Goal: Task Accomplishment & Management: Use online tool/utility

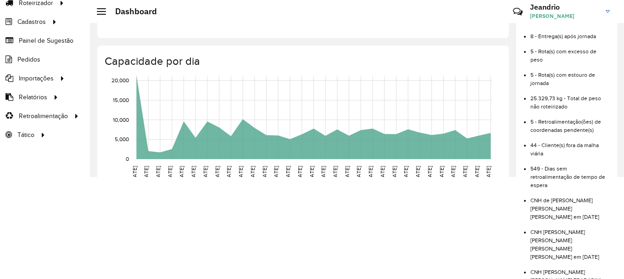
scroll to position [107, 0]
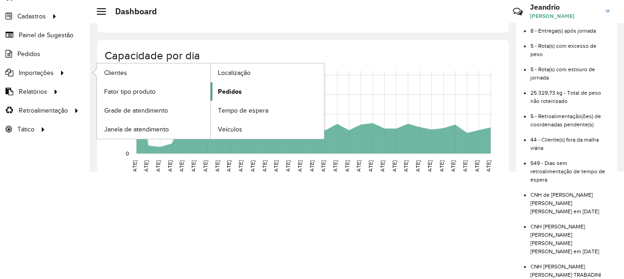
click at [224, 92] on span "Pedidos" at bounding box center [230, 92] width 24 height 10
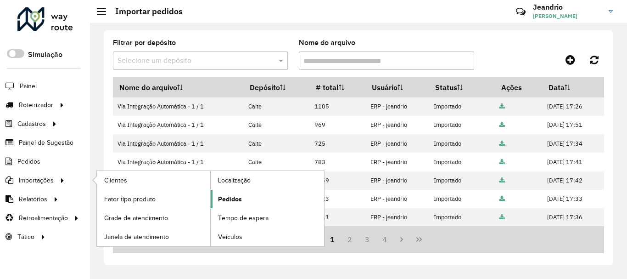
click at [239, 201] on span "Pedidos" at bounding box center [230, 199] width 24 height 10
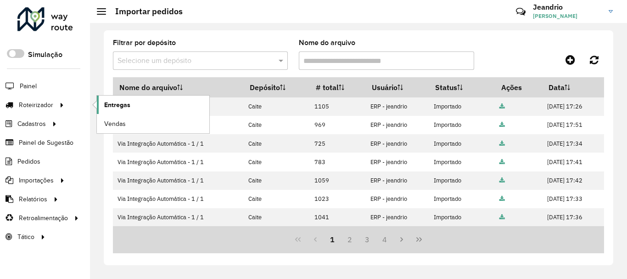
click at [119, 105] on span "Entregas" at bounding box center [117, 105] width 26 height 10
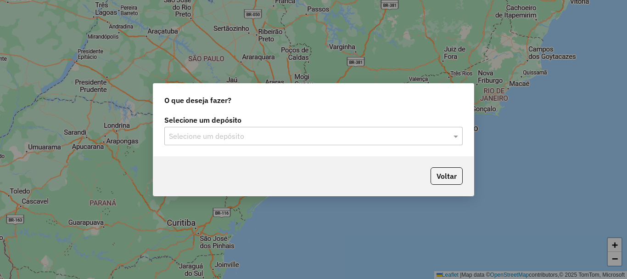
click at [189, 135] on input "text" at bounding box center [304, 136] width 271 height 11
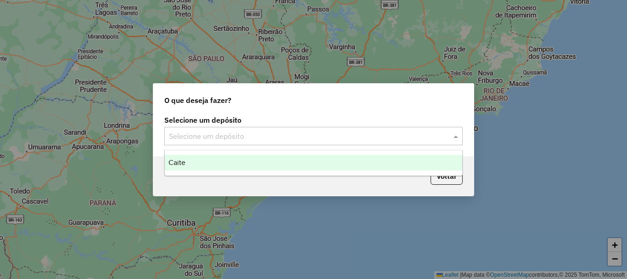
click at [191, 164] on div "Caite" at bounding box center [313, 163] width 297 height 16
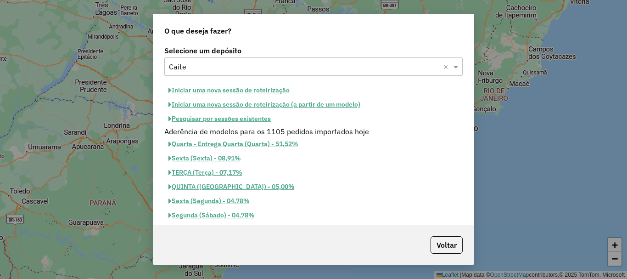
click at [206, 144] on button "Quarta - Entrega Quarta (Quarta) - 51,52%" at bounding box center [233, 144] width 138 height 14
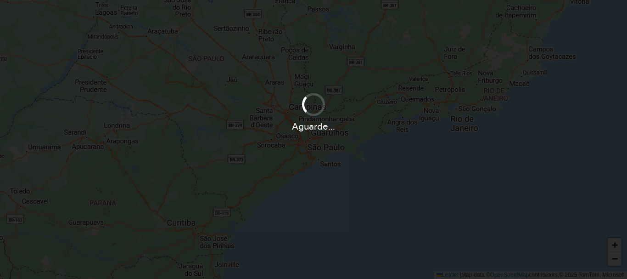
select select
select select "*"
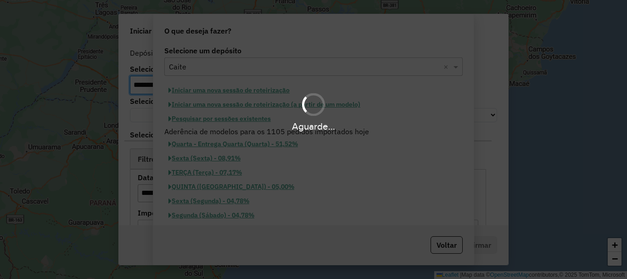
select select "******"
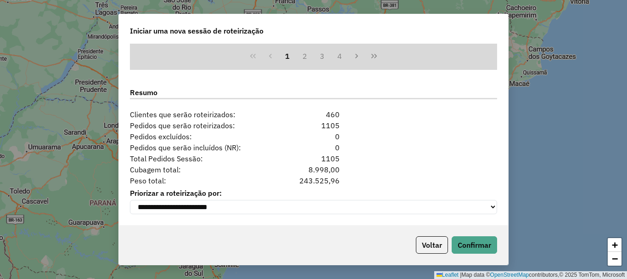
scroll to position [430, 0]
click at [479, 241] on button "Confirmar" at bounding box center [474, 244] width 45 height 17
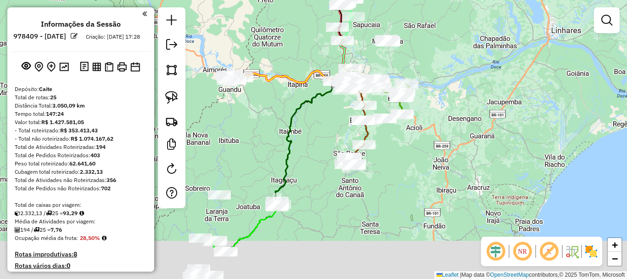
drag, startPoint x: 397, startPoint y: 172, endPoint x: 406, endPoint y: 130, distance: 42.4
click at [407, 131] on div "Janela de atendimento Grade de atendimento Capacidade Transportadoras Veículos …" at bounding box center [313, 139] width 627 height 279
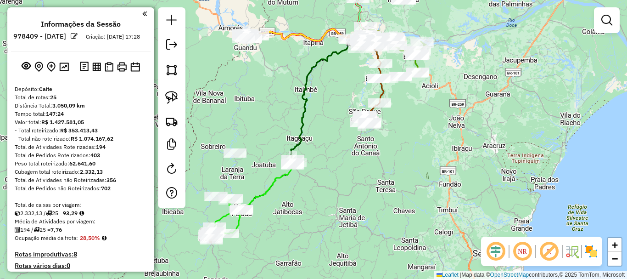
drag, startPoint x: 321, startPoint y: 173, endPoint x: 409, endPoint y: 138, distance: 93.9
click at [409, 138] on div "Janela de atendimento Grade de atendimento Capacidade Transportadoras Veículos …" at bounding box center [313, 139] width 627 height 279
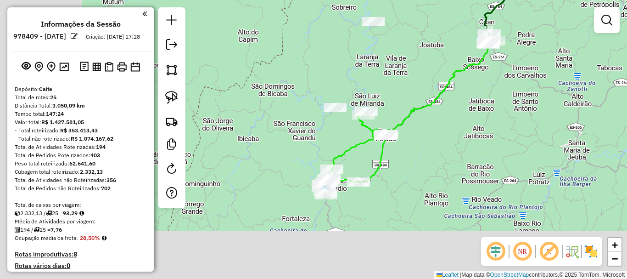
drag, startPoint x: 335, startPoint y: 190, endPoint x: 420, endPoint y: 107, distance: 119.1
click at [447, 88] on div "Janela de atendimento Grade de atendimento Capacidade Transportadoras Veículos …" at bounding box center [313, 139] width 627 height 279
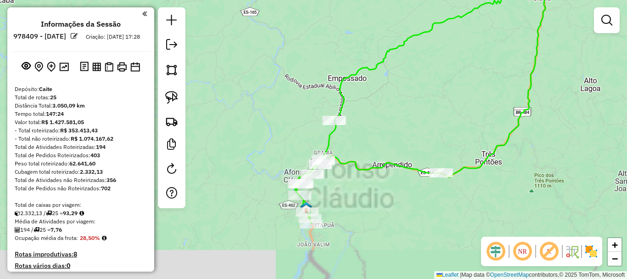
drag, startPoint x: 379, startPoint y: 95, endPoint x: 364, endPoint y: 84, distance: 18.4
click at [378, 62] on div "Janela de atendimento Grade de atendimento Capacidade Transportadoras Veículos …" at bounding box center [313, 139] width 627 height 279
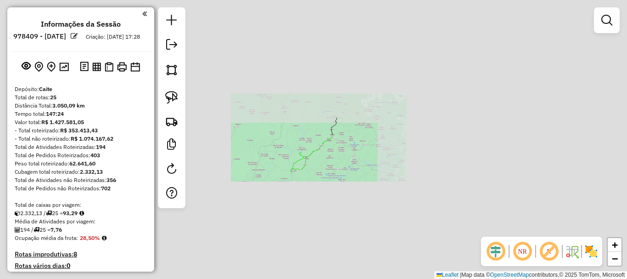
click at [280, 163] on div "Janela de atendimento Grade de atendimento Capacidade Transportadoras Veículos …" at bounding box center [313, 139] width 627 height 279
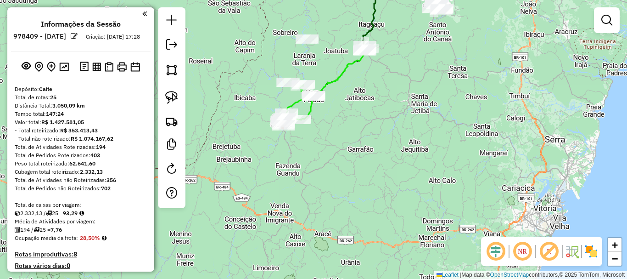
drag, startPoint x: 280, startPoint y: 163, endPoint x: 258, endPoint y: 101, distance: 66.4
click at [260, 104] on div "Janela de atendimento Grade de atendimento Capacidade Transportadoras Veículos …" at bounding box center [313, 139] width 627 height 279
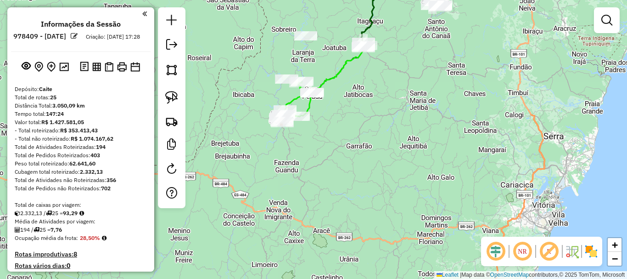
click at [258, 100] on div "Janela de atendimento Grade de atendimento Capacidade Transportadoras Veículos …" at bounding box center [313, 139] width 627 height 279
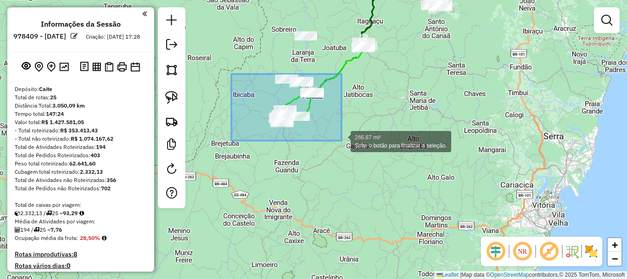
drag, startPoint x: 231, startPoint y: 74, endPoint x: 351, endPoint y: 144, distance: 138.5
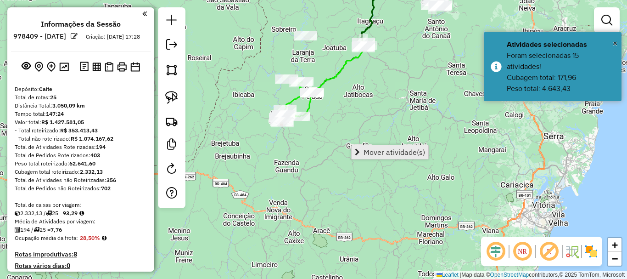
click at [396, 153] on span "Mover atividade(s)" at bounding box center [395, 151] width 62 height 7
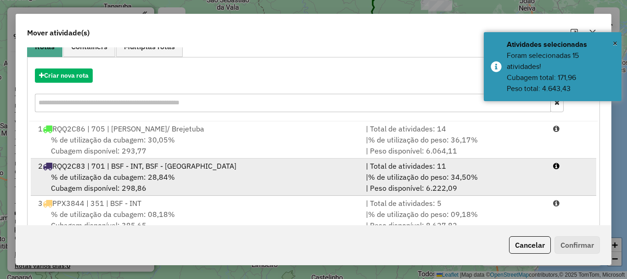
scroll to position [92, 0]
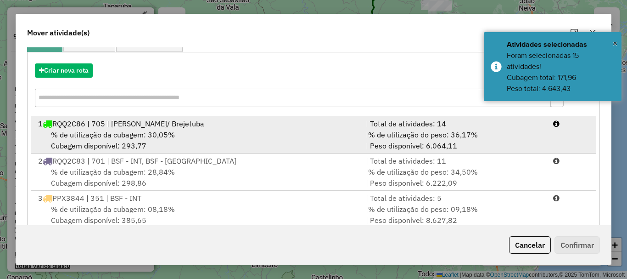
click at [140, 147] on div "% de utilização da cubagem: 30,05% Cubagem disponível: 293,77" at bounding box center [197, 140] width 328 height 22
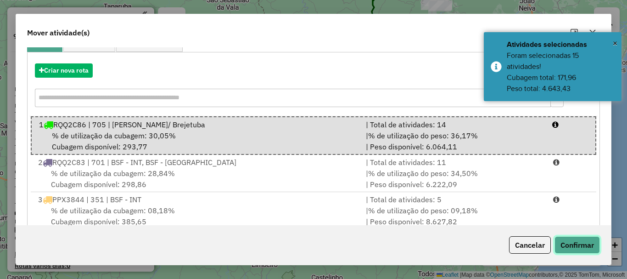
drag, startPoint x: 557, startPoint y: 246, endPoint x: 538, endPoint y: 239, distance: 20.2
click at [558, 246] on button "Confirmar" at bounding box center [576, 244] width 45 height 17
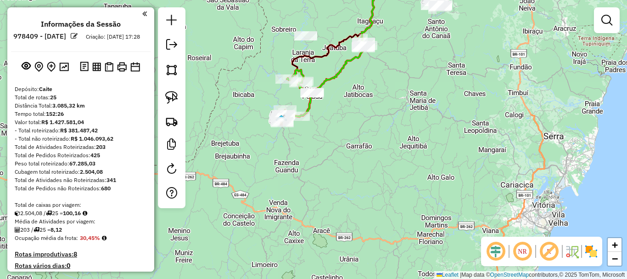
scroll to position [0, 0]
click at [285, 114] on img at bounding box center [281, 120] width 12 height 12
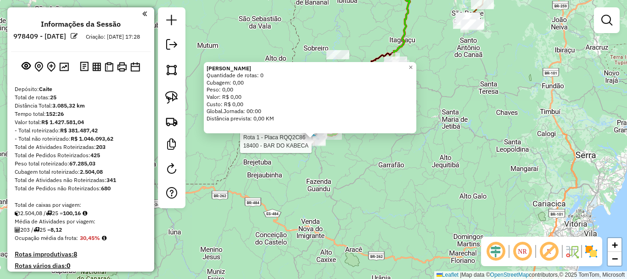
select select "**********"
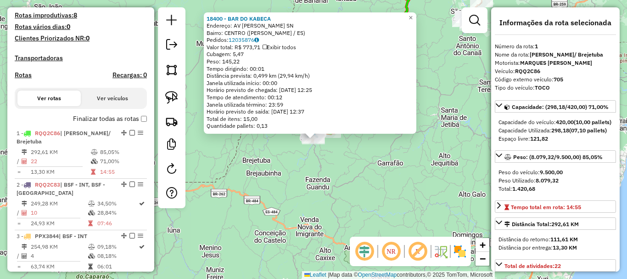
scroll to position [367, 0]
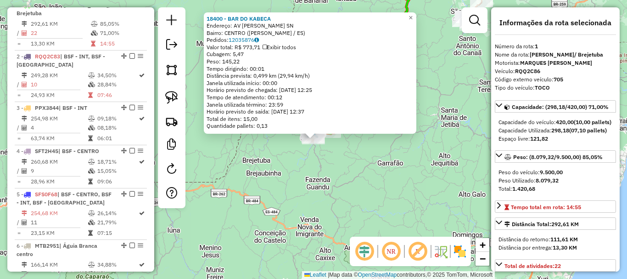
click at [397, 190] on div "18400 - BAR DO KABECA Endereço: AV ROBERTO HOLLUNDER SN Bairro: CENTRO (AFONSO …" at bounding box center [313, 139] width 627 height 279
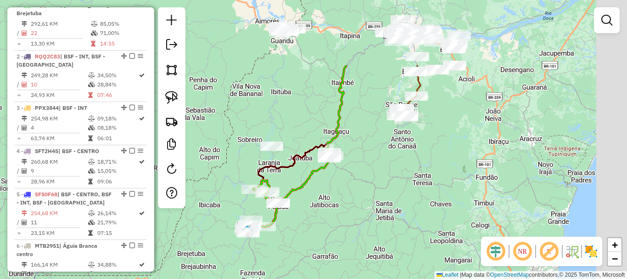
drag, startPoint x: 397, startPoint y: 142, endPoint x: 339, endPoint y: 209, distance: 88.6
click at [322, 242] on div "Janela de atendimento Grade de atendimento Capacidade Transportadoras Veículos …" at bounding box center [313, 139] width 627 height 279
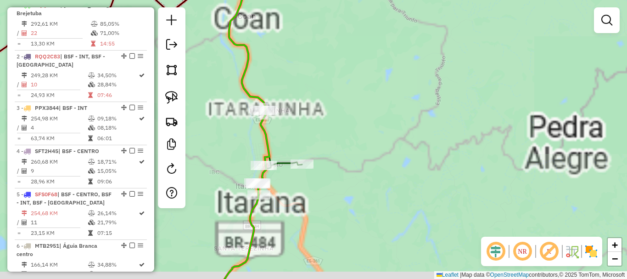
drag, startPoint x: 345, startPoint y: 184, endPoint x: 355, endPoint y: 175, distance: 13.3
click at [353, 179] on div "Janela de atendimento Grade de atendimento Capacidade Transportadoras Veículos …" at bounding box center [313, 139] width 627 height 279
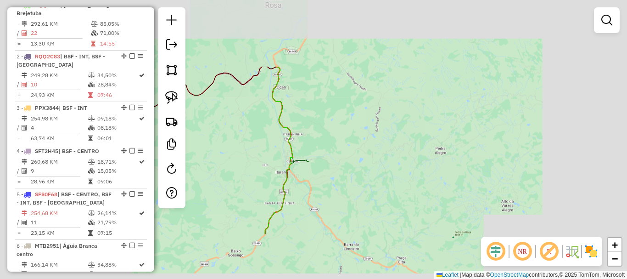
click at [373, 146] on div "Rota 15 - Placa MRH6I82 15327 - ITAPOGAS Janela de atendimento Grade de atendim…" at bounding box center [313, 139] width 627 height 279
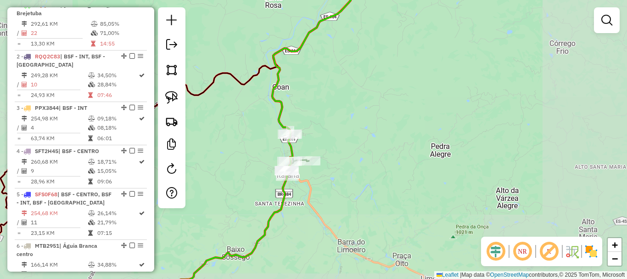
click at [253, 134] on div "Janela de atendimento Grade de atendimento Capacidade Transportadoras Veículos …" at bounding box center [313, 139] width 627 height 279
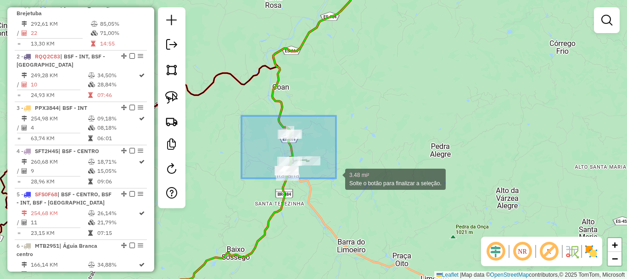
drag, startPoint x: 241, startPoint y: 116, endPoint x: 337, endPoint y: 178, distance: 114.1
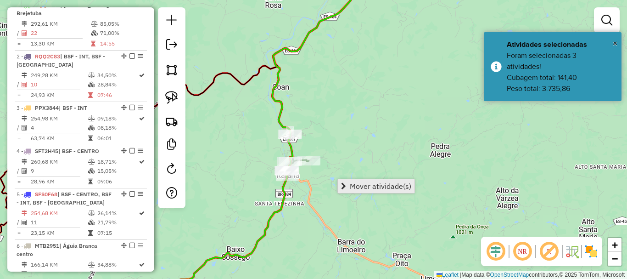
click at [364, 184] on span "Mover atividade(s)" at bounding box center [381, 185] width 62 height 7
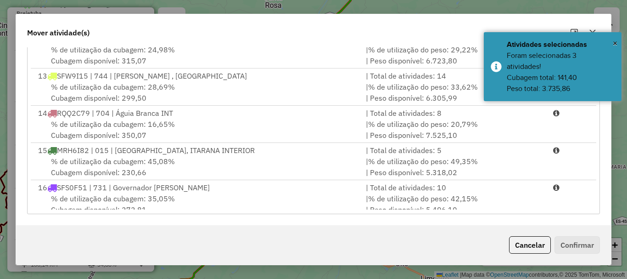
scroll to position [413, 0]
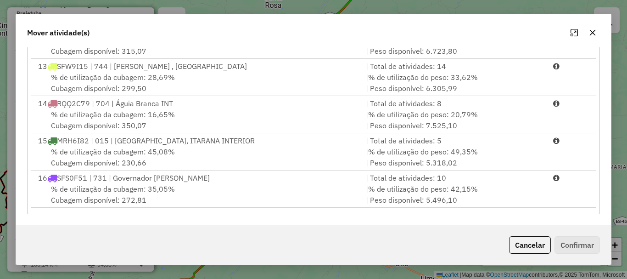
click at [112, 160] on div "% de utilização da cubagem: 45,08% Cubagem disponível: 230,66" at bounding box center [197, 157] width 328 height 22
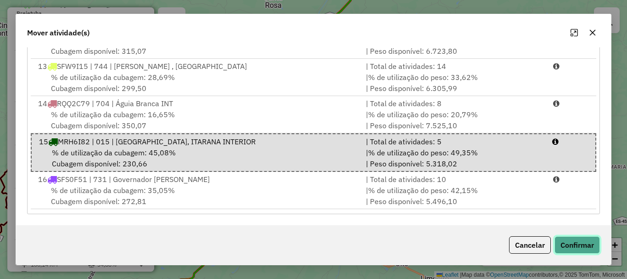
click at [586, 241] on button "Confirmar" at bounding box center [576, 244] width 45 height 17
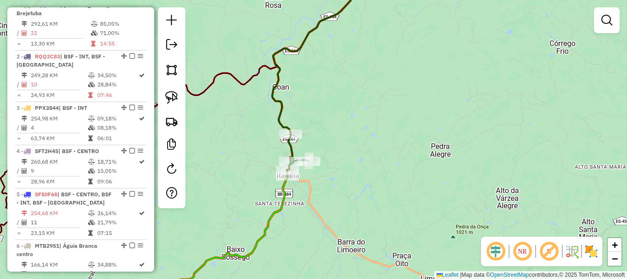
scroll to position [0, 0]
select select "**********"
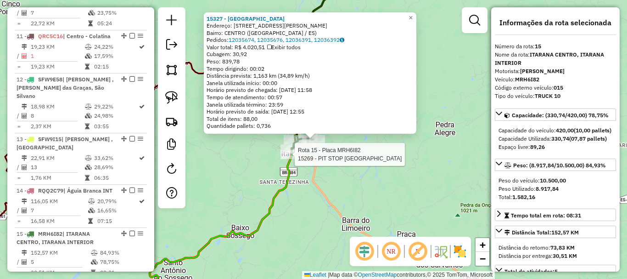
scroll to position [1045, 0]
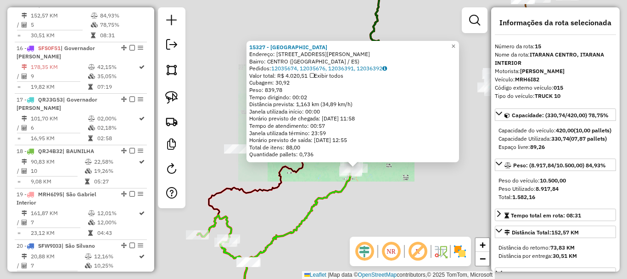
drag, startPoint x: 375, startPoint y: 192, endPoint x: 429, endPoint y: 98, distance: 108.1
click at [424, 101] on div "15327 - ITAPOGAS Endereço: RUA JOSE CALANGO 285 Bairro: CENTRO (ITARANA / ES) P…" at bounding box center [313, 139] width 627 height 279
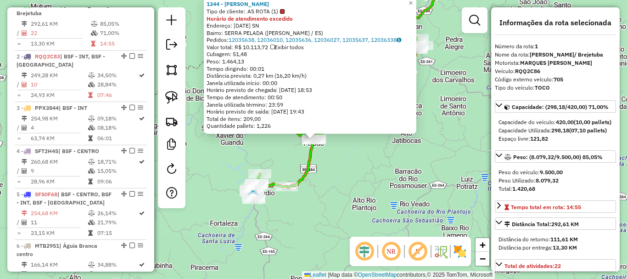
scroll to position [138, 0]
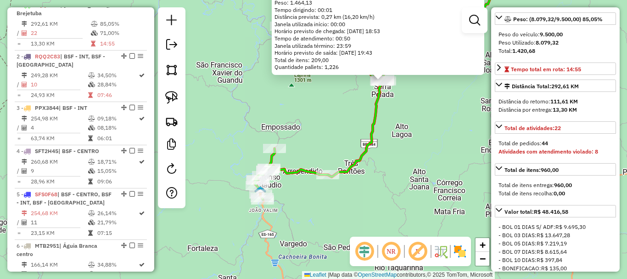
drag, startPoint x: 408, startPoint y: 146, endPoint x: 399, endPoint y: 152, distance: 10.5
click at [399, 152] on div "Rota 1 - Placa RQQ2C86 15235 - NESTOR COSTA 1344 - MILTON DE ALMEIDA Tipo de cl…" at bounding box center [313, 139] width 627 height 279
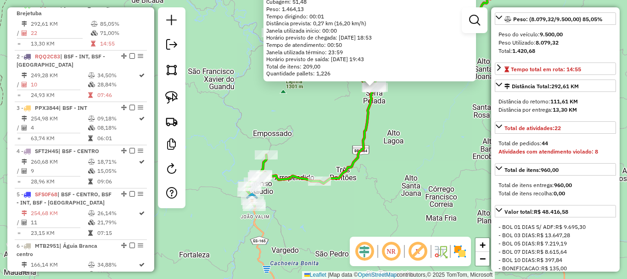
click at [405, 130] on div "1344 - MILTON DE ALMEIDA Tipo de cliente: AS ROTA (1) Horário de atendimento ex…" at bounding box center [313, 139] width 627 height 279
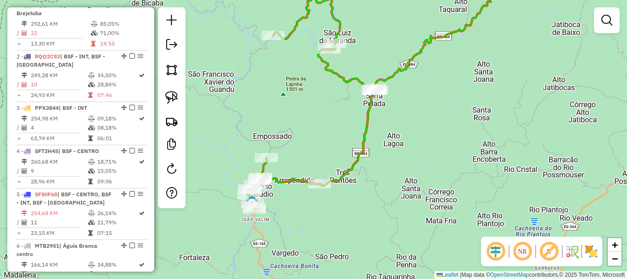
drag, startPoint x: 415, startPoint y: 110, endPoint x: 359, endPoint y: 183, distance: 91.9
click at [360, 182] on div "Janela de atendimento Grade de atendimento Capacidade Transportadoras Veículos …" at bounding box center [313, 139] width 627 height 279
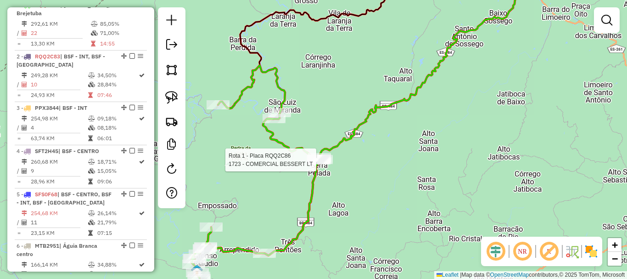
select select "**********"
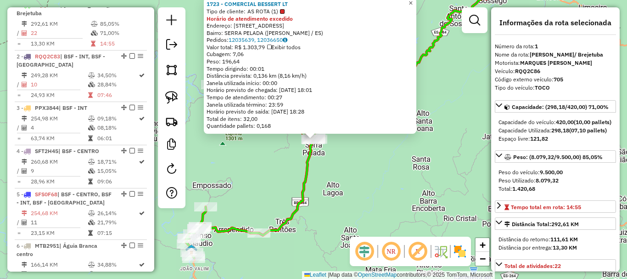
click at [418, 0] on html "Aguarde... Pop-up bloqueado! Seu navegador bloqueou automáticamente a abertura …" at bounding box center [313, 139] width 627 height 279
drag, startPoint x: 328, startPoint y: 77, endPoint x: 360, endPoint y: 74, distance: 31.8
click at [359, 74] on div "Distância prevista: 0,136 km (8,16 km/h)" at bounding box center [310, 75] width 207 height 7
click at [413, 1] on span "×" at bounding box center [411, 3] width 4 height 8
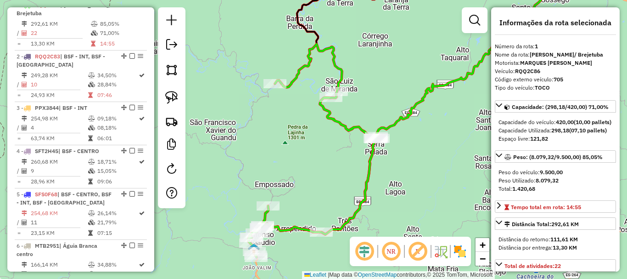
drag, startPoint x: 331, startPoint y: 87, endPoint x: 380, endPoint y: 86, distance: 48.7
click at [384, 86] on div "Janela de atendimento Grade de atendimento Capacidade Transportadoras Veículos …" at bounding box center [313, 139] width 627 height 279
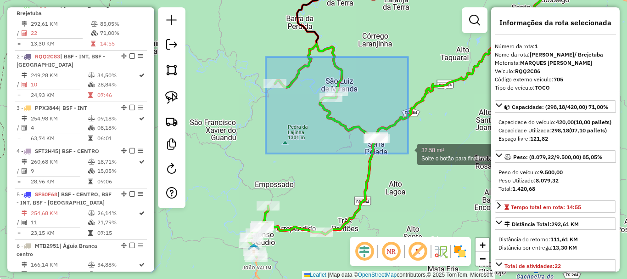
drag, startPoint x: 266, startPoint y: 57, endPoint x: 408, endPoint y: 153, distance: 171.9
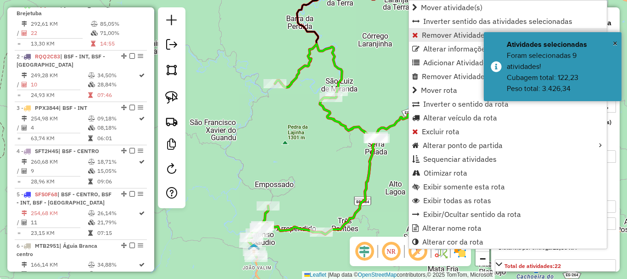
click at [434, 34] on span "Remover Atividade(s) da rota" at bounding box center [470, 34] width 97 height 7
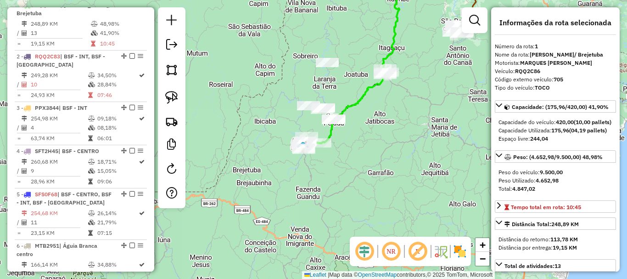
drag, startPoint x: 370, startPoint y: 120, endPoint x: 322, endPoint y: 184, distance: 79.6
click at [322, 184] on div "Janela de atendimento Grade de atendimento Capacidade Transportadoras Veículos …" at bounding box center [313, 139] width 627 height 279
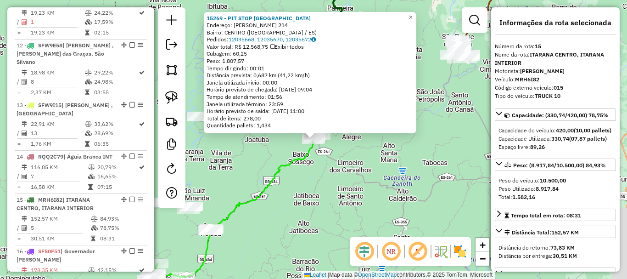
scroll to position [1045, 0]
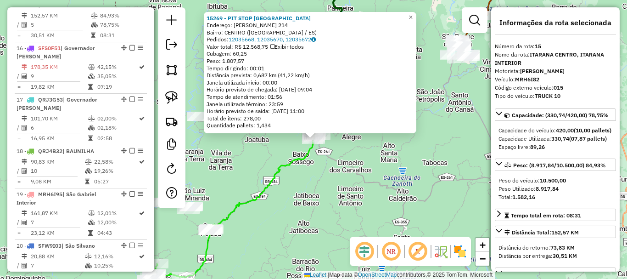
click at [366, 174] on div "15269 - PIT STOP ITARANA Endereço: ANTONIO FERRARI FILHO 214 Bairro: CENTRO (IT…" at bounding box center [313, 139] width 627 height 279
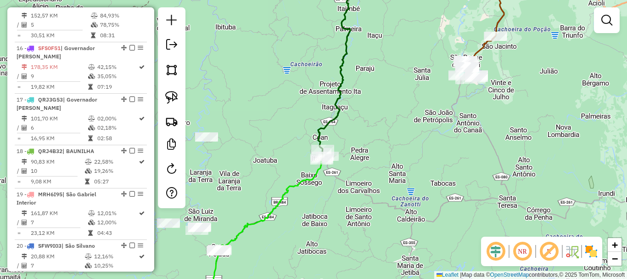
drag, startPoint x: 353, startPoint y: 159, endPoint x: 401, endPoint y: 222, distance: 78.6
click at [401, 222] on div "Janela de atendimento Grade de atendimento Capacidade Transportadoras Veículos …" at bounding box center [313, 139] width 627 height 279
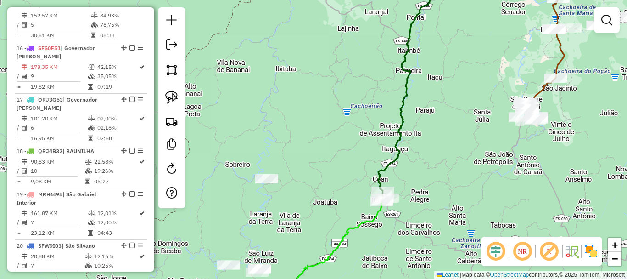
drag, startPoint x: 320, startPoint y: 56, endPoint x: 337, endPoint y: -5, distance: 63.4
click at [337, 0] on html "Aguarde... Pop-up bloqueado! Seu navegador bloqueou automáticamente a abertura …" at bounding box center [313, 139] width 627 height 279
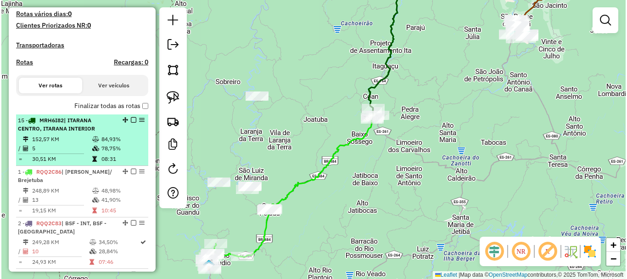
scroll to position [265, 0]
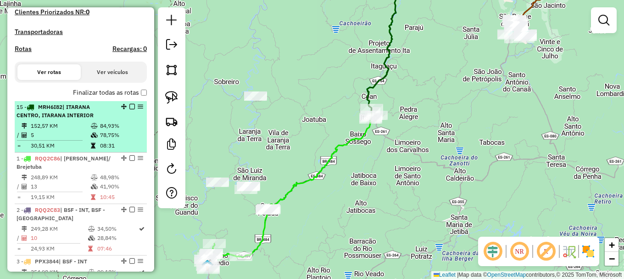
drag, startPoint x: 123, startPoint y: 103, endPoint x: 81, endPoint y: 145, distance: 59.1
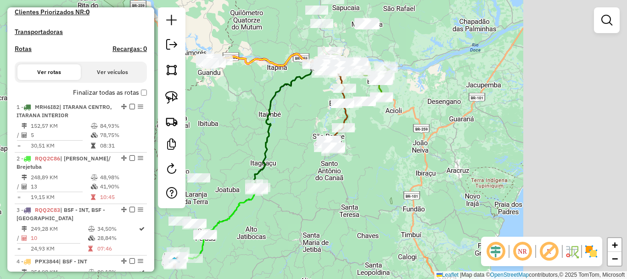
drag, startPoint x: 342, startPoint y: 110, endPoint x: 285, endPoint y: 135, distance: 61.8
click at [285, 135] on div "Janela de atendimento Grade de atendimento Capacidade Transportadoras Veículos …" at bounding box center [313, 139] width 627 height 279
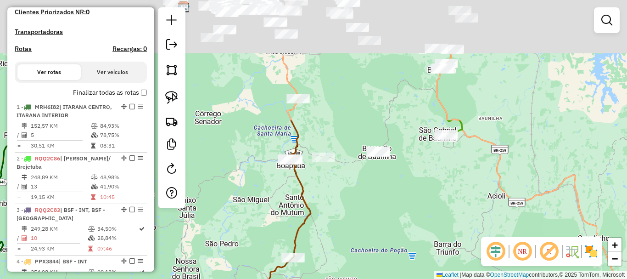
drag, startPoint x: 404, startPoint y: 78, endPoint x: 334, endPoint y: 227, distance: 164.9
click at [334, 227] on div "Janela de atendimento Grade de atendimento Capacidade Transportadoras Veículos …" at bounding box center [313, 139] width 627 height 279
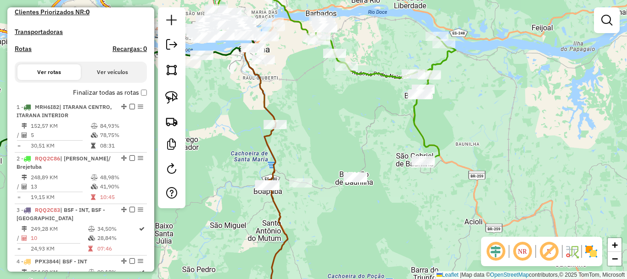
drag, startPoint x: 366, startPoint y: 187, endPoint x: 309, endPoint y: 232, distance: 72.8
click at [309, 232] on div "Janela de atendimento Grade de atendimento Capacidade Transportadoras Veículos …" at bounding box center [313, 139] width 627 height 279
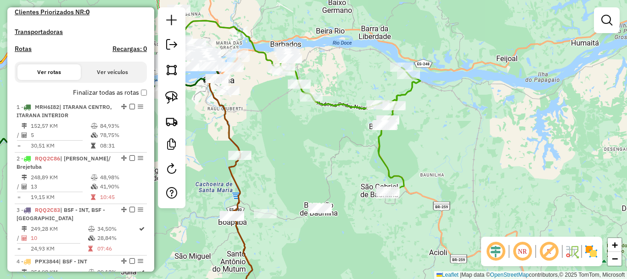
drag, startPoint x: 340, startPoint y: 145, endPoint x: 340, endPoint y: 155, distance: 10.1
click at [340, 155] on div "Janela de atendimento Grade de atendimento Capacidade Transportadoras Veículos …" at bounding box center [313, 139] width 627 height 279
drag, startPoint x: 346, startPoint y: 154, endPoint x: 346, endPoint y: 161, distance: 6.9
click at [346, 161] on div "Janela de atendimento Grade de atendimento Capacidade Transportadoras Veículos …" at bounding box center [313, 139] width 627 height 279
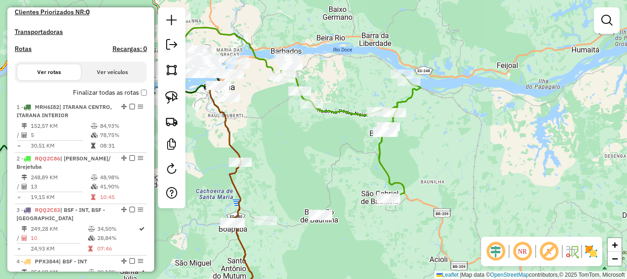
click at [303, 44] on div "Janela de atendimento Grade de atendimento Capacidade Transportadoras Veículos …" at bounding box center [313, 139] width 627 height 279
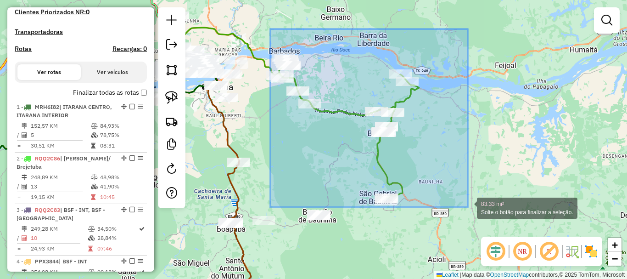
drag, startPoint x: 270, startPoint y: 29, endPoint x: 468, endPoint y: 207, distance: 265.9
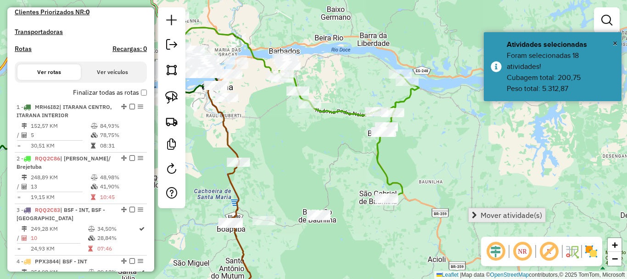
click at [505, 215] on span "Mover atividade(s)" at bounding box center [512, 214] width 62 height 7
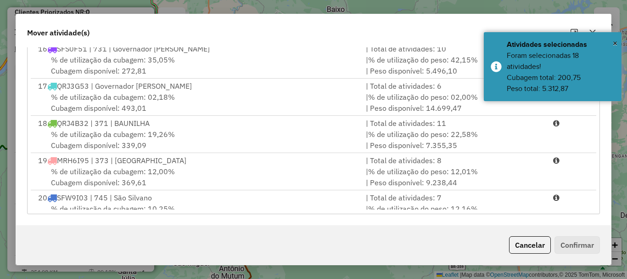
scroll to position [551, 0]
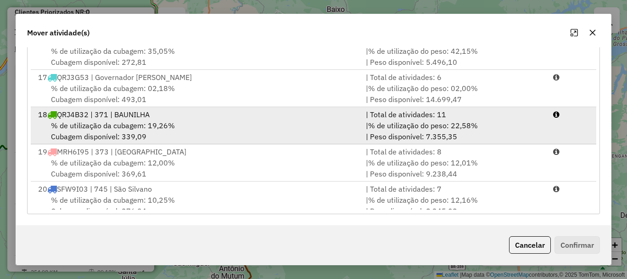
click at [126, 124] on span "% de utilização da cubagem: 19,26%" at bounding box center [113, 125] width 124 height 9
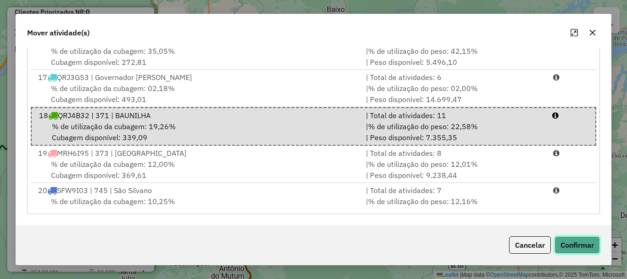
click at [575, 239] on button "Confirmar" at bounding box center [576, 244] width 45 height 17
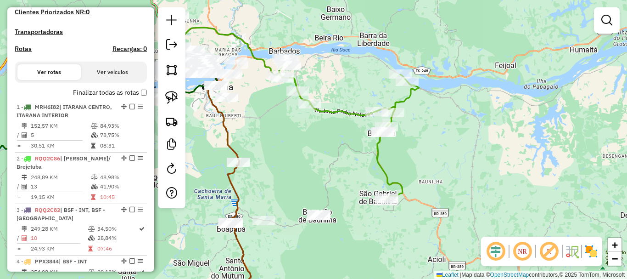
scroll to position [0, 0]
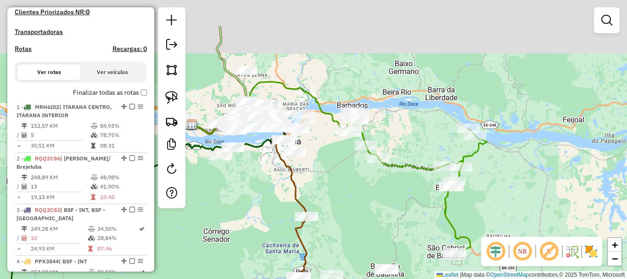
drag, startPoint x: 366, startPoint y: 181, endPoint x: 358, endPoint y: 207, distance: 26.3
click at [362, 205] on div "Janela de atendimento Grade de atendimento Capacidade Transportadoras Veículos …" at bounding box center [313, 139] width 627 height 279
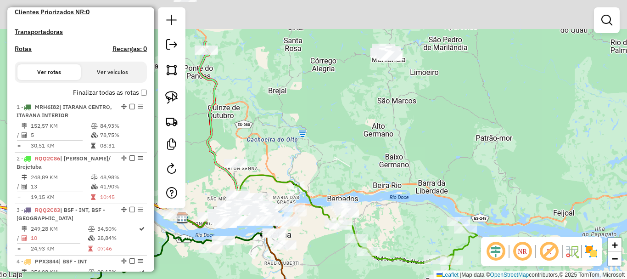
drag, startPoint x: 359, startPoint y: 150, endPoint x: 324, endPoint y: 202, distance: 63.1
click at [325, 202] on div "Janela de atendimento Grade de atendimento Capacidade Transportadoras Veículos …" at bounding box center [313, 139] width 627 height 279
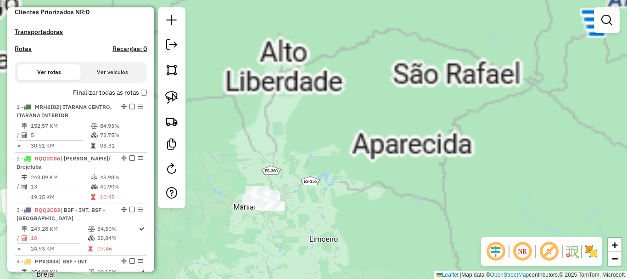
click at [338, 225] on div "Janela de atendimento Grade de atendimento Capacidade Transportadoras Veículos …" at bounding box center [313, 139] width 627 height 279
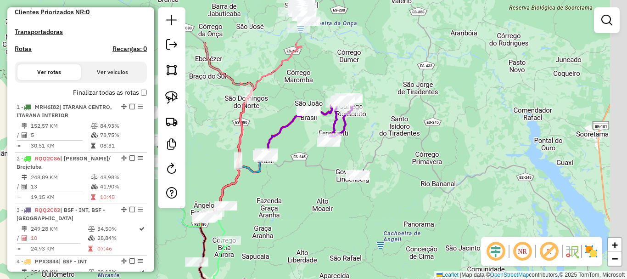
drag, startPoint x: 334, startPoint y: 129, endPoint x: 300, endPoint y: 228, distance: 104.5
click at [300, 228] on div "Janela de atendimento Grade de atendimento Capacidade Transportadoras Veículos …" at bounding box center [313, 139] width 627 height 279
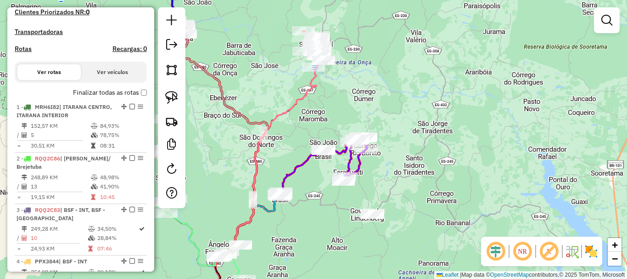
drag, startPoint x: 263, startPoint y: 205, endPoint x: 291, endPoint y: 216, distance: 29.5
click at [291, 216] on div "Janela de atendimento Grade de atendimento Capacidade Transportadoras Veículos …" at bounding box center [313, 139] width 627 height 279
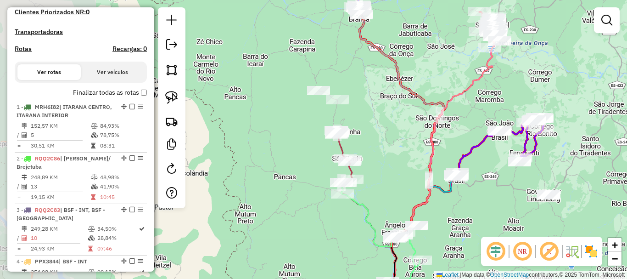
drag, startPoint x: 308, startPoint y: 212, endPoint x: 463, endPoint y: 188, distance: 157.4
click at [484, 192] on div "Janela de atendimento Grade de atendimento Capacidade Transportadoras Veículos …" at bounding box center [313, 139] width 627 height 279
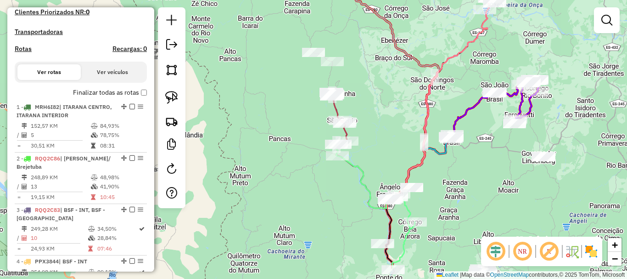
drag, startPoint x: 387, startPoint y: 179, endPoint x: 381, endPoint y: 142, distance: 37.6
click at [381, 142] on div "Janela de atendimento Grade de atendimento Capacidade Transportadoras Veículos …" at bounding box center [313, 139] width 627 height 279
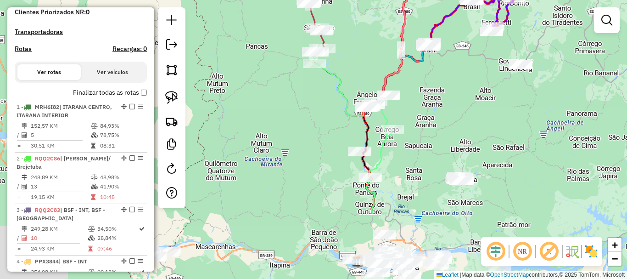
drag, startPoint x: 380, startPoint y: 123, endPoint x: 354, endPoint y: 38, distance: 88.6
click at [356, 30] on div "Janela de atendimento Grade de atendimento Capacidade Transportadoras Veículos …" at bounding box center [313, 139] width 627 height 279
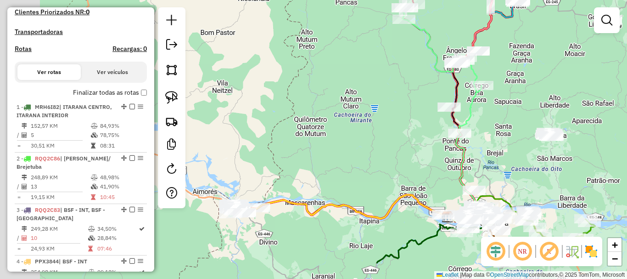
drag, startPoint x: 273, startPoint y: 204, endPoint x: 385, endPoint y: 134, distance: 131.7
click at [388, 132] on div "Janela de atendimento Grade de atendimento Capacidade Transportadoras Veículos …" at bounding box center [313, 139] width 627 height 279
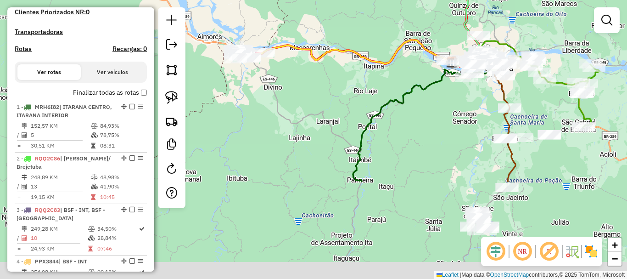
drag, startPoint x: 332, startPoint y: 237, endPoint x: 296, endPoint y: 83, distance: 158.4
click at [296, 84] on div "Janela de atendimento Grade de atendimento Capacidade Transportadoras Veículos …" at bounding box center [313, 139] width 627 height 279
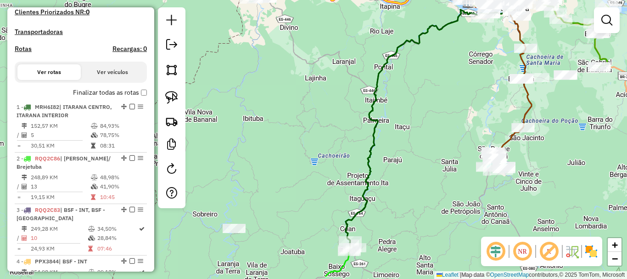
drag, startPoint x: 350, startPoint y: 174, endPoint x: 345, endPoint y: 52, distance: 122.6
click at [343, 56] on div "Janela de atendimento Grade de atendimento Capacidade Transportadoras Veículos …" at bounding box center [313, 139] width 627 height 279
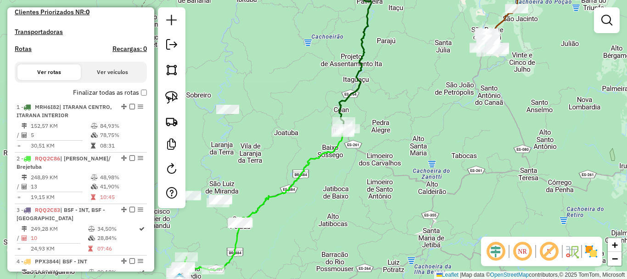
drag, startPoint x: 276, startPoint y: 213, endPoint x: 343, endPoint y: 182, distance: 73.7
click at [343, 182] on div "Janela de atendimento Grade de atendimento Capacidade Transportadoras Veículos …" at bounding box center [313, 139] width 627 height 279
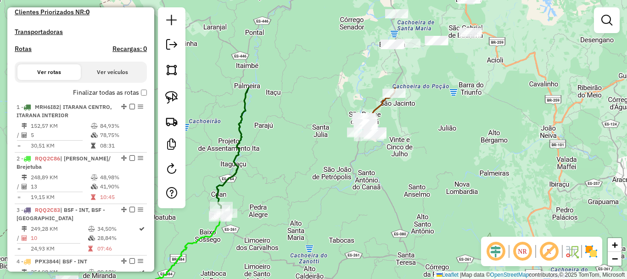
drag, startPoint x: 325, startPoint y: 211, endPoint x: 224, endPoint y: 278, distance: 121.8
click at [224, 278] on div "Janela de atendimento Grade de atendimento Capacidade Transportadoras Veículos …" at bounding box center [313, 139] width 627 height 279
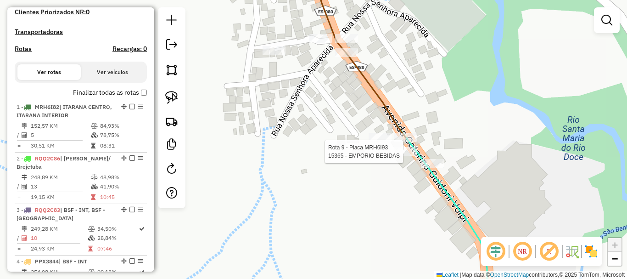
select select "**********"
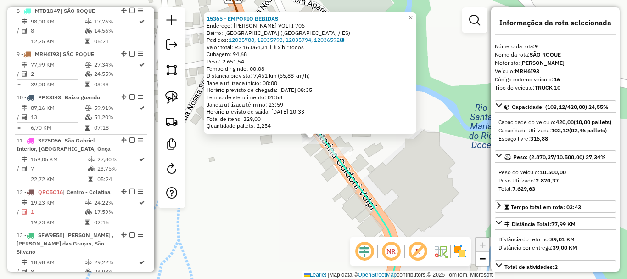
scroll to position [753, 0]
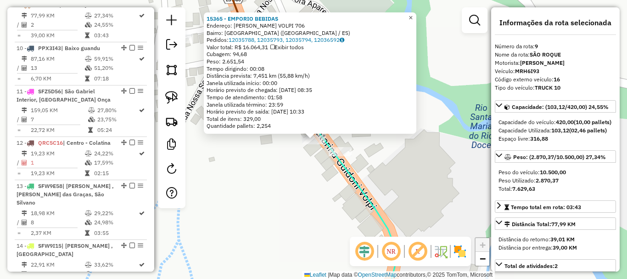
click at [413, 16] on span "×" at bounding box center [411, 18] width 4 height 8
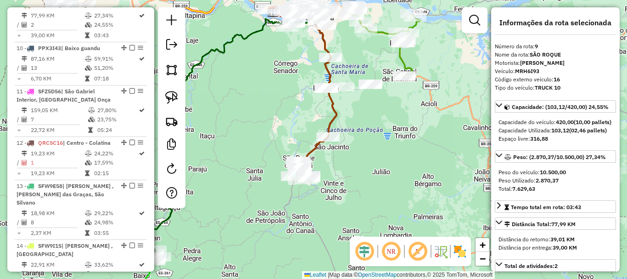
drag, startPoint x: 294, startPoint y: 42, endPoint x: 278, endPoint y: 77, distance: 38.6
click at [278, 77] on div "Janela de atendimento Grade de atendimento Capacidade Transportadoras Veículos …" at bounding box center [313, 139] width 627 height 279
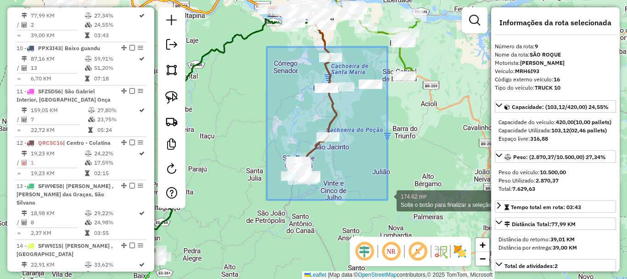
drag, startPoint x: 267, startPoint y: 47, endPoint x: 387, endPoint y: 200, distance: 194.8
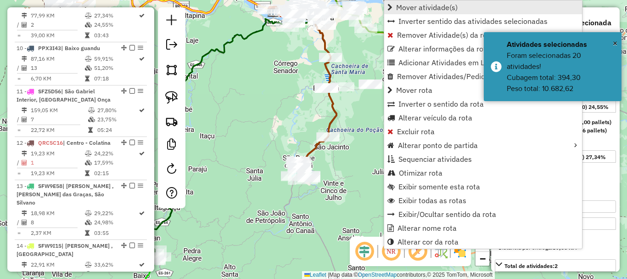
click at [404, 8] on span "Mover atividade(s)" at bounding box center [427, 7] width 62 height 7
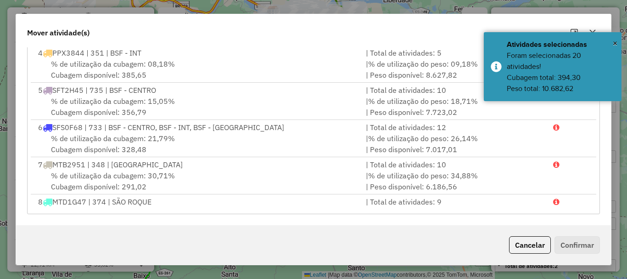
scroll to position [138, 0]
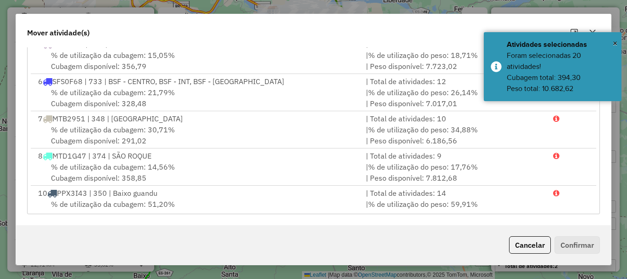
click at [97, 170] on span "% de utilização da cubagem: 14,56%" at bounding box center [113, 166] width 124 height 9
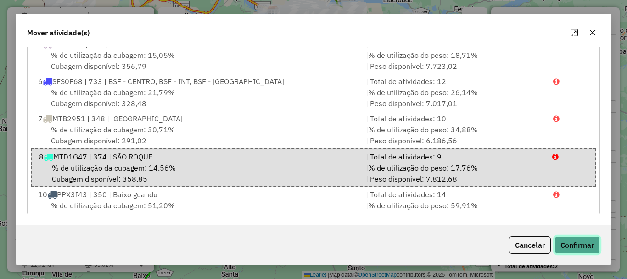
click at [571, 245] on button "Confirmar" at bounding box center [576, 244] width 45 height 17
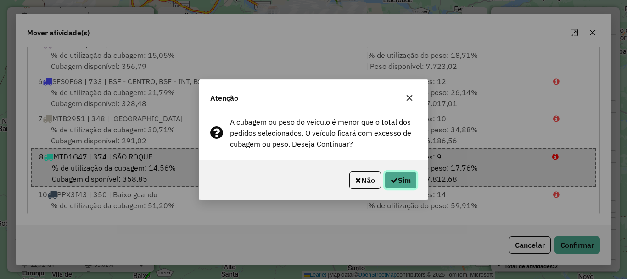
click at [398, 181] on button "Sim" at bounding box center [401, 179] width 32 height 17
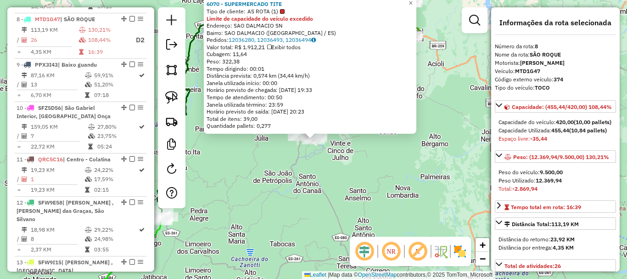
scroll to position [710, 0]
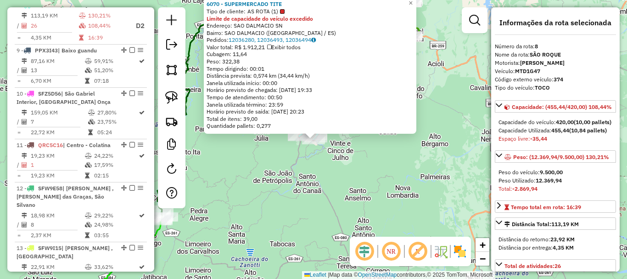
click at [364, 173] on div "6070 - SUPERMERCADO TITE Tipo de cliente: AS ROTA (1) Limite de capacidade do v…" at bounding box center [313, 139] width 627 height 279
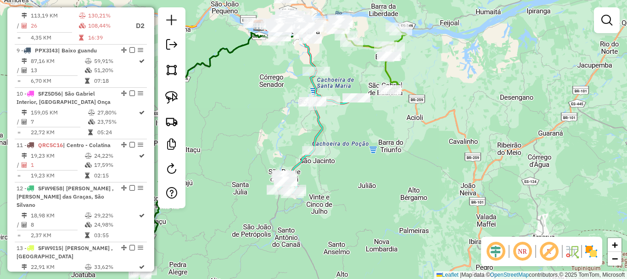
drag, startPoint x: 356, startPoint y: 156, endPoint x: 335, endPoint y: 210, distance: 57.7
click at [335, 210] on div "Janela de atendimento Grade de atendimento Capacidade Transportadoras Veículos …" at bounding box center [313, 139] width 627 height 279
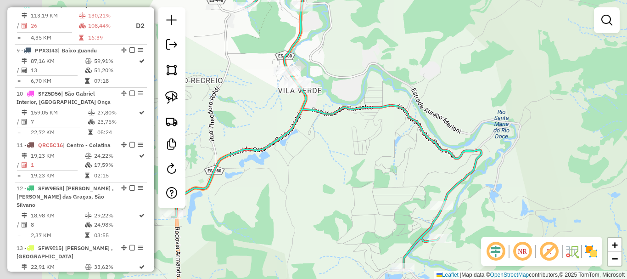
drag, startPoint x: 335, startPoint y: 157, endPoint x: 367, endPoint y: 159, distance: 32.2
click at [363, 160] on div "Janela de atendimento Grade de atendimento Capacidade Transportadoras Veículos …" at bounding box center [313, 139] width 627 height 279
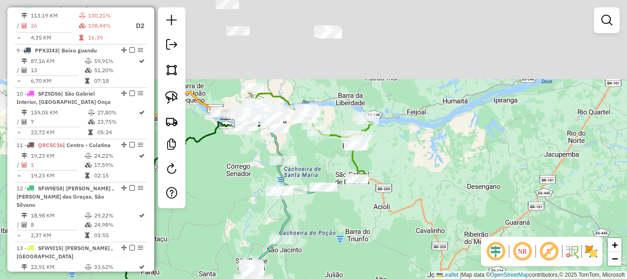
drag, startPoint x: 446, startPoint y: 129, endPoint x: 350, endPoint y: 242, distance: 147.9
click at [350, 242] on div "Janela de atendimento Grade de atendimento Capacidade Transportadoras Veículos …" at bounding box center [313, 139] width 627 height 279
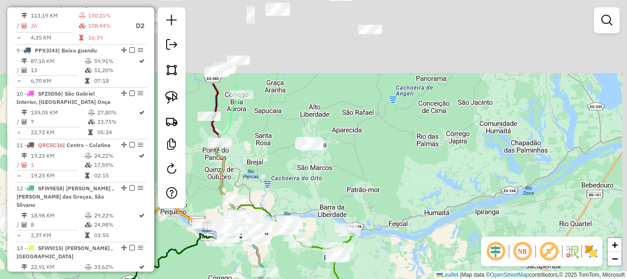
drag, startPoint x: 329, startPoint y: 76, endPoint x: 310, endPoint y: 190, distance: 114.9
click at [310, 190] on div "Janela de atendimento Grade de atendimento Capacidade Transportadoras Veículos …" at bounding box center [313, 139] width 627 height 279
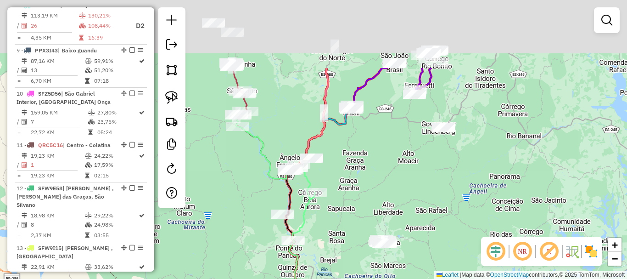
drag, startPoint x: 278, startPoint y: 124, endPoint x: 353, endPoint y: 223, distance: 123.5
click at [353, 223] on div "Janela de atendimento Grade de atendimento Capacidade Transportadoras Veículos …" at bounding box center [313, 139] width 627 height 279
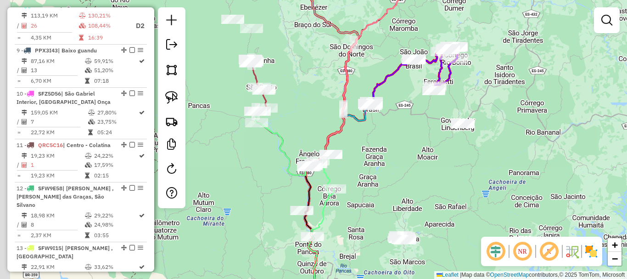
drag, startPoint x: 352, startPoint y: 223, endPoint x: 374, endPoint y: 194, distance: 36.4
click at [379, 197] on div "Janela de atendimento Grade de atendimento Capacidade Transportadoras Veículos …" at bounding box center [313, 139] width 627 height 279
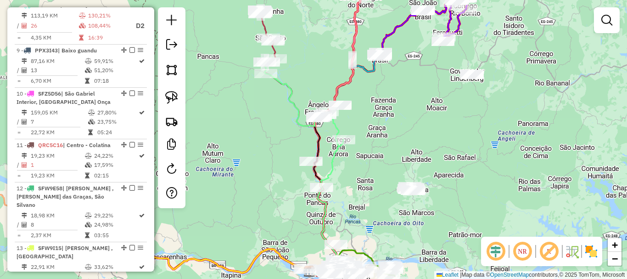
drag, startPoint x: 249, startPoint y: 174, endPoint x: 242, endPoint y: 113, distance: 61.0
click at [246, 131] on div "Janela de atendimento Grade de atendimento Capacidade Transportadoras Veículos …" at bounding box center [313, 139] width 627 height 279
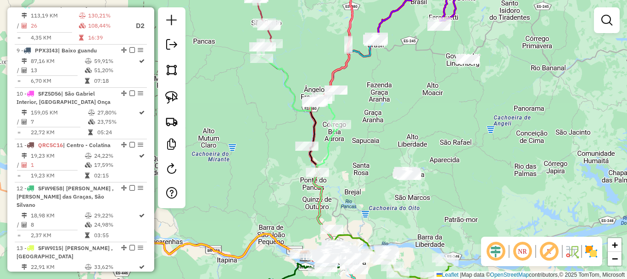
click at [241, 110] on div "Janela de atendimento Grade de atendimento Capacidade Transportadoras Veículos …" at bounding box center [313, 139] width 627 height 279
click at [230, 58] on div "Janela de atendimento Grade de atendimento Capacidade Transportadoras Veículos …" at bounding box center [313, 139] width 627 height 279
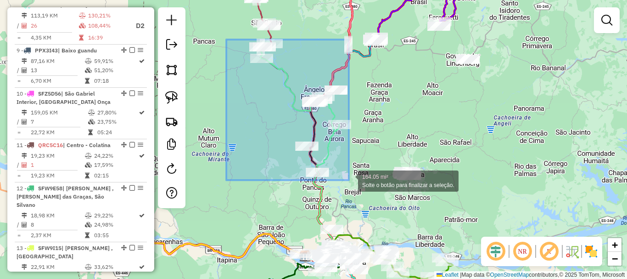
drag, startPoint x: 226, startPoint y: 39, endPoint x: 349, endPoint y: 180, distance: 186.4
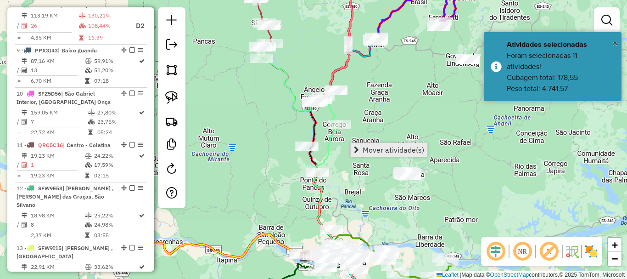
click at [371, 149] on span "Mover atividade(s)" at bounding box center [394, 149] width 62 height 7
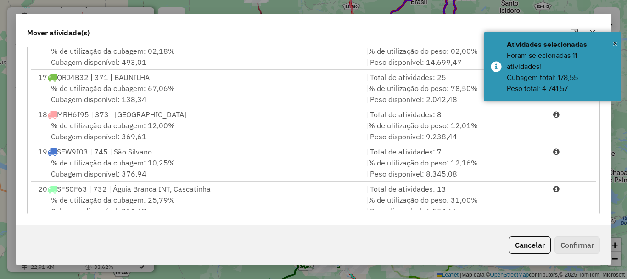
scroll to position [597, 0]
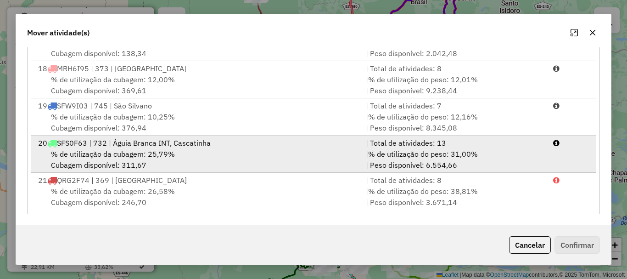
click at [129, 157] on span "% de utilização da cubagem: 25,79%" at bounding box center [113, 153] width 124 height 9
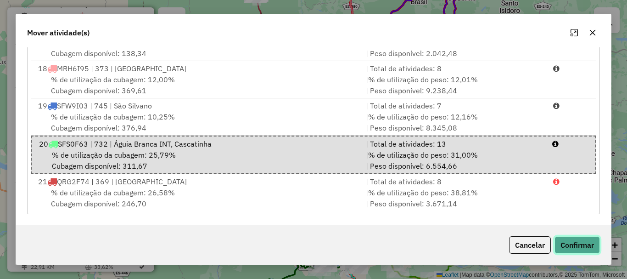
drag, startPoint x: 584, startPoint y: 244, endPoint x: 548, endPoint y: 234, distance: 37.2
click at [582, 245] on button "Confirmar" at bounding box center [576, 244] width 45 height 17
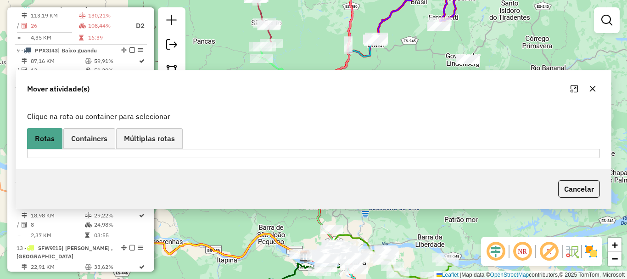
scroll to position [0, 0]
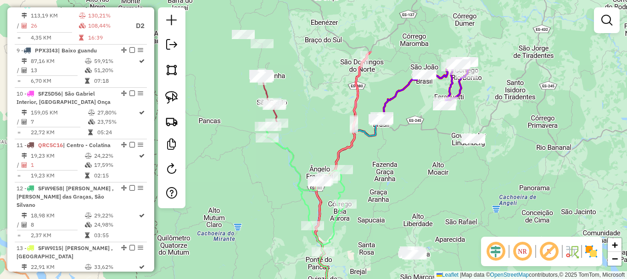
drag, startPoint x: 259, startPoint y: 88, endPoint x: 264, endPoint y: 221, distance: 132.7
click at [264, 221] on div "Janela de atendimento Grade de atendimento Capacidade Transportadoras Veículos …" at bounding box center [313, 139] width 627 height 279
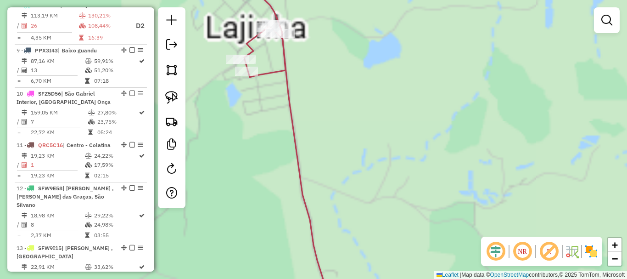
drag, startPoint x: 256, startPoint y: 77, endPoint x: 258, endPoint y: 142, distance: 65.7
click at [258, 76] on div at bounding box center [246, 71] width 23 height 9
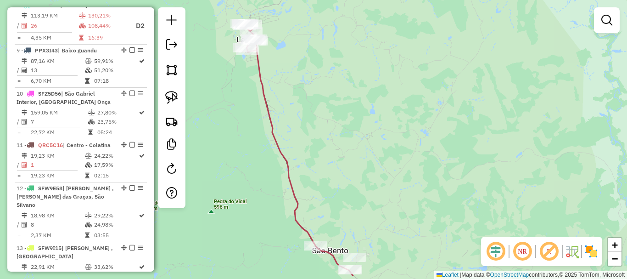
drag, startPoint x: 395, startPoint y: 168, endPoint x: 385, endPoint y: 138, distance: 31.8
click at [385, 138] on div "Janela de atendimento Grade de atendimento Capacidade Transportadoras Veículos …" at bounding box center [313, 139] width 627 height 279
drag, startPoint x: 385, startPoint y: 138, endPoint x: 400, endPoint y: 232, distance: 94.8
click at [400, 232] on div "Janela de atendimento Grade de atendimento Capacidade Transportadoras Veículos …" at bounding box center [313, 139] width 627 height 279
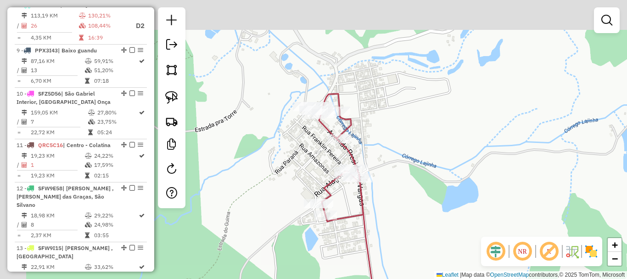
drag, startPoint x: 365, startPoint y: 157, endPoint x: 375, endPoint y: 173, distance: 18.6
click at [375, 173] on div "Janela de atendimento Grade de atendimento Capacidade Transportadoras Veículos …" at bounding box center [313, 139] width 627 height 279
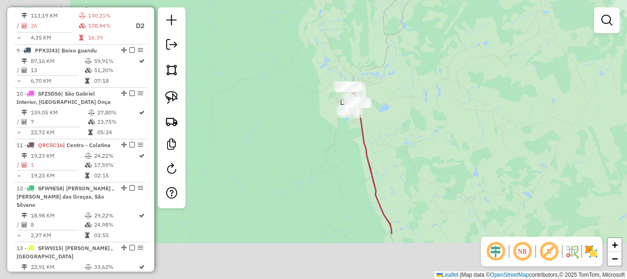
drag, startPoint x: 280, startPoint y: 196, endPoint x: 279, endPoint y: 90, distance: 107.0
click at [279, 90] on div "Janela de atendimento Grade de atendimento Capacidade Transportadoras Veículos …" at bounding box center [313, 139] width 627 height 279
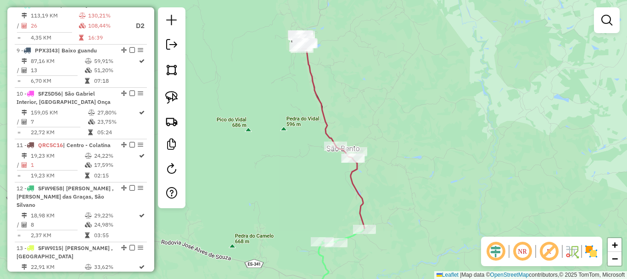
drag, startPoint x: 283, startPoint y: 125, endPoint x: 282, endPoint y: 152, distance: 26.6
click at [282, 152] on div "Janela de atendimento Grade de atendimento Capacidade Transportadoras Veículos …" at bounding box center [313, 139] width 627 height 279
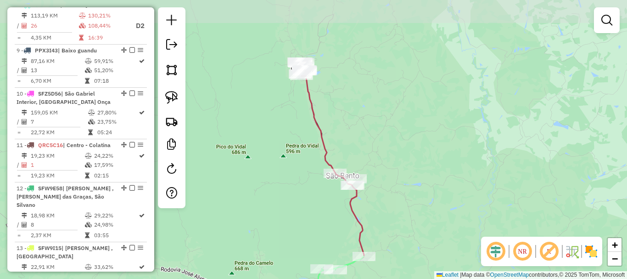
drag, startPoint x: 278, startPoint y: 132, endPoint x: 278, endPoint y: 142, distance: 10.1
click at [278, 142] on div "Janela de atendimento Grade de atendimento Capacidade Transportadoras Veículos …" at bounding box center [313, 139] width 627 height 279
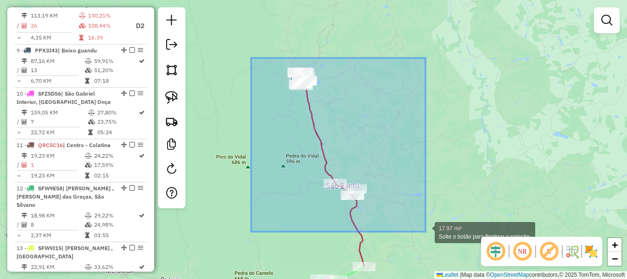
drag, startPoint x: 271, startPoint y: 57, endPoint x: 426, endPoint y: 231, distance: 232.8
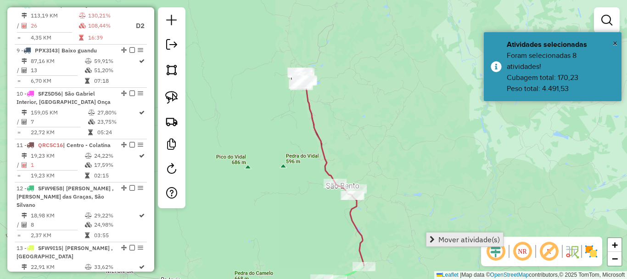
click at [465, 236] on span "Mover atividade(s)" at bounding box center [469, 238] width 62 height 7
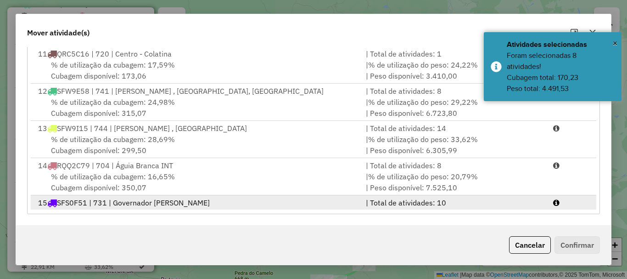
scroll to position [367, 0]
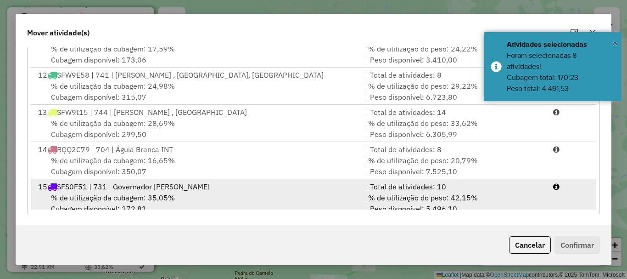
click at [79, 182] on span "SFS0F51 | 731 | Governador [PERSON_NAME]" at bounding box center [133, 186] width 153 height 9
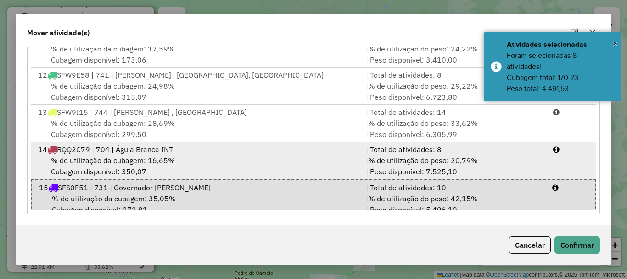
click at [89, 157] on span "% de utilização da cubagem: 16,65%" at bounding box center [113, 160] width 124 height 9
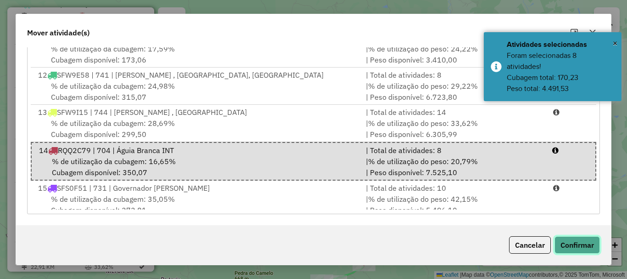
click at [573, 239] on button "Confirmar" at bounding box center [576, 244] width 45 height 17
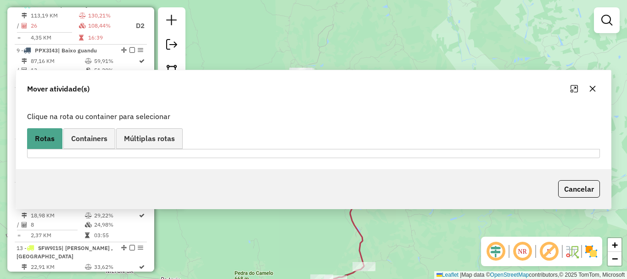
scroll to position [0, 0]
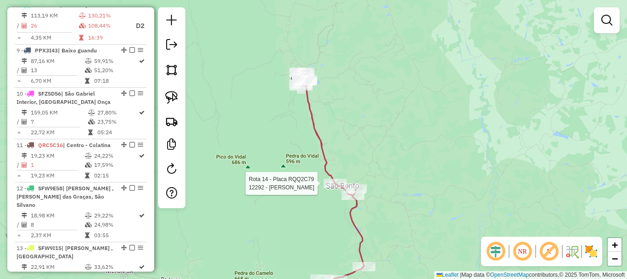
select select "**********"
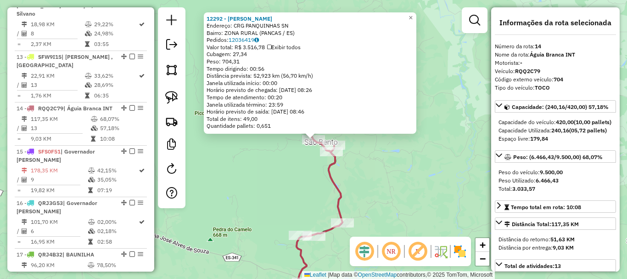
scroll to position [1004, 0]
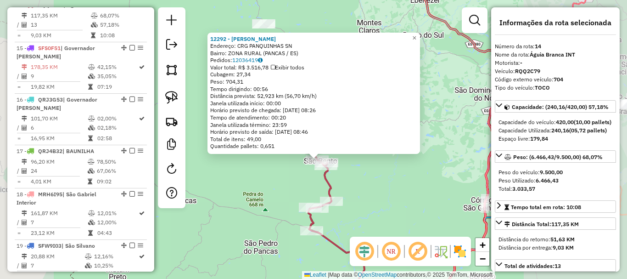
drag, startPoint x: 354, startPoint y: 190, endPoint x: 322, endPoint y: 115, distance: 81.7
click at [322, 115] on div "12292 - LILIANA PIRES PEREIR Endereço: CRG PANQUINHAS SN Bairro: ZONA RURAL (PA…" at bounding box center [313, 139] width 627 height 279
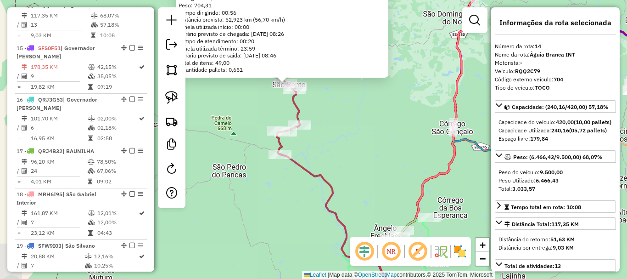
click at [322, 115] on div "12292 - LILIANA PIRES PEREIR Endereço: CRG PANQUINHAS SN Bairro: ZONA RURAL (PA…" at bounding box center [313, 139] width 627 height 279
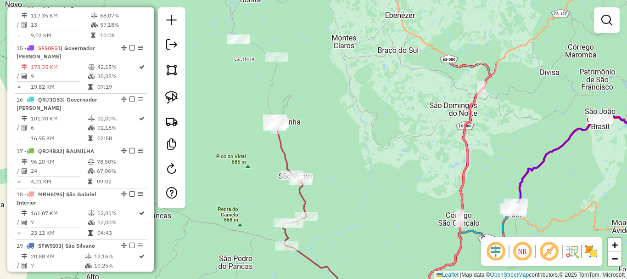
drag, startPoint x: 327, startPoint y: 154, endPoint x: 330, endPoint y: 210, distance: 55.6
click at [330, 210] on div "Janela de atendimento Grade de atendimento Capacidade Transportadoras Veículos …" at bounding box center [313, 139] width 627 height 279
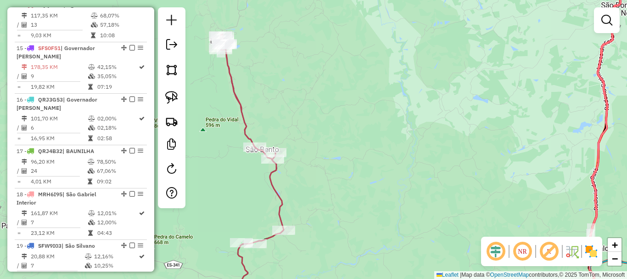
drag, startPoint x: 363, startPoint y: 153, endPoint x: 355, endPoint y: 113, distance: 40.8
click at [361, 103] on div "Janela de atendimento Grade de atendimento Capacidade Transportadoras Veículos …" at bounding box center [313, 139] width 627 height 279
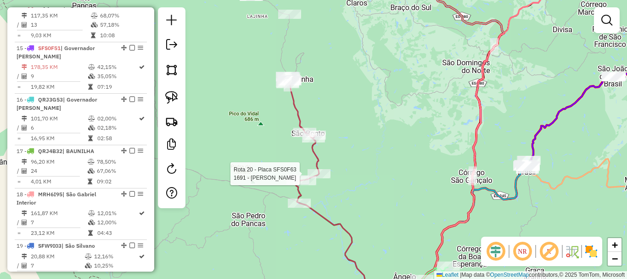
select select "**********"
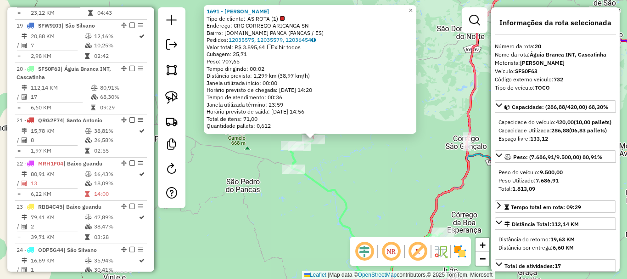
click at [334, 185] on icon at bounding box center [370, 223] width 158 height 167
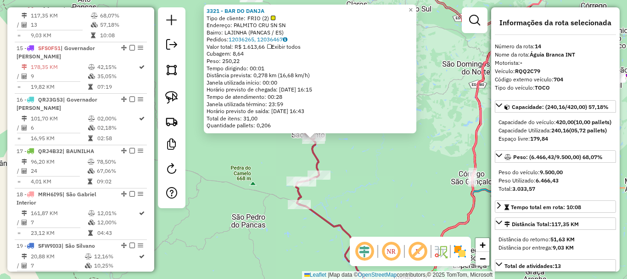
click at [280, 151] on div "3321 - BAR DO DANJA Tipo de cliente: FRIO (2) Endereço: PALMITO CRU SN SN Bairr…" at bounding box center [313, 139] width 627 height 279
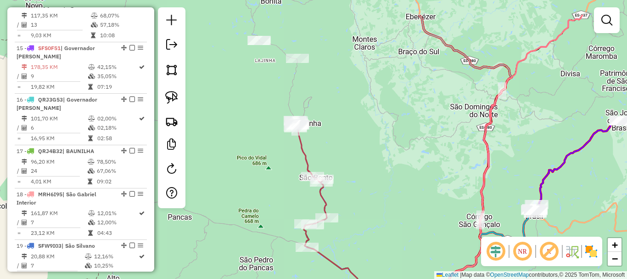
drag, startPoint x: 276, startPoint y: 144, endPoint x: 294, endPoint y: 297, distance: 153.8
click at [294, 278] on html "Aguarde... Pop-up bloqueado! Seu navegador bloqueou automáticamente a abertura …" at bounding box center [313, 139] width 627 height 279
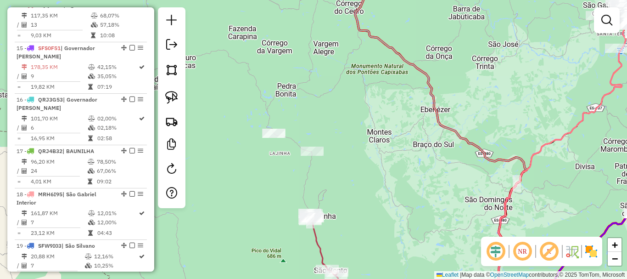
drag, startPoint x: 345, startPoint y: 195, endPoint x: 338, endPoint y: 178, distance: 18.5
click at [342, 178] on div "Rota 14 - Placa RQQ2C79 1692 - MARCELI MACIEL DE OL Rota 14 - Placa RQQ2C79 350…" at bounding box center [313, 139] width 627 height 279
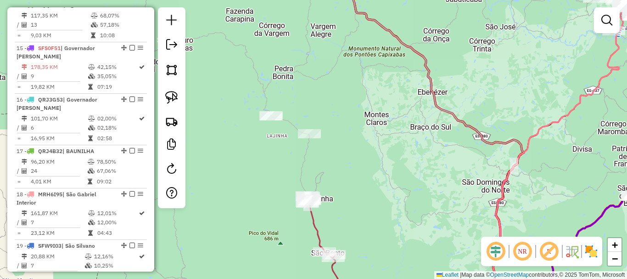
click at [276, 187] on div "Rota 14 - Placa RQQ2C79 18694 - DISTRIBUIDORA DO FAB Rota 14 - Placa RQQ2C79 16…" at bounding box center [313, 139] width 627 height 279
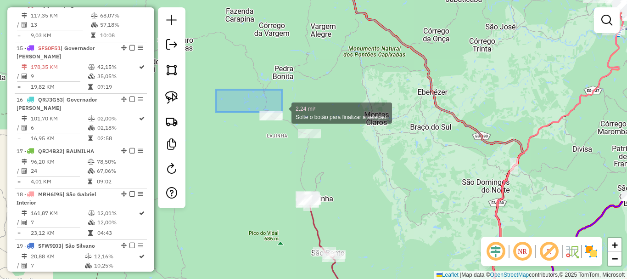
drag, startPoint x: 219, startPoint y: 90, endPoint x: 336, endPoint y: 142, distance: 128.8
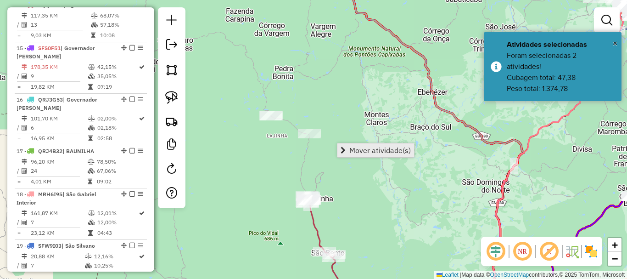
click at [387, 153] on span "Mover atividade(s)" at bounding box center [380, 149] width 62 height 7
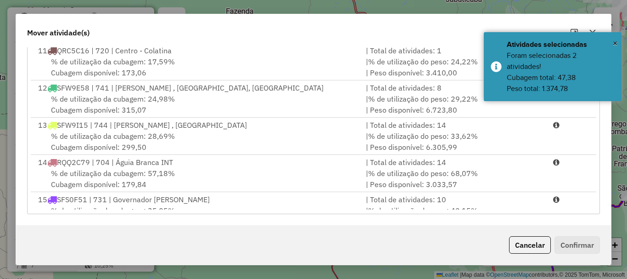
scroll to position [367, 0]
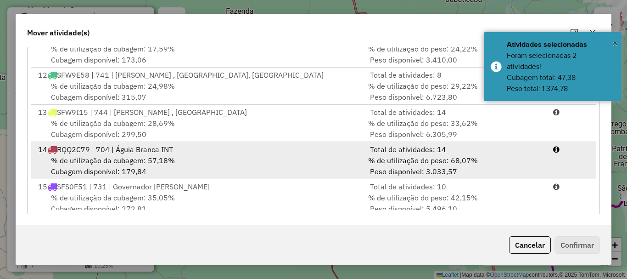
click at [96, 161] on span "% de utilização da cubagem: 57,18%" at bounding box center [113, 160] width 124 height 9
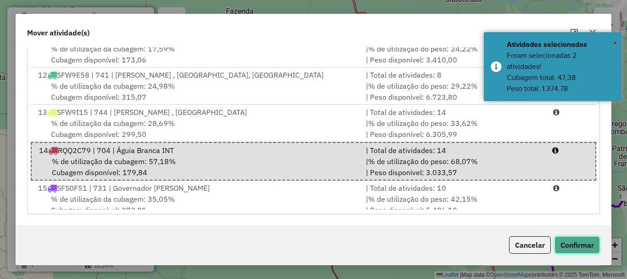
click at [576, 244] on button "Confirmar" at bounding box center [576, 244] width 45 height 17
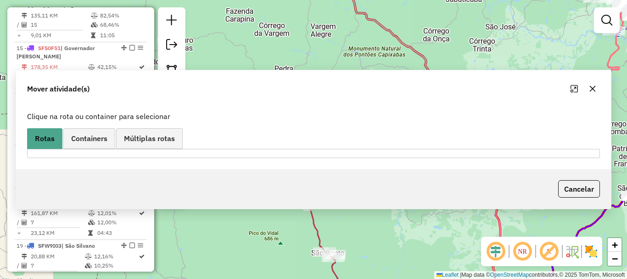
scroll to position [953, 0]
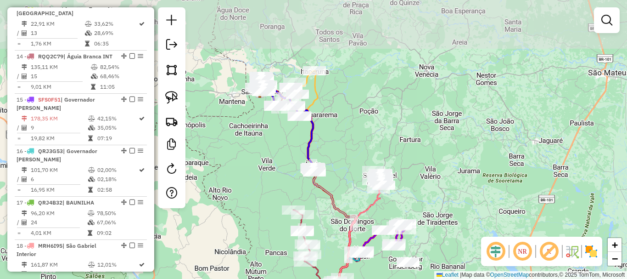
drag, startPoint x: 322, startPoint y: 91, endPoint x: 331, endPoint y: 148, distance: 57.3
click at [331, 148] on div "Janela de atendimento Grade de atendimento Capacidade Transportadoras Veículos …" at bounding box center [313, 139] width 627 height 279
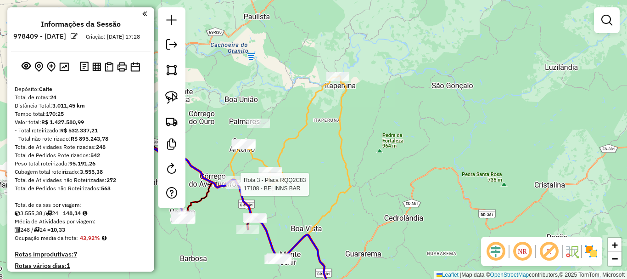
select select "**********"
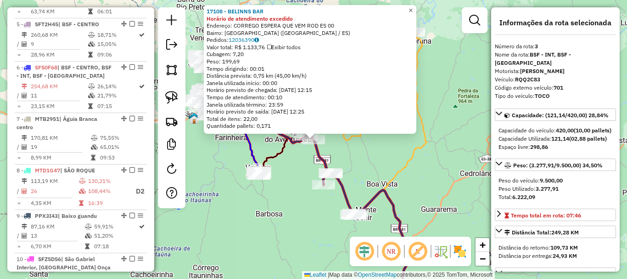
scroll to position [470, 0]
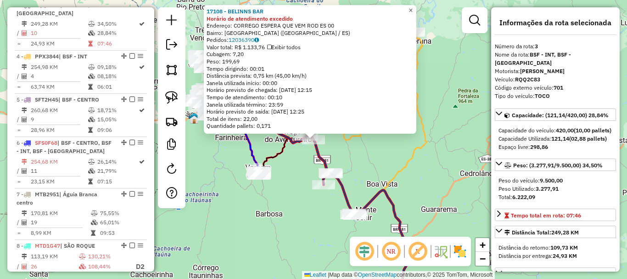
click at [413, 8] on span "×" at bounding box center [411, 10] width 4 height 8
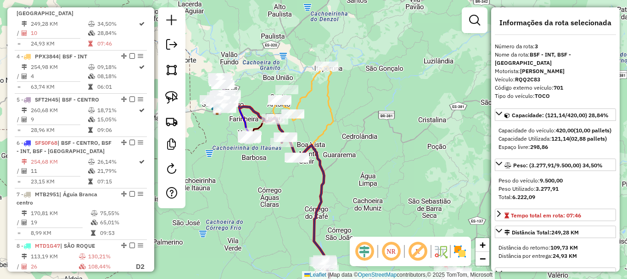
drag, startPoint x: 280, startPoint y: 86, endPoint x: 263, endPoint y: 92, distance: 17.6
click at [263, 92] on div "Janela de atendimento Grade de atendimento Capacidade Transportadoras Veículos …" at bounding box center [313, 139] width 627 height 279
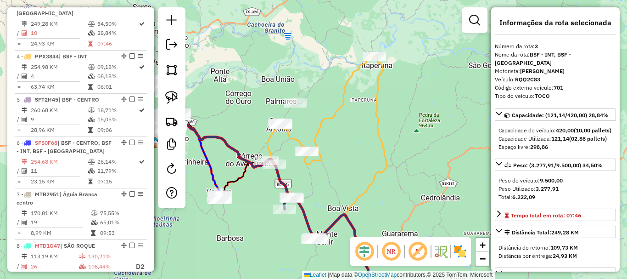
drag, startPoint x: 253, startPoint y: 56, endPoint x: 249, endPoint y: 40, distance: 16.6
click at [249, 42] on div "Janela de atendimento Grade de atendimento Capacidade Transportadoras Veículos …" at bounding box center [313, 139] width 627 height 279
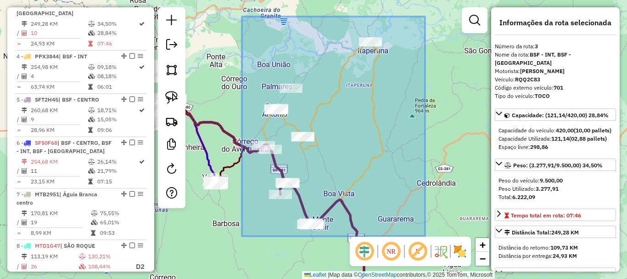
drag, startPoint x: 242, startPoint y: 17, endPoint x: 431, endPoint y: 238, distance: 290.8
click at [431, 238] on hb-router-mapa "Informações da Sessão 978409 - 13/08/2025 Criação: 12/08/2025 17:28 Depósito: C…" at bounding box center [313, 139] width 627 height 279
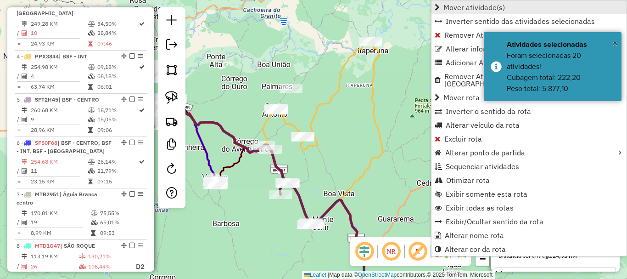
click at [465, 10] on span "Mover atividade(s)" at bounding box center [474, 7] width 62 height 7
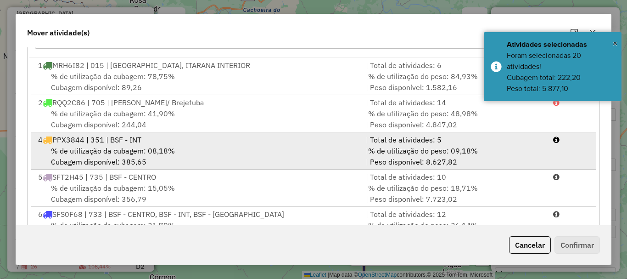
scroll to position [136, 0]
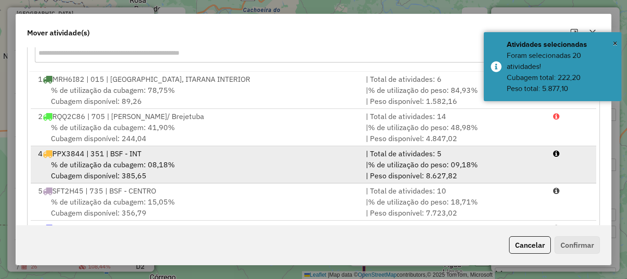
click at [106, 151] on span "PPX3844 | 351 | BSF - INT" at bounding box center [96, 153] width 89 height 9
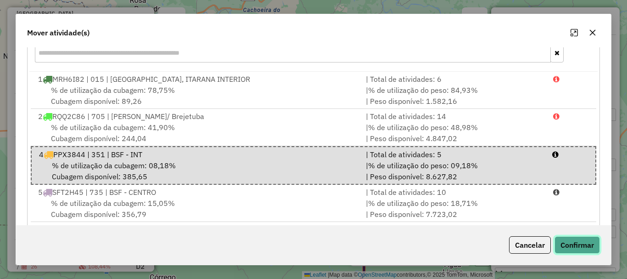
drag, startPoint x: 587, startPoint y: 246, endPoint x: 582, endPoint y: 246, distance: 5.5
click at [587, 246] on button "Confirmar" at bounding box center [576, 244] width 45 height 17
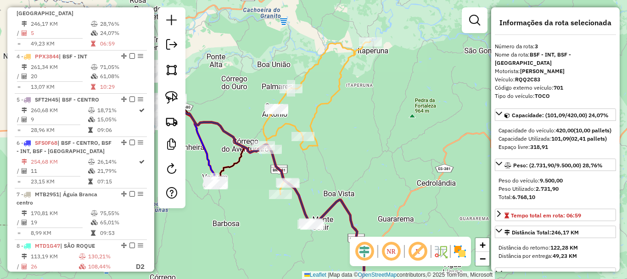
scroll to position [0, 0]
drag, startPoint x: 414, startPoint y: 179, endPoint x: 411, endPoint y: 166, distance: 13.6
click at [418, 177] on div "Janela de atendimento Grade de atendimento Capacidade Transportadoras Veículos …" at bounding box center [313, 139] width 627 height 279
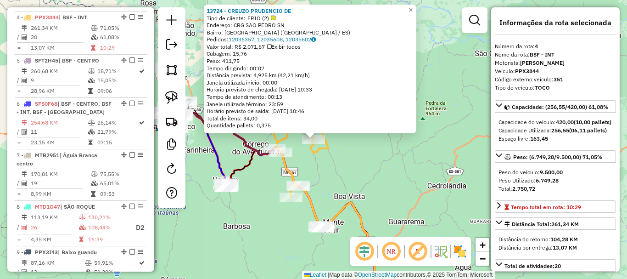
scroll to position [521, 0]
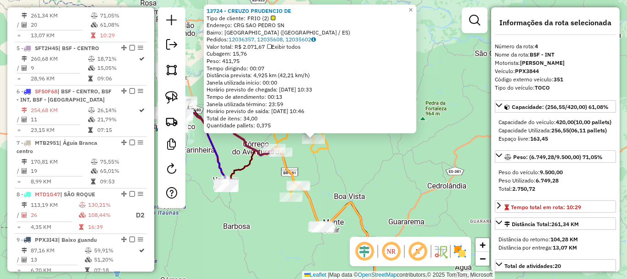
click at [265, 223] on div "Rota 4 - Placa PPX3844 15032 - BAR DA EDNA 13724 - CREUZO PRUDENCIO DE Tipo de …" at bounding box center [313, 139] width 627 height 279
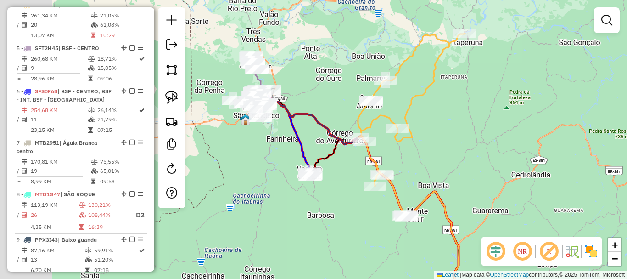
drag, startPoint x: 328, startPoint y: 219, endPoint x: 317, endPoint y: 146, distance: 74.3
click at [334, 218] on div "Janela de atendimento Grade de atendimento Capacidade Transportadoras Veículos …" at bounding box center [313, 139] width 627 height 279
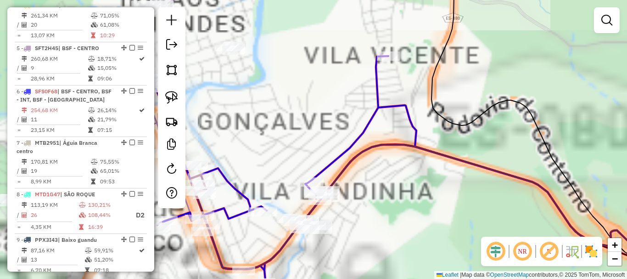
drag, startPoint x: 337, startPoint y: 155, endPoint x: 395, endPoint y: 159, distance: 58.4
click at [393, 147] on icon at bounding box center [402, 167] width 499 height 223
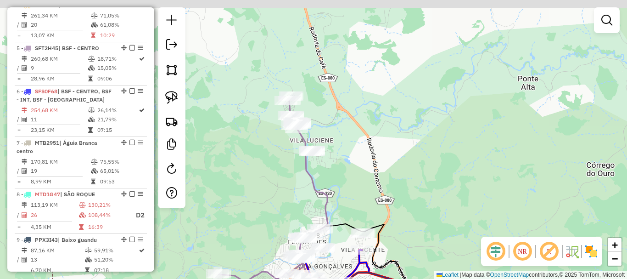
drag, startPoint x: 393, startPoint y: 138, endPoint x: 350, endPoint y: 254, distance: 124.0
click at [350, 254] on div "Janela de atendimento Grade de atendimento Capacidade Transportadoras Veículos …" at bounding box center [313, 139] width 627 height 279
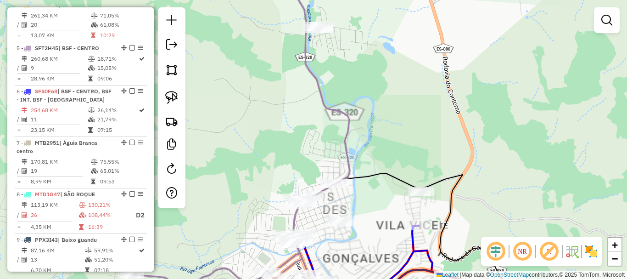
drag, startPoint x: 383, startPoint y: 223, endPoint x: 364, endPoint y: 208, distance: 23.5
click at [385, 218] on div "Janela de atendimento Grade de atendimento Capacidade Transportadoras Veículos …" at bounding box center [313, 139] width 627 height 279
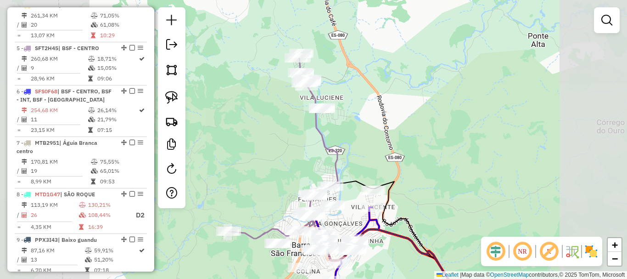
click at [272, 162] on div "Janela de atendimento Grade de atendimento Capacidade Transportadoras Veículos …" at bounding box center [313, 139] width 627 height 279
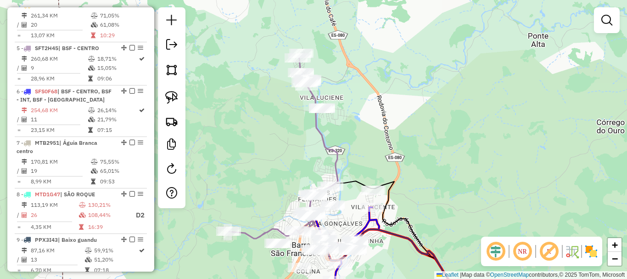
click at [265, 134] on div "Janela de atendimento Grade de atendimento Capacidade Transportadoras Veículos …" at bounding box center [313, 139] width 627 height 279
click at [240, 74] on div "Janela de atendimento Grade de atendimento Capacidade Transportadoras Veículos …" at bounding box center [313, 139] width 627 height 279
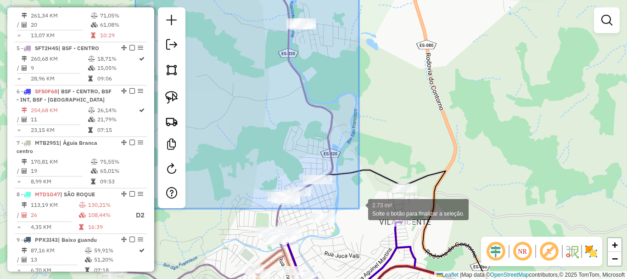
drag, startPoint x: 244, startPoint y: 37, endPoint x: 359, endPoint y: 208, distance: 206.1
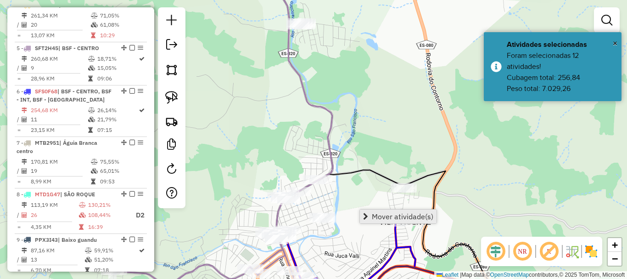
click at [380, 213] on span "Mover atividade(s)" at bounding box center [403, 216] width 62 height 7
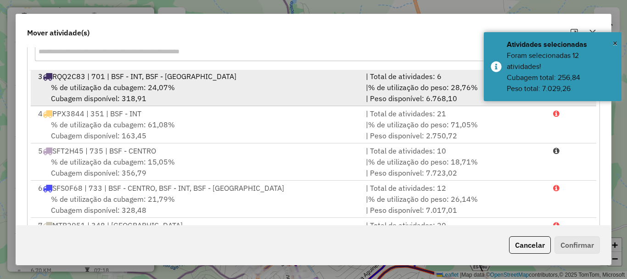
scroll to position [92, 0]
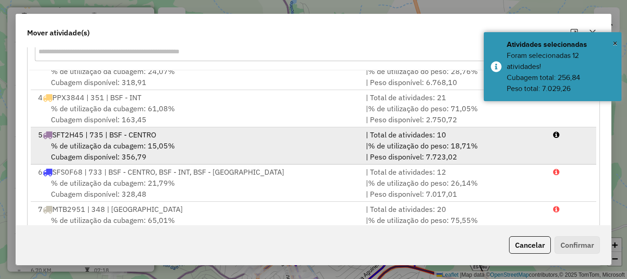
click at [121, 146] on span "% de utilização da cubagem: 15,05%" at bounding box center [113, 145] width 124 height 9
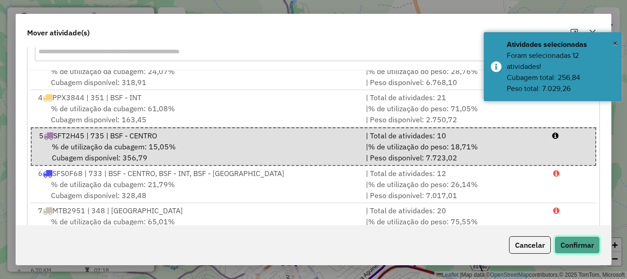
click at [572, 246] on button "Confirmar" at bounding box center [576, 244] width 45 height 17
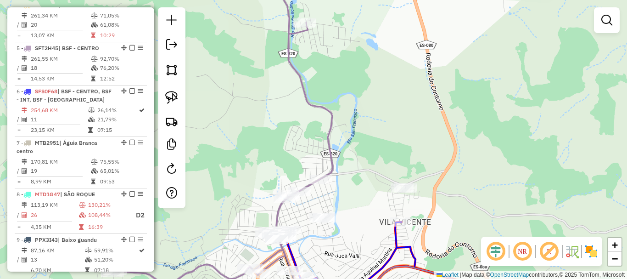
scroll to position [0, 0]
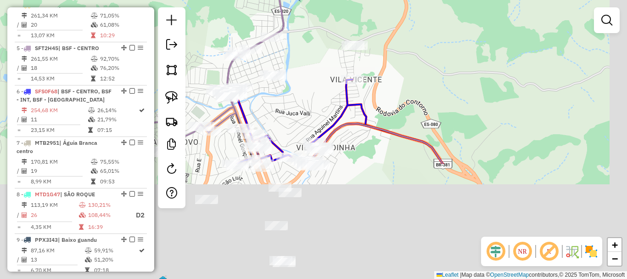
drag, startPoint x: 381, startPoint y: 214, endPoint x: 337, endPoint y: 84, distance: 137.0
click at [338, 77] on div "Janela de atendimento Grade de atendimento Capacidade Transportadoras Veículos …" at bounding box center [313, 139] width 627 height 279
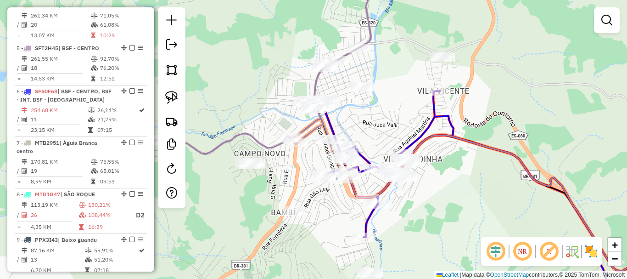
drag, startPoint x: 327, startPoint y: 118, endPoint x: 409, endPoint y: 145, distance: 85.6
click at [409, 145] on div "Janela de atendimento Grade de atendimento Capacidade Transportadoras Veículos …" at bounding box center [313, 139] width 627 height 279
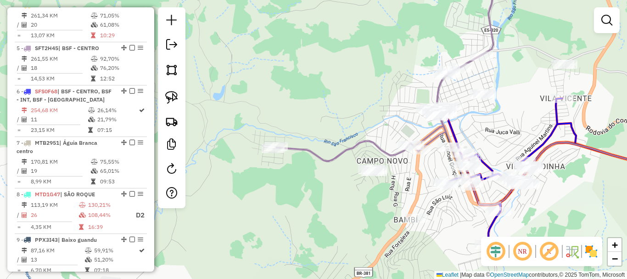
drag, startPoint x: 310, startPoint y: 184, endPoint x: 413, endPoint y: 185, distance: 102.8
click at [413, 185] on div "Janela de atendimento Grade de atendimento Capacidade Transportadoras Veículos …" at bounding box center [313, 139] width 627 height 279
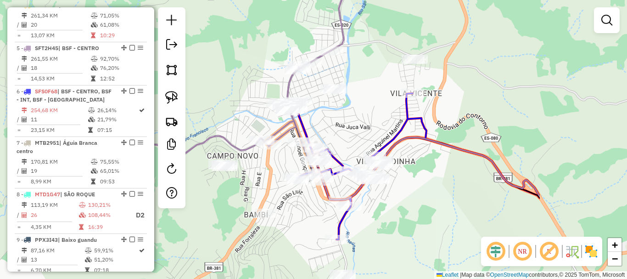
drag, startPoint x: 414, startPoint y: 179, endPoint x: 274, endPoint y: 174, distance: 139.2
click at [263, 174] on div "Janela de atendimento Grade de atendimento Capacidade Transportadoras Veículos …" at bounding box center [313, 139] width 627 height 279
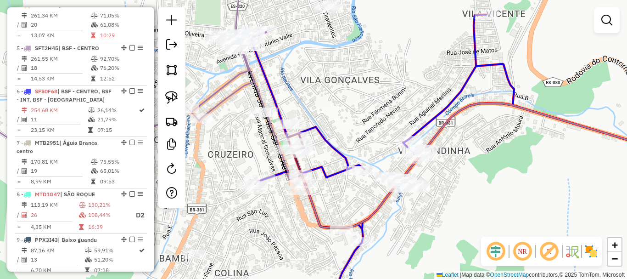
drag, startPoint x: 357, startPoint y: 189, endPoint x: 318, endPoint y: 91, distance: 105.5
click at [318, 91] on div "Janela de atendimento Grade de atendimento Capacidade Transportadoras Veículos …" at bounding box center [313, 139] width 627 height 279
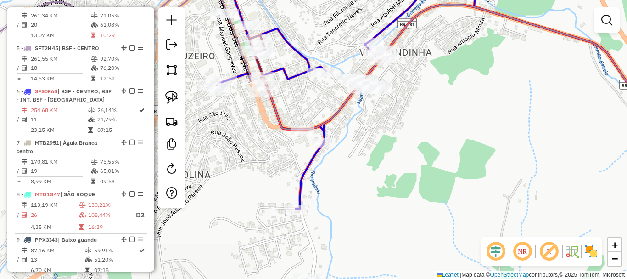
drag, startPoint x: 310, startPoint y: 161, endPoint x: 299, endPoint y: 163, distance: 10.9
click at [302, 163] on div "Janela de atendimento Grade de atendimento Capacidade Transportadoras Veículos …" at bounding box center [313, 139] width 627 height 279
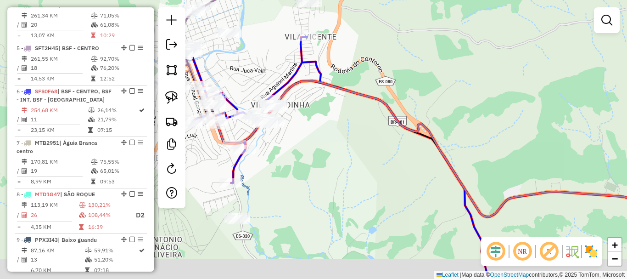
drag, startPoint x: 295, startPoint y: 216, endPoint x: 253, endPoint y: 174, distance: 60.0
click at [253, 174] on div "Janela de atendimento Grade de atendimento Capacidade Transportadoras Veículos …" at bounding box center [313, 139] width 627 height 279
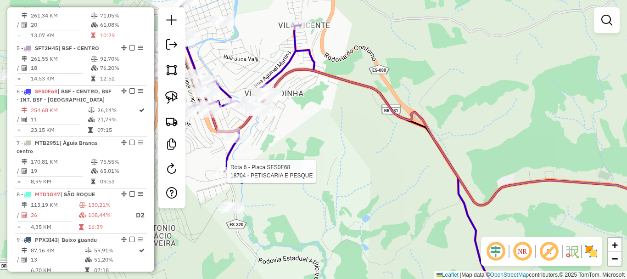
select select "**********"
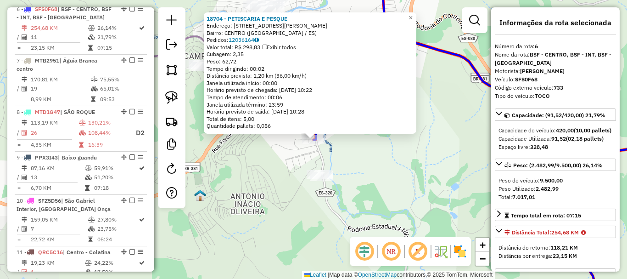
scroll to position [607, 0]
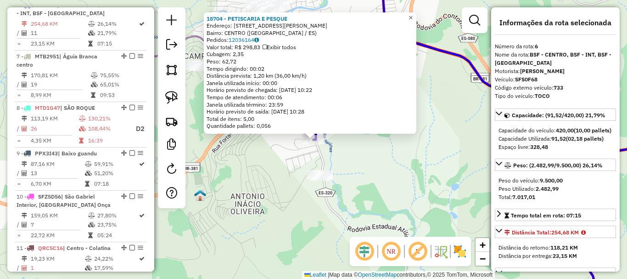
click at [413, 15] on span "×" at bounding box center [411, 18] width 4 height 8
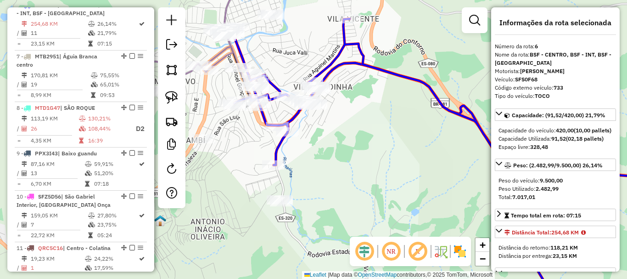
drag, startPoint x: 377, startPoint y: 115, endPoint x: 342, endPoint y: 129, distance: 38.4
click at [360, 122] on div "Janela de atendimento Grade de atendimento Capacidade Transportadoras Veículos …" at bounding box center [313, 139] width 627 height 279
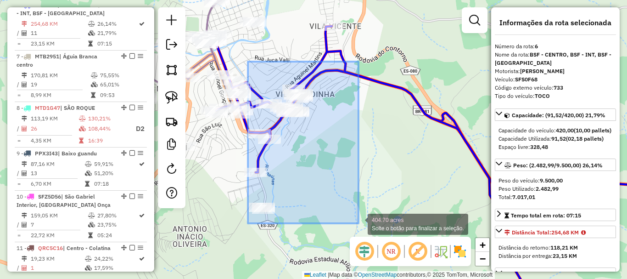
drag, startPoint x: 248, startPoint y: 62, endPoint x: 382, endPoint y: 221, distance: 208.8
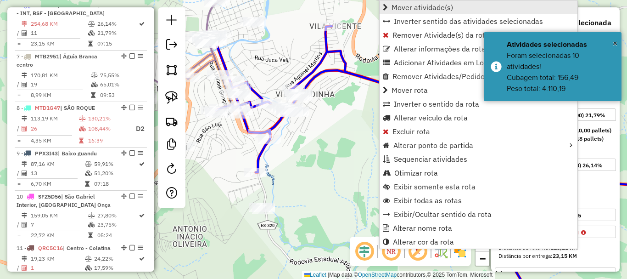
click at [409, 10] on span "Mover atividade(s)" at bounding box center [423, 7] width 62 height 7
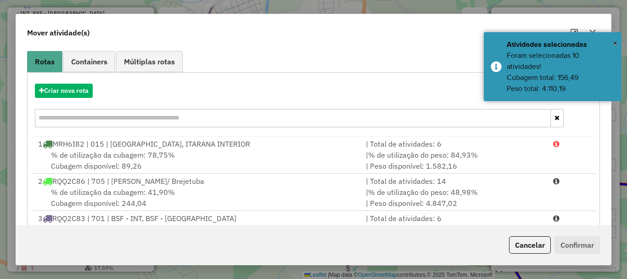
scroll to position [138, 0]
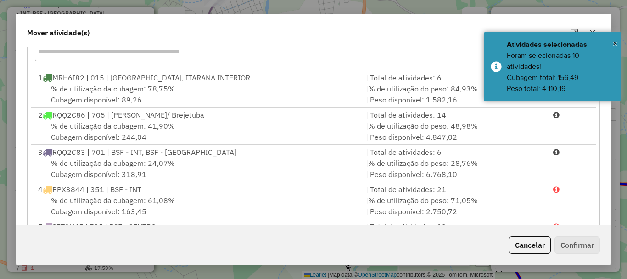
click at [524, 243] on button "Cancelar" at bounding box center [530, 244] width 42 height 17
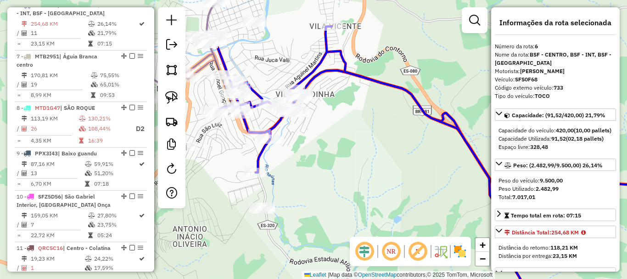
scroll to position [0, 0]
click at [268, 59] on div "Rota 3 - Placa RQQ2C83 2487 - DISK BEBID SERTANEJA Rota 6 - Placa SFS0F68 3297 …" at bounding box center [313, 139] width 627 height 279
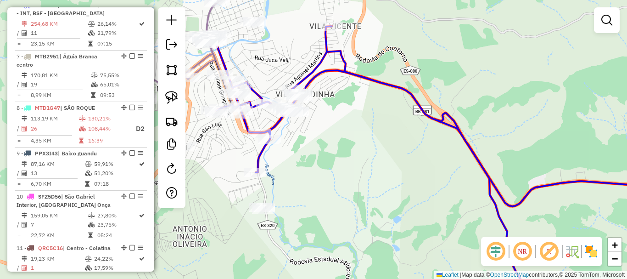
click at [257, 39] on div "Janela de atendimento Grade de atendimento Capacidade Transportadoras Veículos …" at bounding box center [313, 139] width 627 height 279
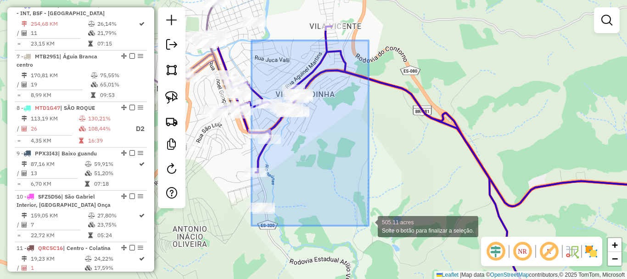
drag, startPoint x: 252, startPoint y: 40, endPoint x: 365, endPoint y: 215, distance: 208.7
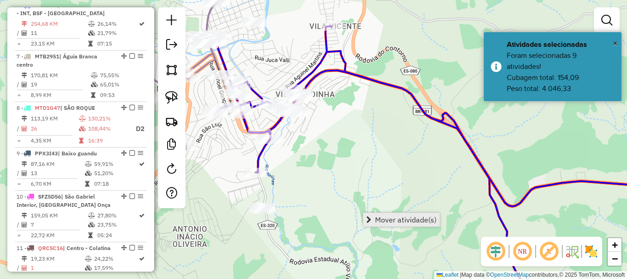
click at [402, 221] on span "Mover atividade(s)" at bounding box center [406, 219] width 62 height 7
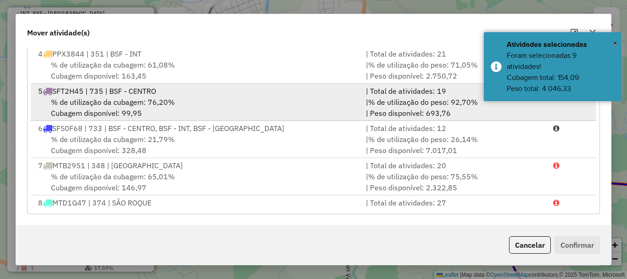
scroll to position [92, 0]
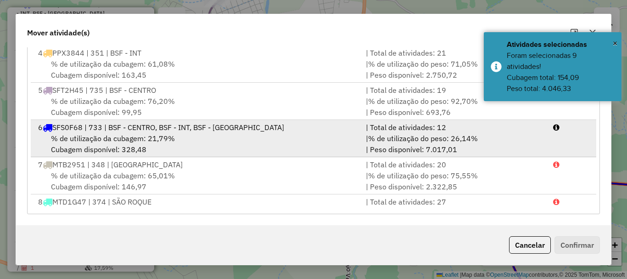
click at [106, 147] on div "% de utilização da cubagem: 21,79% Cubagem disponível: 328,48" at bounding box center [197, 144] width 328 height 22
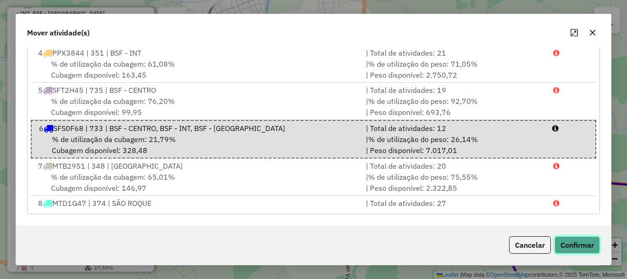
click at [589, 246] on button "Confirmar" at bounding box center [576, 244] width 45 height 17
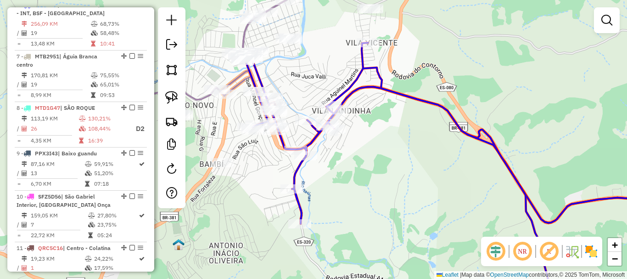
drag, startPoint x: 407, startPoint y: 230, endPoint x: 411, endPoint y: 220, distance: 10.9
click at [415, 234] on div "Janela de atendimento Grade de atendimento Capacidade Transportadoras Veículos …" at bounding box center [313, 139] width 627 height 279
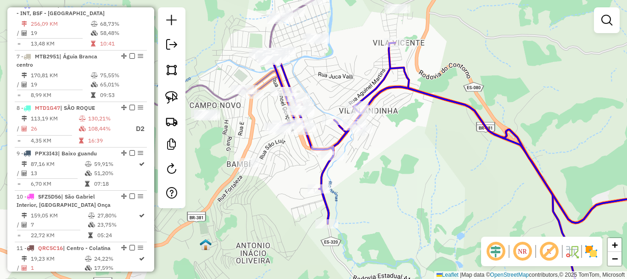
drag, startPoint x: 253, startPoint y: 173, endPoint x: 318, endPoint y: 171, distance: 64.8
click at [317, 171] on div "Janela de atendimento Grade de atendimento Capacidade Transportadoras Veículos …" at bounding box center [313, 139] width 627 height 279
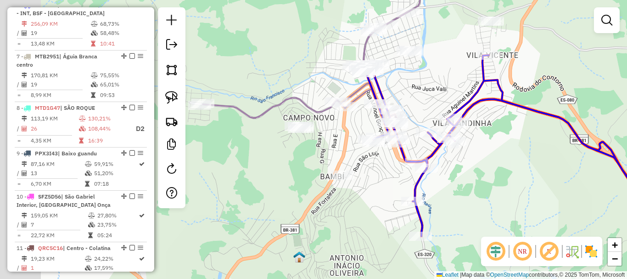
drag, startPoint x: 394, startPoint y: 183, endPoint x: 402, endPoint y: 185, distance: 8.4
click at [403, 185] on div "Janela de atendimento Grade de atendimento Capacidade Transportadoras Veículos …" at bounding box center [313, 139] width 627 height 279
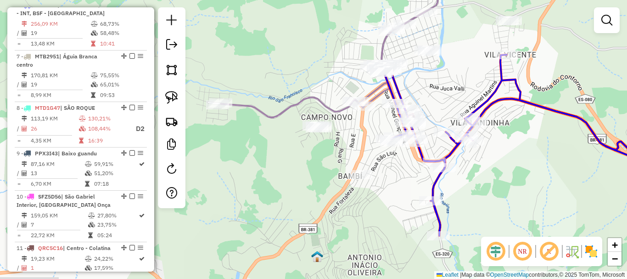
click at [265, 89] on div "Janela de atendimento Grade de atendimento Capacidade Transportadoras Veículos …" at bounding box center [313, 139] width 627 height 279
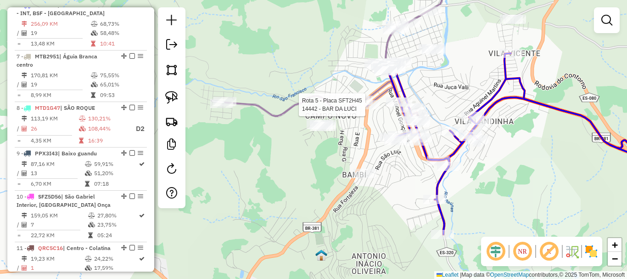
select select "**********"
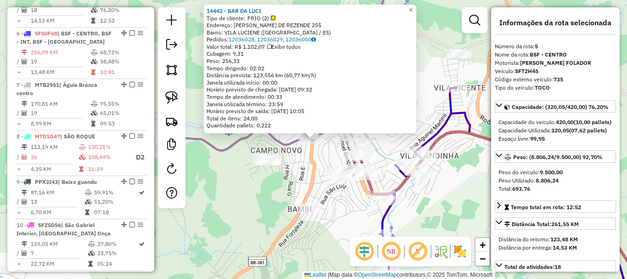
scroll to position [564, 0]
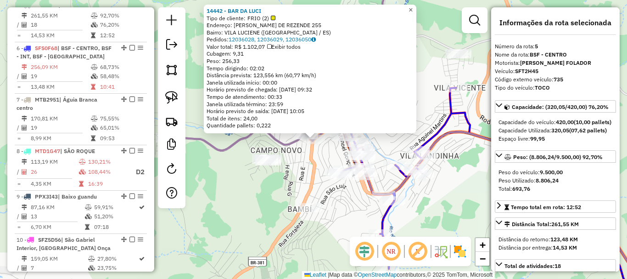
click at [413, 6] on span "×" at bounding box center [411, 10] width 4 height 8
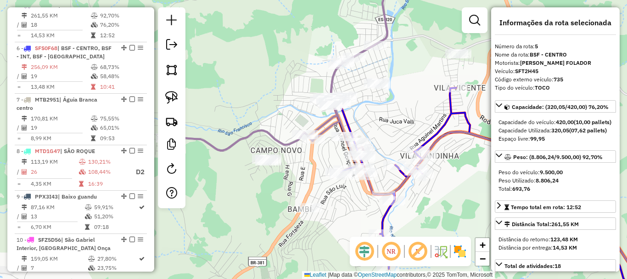
drag, startPoint x: 273, startPoint y: 114, endPoint x: 320, endPoint y: 94, distance: 51.4
click at [320, 94] on div "Janela de atendimento Grade de atendimento Capacidade Transportadoras Veículos …" at bounding box center [313, 139] width 627 height 279
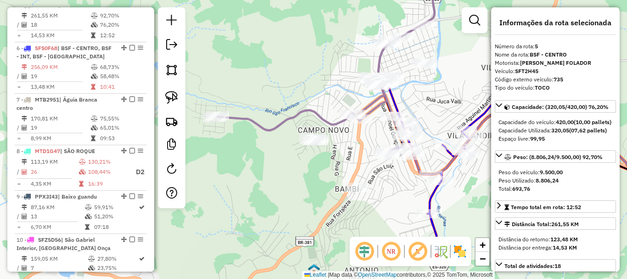
drag, startPoint x: 288, startPoint y: 97, endPoint x: 293, endPoint y: 94, distance: 6.2
click at [295, 94] on div "Janela de atendimento Grade de atendimento Capacidade Transportadoras Veículos …" at bounding box center [313, 139] width 627 height 279
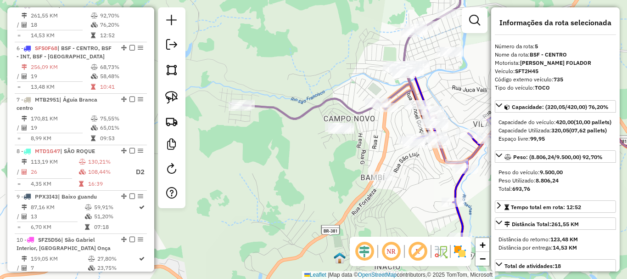
drag, startPoint x: 258, startPoint y: 93, endPoint x: 237, endPoint y: 72, distance: 29.2
click at [237, 72] on div "Janela de atendimento Grade de atendimento Capacidade Transportadoras Veículos …" at bounding box center [313, 139] width 627 height 279
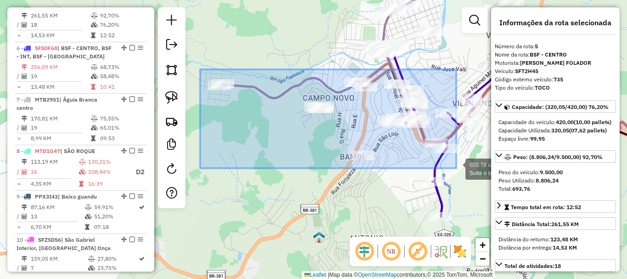
drag, startPoint x: 200, startPoint y: 69, endPoint x: 456, endPoint y: 168, distance: 274.2
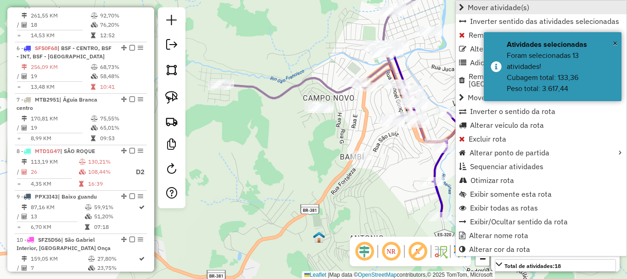
click at [480, 8] on span "Mover atividade(s)" at bounding box center [499, 7] width 62 height 7
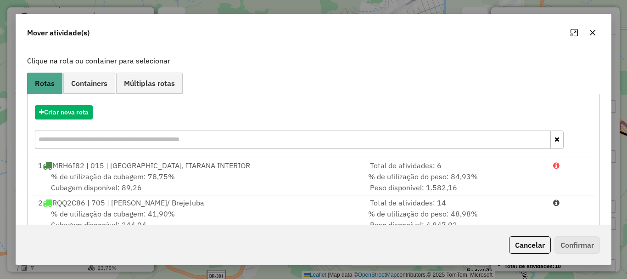
scroll to position [138, 0]
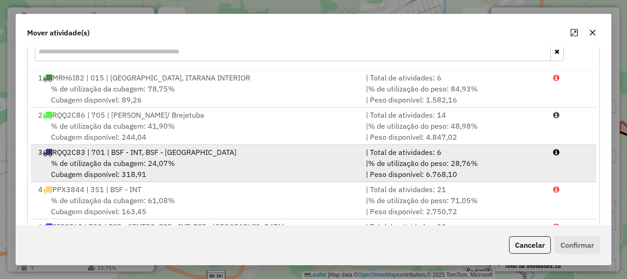
click at [109, 166] on span "% de utilização da cubagem: 24,07%" at bounding box center [113, 162] width 124 height 9
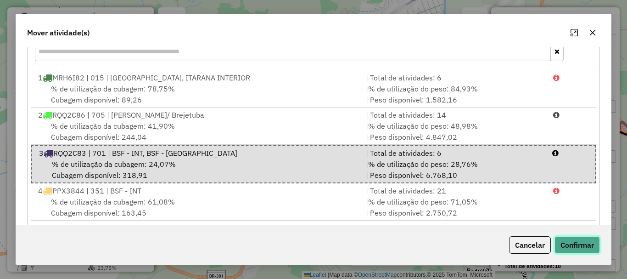
click at [588, 243] on button "Confirmar" at bounding box center [576, 244] width 45 height 17
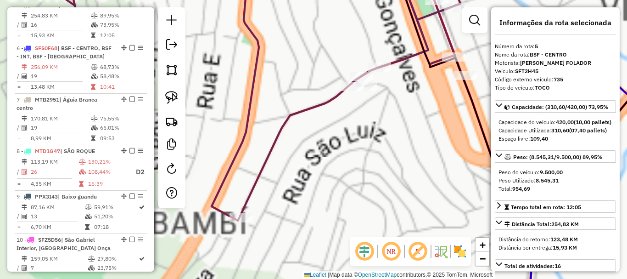
drag, startPoint x: 411, startPoint y: 110, endPoint x: 364, endPoint y: 128, distance: 50.1
click at [364, 128] on div "Janela de atendimento Grade de atendimento Capacidade Transportadoras Veículos …" at bounding box center [313, 139] width 627 height 279
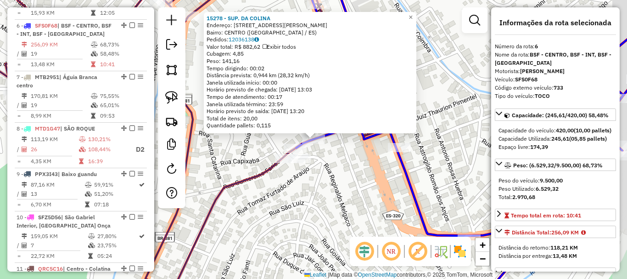
scroll to position [607, 0]
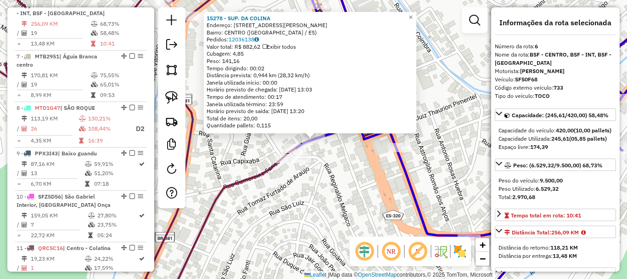
click at [423, 12] on div "15278 - SUP. DA COLINA Endereço: RUA GUMERCINDO FARIAS 108 Bairro: CENTRO (BARR…" at bounding box center [313, 139] width 627 height 279
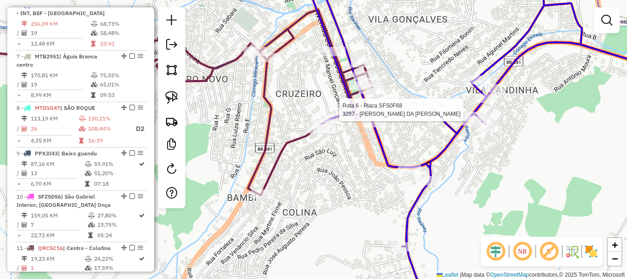
select select "**********"
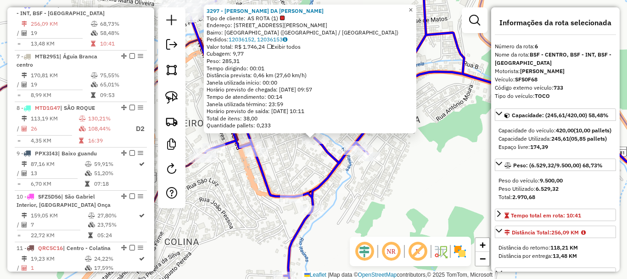
click at [413, 6] on span "×" at bounding box center [411, 10] width 4 height 8
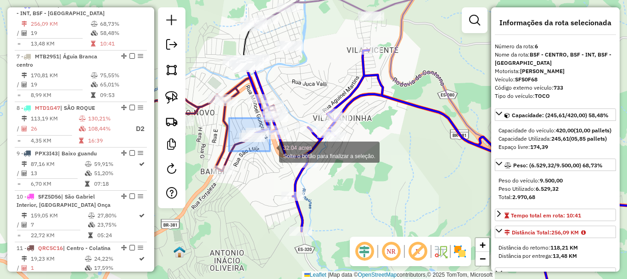
drag, startPoint x: 237, startPoint y: 121, endPoint x: 273, endPoint y: 153, distance: 48.1
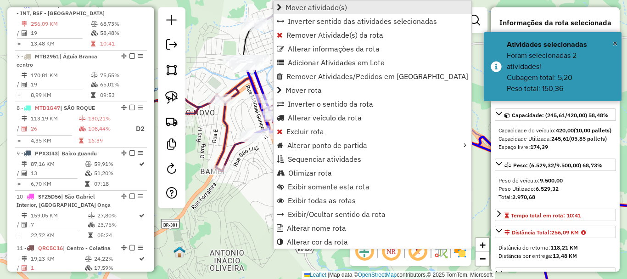
click at [313, 8] on span "Mover atividade(s)" at bounding box center [317, 7] width 62 height 7
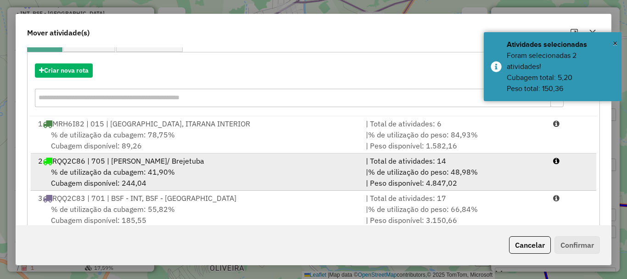
scroll to position [46, 0]
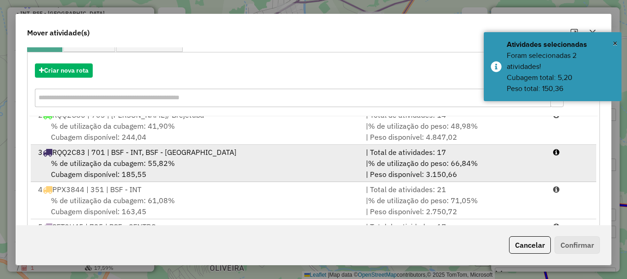
click at [95, 161] on span "% de utilização da cubagem: 55,82%" at bounding box center [113, 162] width 124 height 9
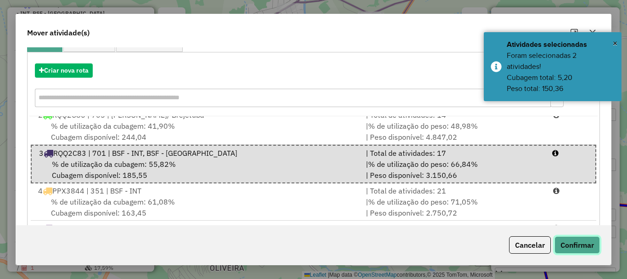
drag, startPoint x: 562, startPoint y: 236, endPoint x: 571, endPoint y: 236, distance: 8.3
click at [563, 236] on button "Confirmar" at bounding box center [576, 244] width 45 height 17
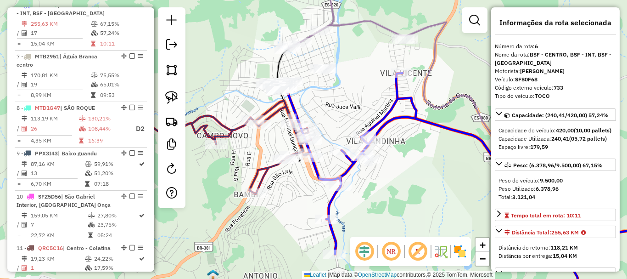
drag, startPoint x: 405, startPoint y: 180, endPoint x: 421, endPoint y: 190, distance: 19.1
click at [421, 190] on div "Janela de atendimento Grade de atendimento Capacidade Transportadoras Veículos …" at bounding box center [313, 139] width 627 height 279
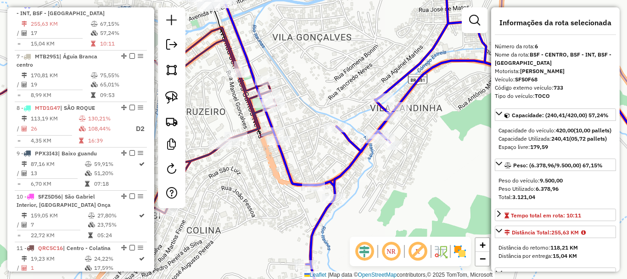
drag, startPoint x: 319, startPoint y: 48, endPoint x: 330, endPoint y: 194, distance: 146.3
click at [330, 194] on div "Janela de atendimento Grade de atendimento Capacidade Transportadoras Veículos …" at bounding box center [313, 139] width 627 height 279
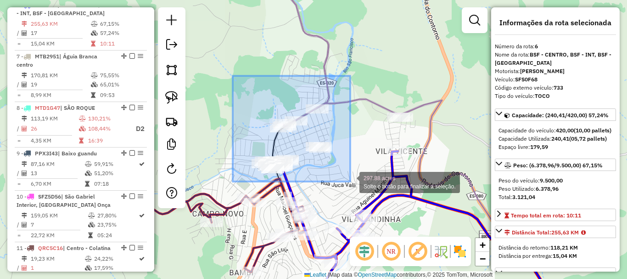
drag, startPoint x: 233, startPoint y: 76, endPoint x: 350, endPoint y: 181, distance: 158.0
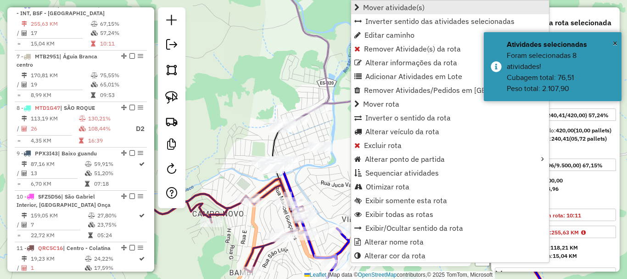
click at [396, 5] on span "Mover atividade(s)" at bounding box center [394, 7] width 62 height 7
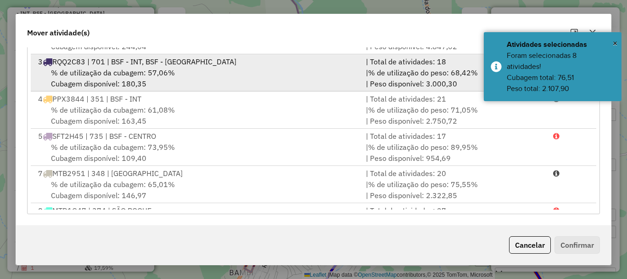
click at [98, 135] on span "SFT2H45 | 735 | BSF - CENTRO" at bounding box center [104, 135] width 104 height 9
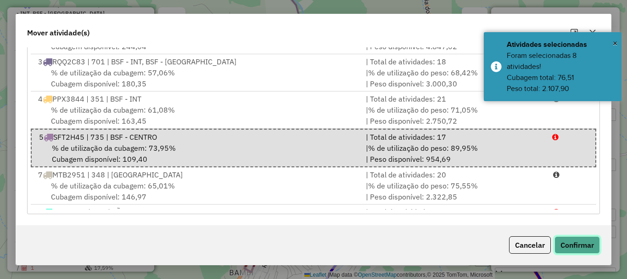
click at [588, 243] on button "Confirmar" at bounding box center [576, 244] width 45 height 17
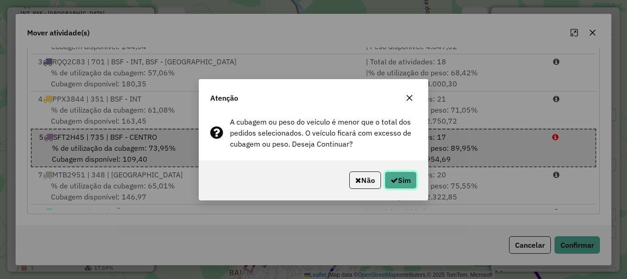
click at [392, 180] on icon "button" at bounding box center [394, 179] width 7 height 7
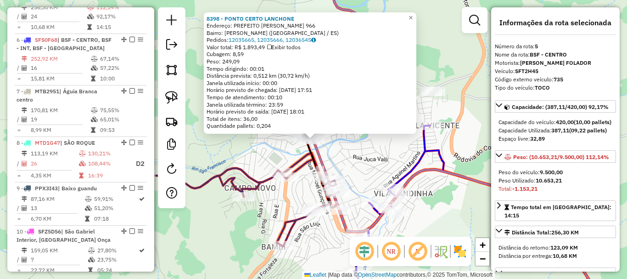
scroll to position [564, 0]
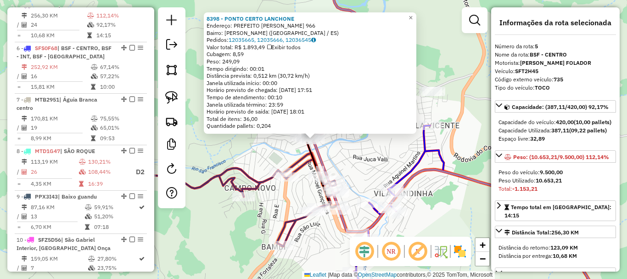
drag, startPoint x: 343, startPoint y: 168, endPoint x: 324, endPoint y: 113, distance: 58.2
click at [324, 113] on div "8398 - PONTO CERTO LANCHONE Endereço: PREFEITO EDSON HENRIQUE PEREIR 966 Bairro…" at bounding box center [313, 139] width 627 height 279
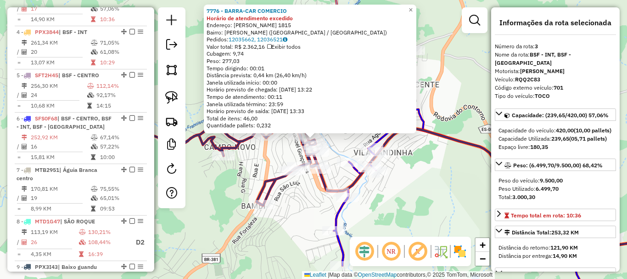
scroll to position [470, 0]
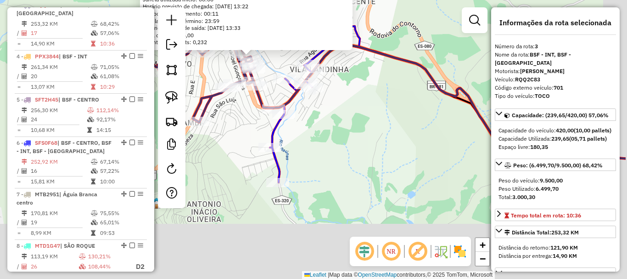
drag, startPoint x: 406, startPoint y: 205, endPoint x: 333, endPoint y: 136, distance: 100.7
click at [340, 134] on div "7776 - BARRA-CAR COMERCIO Horário de atendimento excedido Endereço: JONES DOS S…" at bounding box center [313, 139] width 627 height 279
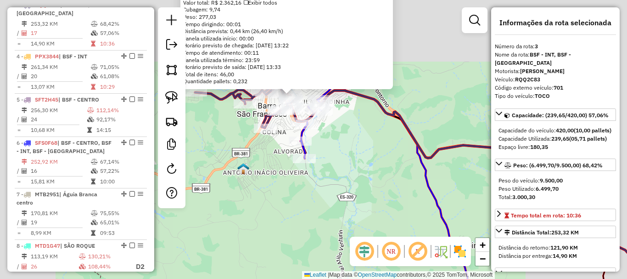
click at [343, 150] on div "7776 - BARRA-CAR COMERCIO Horário de atendimento excedido Endereço: JONES DOS S…" at bounding box center [313, 139] width 627 height 279
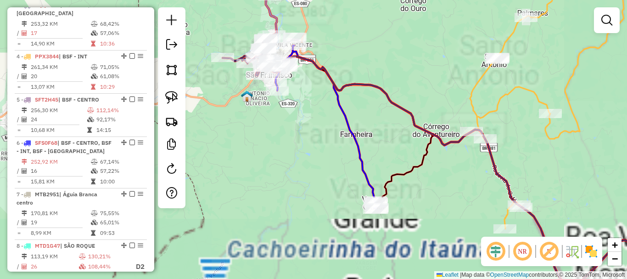
drag, startPoint x: 337, startPoint y: 171, endPoint x: 307, endPoint y: 111, distance: 67.5
click at [316, 134] on div "Janela de atendimento Grade de atendimento Capacidade Transportadoras Veículos …" at bounding box center [313, 139] width 627 height 279
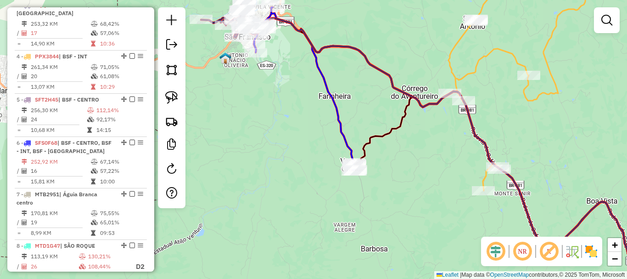
click at [270, 96] on div "Rota 6 - Placa SFS0F68 4866 - BAR DO AMERICO Janela de atendimento Grade de ate…" at bounding box center [313, 139] width 627 height 279
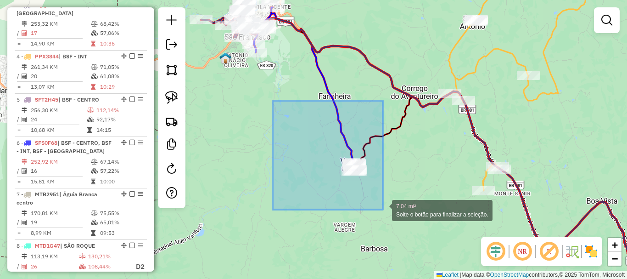
drag, startPoint x: 333, startPoint y: 176, endPoint x: 383, endPoint y: 209, distance: 59.6
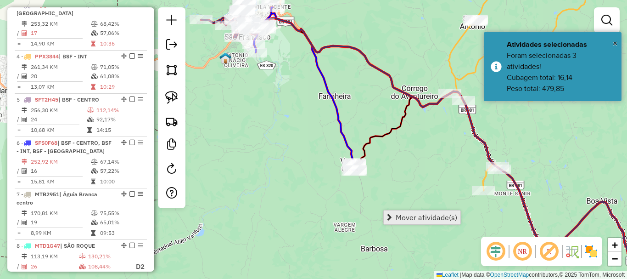
click at [423, 218] on span "Mover atividade(s)" at bounding box center [427, 216] width 62 height 7
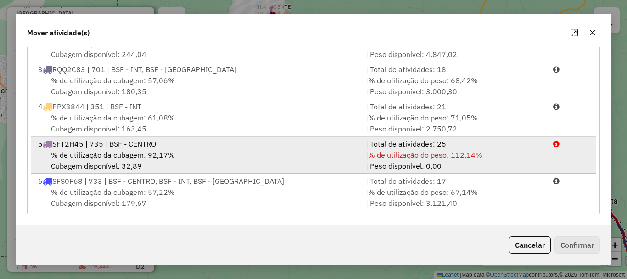
scroll to position [92, 0]
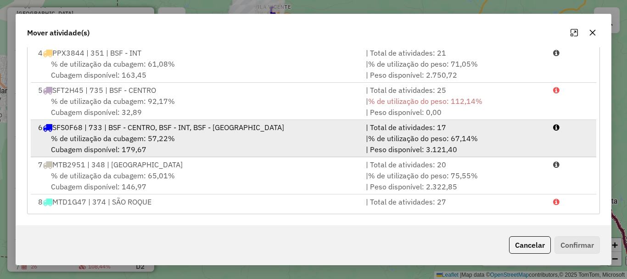
click at [136, 138] on span "% de utilização da cubagem: 57,22%" at bounding box center [113, 138] width 124 height 9
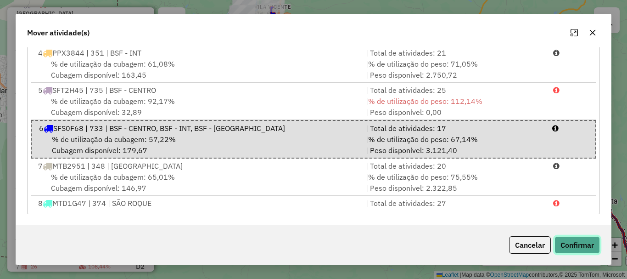
click at [594, 243] on button "Confirmar" at bounding box center [576, 244] width 45 height 17
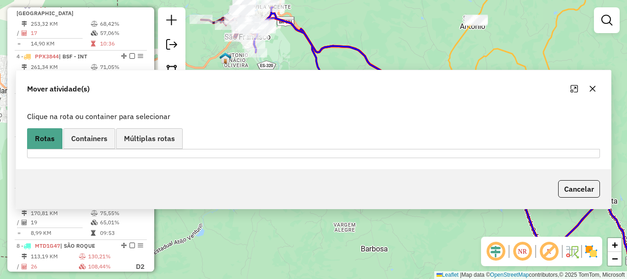
scroll to position [0, 0]
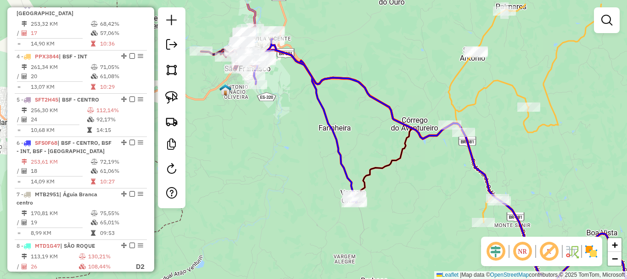
drag, startPoint x: 320, startPoint y: 140, endPoint x: 308, endPoint y: 173, distance: 35.0
click at [320, 223] on div "Janela de atendimento Grade de atendimento Capacidade Transportadoras Veículos …" at bounding box center [313, 139] width 627 height 279
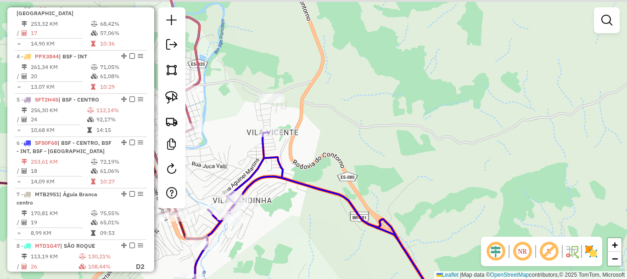
click at [308, 119] on div "Janela de atendimento Grade de atendimento Capacidade Transportadoras Veículos …" at bounding box center [313, 139] width 627 height 279
drag, startPoint x: 218, startPoint y: 86, endPoint x: 233, endPoint y: 79, distance: 16.9
click at [221, 84] on div "Rota 6 - Placa SFS0F68 7286 - SANDRA DE OLIVEIRA Janela de atendimento Grade de…" at bounding box center [313, 139] width 627 height 279
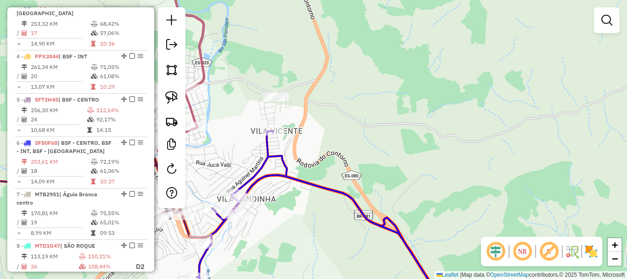
drag, startPoint x: 236, startPoint y: 78, endPoint x: 247, endPoint y: 69, distance: 14.3
click at [239, 77] on div "Janela de atendimento Grade de atendimento Capacidade Transportadoras Veículos …" at bounding box center [313, 139] width 627 height 279
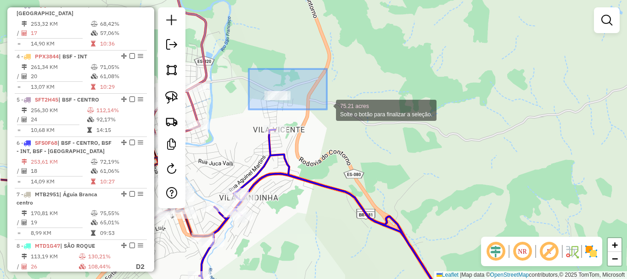
drag, startPoint x: 249, startPoint y: 69, endPoint x: 327, endPoint y: 109, distance: 87.9
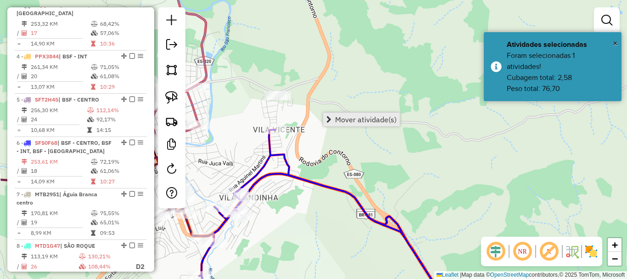
click at [347, 118] on span "Mover atividade(s)" at bounding box center [366, 119] width 62 height 7
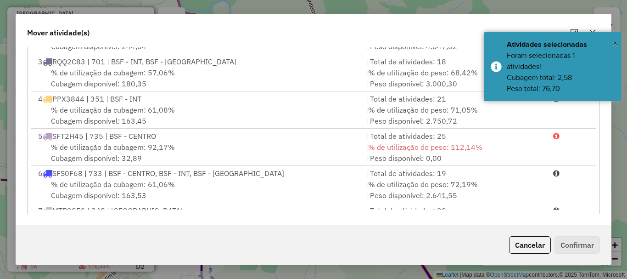
scroll to position [92, 0]
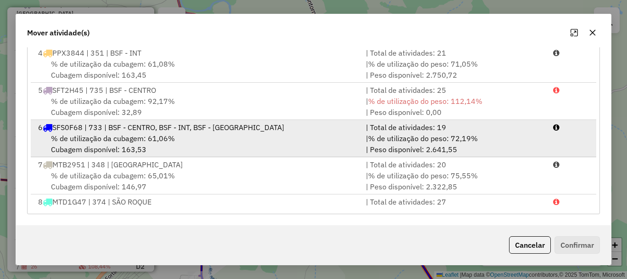
click at [114, 153] on div "% de utilização da cubagem: 61,06% Cubagem disponível: 163,53" at bounding box center [197, 144] width 328 height 22
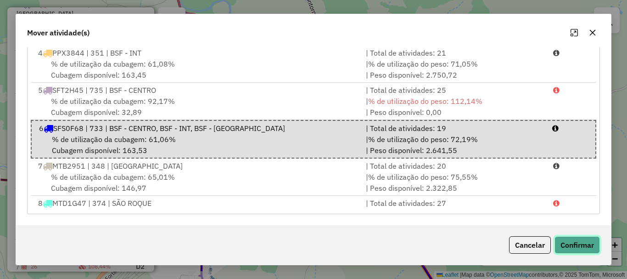
click at [577, 242] on button "Confirmar" at bounding box center [576, 244] width 45 height 17
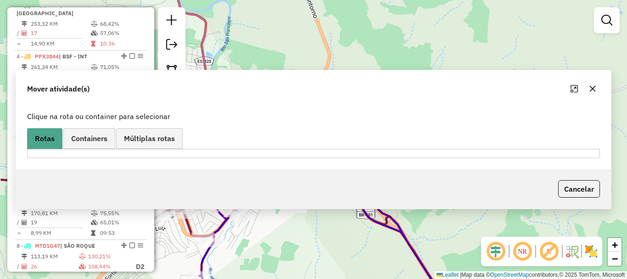
scroll to position [0, 0]
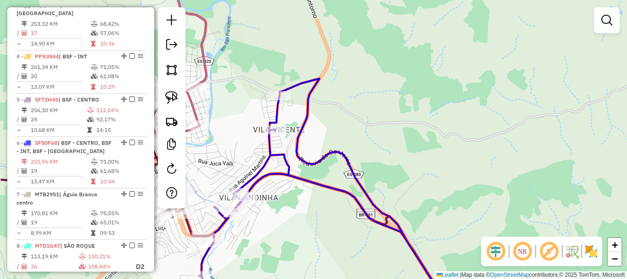
click at [332, 173] on div "Janela de atendimento Grade de atendimento Capacidade Transportadoras Veículos …" at bounding box center [313, 139] width 627 height 279
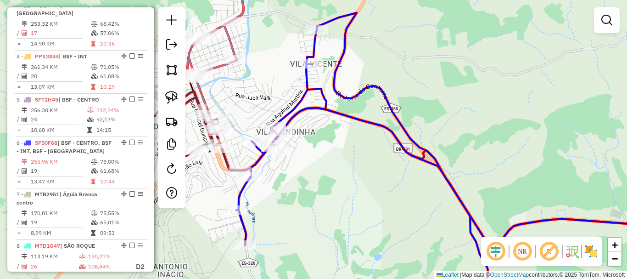
click at [286, 155] on div at bounding box center [278, 150] width 23 height 9
select select "**********"
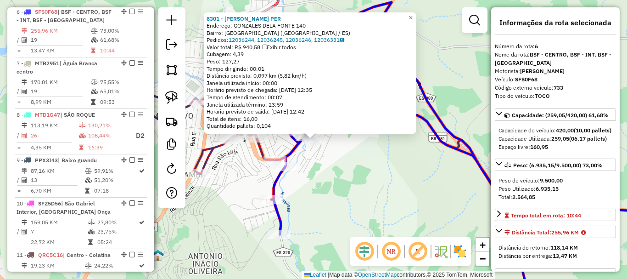
scroll to position [607, 0]
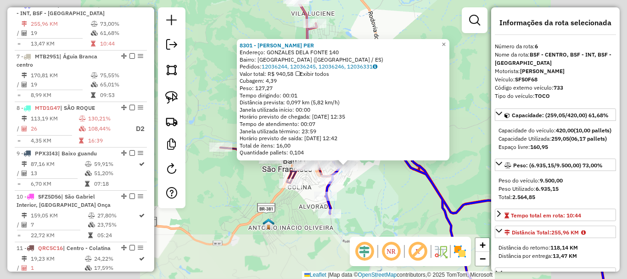
click at [380, 199] on div "8301 - LUCIANA DA SILVA PER Endereço: GONZALES DELA FONTE 140 Bairro: VILA LAND…" at bounding box center [313, 139] width 627 height 279
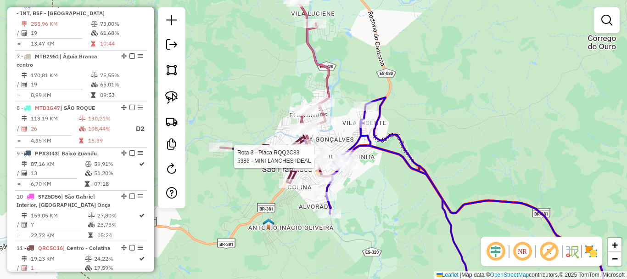
select select "**********"
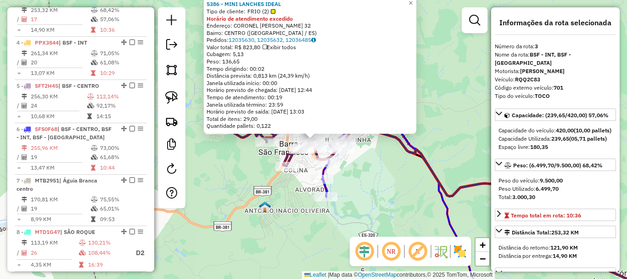
scroll to position [470, 0]
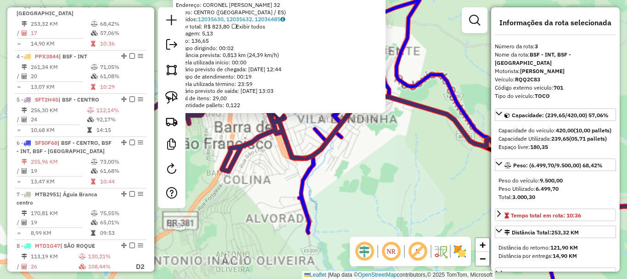
click at [361, 179] on div "5386 - MINI LANCHES IDEAL Tipo de cliente: FRIO (2) Horário de atendimento exce…" at bounding box center [313, 139] width 627 height 279
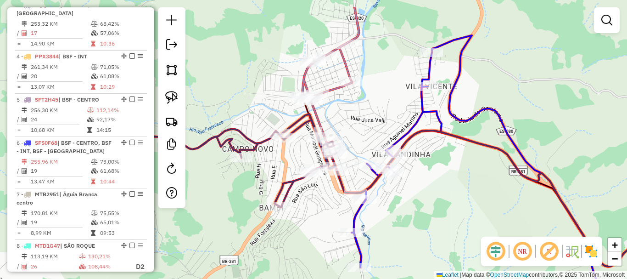
drag, startPoint x: 308, startPoint y: 95, endPoint x: 361, endPoint y: 130, distance: 63.3
click at [361, 130] on div "Janela de atendimento Grade de atendimento Capacidade Transportadoras Veículos …" at bounding box center [313, 139] width 627 height 279
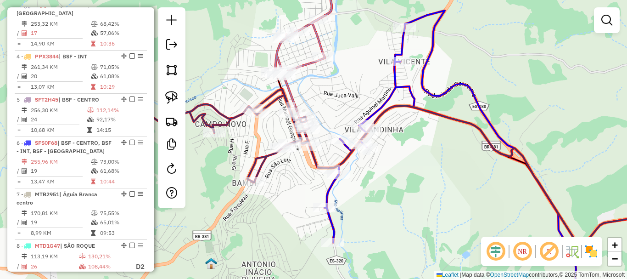
drag, startPoint x: 359, startPoint y: 132, endPoint x: 332, endPoint y: 107, distance: 36.7
click at [332, 107] on div "Janela de atendimento Grade de atendimento Capacidade Transportadoras Veículos …" at bounding box center [313, 139] width 627 height 279
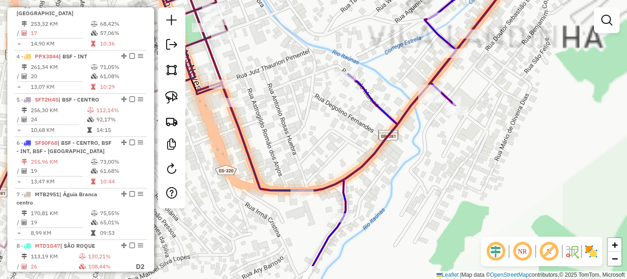
drag, startPoint x: 330, startPoint y: 147, endPoint x: 309, endPoint y: 104, distance: 48.0
click at [309, 104] on div "Janela de atendimento Grade de atendimento Capacidade Transportadoras Veículos …" at bounding box center [313, 139] width 627 height 279
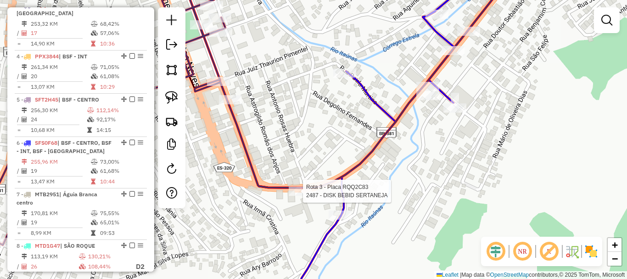
click at [303, 196] on div at bounding box center [300, 190] width 23 height 9
select select "**********"
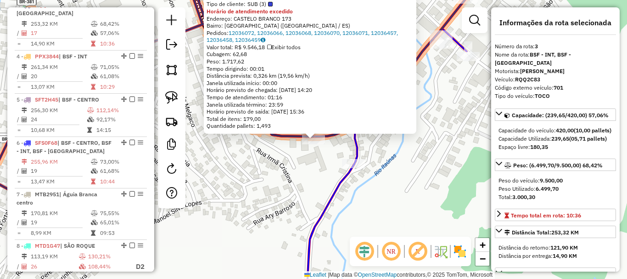
click at [303, 197] on div "2487 - DISK BEBID SERTANEJA Tipo de cliente: SUB (3) Horário de atendimento exc…" at bounding box center [313, 139] width 627 height 279
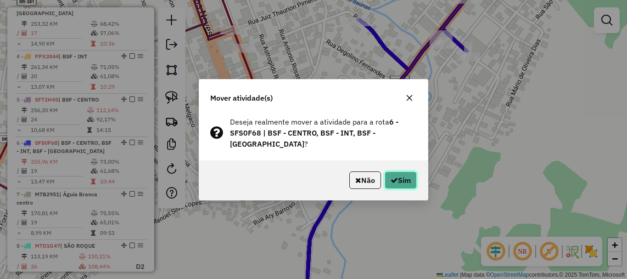
click at [400, 176] on button "Sim" at bounding box center [401, 179] width 32 height 17
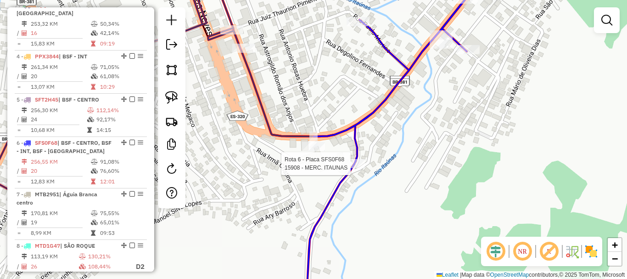
click at [361, 168] on div at bounding box center [353, 163] width 23 height 9
select select "**********"
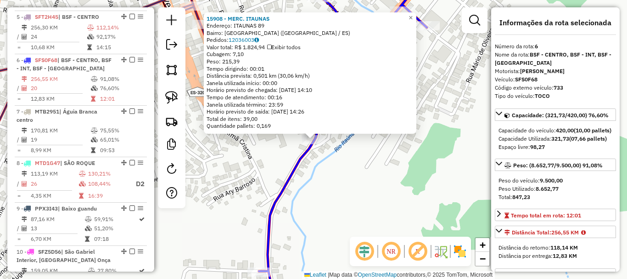
scroll to position [607, 0]
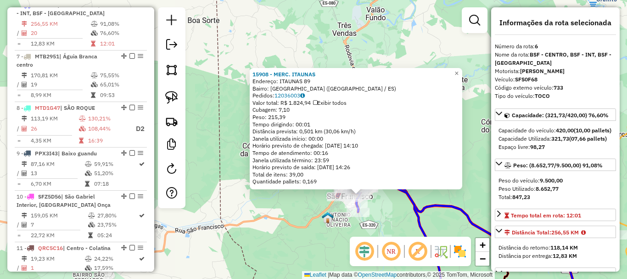
drag, startPoint x: 374, startPoint y: 238, endPoint x: 282, endPoint y: 127, distance: 144.1
click at [282, 127] on hb-router-mapa "Informações da Sessão 978409 - 13/08/2025 Criação: 12/08/2025 17:28 Depósito: C…" at bounding box center [313, 139] width 627 height 279
click at [302, 249] on div "15908 - MERC. ITAUNAS Endereço: ITAUNAS 89 Bairro: VILA LANDINHA (BARRA DE SAO …" at bounding box center [313, 139] width 627 height 279
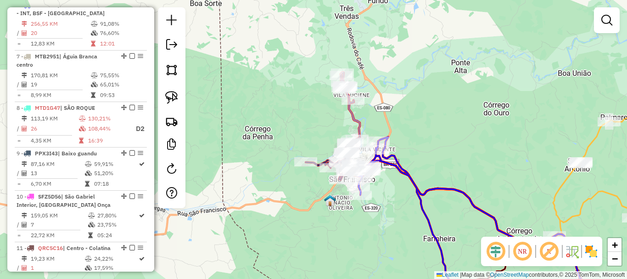
drag, startPoint x: 319, startPoint y: 230, endPoint x: 257, endPoint y: 131, distance: 117.2
click at [257, 132] on div "Janela de atendimento Grade de atendimento Capacidade Transportadoras Veículos …" at bounding box center [313, 139] width 627 height 279
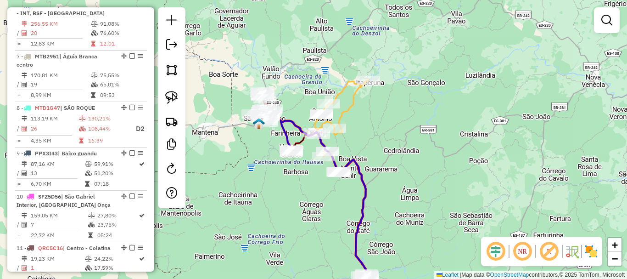
select select "**********"
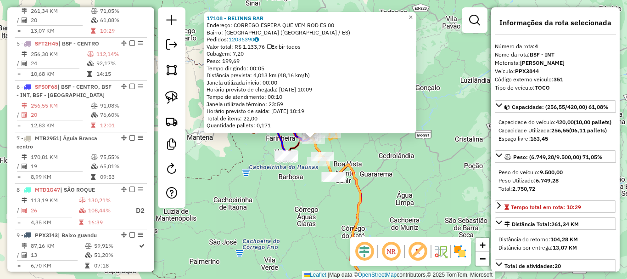
scroll to position [521, 0]
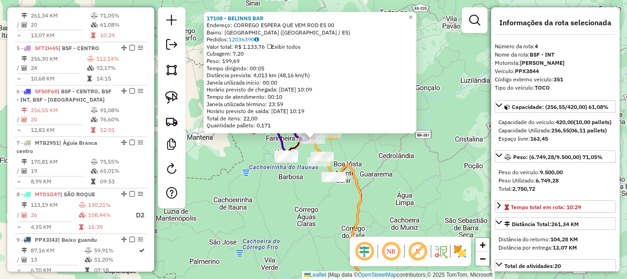
drag, startPoint x: 395, startPoint y: 191, endPoint x: 377, endPoint y: 78, distance: 115.2
click at [377, 78] on div "17108 - BELINNS BAR Endereço: CORREGO ESPERA QUE VEM ROD ES 00 Bairro: SANTO AN…" at bounding box center [313, 139] width 627 height 279
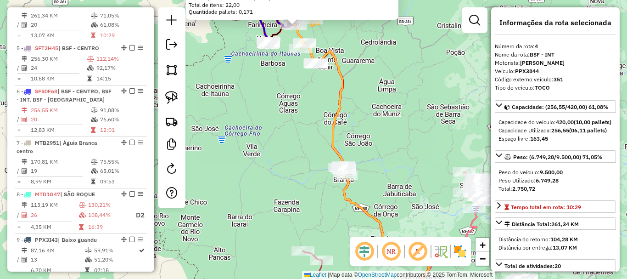
click at [378, 99] on div "17108 - BELINNS BAR Endereço: CORREGO ESPERA QUE VEM ROD ES 00 Bairro: SANTO AN…" at bounding box center [313, 139] width 627 height 279
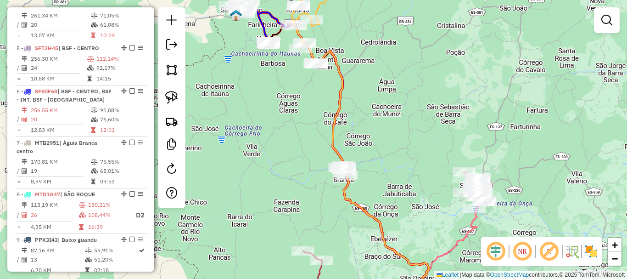
drag, startPoint x: 370, startPoint y: 102, endPoint x: 411, endPoint y: 214, distance: 119.2
click at [411, 214] on div "17108 - BELINNS BAR Endereço: CORREGO ESPERA QUE VEM ROD ES 00 Bairro: SANTO AN…" at bounding box center [313, 139] width 627 height 279
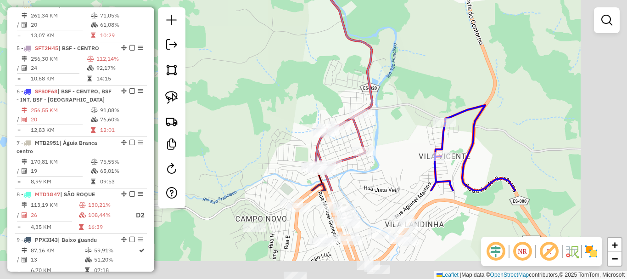
drag, startPoint x: 348, startPoint y: 206, endPoint x: 278, endPoint y: 90, distance: 135.3
click at [278, 90] on div "Janela de atendimento Grade de atendimento Capacidade Transportadoras Veículos …" at bounding box center [313, 139] width 627 height 279
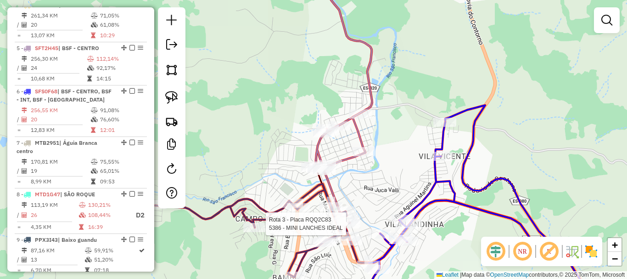
select select "**********"
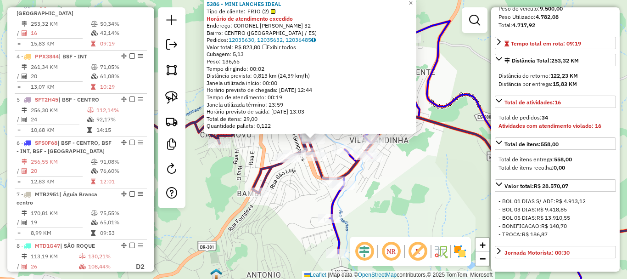
scroll to position [184, 0]
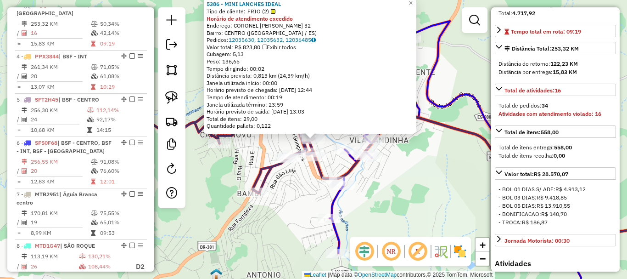
click at [286, 219] on div "5386 - MINI LANCHES IDEAL Tipo de cliente: FRIO (2) Horário de atendimento exce…" at bounding box center [313, 139] width 627 height 279
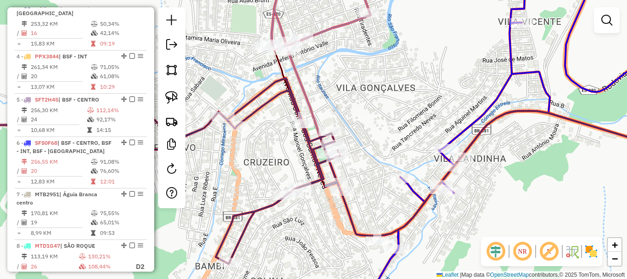
drag, startPoint x: 324, startPoint y: 92, endPoint x: 325, endPoint y: 140, distance: 47.8
click at [325, 140] on div "Janela de atendimento Grade de atendimento Capacidade Transportadoras Veículos …" at bounding box center [313, 139] width 627 height 279
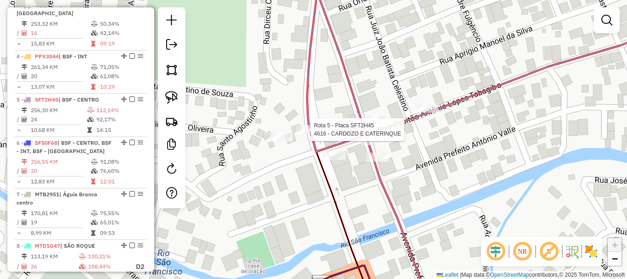
select select "**********"
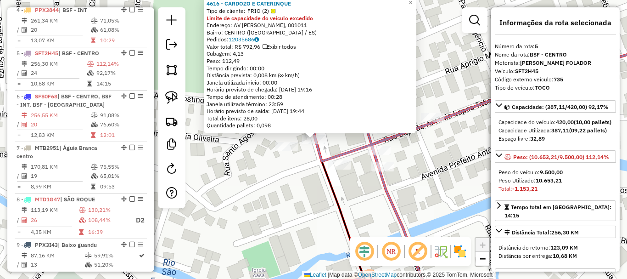
scroll to position [564, 0]
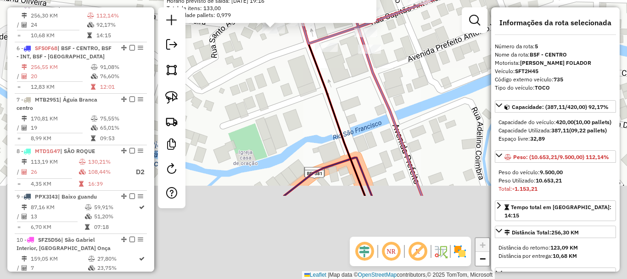
drag, startPoint x: 324, startPoint y: 184, endPoint x: 284, endPoint y: 74, distance: 116.3
click at [284, 74] on div "8511 - LEONARDO DA SILVA DE Limite de capacidade do veículo excedido Endereço: …" at bounding box center [313, 139] width 627 height 279
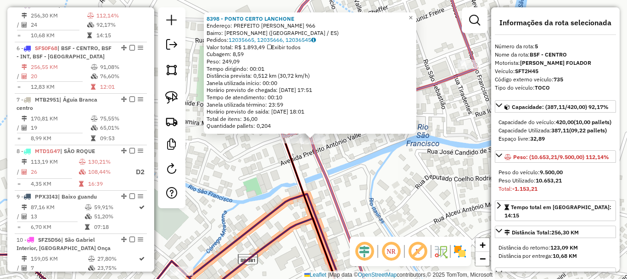
click at [349, 162] on div "8398 - PONTO CERTO LANCHONE Endereço: PREFEITO EDSON HENRIQUE PEREIR 966 Bairro…" at bounding box center [313, 139] width 627 height 279
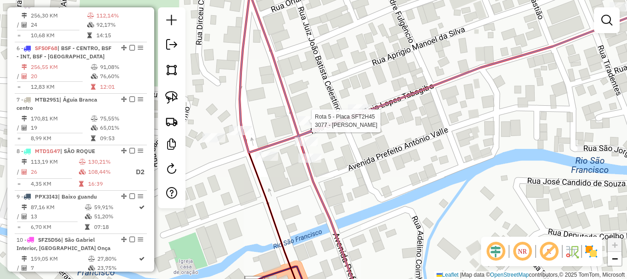
select select "**********"
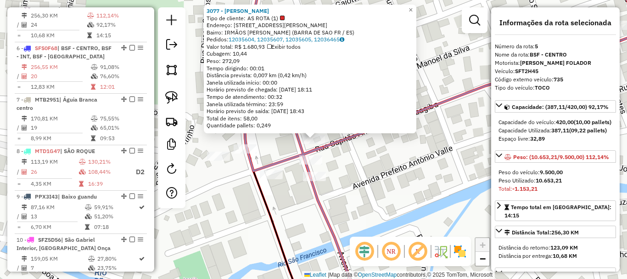
click at [357, 170] on div "3077 - ANTONIO CARLOS DE SO Tipo de cliente: AS ROTA (1) Endereço: R ANTONIO LO…" at bounding box center [313, 139] width 627 height 279
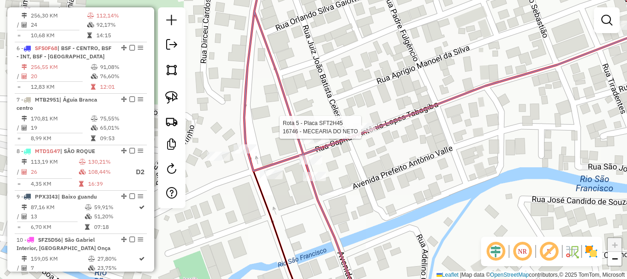
select select "**********"
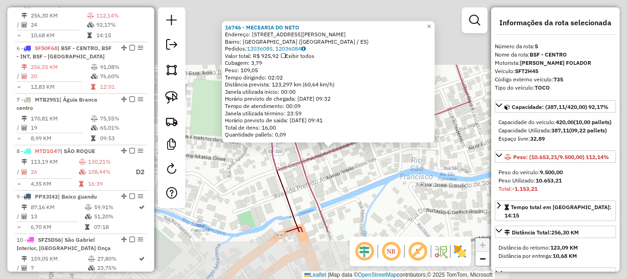
click at [350, 163] on div "16746 - MECEARIA DO NETO Endereço: RUA JOSE RODRIGUES SOARES 45 Bairro: VILA LA…" at bounding box center [313, 139] width 627 height 279
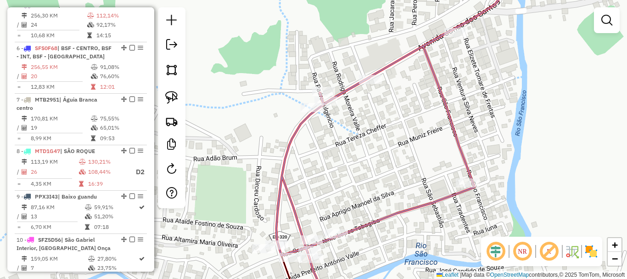
click at [337, 108] on div "Janela de atendimento Grade de atendimento Capacidade Transportadoras Veículos …" at bounding box center [313, 139] width 627 height 279
select select "**********"
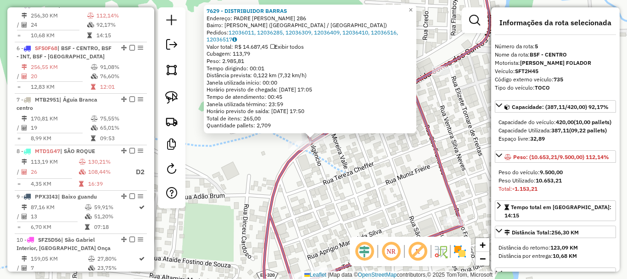
click at [341, 147] on div "7629 - DISTRIBUIDOR BARRAS Endereço: PADRE FULGENCIO 286 Bairro: IRMAOS FERNAND…" at bounding box center [313, 139] width 627 height 279
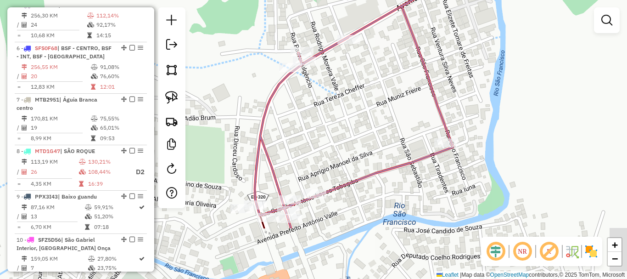
drag, startPoint x: 343, startPoint y: 184, endPoint x: 332, endPoint y: 70, distance: 114.4
click at [330, 74] on div "Janela de atendimento Grade de atendimento Capacidade Transportadoras Veículos …" at bounding box center [313, 139] width 627 height 279
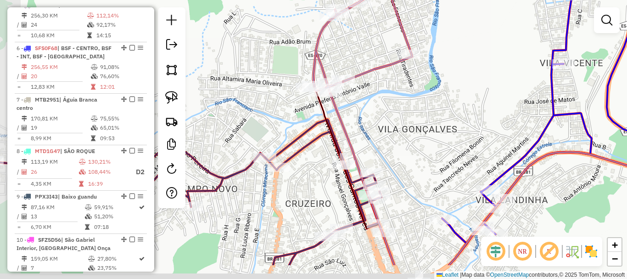
drag, startPoint x: 351, startPoint y: 108, endPoint x: 344, endPoint y: 90, distance: 20.2
click at [349, 92] on div "Janela de atendimento Grade de atendimento Capacidade Transportadoras Veículos …" at bounding box center [313, 139] width 627 height 279
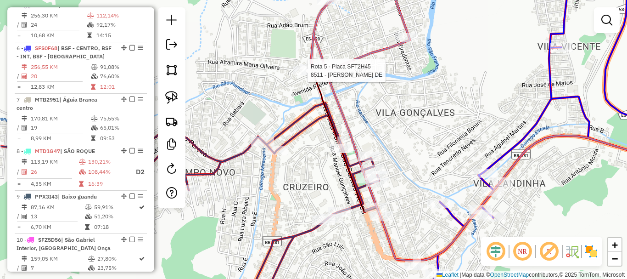
select select "**********"
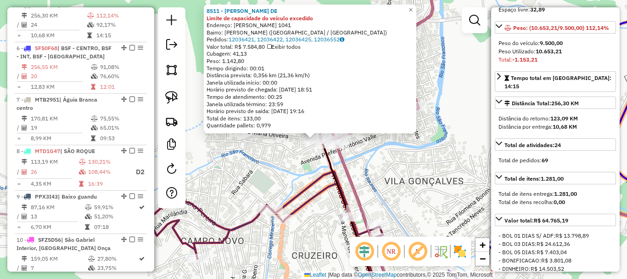
scroll to position [138, 0]
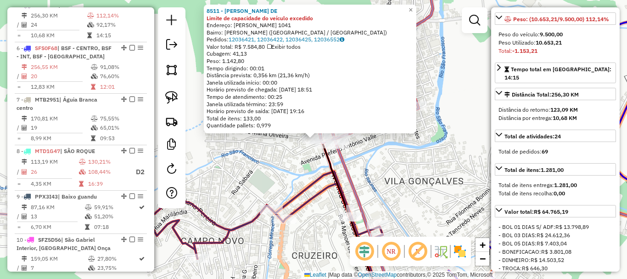
click at [335, 181] on icon at bounding box center [505, 221] width 369 height 169
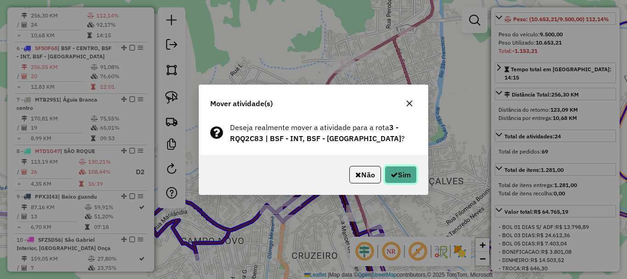
click at [408, 182] on button "Sim" at bounding box center [401, 174] width 32 height 17
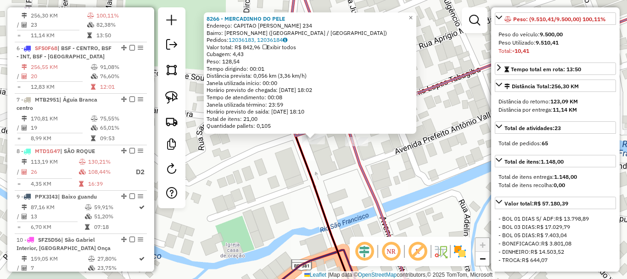
click at [357, 135] on div "Rota 5 - Placa SFT2H45 8398 - PONTO CERTO LANCHONE 8266 - MERCADINHO DO PELE En…" at bounding box center [313, 139] width 627 height 279
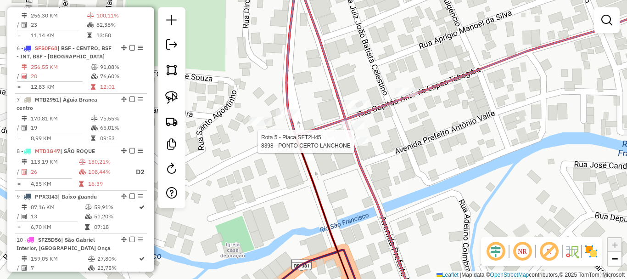
select select "**********"
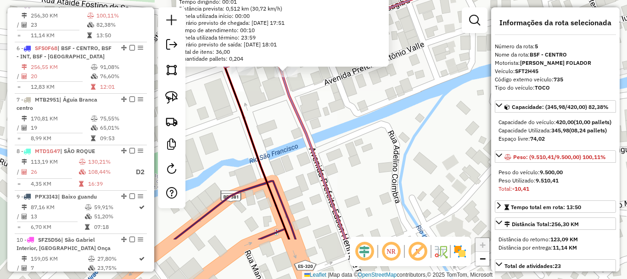
drag, startPoint x: 378, startPoint y: 169, endPoint x: 338, endPoint y: 72, distance: 105.2
click at [338, 72] on div "8398 - PONTO CERTO LANCHONE Endereço: PREFEITO EDSON HENRIQUE PEREIR 966 Bairro…" at bounding box center [313, 139] width 627 height 279
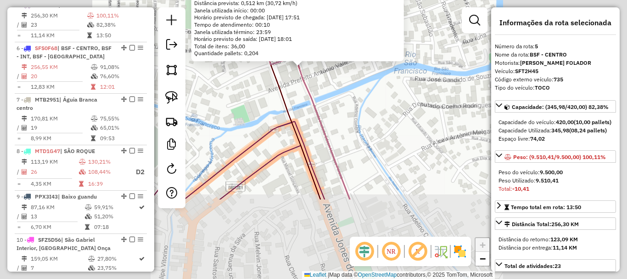
click at [328, 93] on div "8398 - PONTO CERTO LANCHONE Endereço: PREFEITO EDSON HENRIQUE PEREIR 966 Bairro…" at bounding box center [313, 139] width 627 height 279
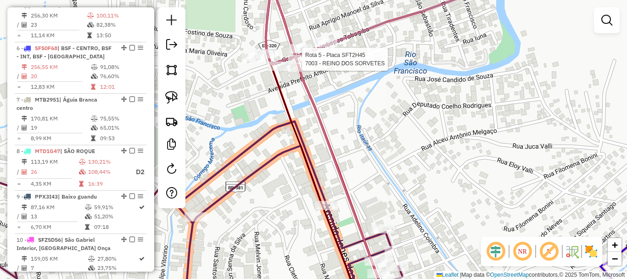
select select "**********"
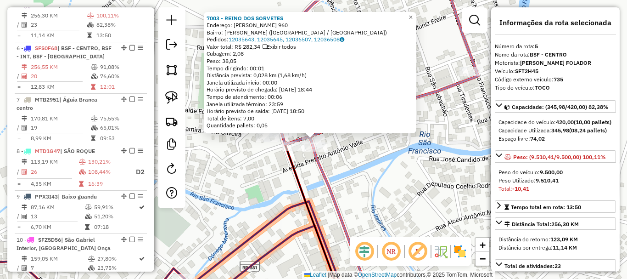
click at [368, 179] on div "7003 - REINO DOS SORVETES Endereço: EDSON HENRIQUE PEREIRA 960 Bairro: IRMAOS F…" at bounding box center [313, 139] width 627 height 279
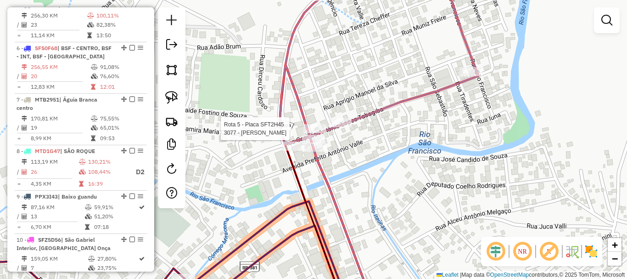
select select "**********"
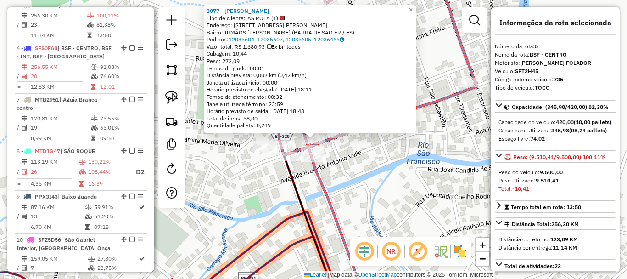
click at [348, 167] on div "Rota 5 - Placa SFT2H45 16746 - MECEARIA DO NETO 3077 - ANTONIO CARLOS DE SO Tip…" at bounding box center [313, 139] width 627 height 279
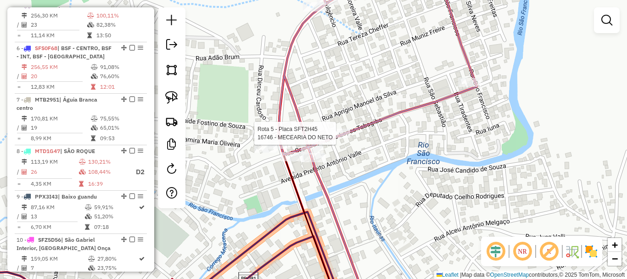
select select "**********"
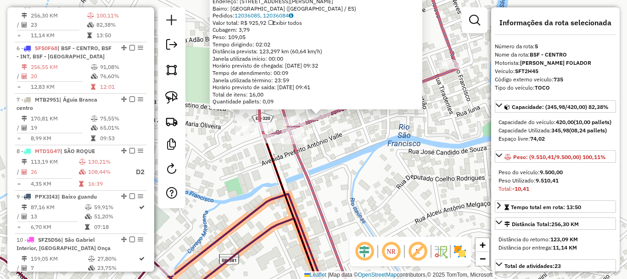
drag, startPoint x: 348, startPoint y: 178, endPoint x: 350, endPoint y: 120, distance: 57.4
click at [350, 121] on div "16746 - MECEARIA DO NETO Endereço: RUA JOSE RODRIGUES SOARES 45 Bairro: VILA LA…" at bounding box center [313, 139] width 627 height 279
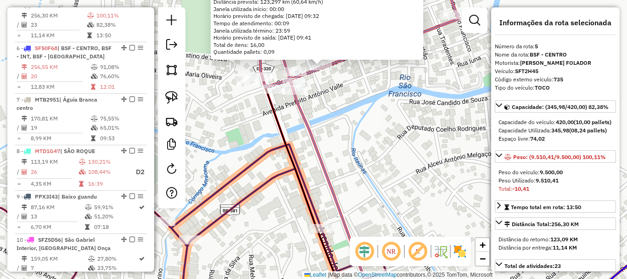
click at [350, 120] on div "16746 - MECEARIA DO NETO Endereço: RUA JOSE RODRIGUES SOARES 45 Bairro: VILA LA…" at bounding box center [313, 139] width 627 height 279
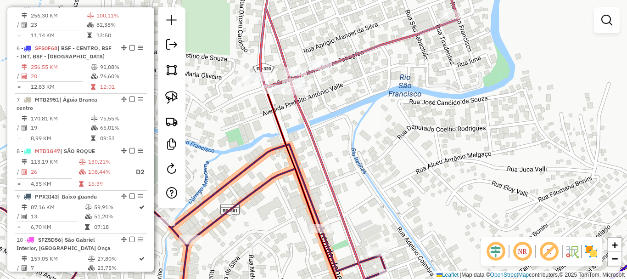
drag, startPoint x: 340, startPoint y: 124, endPoint x: 370, endPoint y: 116, distance: 30.5
click at [369, 121] on div "Janela de atendimento Grade de atendimento Capacidade Transportadoras Veículos …" at bounding box center [313, 139] width 627 height 279
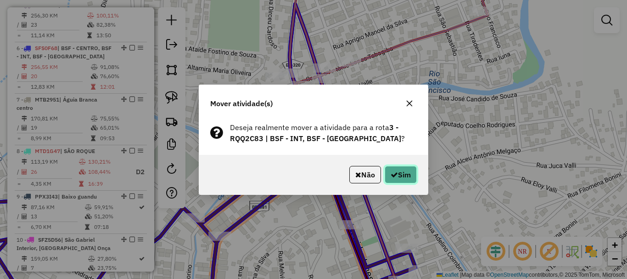
click at [415, 174] on button "Sim" at bounding box center [401, 174] width 32 height 17
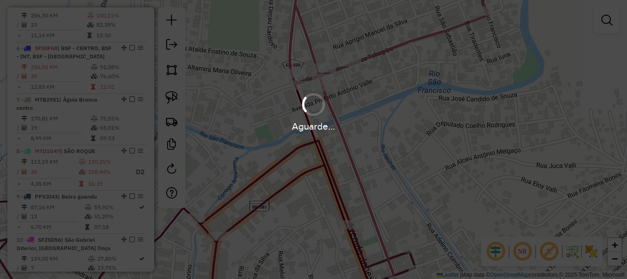
click at [410, 175] on div "Aguarde..." at bounding box center [313, 139] width 627 height 279
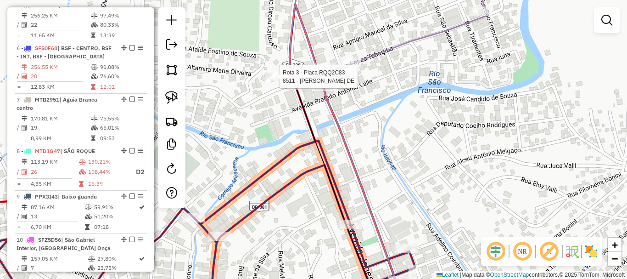
select select "**********"
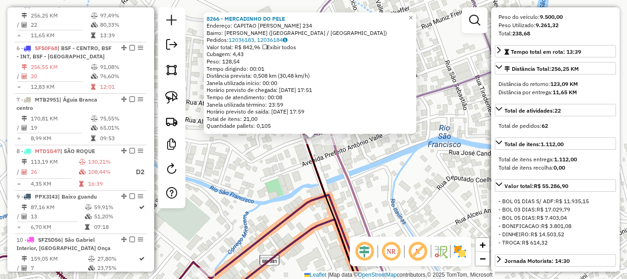
scroll to position [184, 0]
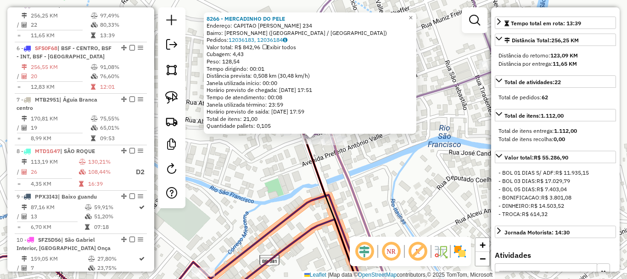
click at [382, 182] on div "8266 - MERCADINHO DO PELE Endereço: CAPITAO ANTONIO LOPES TATAGIBA 234 Bairro: …" at bounding box center [313, 139] width 627 height 279
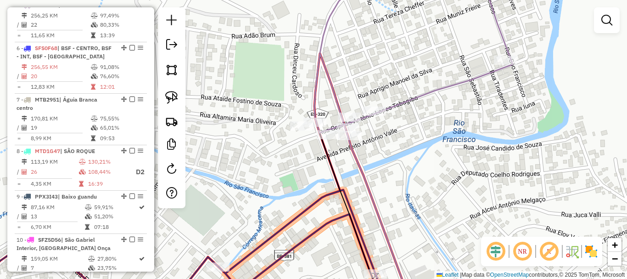
drag, startPoint x: 366, startPoint y: 174, endPoint x: 258, endPoint y: 15, distance: 192.7
click at [260, 16] on div "Janela de atendimento Grade de atendimento Capacidade Transportadoras Veículos …" at bounding box center [313, 139] width 627 height 279
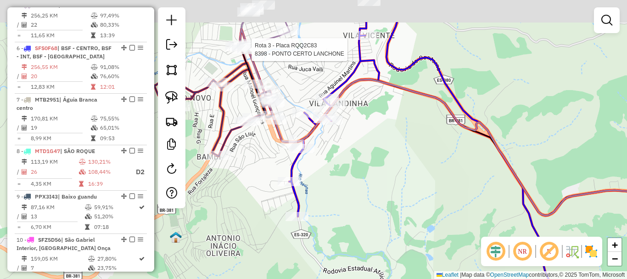
drag, startPoint x: 273, startPoint y: 31, endPoint x: 298, endPoint y: 140, distance: 111.8
click at [298, 140] on div "Rota 3 - Placa RQQ2C83 8398 - PONTO CERTO LANCHONE Janela de atendimento Grade …" at bounding box center [313, 139] width 627 height 279
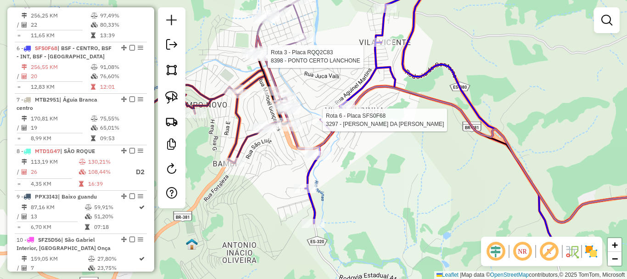
drag, startPoint x: 306, startPoint y: 138, endPoint x: 308, endPoint y: 87, distance: 51.5
click at [308, 87] on div "Rota 3 - Placa RQQ2C83 8398 - PONTO CERTO LANCHONE Rota 6 - Placa SFS0F68 3297 …" at bounding box center [313, 139] width 627 height 279
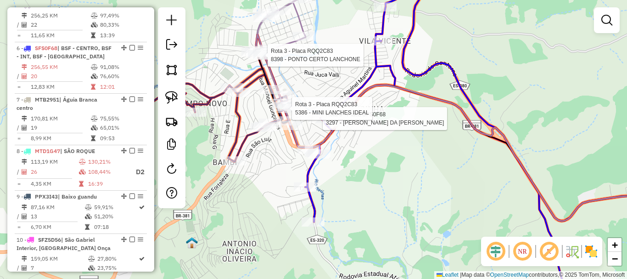
select select "**********"
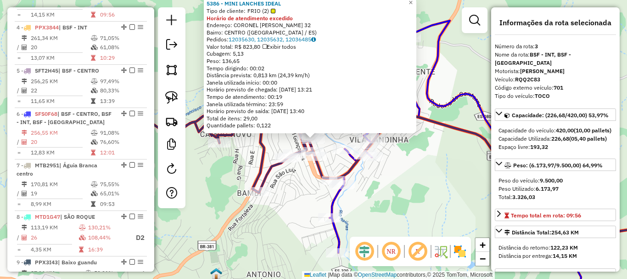
scroll to position [470, 0]
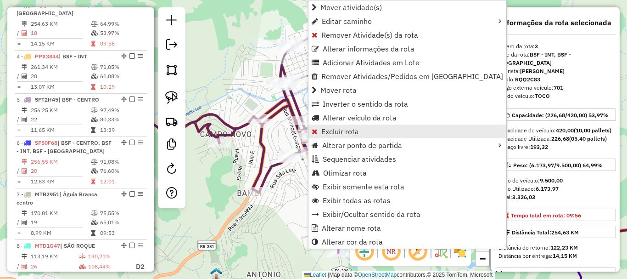
click at [336, 131] on span "Excluir rota" at bounding box center [340, 131] width 38 height 7
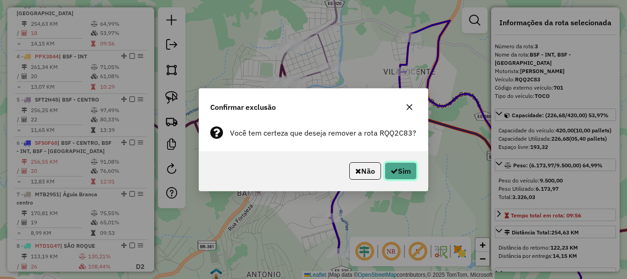
click at [401, 164] on button "Sim" at bounding box center [401, 170] width 32 height 17
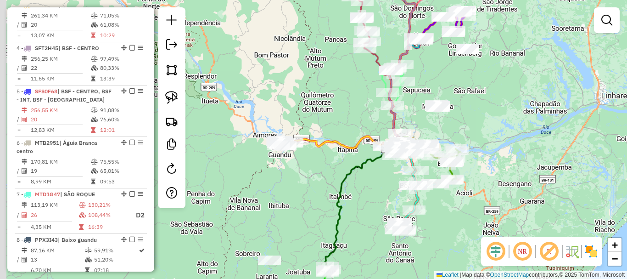
drag, startPoint x: 296, startPoint y: 129, endPoint x: 358, endPoint y: 137, distance: 62.0
click at [358, 137] on div "Janela de atendimento Grade de atendimento Capacidade Transportadoras Veículos …" at bounding box center [313, 139] width 627 height 279
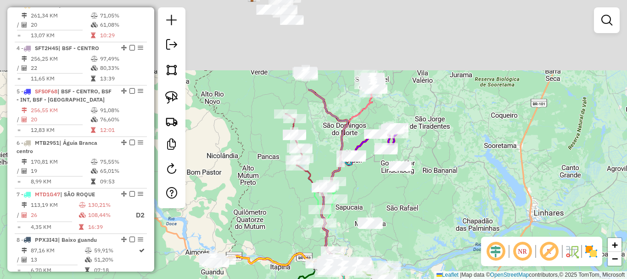
drag, startPoint x: 363, startPoint y: 98, endPoint x: 263, endPoint y: 252, distance: 183.8
click at [263, 252] on div "Janela de atendimento Grade de atendimento Capacidade Transportadoras Veículos …" at bounding box center [313, 139] width 627 height 279
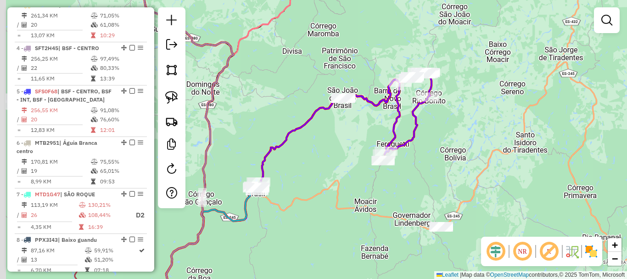
click at [413, 183] on div "Janela de atendimento Grade de atendimento Capacidade Transportadoras Veículos …" at bounding box center [313, 139] width 627 height 279
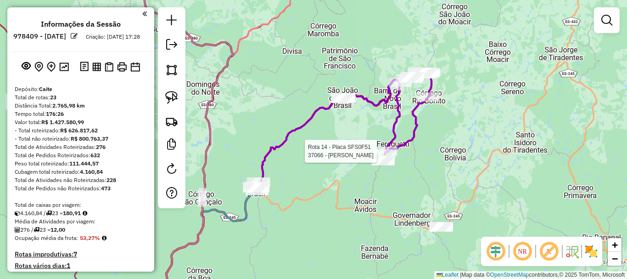
click at [315, 67] on div "Rota 14 - Placa SFS0F51 37066 - JOSILENE PINAFFO Janela de atendimento Grade de…" at bounding box center [313, 139] width 627 height 279
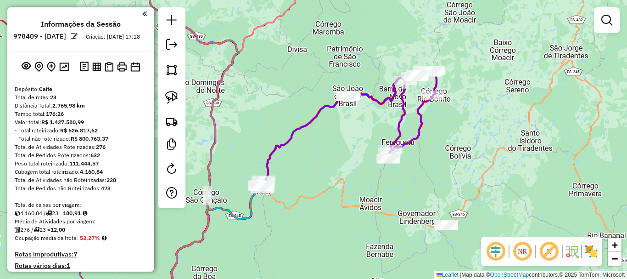
scroll to position [470, 0]
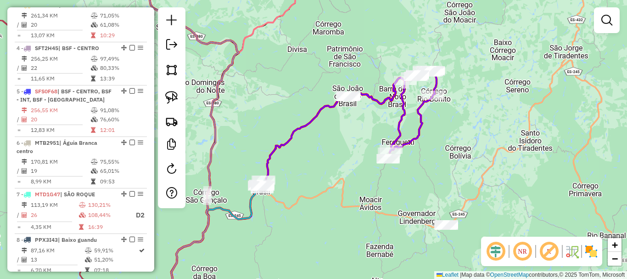
click at [326, 63] on div "Janela de atendimento Grade de atendimento Capacidade Transportadoras Veículos …" at bounding box center [313, 139] width 627 height 279
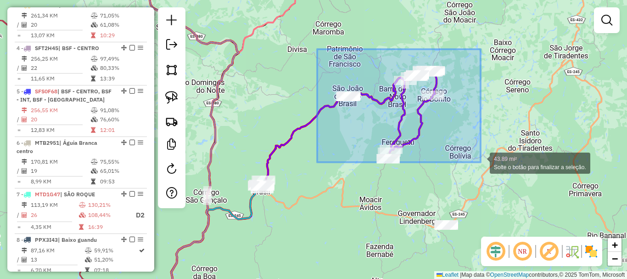
drag, startPoint x: 367, startPoint y: 77, endPoint x: 481, endPoint y: 162, distance: 141.9
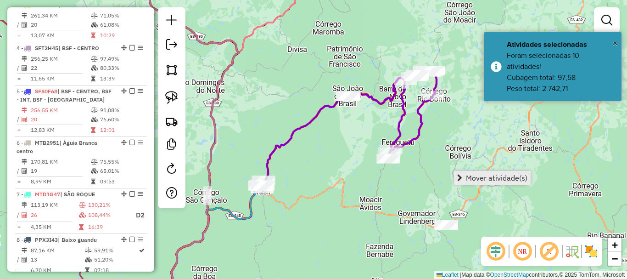
click at [478, 179] on span "Mover atividade(s)" at bounding box center [497, 177] width 62 height 7
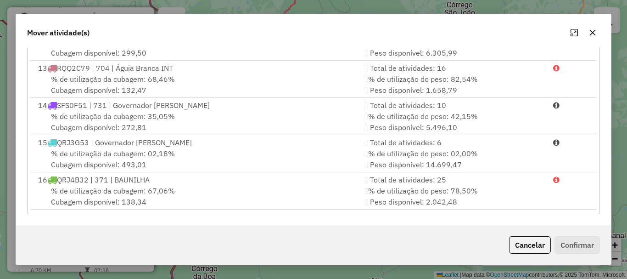
scroll to position [413, 0]
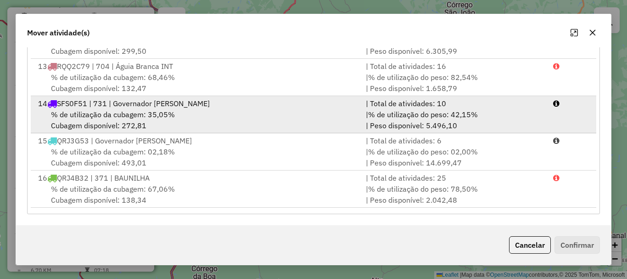
click at [121, 114] on span "% de utilização da cubagem: 35,05%" at bounding box center [113, 114] width 124 height 9
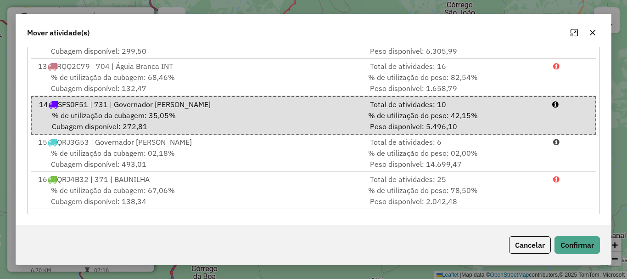
click at [561, 234] on div "Cancelar Confirmar" at bounding box center [313, 244] width 595 height 39
click at [586, 253] on div "Cancelar Confirmar" at bounding box center [313, 244] width 595 height 39
click at [587, 249] on button "Confirmar" at bounding box center [576, 244] width 45 height 17
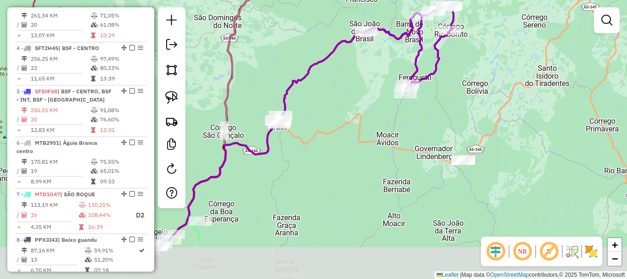
drag, startPoint x: 332, startPoint y: 197, endPoint x: 339, endPoint y: 126, distance: 71.9
click at [347, 123] on div "Janela de atendimento Grade de atendimento Capacidade Transportadoras Veículos …" at bounding box center [313, 139] width 627 height 279
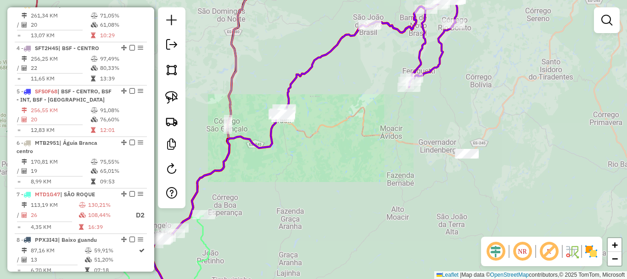
click at [291, 154] on div "Janela de atendimento Grade de atendimento Capacidade Transportadoras Veículos …" at bounding box center [313, 139] width 627 height 279
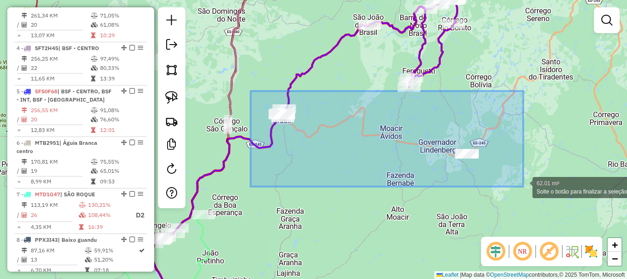
drag, startPoint x: 266, startPoint y: 95, endPoint x: 523, endPoint y: 186, distance: 273.0
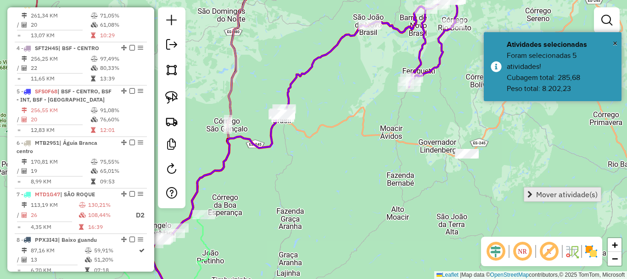
click at [560, 194] on span "Mover atividade(s)" at bounding box center [567, 193] width 62 height 7
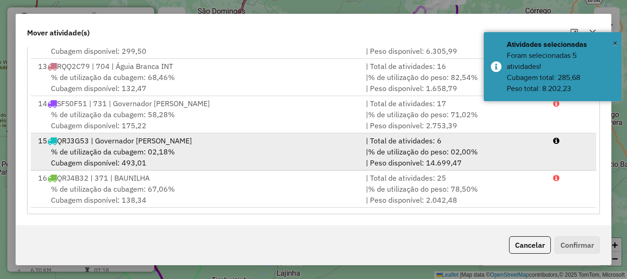
click at [98, 140] on div "15 QRJ3G53 | Governador Lindemberg" at bounding box center [197, 140] width 328 height 11
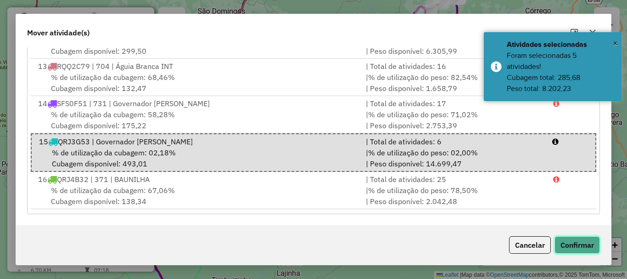
click at [573, 240] on button "Confirmar" at bounding box center [576, 244] width 45 height 17
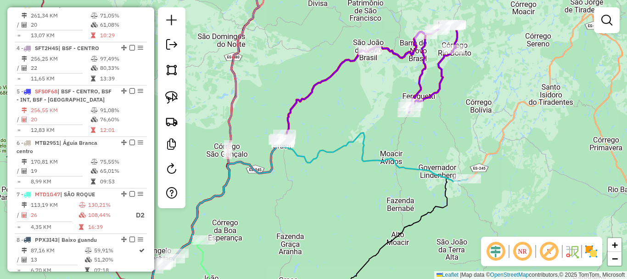
click at [362, 195] on div "Janela de atendimento Grade de atendimento Capacidade Transportadoras Veículos …" at bounding box center [313, 139] width 627 height 279
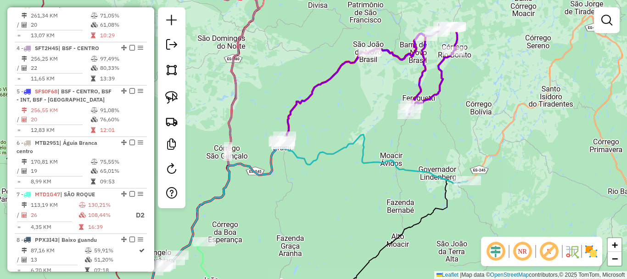
drag, startPoint x: 361, startPoint y: 196, endPoint x: 381, endPoint y: 201, distance: 21.2
click at [384, 234] on div "Janela de atendimento Grade de atendimento Capacidade Transportadoras Veículos …" at bounding box center [313, 139] width 627 height 279
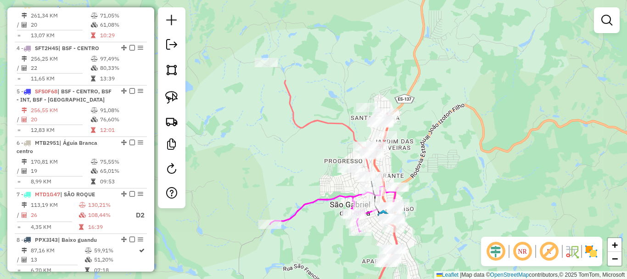
drag, startPoint x: 464, startPoint y: 61, endPoint x: 447, endPoint y: 169, distance: 109.1
click at [447, 169] on div "Janela de atendimento Grade de atendimento Capacidade Transportadoras Veículos …" at bounding box center [313, 139] width 627 height 279
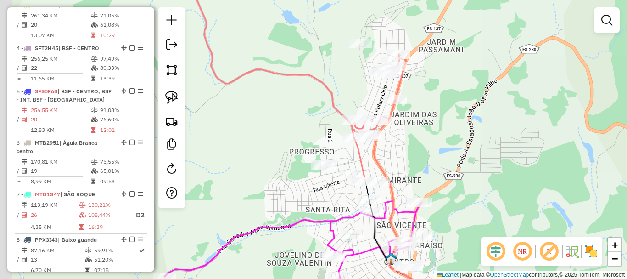
click at [421, 173] on div "Janela de atendimento Grade de atendimento Capacidade Transportadoras Veículos …" at bounding box center [313, 139] width 627 height 279
click at [282, 47] on div "Rota 17 - Placa MRH6I95 18350 - BAR RESTAURANTE DO B Janela de atendimento Grad…" at bounding box center [313, 139] width 627 height 279
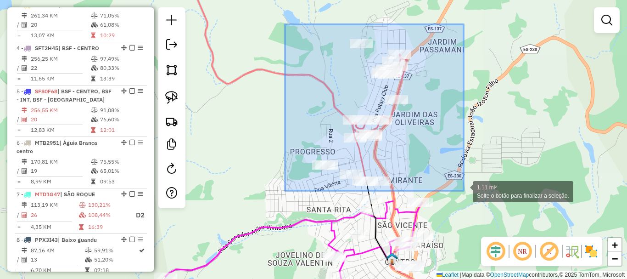
drag, startPoint x: 285, startPoint y: 24, endPoint x: 464, endPoint y: 190, distance: 243.9
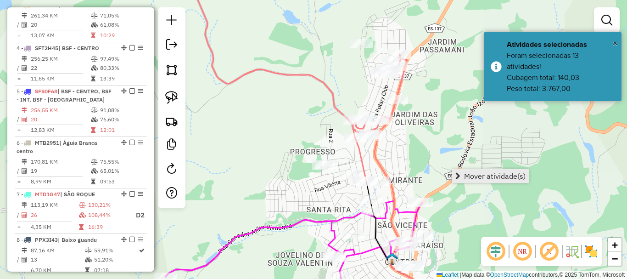
click at [477, 174] on span "Mover atividade(s)" at bounding box center [495, 175] width 62 height 7
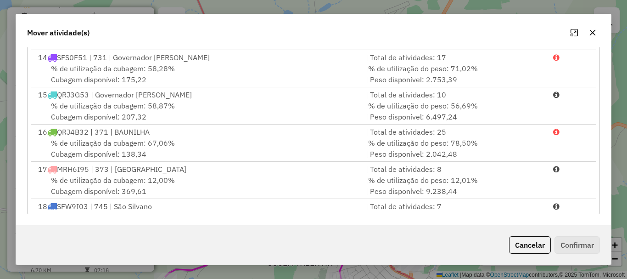
scroll to position [505, 0]
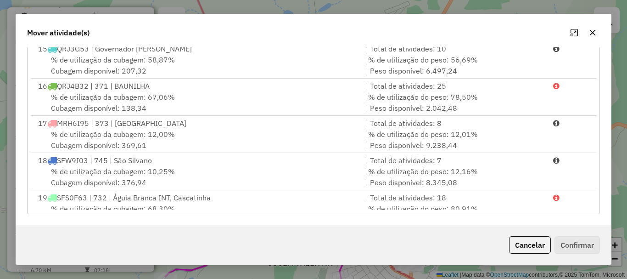
click at [118, 139] on div "% de utilização da cubagem: 12,00% Cubagem disponível: 369,61" at bounding box center [197, 140] width 328 height 22
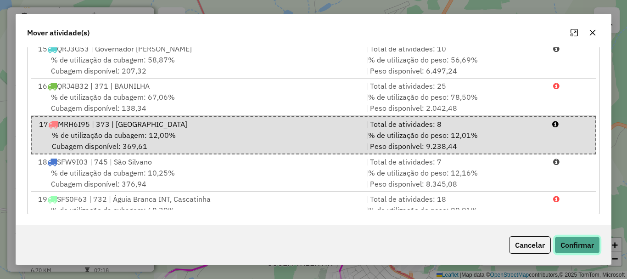
click at [571, 251] on button "Confirmar" at bounding box center [576, 244] width 45 height 17
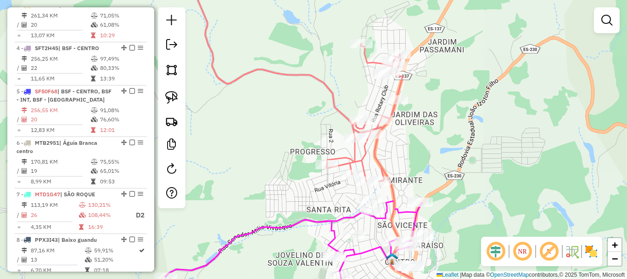
scroll to position [0, 0]
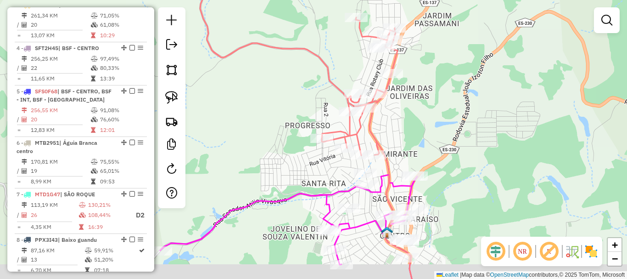
drag, startPoint x: 479, startPoint y: 168, endPoint x: 451, endPoint y: 44, distance: 127.5
click at [446, 45] on div "Janela de atendimento Grade de atendimento Capacidade Transportadoras Veículos …" at bounding box center [313, 139] width 627 height 279
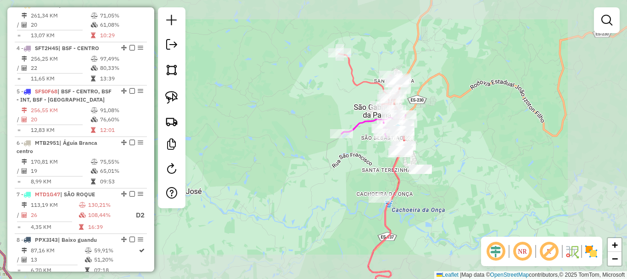
drag, startPoint x: 353, startPoint y: 173, endPoint x: 389, endPoint y: 112, distance: 71.0
click at [389, 112] on div "Janela de atendimento Grade de atendimento Capacidade Transportadoras Veículos …" at bounding box center [313, 139] width 627 height 279
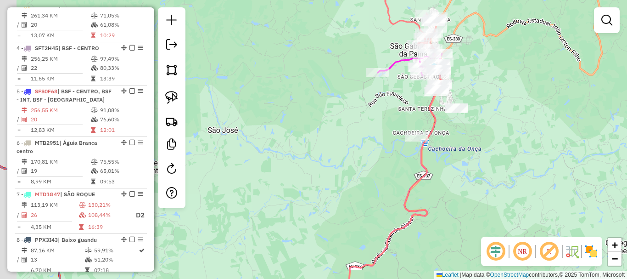
click at [385, 111] on div "Janela de atendimento Grade de atendimento Capacidade Transportadoras Veículos …" at bounding box center [313, 139] width 627 height 279
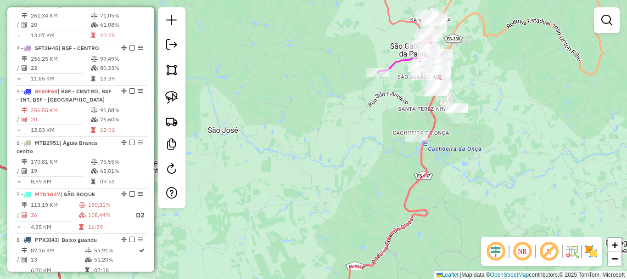
click at [347, 62] on div "Janela de atendimento Grade de atendimento Capacidade Transportadoras Veículos …" at bounding box center [313, 139] width 627 height 279
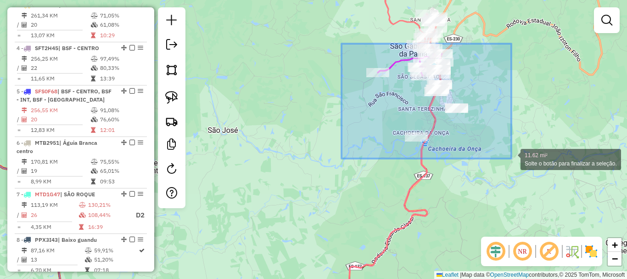
drag, startPoint x: 342, startPoint y: 44, endPoint x: 523, endPoint y: 164, distance: 218.2
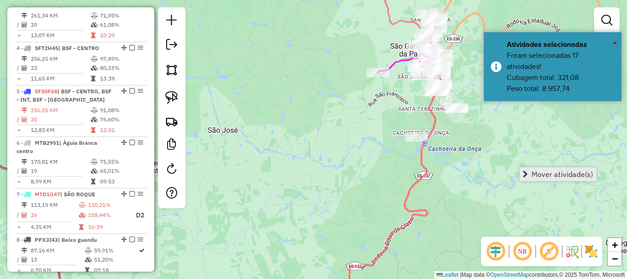
click at [543, 175] on span "Mover atividade(s)" at bounding box center [563, 173] width 62 height 7
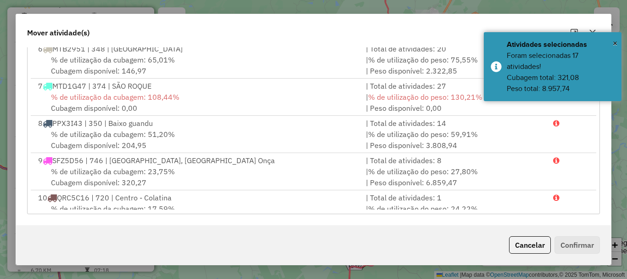
scroll to position [184, 0]
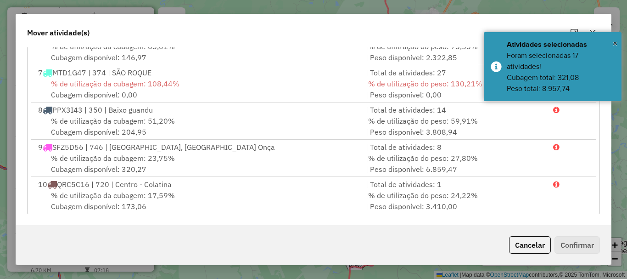
click at [72, 146] on span "SFZ5D56 | 746 | [GEOGRAPHIC_DATA], [GEOGRAPHIC_DATA] Onça" at bounding box center [163, 146] width 223 height 9
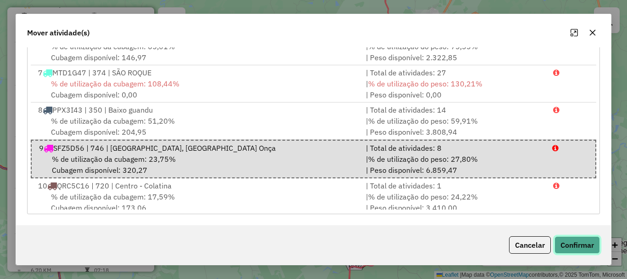
click at [587, 247] on button "Confirmar" at bounding box center [576, 244] width 45 height 17
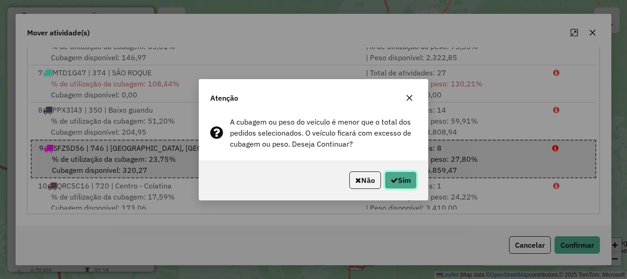
click at [385, 176] on button "Sim" at bounding box center [401, 179] width 32 height 17
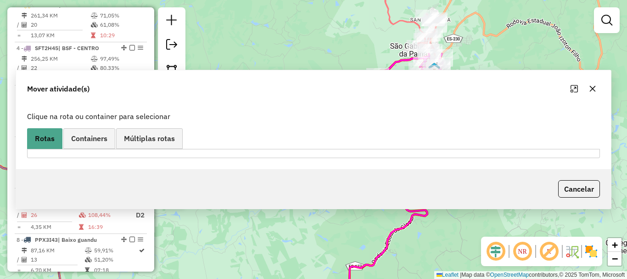
scroll to position [0, 0]
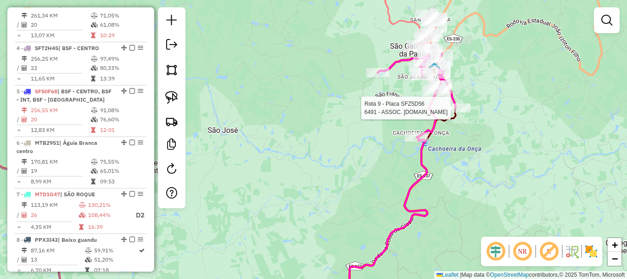
click at [454, 112] on div at bounding box center [457, 107] width 28 height 9
select select "**********"
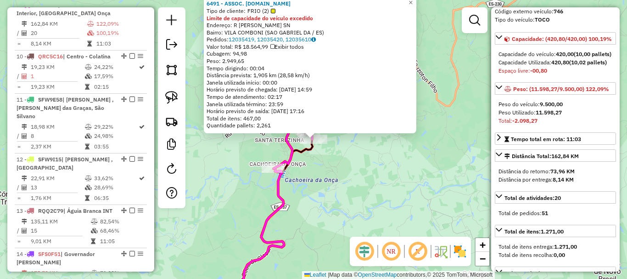
scroll to position [138, 0]
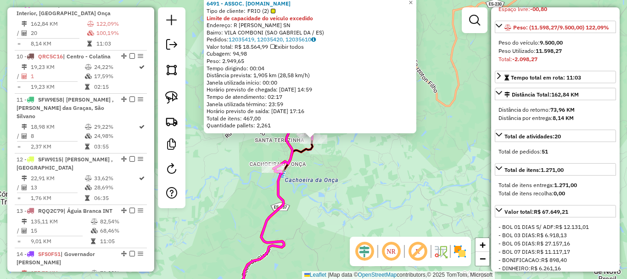
click at [330, 162] on div "6491 - ASSOC. DESENVOLV.COM Tipo de cliente: FRIO (2) Limite de capacidade do v…" at bounding box center [313, 139] width 627 height 279
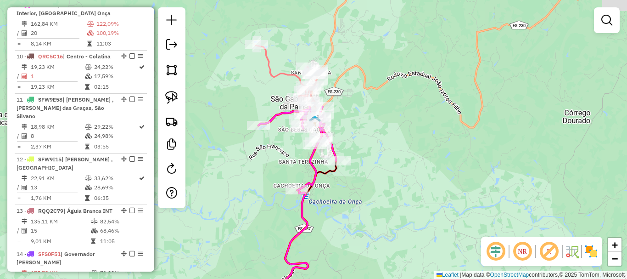
drag, startPoint x: 308, startPoint y: 155, endPoint x: 353, endPoint y: 205, distance: 67.3
click at [336, 205] on icon at bounding box center [283, 244] width 106 height 167
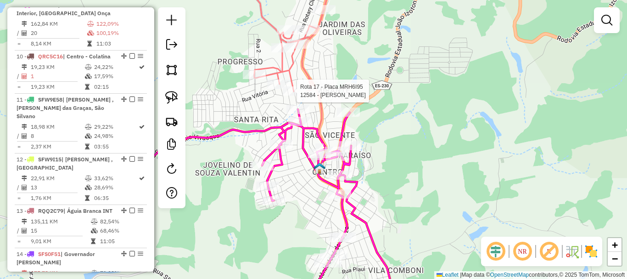
select select "**********"
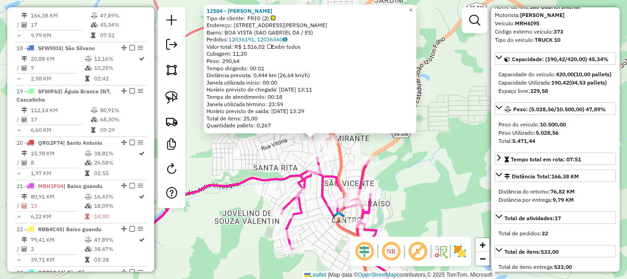
scroll to position [92, 0]
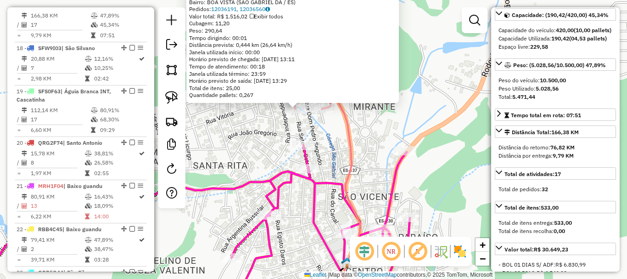
drag, startPoint x: 347, startPoint y: 134, endPoint x: 315, endPoint y: 98, distance: 48.2
click at [322, 98] on icon at bounding box center [356, 193] width 68 height 225
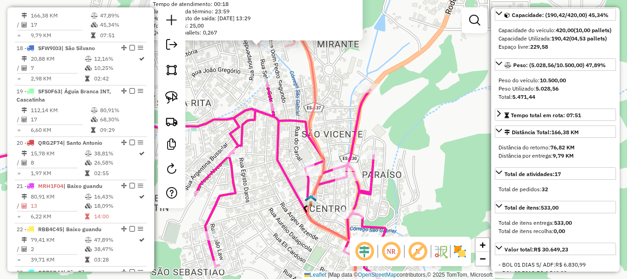
drag, startPoint x: 342, startPoint y: 78, endPoint x: 336, endPoint y: 54, distance: 24.5
click at [333, 56] on div "Rota 9 - Placa SFZ5D56 6871 - DULCIS POINTS 12584 - TADEU MARCHEZINI Tipo de cl…" at bounding box center [313, 139] width 627 height 279
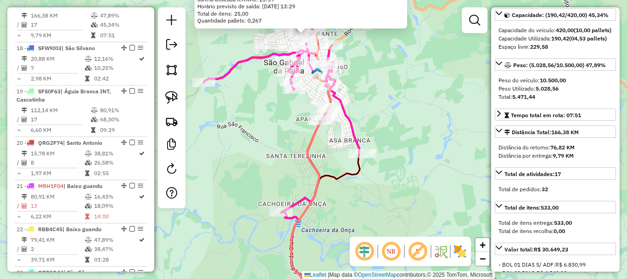
click at [370, 119] on div "12584 - TADEU MARCHEZINI Tipo de cliente: FRIO (2) Endereço: R ROBERTO LUIZ 123…" at bounding box center [313, 139] width 627 height 279
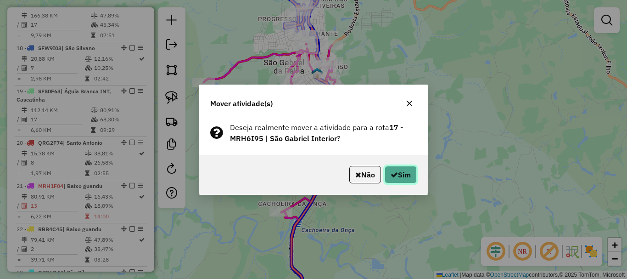
click at [400, 170] on button "Sim" at bounding box center [401, 174] width 32 height 17
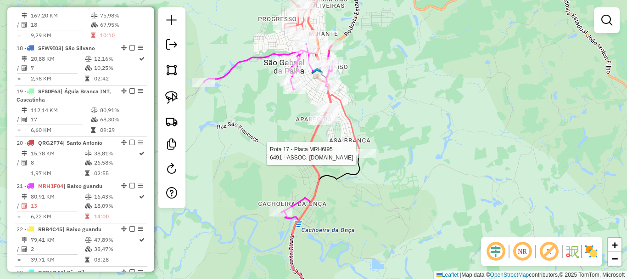
select select "**********"
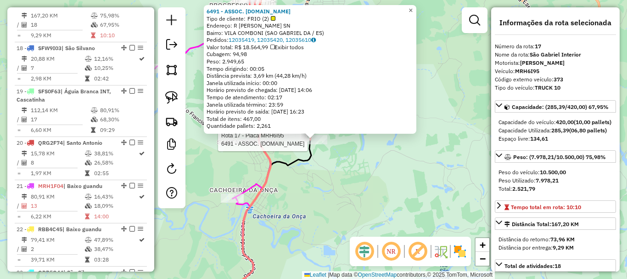
click at [413, 9] on span "×" at bounding box center [411, 10] width 4 height 8
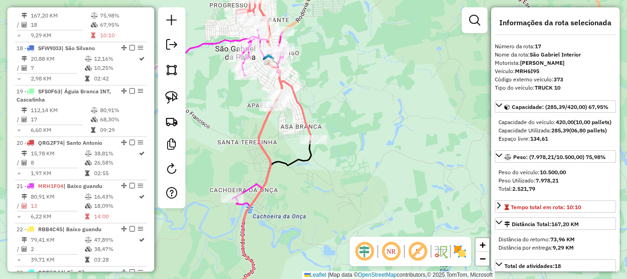
drag, startPoint x: 368, startPoint y: 132, endPoint x: 374, endPoint y: 187, distance: 55.4
click at [374, 186] on div "Janela de atendimento Grade de atendimento Capacidade Transportadoras Veículos …" at bounding box center [313, 139] width 627 height 279
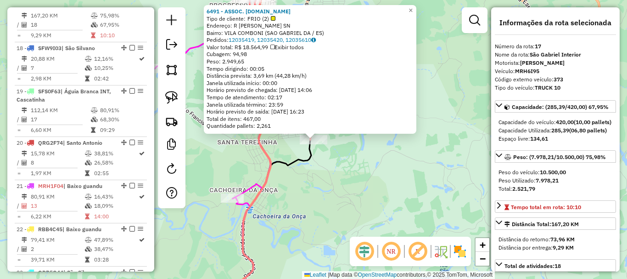
click at [421, 180] on div "6491 - ASSOC. DESENVOLV.COM Tipo de cliente: FRIO (2) Endereço: R DANNIEL COMBO…" at bounding box center [313, 139] width 627 height 279
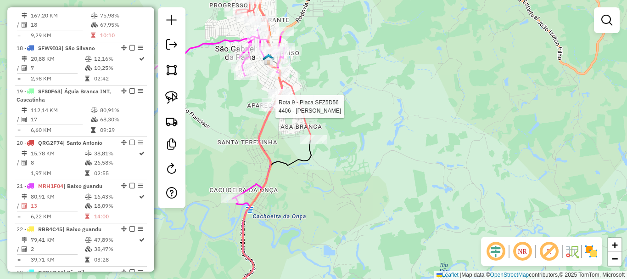
click at [268, 111] on div at bounding box center [273, 106] width 28 height 9
select select "**********"
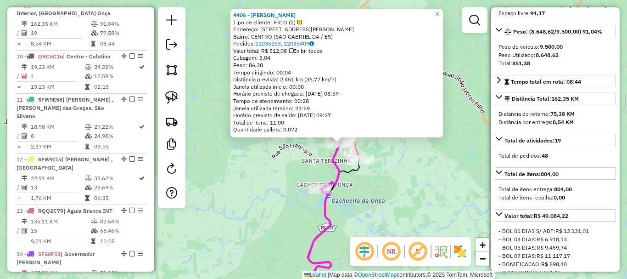
scroll to position [138, 0]
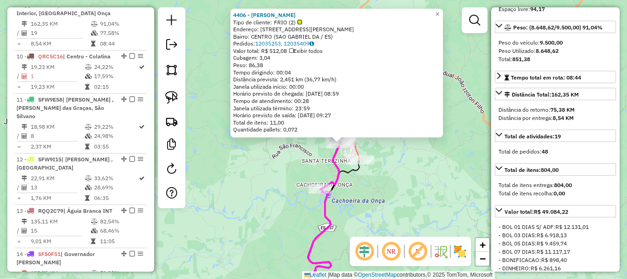
click at [427, 185] on div "4406 - RICARDO PEREIRA Tipo de cliente: FRIO (2) Endereço: R ANTONIO BORGO 208 …" at bounding box center [313, 139] width 627 height 279
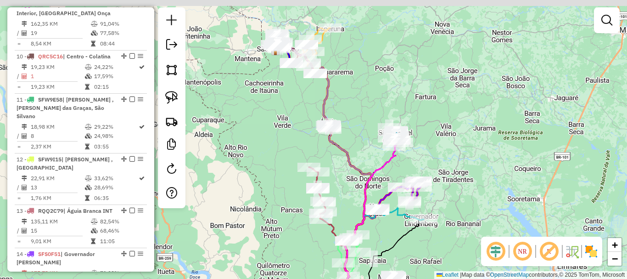
drag, startPoint x: 298, startPoint y: 106, endPoint x: 291, endPoint y: 164, distance: 57.7
click at [291, 164] on div "Janela de atendimento Grade de atendimento Capacidade Transportadoras Veículos …" at bounding box center [313, 139] width 627 height 279
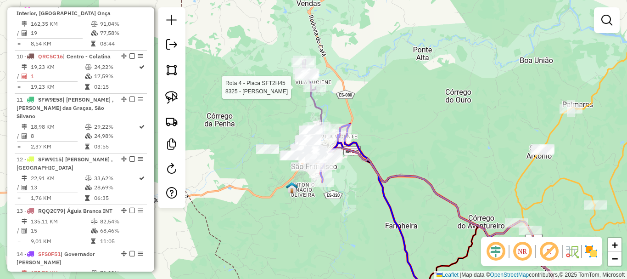
select select "**********"
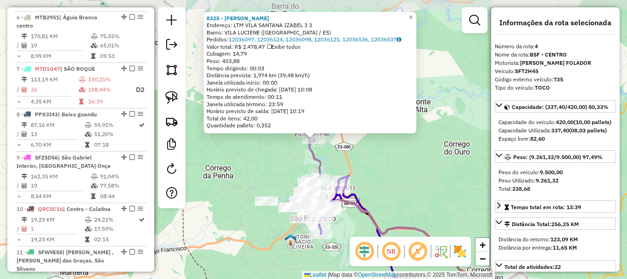
scroll to position [513, 0]
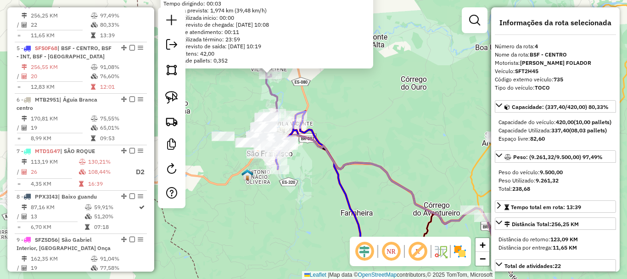
drag, startPoint x: 377, startPoint y: 154, endPoint x: 324, endPoint y: 91, distance: 82.4
click at [334, 89] on div "8325 - AGUINALDO GUILHERME Endereço: LTM VILA SANTANA IZABEL 3 3 Bairro: VILA L…" at bounding box center [313, 139] width 627 height 279
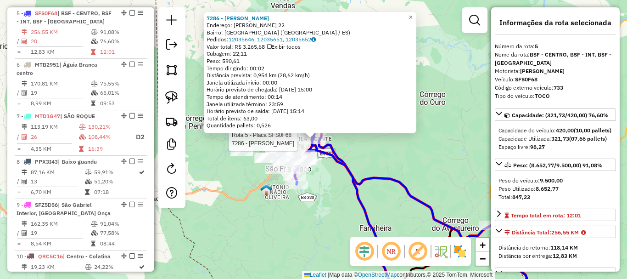
scroll to position [556, 0]
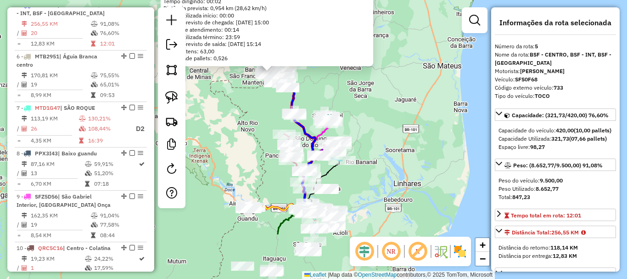
drag, startPoint x: 338, startPoint y: 101, endPoint x: 339, endPoint y: 92, distance: 8.7
click at [334, 90] on div "7286 - SANDRA DE OLIVEIRA Endereço: JOSE MENEGUETE 22 Bairro: VILA VICENTE (BAR…" at bounding box center [313, 139] width 627 height 279
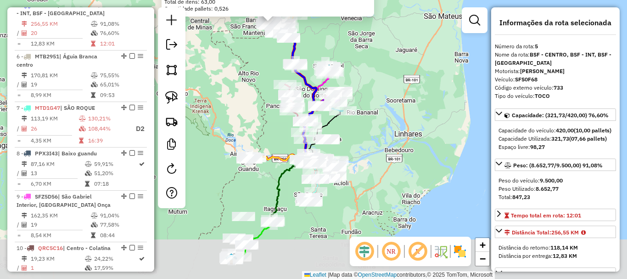
drag, startPoint x: 390, startPoint y: 127, endPoint x: 386, endPoint y: 86, distance: 40.7
click at [386, 86] on div "7286 - SANDRA DE OLIVEIRA Endereço: JOSE MENEGUETE 22 Bairro: VILA VICENTE (BAR…" at bounding box center [313, 139] width 627 height 279
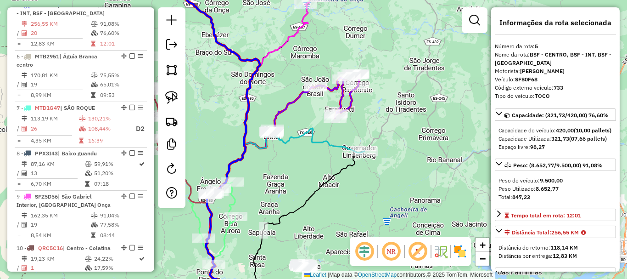
click at [416, 156] on div "7286 - SANDRA DE OLIVEIRA Endereço: JOSE MENEGUETE 22 Bairro: VILA VICENTE (BAR…" at bounding box center [313, 139] width 627 height 279
click at [343, 123] on div at bounding box center [335, 117] width 23 height 9
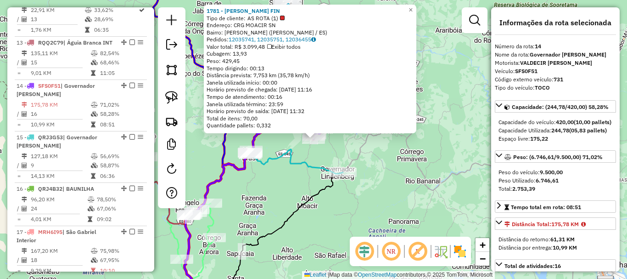
scroll to position [1004, 0]
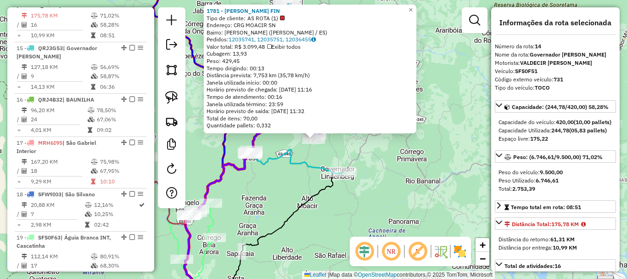
click at [365, 195] on div "1781 - GRAZIELE MARQUES FIN Tipo de cliente: AS ROTA (1) Endereço: CRG MOACIR S…" at bounding box center [313, 139] width 627 height 279
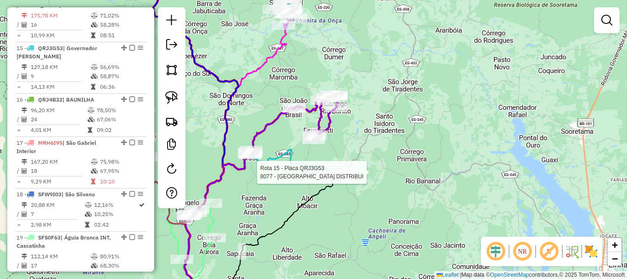
select select "**********"
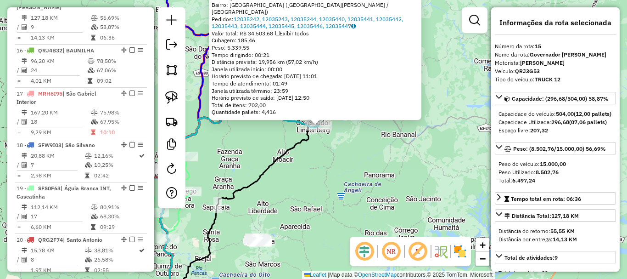
scroll to position [1056, 0]
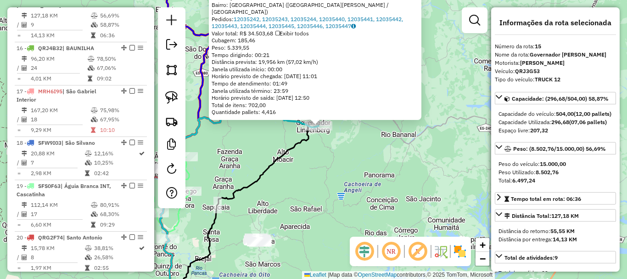
drag, startPoint x: 392, startPoint y: 185, endPoint x: 420, endPoint y: 102, distance: 86.9
click at [414, 104] on div "8077 - BELA VISTA DISTRIBUI Endereço: SAO JOSE 04 Bairro: BELA VISTA (GOVERNADO…" at bounding box center [313, 139] width 627 height 279
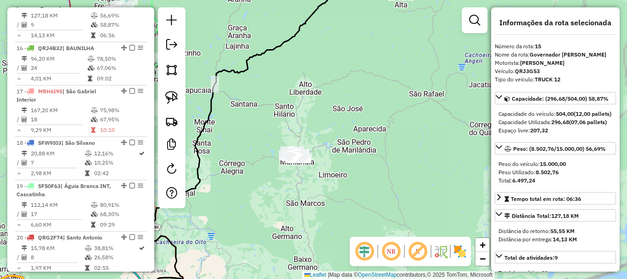
drag, startPoint x: 409, startPoint y: 216, endPoint x: 297, endPoint y: 190, distance: 115.1
click at [297, 190] on div "8077 - BELA VISTA DISTRIBUI Endereço: SAO JOSE 04 Bairro: BELA VISTA (GOVERNADO…" at bounding box center [313, 139] width 627 height 279
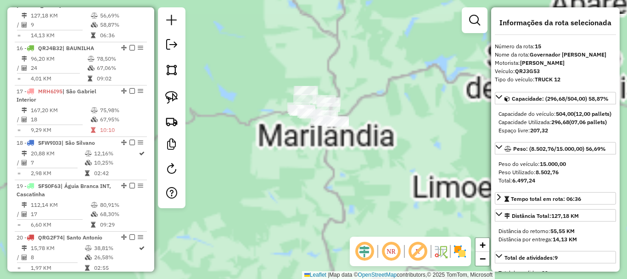
drag, startPoint x: 258, startPoint y: 140, endPoint x: 249, endPoint y: 89, distance: 51.9
click at [258, 140] on div "8077 - BELA VISTA DISTRIBUI Endereço: SAO JOSE 04 Bairro: BELA VISTA (GOVERNADO…" at bounding box center [313, 139] width 627 height 279
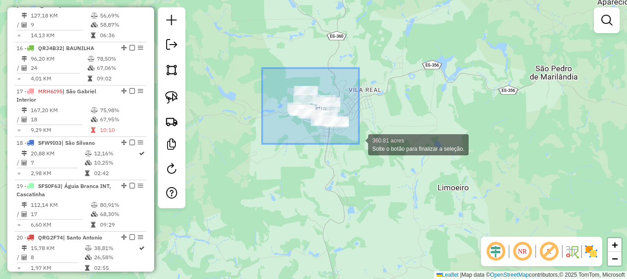
drag, startPoint x: 295, startPoint y: 85, endPoint x: 375, endPoint y: 155, distance: 106.1
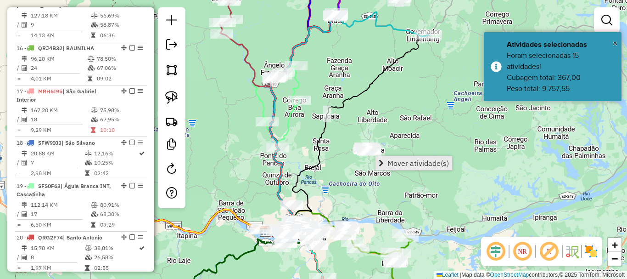
click at [404, 161] on span "Mover atividade(s)" at bounding box center [418, 162] width 62 height 7
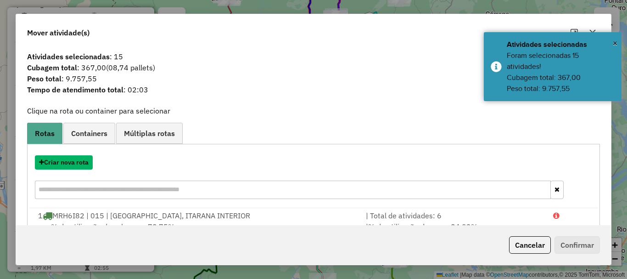
click at [79, 164] on button "Criar nova rota" at bounding box center [64, 162] width 58 height 14
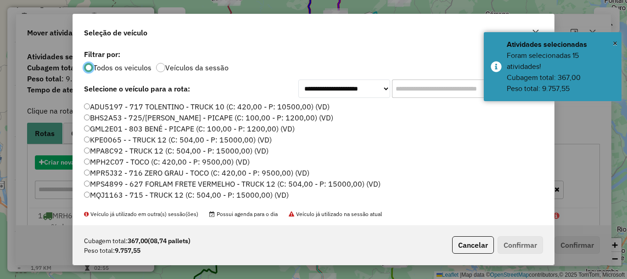
scroll to position [5, 3]
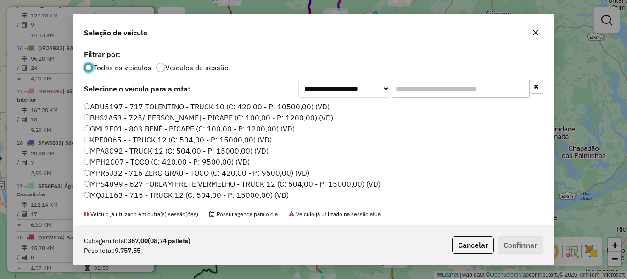
click at [434, 95] on input "text" at bounding box center [461, 88] width 138 height 18
type input "*"
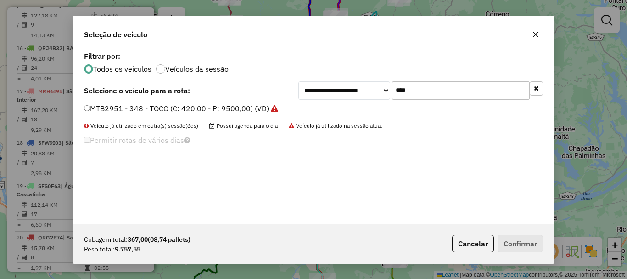
type input "****"
click at [164, 107] on label "MTB2951 - 348 - TOCO (C: 420,00 - P: 9500,00) (VD)" at bounding box center [181, 108] width 194 height 11
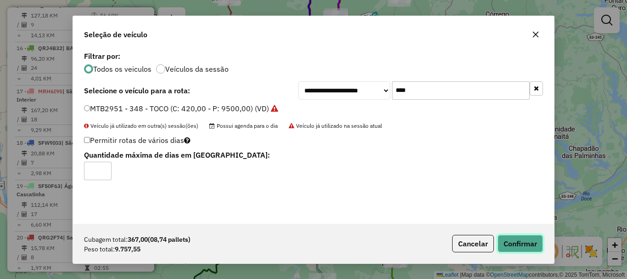
click at [510, 237] on button "Confirmar" at bounding box center [520, 243] width 45 height 17
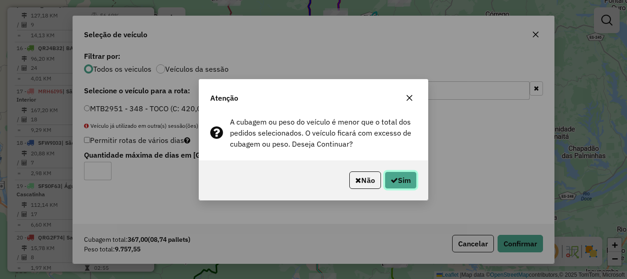
click at [410, 182] on button "Sim" at bounding box center [401, 179] width 32 height 17
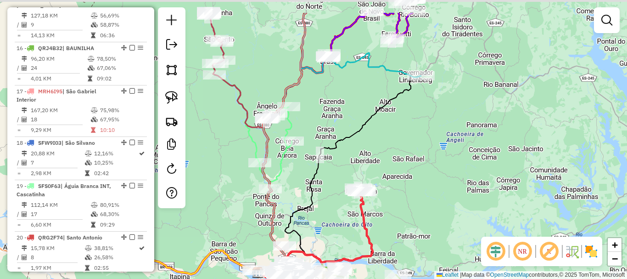
drag, startPoint x: 420, startPoint y: 118, endPoint x: 400, endPoint y: 178, distance: 62.4
click at [401, 178] on div "Janela de atendimento Grade de atendimento Capacidade Transportadoras Veículos …" at bounding box center [313, 139] width 627 height 279
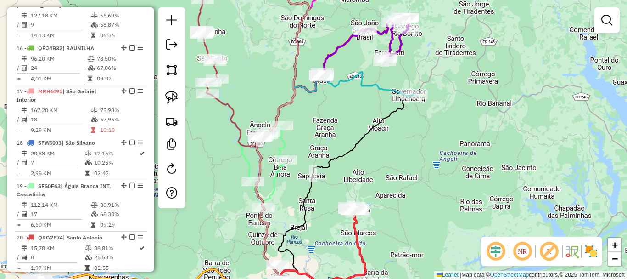
drag, startPoint x: 412, startPoint y: 164, endPoint x: 416, endPoint y: 40, distance: 124.0
click at [417, 40] on div "Janela de atendimento Grade de atendimento Capacidade Transportadoras Veículos …" at bounding box center [313, 139] width 627 height 279
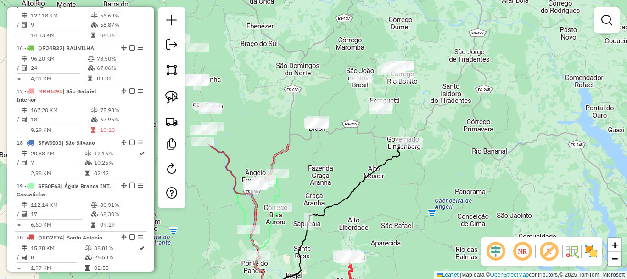
drag, startPoint x: 403, startPoint y: 110, endPoint x: 390, endPoint y: 259, distance: 149.3
click at [390, 259] on div "Janela de atendimento Grade de atendimento Capacidade Transportadoras Veículos …" at bounding box center [313, 139] width 627 height 279
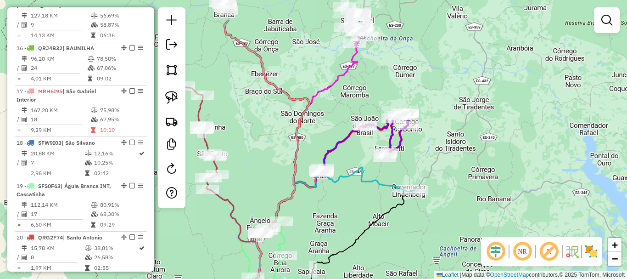
drag, startPoint x: 275, startPoint y: 75, endPoint x: 295, endPoint y: 229, distance: 155.5
click at [294, 229] on div "Janela de atendimento Grade de atendimento Capacidade Transportadoras Veículos …" at bounding box center [313, 139] width 627 height 279
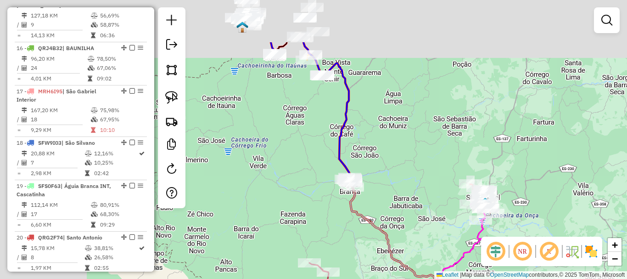
drag, startPoint x: 314, startPoint y: 122, endPoint x: 425, endPoint y: 192, distance: 131.4
click at [425, 192] on div "Janela de atendimento Grade de atendimento Capacidade Transportadoras Veículos …" at bounding box center [313, 139] width 627 height 279
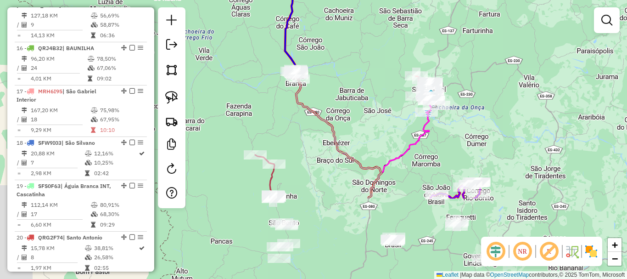
drag, startPoint x: 400, startPoint y: 164, endPoint x: 313, endPoint y: -2, distance: 187.3
click at [313, 0] on html "Aguarde... Pop-up bloqueado! Seu navegador bloqueou automáticamente a abertura …" at bounding box center [313, 139] width 627 height 279
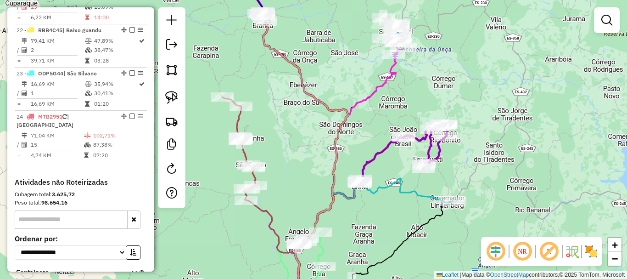
scroll to position [1437, 0]
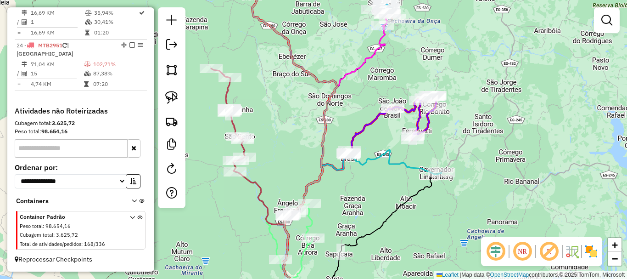
drag, startPoint x: 321, startPoint y: 152, endPoint x: 306, endPoint y: 44, distance: 109.0
click at [306, 45] on icon at bounding box center [294, 132] width 85 height 292
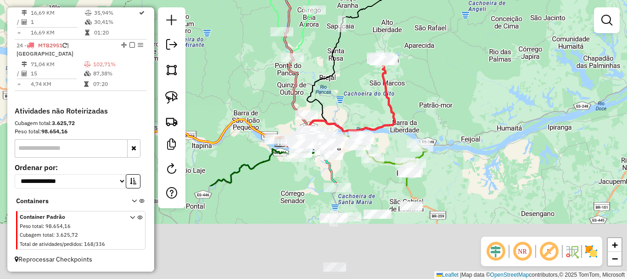
drag, startPoint x: 438, startPoint y: 168, endPoint x: 439, endPoint y: 70, distance: 97.3
click at [439, 70] on div "Janela de atendimento Grade de atendimento Capacidade Transportadoras Veículos …" at bounding box center [313, 139] width 627 height 279
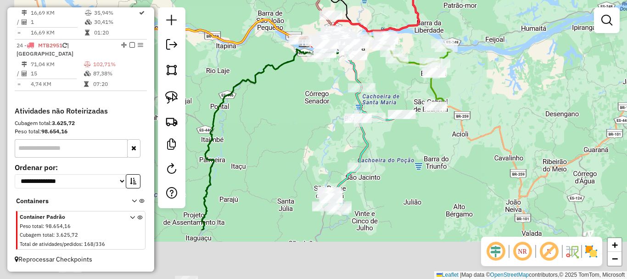
drag, startPoint x: 392, startPoint y: 233, endPoint x: 409, endPoint y: 157, distance: 77.9
click at [409, 157] on div "Janela de atendimento Grade de atendimento Capacidade Transportadoras Veículos …" at bounding box center [313, 139] width 627 height 279
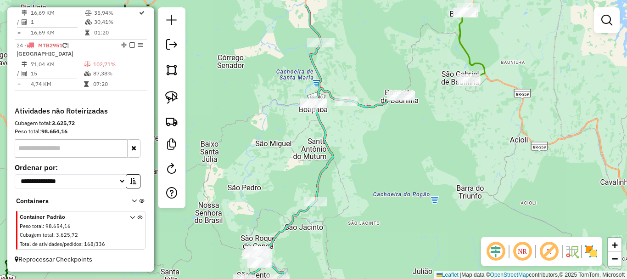
drag, startPoint x: 375, startPoint y: 166, endPoint x: 348, endPoint y: 201, distance: 44.5
click at [348, 201] on div "Janela de atendimento Grade de atendimento Capacidade Transportadoras Veículos …" at bounding box center [313, 139] width 627 height 279
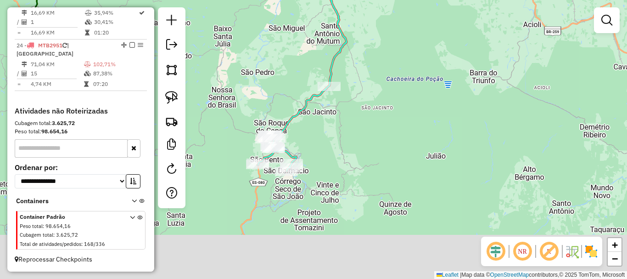
drag, startPoint x: 379, startPoint y: 96, endPoint x: 379, endPoint y: 88, distance: 8.7
click at [379, 88] on div "Janela de atendimento Grade de atendimento Capacidade Transportadoras Veículos …" at bounding box center [313, 139] width 627 height 279
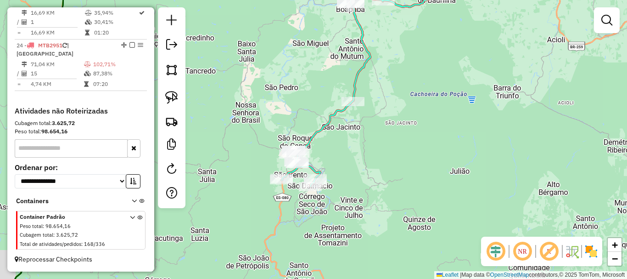
drag, startPoint x: 384, startPoint y: 153, endPoint x: 397, endPoint y: 162, distance: 15.8
click at [397, 162] on div "Janela de atendimento Grade de atendimento Capacidade Transportadoras Veículos …" at bounding box center [313, 139] width 627 height 279
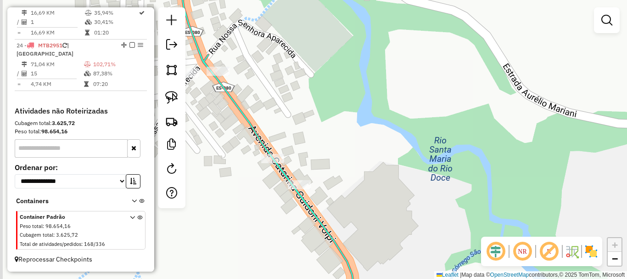
drag, startPoint x: 286, startPoint y: 179, endPoint x: 347, endPoint y: 157, distance: 65.7
click at [347, 157] on div "Janela de atendimento Grade de atendimento Capacidade Transportadoras Veículos …" at bounding box center [313, 139] width 627 height 279
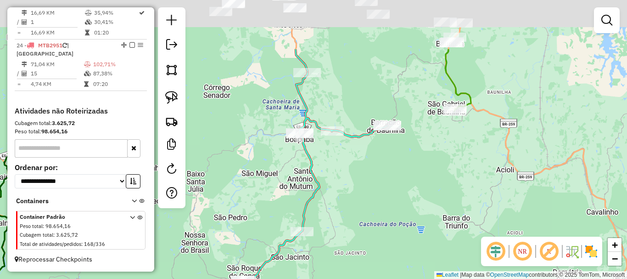
drag, startPoint x: 371, startPoint y: 101, endPoint x: 360, endPoint y: 179, distance: 77.9
click at [360, 179] on div "Janela de atendimento Grade de atendimento Capacidade Transportadoras Veículos …" at bounding box center [313, 139] width 627 height 279
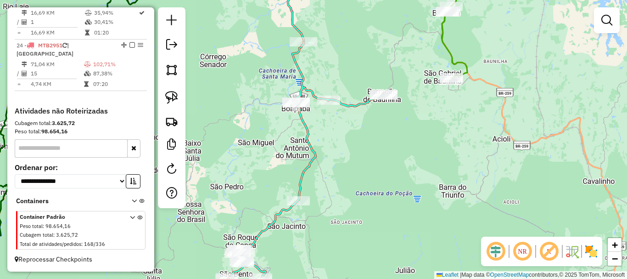
drag, startPoint x: 356, startPoint y: 196, endPoint x: 346, endPoint y: 162, distance: 34.9
click at [346, 162] on div "Janela de atendimento Grade de atendimento Capacidade Transportadoras Veículos …" at bounding box center [313, 139] width 627 height 279
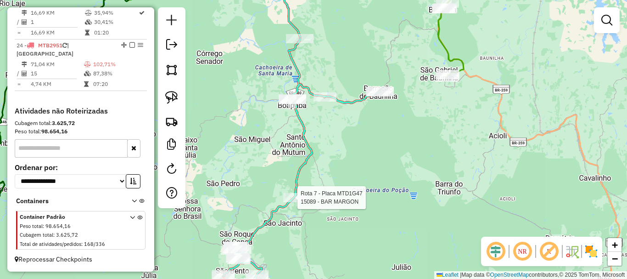
select select "**********"
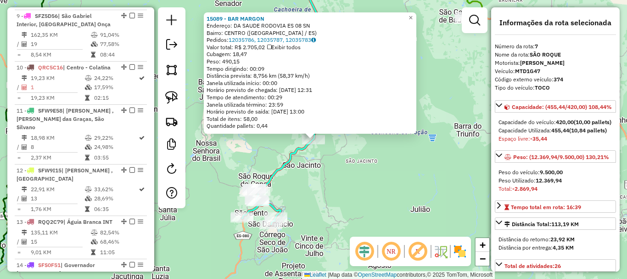
scroll to position [659, 0]
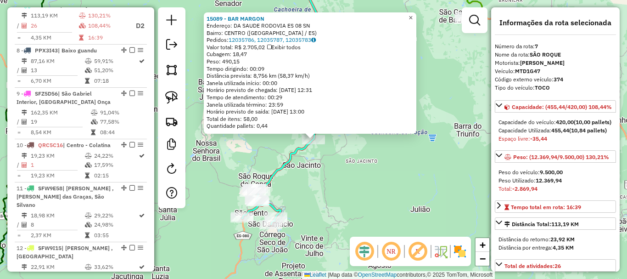
click at [416, 17] on link "×" at bounding box center [410, 17] width 11 height 11
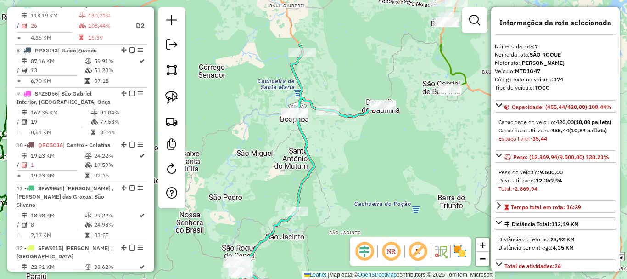
drag, startPoint x: 382, startPoint y: 74, endPoint x: 365, endPoint y: 146, distance: 73.5
click at [365, 146] on div "Janela de atendimento Grade de atendimento Capacidade Transportadoras Veículos …" at bounding box center [313, 139] width 627 height 279
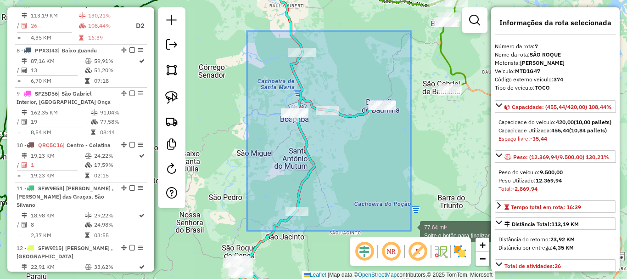
drag, startPoint x: 268, startPoint y: 55, endPoint x: 411, endPoint y: 230, distance: 226.8
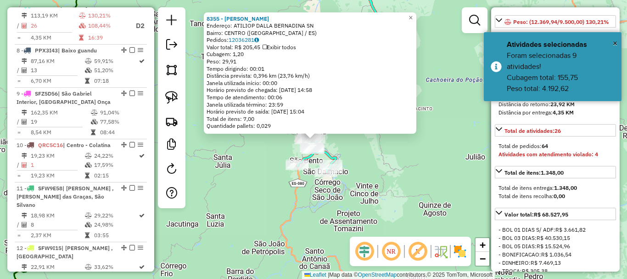
scroll to position [138, 0]
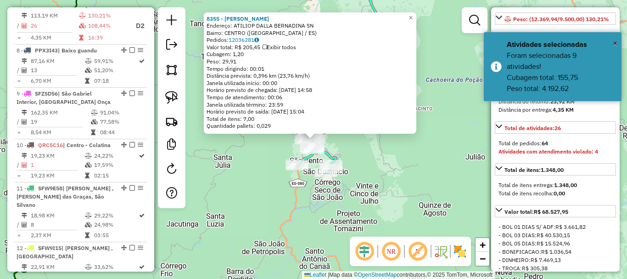
click at [390, 207] on div "8355 - SANDRA DANIEL DA SIL Endereço: ATILIOP DALLA BERNADINA SN Bairro: CENTRO…" at bounding box center [313, 139] width 627 height 279
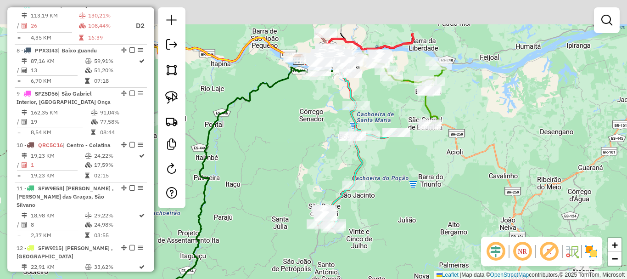
drag, startPoint x: 397, startPoint y: 138, endPoint x: 374, endPoint y: 211, distance: 77.1
click at [374, 211] on div "Janela de atendimento Grade de atendimento Capacidade Transportadoras Veículos …" at bounding box center [313, 139] width 627 height 279
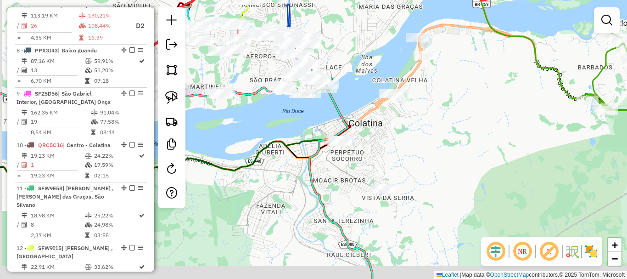
drag, startPoint x: 446, startPoint y: 167, endPoint x: 455, endPoint y: 139, distance: 29.2
click at [460, 161] on div "Janela de atendimento Grade de atendimento Capacidade Transportadoras Veículos …" at bounding box center [313, 139] width 627 height 279
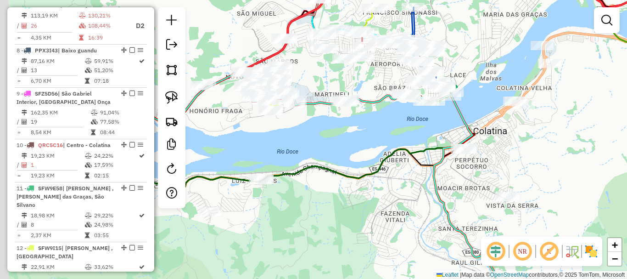
drag, startPoint x: 480, startPoint y: 135, endPoint x: 571, endPoint y: 147, distance: 91.7
click at [580, 145] on div "Janela de atendimento Grade de atendimento Capacidade Transportadoras Veículos …" at bounding box center [313, 139] width 627 height 279
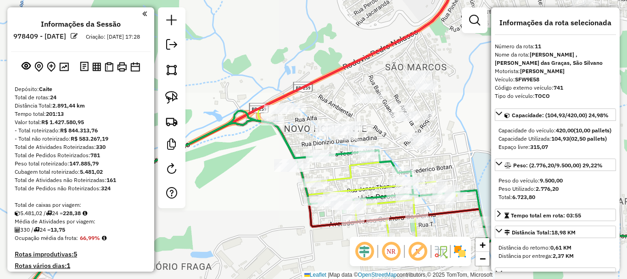
select select "**********"
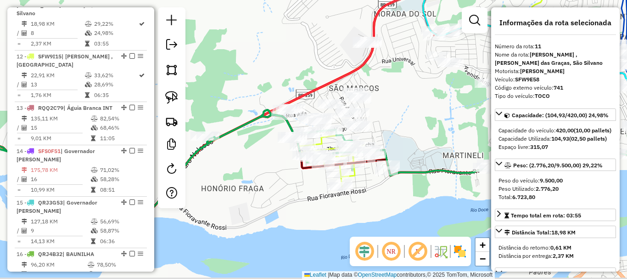
drag, startPoint x: 282, startPoint y: 108, endPoint x: 280, endPoint y: 86, distance: 22.2
click at [280, 86] on div "Janela de atendimento Grade de atendimento Capacidade Transportadoras Veículos …" at bounding box center [313, 139] width 627 height 279
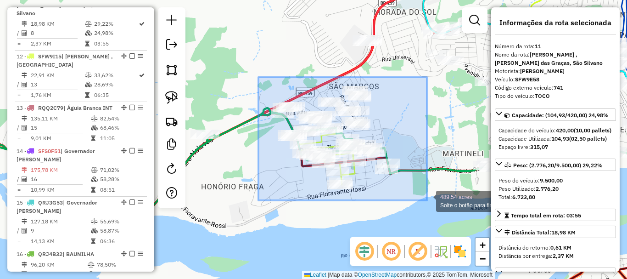
drag, startPoint x: 258, startPoint y: 77, endPoint x: 427, endPoint y: 200, distance: 208.6
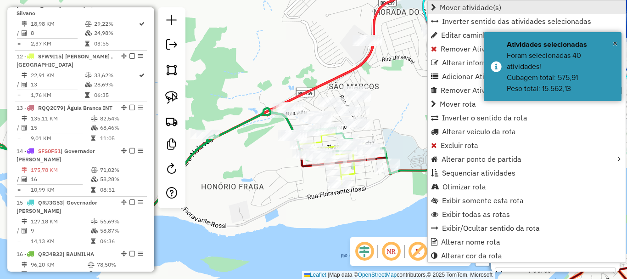
click at [470, 10] on span "Mover atividade(s)" at bounding box center [471, 7] width 62 height 7
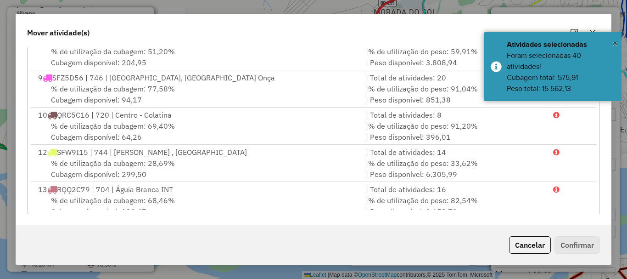
scroll to position [275, 0]
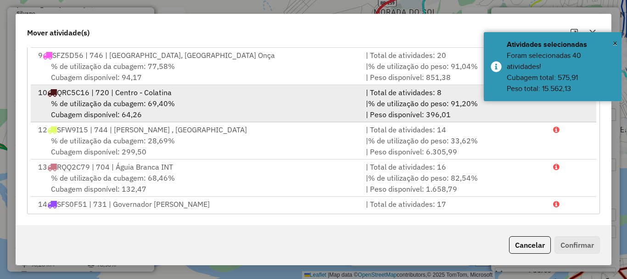
click at [98, 115] on div "% de utilização da cubagem: 69,40% Cubagem disponível: 64,26" at bounding box center [197, 109] width 328 height 22
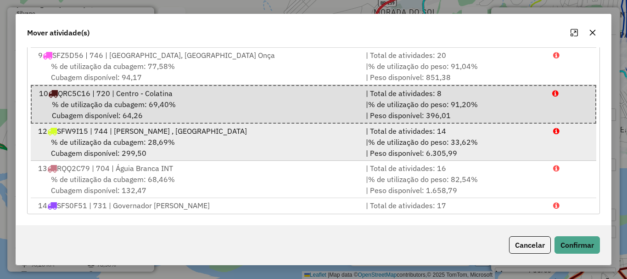
click at [91, 134] on span "SFW9I15 | 744 | [PERSON_NAME] , [GEOGRAPHIC_DATA]" at bounding box center [152, 130] width 190 height 9
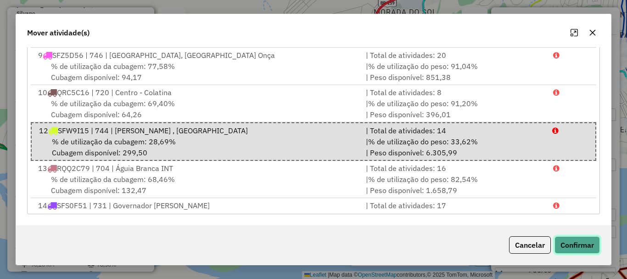
click at [582, 246] on button "Confirmar" at bounding box center [576, 244] width 45 height 17
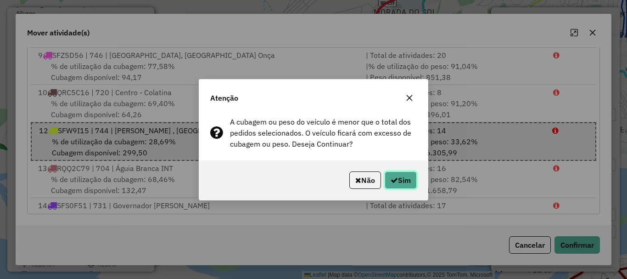
click at [402, 180] on button "Sim" at bounding box center [401, 179] width 32 height 17
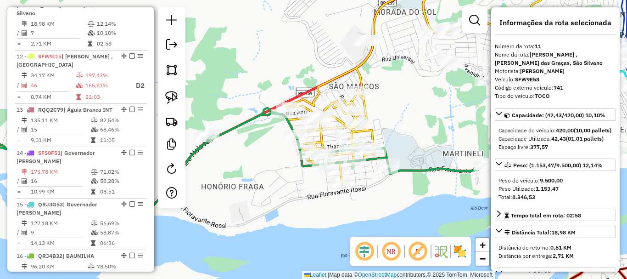
scroll to position [850, 0]
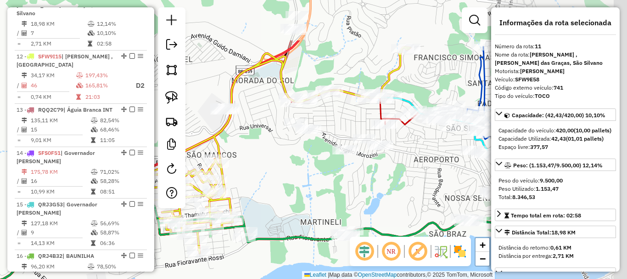
drag, startPoint x: 427, startPoint y: 183, endPoint x: 274, endPoint y: 203, distance: 153.8
click at [274, 203] on div "Janela de atendimento Grade de atendimento Capacidade Transportadoras Veículos …" at bounding box center [313, 139] width 627 height 279
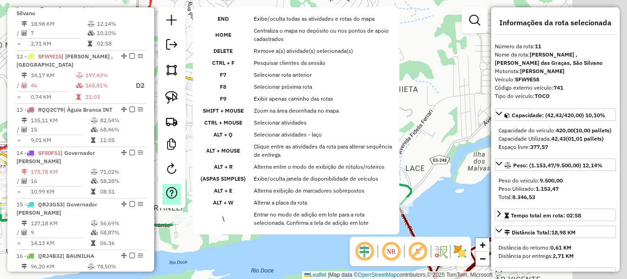
drag, startPoint x: 334, startPoint y: 201, endPoint x: 174, endPoint y: 185, distance: 160.5
click at [172, 186] on hb-router-mapa "Informações da Sessão 978409 - [DATE] Criação: [DATE] 17:28 Depósito: Caite Tot…" at bounding box center [313, 139] width 627 height 279
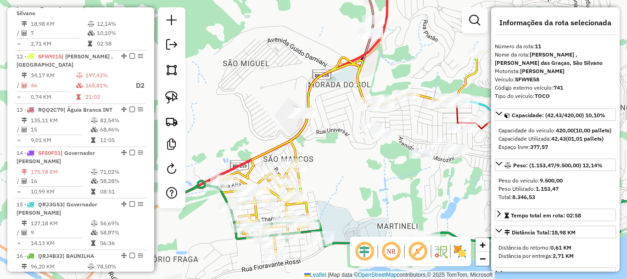
drag, startPoint x: 298, startPoint y: 188, endPoint x: 529, endPoint y: 178, distance: 231.6
click at [530, 178] on hb-router-mapa "Informações da Sessão 978409 - [DATE] Criação: [DATE] 17:28 Depósito: Caite Tot…" at bounding box center [313, 139] width 627 height 279
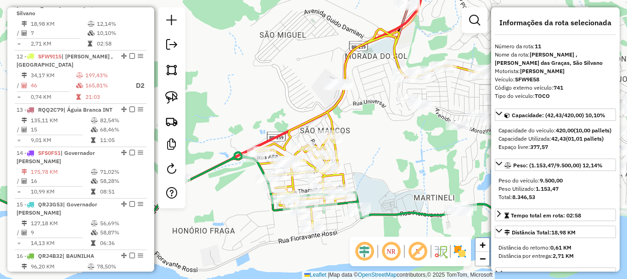
scroll to position [138, 0]
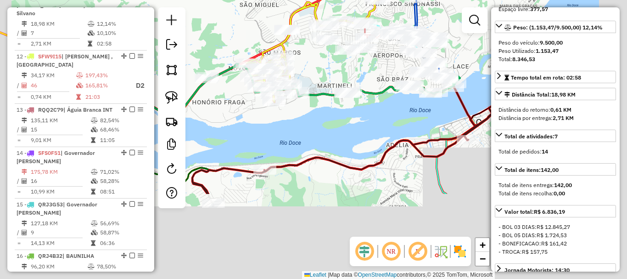
drag, startPoint x: 346, startPoint y: 80, endPoint x: 336, endPoint y: 72, distance: 12.7
click at [336, 72] on div "Janela de atendimento Grade de atendimento Capacidade Transportadoras Veículos …" at bounding box center [313, 139] width 627 height 279
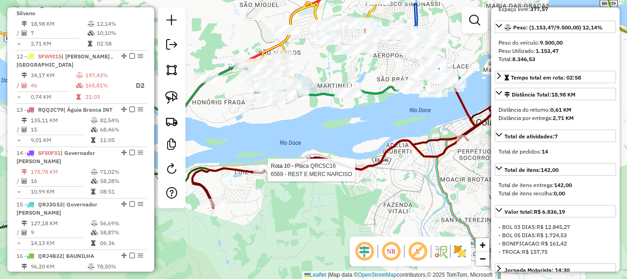
click at [269, 174] on div at bounding box center [264, 169] width 23 height 9
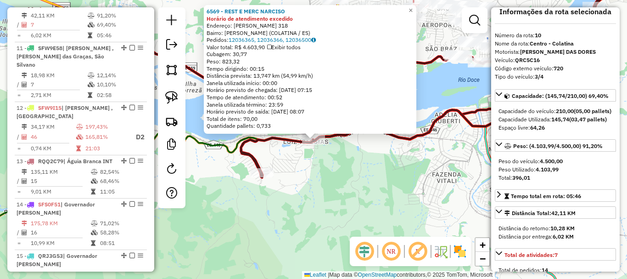
scroll to position [0, 0]
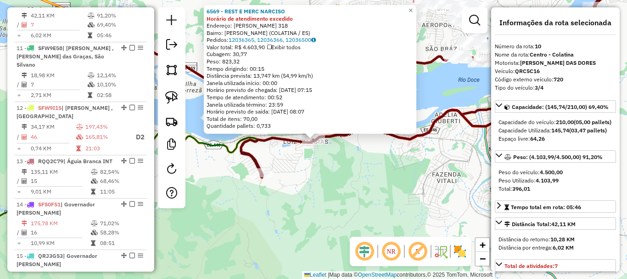
click at [385, 204] on div "6569 - REST E MERC [PERSON_NAME] de atendimento excedido Endereço: [PERSON_NAME…" at bounding box center [313, 139] width 627 height 279
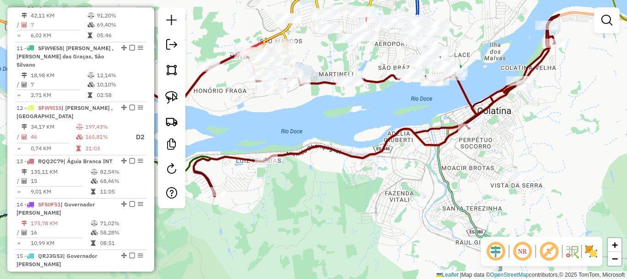
drag, startPoint x: 426, startPoint y: 185, endPoint x: 300, endPoint y: 237, distance: 136.0
click at [300, 237] on div "Janela de atendimento Grade de atendimento Capacidade Transportadoras Veículos …" at bounding box center [313, 139] width 627 height 279
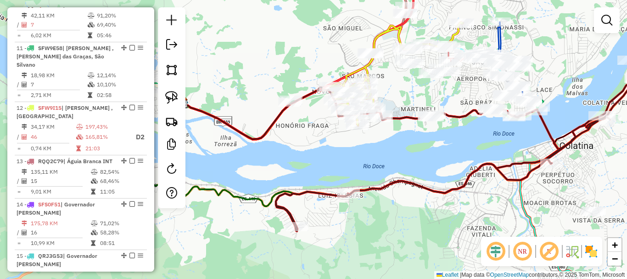
drag, startPoint x: 311, startPoint y: 227, endPoint x: 498, endPoint y: 226, distance: 186.8
click at [496, 230] on div "Janela de atendimento Grade de atendimento Capacidade Transportadoras Veículos …" at bounding box center [313, 139] width 627 height 279
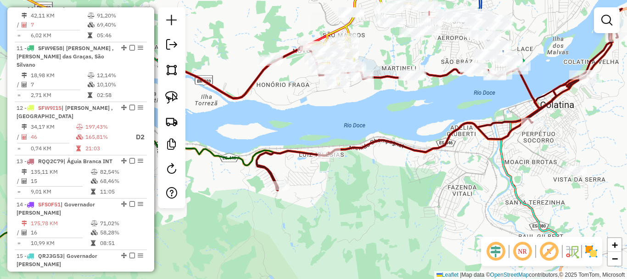
drag, startPoint x: 465, startPoint y: 185, endPoint x: 425, endPoint y: 150, distance: 54.3
click at [425, 150] on icon at bounding box center [439, 99] width 365 height 181
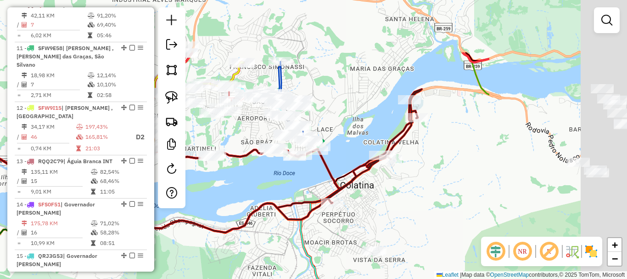
drag, startPoint x: 450, startPoint y: 160, endPoint x: 270, endPoint y: 232, distance: 194.0
click at [270, 232] on div "Janela de atendimento Grade de atendimento Capacidade Transportadoras Veículos …" at bounding box center [313, 139] width 627 height 279
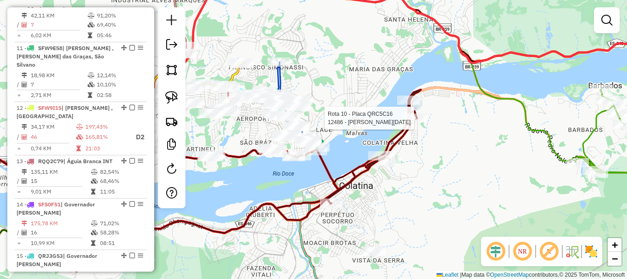
select select "**********"
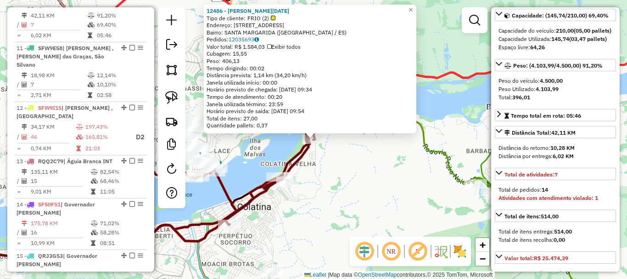
scroll to position [92, 0]
click at [319, 203] on div "12486 - [PERSON_NAME][DATE] GIMENES Tipo de cliente: FRIO (2) Endereço: R DAS F…" at bounding box center [313, 139] width 627 height 279
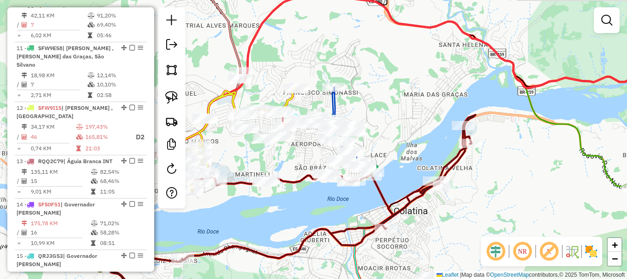
drag, startPoint x: 287, startPoint y: 214, endPoint x: 466, endPoint y: 211, distance: 179.0
click at [466, 211] on div "Janela de atendimento Grade de atendimento Capacidade Transportadoras Veículos …" at bounding box center [313, 139] width 627 height 279
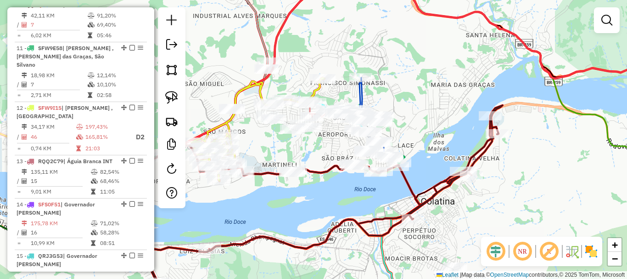
drag, startPoint x: 470, startPoint y: 208, endPoint x: 411, endPoint y: 106, distance: 118.3
click at [411, 106] on div "Janela de atendimento Grade de atendimento Capacidade Transportadoras Veículos …" at bounding box center [313, 139] width 627 height 279
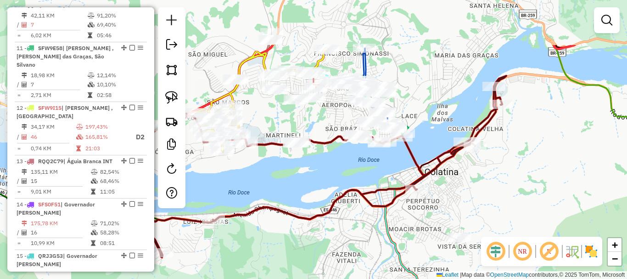
drag, startPoint x: 411, startPoint y: 106, endPoint x: 477, endPoint y: 181, distance: 100.8
click at [477, 181] on div "Janela de atendimento Grade de atendimento Capacidade Transportadoras Veículos …" at bounding box center [313, 139] width 627 height 279
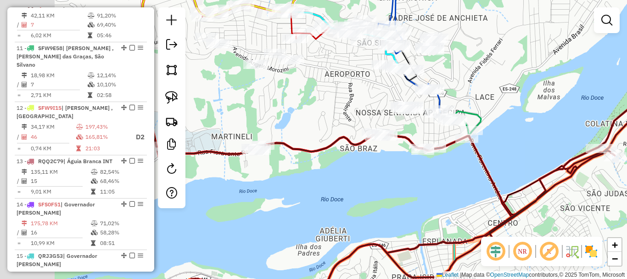
drag, startPoint x: 441, startPoint y: 168, endPoint x: 468, endPoint y: 165, distance: 27.2
click at [468, 165] on div "Janela de atendimento Grade de atendimento Capacidade Transportadoras Veículos …" at bounding box center [313, 139] width 627 height 279
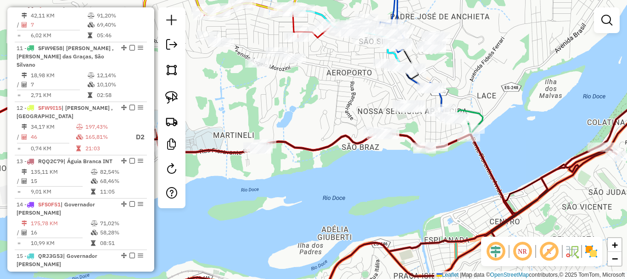
drag, startPoint x: 253, startPoint y: 123, endPoint x: 260, endPoint y: 122, distance: 6.6
click at [260, 122] on div "Janela de atendimento Grade de atendimento Capacidade Transportadoras Veículos …" at bounding box center [313, 139] width 627 height 279
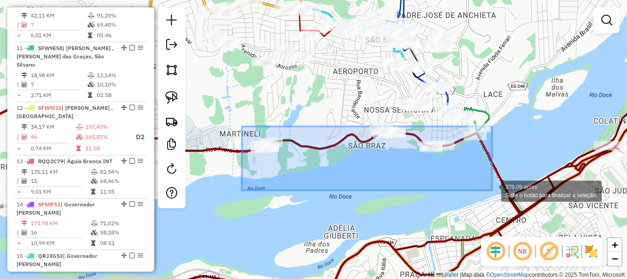
drag, startPoint x: 241, startPoint y: 126, endPoint x: 493, endPoint y: 190, distance: 259.1
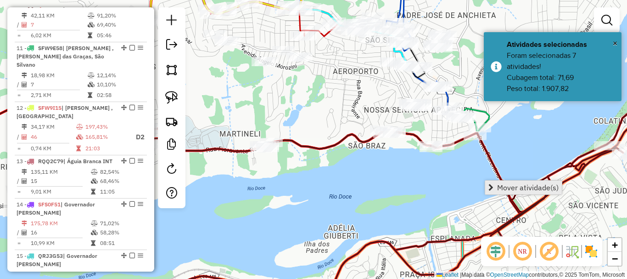
click at [499, 186] on span "Mover atividade(s)" at bounding box center [528, 187] width 62 height 7
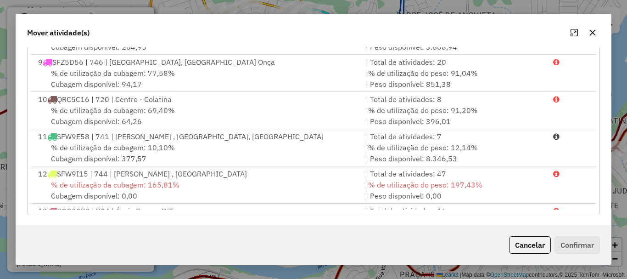
scroll to position [275, 0]
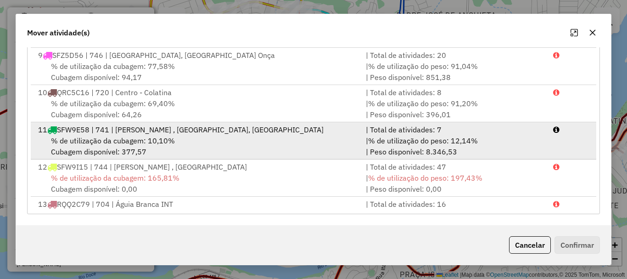
click at [139, 151] on div "% de utilização da cubagem: 10,10% Cubagem disponível: 377,57" at bounding box center [197, 146] width 328 height 22
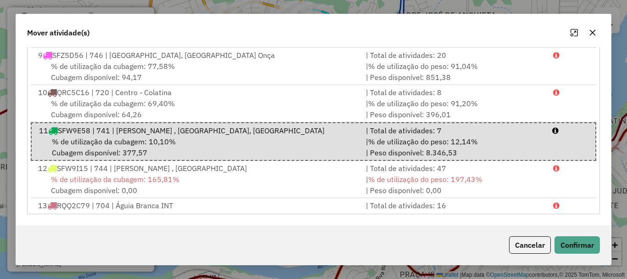
click at [553, 242] on div "Cancelar Confirmar" at bounding box center [552, 244] width 95 height 17
click at [566, 244] on button "Confirmar" at bounding box center [576, 244] width 45 height 17
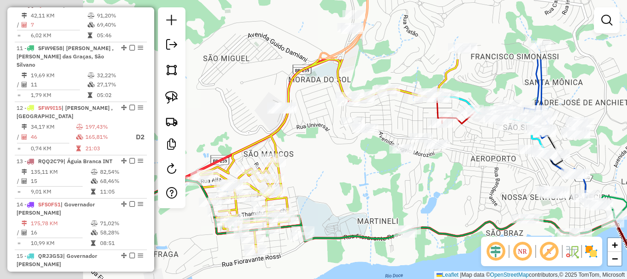
drag, startPoint x: 373, startPoint y: 97, endPoint x: 512, endPoint y: 185, distance: 164.2
click at [512, 185] on div "Janela de atendimento Grade de atendimento Capacidade Transportadoras Veículos …" at bounding box center [313, 139] width 627 height 279
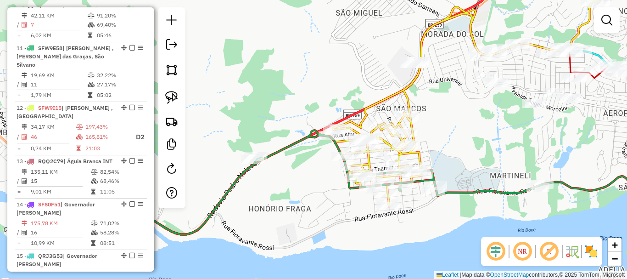
drag, startPoint x: 311, startPoint y: 133, endPoint x: 451, endPoint y: 70, distance: 154.1
click at [451, 70] on div "Janela de atendimento Grade de atendimento Capacidade Transportadoras Veículos …" at bounding box center [313, 139] width 627 height 279
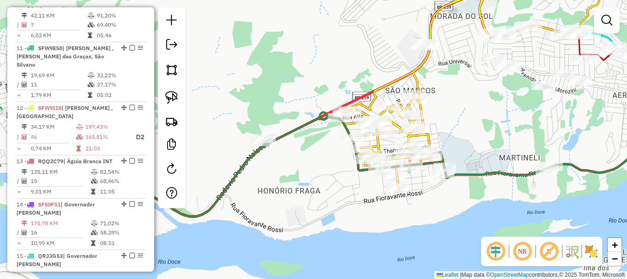
drag, startPoint x: 251, startPoint y: 94, endPoint x: 378, endPoint y: 85, distance: 127.4
click at [378, 85] on div "Janela de atendimento Grade de atendimento Capacidade Transportadoras Veículos …" at bounding box center [313, 139] width 627 height 279
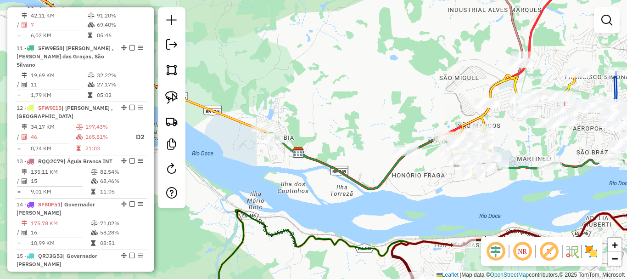
click at [298, 111] on div "Janela de atendimento Grade de atendimento Capacidade Transportadoras Veículos …" at bounding box center [313, 139] width 627 height 279
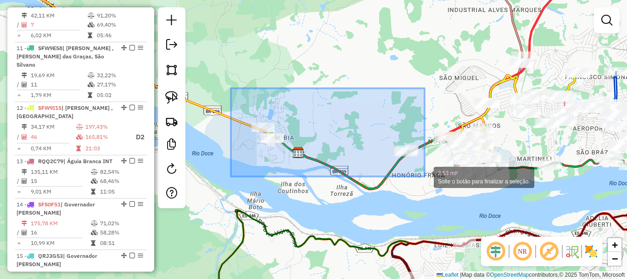
drag, startPoint x: 231, startPoint y: 88, endPoint x: 425, endPoint y: 176, distance: 212.8
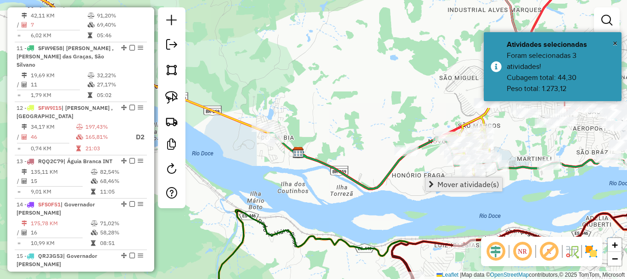
click at [467, 185] on span "Mover atividade(s)" at bounding box center [468, 183] width 62 height 7
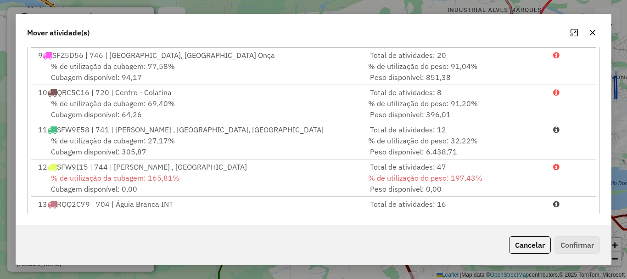
click at [88, 154] on div "% de utilização da cubagem: 27,17% Cubagem disponível: 305,87" at bounding box center [197, 146] width 328 height 22
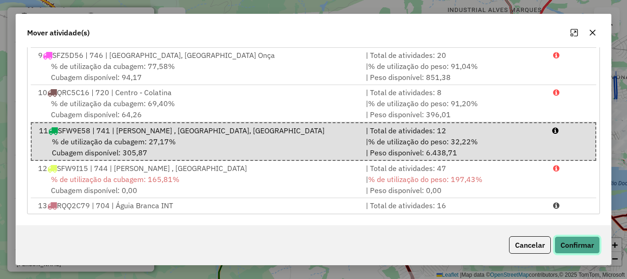
click at [593, 244] on button "Confirmar" at bounding box center [576, 244] width 45 height 17
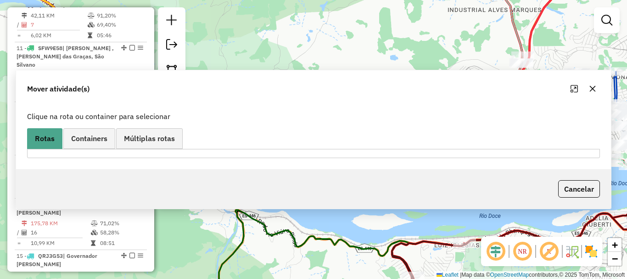
scroll to position [0, 0]
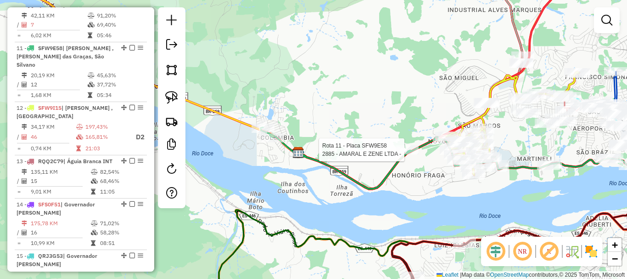
select select "**********"
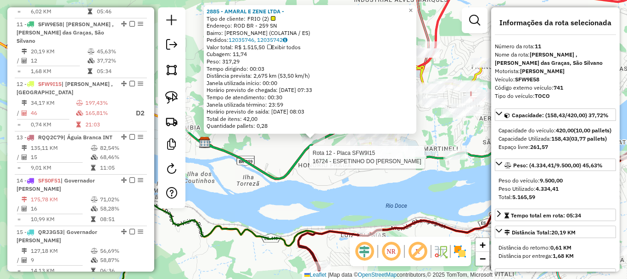
scroll to position [850, 0]
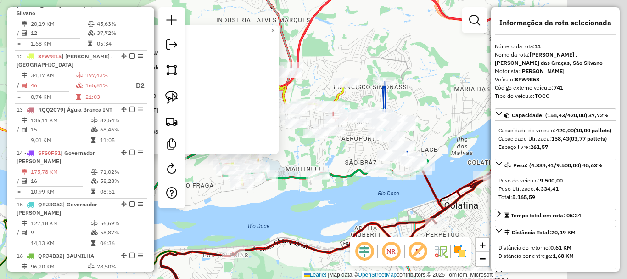
drag, startPoint x: 461, startPoint y: 184, endPoint x: 306, endPoint y: 207, distance: 156.8
click at [306, 207] on div "2885 - AMARAL E ZENE LTDA - Tipo de cliente: FRIO (2) Endereço: ROD BR - 259 SN…" at bounding box center [313, 139] width 627 height 279
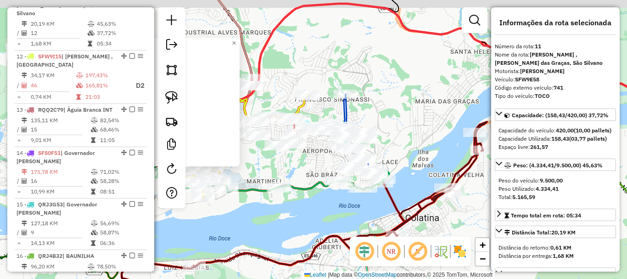
drag, startPoint x: 339, startPoint y: 197, endPoint x: 300, endPoint y: 214, distance: 43.0
click at [300, 214] on div "2885 - AMARAL E ZENE LTDA - Tipo de cliente: FRIO (2) Endereço: ROD BR - 259 SN…" at bounding box center [313, 139] width 627 height 279
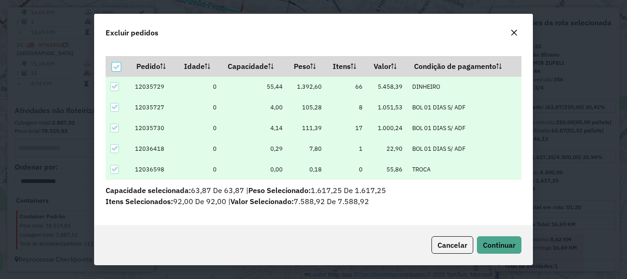
scroll to position [24, 0]
click at [514, 250] on button "Continuar" at bounding box center [499, 244] width 45 height 17
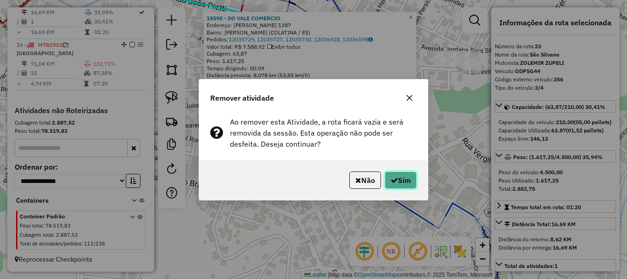
click at [414, 185] on button "Sim" at bounding box center [401, 179] width 32 height 17
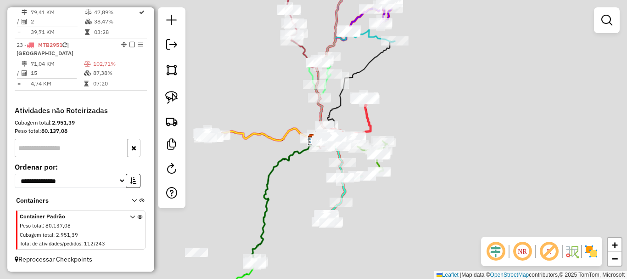
scroll to position [1396, 0]
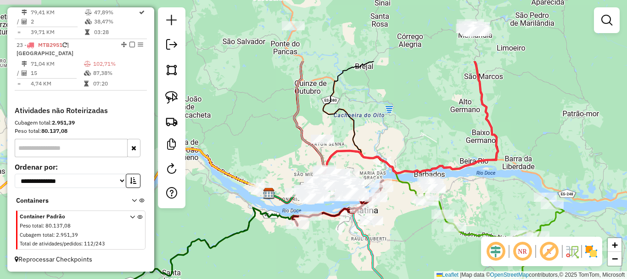
drag, startPoint x: 414, startPoint y: 43, endPoint x: 471, endPoint y: 57, distance: 59.6
click at [471, 57] on div "Janela de atendimento Grade de atendimento Capacidade Transportadoras Veículos …" at bounding box center [313, 139] width 627 height 279
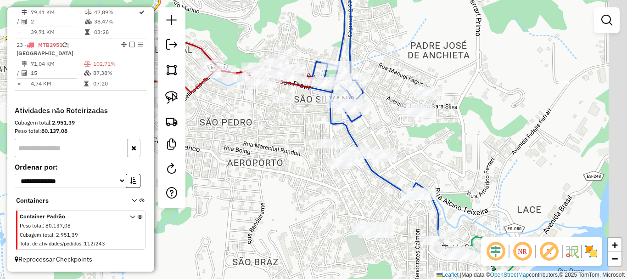
drag, startPoint x: 402, startPoint y: 152, endPoint x: 313, endPoint y: 169, distance: 90.6
click at [313, 169] on div "Janela de atendimento Grade de atendimento Capacidade Transportadoras Veículos …" at bounding box center [313, 139] width 627 height 279
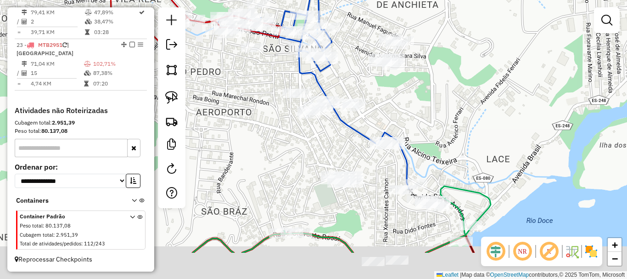
drag, startPoint x: 308, startPoint y: 95, endPoint x: 285, endPoint y: 32, distance: 68.0
click at [287, 45] on div "Janela de atendimento Grade de atendimento Capacidade Transportadoras Veículos …" at bounding box center [313, 139] width 627 height 279
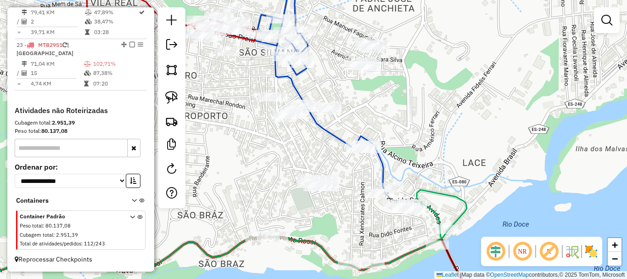
drag, startPoint x: 269, startPoint y: 68, endPoint x: 257, endPoint y: 78, distance: 15.3
click at [257, 78] on div "Janela de atendimento Grade de atendimento Capacidade Transportadoras Veículos …" at bounding box center [313, 139] width 627 height 279
click at [258, 6] on div "Janela de atendimento Grade de atendimento Capacidade Transportadoras Veículos …" at bounding box center [313, 139] width 627 height 279
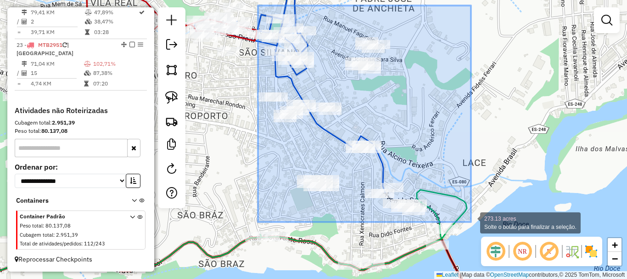
drag, startPoint x: 258, startPoint y: 6, endPoint x: 467, endPoint y: 223, distance: 301.3
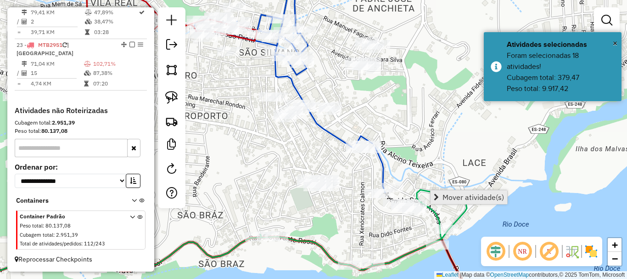
click at [479, 201] on span "Mover atividade(s)" at bounding box center [473, 196] width 62 height 7
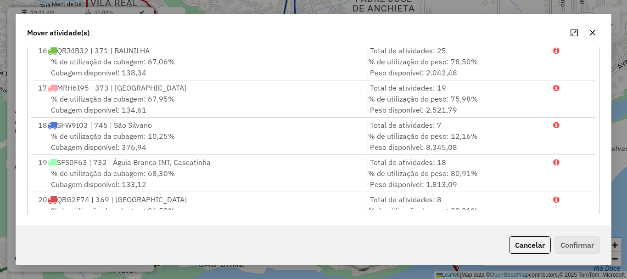
scroll to position [551, 0]
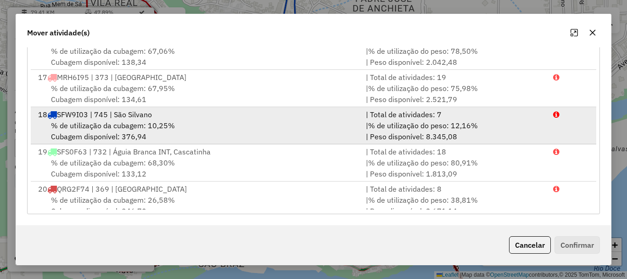
click at [111, 126] on span "% de utilização da cubagem: 10,25%" at bounding box center [113, 125] width 124 height 9
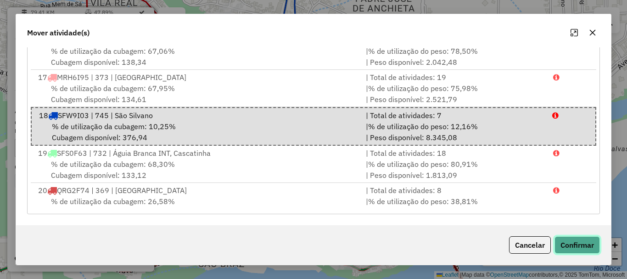
click at [576, 242] on button "Confirmar" at bounding box center [576, 244] width 45 height 17
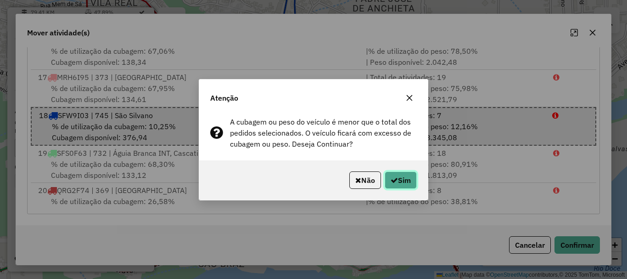
click at [411, 183] on button "Sim" at bounding box center [401, 179] width 32 height 17
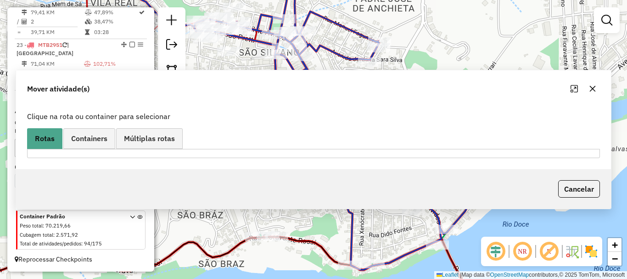
scroll to position [0, 0]
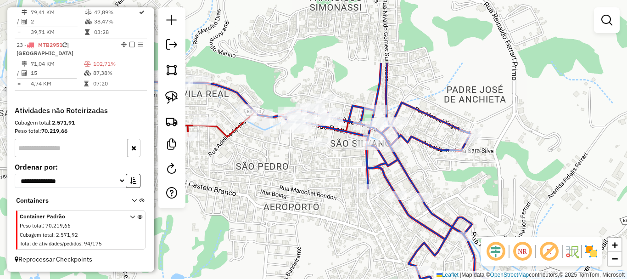
drag, startPoint x: 282, startPoint y: 147, endPoint x: 374, endPoint y: 238, distance: 128.9
click at [374, 238] on div "Janela de atendimento Grade de atendimento Capacidade Transportadoras Veículos …" at bounding box center [313, 139] width 627 height 279
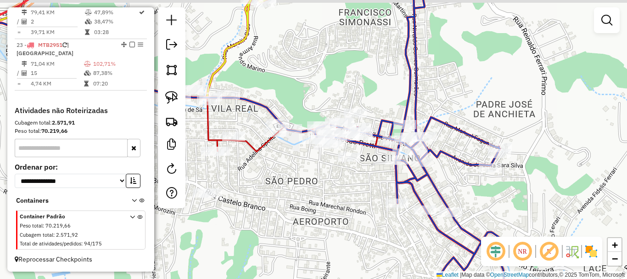
drag, startPoint x: 309, startPoint y: 176, endPoint x: 424, endPoint y: 190, distance: 115.1
click at [418, 207] on div "Janela de atendimento Grade de atendimento Capacidade Transportadoras Veículos …" at bounding box center [313, 139] width 627 height 279
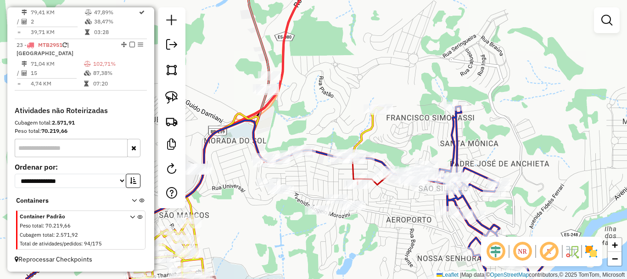
drag, startPoint x: 225, startPoint y: 116, endPoint x: 208, endPoint y: 92, distance: 29.9
click at [208, 92] on div "Janela de atendimento Grade de atendimento Capacidade Transportadoras Veículos …" at bounding box center [313, 139] width 627 height 279
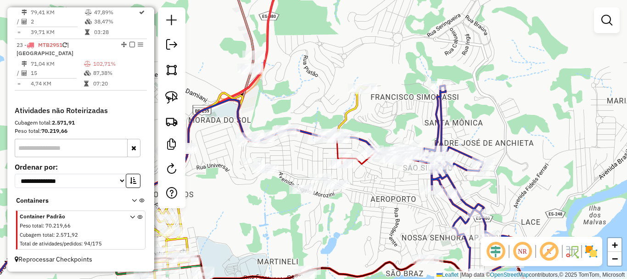
click at [223, 86] on div "Janela de atendimento Grade de atendimento Capacidade Transportadoras Veículos …" at bounding box center [313, 139] width 627 height 279
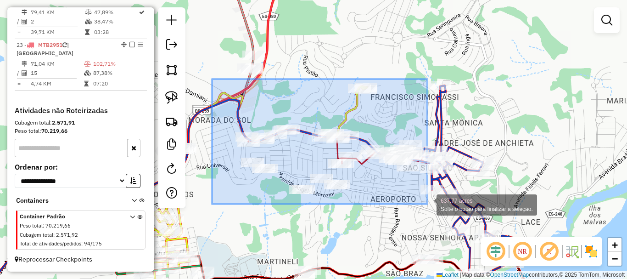
drag, startPoint x: 212, startPoint y: 79, endPoint x: 427, endPoint y: 204, distance: 248.9
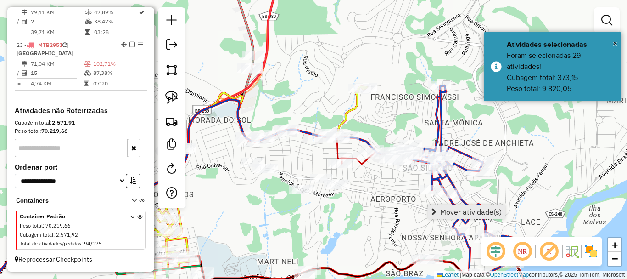
click at [485, 208] on span "Mover atividade(s)" at bounding box center [471, 211] width 62 height 7
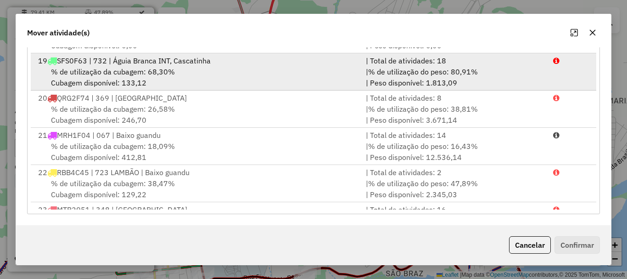
scroll to position [643, 0]
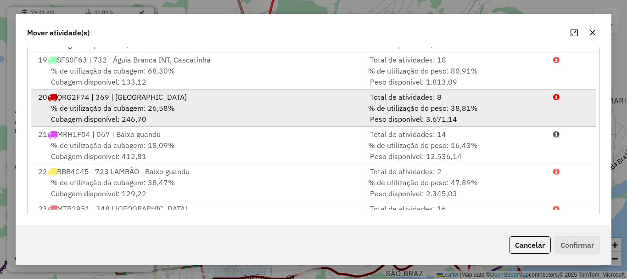
click at [98, 120] on div "% de utilização da cubagem: 26,58% Cubagem disponível: 246,70" at bounding box center [197, 113] width 328 height 22
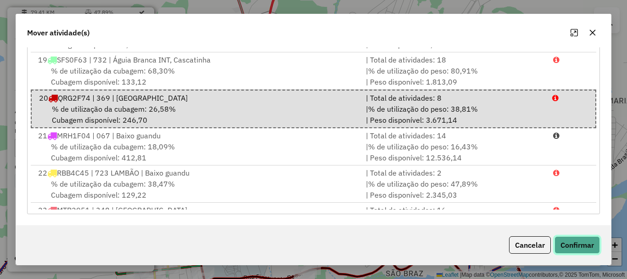
click at [564, 247] on button "Confirmar" at bounding box center [576, 244] width 45 height 17
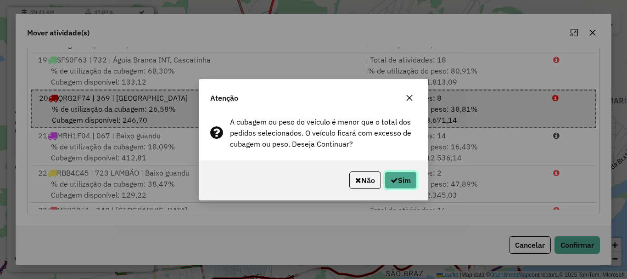
click at [388, 181] on button "Sim" at bounding box center [401, 179] width 32 height 17
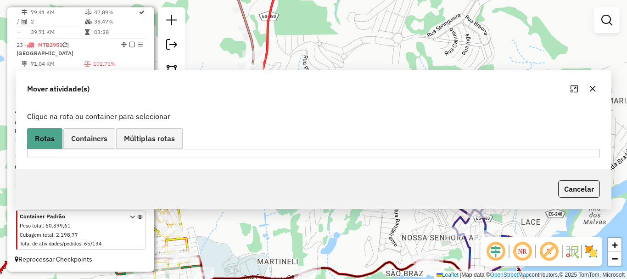
scroll to position [0, 0]
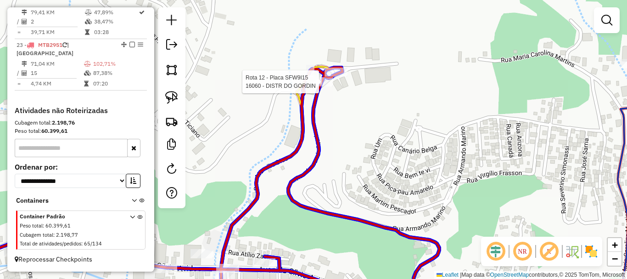
click at [324, 86] on div at bounding box center [321, 81] width 23 height 9
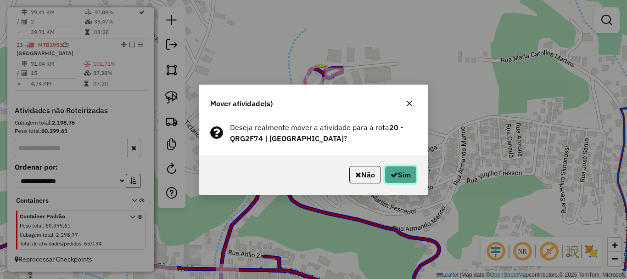
click at [393, 174] on icon "button" at bounding box center [394, 174] width 7 height 7
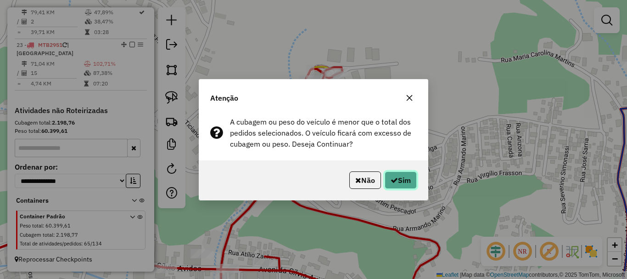
click at [392, 174] on button "Sim" at bounding box center [401, 179] width 32 height 17
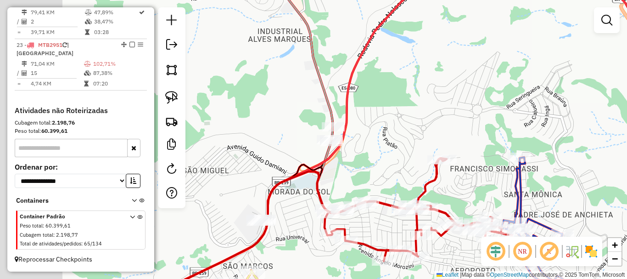
drag, startPoint x: 353, startPoint y: 176, endPoint x: 487, endPoint y: 192, distance: 135.4
click at [500, 191] on div "Janela de atendimento Grade de atendimento Capacidade Transportadoras Veículos …" at bounding box center [313, 139] width 627 height 279
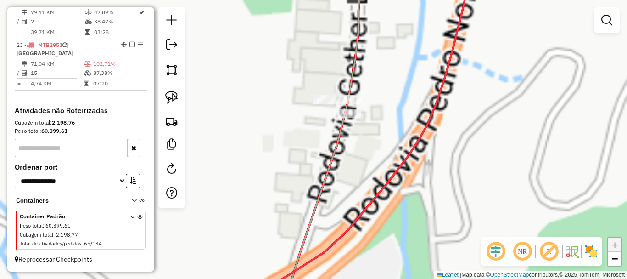
click at [290, 128] on div "Janela de atendimento Grade de atendimento Capacidade Transportadoras Veículos …" at bounding box center [313, 139] width 627 height 279
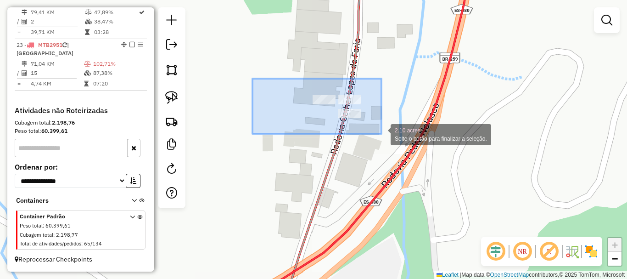
drag, startPoint x: 265, startPoint y: 79, endPoint x: 410, endPoint y: 145, distance: 159.2
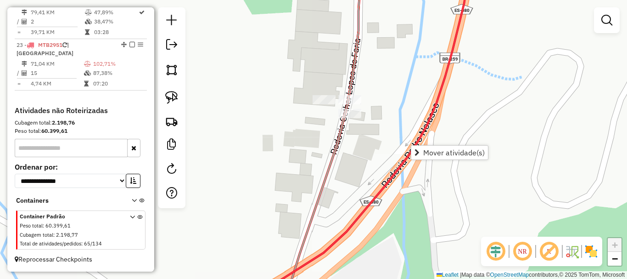
drag, startPoint x: 382, startPoint y: 123, endPoint x: 362, endPoint y: 140, distance: 25.8
click at [370, 139] on div "Janela de atendimento Grade de atendimento Capacidade Transportadoras Veículos …" at bounding box center [313, 139] width 627 height 279
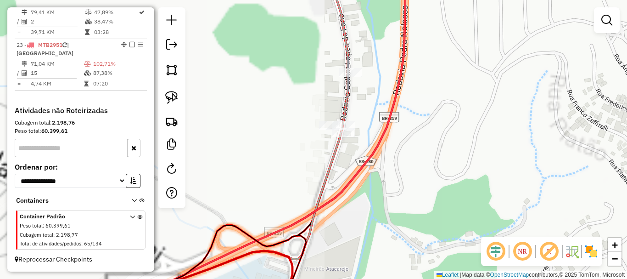
drag, startPoint x: 280, startPoint y: 121, endPoint x: 285, endPoint y: 100, distance: 21.2
click at [280, 120] on div "Janela de atendimento Grade de atendimento Capacidade Transportadoras Veículos …" at bounding box center [313, 139] width 627 height 279
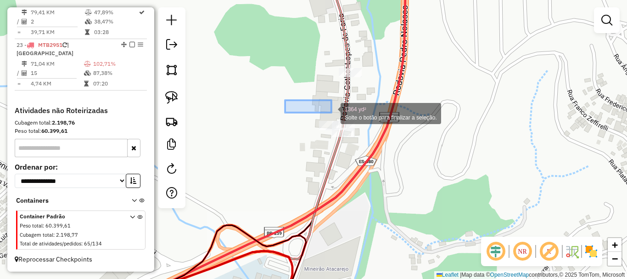
drag, startPoint x: 285, startPoint y: 100, endPoint x: 389, endPoint y: 151, distance: 116.2
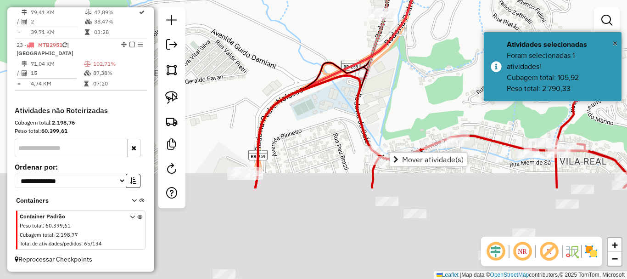
drag, startPoint x: 260, startPoint y: 203, endPoint x: 308, endPoint y: 48, distance: 162.8
click at [308, 75] on icon at bounding box center [357, 131] width 204 height 113
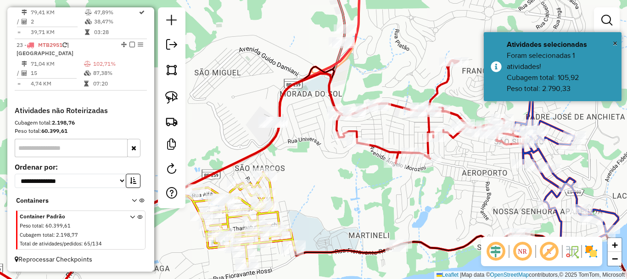
drag, startPoint x: 363, startPoint y: 173, endPoint x: 195, endPoint y: 159, distance: 168.6
click at [195, 159] on div "Janela de atendimento Grade de atendimento Capacidade Transportadoras Veículos …" at bounding box center [313, 139] width 627 height 279
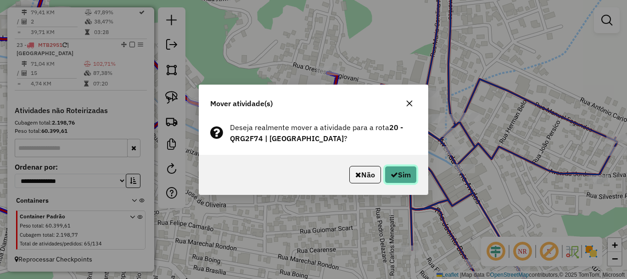
click at [397, 168] on button "Sim" at bounding box center [401, 174] width 32 height 17
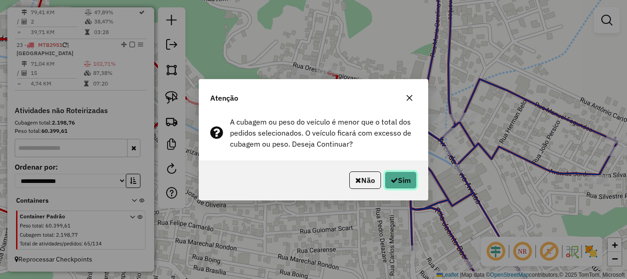
click at [398, 175] on button "Sim" at bounding box center [401, 179] width 32 height 17
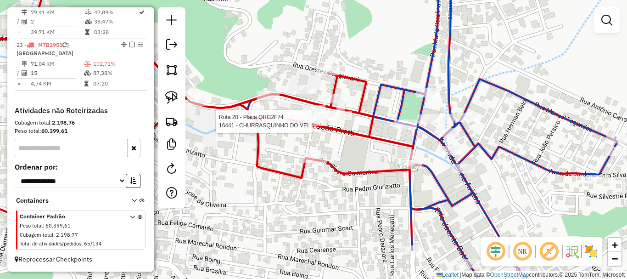
select select "**********"
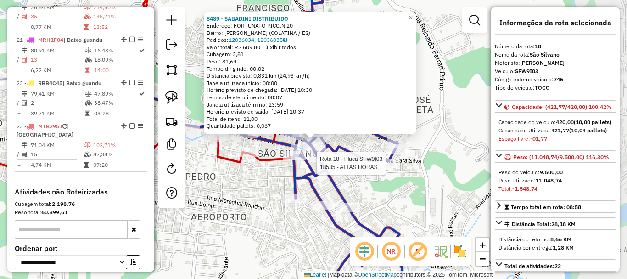
scroll to position [1204, 0]
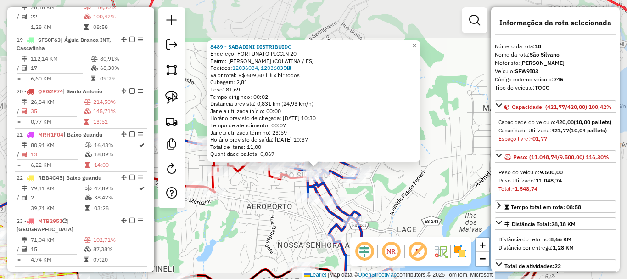
click at [303, 213] on div "8489 - SABADINI DISTRIBUIDO Endereço: FORTUNATO PICCIN 20 Bairro: [PERSON_NAME]…" at bounding box center [313, 139] width 627 height 279
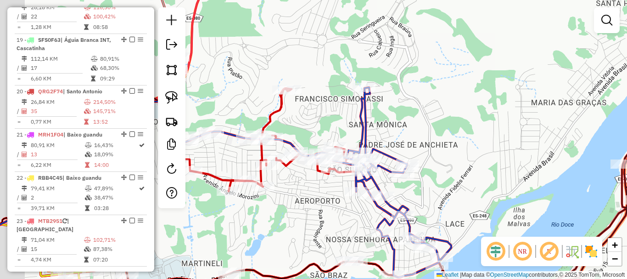
drag, startPoint x: 292, startPoint y: 210, endPoint x: 420, endPoint y: 142, distance: 145.0
click at [418, 147] on div "Janela de atendimento Grade de atendimento Capacidade Transportadoras Veículos …" at bounding box center [313, 139] width 627 height 279
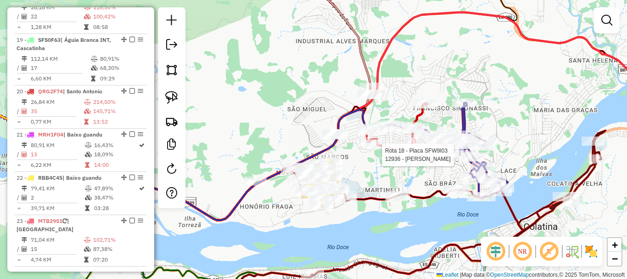
drag, startPoint x: 348, startPoint y: 161, endPoint x: 360, endPoint y: 176, distance: 19.6
click at [360, 176] on div "Rota 18 - Placa SFW9I03 12936 - [PERSON_NAME] NETO [PERSON_NAME] de atendimento…" at bounding box center [313, 139] width 627 height 279
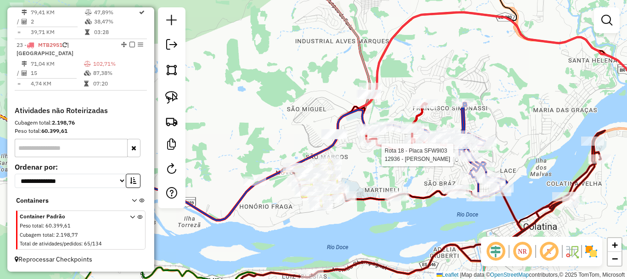
scroll to position [1396, 0]
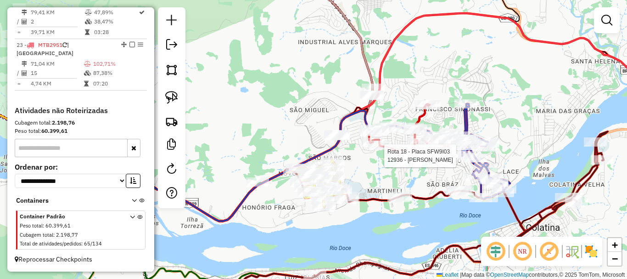
drag, startPoint x: 271, startPoint y: 137, endPoint x: 317, endPoint y: 94, distance: 63.0
click at [341, 144] on div "Rota 18 - Placa SFW9I03 12936 - [PERSON_NAME] NETO [PERSON_NAME] de atendimento…" at bounding box center [313, 139] width 627 height 279
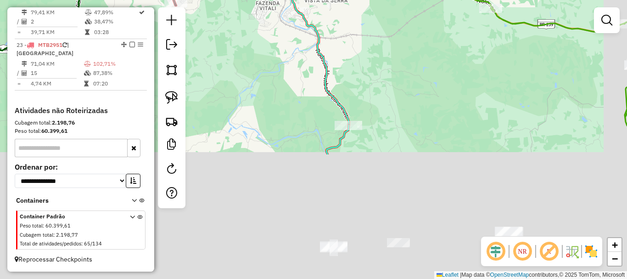
drag, startPoint x: 387, startPoint y: 195, endPoint x: 346, endPoint y: -9, distance: 208.0
click at [346, 0] on html "Aguarde... Pop-up bloqueado! Seu navegador bloqueou automáticamente a abertura …" at bounding box center [313, 139] width 627 height 279
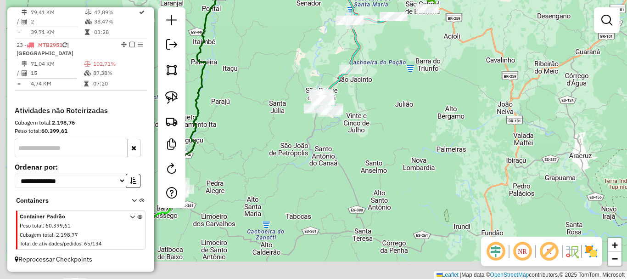
drag, startPoint x: 376, startPoint y: 128, endPoint x: 385, endPoint y: 49, distance: 79.4
click at [385, 49] on div "Rota 18 - Placa SFW9I03 12936 - [PERSON_NAME] NETO [PERSON_NAME] de atendimento…" at bounding box center [313, 139] width 627 height 279
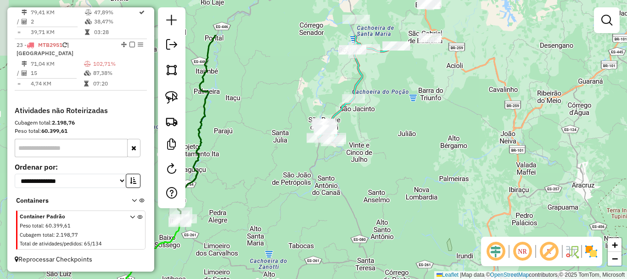
drag, startPoint x: 378, startPoint y: 104, endPoint x: 379, endPoint y: 134, distance: 29.8
click at [379, 134] on div "Rota 18 - Placa SFW9I03 12936 - [PERSON_NAME] NETO [PERSON_NAME] de atendimento…" at bounding box center [313, 139] width 627 height 279
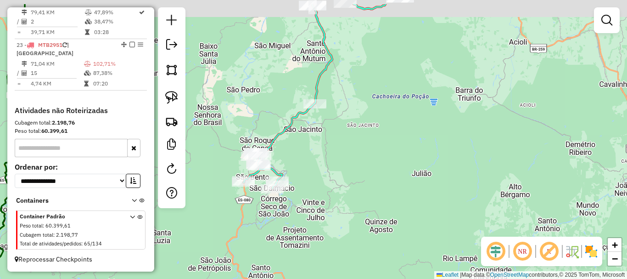
drag, startPoint x: 337, startPoint y: 143, endPoint x: 304, endPoint y: 224, distance: 87.7
click at [307, 235] on div "Rota 18 - Placa SFW9I03 12936 - [PERSON_NAME] NETO [PERSON_NAME] de atendimento…" at bounding box center [313, 139] width 627 height 279
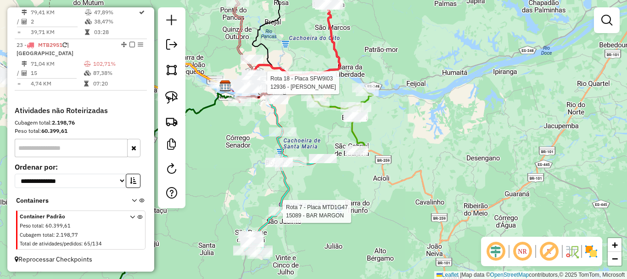
select select "**********"
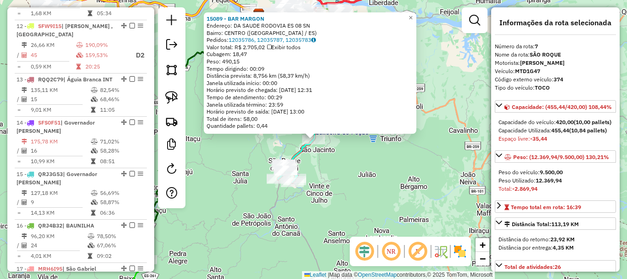
scroll to position [659, 0]
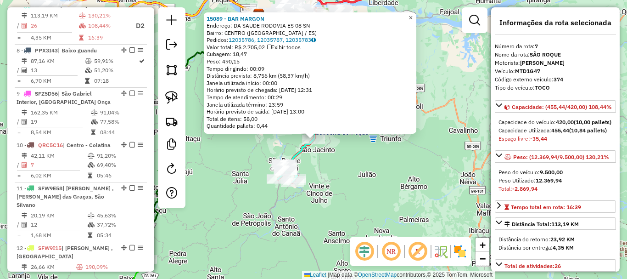
click at [414, 12] on link "×" at bounding box center [410, 17] width 11 height 11
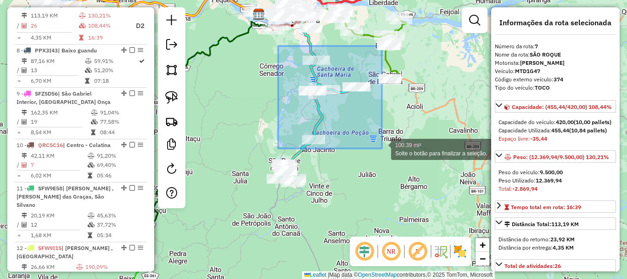
drag, startPoint x: 278, startPoint y: 46, endPoint x: 382, endPoint y: 148, distance: 145.7
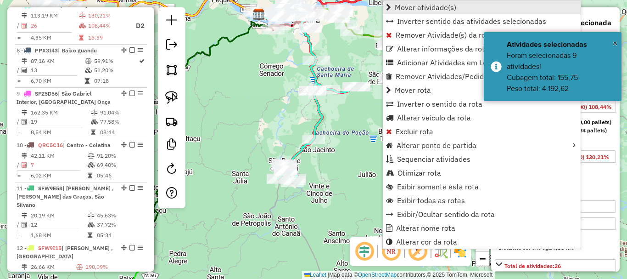
click at [420, 13] on link "Mover atividade(s)" at bounding box center [482, 7] width 198 height 14
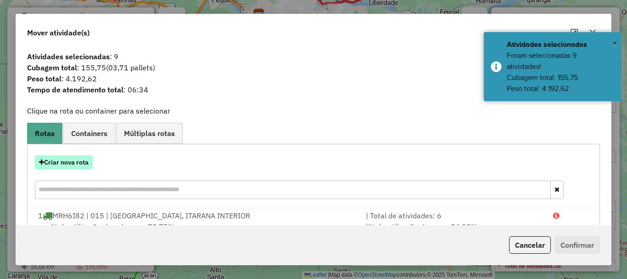
click at [81, 166] on button "Criar nova rota" at bounding box center [64, 162] width 58 height 14
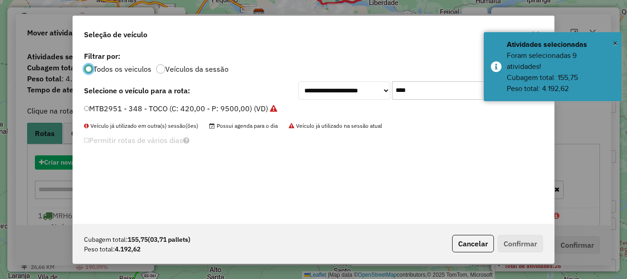
scroll to position [5, 3]
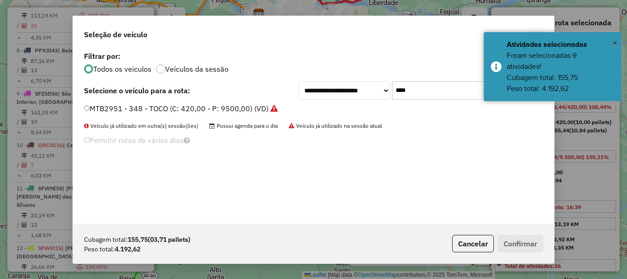
drag, startPoint x: 418, startPoint y: 87, endPoint x: 315, endPoint y: 119, distance: 107.6
click at [315, 119] on div "**********" at bounding box center [313, 136] width 481 height 174
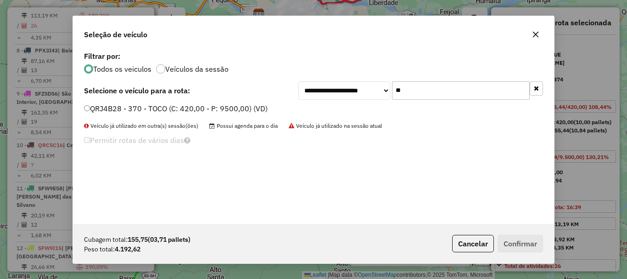
type input "**"
click at [97, 112] on label "QRJ4B28 - 370 - TOCO (C: 420,00 - P: 9500,00) (VD)" at bounding box center [176, 108] width 184 height 11
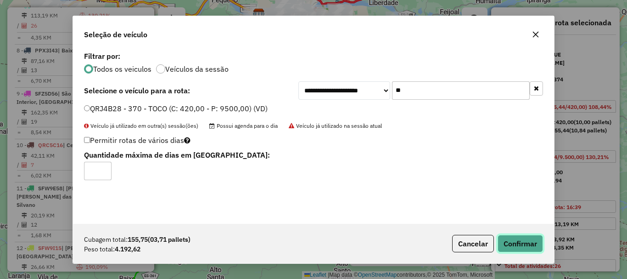
click at [529, 242] on button "Confirmar" at bounding box center [520, 243] width 45 height 17
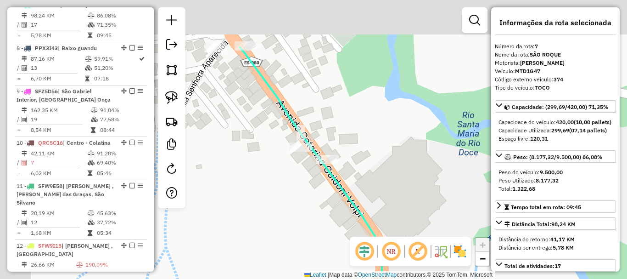
drag, startPoint x: 251, startPoint y: 84, endPoint x: 292, endPoint y: 158, distance: 84.8
click at [292, 158] on div "Janela de atendimento Grade de atendimento Capacidade Transportadoras Veículos …" at bounding box center [313, 139] width 627 height 279
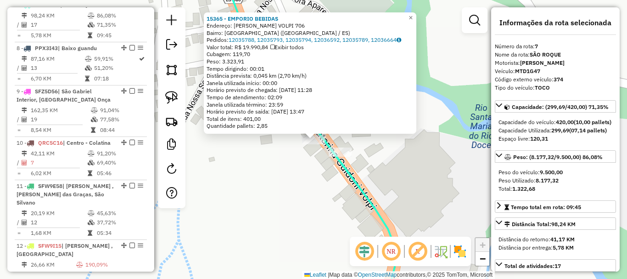
click at [307, 185] on div "15365 - EMPORIO BEBIDAS Endereço: [PERSON_NAME] VOLPI 706 Bairro: [GEOGRAPHIC_D…" at bounding box center [313, 139] width 627 height 279
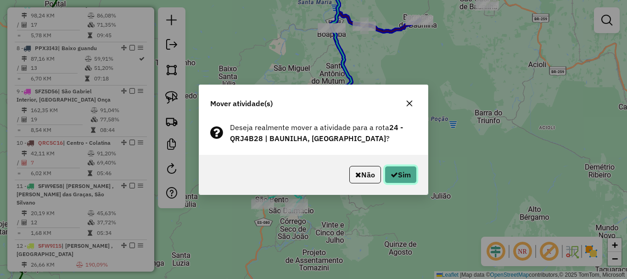
click at [408, 175] on button "Sim" at bounding box center [401, 174] width 32 height 17
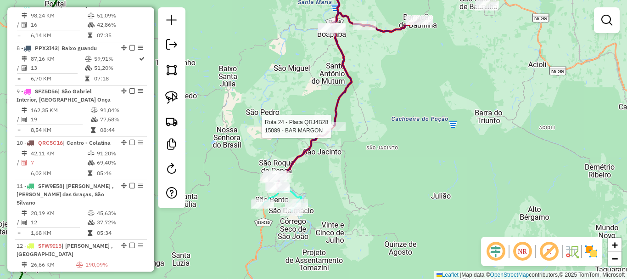
select select "**********"
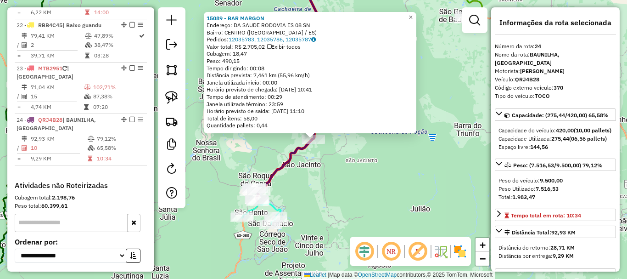
scroll to position [1445, 0]
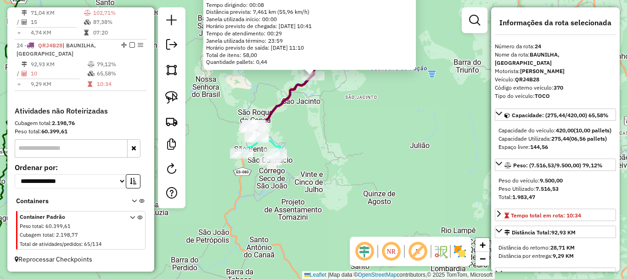
click at [348, 126] on div "15089 - BAR MARGON Endereço: DA SAUDE RODOVIA ES 08 SN Bairro: CENTRO ([GEOGRAP…" at bounding box center [313, 139] width 627 height 279
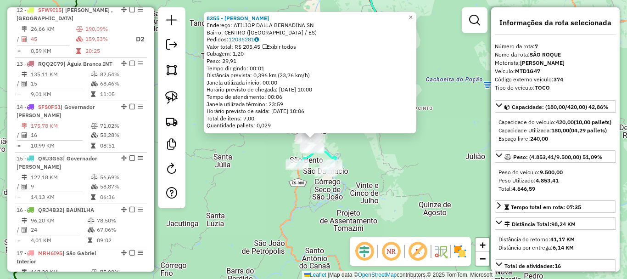
scroll to position [659, 0]
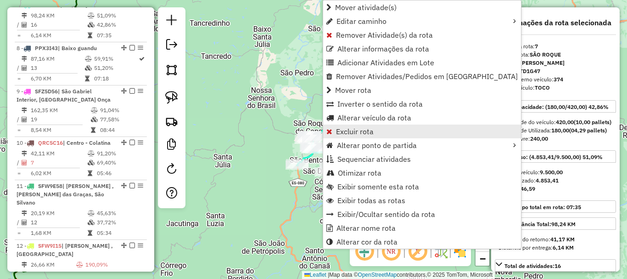
click at [353, 132] on span "Excluir rota" at bounding box center [355, 131] width 38 height 7
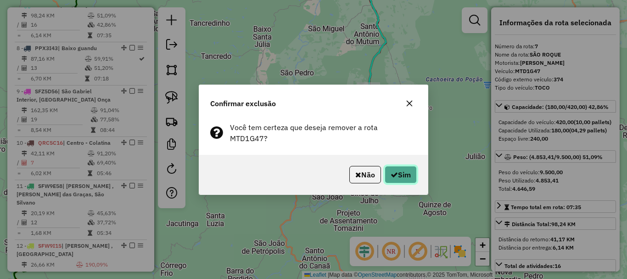
drag, startPoint x: 411, startPoint y: 168, endPoint x: 383, endPoint y: 167, distance: 27.6
click at [409, 168] on button "Sim" at bounding box center [401, 174] width 32 height 17
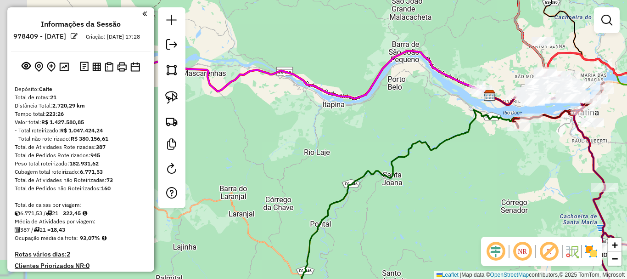
click at [245, 160] on div "Janela de atendimento Grade de atendimento Capacidade Transportadoras Veículos …" at bounding box center [313, 139] width 627 height 279
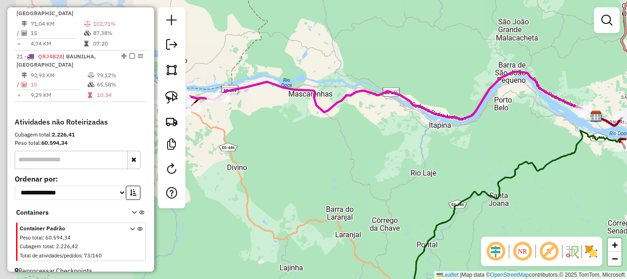
drag, startPoint x: 350, startPoint y: 176, endPoint x: 392, endPoint y: 190, distance: 44.4
click at [395, 190] on div "Janela de atendimento Grade de atendimento Capacidade Transportadoras Veículos …" at bounding box center [313, 139] width 627 height 279
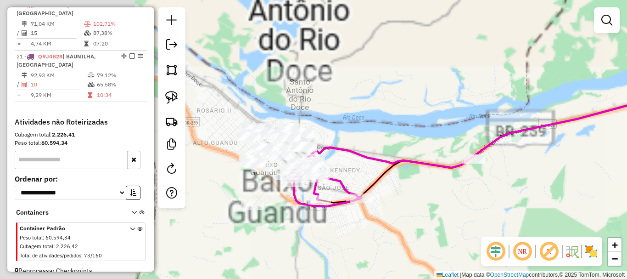
drag, startPoint x: 221, startPoint y: 146, endPoint x: 399, endPoint y: 214, distance: 190.5
click at [426, 220] on div "Janela de atendimento Grade de atendimento Capacidade Transportadoras Veículos …" at bounding box center [313, 139] width 627 height 279
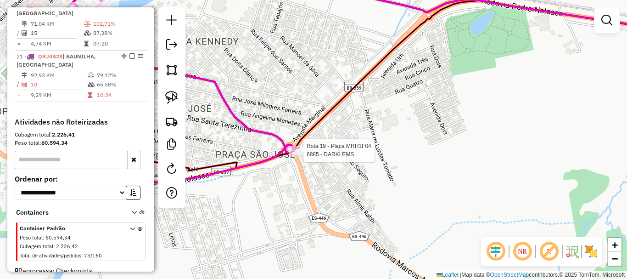
click at [301, 155] on div at bounding box center [300, 150] width 23 height 9
select select "**********"
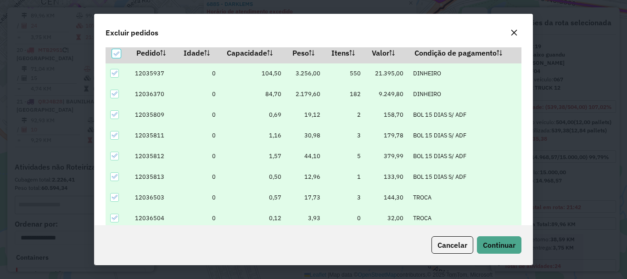
scroll to position [32, 0]
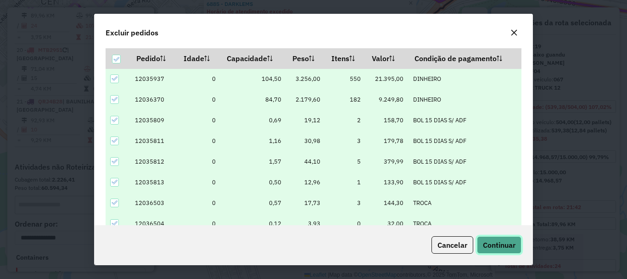
click at [503, 240] on span "Continuar" at bounding box center [499, 244] width 33 height 9
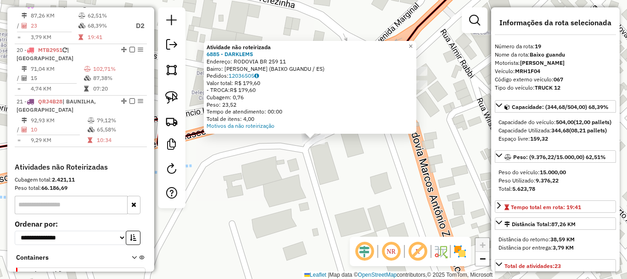
click at [358, 133] on div "Atividade não roteirizada 6885 - DARKLEMS Endereço: RODOVIA BR 259 11 Bairro: […" at bounding box center [310, 87] width 213 height 93
drag, startPoint x: 357, startPoint y: 146, endPoint x: 356, endPoint y: 156, distance: 9.7
click at [356, 148] on div "Atividade não roteirizada 6885 - DARKLEMS Endereço: RODOVIA BR 259 11 Bairro: […" at bounding box center [313, 139] width 627 height 279
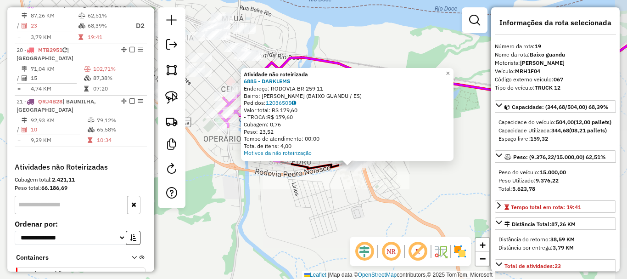
click at [344, 179] on div "Atividade não roteirizada 6885 - DARKLEMS Endereço: RODOVIA BR 259 11 Bairro: […" at bounding box center [313, 139] width 627 height 279
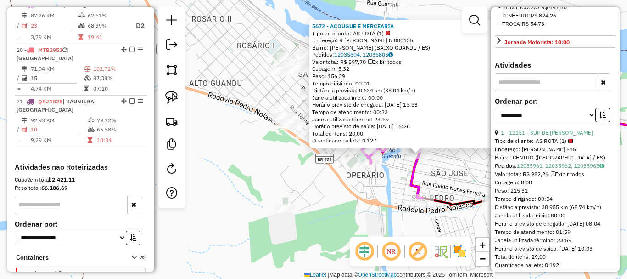
scroll to position [413, 0]
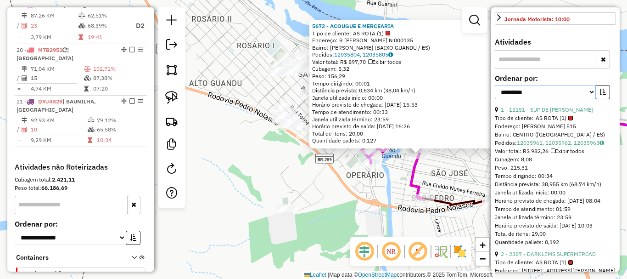
click at [543, 99] on select "**********" at bounding box center [545, 92] width 101 height 14
select select "*********"
click at [495, 99] on select "**********" at bounding box center [545, 92] width 101 height 14
click at [607, 99] on button "button" at bounding box center [602, 92] width 15 height 14
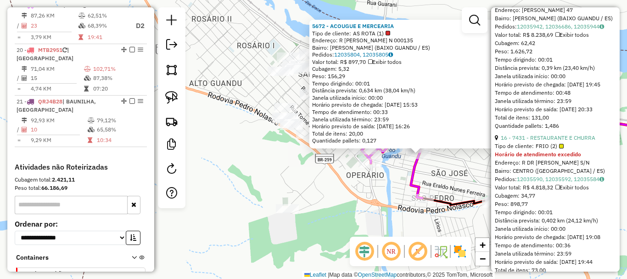
scroll to position [689, 0]
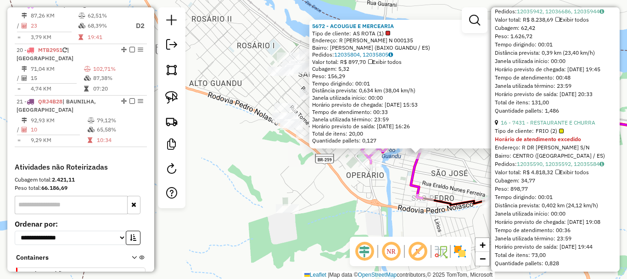
click at [372, 185] on div "5672 - ACOUGUE E MERCEARIA Tipo de cliente: AS ROTA (1) Endereço: R [PERSON_NAM…" at bounding box center [313, 139] width 627 height 279
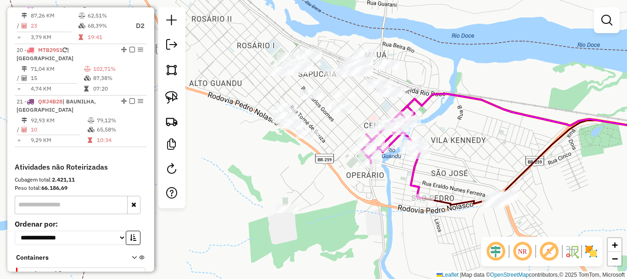
drag, startPoint x: 390, startPoint y: 185, endPoint x: 354, endPoint y: 200, distance: 38.9
click at [354, 200] on div "Janela de atendimento Grade de atendimento Capacidade Transportadoras Veículos …" at bounding box center [313, 139] width 627 height 279
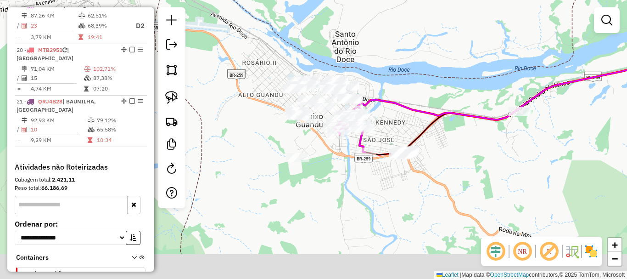
drag, startPoint x: 252, startPoint y: 108, endPoint x: 246, endPoint y: 72, distance: 36.2
click at [246, 72] on div "Janela de atendimento Grade de atendimento Capacidade Transportadoras Veículos …" at bounding box center [313, 139] width 627 height 279
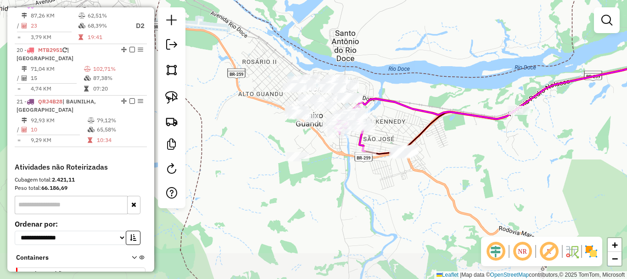
click at [246, 72] on div "Janela de atendimento Grade de atendimento Capacidade Transportadoras Veículos …" at bounding box center [313, 139] width 627 height 279
click at [237, 45] on div "Janela de atendimento Grade de atendimento Capacidade Transportadoras Veículos …" at bounding box center [313, 139] width 627 height 279
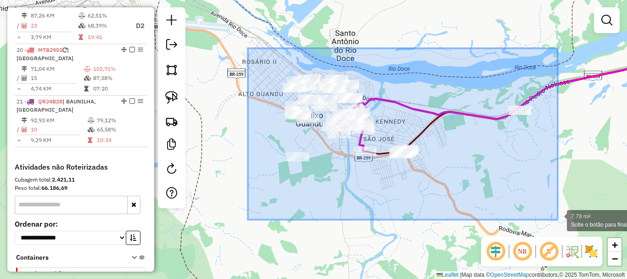
drag, startPoint x: 248, startPoint y: 48, endPoint x: 565, endPoint y: 218, distance: 359.4
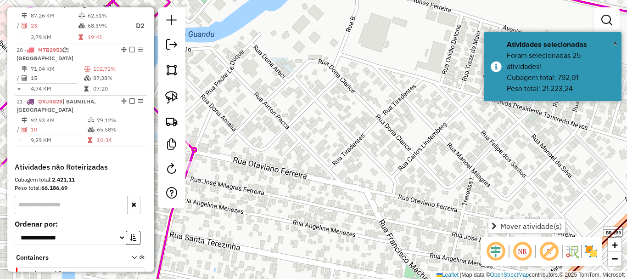
drag, startPoint x: 329, startPoint y: 113, endPoint x: 435, endPoint y: 144, distance: 110.1
click at [435, 144] on div "Janela de atendimento Grade de atendimento Capacidade Transportadoras Veículos …" at bounding box center [313, 139] width 627 height 279
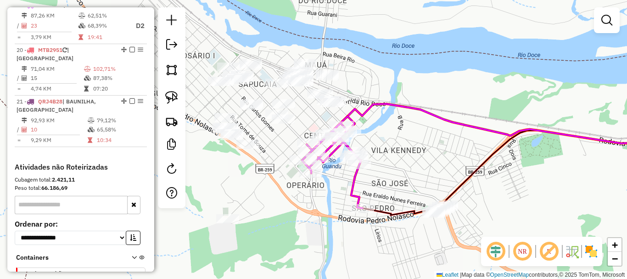
click at [369, 157] on div "Janela de atendimento Grade de atendimento Capacidade Transportadoras Veículos …" at bounding box center [313, 139] width 627 height 279
select select "*********"
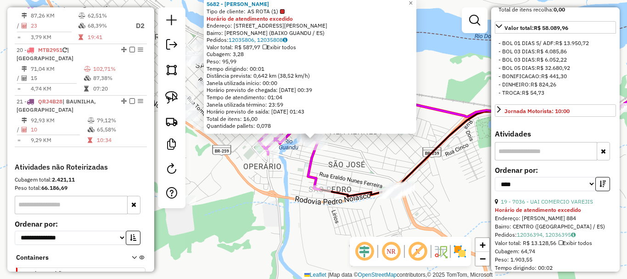
scroll to position [413, 0]
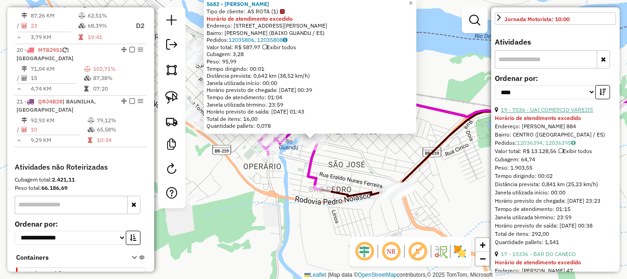
click at [542, 113] on link "19 - 7036 - UAI COMERCIO VAREJIS" at bounding box center [547, 109] width 92 height 7
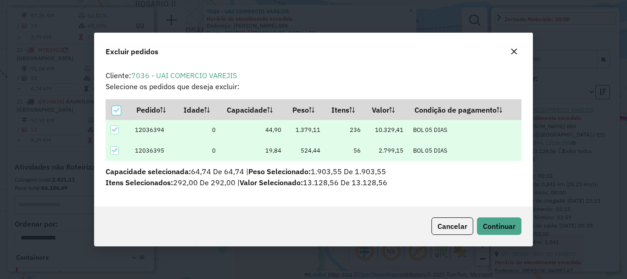
scroll to position [0, 0]
drag, startPoint x: 490, startPoint y: 228, endPoint x: 462, endPoint y: 206, distance: 35.6
click at [492, 227] on span "Continuar" at bounding box center [499, 225] width 33 height 9
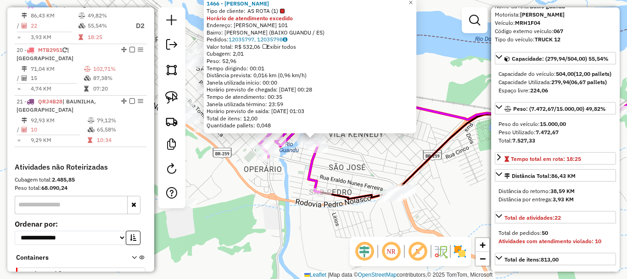
scroll to position [46, 0]
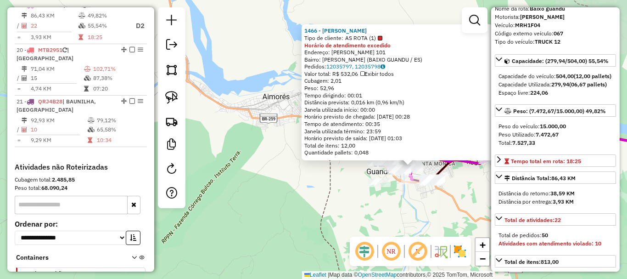
click at [381, 203] on div "1466 - HORTI - FRUTTI Tipo de cliente: AS ROTA (1) Horário de atendimento exced…" at bounding box center [313, 139] width 627 height 279
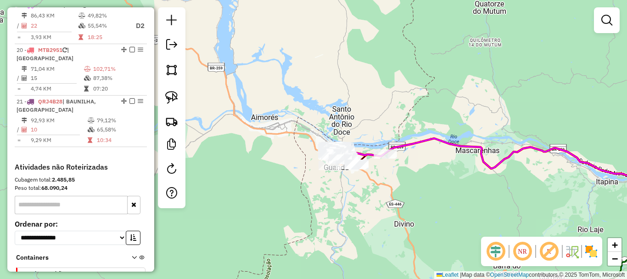
drag, startPoint x: 470, startPoint y: 204, endPoint x: 396, endPoint y: 163, distance: 84.2
click at [403, 168] on div "Janela de atendimento Grade de atendimento Capacidade Transportadoras Veículos …" at bounding box center [313, 139] width 627 height 279
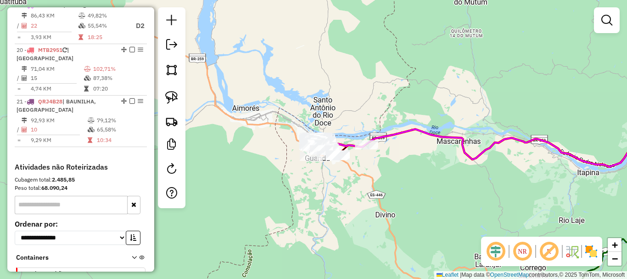
click at [312, 115] on div "Janela de atendimento Grade de atendimento Capacidade Transportadoras Veículos …" at bounding box center [313, 139] width 627 height 279
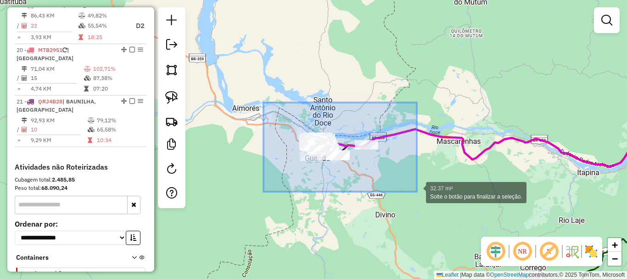
drag, startPoint x: 263, startPoint y: 102, endPoint x: 417, endPoint y: 191, distance: 177.3
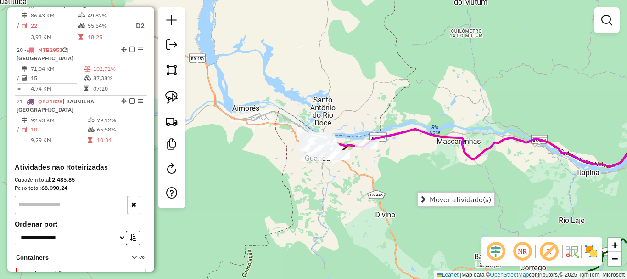
click at [317, 174] on div "Janela de atendimento Grade de atendimento Capacidade Transportadoras Veículos …" at bounding box center [313, 139] width 627 height 279
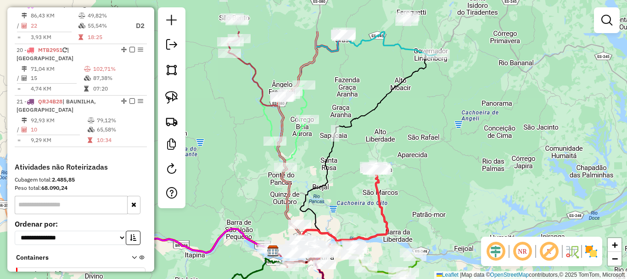
drag, startPoint x: 334, startPoint y: 174, endPoint x: 381, endPoint y: 230, distance: 73.0
click at [381, 230] on div "Janela de atendimento Grade de atendimento Capacidade Transportadoras Veículos …" at bounding box center [313, 139] width 627 height 279
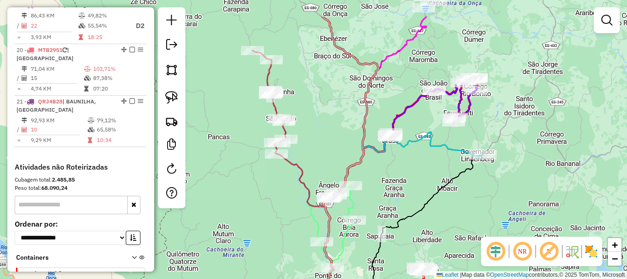
drag, startPoint x: 401, startPoint y: 157, endPoint x: 404, endPoint y: 217, distance: 60.2
click at [404, 217] on div "Janela de atendimento Grade de atendimento Capacidade Transportadoras Veículos …" at bounding box center [313, 139] width 627 height 279
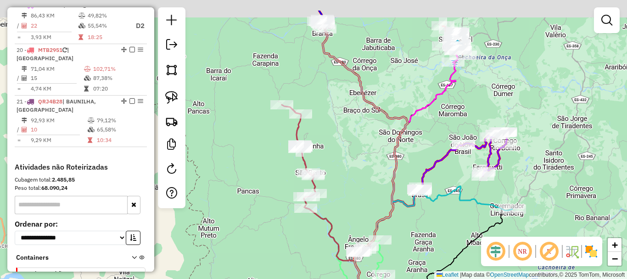
drag, startPoint x: 330, startPoint y: 144, endPoint x: 356, endPoint y: 183, distance: 46.3
click at [356, 183] on div "Janela de atendimento Grade de atendimento Capacidade Transportadoras Veículos …" at bounding box center [313, 139] width 627 height 279
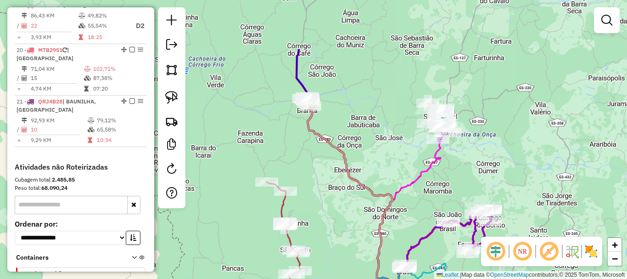
drag, startPoint x: 347, startPoint y: 224, endPoint x: 330, endPoint y: 255, distance: 35.5
click at [330, 256] on div "Janela de atendimento Grade de atendimento Capacidade Transportadoras Veículos …" at bounding box center [313, 139] width 627 height 279
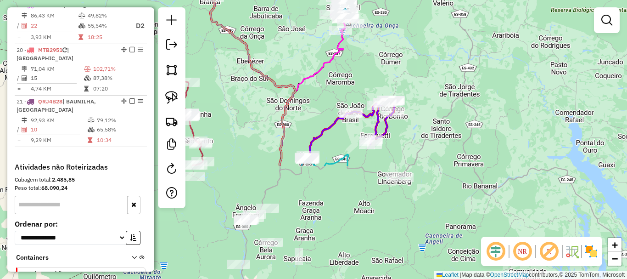
drag, startPoint x: 371, startPoint y: 158, endPoint x: 291, endPoint y: 18, distance: 161.8
click at [291, 18] on div "Janela de atendimento Grade de atendimento Capacidade Transportadoras Veículos …" at bounding box center [313, 139] width 627 height 279
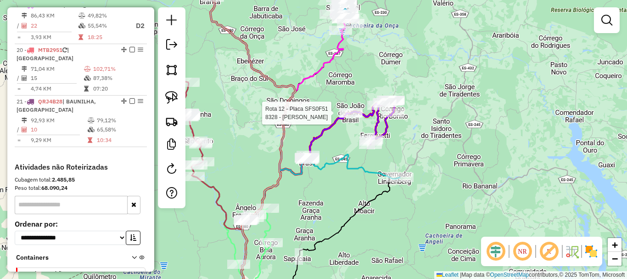
select select "*********"
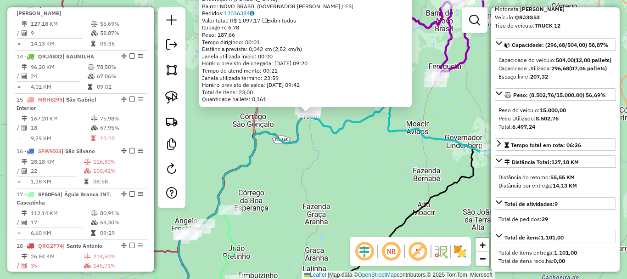
scroll to position [138, 0]
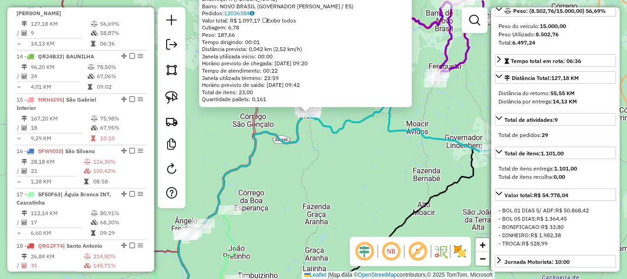
click at [375, 155] on div "Rota 13 - Placa QRJ3G53 8077 - [GEOGRAPHIC_DATA] DISTRIBUI 1797 - [PERSON_NAME]…" at bounding box center [313, 139] width 627 height 279
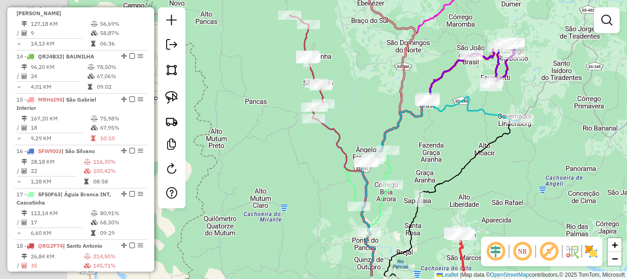
click at [444, 158] on div "Janela de atendimento Grade de atendimento Capacidade Transportadoras Veículos …" at bounding box center [313, 139] width 627 height 279
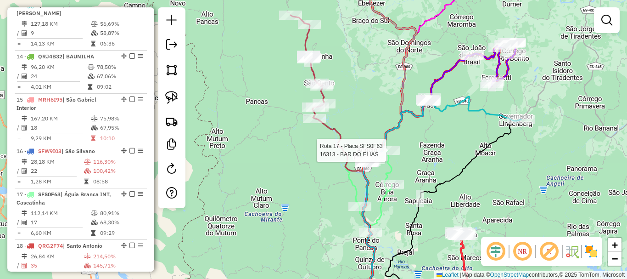
select select "*********"
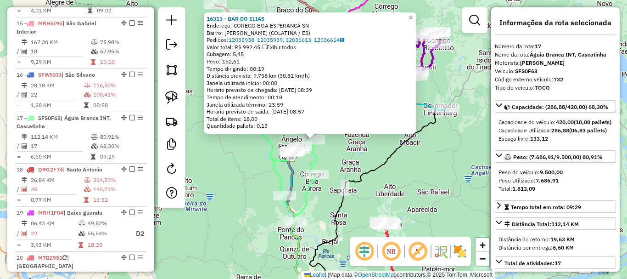
scroll to position [1139, 0]
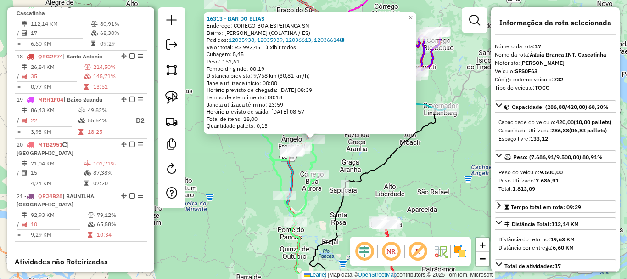
click at [235, 162] on div "16313 - BAR DO [PERSON_NAME]: COREGO BOA ESPERANCA SN Bairro: [PERSON_NAME] (CO…" at bounding box center [313, 139] width 627 height 279
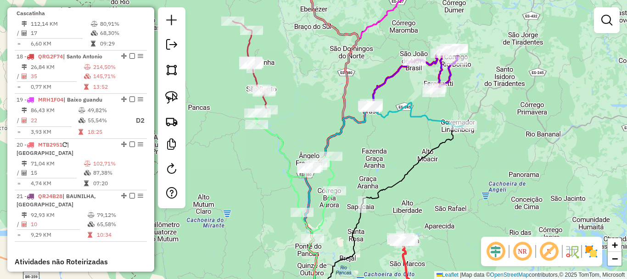
drag, startPoint x: 235, startPoint y: 162, endPoint x: 266, endPoint y: 152, distance: 31.8
click at [260, 190] on div "Janela de atendimento Grade de atendimento Capacidade Transportadoras Veículos …" at bounding box center [313, 139] width 627 height 279
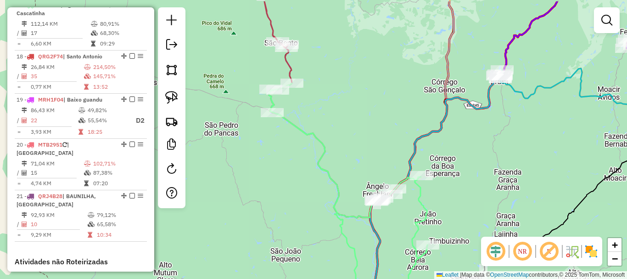
drag, startPoint x: 312, startPoint y: 67, endPoint x: 308, endPoint y: 83, distance: 16.1
click at [309, 83] on div "Janela de atendimento Grade de atendimento Capacidade Transportadoras Veículos …" at bounding box center [313, 139] width 627 height 279
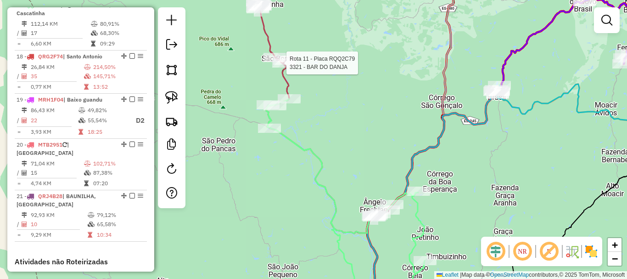
select select "*********"
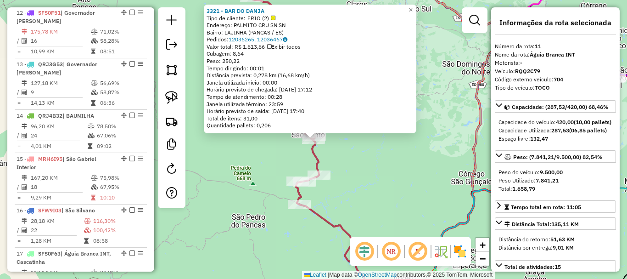
scroll to position [847, 0]
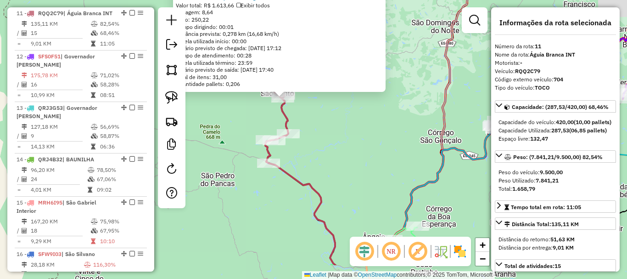
drag, startPoint x: 360, startPoint y: 144, endPoint x: 313, endPoint y: 82, distance: 78.2
click at [313, 82] on div "3321 - BAR DO DANJA Tipo de cliente: FRIO (2) Endereço: PALMITO CRU SN SN Bairr…" at bounding box center [313, 139] width 627 height 279
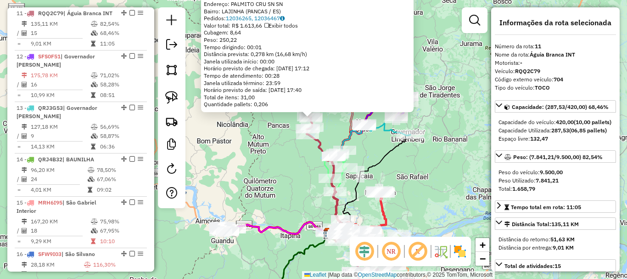
drag, startPoint x: 404, startPoint y: 186, endPoint x: 376, endPoint y: 92, distance: 98.2
click at [376, 92] on div "3321 - BAR DO DANJA Tipo de cliente: FRIO (2) Endereço: PALMITO CRU SN SN Bairr…" at bounding box center [313, 139] width 627 height 279
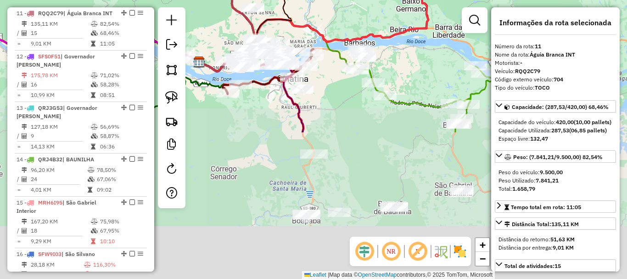
drag, startPoint x: 336, startPoint y: 189, endPoint x: 364, endPoint y: 15, distance: 176.3
click at [364, 15] on div "3321 - BAR DO DANJA Tipo de cliente: FRIO (2) Endereço: PALMITO CRU SN SN Bairr…" at bounding box center [313, 139] width 627 height 279
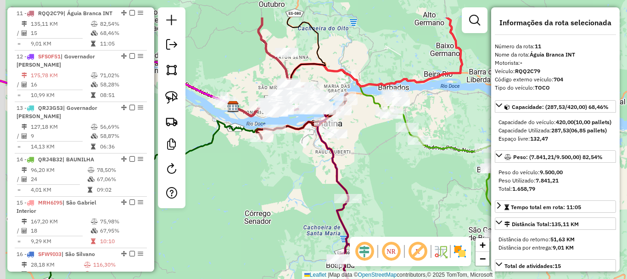
drag, startPoint x: 297, startPoint y: 141, endPoint x: 322, endPoint y: 168, distance: 36.7
click at [322, 168] on div "3321 - BAR DO DANJA Tipo de cliente: FRIO (2) Endereço: PALMITO CRU SN SN Bairr…" at bounding box center [313, 139] width 627 height 279
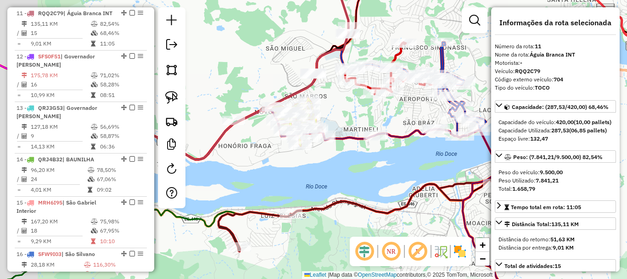
drag, startPoint x: 342, startPoint y: 171, endPoint x: 409, endPoint y: 181, distance: 66.9
click at [407, 182] on div "3321 - BAR DO DANJA Tipo de cliente: FRIO (2) Endereço: PALMITO CRU SN SN Bairr…" at bounding box center [313, 139] width 627 height 279
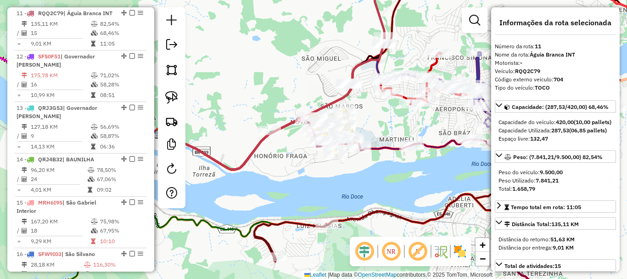
drag, startPoint x: 415, startPoint y: 180, endPoint x: 334, endPoint y: 175, distance: 81.9
click at [336, 176] on div "3321 - BAR DO DANJA Tipo de cliente: FRIO (2) Endereço: PALMITO CRU SN SN Bairr…" at bounding box center [313, 139] width 627 height 279
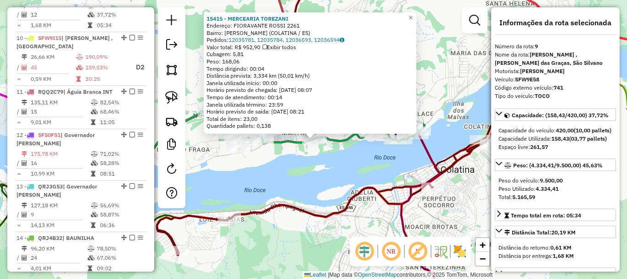
scroll to position [742, 0]
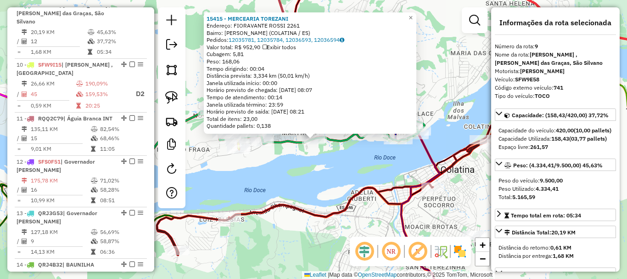
click at [317, 196] on div "15415 - MERCEARIA TOREZANI Endereço: FIORAVANTE ROSSI 2261 Bairro: HONORIO FRAG…" at bounding box center [313, 139] width 627 height 279
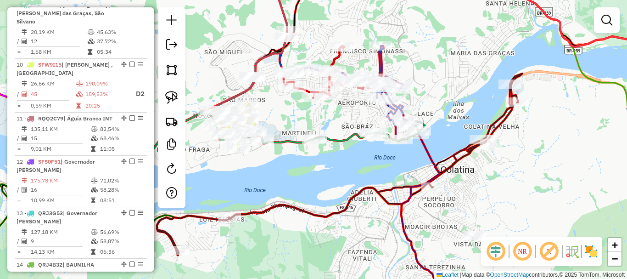
drag, startPoint x: 347, startPoint y: 185, endPoint x: 338, endPoint y: 167, distance: 20.7
click at [339, 168] on div "15415 - MERCEARIA TOREZANI Endereço: FIORAVANTE ROSSI 2261 Bairro: HONORIO FRAG…" at bounding box center [313, 139] width 627 height 279
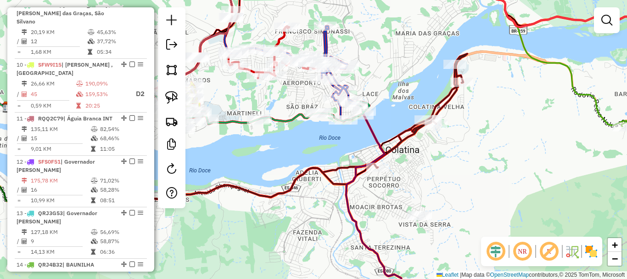
drag, startPoint x: 322, startPoint y: 146, endPoint x: 347, endPoint y: 166, distance: 31.3
click at [347, 166] on div "Janela de atendimento Grade de atendimento Capacidade Transportadoras Veículos …" at bounding box center [313, 139] width 627 height 279
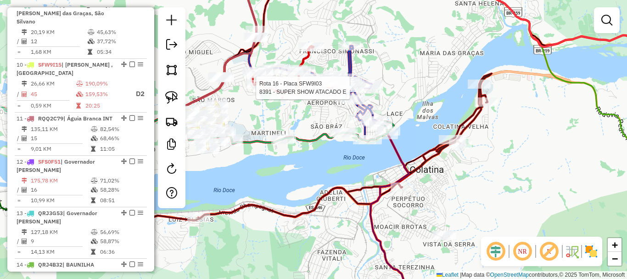
select select "*********"
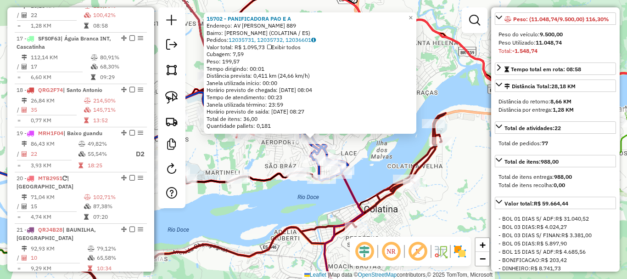
scroll to position [1096, 0]
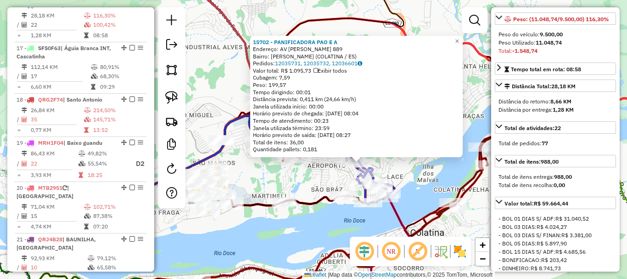
drag, startPoint x: 372, startPoint y: 205, endPoint x: 436, endPoint y: 226, distance: 67.2
click at [435, 227] on icon at bounding box center [309, 226] width 365 height 181
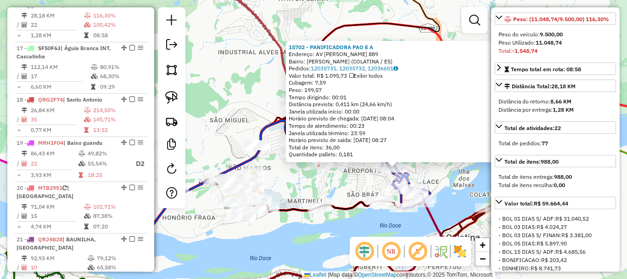
drag, startPoint x: 263, startPoint y: 221, endPoint x: 287, endPoint y: 226, distance: 24.8
click at [286, 226] on div "15702 - PANIFICADORA PAO E A Endereço: AV [PERSON_NAME] 889 Bairro: SAO SILVANO…" at bounding box center [313, 139] width 627 height 279
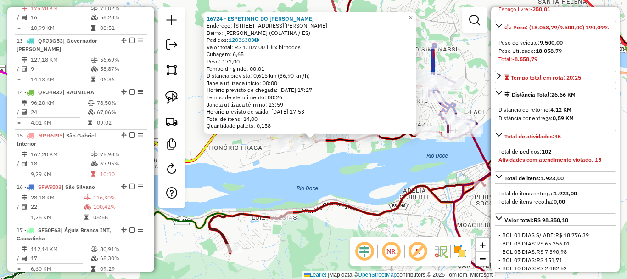
scroll to position [793, 0]
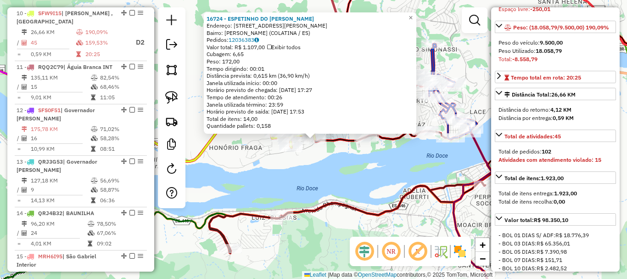
click at [313, 168] on div "16724 - ESPETINHO DO DENNIS Endereço: RUA JOAO JULIANI 65 Bairro: HONORIO FRAGA…" at bounding box center [313, 139] width 627 height 279
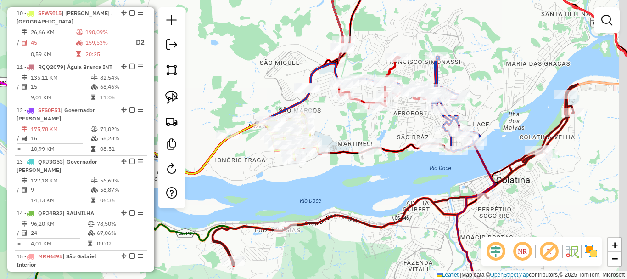
drag, startPoint x: 420, startPoint y: 193, endPoint x: 391, endPoint y: 168, distance: 37.8
click at [372, 155] on div "Janela de atendimento Grade de atendimento Capacidade Transportadoras Veículos …" at bounding box center [313, 139] width 627 height 279
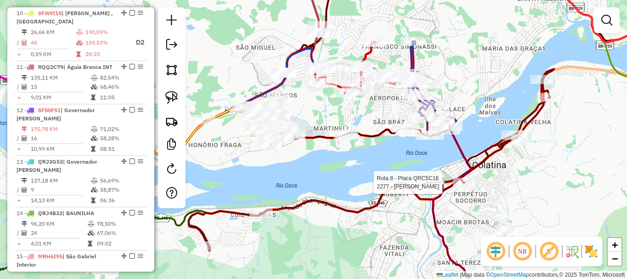
select select "*********"
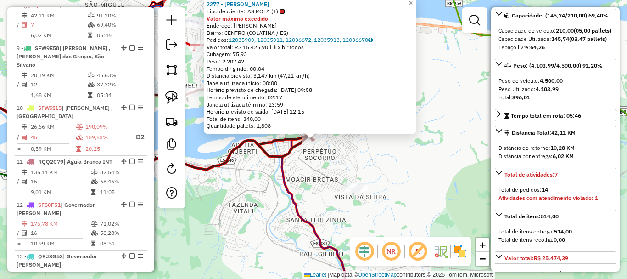
scroll to position [92, 0]
click at [310, 162] on div "2277 - MARIA JOSE MAIN LUCA Tipo de cliente: AS ROTA (1) Valor máximo excedido …" at bounding box center [313, 139] width 627 height 279
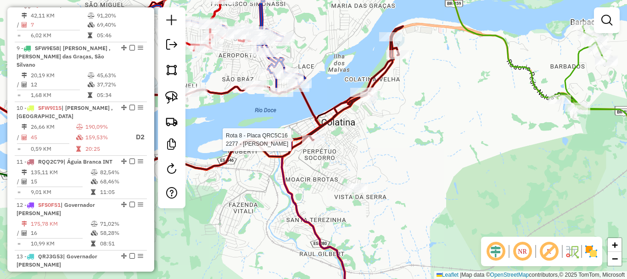
select select "*********"
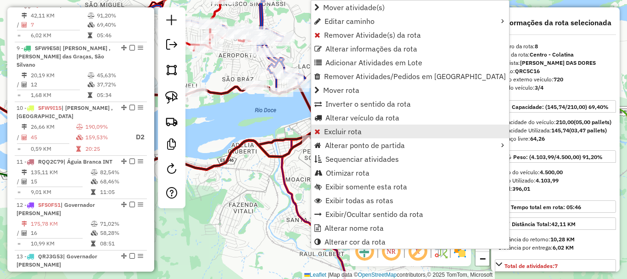
click at [336, 132] on span "Excluir rota" at bounding box center [343, 131] width 38 height 7
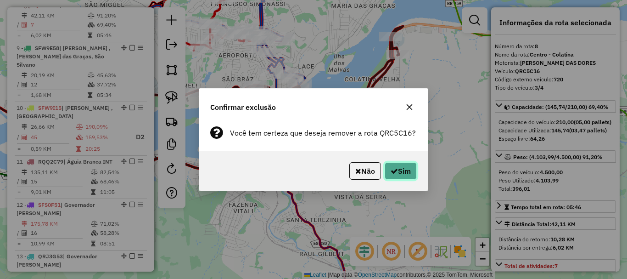
click at [406, 175] on button "Sim" at bounding box center [401, 170] width 32 height 17
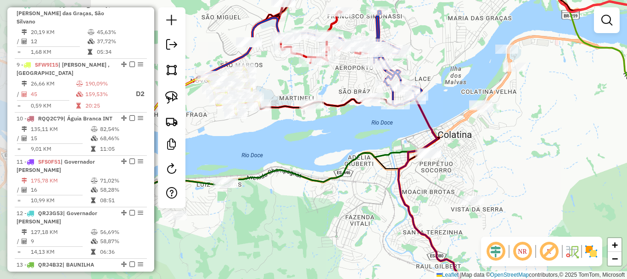
drag, startPoint x: 210, startPoint y: 104, endPoint x: 386, endPoint y: 117, distance: 176.8
click at [386, 117] on div "Janela de atendimento Grade de atendimento Capacidade Transportadoras Veículos …" at bounding box center [313, 139] width 627 height 279
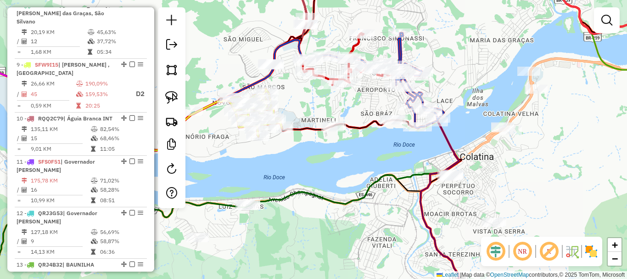
drag, startPoint x: 364, startPoint y: 126, endPoint x: 388, endPoint y: 147, distance: 31.6
click at [387, 148] on div "Janela de atendimento Grade de atendimento Capacidade Transportadoras Veículos …" at bounding box center [313, 139] width 627 height 279
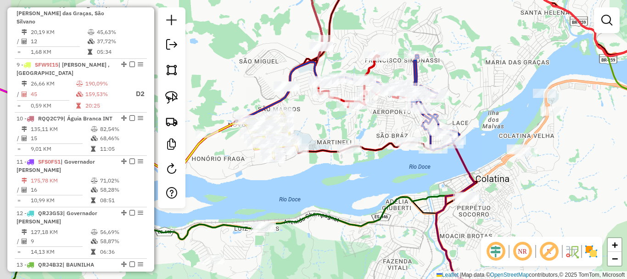
drag, startPoint x: 387, startPoint y: 160, endPoint x: 405, endPoint y: 166, distance: 18.9
click at [409, 166] on div "Janela de atendimento Grade de atendimento Capacidade Transportadoras Veículos …" at bounding box center [313, 139] width 627 height 279
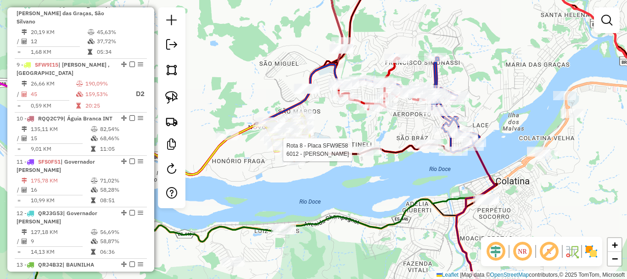
select select "*********"
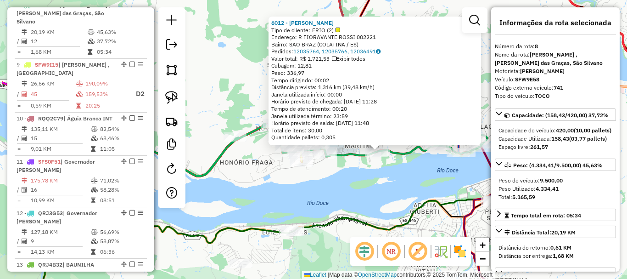
drag, startPoint x: 345, startPoint y: 182, endPoint x: 393, endPoint y: 186, distance: 48.4
click at [393, 186] on div "6012 - GERALDO BATISTELLE Tipo de cliente: FRIO (2) Endereço: R FIORAVANTE ROSS…" at bounding box center [313, 139] width 627 height 279
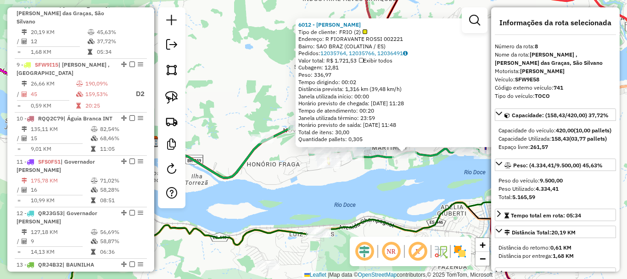
click at [351, 179] on div "6012 - GERALDO BATISTELLE Tipo de cliente: FRIO (2) Endereço: R FIORAVANTE ROSS…" at bounding box center [313, 139] width 627 height 279
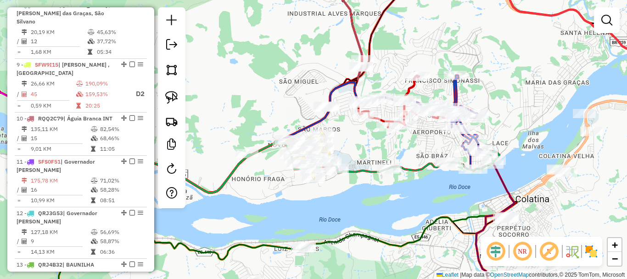
drag, startPoint x: 401, startPoint y: 179, endPoint x: 386, endPoint y: 194, distance: 21.1
click at [386, 194] on div "Janela de atendimento Grade de atendimento Capacidade Transportadoras Veículos …" at bounding box center [313, 139] width 627 height 279
select select "*********"
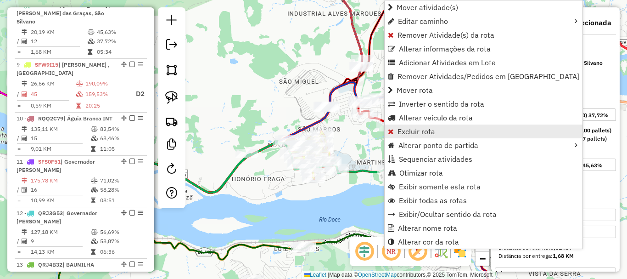
click at [426, 133] on span "Excluir rota" at bounding box center [417, 131] width 38 height 7
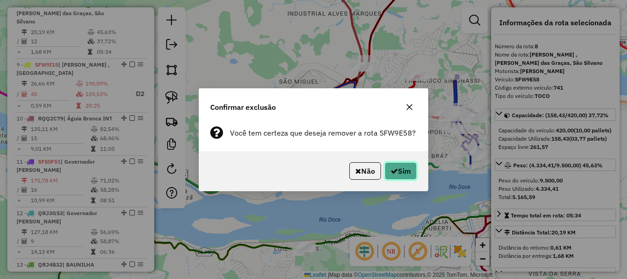
click at [396, 173] on button "Sim" at bounding box center [401, 170] width 32 height 17
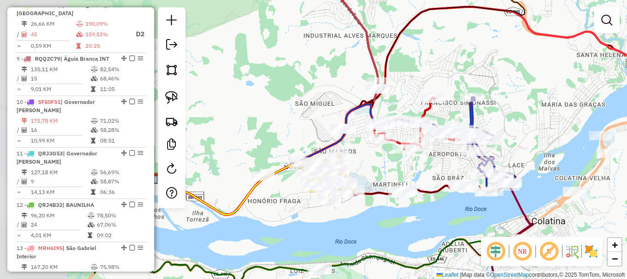
drag, startPoint x: 249, startPoint y: 157, endPoint x: 417, endPoint y: 155, distance: 167.6
click at [417, 155] on div "Janela de atendimento Grade de atendimento Capacidade Transportadoras Veículos …" at bounding box center [313, 139] width 627 height 279
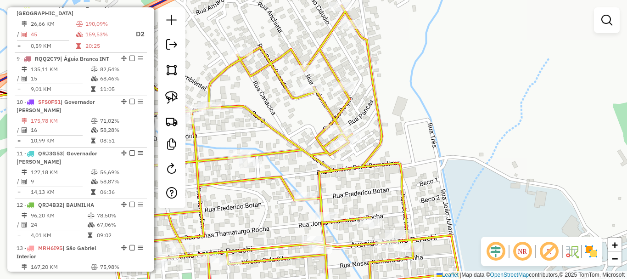
drag, startPoint x: 439, startPoint y: 140, endPoint x: 367, endPoint y: 135, distance: 72.2
click at [372, 135] on div "Janela de atendimento Grade de atendimento Capacidade Transportadoras Veículos …" at bounding box center [313, 139] width 627 height 279
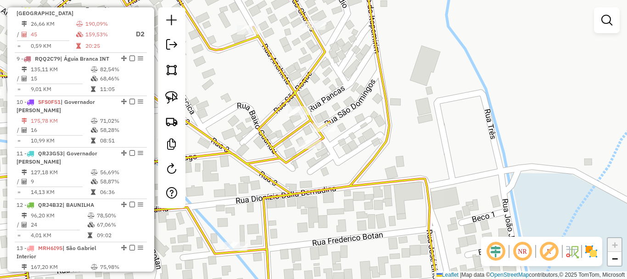
click at [301, 118] on div "Rota 8 - Placa SFW9I15 297 - PAULO CEZAR GUISOLFE Janela de atendimento Grade d…" at bounding box center [313, 139] width 627 height 279
select select "*********"
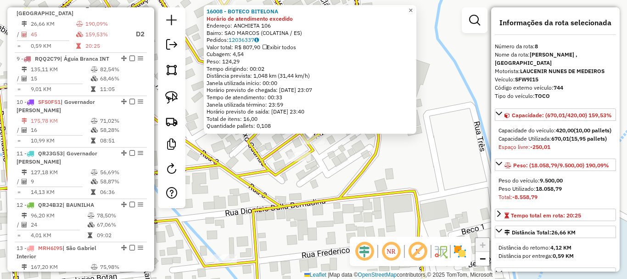
click at [413, 6] on span "×" at bounding box center [411, 10] width 4 height 8
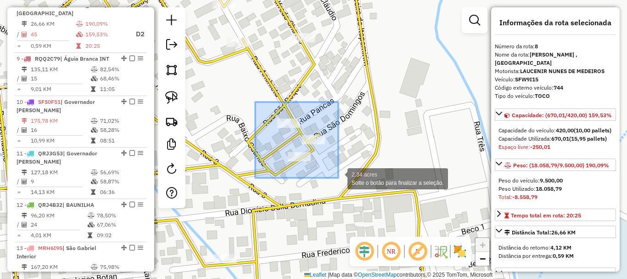
drag, startPoint x: 262, startPoint y: 106, endPoint x: 338, endPoint y: 178, distance: 104.6
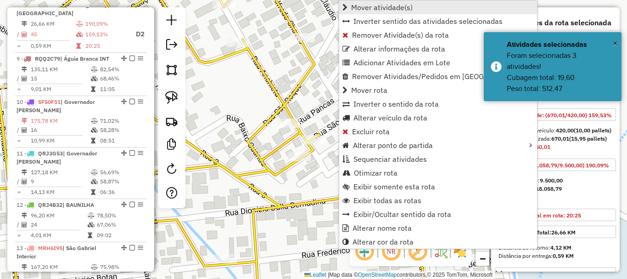
click at [371, 6] on span "Mover atividade(s)" at bounding box center [382, 7] width 62 height 7
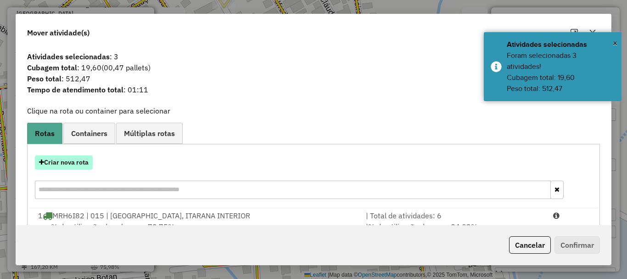
click at [78, 163] on button "Criar nova rota" at bounding box center [64, 162] width 58 height 14
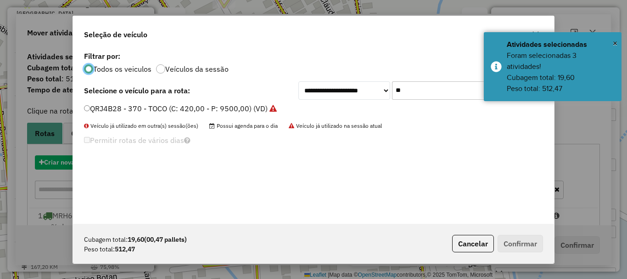
scroll to position [5, 3]
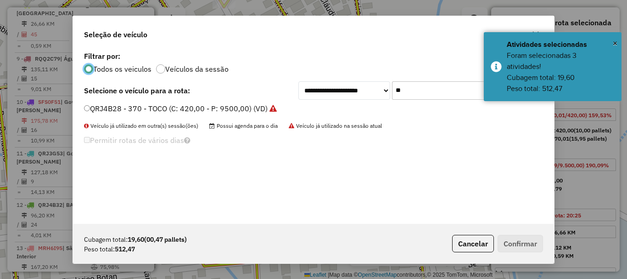
drag, startPoint x: 401, startPoint y: 100, endPoint x: 353, endPoint y: 114, distance: 49.7
click at [353, 113] on div "**********" at bounding box center [313, 136] width 481 height 174
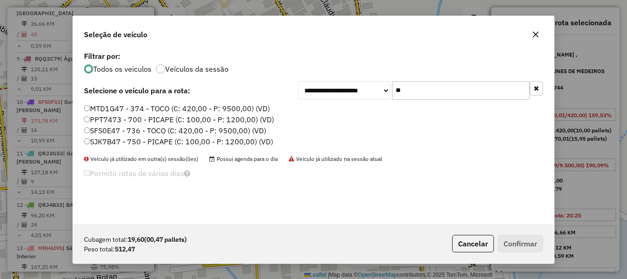
type input "**"
click at [123, 141] on label "SJK7B47 - 750 - PICAPE (C: 100,00 - P: 1200,00) (VD)" at bounding box center [178, 141] width 189 height 11
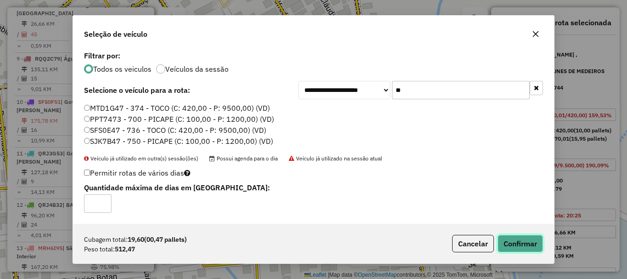
click at [526, 240] on button "Confirmar" at bounding box center [520, 243] width 45 height 17
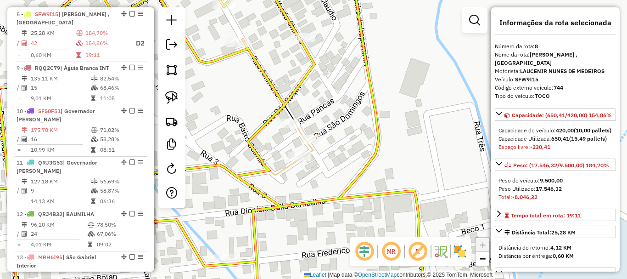
scroll to position [699, 0]
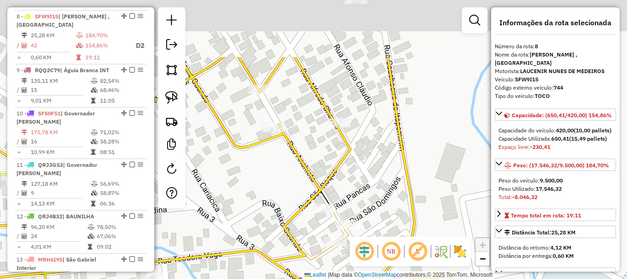
drag, startPoint x: 361, startPoint y: 112, endPoint x: 397, endPoint y: 196, distance: 92.2
click at [397, 196] on div "Janela de atendimento Grade de atendimento Capacidade Transportadoras Veículos …" at bounding box center [313, 139] width 627 height 279
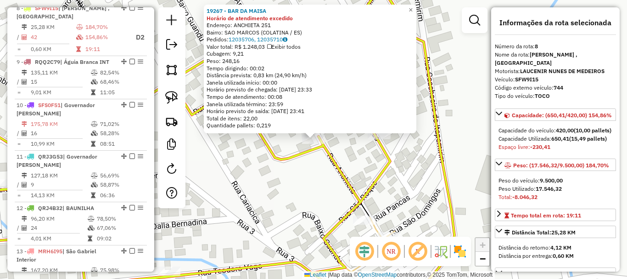
scroll to position [710, 0]
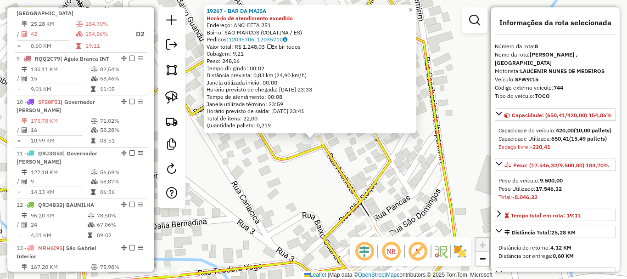
click at [331, 179] on div "19267 - BAR DA MAISA Horário de atendimento excedido Endereço: ANCHIETA 251 Bai…" at bounding box center [313, 139] width 627 height 279
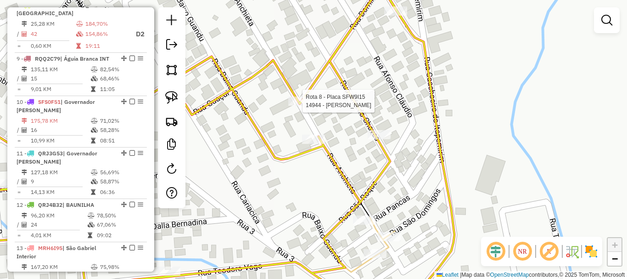
select select "*********"
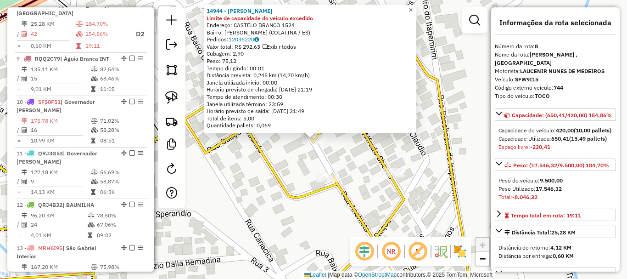
drag, startPoint x: 422, startPoint y: 7, endPoint x: 411, endPoint y: 107, distance: 100.7
click at [416, 6] on link "×" at bounding box center [410, 10] width 11 height 11
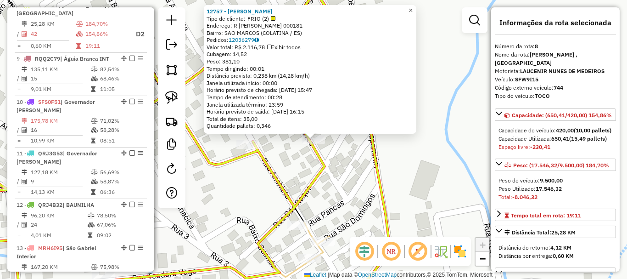
click at [413, 6] on span "×" at bounding box center [411, 10] width 4 height 8
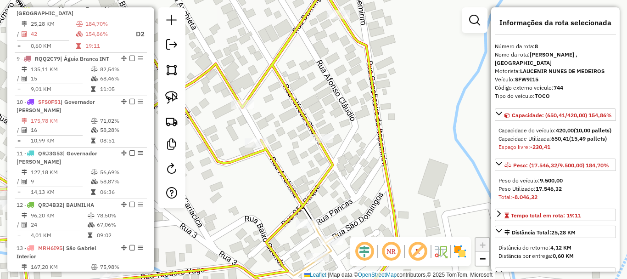
drag, startPoint x: 402, startPoint y: 140, endPoint x: 387, endPoint y: 81, distance: 61.0
click at [387, 81] on div "Janela de atendimento Grade de atendimento Capacidade Transportadoras Veículos …" at bounding box center [313, 139] width 627 height 279
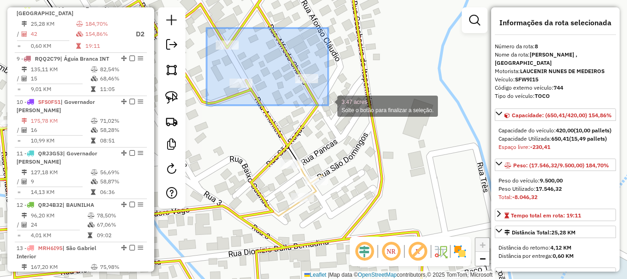
drag, startPoint x: 207, startPoint y: 28, endPoint x: 328, endPoint y: 105, distance: 144.0
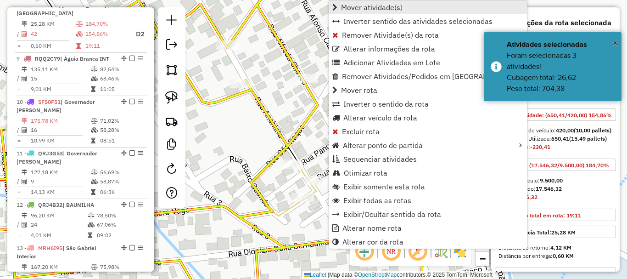
click at [370, 9] on span "Mover atividade(s)" at bounding box center [372, 7] width 62 height 7
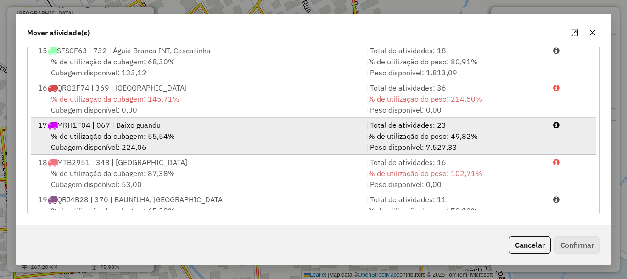
scroll to position [523, 0]
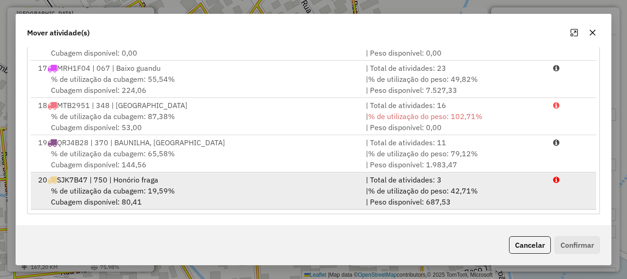
click at [116, 186] on span "% de utilização da cubagem: 19,59%" at bounding box center [113, 190] width 124 height 9
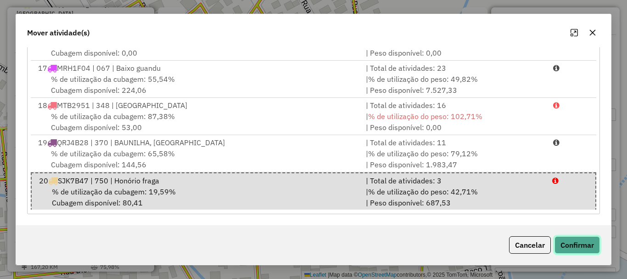
click at [570, 244] on button "Confirmar" at bounding box center [576, 244] width 45 height 17
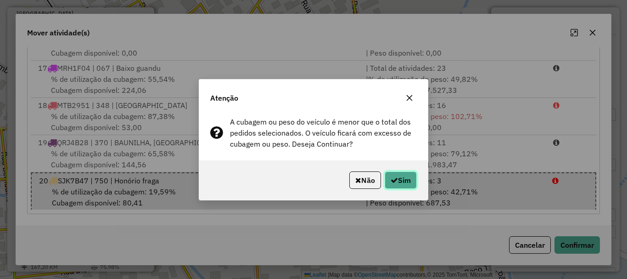
click at [398, 182] on button "Sim" at bounding box center [401, 179] width 32 height 17
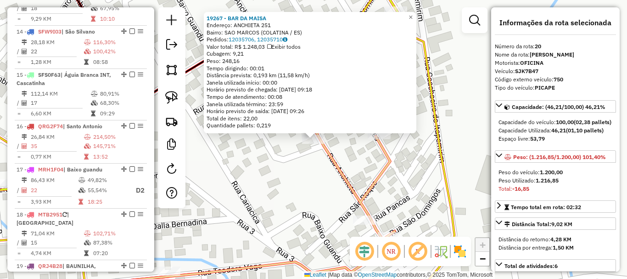
scroll to position [1238, 0]
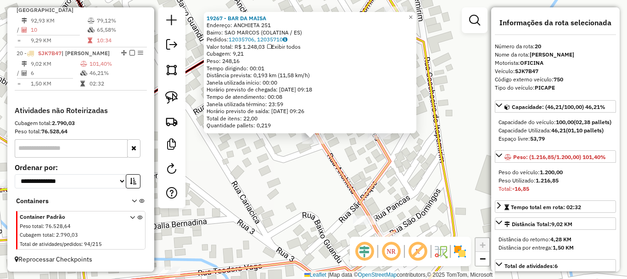
drag, startPoint x: 318, startPoint y: 176, endPoint x: 355, endPoint y: 122, distance: 66.1
click at [351, 125] on div "19267 - BAR DA MAISA Endereço: ANCHIETA 251 Bairro: SAO MARCOS (COLATINA / ES) …" at bounding box center [313, 139] width 627 height 279
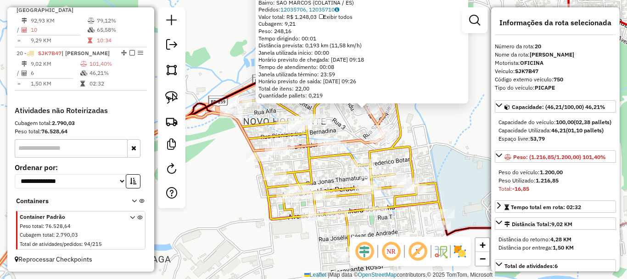
drag, startPoint x: 322, startPoint y: 171, endPoint x: 338, endPoint y: 179, distance: 17.9
click at [337, 179] on div "19267 - BAR DA MAISA Endereço: ANCHIETA 251 Bairro: SAO MARCOS (COLATINA / ES) …" at bounding box center [313, 139] width 627 height 279
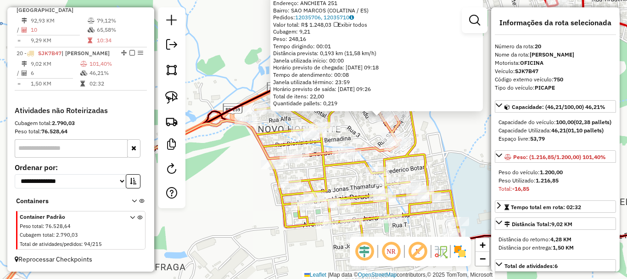
click at [340, 179] on div "19267 - BAR DA MAISA Endereço: ANCHIETA 251 Bairro: SAO MARCOS (COLATINA / ES) …" at bounding box center [313, 139] width 627 height 279
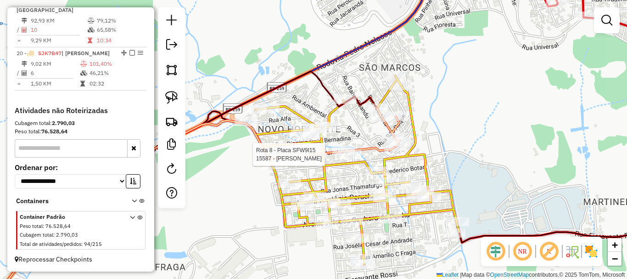
select select "*********"
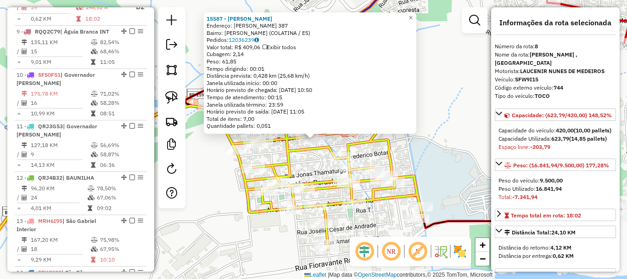
scroll to position [699, 0]
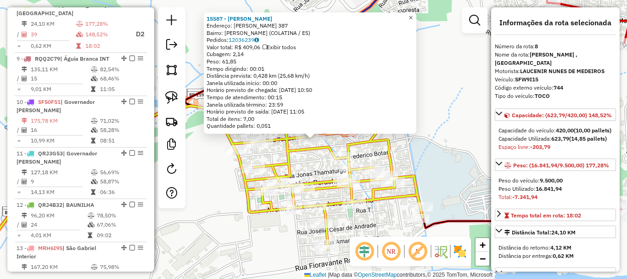
click at [413, 14] on span "×" at bounding box center [411, 18] width 4 height 8
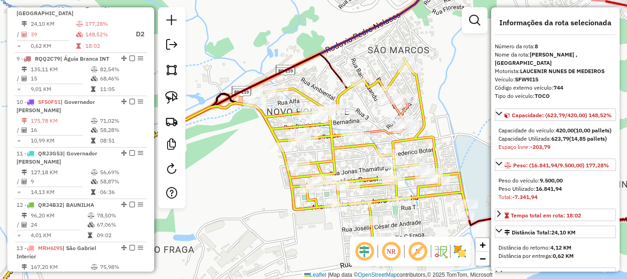
drag, startPoint x: 424, startPoint y: 74, endPoint x: 432, endPoint y: 73, distance: 8.3
click at [432, 73] on div "Janela de atendimento Grade de atendimento Capacidade Transportadoras Veículos …" at bounding box center [313, 139] width 627 height 279
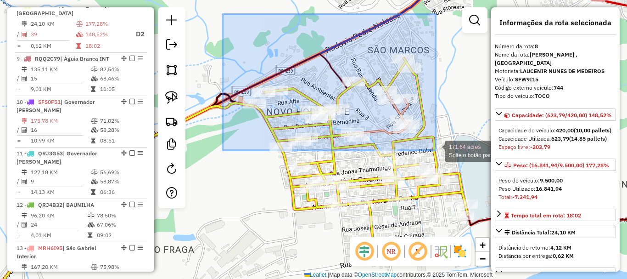
drag, startPoint x: 223, startPoint y: 14, endPoint x: 436, endPoint y: 150, distance: 252.6
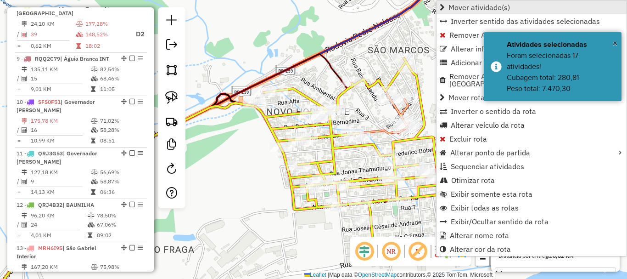
click at [463, 8] on span "Mover atividade(s)" at bounding box center [479, 7] width 62 height 7
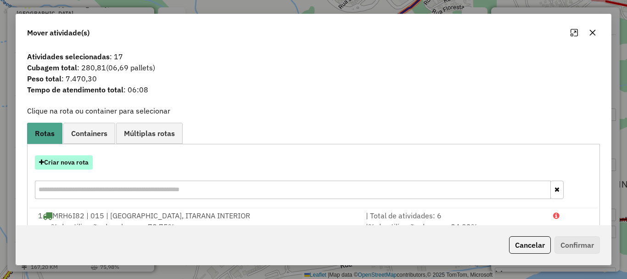
click at [63, 162] on button "Criar nova rota" at bounding box center [64, 162] width 58 height 14
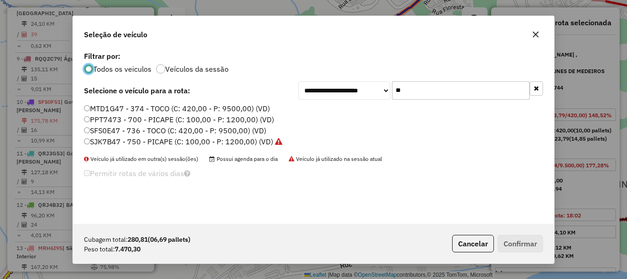
scroll to position [5, 3]
drag, startPoint x: 412, startPoint y: 92, endPoint x: 340, endPoint y: 97, distance: 72.3
click at [342, 97] on div "**********" at bounding box center [420, 90] width 245 height 18
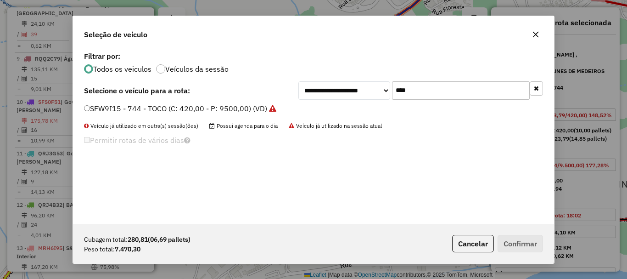
type input "****"
click at [104, 108] on label "SFW9I15 - 744 - TOCO (C: 420,00 - P: 9500,00) (VD)" at bounding box center [180, 108] width 192 height 11
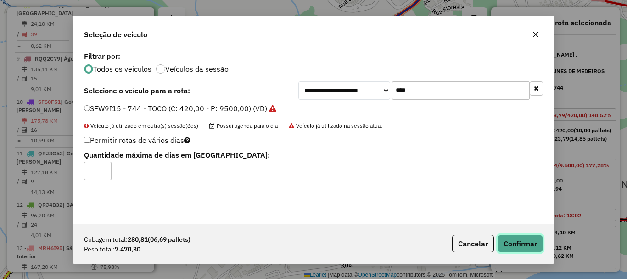
click at [527, 239] on button "Confirmar" at bounding box center [520, 243] width 45 height 17
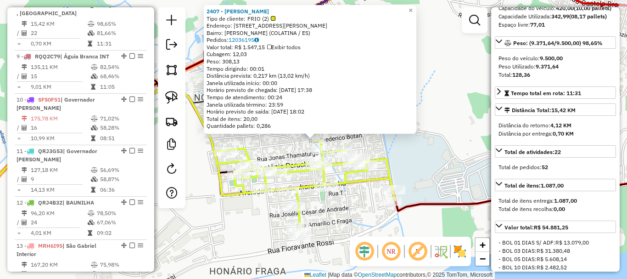
scroll to position [138, 0]
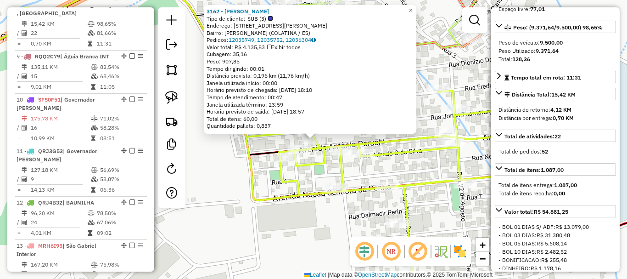
click at [329, 178] on div "3162 - JOVACI ROQUE TORESAN Tipo de cliente: SUB (3) Endereço: R ANTONIO PERUTT…" at bounding box center [313, 139] width 627 height 279
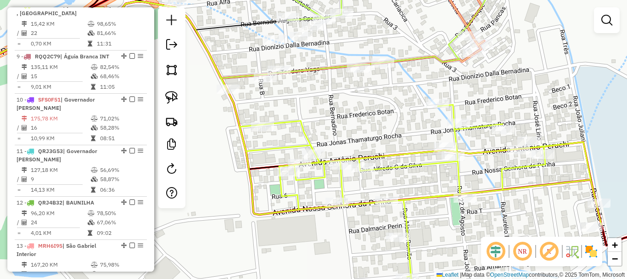
drag, startPoint x: 320, startPoint y: 167, endPoint x: 318, endPoint y: 235, distance: 68.4
click at [318, 235] on icon at bounding box center [421, 197] width 362 height 184
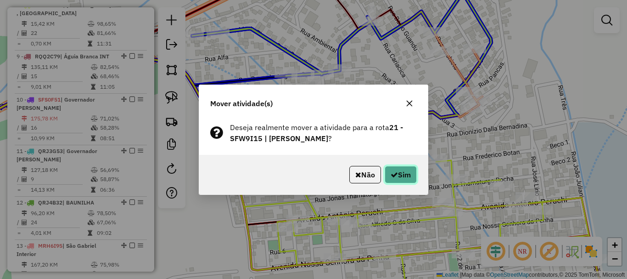
click at [398, 172] on button "Sim" at bounding box center [401, 174] width 32 height 17
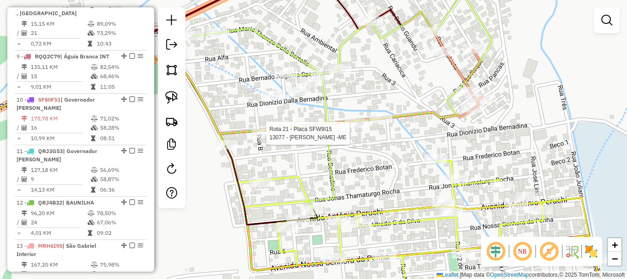
select select "*********"
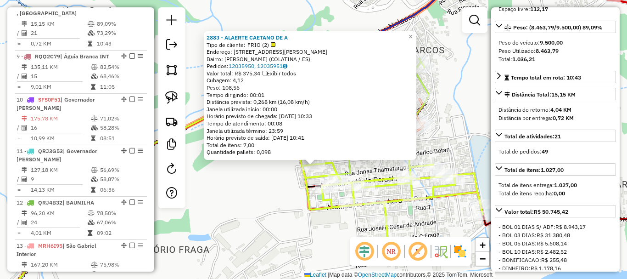
click at [355, 167] on icon at bounding box center [349, 118] width 158 height 120
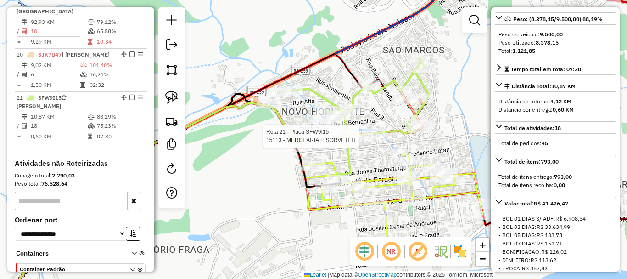
scroll to position [1280, 0]
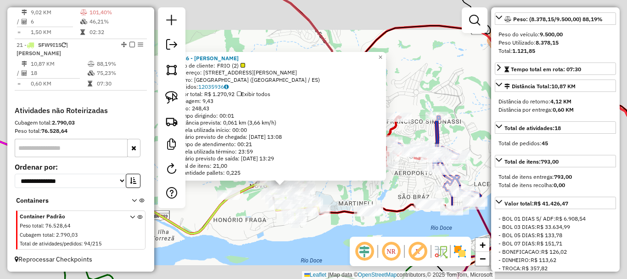
click at [269, 216] on div "2336 - RONNIE VON DA SILVA Tipo de cliente: FRIO (2) Endereço: R BERNARDO AUGUS…" at bounding box center [313, 139] width 627 height 279
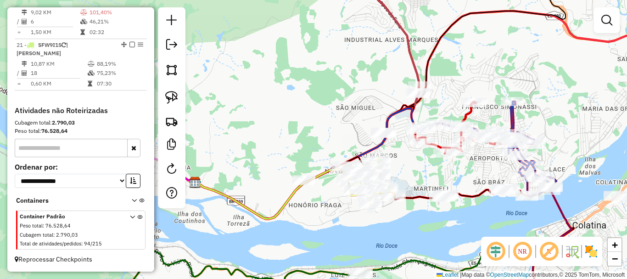
drag, startPoint x: 251, startPoint y: 223, endPoint x: 326, endPoint y: 208, distance: 76.7
click at [326, 208] on div "Janela de atendimento Grade de atendimento Capacidade Transportadoras Veículos …" at bounding box center [313, 139] width 627 height 279
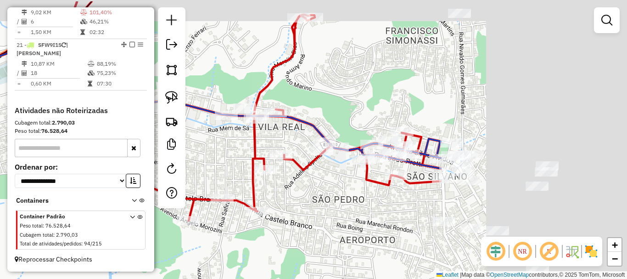
drag, startPoint x: 560, startPoint y: 188, endPoint x: 293, endPoint y: 221, distance: 269.2
click at [293, 221] on div "Janela de atendimento Grade de atendimento Capacidade Transportadoras Veículos …" at bounding box center [313, 139] width 627 height 279
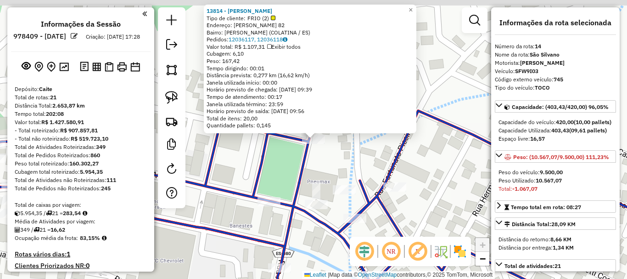
select select "*********"
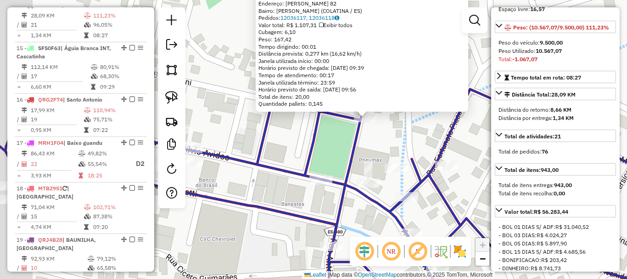
drag, startPoint x: 317, startPoint y: 178, endPoint x: 342, endPoint y: 167, distance: 28.0
click at [342, 167] on div "13814 - RONALDO PERIM Tipo de cliente: FRIO (2) Endereço: R [PERSON_NAME] 82 Ba…" at bounding box center [313, 139] width 627 height 279
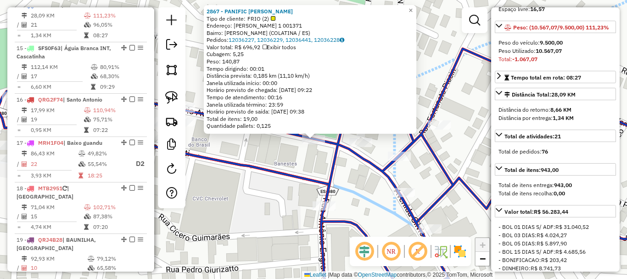
click at [327, 198] on icon at bounding box center [343, 178] width 691 height 258
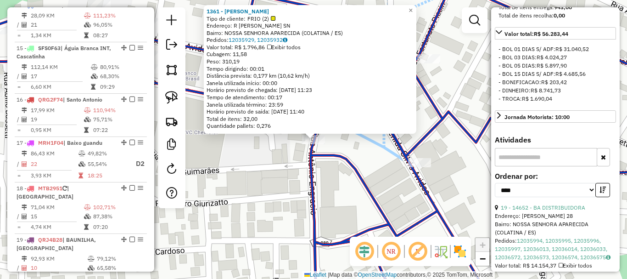
scroll to position [313, 0]
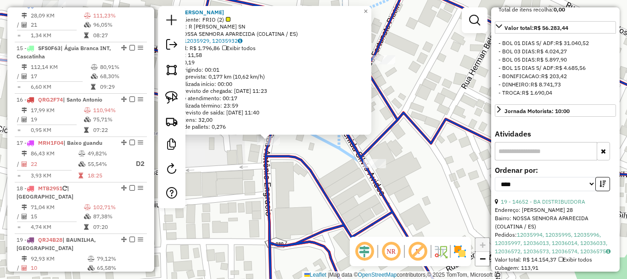
drag, startPoint x: 426, startPoint y: 179, endPoint x: 289, endPoint y: 180, distance: 137.7
click at [286, 180] on div "1361 - [PERSON_NAME] Tipo de cliente: FRIO (2) Endereço: R [PERSON_NAME] SN Bai…" at bounding box center [313, 139] width 627 height 279
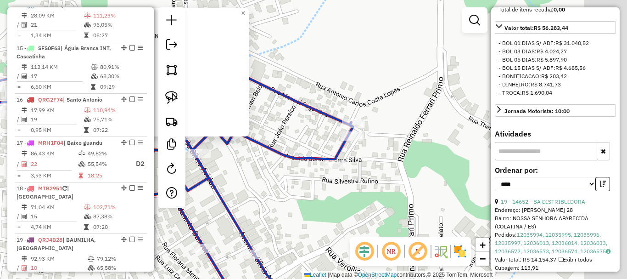
drag, startPoint x: 432, startPoint y: 159, endPoint x: 297, endPoint y: 152, distance: 134.6
click at [297, 152] on div "1361 - [PERSON_NAME] Tipo de cliente: FRIO (2) Endereço: R [PERSON_NAME] SN Bai…" at bounding box center [313, 139] width 627 height 279
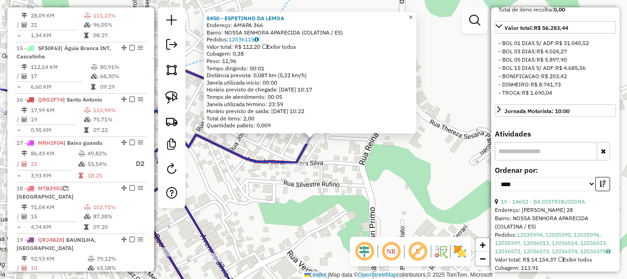
click at [413, 13] on span "×" at bounding box center [411, 17] width 4 height 8
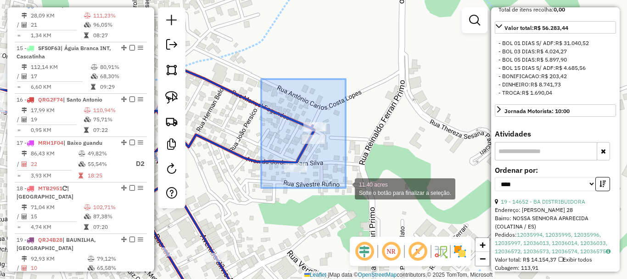
drag, startPoint x: 261, startPoint y: 79, endPoint x: 377, endPoint y: 197, distance: 165.9
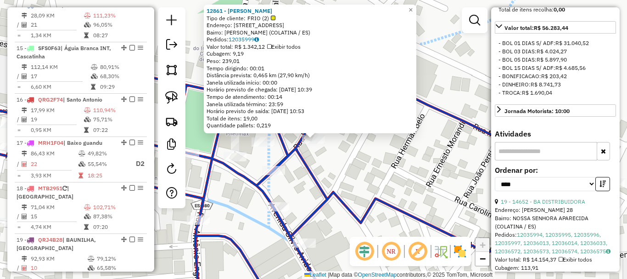
click at [349, 187] on div "12861 - [PERSON_NAME] Tipo de cliente: FRIO (2) Endereço: R FORTUNATO PICCIN 6 …" at bounding box center [313, 139] width 627 height 279
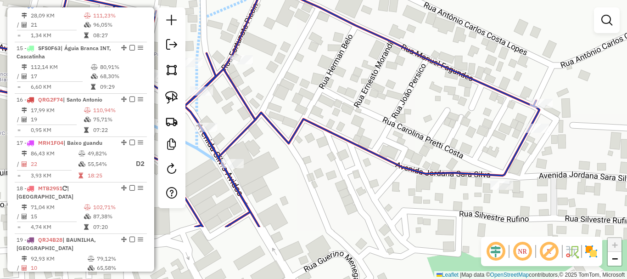
drag, startPoint x: 365, startPoint y: 93, endPoint x: 353, endPoint y: 82, distance: 16.9
click at [353, 82] on div "Janela de atendimento Grade de atendimento Capacidade Transportadoras Veículos …" at bounding box center [313, 139] width 627 height 279
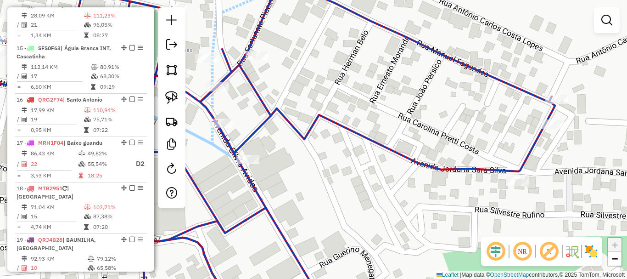
drag, startPoint x: 314, startPoint y: 175, endPoint x: 392, endPoint y: 146, distance: 83.4
click at [392, 146] on div "Janela de atendimento Grade de atendimento Capacidade Transportadoras Veículos …" at bounding box center [313, 139] width 627 height 279
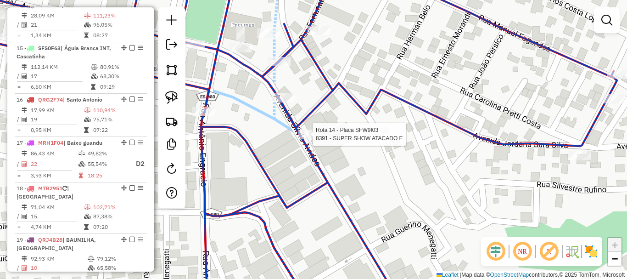
select select "*********"
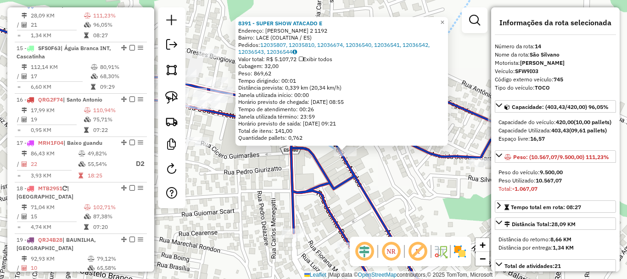
click at [374, 169] on div "8391 - SUPER SHOW ATACADO E Endereço: [PERSON_NAME] 2 1192 Bairro: LACE (COLATI…" at bounding box center [313, 139] width 627 height 279
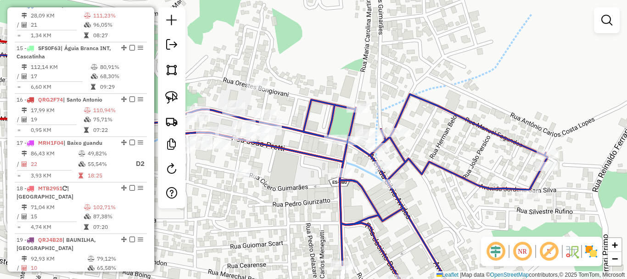
drag, startPoint x: 370, startPoint y: 170, endPoint x: 460, endPoint y: 203, distance: 95.3
click at [460, 203] on div "Janela de atendimento Grade de atendimento Capacidade Transportadoras Veículos …" at bounding box center [313, 139] width 627 height 279
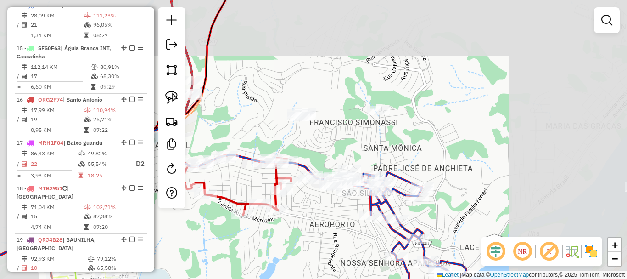
click at [265, 123] on div "Janela de atendimento Grade de atendimento Capacidade Transportadoras Veículos …" at bounding box center [313, 139] width 627 height 279
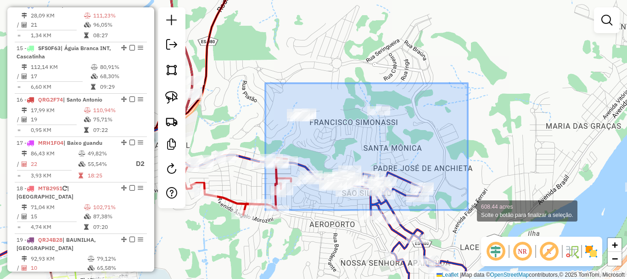
drag, startPoint x: 292, startPoint y: 93, endPoint x: 470, endPoint y: 209, distance: 212.4
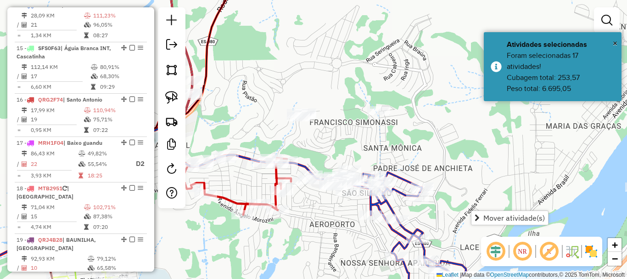
drag, startPoint x: 276, startPoint y: 94, endPoint x: 309, endPoint y: 89, distance: 33.5
click at [279, 93] on div "Janela de atendimento Grade de atendimento Capacidade Transportadoras Veículos …" at bounding box center [313, 139] width 627 height 279
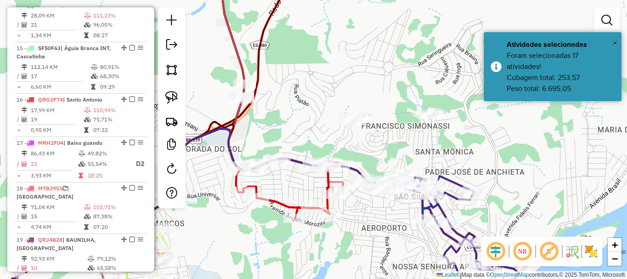
drag, startPoint x: 360, startPoint y: 95, endPoint x: 375, endPoint y: 97, distance: 15.8
click at [375, 97] on div "Janela de atendimento Grade de atendimento Capacidade Transportadoras Veículos …" at bounding box center [313, 139] width 627 height 279
drag, startPoint x: 353, startPoint y: 95, endPoint x: 336, endPoint y: 98, distance: 16.7
click at [348, 96] on div "Janela de atendimento Grade de atendimento Capacidade Transportadoras Veículos …" at bounding box center [313, 139] width 627 height 279
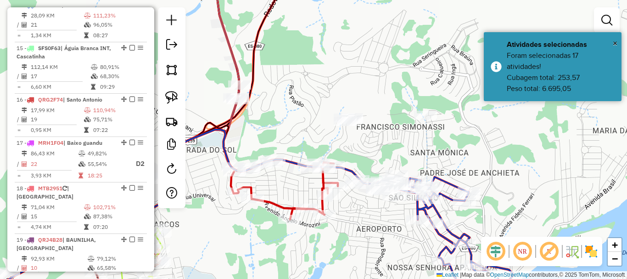
click at [304, 88] on div "Janela de atendimento Grade de atendimento Capacidade Transportadoras Veículos …" at bounding box center [313, 139] width 627 height 279
drag, startPoint x: 313, startPoint y: 85, endPoint x: 323, endPoint y: 88, distance: 10.6
click at [314, 84] on div "Janela de atendimento Grade de atendimento Capacidade Transportadoras Veículos …" at bounding box center [313, 139] width 627 height 279
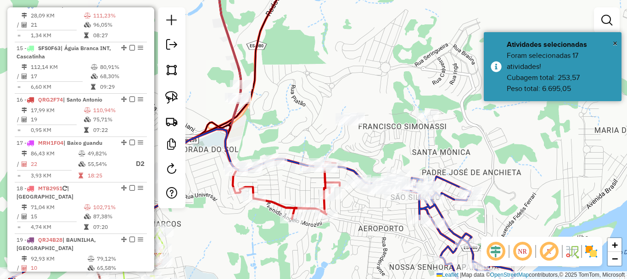
click at [324, 88] on div "Janela de atendimento Grade de atendimento Capacidade Transportadoras Veículos …" at bounding box center [313, 139] width 627 height 279
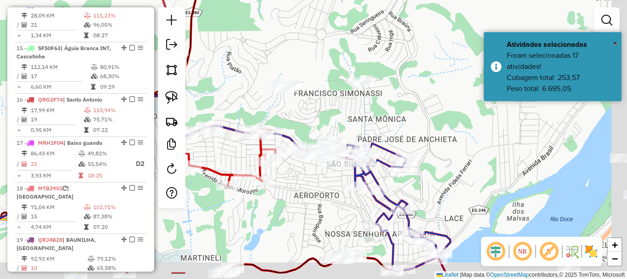
drag, startPoint x: 324, startPoint y: 88, endPoint x: 259, endPoint y: 55, distance: 72.3
click at [259, 55] on div "Janela de atendimento Grade de atendimento Capacidade Transportadoras Veículos …" at bounding box center [313, 139] width 627 height 279
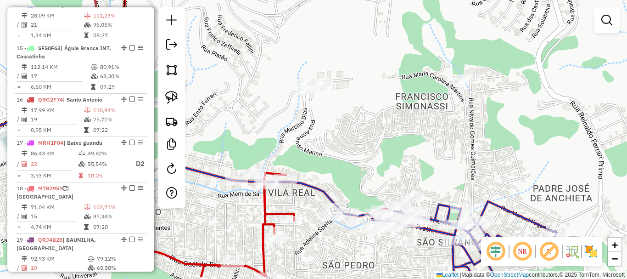
drag, startPoint x: 252, startPoint y: 74, endPoint x: 228, endPoint y: 24, distance: 55.6
click at [228, 24] on div "Janela de atendimento Grade de atendimento Capacidade Transportadoras Veículos …" at bounding box center [313, 139] width 627 height 279
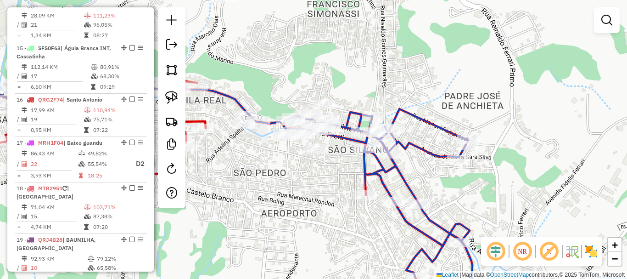
drag, startPoint x: 285, startPoint y: 93, endPoint x: 352, endPoint y: 139, distance: 81.2
click at [346, 131] on div "Janela de atendimento Grade de atendimento Capacidade Transportadoras Veículos …" at bounding box center [313, 139] width 627 height 279
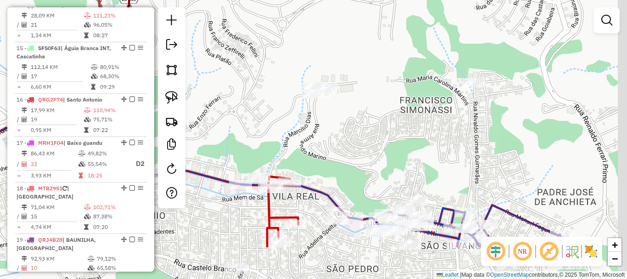
drag, startPoint x: 330, startPoint y: 102, endPoint x: 285, endPoint y: 50, distance: 68.7
click at [286, 42] on div "Janela de atendimento Grade de atendimento Capacidade Transportadoras Veículos …" at bounding box center [313, 139] width 627 height 279
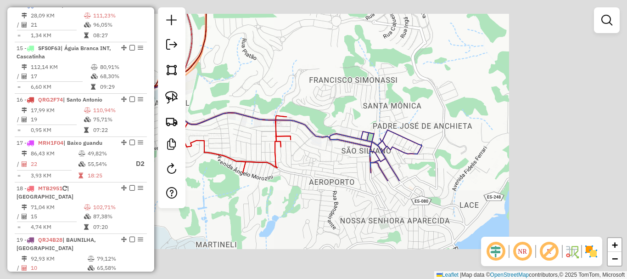
click at [284, 57] on div "Janela de atendimento Grade de atendimento Capacidade Transportadoras Veículos …" at bounding box center [313, 139] width 627 height 279
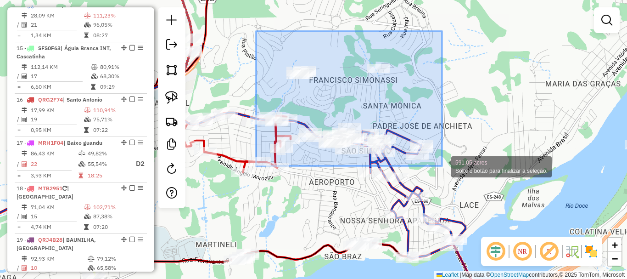
drag, startPoint x: 256, startPoint y: 31, endPoint x: 442, endPoint y: 166, distance: 229.5
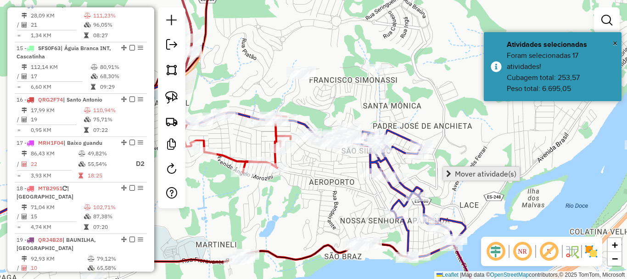
click at [463, 170] on span "Mover atividade(s)" at bounding box center [486, 173] width 62 height 7
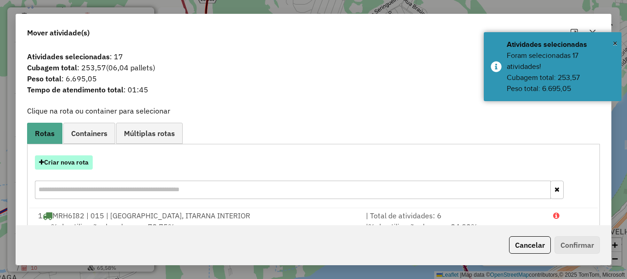
click at [76, 157] on button "Criar nova rota" at bounding box center [64, 162] width 58 height 14
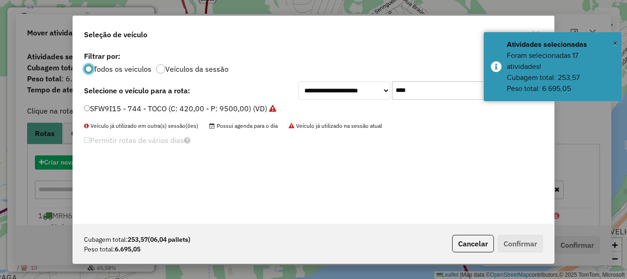
scroll to position [5, 3]
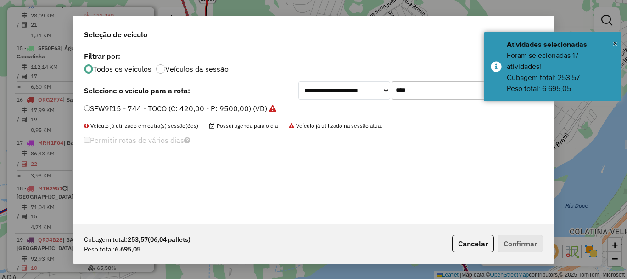
drag, startPoint x: 412, startPoint y: 92, endPoint x: 336, endPoint y: 109, distance: 77.5
click at [336, 109] on div "**********" at bounding box center [313, 136] width 481 height 174
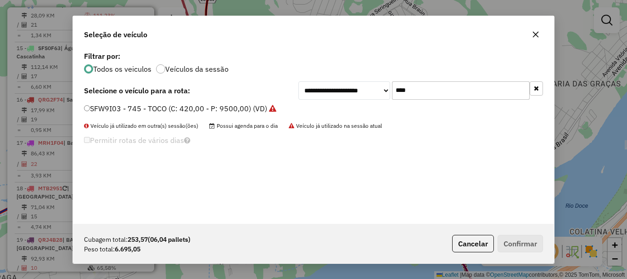
type input "****"
click at [118, 109] on label "SFW9I03 - 745 - TOCO (C: 420,00 - P: 9500,00) (VD)" at bounding box center [180, 108] width 192 height 11
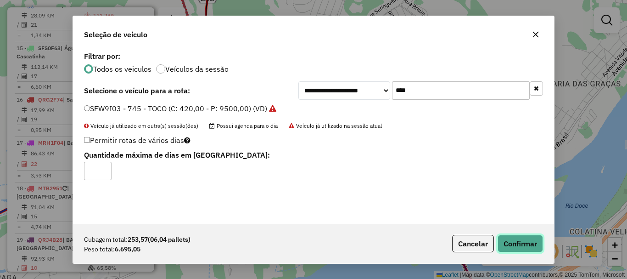
click at [524, 236] on button "Confirmar" at bounding box center [520, 243] width 45 height 17
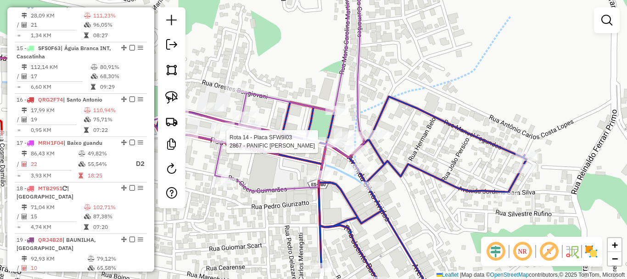
select select "*********"
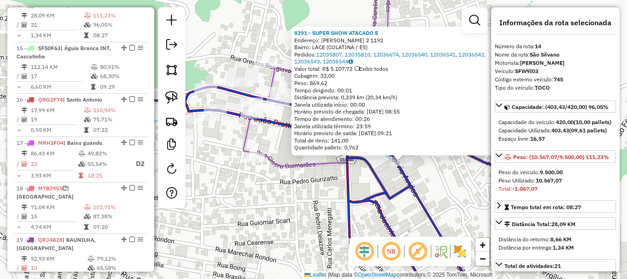
drag, startPoint x: 348, startPoint y: 165, endPoint x: 449, endPoint y: 188, distance: 103.6
click at [449, 188] on div "8391 - SUPER SHOW ATACADO E Endereço: [PERSON_NAME] 2 1192 Bairro: LACE (COLATI…" at bounding box center [313, 139] width 627 height 279
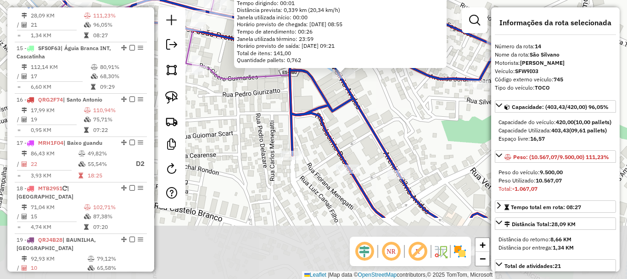
drag, startPoint x: 425, startPoint y: 187, endPoint x: 369, endPoint y: 103, distance: 101.2
click at [369, 103] on div "8391 - SUPER SHOW ATACADO E Endereço: [PERSON_NAME] 2 1192 Bairro: LACE (COLATI…" at bounding box center [313, 139] width 627 height 279
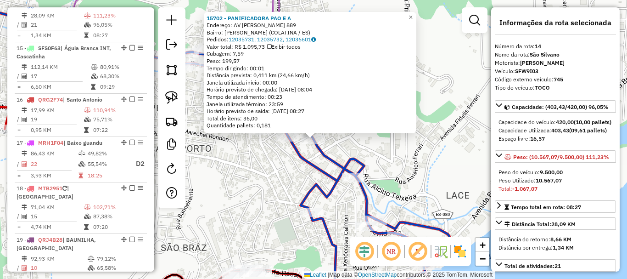
click at [247, 151] on div "15702 - PANIFICADORA PAO E A Endereço: AV [PERSON_NAME] 889 Bairro: SAO SILVANO…" at bounding box center [313, 139] width 627 height 279
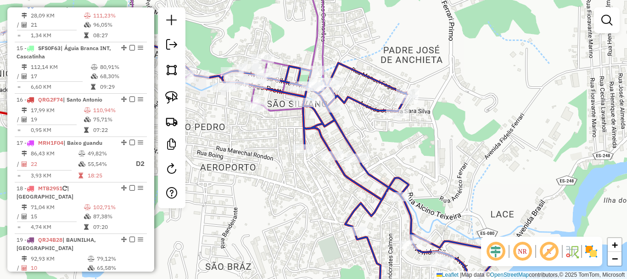
drag, startPoint x: 290, startPoint y: 164, endPoint x: 295, endPoint y: 169, distance: 6.8
click at [295, 169] on div "Janela de atendimento Grade de atendimento Capacidade Transportadoras Veículos …" at bounding box center [313, 139] width 627 height 279
select select "*********"
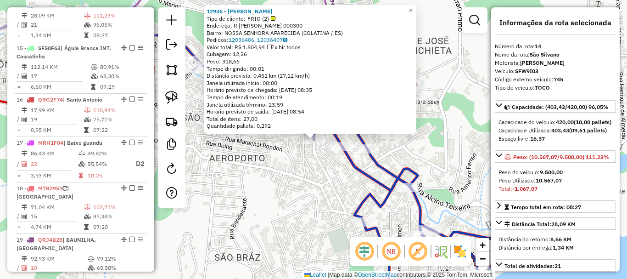
click at [296, 163] on div "12936 - [PERSON_NAME] NETO Tipo de cliente: FRIO (2) Endereço: R [PERSON_NAME] …" at bounding box center [313, 139] width 627 height 279
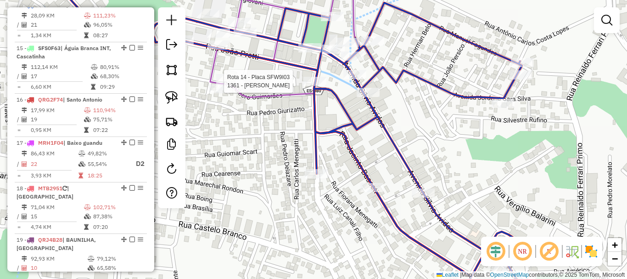
click at [315, 86] on div at bounding box center [314, 81] width 23 height 9
select select "*********"
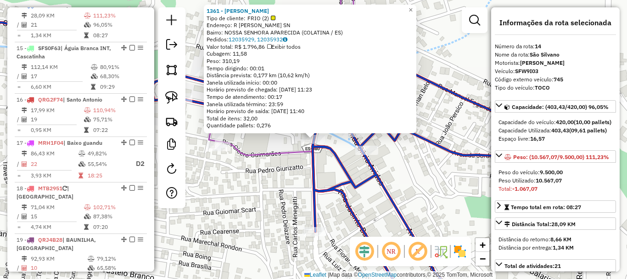
drag, startPoint x: 292, startPoint y: 174, endPoint x: 295, endPoint y: 153, distance: 20.8
click at [292, 175] on div "1361 - [PERSON_NAME] Tipo de cliente: FRIO (2) Endereço: R [PERSON_NAME] SN Bai…" at bounding box center [313, 139] width 627 height 279
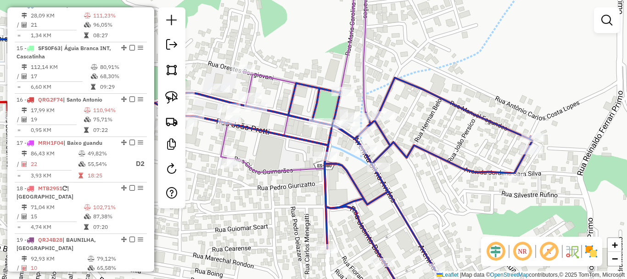
drag, startPoint x: 284, startPoint y: 132, endPoint x: 321, endPoint y: 163, distance: 48.5
click at [319, 163] on div "Janela de atendimento Grade de atendimento Capacidade Transportadoras Veículos …" at bounding box center [313, 139] width 627 height 279
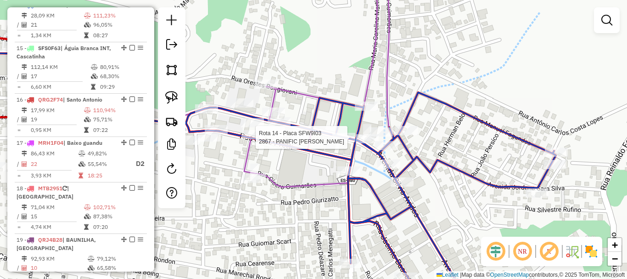
select select "*********"
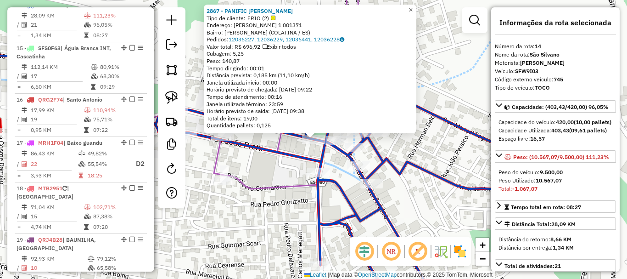
click at [413, 6] on span "×" at bounding box center [411, 10] width 4 height 8
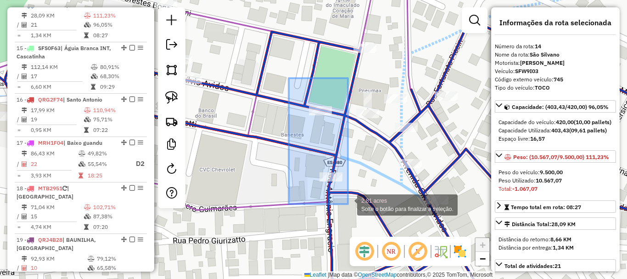
drag, startPoint x: 293, startPoint y: 78, endPoint x: 348, endPoint y: 204, distance: 136.9
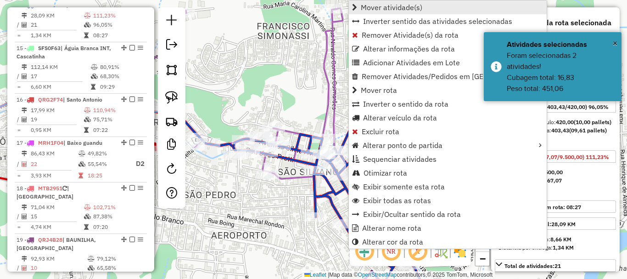
click at [375, 7] on span "Mover atividade(s)" at bounding box center [392, 7] width 62 height 7
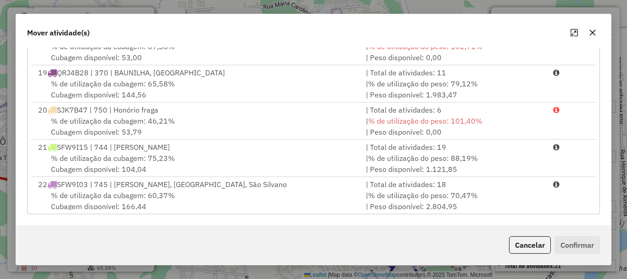
scroll to position [597, 0]
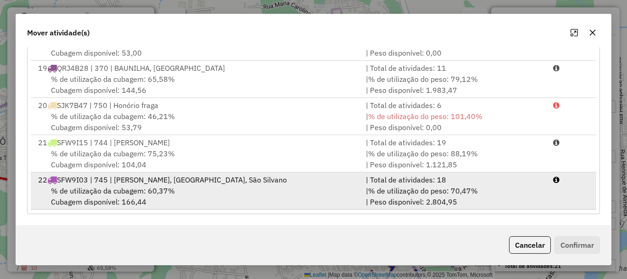
click at [102, 186] on span "% de utilização da cubagem: 60,37%" at bounding box center [113, 190] width 124 height 9
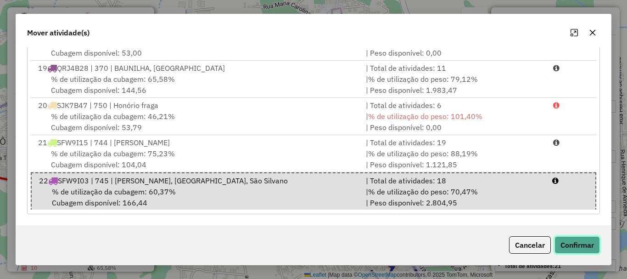
click at [565, 244] on button "Confirmar" at bounding box center [576, 244] width 45 height 17
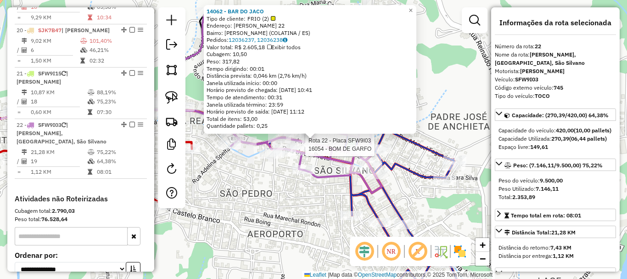
scroll to position [1339, 0]
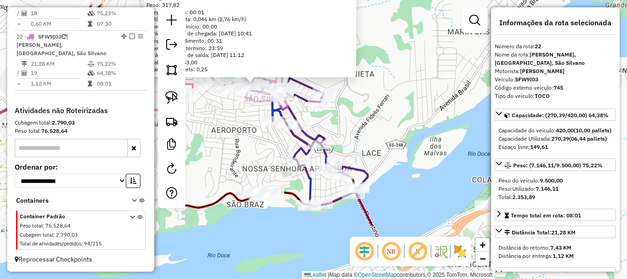
click at [240, 140] on div "14062 - BAR DO JACO Tipo de cliente: FRIO (2) Endereço: [PERSON_NAME] 22 Bairro…" at bounding box center [313, 139] width 627 height 279
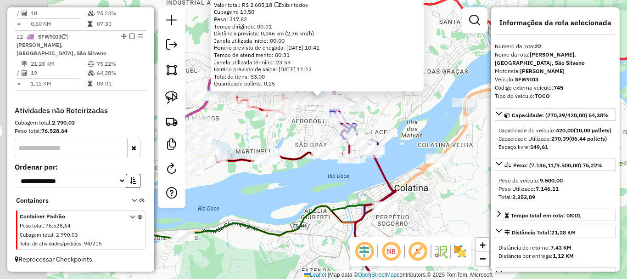
drag, startPoint x: 265, startPoint y: 211, endPoint x: 314, endPoint y: 209, distance: 48.3
click at [314, 209] on icon at bounding box center [202, 190] width 382 height 117
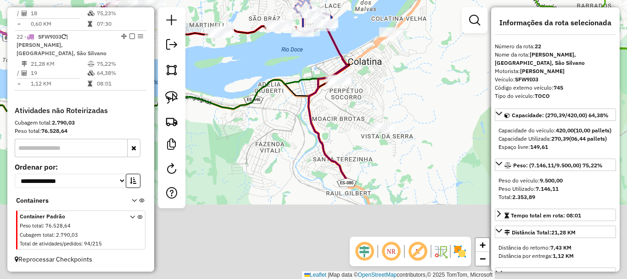
drag, startPoint x: 280, startPoint y: 107, endPoint x: 279, endPoint y: 81, distance: 26.2
click at [276, 81] on icon at bounding box center [116, 84] width 461 height 156
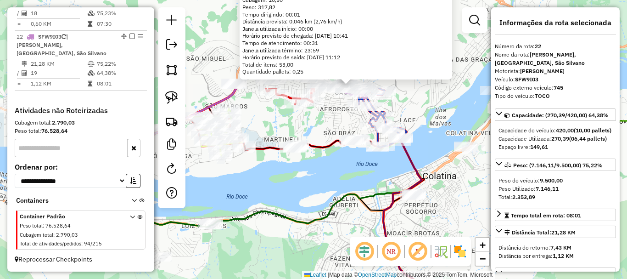
drag, startPoint x: 334, startPoint y: 164, endPoint x: 409, endPoint y: 257, distance: 119.1
click at [409, 257] on hb-router-mapa "Informações da Sessão 978409 - [DATE] Criação: [DATE] 17:28 Depósito: Caite Tot…" at bounding box center [313, 139] width 627 height 279
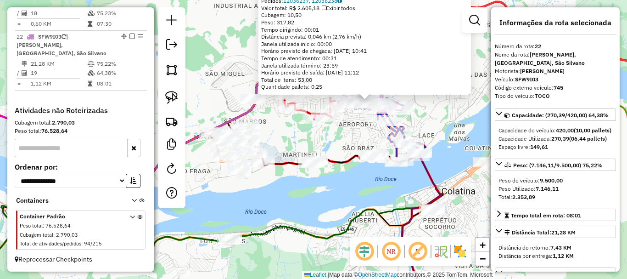
drag, startPoint x: 349, startPoint y: 207, endPoint x: 424, endPoint y: 209, distance: 75.3
click at [424, 209] on div "14062 - BAR DO JACO Tipo de cliente: FRIO (2) Endereço: [PERSON_NAME] 22 Bairro…" at bounding box center [313, 139] width 627 height 279
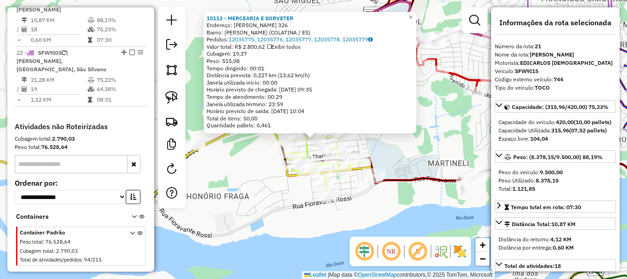
scroll to position [1320, 0]
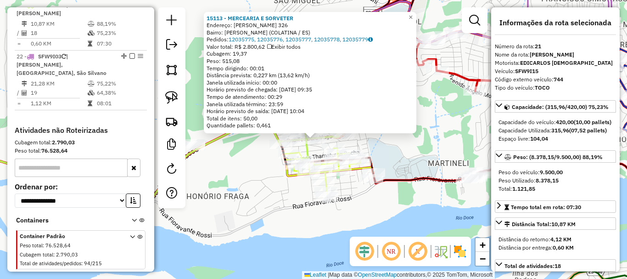
click at [382, 214] on div "15113 - MERCEARIA E SORVETER Endereço: THEODORO VAGO 326 Bairro: HONORIO FRAGA …" at bounding box center [313, 139] width 627 height 279
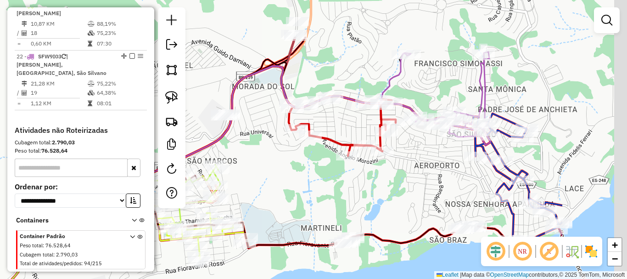
drag, startPoint x: 439, startPoint y: 160, endPoint x: 312, endPoint y: 224, distance: 142.7
click at [312, 224] on div "Janela de atendimento Grade de atendimento Capacidade Transportadoras Veículos …" at bounding box center [313, 139] width 627 height 279
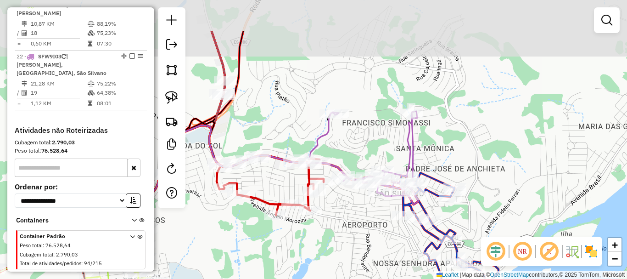
drag, startPoint x: 396, startPoint y: 210, endPoint x: 351, endPoint y: 246, distance: 57.6
click at [351, 246] on div "Janela de atendimento Grade de atendimento Capacidade Transportadoras Veículos …" at bounding box center [313, 139] width 627 height 279
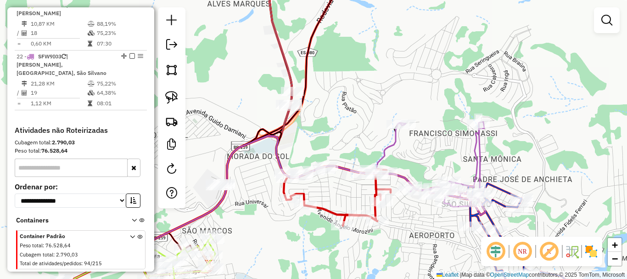
drag, startPoint x: 351, startPoint y: 246, endPoint x: 441, endPoint y: 207, distance: 97.7
click at [453, 243] on div "Janela de atendimento Grade de atendimento Capacidade Transportadoras Veículos …" at bounding box center [313, 139] width 627 height 279
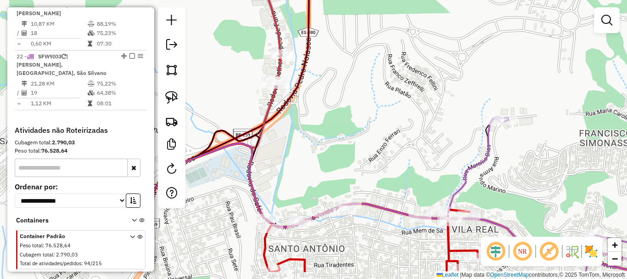
drag, startPoint x: 394, startPoint y: 105, endPoint x: 329, endPoint y: 53, distance: 83.7
click at [329, 53] on div "Janela de atendimento Grade de atendimento Capacidade Transportadoras Veículos …" at bounding box center [313, 139] width 627 height 279
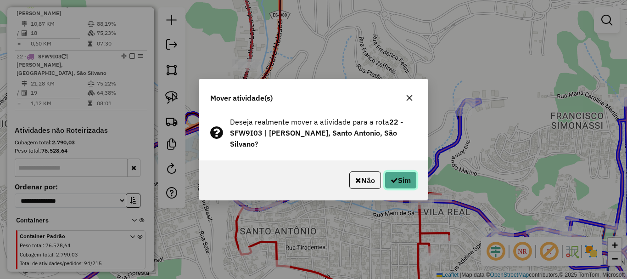
click at [394, 184] on button "Sim" at bounding box center [401, 179] width 32 height 17
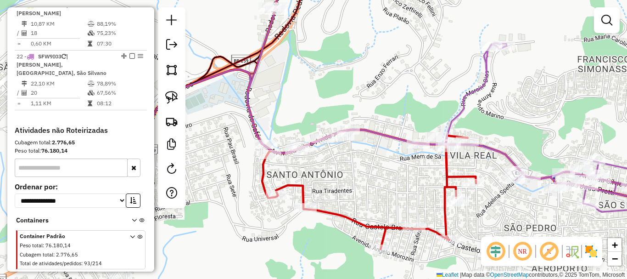
drag, startPoint x: 302, startPoint y: 141, endPoint x: 328, endPoint y: 51, distance: 93.0
click at [325, 66] on div "Janela de atendimento Grade de atendimento Capacidade Transportadoras Veículos …" at bounding box center [313, 139] width 627 height 279
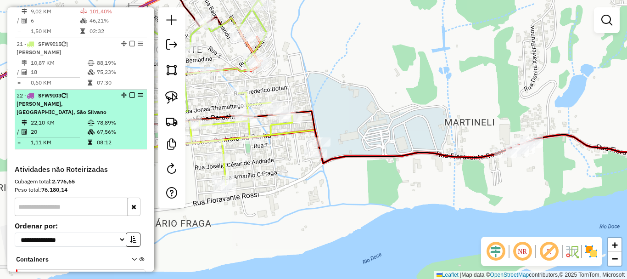
scroll to position [1228, 0]
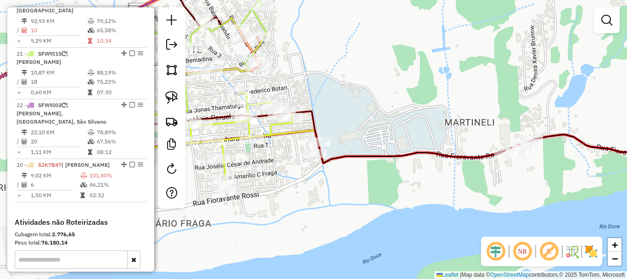
drag, startPoint x: 121, startPoint y: 60, endPoint x: 103, endPoint y: 199, distance: 139.8
drag, startPoint x: 413, startPoint y: 209, endPoint x: 471, endPoint y: 204, distance: 58.5
click at [471, 204] on div "Janela de atendimento Grade de atendimento Capacidade Transportadoras Veículos …" at bounding box center [313, 139] width 627 height 279
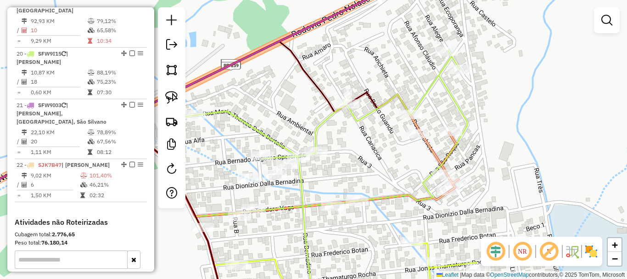
drag, startPoint x: 498, startPoint y: 170, endPoint x: 370, endPoint y: 126, distance: 135.9
click at [364, 135] on div "Janela de atendimento Grade de atendimento Capacidade Transportadoras Veículos …" at bounding box center [313, 139] width 627 height 279
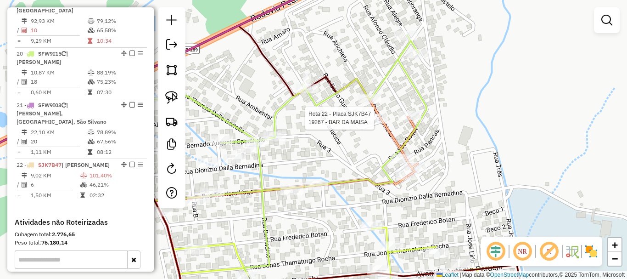
click at [374, 123] on div at bounding box center [376, 117] width 23 height 9
select select "*********"
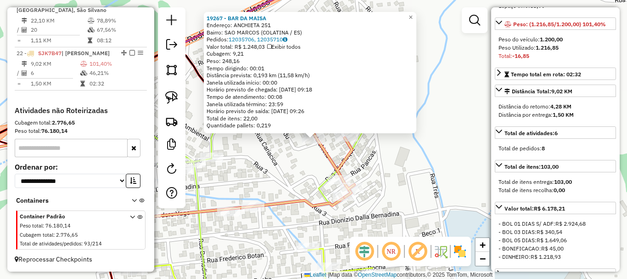
scroll to position [138, 0]
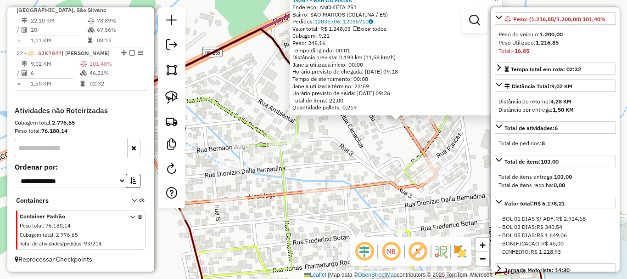
drag, startPoint x: 274, startPoint y: 182, endPoint x: 374, endPoint y: 163, distance: 101.4
click at [368, 164] on div "19267 - BAR DA MAISA Endereço: ANCHIETA 251 Bairro: SAO MARCOS (COLATINA / ES) …" at bounding box center [313, 139] width 627 height 279
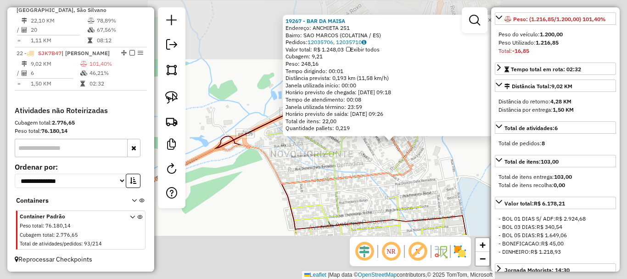
click at [374, 163] on div "19267 - BAR DA MAISA Endereço: ANCHIETA 251 Bairro: SAO MARCOS (COLATINA / ES) …" at bounding box center [313, 139] width 627 height 279
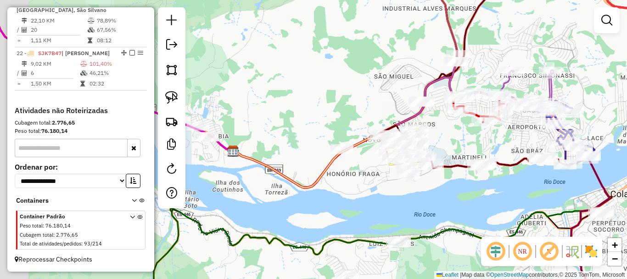
drag, startPoint x: 335, startPoint y: 196, endPoint x: 405, endPoint y: 196, distance: 70.2
click at [405, 196] on div "Janela de atendimento Grade de atendimento Capacidade Transportadoras Veículos …" at bounding box center [313, 139] width 627 height 279
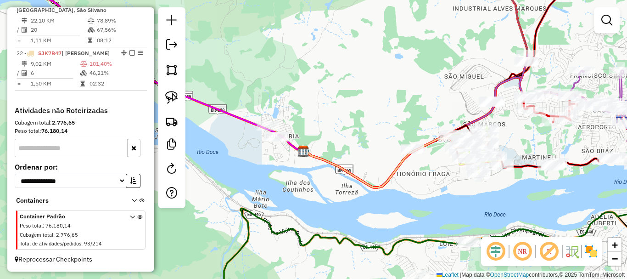
click at [282, 114] on div "Janela de atendimento Grade de atendimento Capacidade Transportadoras Veículos …" at bounding box center [313, 139] width 627 height 279
click at [258, 99] on div "Janela de atendimento Grade de atendimento Capacidade Transportadoras Veículos …" at bounding box center [313, 139] width 627 height 279
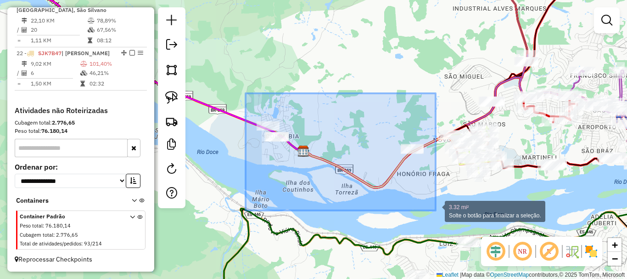
drag, startPoint x: 246, startPoint y: 93, endPoint x: 436, endPoint y: 210, distance: 223.2
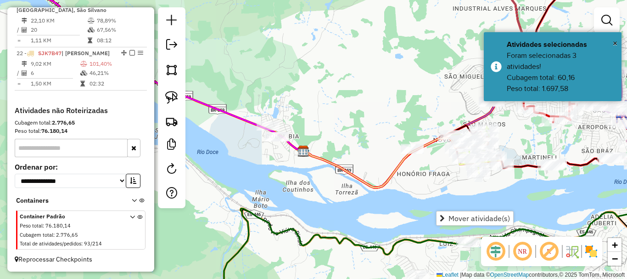
drag, startPoint x: 262, startPoint y: 110, endPoint x: 234, endPoint y: 94, distance: 31.9
click at [262, 109] on div "Janela de atendimento Grade de atendimento Capacidade Transportadoras Veículos …" at bounding box center [313, 139] width 627 height 279
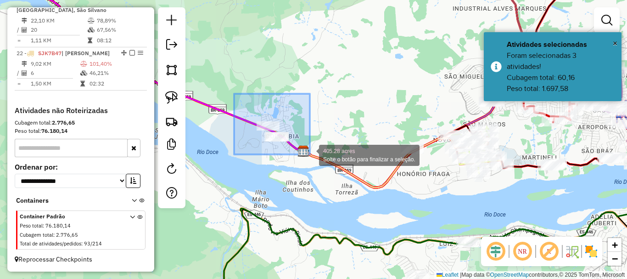
drag, startPoint x: 234, startPoint y: 94, endPoint x: 314, endPoint y: 157, distance: 101.6
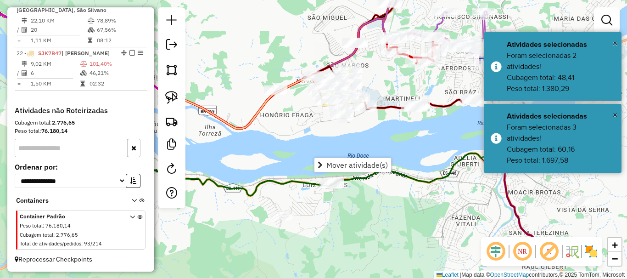
drag, startPoint x: 253, startPoint y: 95, endPoint x: 216, endPoint y: 85, distance: 39.0
click at [216, 85] on div "Janela de atendimento Grade de atendimento Capacidade Transportadoras Veículos …" at bounding box center [313, 139] width 627 height 279
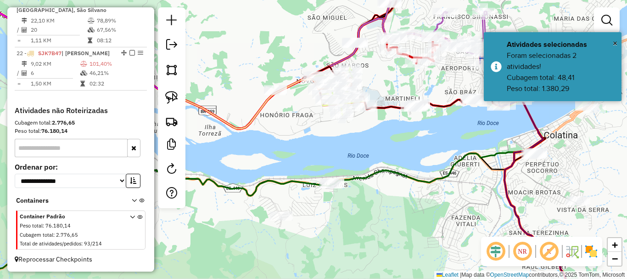
click at [344, 126] on div "Janela de atendimento Grade de atendimento Capacidade Transportadoras Veículos …" at bounding box center [313, 139] width 627 height 279
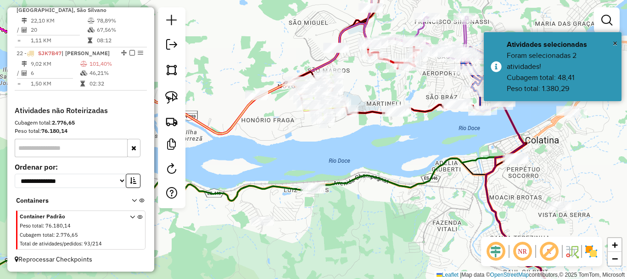
drag, startPoint x: 370, startPoint y: 151, endPoint x: 261, endPoint y: 182, distance: 113.2
click at [261, 182] on div "Janela de atendimento Grade de atendimento Capacidade Transportadoras Veículos …" at bounding box center [313, 139] width 627 height 279
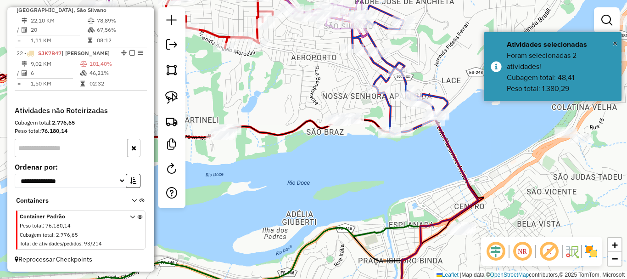
click at [325, 160] on div "Janela de atendimento Grade de atendimento Capacidade Transportadoras Veículos …" at bounding box center [313, 139] width 627 height 279
drag, startPoint x: 298, startPoint y: 143, endPoint x: 342, endPoint y: 139, distance: 43.8
click at [342, 139] on div "Janela de atendimento Grade de atendimento Capacidade Transportadoras Veículos …" at bounding box center [313, 139] width 627 height 279
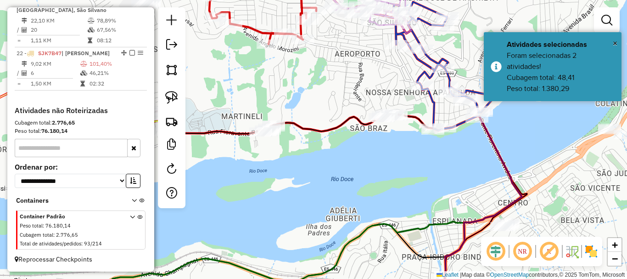
drag, startPoint x: 268, startPoint y: 99, endPoint x: 244, endPoint y: 84, distance: 28.3
click at [268, 99] on div "Janela de atendimento Grade de atendimento Capacidade Transportadoras Veículos …" at bounding box center [313, 139] width 627 height 279
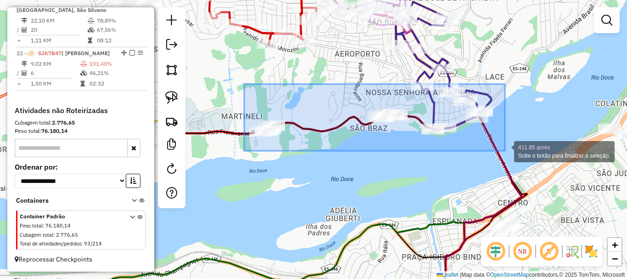
drag, startPoint x: 244, startPoint y: 84, endPoint x: 505, endPoint y: 151, distance: 269.1
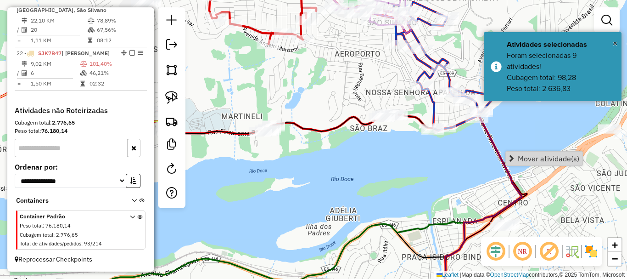
click at [437, 191] on div "Janela de atendimento Grade de atendimento Capacidade Transportadoras Veículos …" at bounding box center [313, 139] width 627 height 279
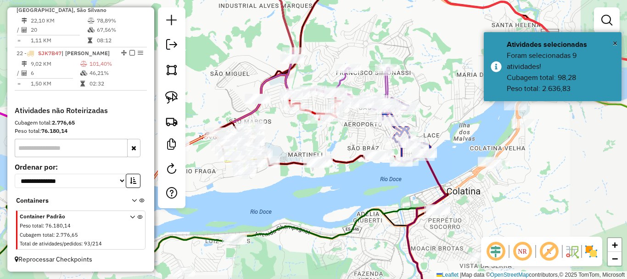
drag, startPoint x: 349, startPoint y: 202, endPoint x: 443, endPoint y: 197, distance: 94.2
click at [446, 197] on div "Janela de atendimento Grade de atendimento Capacidade Transportadoras Veículos …" at bounding box center [313, 139] width 627 height 279
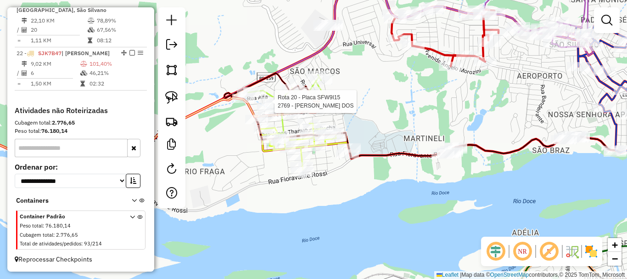
select select "*********"
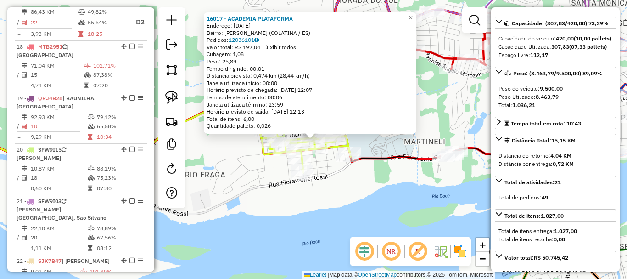
scroll to position [699, 0]
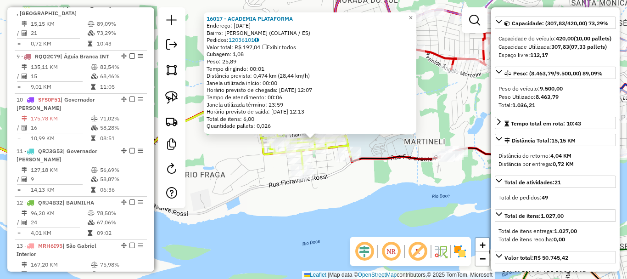
click at [344, 178] on div "16017 - ACADEMIA PLATAFORMA Endereço: 22 DE AGOSTO 172 Bairro: HONORIO FRAGA (C…" at bounding box center [313, 139] width 627 height 279
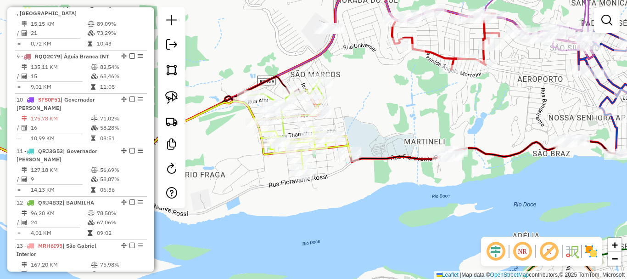
drag, startPoint x: 425, startPoint y: 119, endPoint x: 225, endPoint y: 218, distance: 222.9
click at [225, 218] on div "Janela de atendimento Grade de atendimento Capacidade Transportadoras Veículos …" at bounding box center [313, 139] width 627 height 279
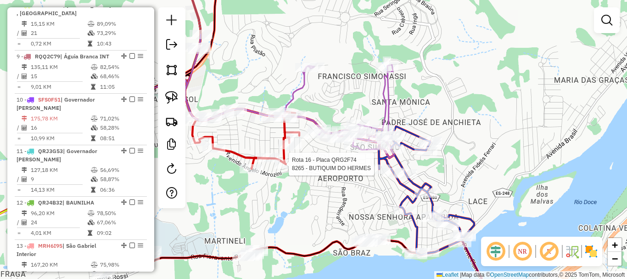
select select "*********"
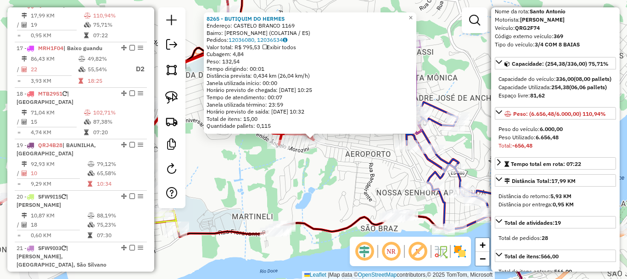
scroll to position [92, 0]
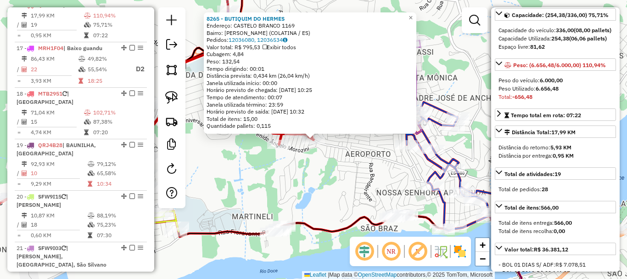
click at [466, 168] on div "8265 - BUTIQUIM DO HERMES Endereço: CASTELO BRANCO 1169 Bairro: SANTOS DUMONT (…" at bounding box center [313, 139] width 627 height 279
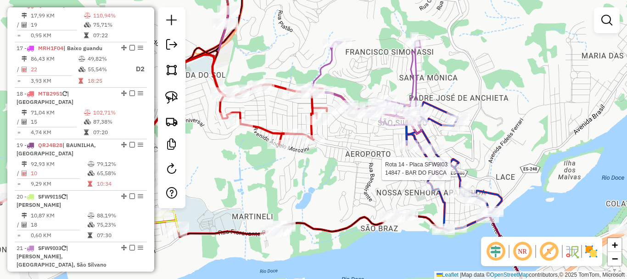
select select "*********"
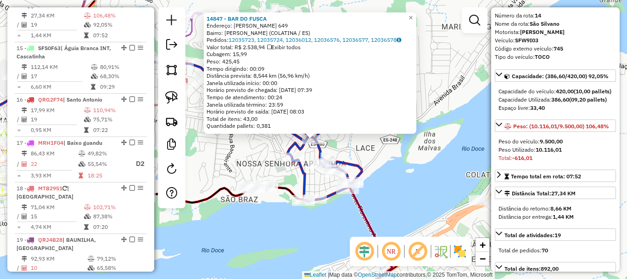
scroll to position [46, 0]
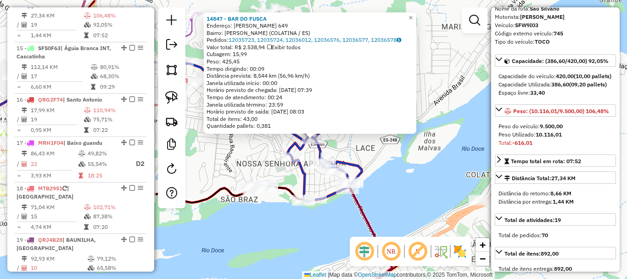
click at [256, 167] on div "14847 - BAR DO FUSCA Endereço: SILVIO AVIDOS 649 Bairro: SAO SILVANO (COLATINA …" at bounding box center [313, 139] width 627 height 279
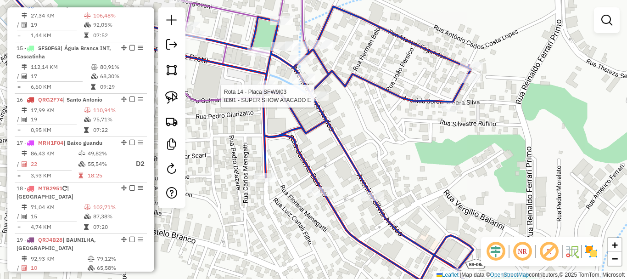
select select "*********"
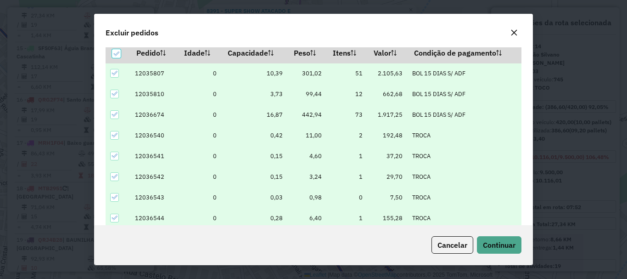
scroll to position [32, 0]
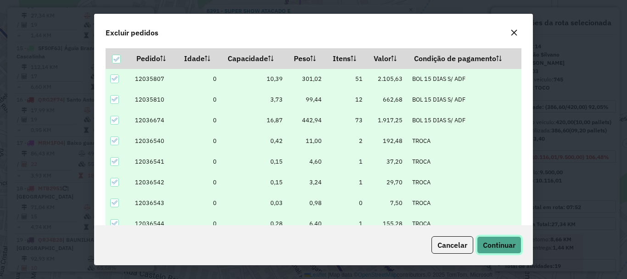
click at [500, 249] on button "Continuar" at bounding box center [499, 244] width 45 height 17
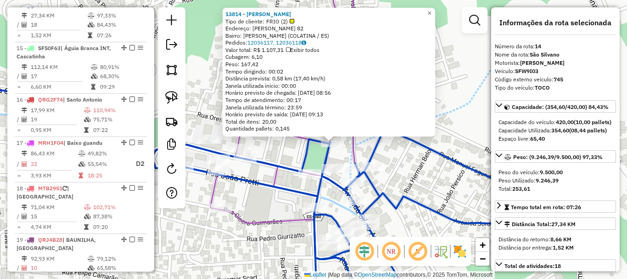
drag, startPoint x: 277, startPoint y: 150, endPoint x: 284, endPoint y: 157, distance: 9.4
click at [284, 157] on div "13814 - RONALDO PERIM Tipo de cliente: FRIO (2) Endereço: R CAROLINA MARTINS 82…" at bounding box center [313, 139] width 627 height 279
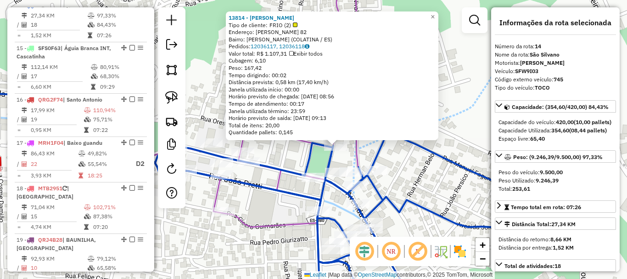
click at [284, 157] on div "13814 - RONALDO PERIM Tipo de cliente: FRIO (2) Endereço: R CAROLINA MARTINS 82…" at bounding box center [313, 139] width 627 height 279
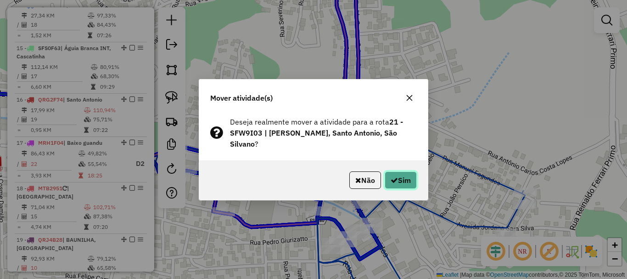
click at [398, 179] on button "Sim" at bounding box center [401, 179] width 32 height 17
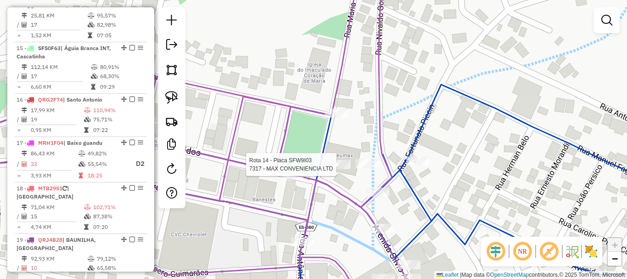
select select "*********"
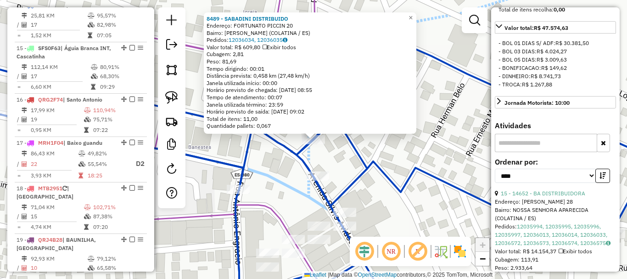
scroll to position [221, 0]
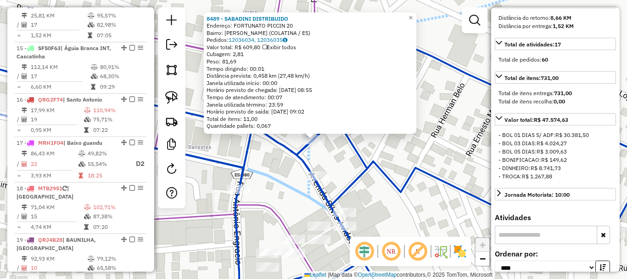
click at [256, 177] on div "8489 - SABADINI DISTRIBUIDO Endereço: FORTUNATO PICCIN 20 Bairro: JOSE DE ANCHI…" at bounding box center [313, 139] width 627 height 279
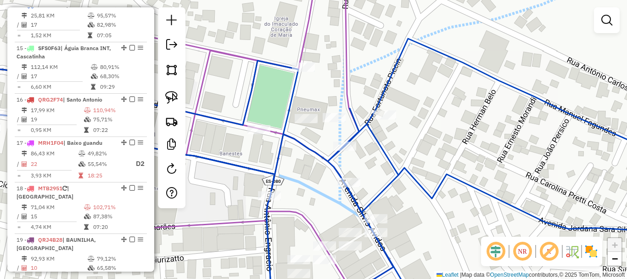
drag, startPoint x: 258, startPoint y: 161, endPoint x: 352, endPoint y: 187, distance: 97.8
click at [342, 202] on div "Janela de atendimento Grade de atendimento Capacidade Transportadoras Veículos …" at bounding box center [313, 139] width 627 height 279
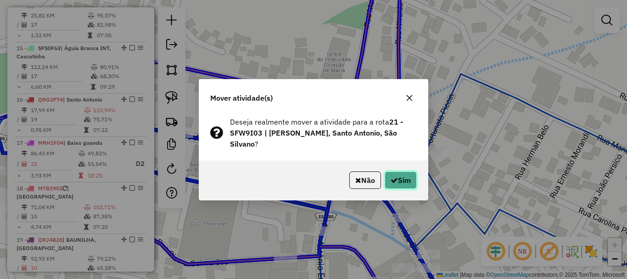
click at [397, 183] on button "Sim" at bounding box center [401, 179] width 32 height 17
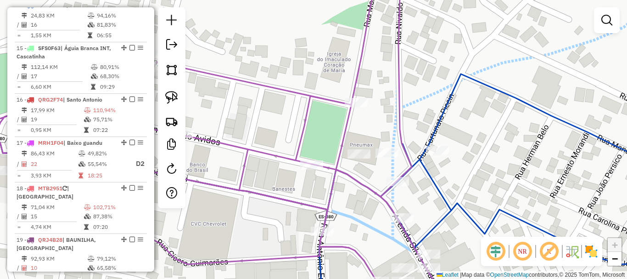
click at [360, 149] on div "Janela de atendimento Grade de atendimento Capacidade Transportadoras Veículos …" at bounding box center [313, 139] width 627 height 279
select select "*********"
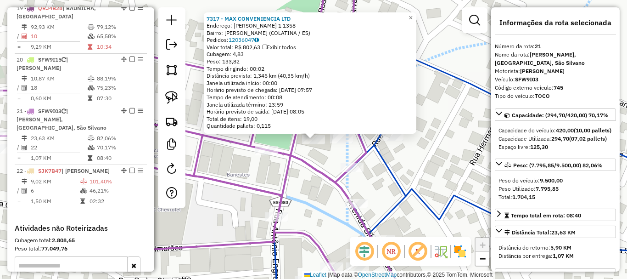
scroll to position [1320, 0]
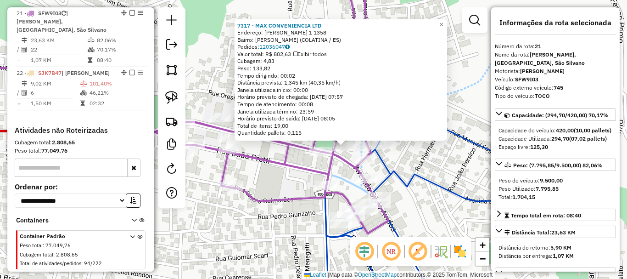
drag, startPoint x: 398, startPoint y: 217, endPoint x: 397, endPoint y: 163, distance: 53.7
click at [394, 165] on div "7317 - MAX CONVENIENCIA LTD Endereço: SILVIO AVIDOS 1 1358 Bairro: SAO SILVANO …" at bounding box center [313, 139] width 627 height 279
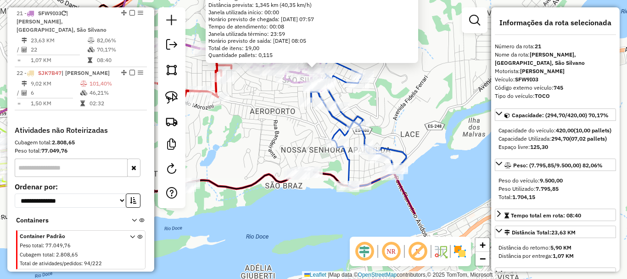
drag, startPoint x: 359, startPoint y: 231, endPoint x: 306, endPoint y: 139, distance: 106.7
click at [305, 139] on div "7317 - MAX CONVENIENCIA LTD Endereço: SILVIO AVIDOS 1 1358 Bairro: SAO SILVANO …" at bounding box center [313, 139] width 627 height 279
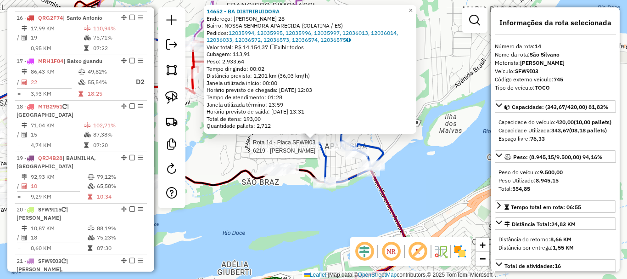
scroll to position [991, 0]
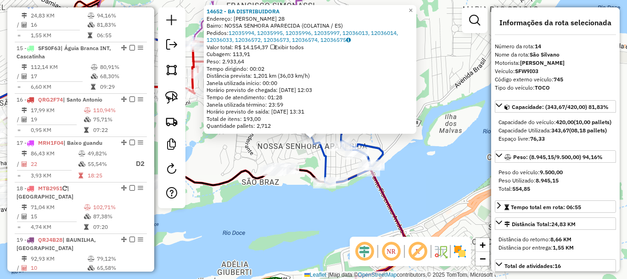
click at [282, 154] on div "14652 - BA DISTRIBUIDORA Endereço: MARECHAL COSTA E SILVA 28 Bairro: NOSSA SENH…" at bounding box center [313, 139] width 627 height 279
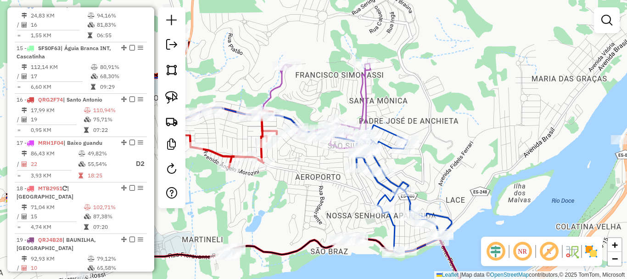
drag, startPoint x: 265, startPoint y: 145, endPoint x: 341, endPoint y: 220, distance: 106.5
click at [339, 220] on div "Janela de atendimento Grade de atendimento Capacidade Transportadoras Veículos …" at bounding box center [313, 139] width 627 height 279
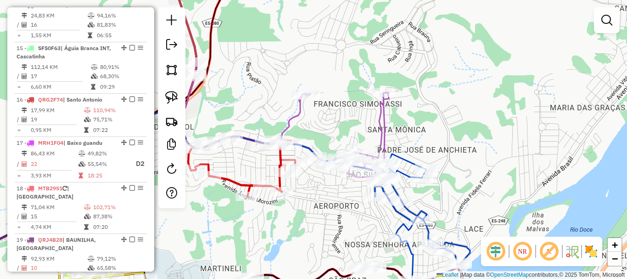
drag, startPoint x: 336, startPoint y: 200, endPoint x: 343, endPoint y: 207, distance: 10.4
click at [343, 207] on div "Janela de atendimento Grade de atendimento Capacidade Transportadoras Veículos …" at bounding box center [313, 139] width 627 height 279
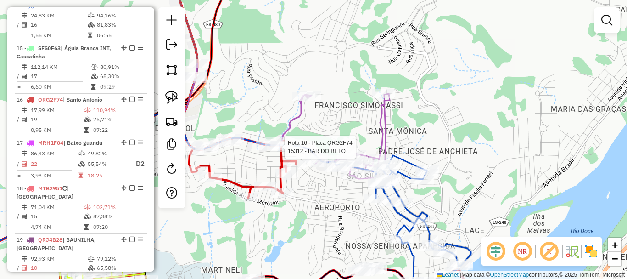
select select "*********"
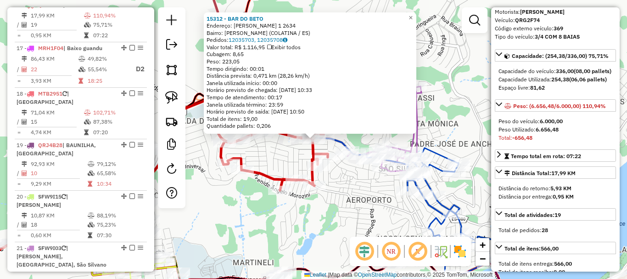
scroll to position [92, 0]
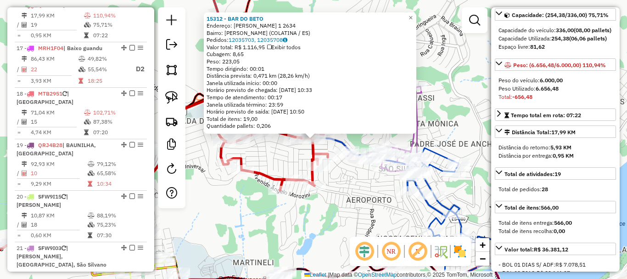
click at [378, 213] on div "15312 - BAR DO BETO Endereço: SILVIO AVIDOS 1 2634 Bairro: SAO SILVANO (COLATIN…" at bounding box center [313, 139] width 627 height 279
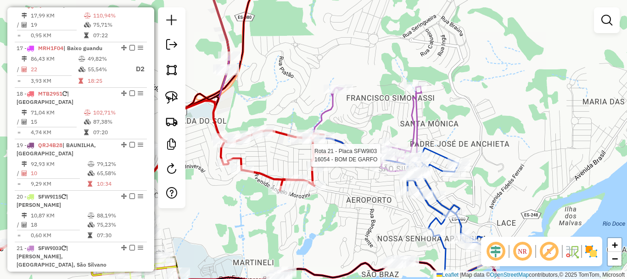
select select "*********"
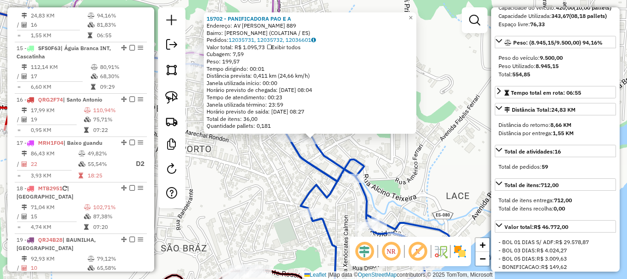
scroll to position [129, 0]
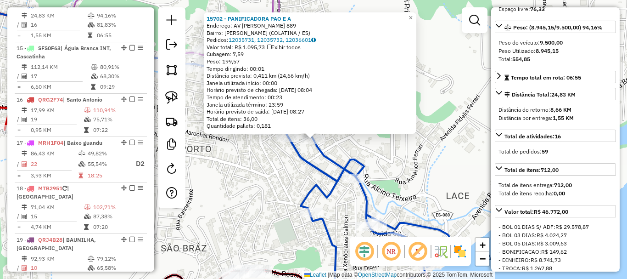
click at [298, 196] on div "15702 - PANIFICADORA PAO E A Endereço: AV SILVIO AVIDOS 889 Bairro: SAO SILVANO…" at bounding box center [313, 139] width 627 height 279
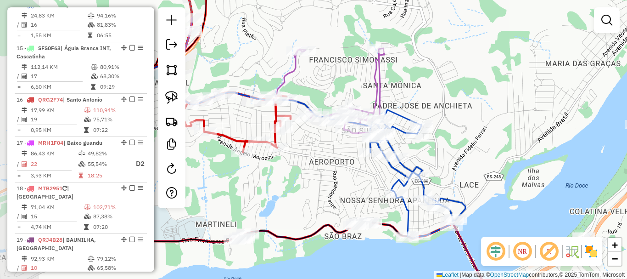
drag, startPoint x: 288, startPoint y: 206, endPoint x: 351, endPoint y: 203, distance: 63.0
click at [351, 203] on div "Janela de atendimento Grade de atendimento Capacidade Transportadoras Veículos …" at bounding box center [313, 139] width 627 height 279
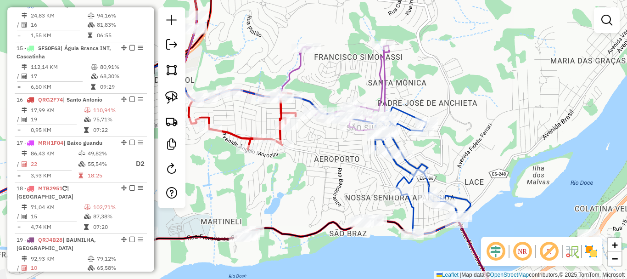
drag, startPoint x: 375, startPoint y: 194, endPoint x: 336, endPoint y: 78, distance: 121.8
click at [341, 90] on div "Janela de atendimento Grade de atendimento Capacidade Transportadoras Veículos …" at bounding box center [313, 139] width 627 height 279
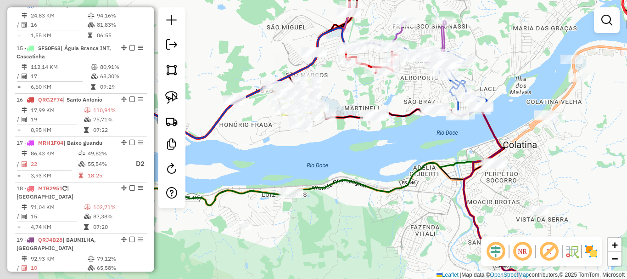
drag, startPoint x: 293, startPoint y: 179, endPoint x: 414, endPoint y: 179, distance: 120.3
click at [414, 179] on div "Janela de atendimento Grade de atendimento Capacidade Transportadoras Veículos …" at bounding box center [313, 139] width 627 height 279
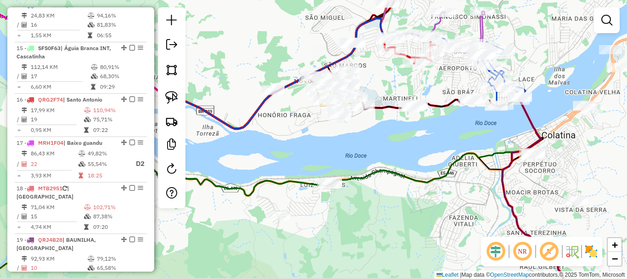
drag, startPoint x: 322, startPoint y: 177, endPoint x: 310, endPoint y: 160, distance: 20.9
click at [323, 163] on div "Janela de atendimento Grade de atendimento Capacidade Transportadoras Veículos …" at bounding box center [313, 139] width 627 height 279
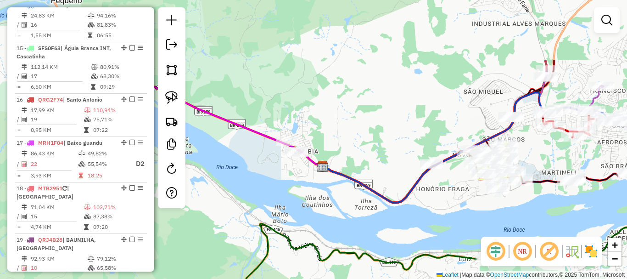
drag, startPoint x: 337, startPoint y: 141, endPoint x: 494, endPoint y: 230, distance: 180.4
click at [494, 230] on div "Janela de atendimento Grade de atendimento Capacidade Transportadoras Veículos …" at bounding box center [313, 139] width 627 height 279
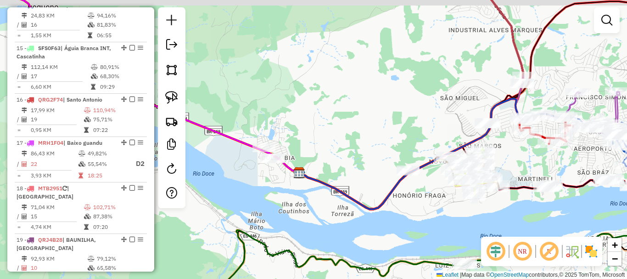
drag, startPoint x: 461, startPoint y: 211, endPoint x: 381, endPoint y: 211, distance: 79.9
click at [381, 211] on div "Janela de atendimento Grade de atendimento Capacidade Transportadoras Veículos …" at bounding box center [313, 139] width 627 height 279
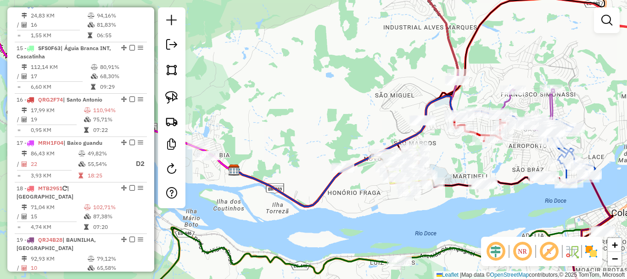
click at [340, 159] on div "Janela de atendimento Grade de atendimento Capacidade Transportadoras Veículos …" at bounding box center [313, 139] width 627 height 279
click at [331, 152] on div "Janela de atendimento Grade de atendimento Capacidade Transportadoras Veículos …" at bounding box center [313, 139] width 627 height 279
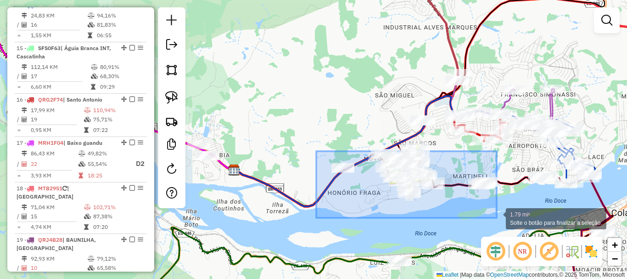
drag, startPoint x: 316, startPoint y: 151, endPoint x: 498, endPoint y: 217, distance: 193.0
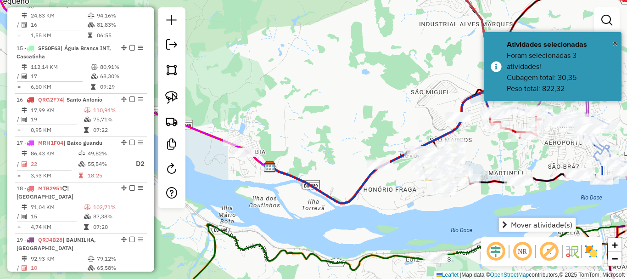
drag, startPoint x: 288, startPoint y: 132, endPoint x: 326, endPoint y: 140, distance: 38.5
click at [342, 138] on div "Janela de atendimento Grade de atendimento Capacidade Transportadoras Veículos …" at bounding box center [313, 139] width 627 height 279
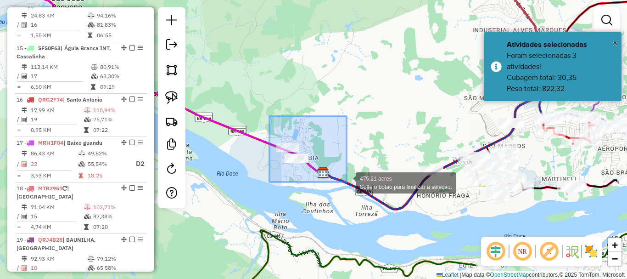
drag, startPoint x: 269, startPoint y: 116, endPoint x: 347, endPoint y: 182, distance: 101.3
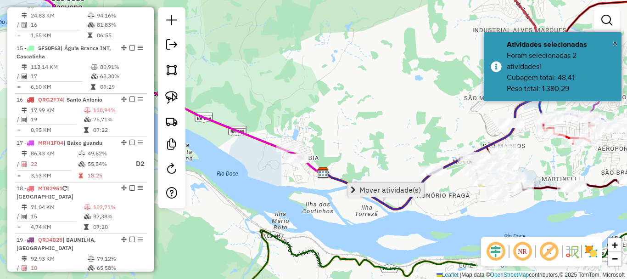
drag, startPoint x: 386, startPoint y: 190, endPoint x: 273, endPoint y: 190, distance: 112.5
click at [385, 189] on span "Mover atividade(s)" at bounding box center [390, 189] width 62 height 7
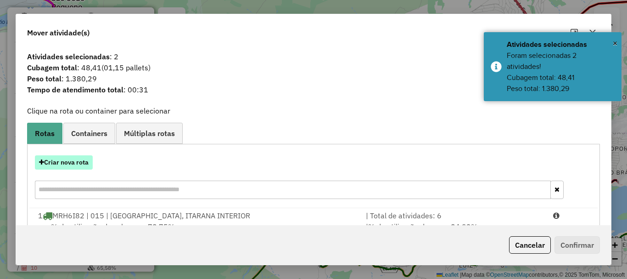
click at [75, 160] on button "Criar nova rota" at bounding box center [64, 162] width 58 height 14
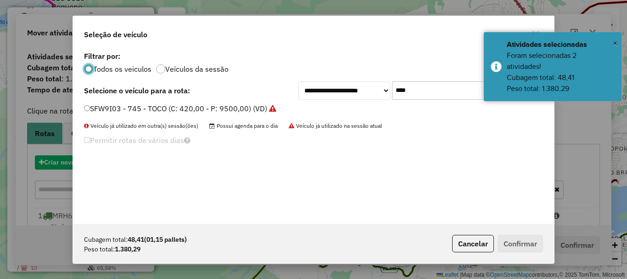
scroll to position [5, 3]
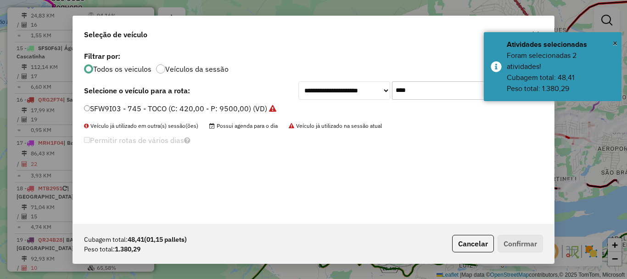
drag, startPoint x: 424, startPoint y: 91, endPoint x: 365, endPoint y: 106, distance: 61.1
click at [365, 106] on div "**********" at bounding box center [313, 136] width 481 height 174
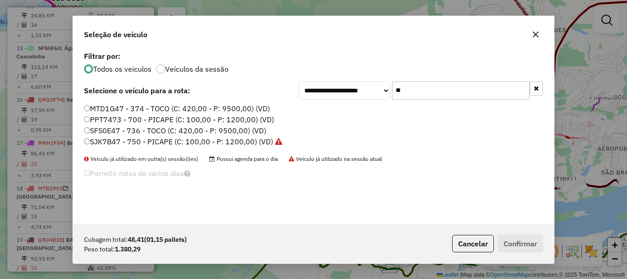
type input "**"
click at [109, 145] on label "SJK7B47 - 750 - PICAPE (C: 100,00 - P: 1200,00) (VD)" at bounding box center [183, 141] width 198 height 11
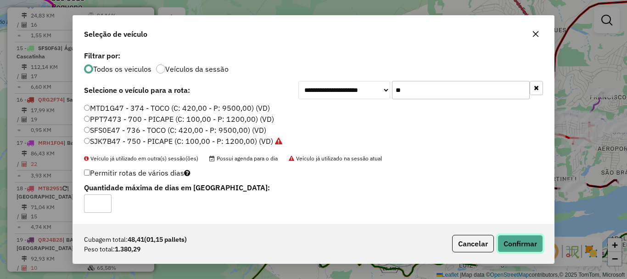
click at [520, 241] on button "Confirmar" at bounding box center [520, 243] width 45 height 17
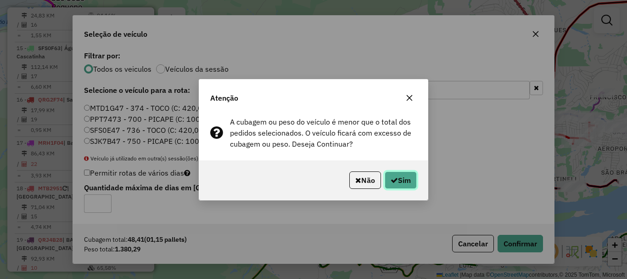
click at [391, 181] on icon "button" at bounding box center [394, 179] width 7 height 7
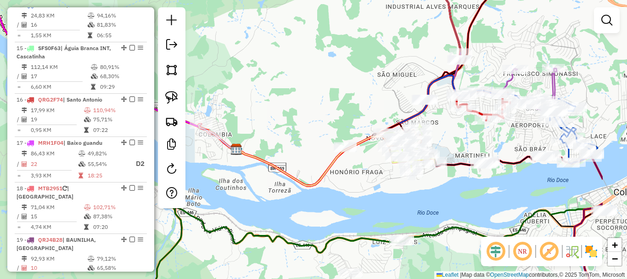
drag, startPoint x: 432, startPoint y: 190, endPoint x: 306, endPoint y: 180, distance: 126.6
click at [306, 180] on div "Janela de atendimento Grade de atendimento Capacidade Transportadoras Veículos …" at bounding box center [313, 139] width 627 height 279
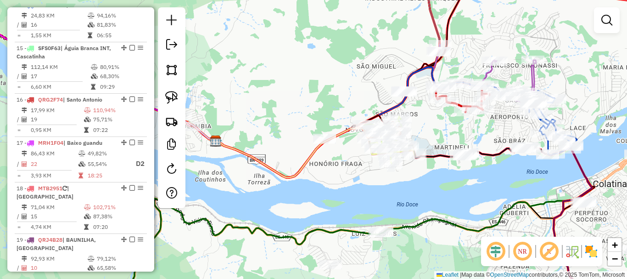
drag, startPoint x: 367, startPoint y: 173, endPoint x: 384, endPoint y: 172, distance: 16.5
click at [384, 173] on div "Janela de atendimento Grade de atendimento Capacidade Transportadoras Veículos …" at bounding box center [313, 139] width 627 height 279
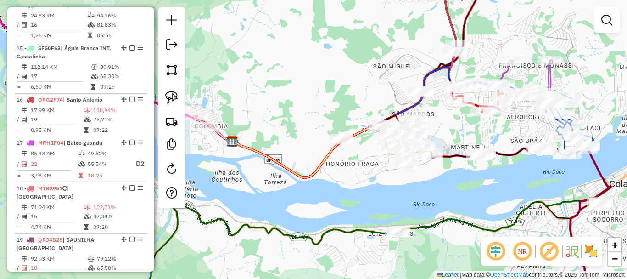
click at [320, 131] on div "Janela de atendimento Grade de atendimento Capacidade Transportadoras Veículos …" at bounding box center [313, 139] width 627 height 279
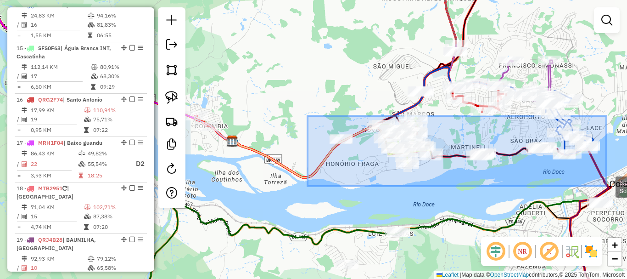
drag, startPoint x: 308, startPoint y: 116, endPoint x: 606, endPoint y: 186, distance: 307.0
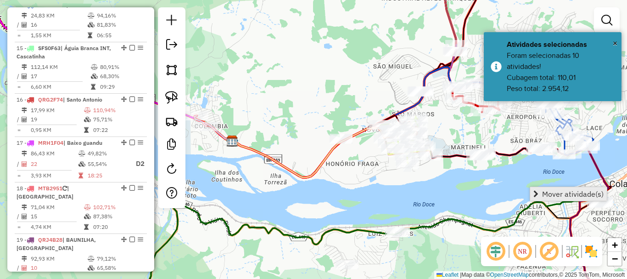
click at [593, 196] on span "Mover atividade(s)" at bounding box center [573, 193] width 62 height 7
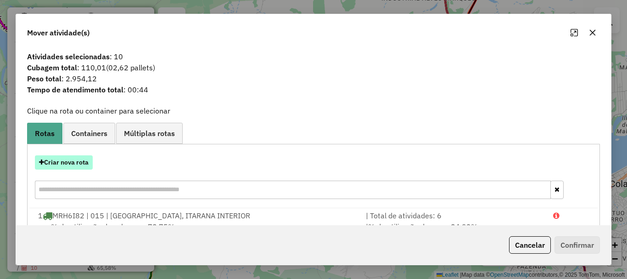
click at [61, 166] on button "Criar nova rota" at bounding box center [64, 162] width 58 height 14
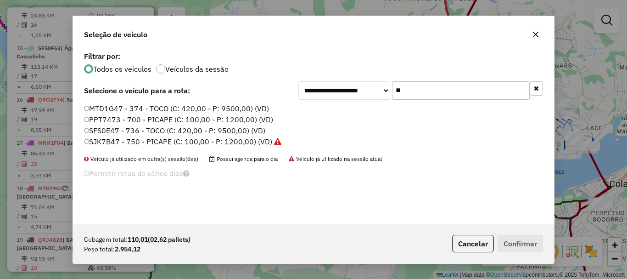
drag, startPoint x: 394, startPoint y: 104, endPoint x: 347, endPoint y: 118, distance: 49.8
click at [347, 118] on div "**********" at bounding box center [313, 136] width 481 height 174
click at [144, 142] on label "SJK7B47 - 750 - PICAPE (C: 100,00 - P: 1200,00) (VD)" at bounding box center [182, 141] width 197 height 11
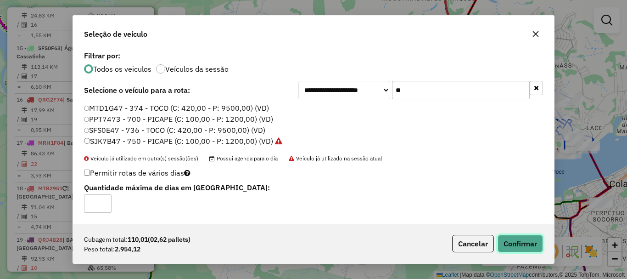
click at [510, 236] on button "Confirmar" at bounding box center [520, 243] width 45 height 17
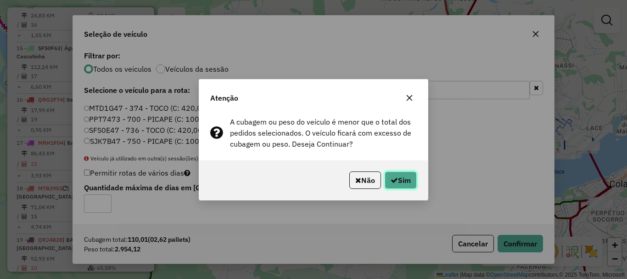
click at [394, 174] on button "Sim" at bounding box center [401, 179] width 32 height 17
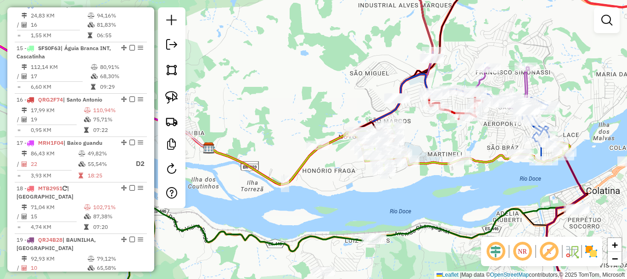
drag, startPoint x: 452, startPoint y: 192, endPoint x: 426, endPoint y: 200, distance: 27.2
click at [426, 200] on div "Janela de atendimento Grade de atendimento Capacidade Transportadoras Veículos …" at bounding box center [313, 139] width 627 height 279
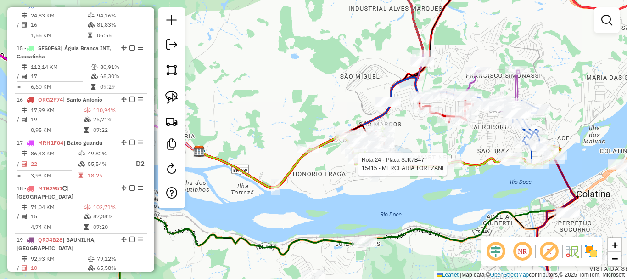
select select "*********"
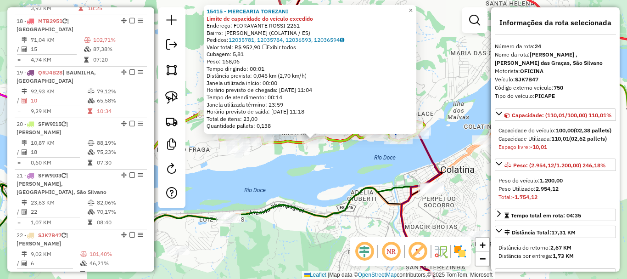
scroll to position [1434, 0]
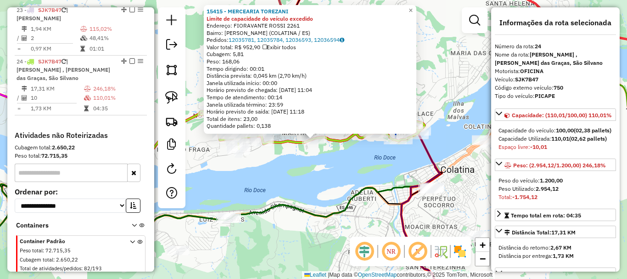
click at [337, 190] on div "15415 - MERCEARIA TOREZANI Limite de capacidade do veículo excedido Endereço: F…" at bounding box center [313, 139] width 627 height 279
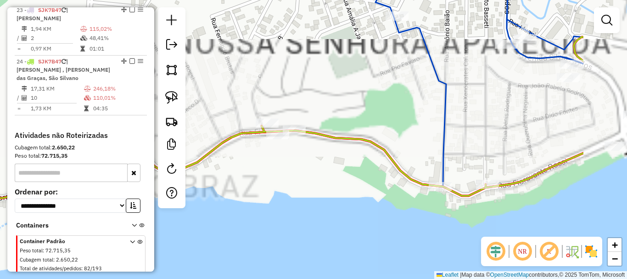
drag, startPoint x: 427, startPoint y: 149, endPoint x: 230, endPoint y: 134, distance: 198.0
click at [226, 133] on icon at bounding box center [207, 117] width 752 height 161
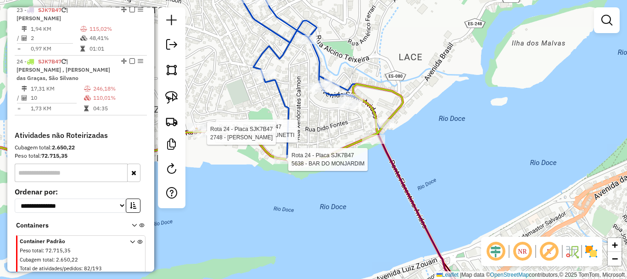
select select "*********"
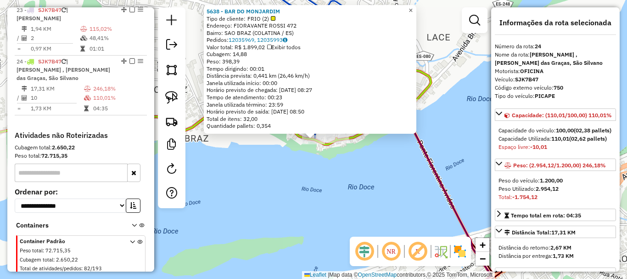
click at [413, 7] on span "×" at bounding box center [411, 10] width 4 height 8
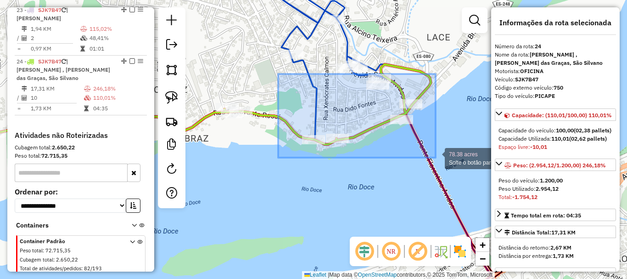
drag, startPoint x: 280, startPoint y: 74, endPoint x: 436, endPoint y: 157, distance: 177.0
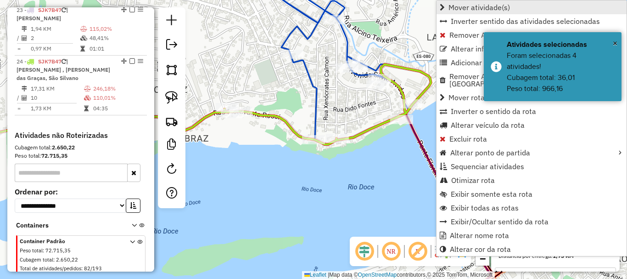
click at [459, 4] on span "Mover atividade(s)" at bounding box center [479, 7] width 62 height 7
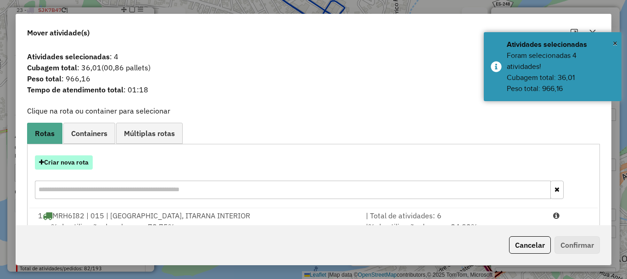
click at [83, 162] on button "Criar nova rota" at bounding box center [64, 162] width 58 height 14
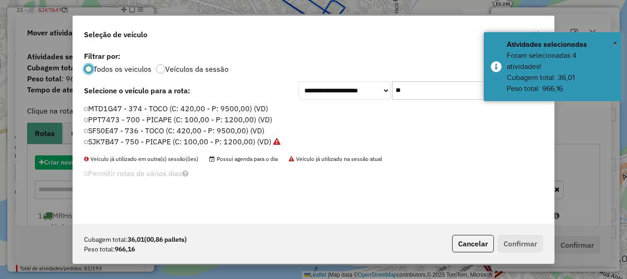
scroll to position [5, 3]
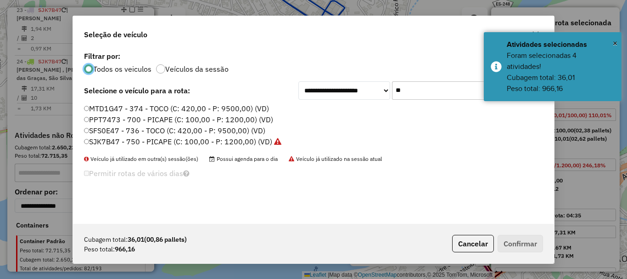
drag, startPoint x: 424, startPoint y: 87, endPoint x: 340, endPoint y: 114, distance: 88.6
click at [344, 112] on div "**********" at bounding box center [313, 136] width 481 height 174
click at [107, 136] on label "SJK7B47 - 750 - PICAPE (C: 100,00 - P: 1200,00) (VD)" at bounding box center [182, 141] width 197 height 11
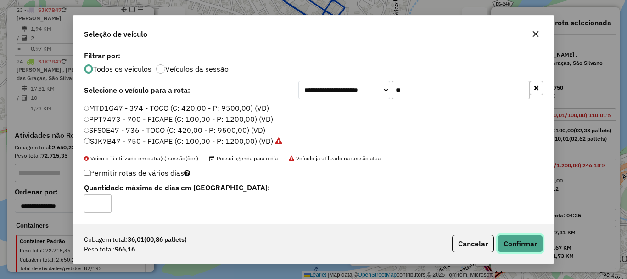
click at [510, 244] on button "Confirmar" at bounding box center [520, 243] width 45 height 17
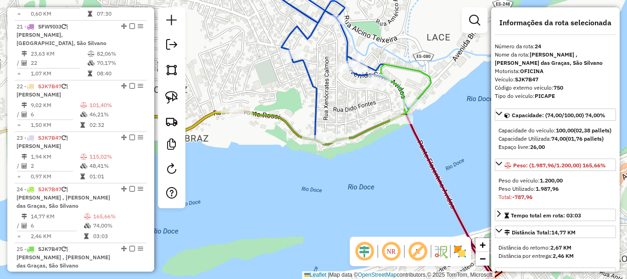
scroll to position [1466, 0]
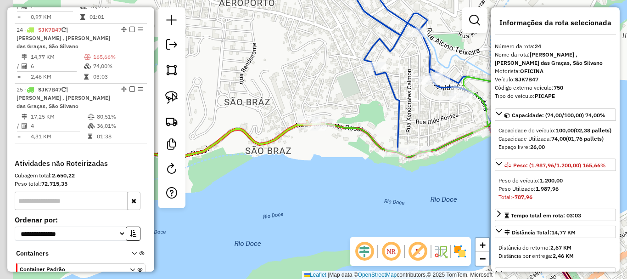
drag, startPoint x: 423, startPoint y: 227, endPoint x: 410, endPoint y: 177, distance: 51.3
click at [436, 224] on div "Janela de atendimento Grade de atendimento Capacidade Transportadoras Veículos …" at bounding box center [313, 139] width 627 height 279
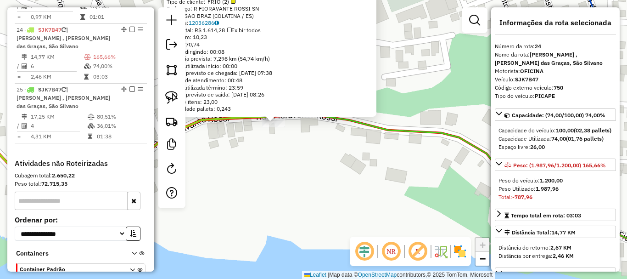
click at [350, 157] on div "2748 - JOSE MACHADO SOBRINH Tipo de cliente: FRIO (2) Endereço: R FIORAVANTE RO…" at bounding box center [313, 139] width 627 height 279
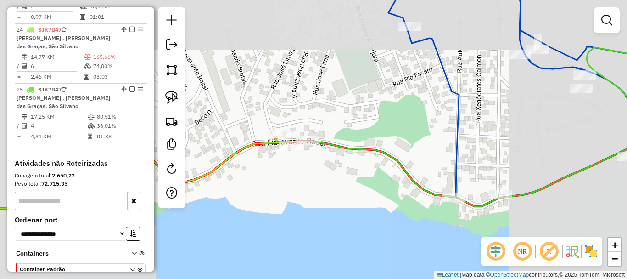
drag, startPoint x: 318, startPoint y: 176, endPoint x: 290, endPoint y: 136, distance: 48.5
click at [292, 141] on div "Janela de atendimento Grade de atendimento Capacidade Transportadoras Veículos …" at bounding box center [313, 139] width 627 height 279
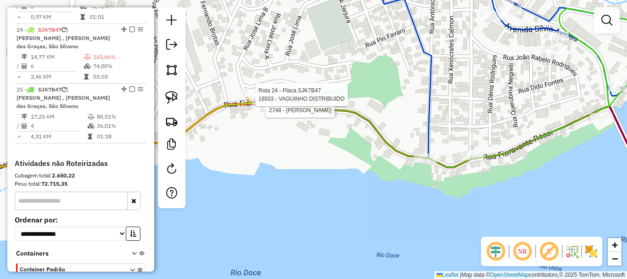
select select "*********"
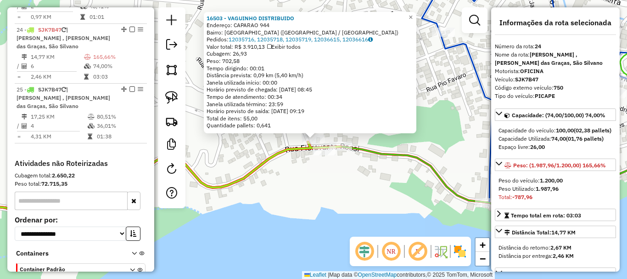
drag, startPoint x: 373, startPoint y: 188, endPoint x: 314, endPoint y: 151, distance: 69.9
click at [323, 151] on div "16503 - VAGUINHO DISTRIBUIDO Endereço: CAPARAO 944 Bairro: INTERLAGOS (LINHARES…" at bounding box center [313, 139] width 627 height 279
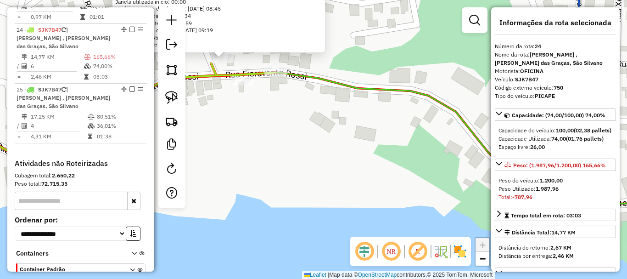
click at [303, 139] on div "16503 - VAGUINHO DISTRIBUIDO Endereço: CAPARAO 944 Bairro: INTERLAGOS (LINHARES…" at bounding box center [313, 139] width 627 height 279
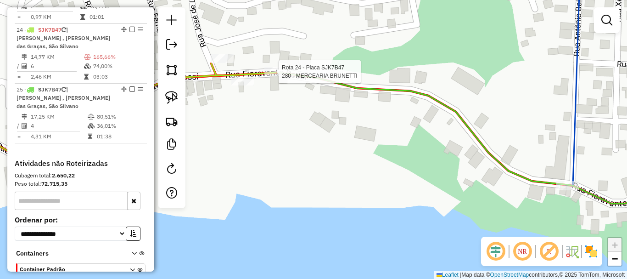
select select "*********"
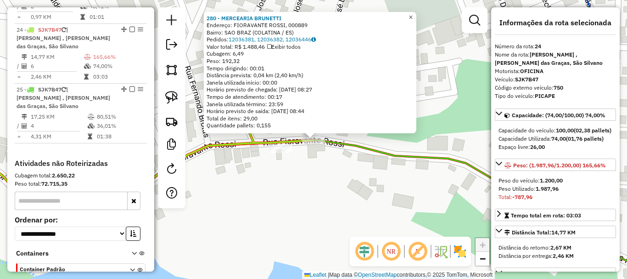
click at [413, 13] on span "×" at bounding box center [411, 17] width 4 height 8
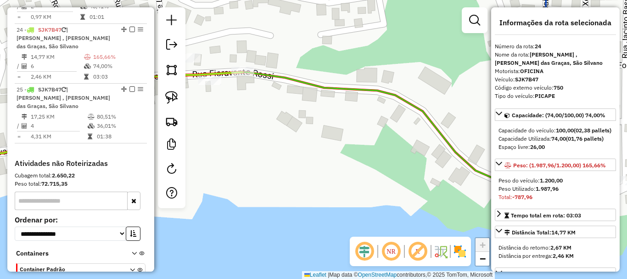
drag, startPoint x: 255, startPoint y: 111, endPoint x: 246, endPoint y: 105, distance: 10.9
click at [246, 104] on div "Janela de atendimento Grade de atendimento Capacidade Transportadoras Veículos …" at bounding box center [313, 139] width 627 height 279
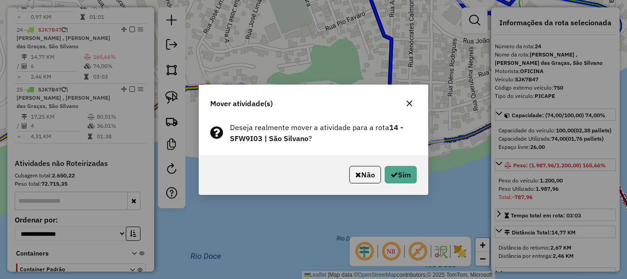
click at [402, 187] on div "Não Sim" at bounding box center [313, 174] width 229 height 39
click at [399, 178] on button "Sim" at bounding box center [401, 174] width 32 height 17
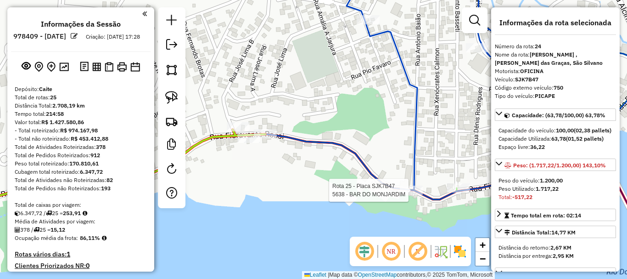
select select "*********"
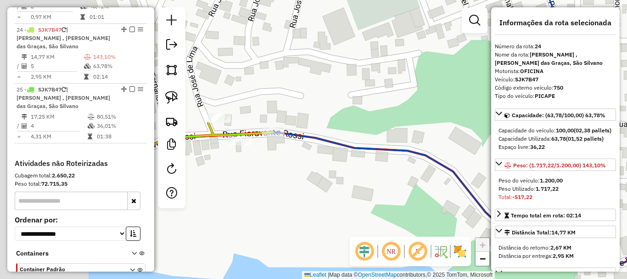
drag, startPoint x: 266, startPoint y: 181, endPoint x: 359, endPoint y: 171, distance: 93.7
click at [355, 174] on div "Janela de atendimento Grade de atendimento Capacidade Transportadoras Veículos …" at bounding box center [313, 139] width 627 height 279
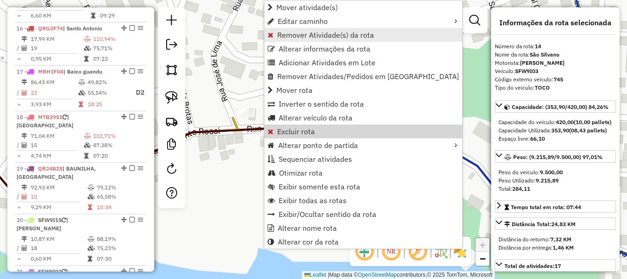
scroll to position [991, 0]
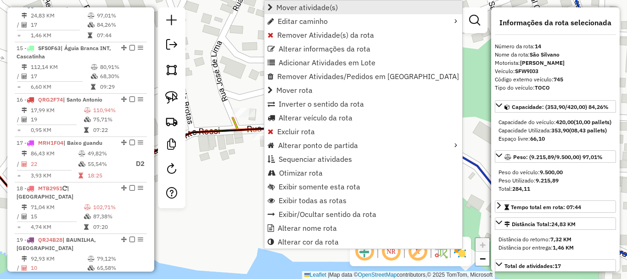
click at [341, 6] on link "Mover atividade(s)" at bounding box center [363, 7] width 198 height 14
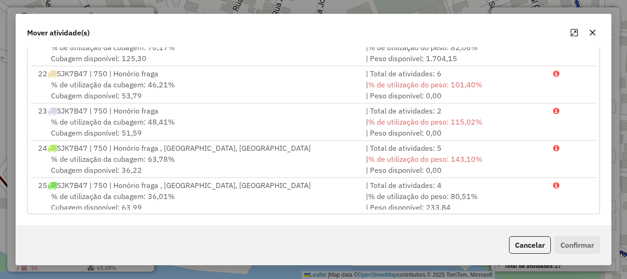
scroll to position [709, 0]
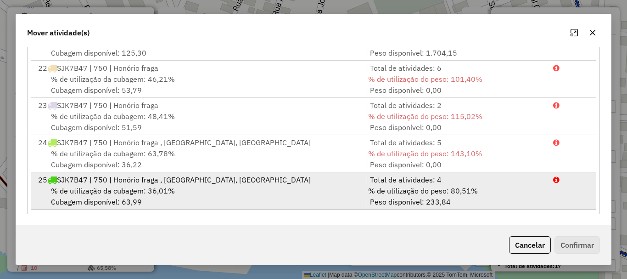
click at [129, 186] on span "% de utilização da cubagem: 36,01%" at bounding box center [113, 190] width 124 height 9
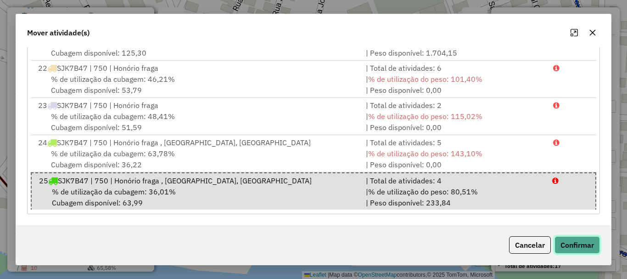
click at [578, 251] on button "Confirmar" at bounding box center [576, 244] width 45 height 17
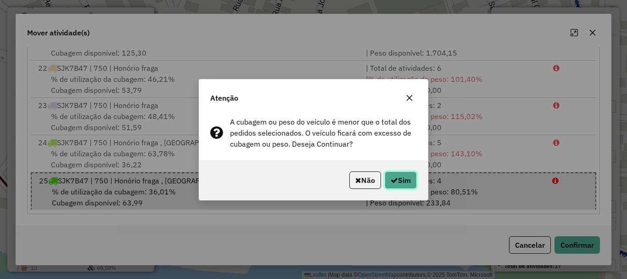
click at [405, 185] on button "Sim" at bounding box center [401, 179] width 32 height 17
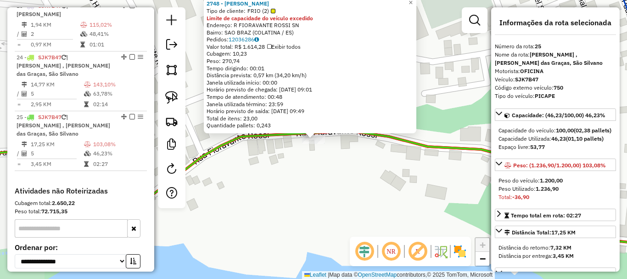
scroll to position [1485, 0]
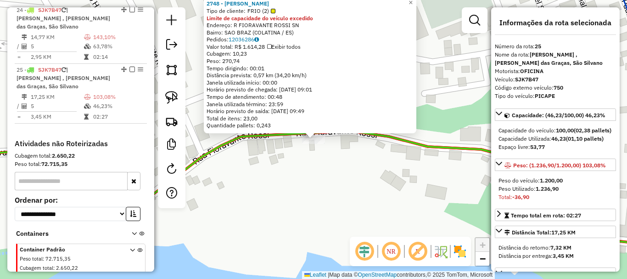
click at [396, 207] on div "2748 - JOSE MACHADO SOBRINH Tipo de cliente: FRIO (2) Limite de capacidade do v…" at bounding box center [313, 139] width 627 height 279
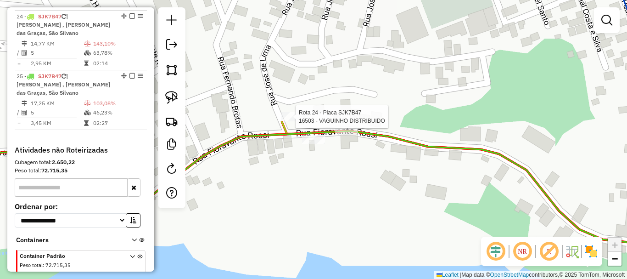
select select "*********"
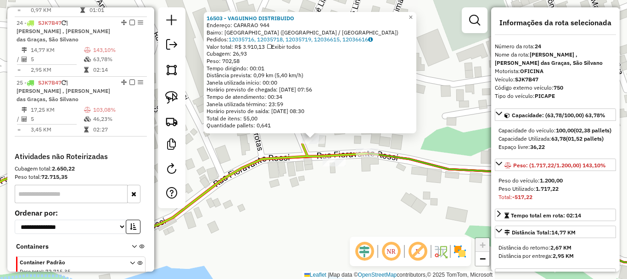
scroll to position [1466, 0]
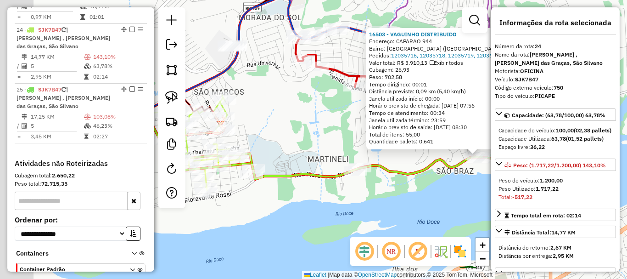
drag, startPoint x: 323, startPoint y: 230, endPoint x: 425, endPoint y: 192, distance: 109.0
click at [425, 192] on div "16503 - VAGUINHO DISTRIBUIDO Endereço: CAPARAO 944 Bairro: INTERLAGOS (LINHARES…" at bounding box center [313, 139] width 627 height 279
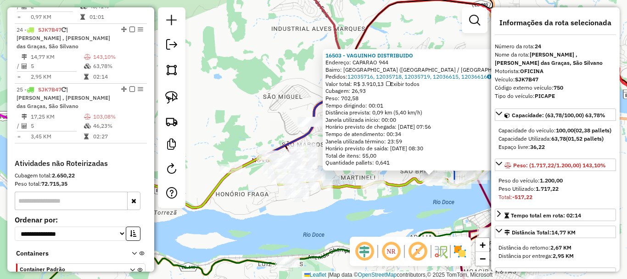
click at [386, 198] on div "16503 - VAGUINHO DISTRIBUIDO Endereço: CAPARAO 944 Bairro: INTERLAGOS (LINHARES…" at bounding box center [313, 139] width 627 height 279
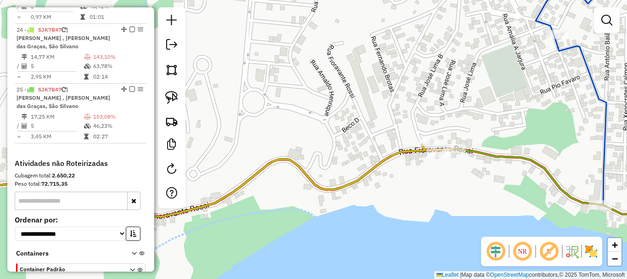
drag, startPoint x: 495, startPoint y: 189, endPoint x: 361, endPoint y: 162, distance: 136.4
click at [370, 185] on div "Janela de atendimento Grade de atendimento Capacidade Transportadoras Veículos …" at bounding box center [313, 139] width 627 height 279
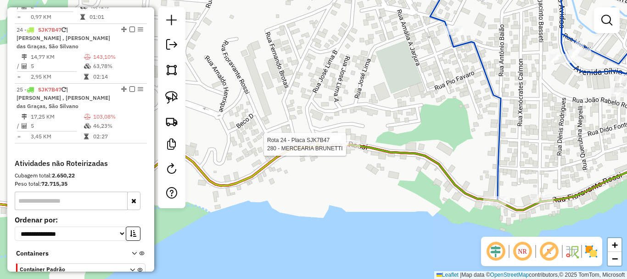
select select "*********"
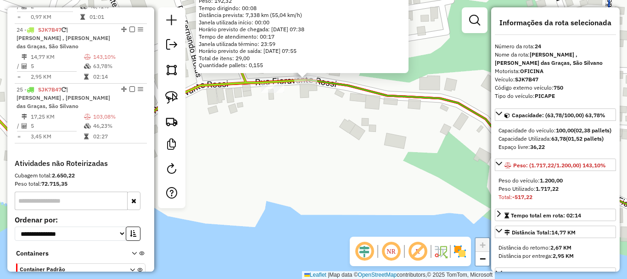
click at [311, 161] on div "280 - MERCEARIA BRUNETTI Endereço: FIORAVANTE ROSSI, 000889 Bairro: SAO BRAZ (C…" at bounding box center [313, 139] width 627 height 279
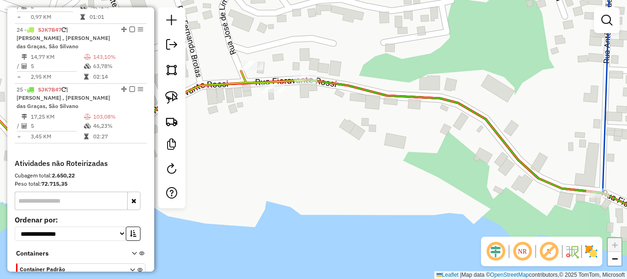
click at [278, 93] on div at bounding box center [272, 88] width 23 height 9
select select "*********"
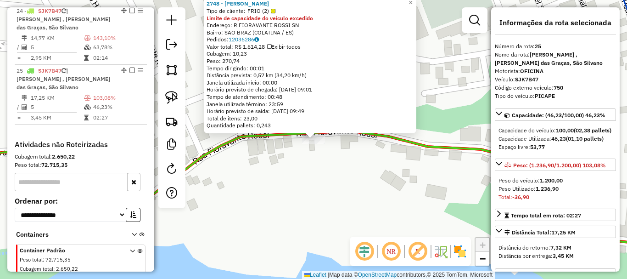
scroll to position [1485, 0]
click at [317, 164] on div "Rota 25 - Placa SJK7B47 2748 - JOSE MACHADO SOBRINH 2748 - JOSE MACHADO SOBRINH…" at bounding box center [313, 139] width 627 height 279
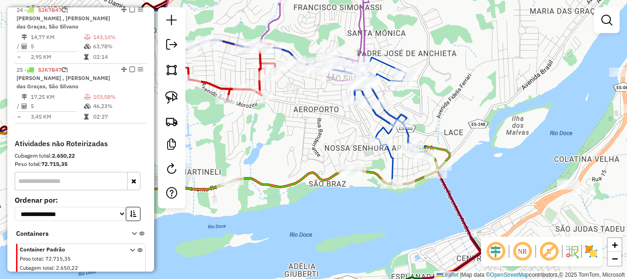
select select "*********"
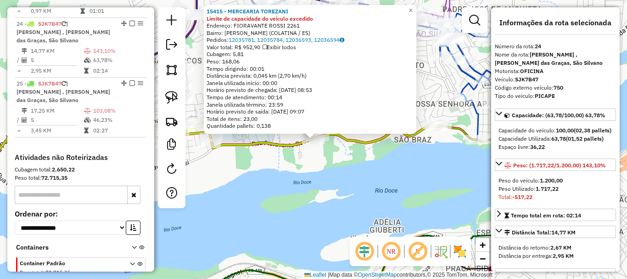
scroll to position [1466, 0]
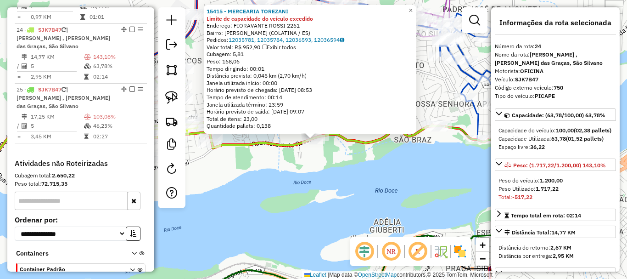
click at [359, 164] on div "15415 - MERCEARIA TOREZANI Limite de capacidade do veículo excedido Endereço: F…" at bounding box center [313, 139] width 627 height 279
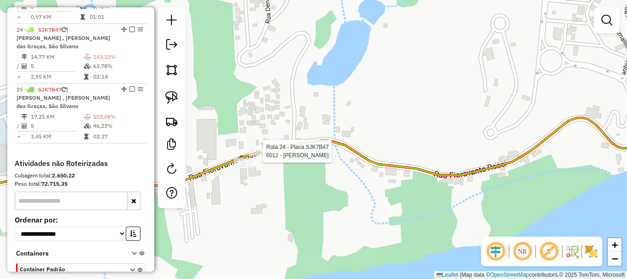
select select "*********"
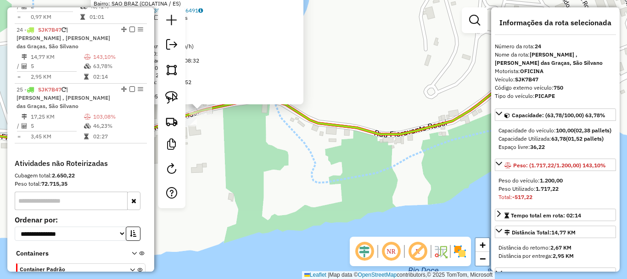
drag, startPoint x: 386, startPoint y: 194, endPoint x: 290, endPoint y: 175, distance: 98.1
click at [292, 174] on div "6012 - GERALDO BATISTELLE Tipo de cliente: FRIO (2) Limite de capacidade do veí…" at bounding box center [313, 139] width 627 height 279
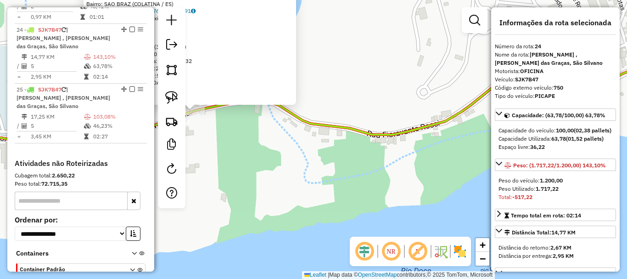
click at [290, 175] on div "6012 - GERALDO BATISTELLE Tipo de cliente: FRIO (2) Limite de capacidade do veí…" at bounding box center [313, 139] width 627 height 279
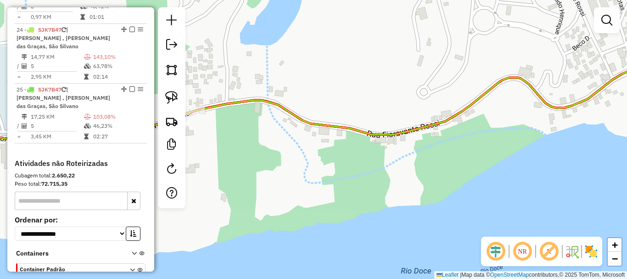
drag, startPoint x: 330, startPoint y: 164, endPoint x: 222, endPoint y: 171, distance: 108.6
click at [297, 171] on div "6012 - GERALDO BATISTELLE Tipo de cliente: FRIO (2) Limite de capacidade do veí…" at bounding box center [313, 139] width 627 height 279
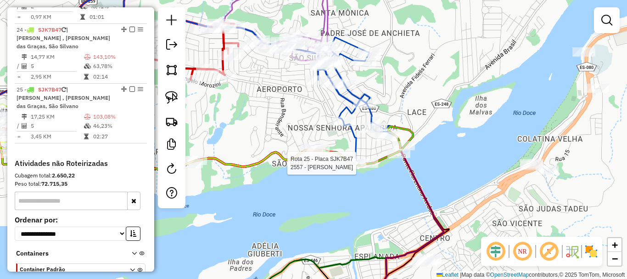
select select "*********"
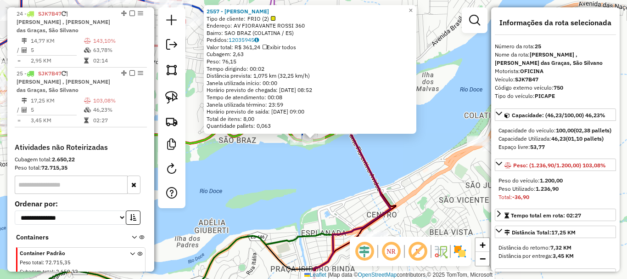
scroll to position [1485, 0]
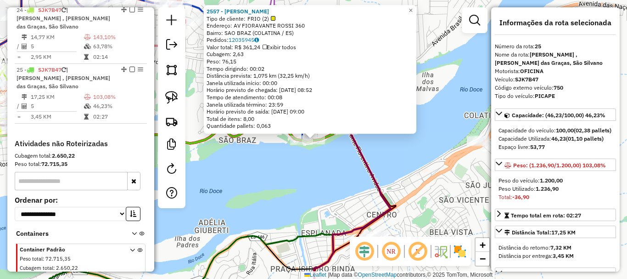
click at [272, 194] on div "2557 - ALCIDES DE SOUZA Tipo de cliente: FRIO (2) Endereço: AV FIORAVANTE ROSSI…" at bounding box center [313, 139] width 627 height 279
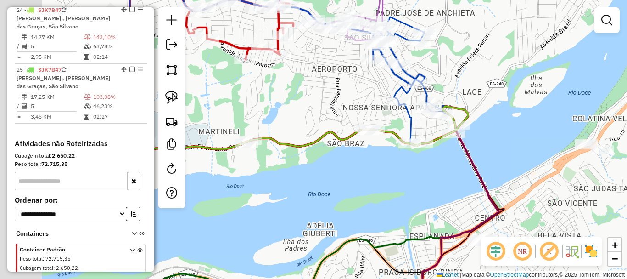
drag, startPoint x: 255, startPoint y: 195, endPoint x: 299, endPoint y: 182, distance: 46.5
click at [365, 198] on div "Janela de atendimento Grade de atendimento Capacidade Transportadoras Veículos …" at bounding box center [313, 139] width 627 height 279
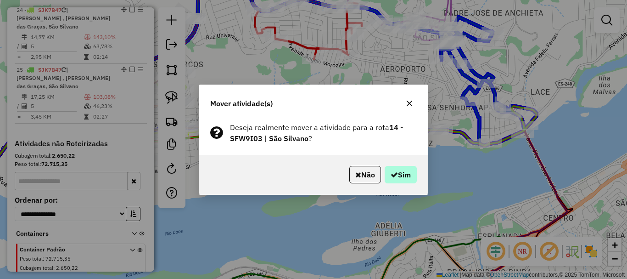
drag, startPoint x: 419, startPoint y: 170, endPoint x: 413, endPoint y: 177, distance: 8.8
click at [417, 174] on div "Não Sim" at bounding box center [313, 174] width 229 height 39
click at [411, 178] on button "Sim" at bounding box center [401, 174] width 32 height 17
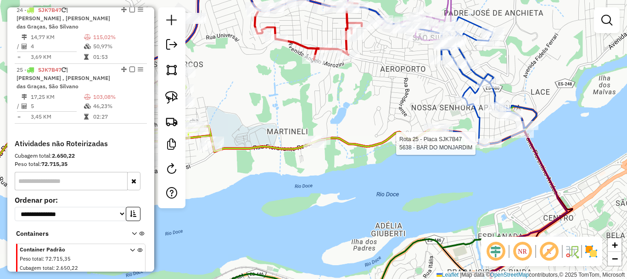
select select "*********"
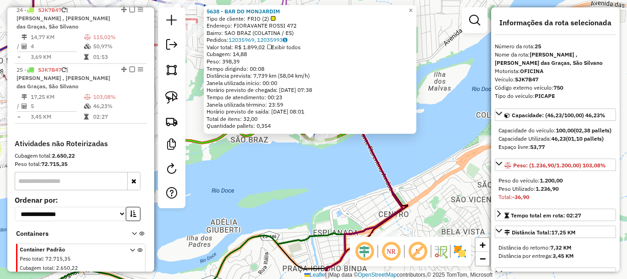
click at [354, 187] on div "5638 - BAR DO MONJARDIM Tipo de cliente: FRIO (2) Endereço: FIORAVANTE ROSSI 47…" at bounding box center [313, 139] width 627 height 279
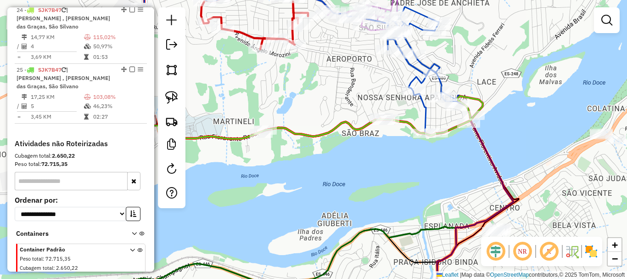
drag, startPoint x: 309, startPoint y: 149, endPoint x: 381, endPoint y: 153, distance: 71.7
click at [392, 150] on div "Janela de atendimento Grade de atendimento Capacidade Transportadoras Veículos …" at bounding box center [313, 139] width 627 height 279
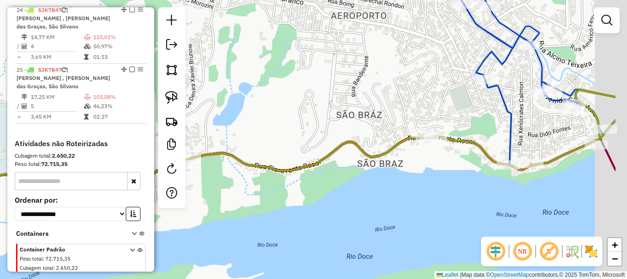
drag, startPoint x: 383, startPoint y: 149, endPoint x: 354, endPoint y: 158, distance: 30.3
click at [354, 158] on div "Janela de atendimento Grade de atendimento Capacidade Transportadoras Veículos …" at bounding box center [313, 139] width 627 height 279
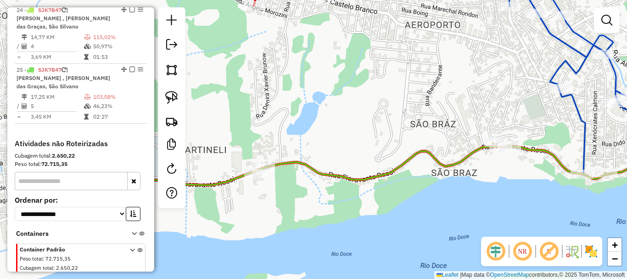
drag, startPoint x: 365, startPoint y: 208, endPoint x: 382, endPoint y: 210, distance: 17.1
click at [384, 210] on div "Janela de atendimento Grade de atendimento Capacidade Transportadoras Veículos …" at bounding box center [313, 139] width 627 height 279
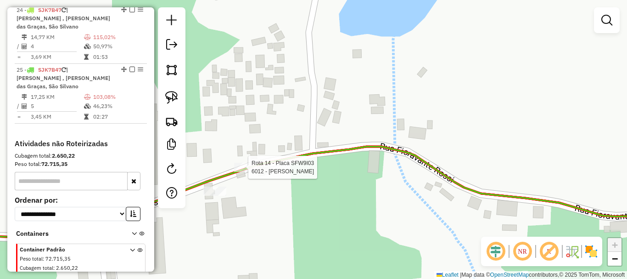
select select "*********"
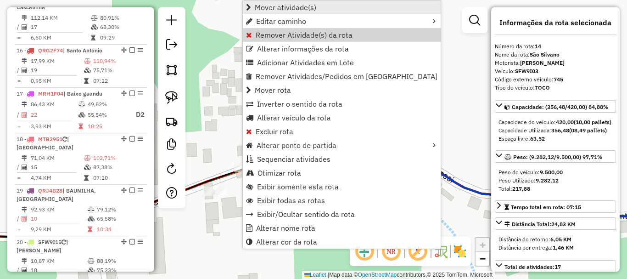
scroll to position [991, 0]
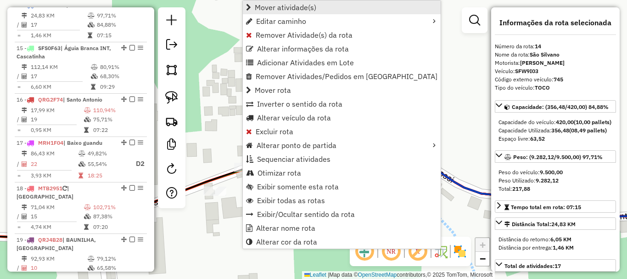
click at [292, 7] on span "Mover atividade(s)" at bounding box center [286, 7] width 62 height 7
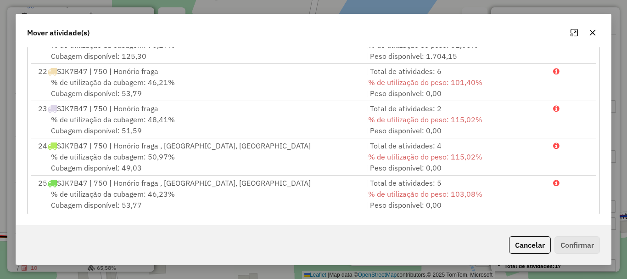
scroll to position [709, 0]
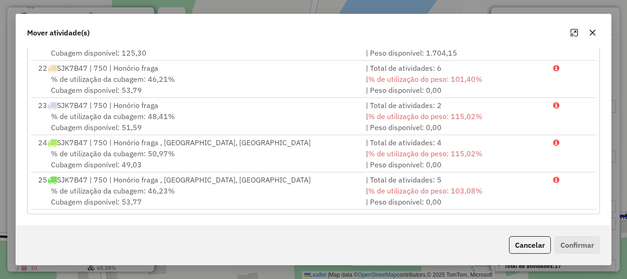
click at [102, 191] on span "% de utilização da cubagem: 46,23%" at bounding box center [113, 190] width 124 height 9
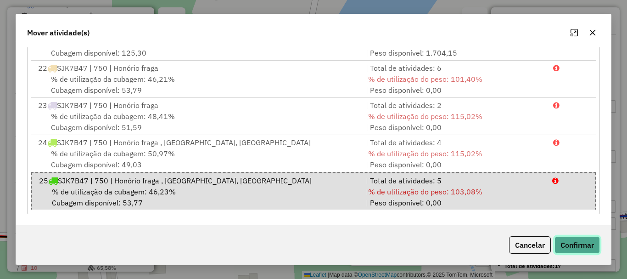
click at [588, 243] on button "Confirmar" at bounding box center [576, 244] width 45 height 17
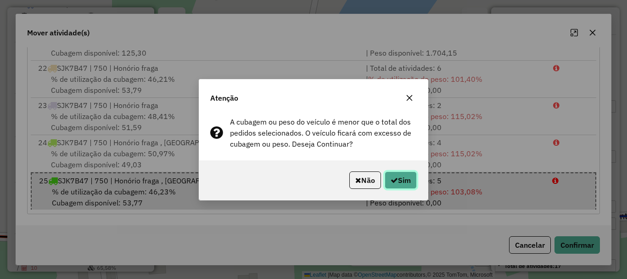
click at [414, 184] on button "Sim" at bounding box center [401, 179] width 32 height 17
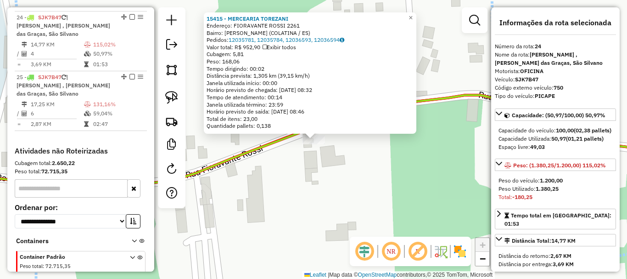
scroll to position [1466, 0]
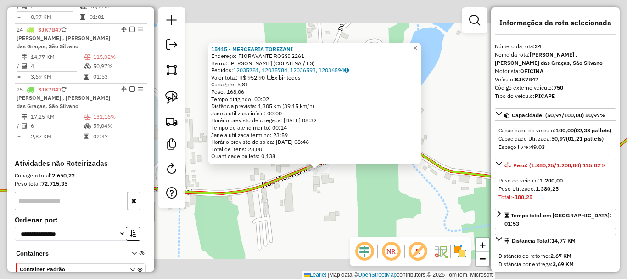
click at [322, 201] on div "15415 - MERCEARIA TOREZANI Endereço: FIORAVANTE ROSSI 2261 Bairro: HONORIO FRAG…" at bounding box center [313, 139] width 627 height 279
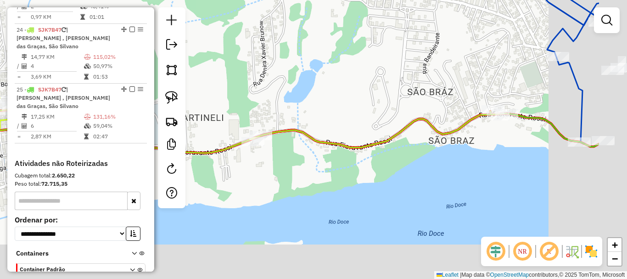
drag, startPoint x: 491, startPoint y: 221, endPoint x: 396, endPoint y: 165, distance: 110.1
click at [398, 168] on div "Janela de atendimento Grade de atendimento Capacidade Transportadoras Veículos …" at bounding box center [313, 139] width 627 height 279
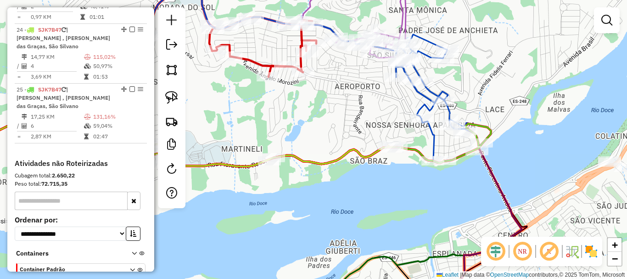
drag, startPoint x: 408, startPoint y: 185, endPoint x: 392, endPoint y: 186, distance: 15.2
click at [392, 186] on div "Janela de atendimento Grade de atendimento Capacidade Transportadoras Veículos …" at bounding box center [313, 139] width 627 height 279
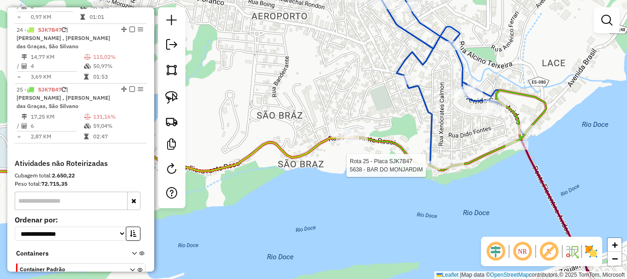
select select "*********"
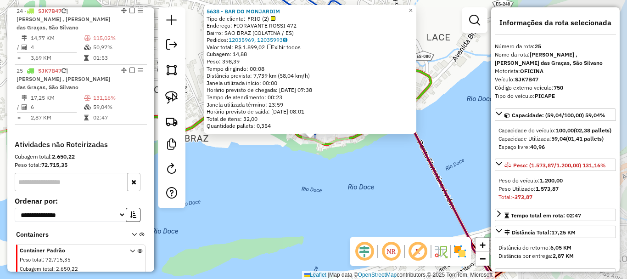
scroll to position [1485, 0]
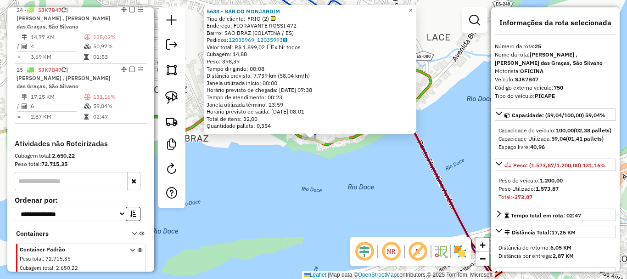
click at [309, 179] on div "5638 - BAR DO MONJARDIM Tipo de cliente: FRIO (2) Endereço: FIORAVANTE ROSSI 47…" at bounding box center [313, 139] width 627 height 279
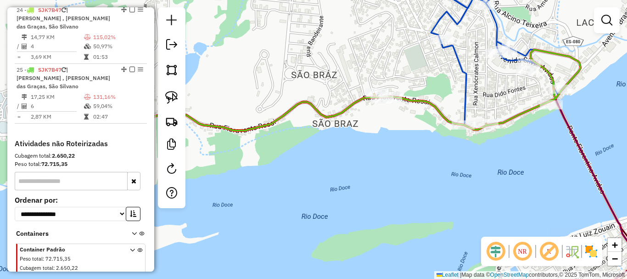
drag, startPoint x: 321, startPoint y: 175, endPoint x: 472, endPoint y: 168, distance: 151.2
click at [489, 162] on div "Janela de atendimento Grade de atendimento Capacidade Transportadoras Veículos …" at bounding box center [313, 139] width 627 height 279
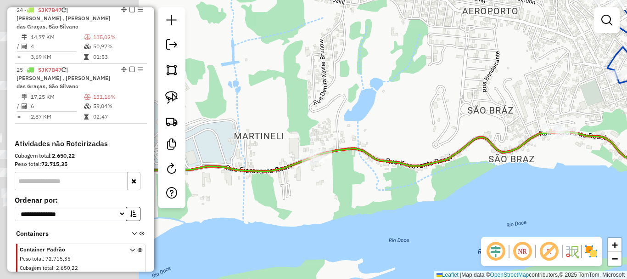
drag, startPoint x: 316, startPoint y: 155, endPoint x: 507, endPoint y: 196, distance: 194.7
click at [510, 196] on div "Janela de atendimento Grade de atendimento Capacidade Transportadoras Veículos …" at bounding box center [313, 139] width 627 height 279
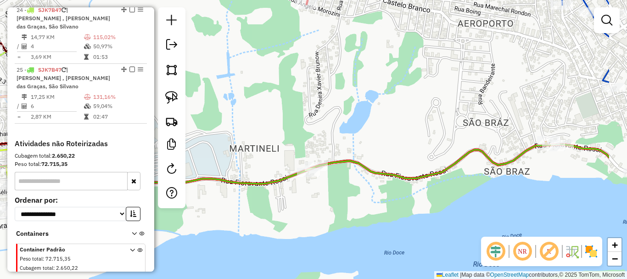
drag, startPoint x: 436, startPoint y: 195, endPoint x: 318, endPoint y: 204, distance: 117.9
click at [297, 213] on div "Janela de atendimento Grade de atendimento Capacidade Transportadoras Veículos …" at bounding box center [313, 139] width 627 height 279
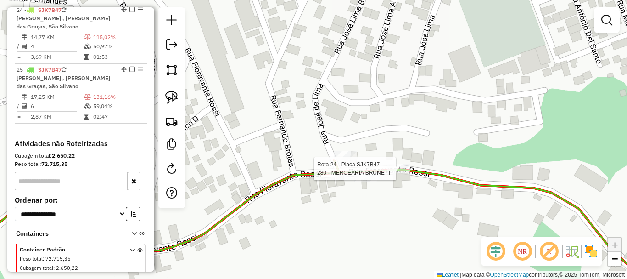
select select "*********"
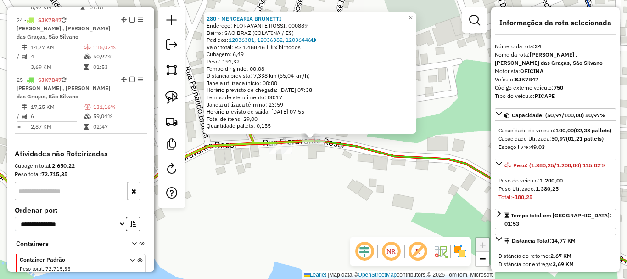
scroll to position [1466, 0]
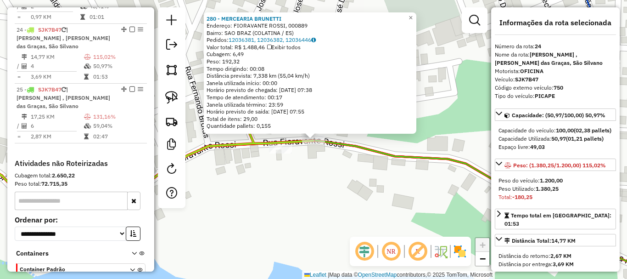
drag, startPoint x: 354, startPoint y: 196, endPoint x: 319, endPoint y: 186, distance: 36.4
click at [353, 196] on div "280 - MERCEARIA BRUNETTI Endereço: FIORAVANTE ROSSI, 000889 Bairro: SAO BRAZ (C…" at bounding box center [313, 139] width 627 height 279
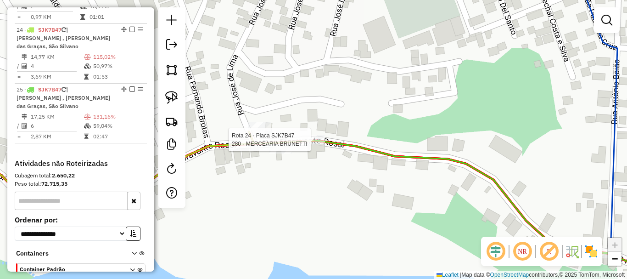
select select "*********"
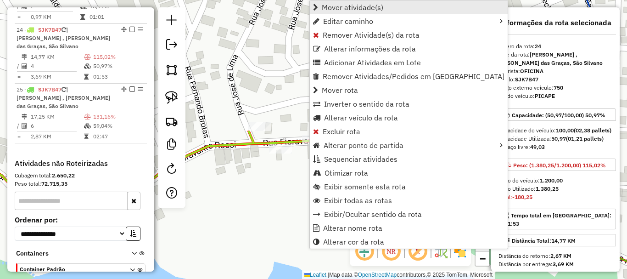
click at [364, 6] on span "Mover atividade(s)" at bounding box center [353, 7] width 62 height 7
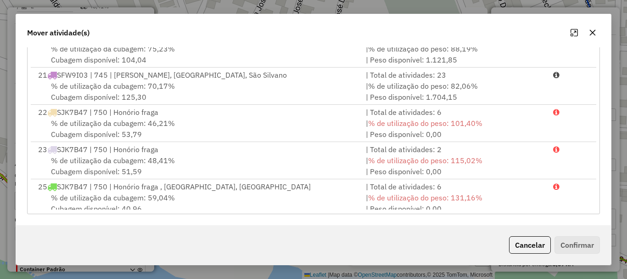
scroll to position [709, 0]
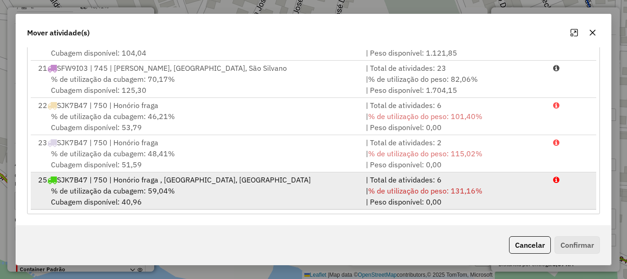
click at [124, 202] on div "% de utilização da cubagem: 59,04% Cubagem disponível: 40,96" at bounding box center [197, 196] width 328 height 22
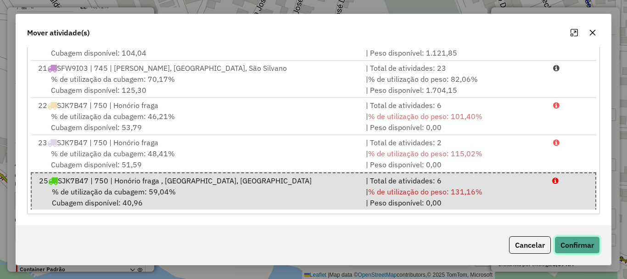
click at [572, 246] on button "Confirmar" at bounding box center [576, 244] width 45 height 17
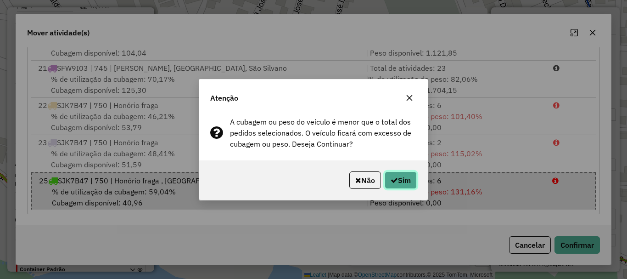
click at [410, 183] on button "Sim" at bounding box center [401, 179] width 32 height 17
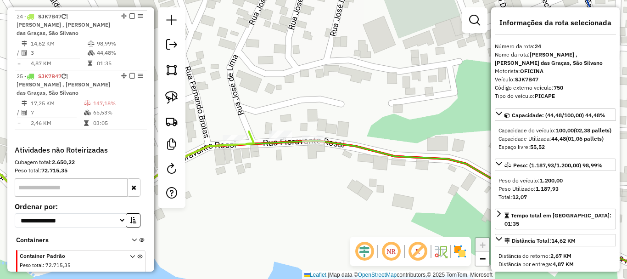
scroll to position [1485, 0]
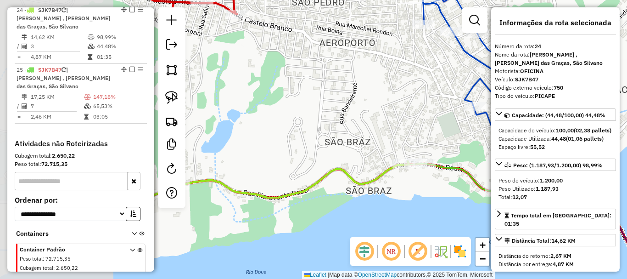
drag, startPoint x: 289, startPoint y: 212, endPoint x: 407, endPoint y: 197, distance: 118.5
click at [413, 197] on div "Janela de atendimento Grade de atendimento Capacidade Transportadoras Veículos …" at bounding box center [313, 139] width 627 height 279
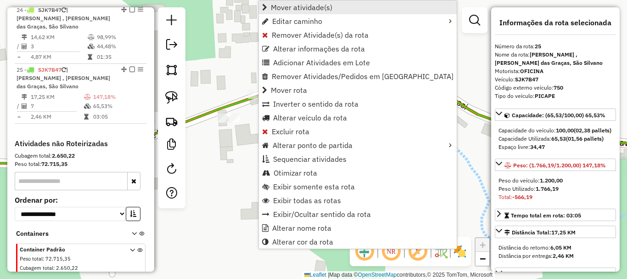
click at [316, 4] on span "Mover atividade(s)" at bounding box center [302, 7] width 62 height 7
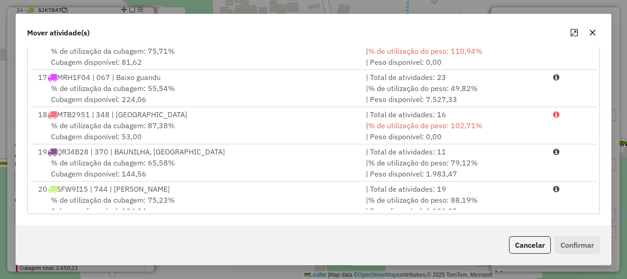
scroll to position [709, 0]
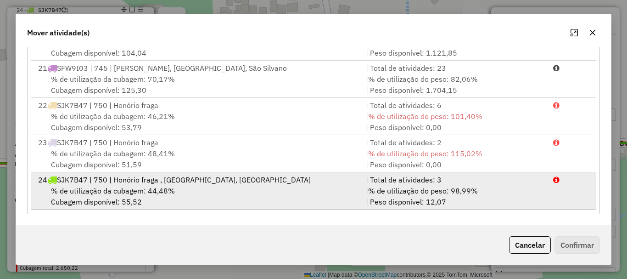
click at [117, 196] on div "% de utilização da cubagem: 44,48% Cubagem disponível: 55,52" at bounding box center [197, 196] width 328 height 22
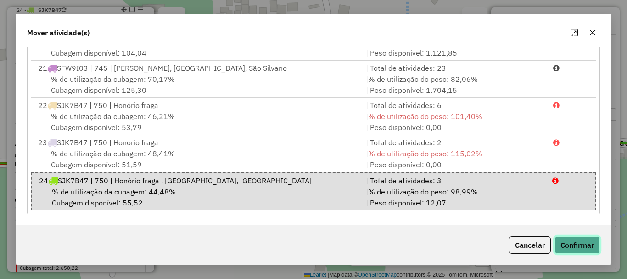
click at [571, 244] on button "Confirmar" at bounding box center [576, 244] width 45 height 17
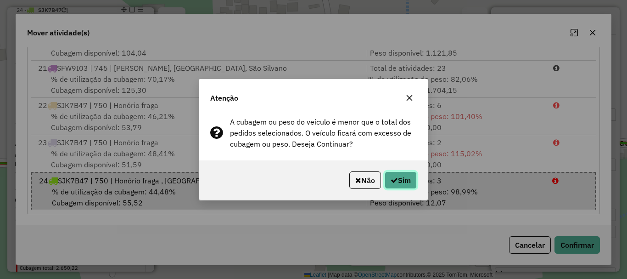
click at [415, 184] on button "Sim" at bounding box center [401, 179] width 32 height 17
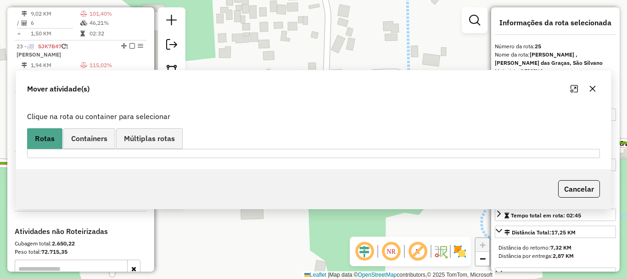
scroll to position [1485, 0]
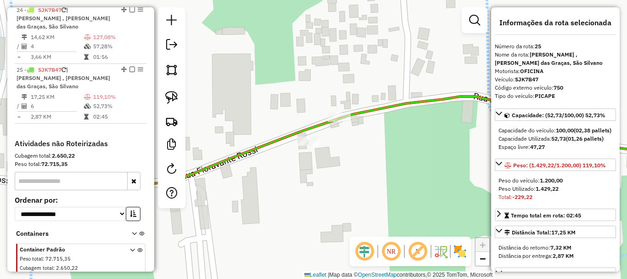
drag, startPoint x: 323, startPoint y: 152, endPoint x: 368, endPoint y: 164, distance: 47.1
click at [368, 164] on div "Janela de atendimento Grade de atendimento Capacidade Transportadoras Veículos …" at bounding box center [313, 139] width 627 height 279
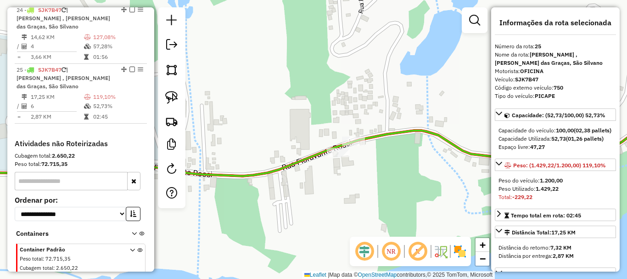
click at [351, 133] on div "Rota 24 - Placa SJK7B47 6012 - GERALDO BATISTELLE Janela de atendimento Grade d…" at bounding box center [313, 139] width 627 height 279
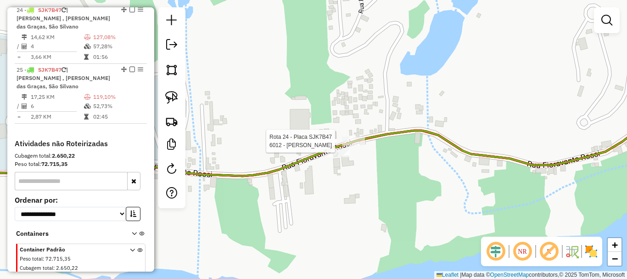
select select "*********"
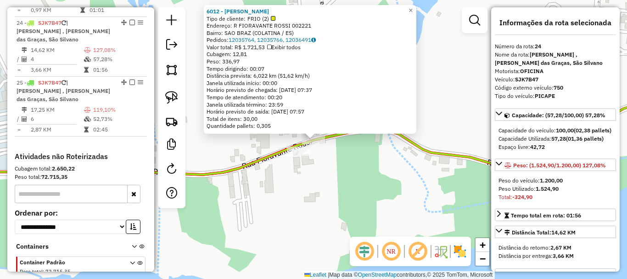
scroll to position [1466, 0]
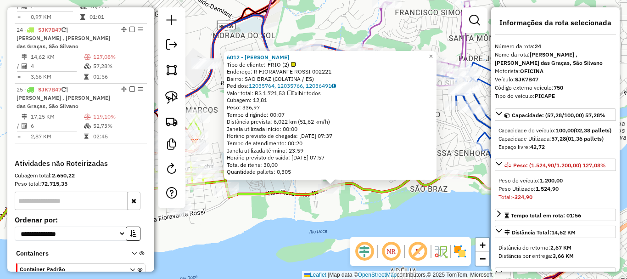
click at [340, 230] on div "6012 - GERALDO BATISTELLE Tipo de cliente: FRIO (2) Endereço: R FIORAVANTE ROSS…" at bounding box center [313, 139] width 627 height 279
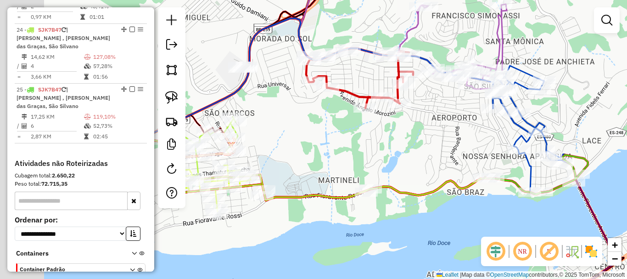
drag, startPoint x: 322, startPoint y: 230, endPoint x: 434, endPoint y: 217, distance: 112.7
click at [433, 219] on div "Janela de atendimento Grade de atendimento Capacidade Transportadoras Veículos …" at bounding box center [313, 139] width 627 height 279
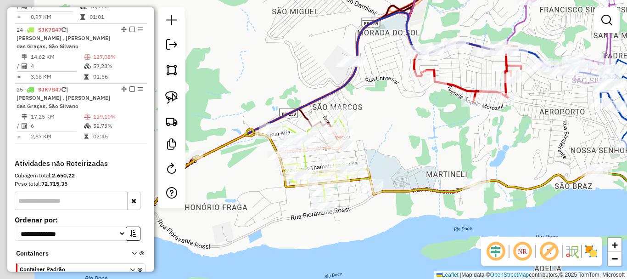
drag, startPoint x: 389, startPoint y: 216, endPoint x: 440, endPoint y: 196, distance: 55.4
click at [474, 211] on div "Janela de atendimento Grade de atendimento Capacidade Transportadoras Veículos …" at bounding box center [313, 139] width 627 height 279
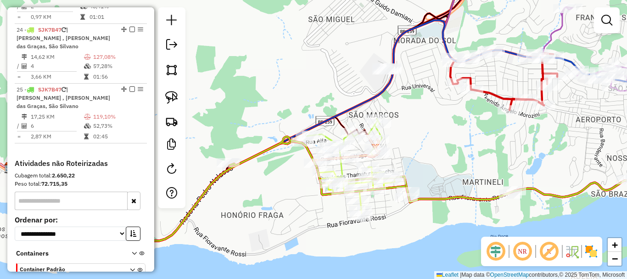
drag, startPoint x: 374, startPoint y: 163, endPoint x: 412, endPoint y: 163, distance: 37.6
click at [399, 165] on div "Janela de atendimento Grade de atendimento Capacidade Transportadoras Veículos …" at bounding box center [313, 139] width 627 height 279
drag, startPoint x: 473, startPoint y: 142, endPoint x: 330, endPoint y: 164, distance: 145.0
click at [390, 147] on div at bounding box center [378, 151] width 23 height 9
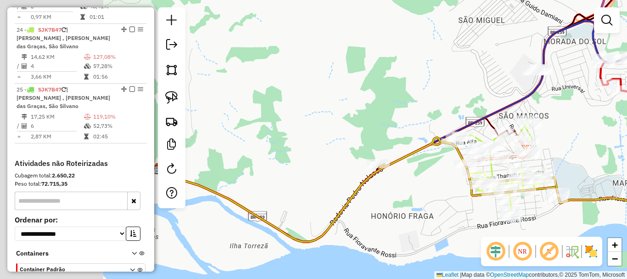
drag, startPoint x: 414, startPoint y: 179, endPoint x: 456, endPoint y: 172, distance: 42.5
click at [458, 172] on div "Janela de atendimento Grade de atendimento Capacidade Transportadoras Veículos …" at bounding box center [313, 139] width 627 height 279
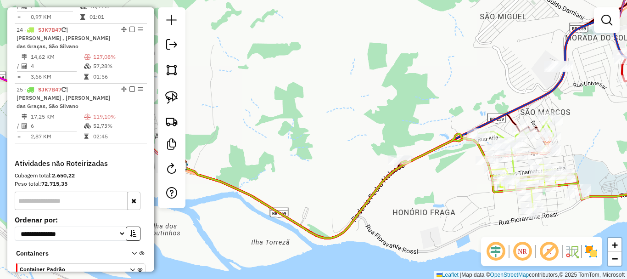
drag, startPoint x: 304, startPoint y: 168, endPoint x: 413, endPoint y: 178, distance: 109.7
click at [413, 178] on div "Janela de atendimento Grade de atendimento Capacidade Transportadoras Veículos …" at bounding box center [313, 139] width 627 height 279
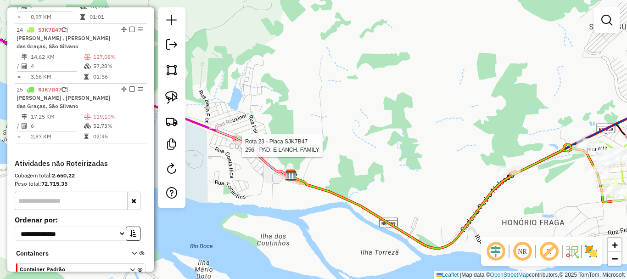
select select "*********"
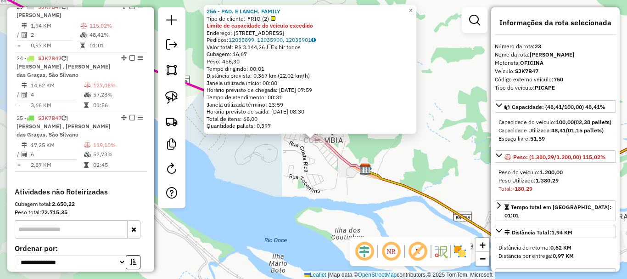
scroll to position [1423, 0]
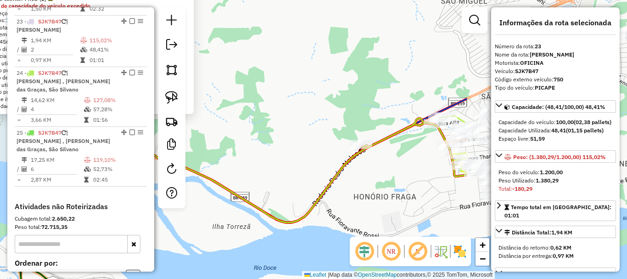
drag, startPoint x: 416, startPoint y: 221, endPoint x: 193, endPoint y: 201, distance: 223.5
click at [193, 201] on div "256 - PAD. E LANCH. FAMILY Tipo de cliente: FRIO (2) Limite de capacidade do ve…" at bounding box center [313, 139] width 627 height 279
drag, startPoint x: 387, startPoint y: 179, endPoint x: 290, endPoint y: 168, distance: 98.4
click at [291, 171] on div "256 - PAD. E LANCH. FAMILY Tipo de cliente: FRIO (2) Limite de capacidade do ve…" at bounding box center [313, 139] width 627 height 279
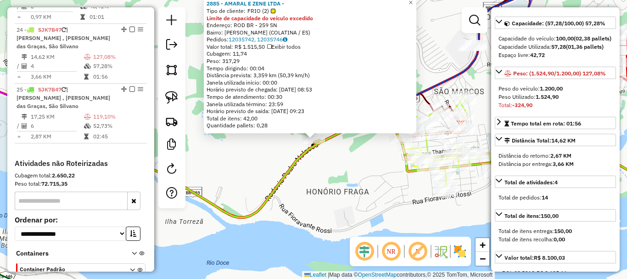
scroll to position [184, 0]
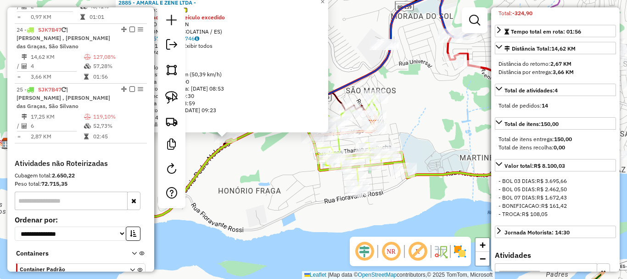
drag, startPoint x: 405, startPoint y: 223, endPoint x: 324, endPoint y: 222, distance: 81.3
click at [324, 222] on div "2885 - AMARAL E ZENE LTDA - Tipo de cliente: FRIO (2) Limite de capacidade do v…" at bounding box center [313, 139] width 627 height 279
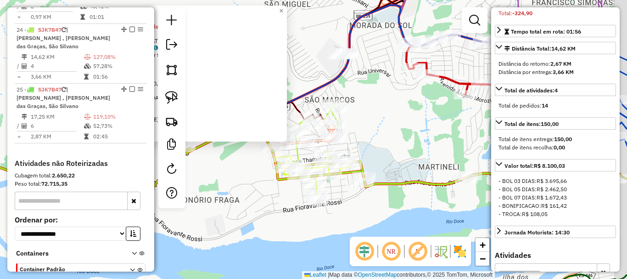
drag, startPoint x: 379, startPoint y: 221, endPoint x: 323, endPoint y: 233, distance: 57.4
click at [323, 233] on div "2885 - AMARAL E ZENE LTDA - Tipo de cliente: FRIO (2) Limite de capacidade do v…" at bounding box center [313, 139] width 627 height 279
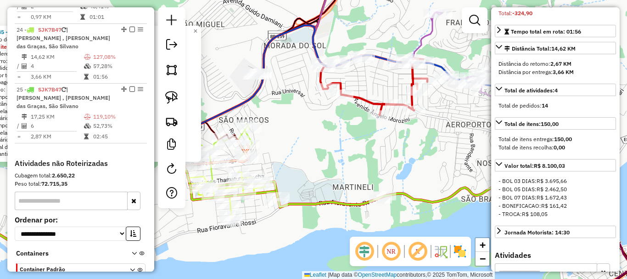
drag, startPoint x: 422, startPoint y: 218, endPoint x: 311, endPoint y: 195, distance: 113.5
click at [311, 195] on div "2885 - AMARAL E ZENE LTDA - Tipo de cliente: FRIO (2) Limite de capacidade do v…" at bounding box center [313, 139] width 627 height 279
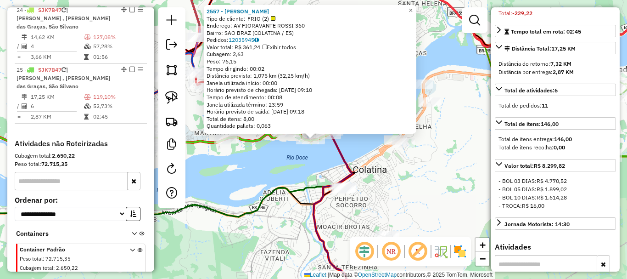
click at [266, 173] on div "2557 - ALCIDES DE SOUZA Tipo de cliente: FRIO (2) Endereço: AV FIORAVANTE ROSSI…" at bounding box center [313, 139] width 627 height 279
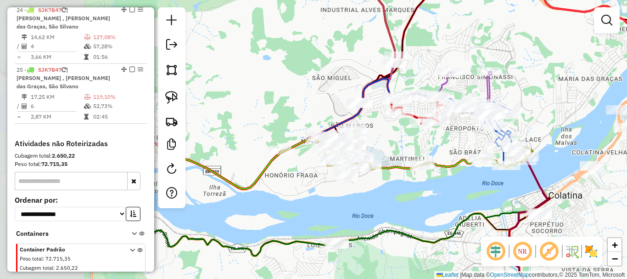
drag, startPoint x: 255, startPoint y: 172, endPoint x: 450, endPoint y: 198, distance: 197.2
click at [450, 198] on div "Janela de atendimento Grade de atendimento Capacidade Transportadoras Veículos …" at bounding box center [313, 139] width 627 height 279
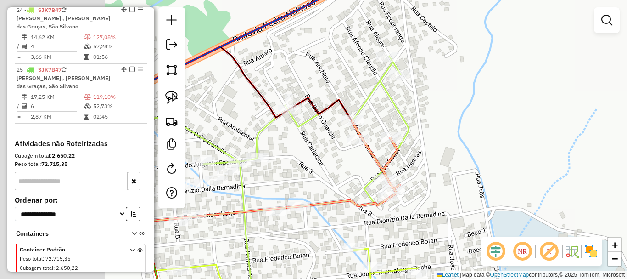
drag, startPoint x: 339, startPoint y: 168, endPoint x: 553, endPoint y: 165, distance: 213.9
click at [575, 158] on div "Janela de atendimento Grade de atendimento Capacidade Transportadoras Veículos …" at bounding box center [313, 139] width 627 height 279
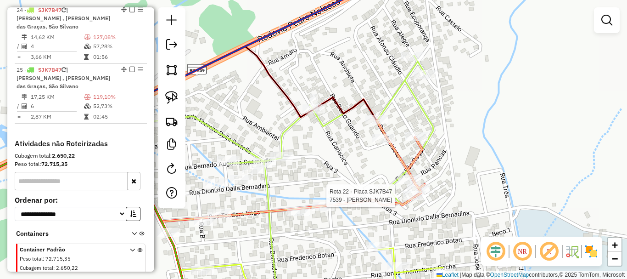
select select "*********"
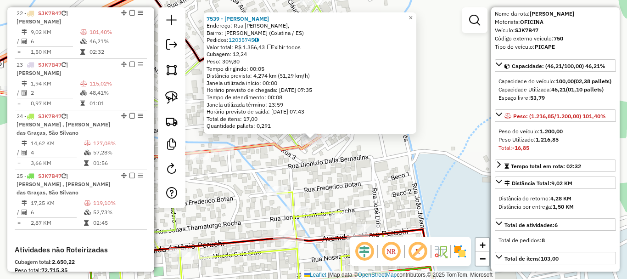
scroll to position [92, 0]
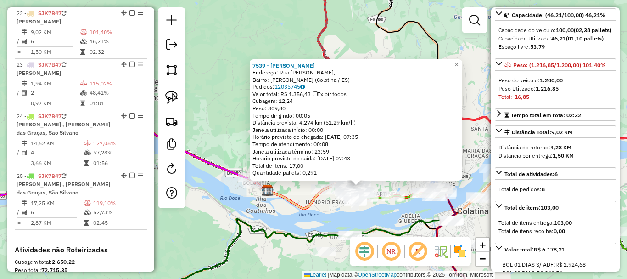
click at [302, 229] on div "7539 - RITA DE CASSIA GIACO Endereço: Rua Ângelo Guerra, Bairro: Olívio Zanotel…" at bounding box center [313, 139] width 627 height 279
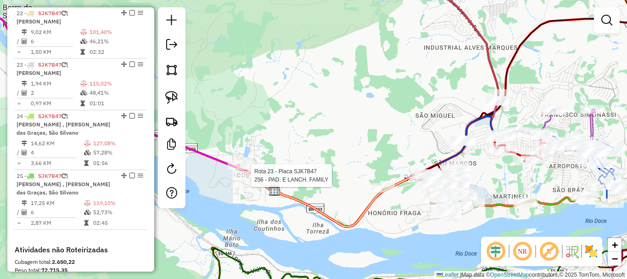
select select "*********"
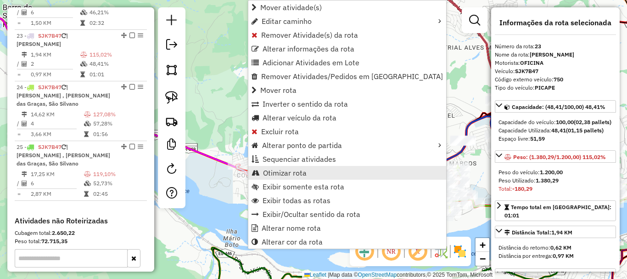
scroll to position [1423, 0]
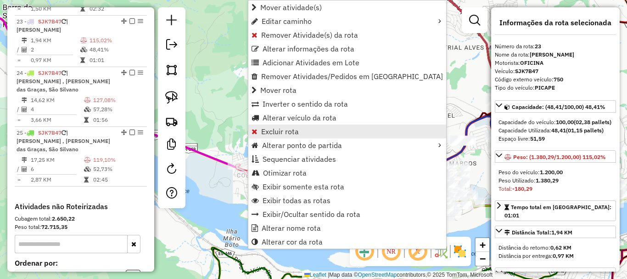
click at [288, 135] on span "Excluir rota" at bounding box center [280, 131] width 38 height 7
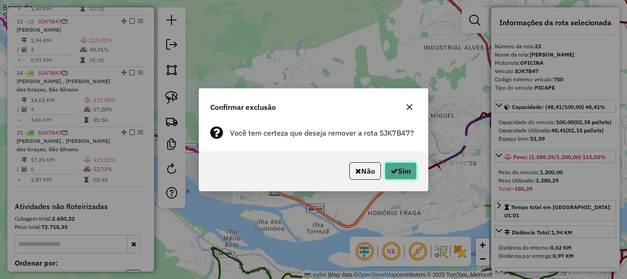
click at [396, 175] on button "Sim" at bounding box center [401, 170] width 32 height 17
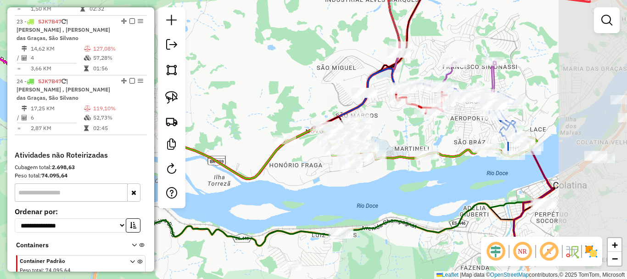
drag, startPoint x: 435, startPoint y: 217, endPoint x: 350, endPoint y: 176, distance: 94.4
click at [350, 176] on div "Janela de atendimento Grade de atendimento Capacidade Transportadoras Veículos …" at bounding box center [313, 139] width 627 height 279
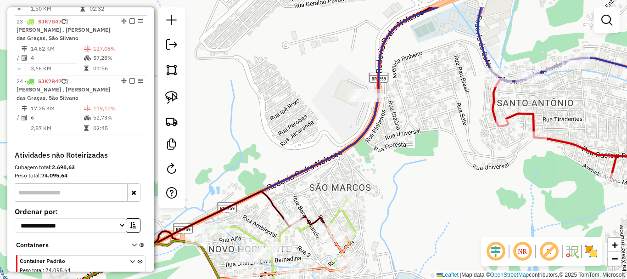
drag, startPoint x: 332, startPoint y: 87, endPoint x: 333, endPoint y: 122, distance: 35.4
click at [333, 122] on div "Rota 8 - Placa SFW9I15 7215 - BAR DO MAURILIO Janela de atendimento Grade de at…" at bounding box center [313, 139] width 627 height 279
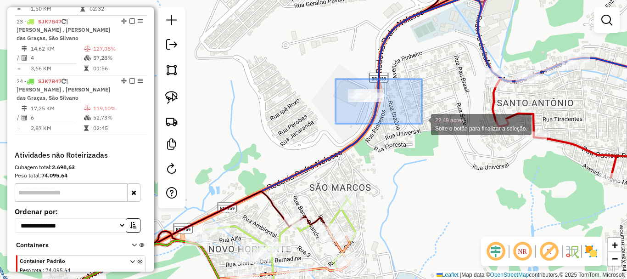
drag, startPoint x: 338, startPoint y: 77, endPoint x: 422, endPoint y: 123, distance: 95.5
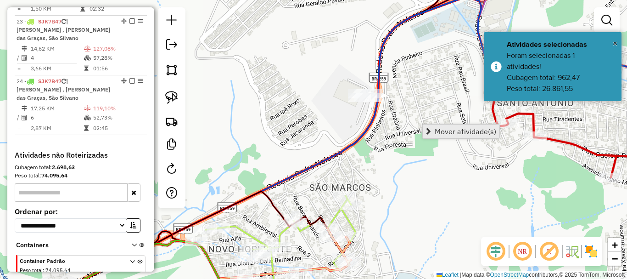
click at [463, 129] on span "Mover atividade(s)" at bounding box center [466, 131] width 62 height 7
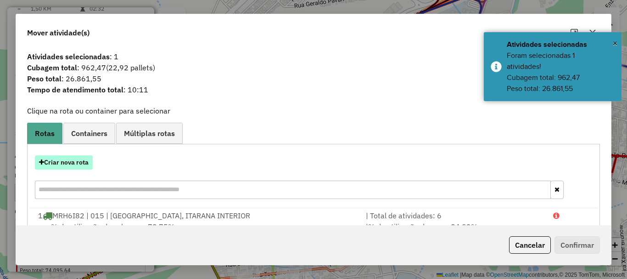
click at [74, 160] on button "Criar nova rota" at bounding box center [64, 162] width 58 height 14
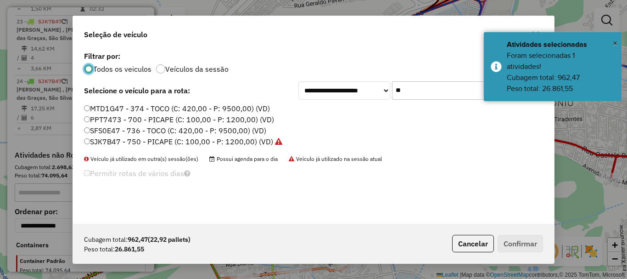
scroll to position [5, 3]
drag, startPoint x: 396, startPoint y: 99, endPoint x: 271, endPoint y: 151, distance: 135.4
click at [295, 141] on div "**********" at bounding box center [313, 136] width 481 height 174
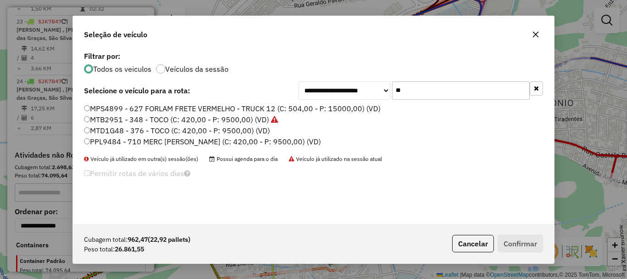
type input "**"
click at [117, 131] on label "MTD1G48 - 376 - TOCO (C: 420,00 - P: 9500,00) (VD)" at bounding box center [177, 130] width 186 height 11
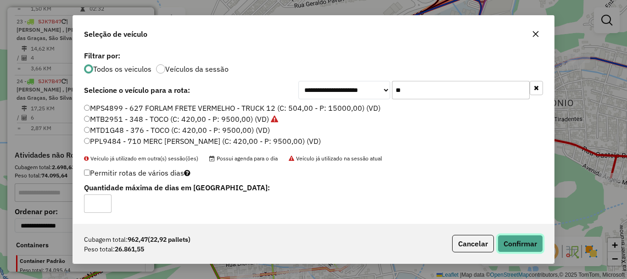
click at [538, 249] on button "Confirmar" at bounding box center [520, 243] width 45 height 17
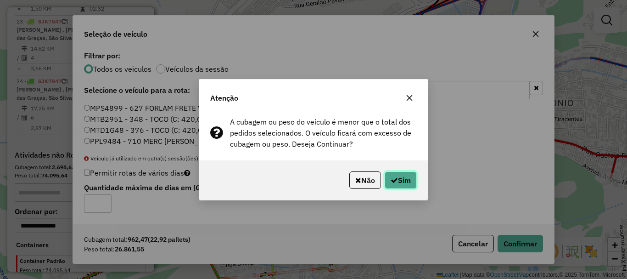
click at [404, 179] on button "Sim" at bounding box center [401, 179] width 32 height 17
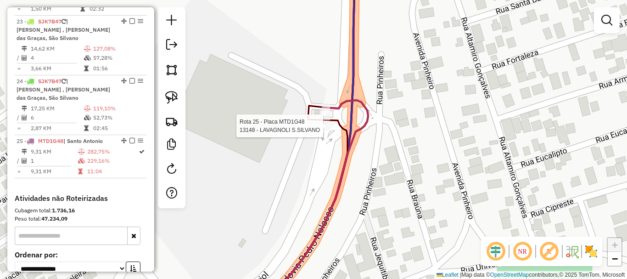
select select "*********"
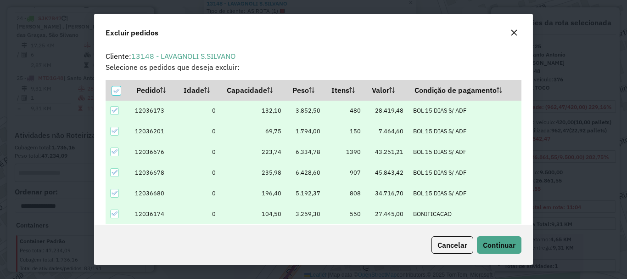
scroll to position [0, 0]
click at [117, 95] on div at bounding box center [116, 91] width 9 height 9
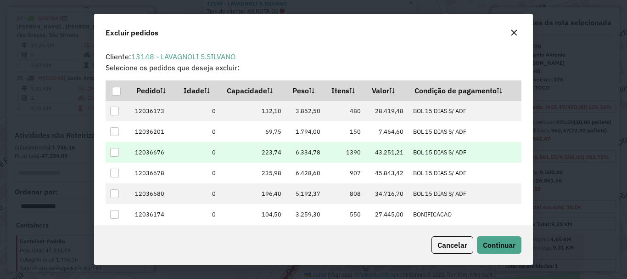
click at [115, 151] on div at bounding box center [114, 152] width 9 height 9
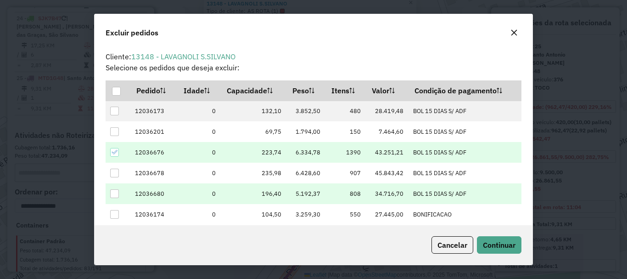
click at [116, 193] on div at bounding box center [114, 193] width 9 height 9
click at [506, 247] on span "Continuar" at bounding box center [499, 244] width 33 height 9
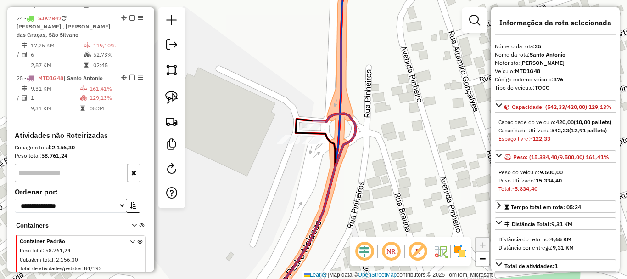
drag, startPoint x: 265, startPoint y: 206, endPoint x: 271, endPoint y: 162, distance: 44.0
click at [269, 204] on div "Janela de atendimento Grade de atendimento Capacidade Transportadoras Veículos …" at bounding box center [313, 139] width 627 height 279
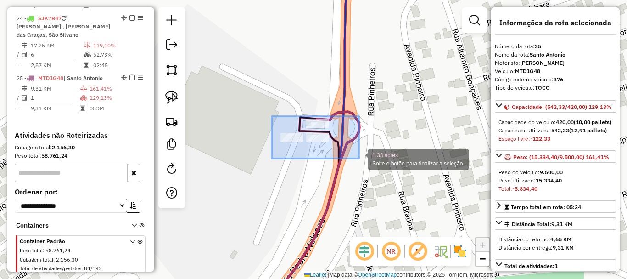
drag, startPoint x: 277, startPoint y: 115, endPoint x: 359, endPoint y: 158, distance: 92.8
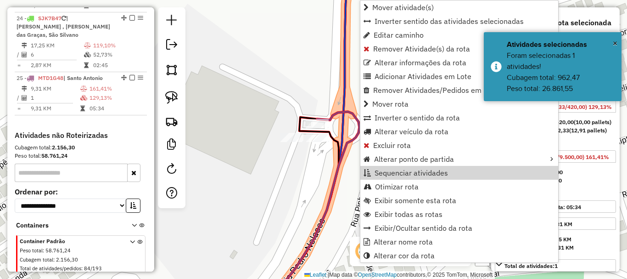
click at [295, 187] on div "Janela de atendimento Grade de atendimento Capacidade Transportadoras Veículos …" at bounding box center [313, 139] width 627 height 279
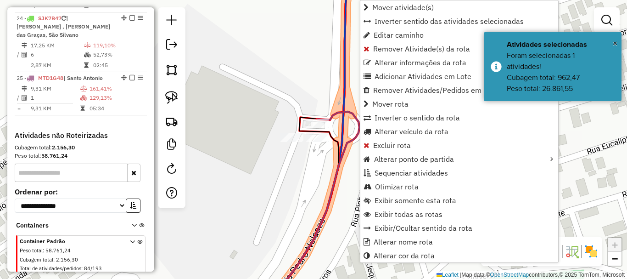
click at [273, 160] on div "Janela de atendimento Grade de atendimento Capacidade Transportadoras Veículos …" at bounding box center [313, 139] width 627 height 279
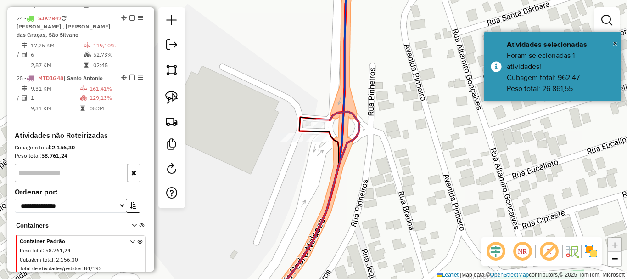
click at [273, 112] on div "Janela de atendimento Grade de atendimento Capacidade Transportadoras Veículos …" at bounding box center [313, 139] width 627 height 279
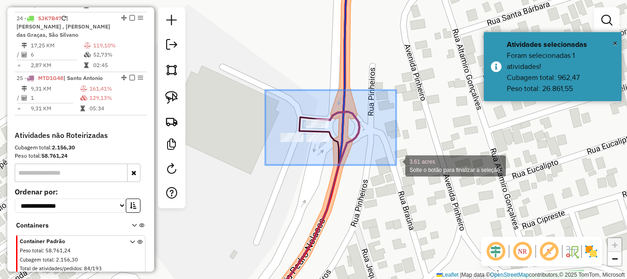
drag, startPoint x: 267, startPoint y: 89, endPoint x: 397, endPoint y: 165, distance: 150.8
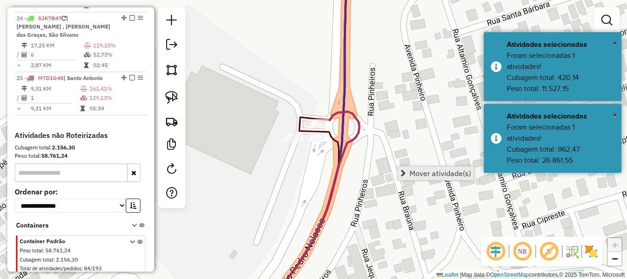
click at [442, 171] on span "Mover atividade(s)" at bounding box center [440, 172] width 62 height 7
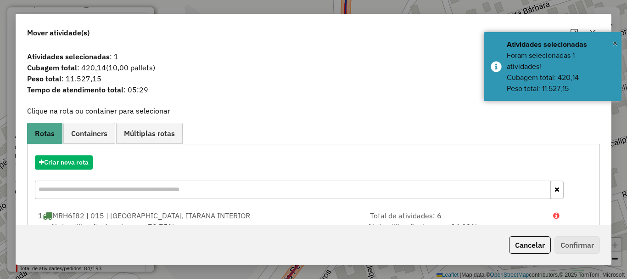
drag, startPoint x: 538, startPoint y: 247, endPoint x: 281, endPoint y: 160, distance: 272.0
click at [538, 247] on button "Cancelar" at bounding box center [530, 244] width 42 height 17
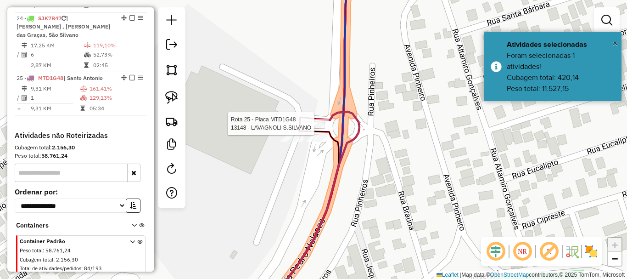
select select "*********"
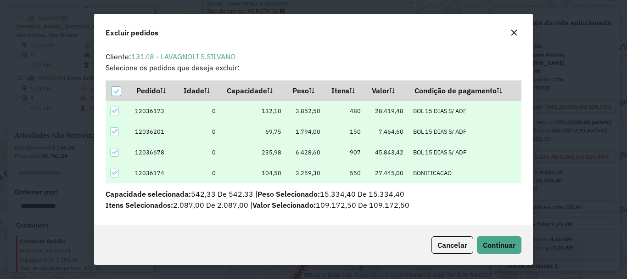
scroll to position [6, 3]
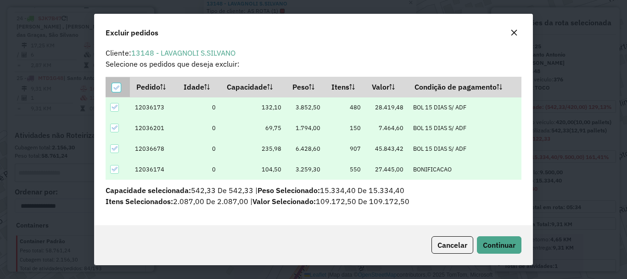
click at [121, 89] on th at bounding box center [118, 87] width 24 height 20
click at [115, 86] on icon at bounding box center [116, 87] width 6 height 6
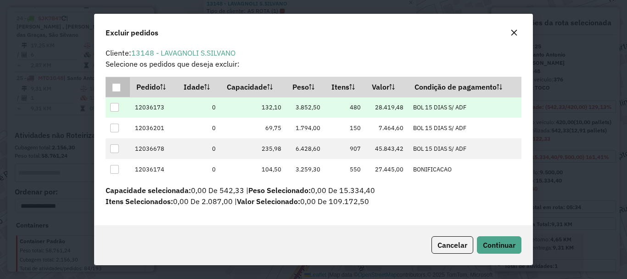
click at [113, 106] on div at bounding box center [114, 107] width 9 height 9
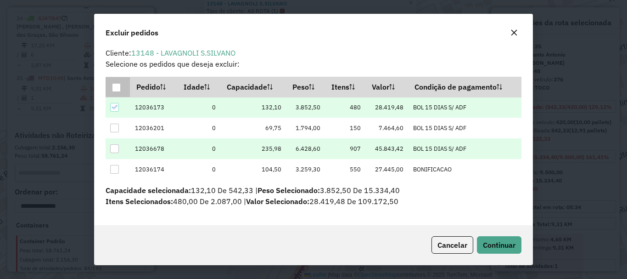
click at [116, 151] on div at bounding box center [114, 148] width 9 height 9
click at [513, 244] on span "Continuar" at bounding box center [499, 244] width 33 height 9
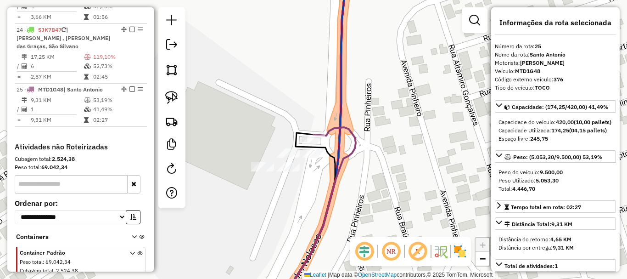
scroll to position [1496, 0]
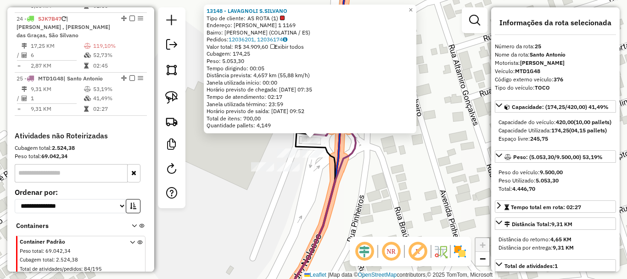
click at [318, 157] on div at bounding box center [313, 152] width 23 height 9
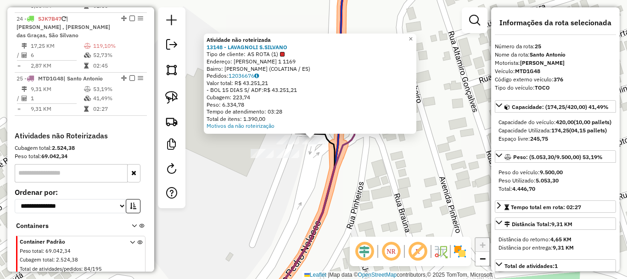
click at [318, 158] on div "Atividade não roteirizada 13148 - LAVAGNOLI S.SILVANO Tipo de cliente: AS ROTA …" at bounding box center [313, 139] width 627 height 279
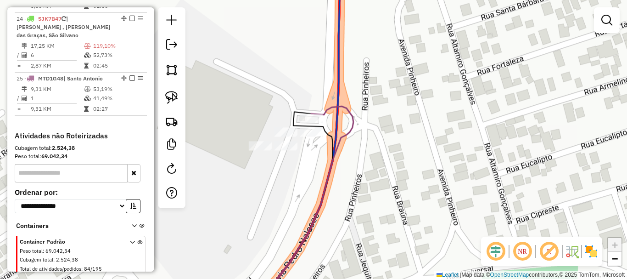
click at [325, 177] on icon at bounding box center [307, 202] width 94 height 192
select select "*********"
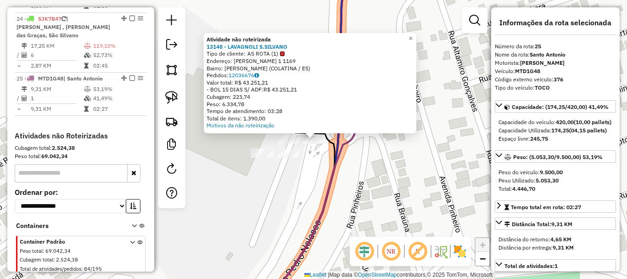
click at [316, 165] on div "Atividade não roteirizada 13148 - LAVAGNOLI S.SILVANO Tipo de cliente: AS ROTA …" at bounding box center [313, 139] width 627 height 279
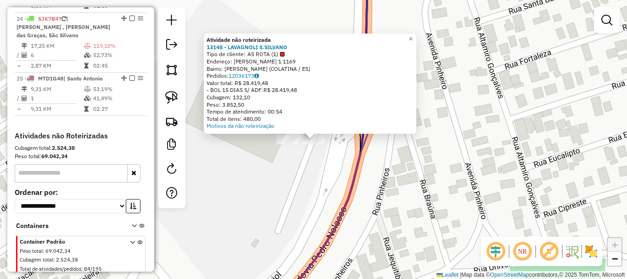
drag, startPoint x: 311, startPoint y: 171, endPoint x: 322, endPoint y: 149, distance: 25.0
click at [312, 171] on div "Atividade não roteirizada 13148 - LAVAGNOLI S.SILVANO Tipo de cliente: AS ROTA …" at bounding box center [313, 139] width 627 height 279
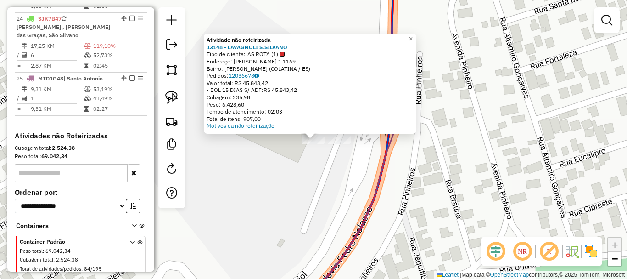
click at [319, 175] on div "Atividade não roteirizada 13148 - LAVAGNOLI S.SILVANO Tipo de cliente: AS ROTA …" at bounding box center [313, 139] width 627 height 279
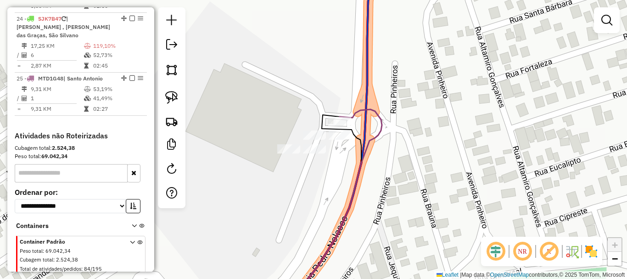
drag, startPoint x: 348, startPoint y: 163, endPoint x: 323, endPoint y: 173, distance: 26.9
click at [323, 173] on div "Janela de atendimento Grade de atendimento Capacidade Transportadoras Veículos …" at bounding box center [313, 139] width 627 height 279
click at [272, 127] on div "Janela de atendimento Grade de atendimento Capacidade Transportadoras Veículos …" at bounding box center [313, 139] width 627 height 279
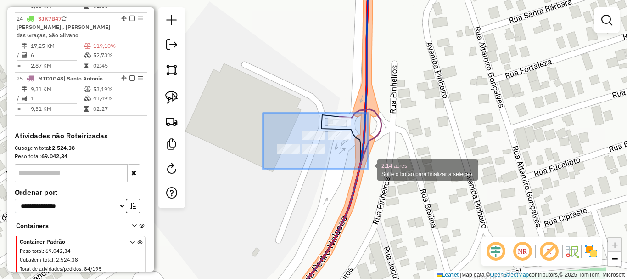
drag, startPoint x: 263, startPoint y: 113, endPoint x: 376, endPoint y: 173, distance: 128.3
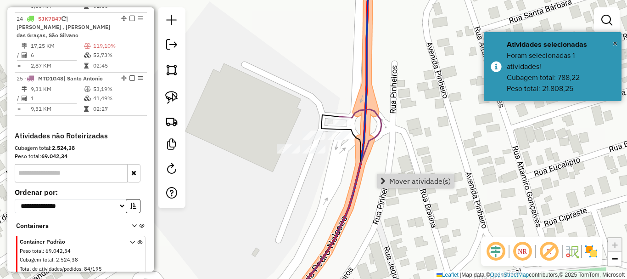
drag, startPoint x: 423, startPoint y: 180, endPoint x: 389, endPoint y: 183, distance: 34.6
click at [422, 181] on span "Mover atividade(s)" at bounding box center [420, 180] width 62 height 7
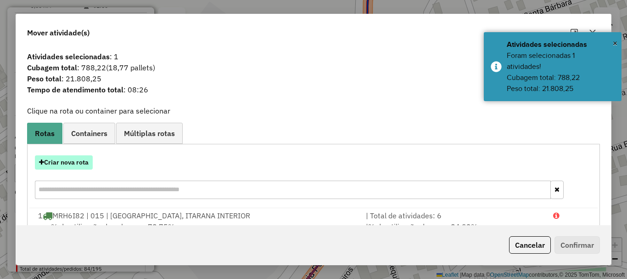
click at [82, 162] on button "Criar nova rota" at bounding box center [64, 162] width 58 height 14
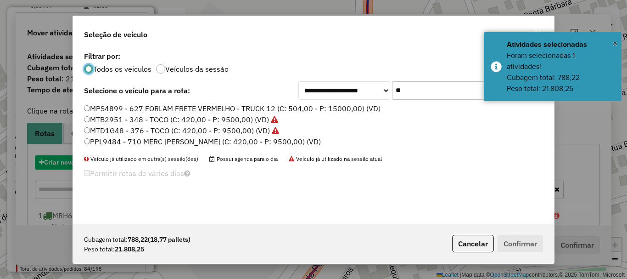
scroll to position [5, 3]
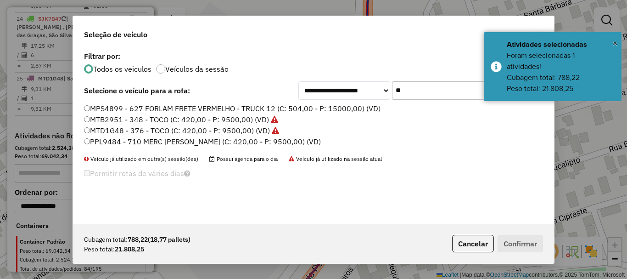
drag, startPoint x: 419, startPoint y: 89, endPoint x: 221, endPoint y: 106, distance: 198.5
click at [387, 101] on div "**********" at bounding box center [313, 136] width 481 height 174
click at [124, 132] on label "MTD1G48 - 376 - TOCO (C: 420,00 - P: 9500,00) (VD)" at bounding box center [181, 130] width 195 height 11
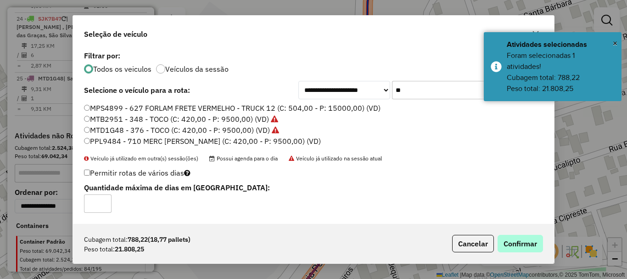
click at [532, 238] on div "Cubagem total: 788,22 (18,77 pallets) Peso total: 21.808,25 Cancelar Confirmar" at bounding box center [313, 243] width 481 height 39
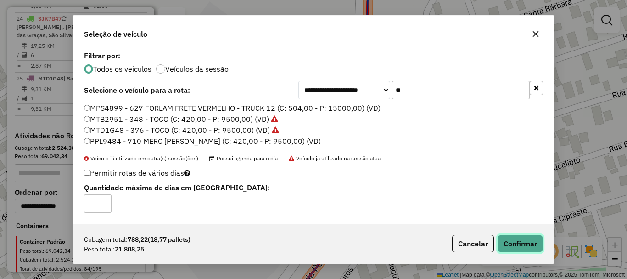
click at [532, 244] on button "Confirmar" at bounding box center [520, 243] width 45 height 17
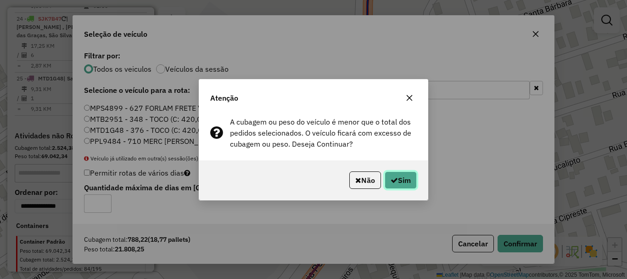
click at [398, 182] on button "Sim" at bounding box center [401, 179] width 32 height 17
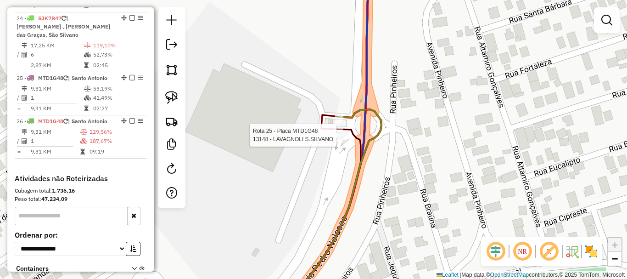
select select "*********"
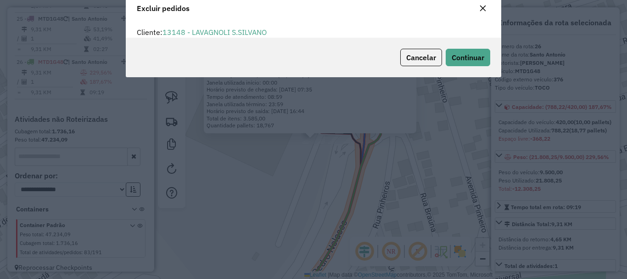
scroll to position [6, 3]
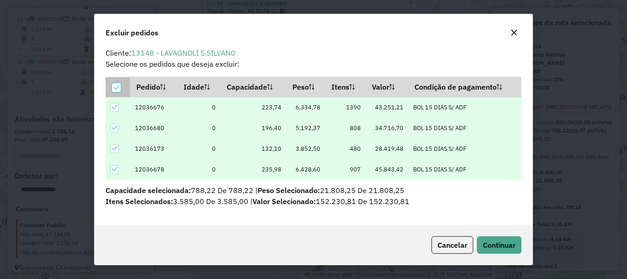
click at [117, 87] on icon at bounding box center [116, 87] width 6 height 6
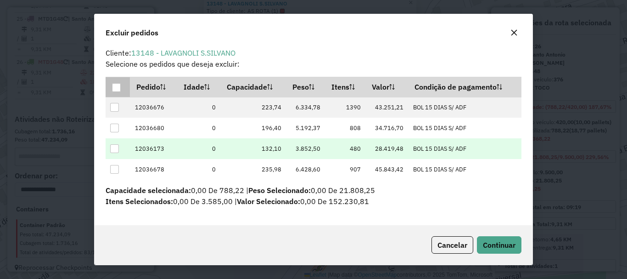
click at [116, 149] on div at bounding box center [114, 148] width 9 height 9
drag, startPoint x: 507, startPoint y: 238, endPoint x: 265, endPoint y: 197, distance: 244.9
click at [506, 239] on button "Continuar" at bounding box center [499, 244] width 45 height 17
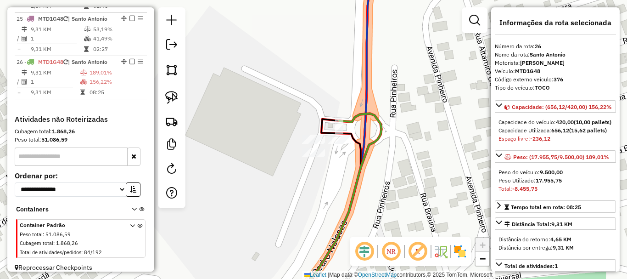
click at [283, 162] on div "Janela de atendimento Grade de atendimento Capacidade Transportadoras Veículos …" at bounding box center [313, 139] width 627 height 279
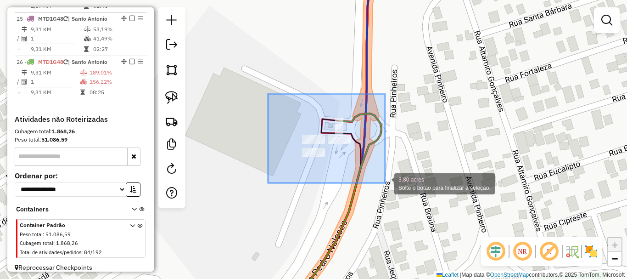
drag, startPoint x: 300, startPoint y: 107, endPoint x: 385, endPoint y: 183, distance: 113.8
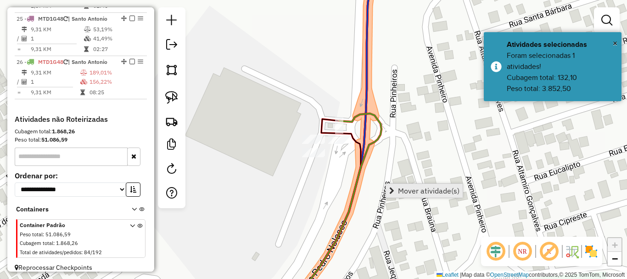
click at [432, 190] on span "Mover atividade(s)" at bounding box center [429, 190] width 62 height 7
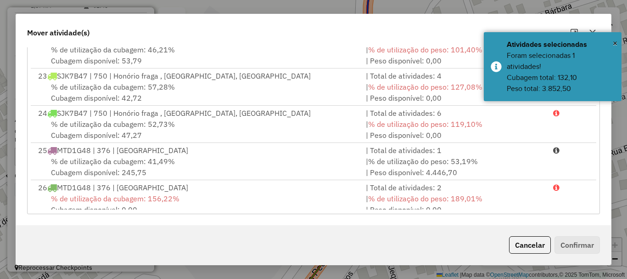
scroll to position [783, 0]
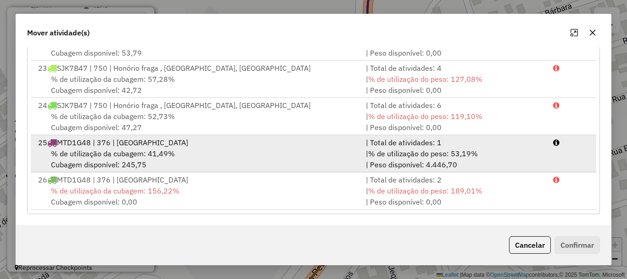
click at [164, 161] on div "% de utilização da cubagem: 41,49% Cubagem disponível: 245,75" at bounding box center [197, 159] width 328 height 22
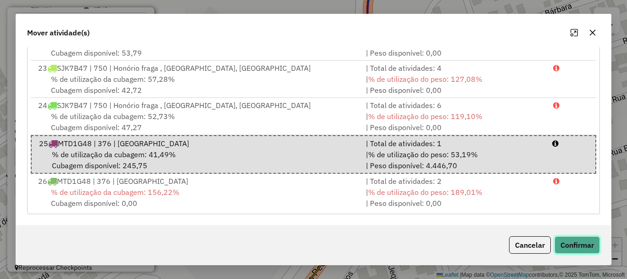
click at [592, 249] on button "Confirmar" at bounding box center [576, 244] width 45 height 17
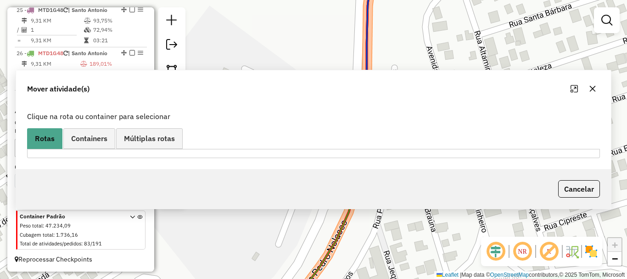
scroll to position [0, 0]
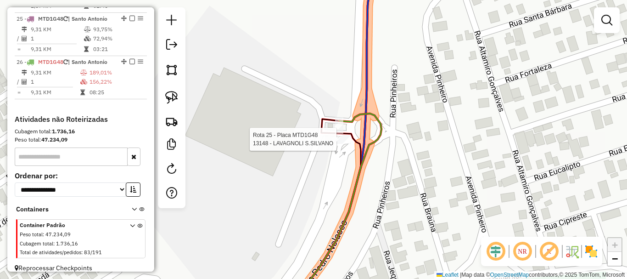
select select "*********"
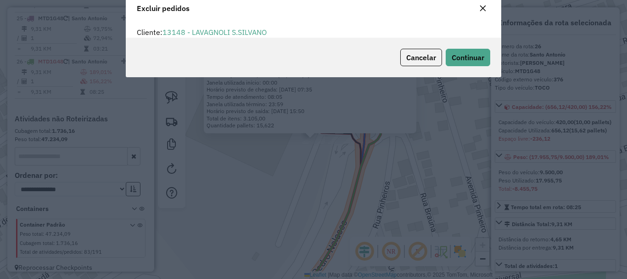
scroll to position [6, 3]
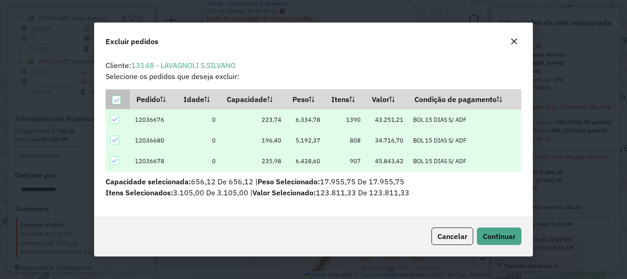
click at [118, 97] on icon at bounding box center [116, 100] width 6 height 6
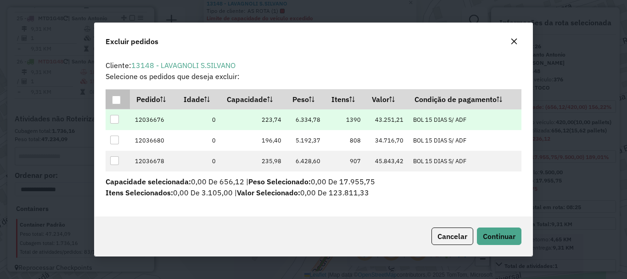
click at [117, 119] on div at bounding box center [114, 119] width 9 height 9
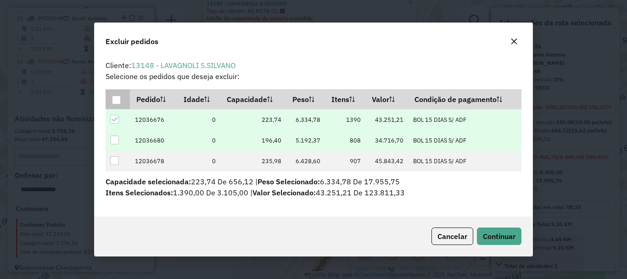
click at [116, 141] on div at bounding box center [114, 139] width 9 height 9
click at [510, 233] on span "Continuar" at bounding box center [499, 235] width 33 height 9
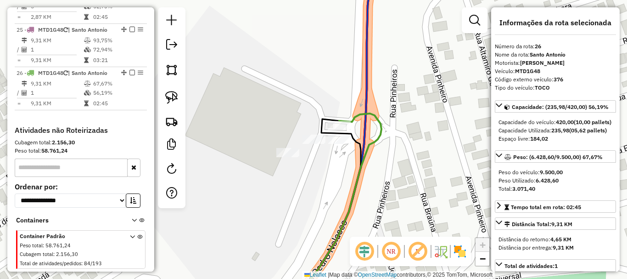
scroll to position [1556, 0]
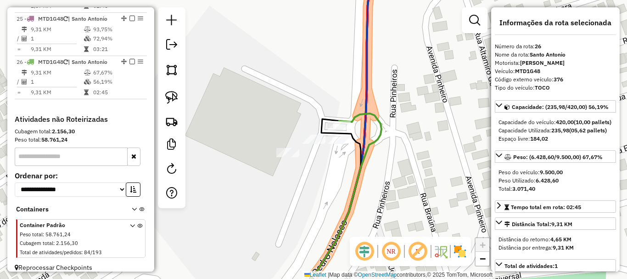
click at [313, 196] on div "Janela de atendimento Grade de atendimento Capacidade Transportadoras Veículos …" at bounding box center [313, 139] width 627 height 279
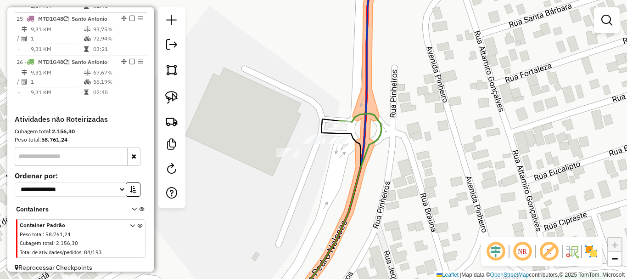
click at [297, 200] on div "Janela de atendimento Grade de atendimento Capacidade Transportadoras Veículos …" at bounding box center [313, 139] width 627 height 279
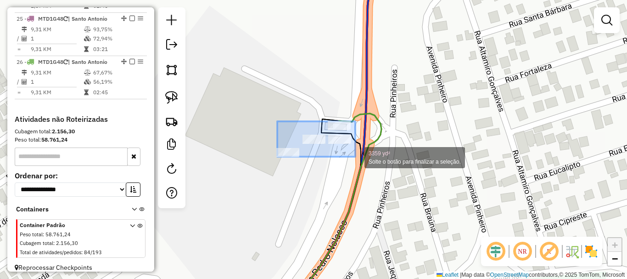
drag, startPoint x: 277, startPoint y: 121, endPoint x: 404, endPoint y: 179, distance: 139.9
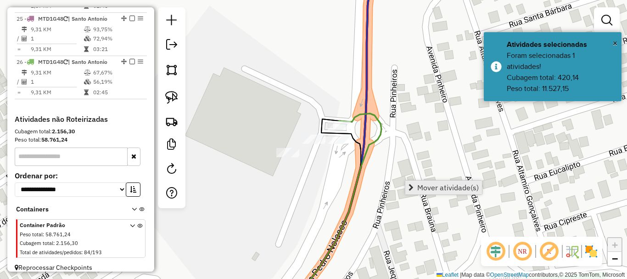
click at [447, 188] on span "Mover atividade(s)" at bounding box center [448, 187] width 62 height 7
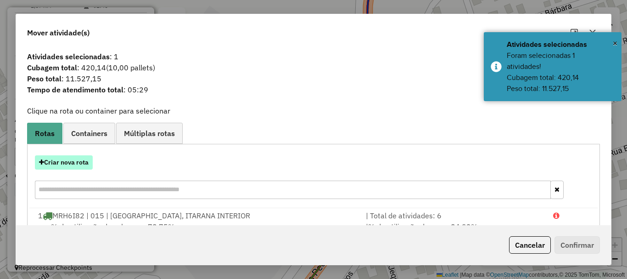
click at [75, 162] on button "Criar nova rota" at bounding box center [64, 162] width 58 height 14
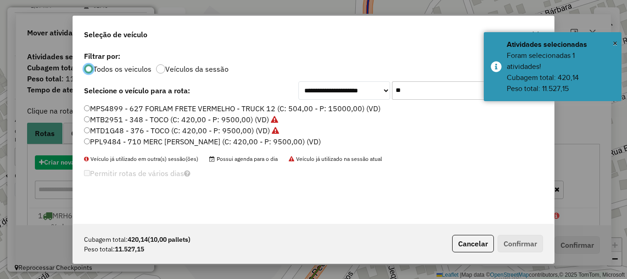
scroll to position [5, 3]
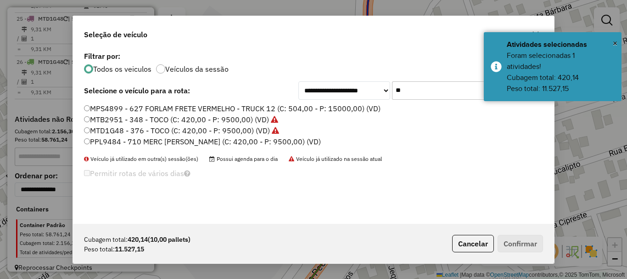
drag, startPoint x: 412, startPoint y: 95, endPoint x: 369, endPoint y: 108, distance: 45.3
click at [369, 108] on div "**********" at bounding box center [313, 136] width 481 height 174
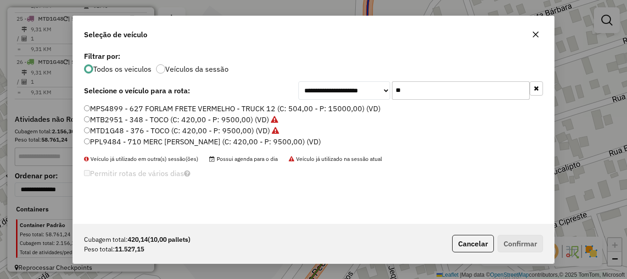
click at [124, 126] on label "MTD1G48 - 376 - TOCO (C: 420,00 - P: 9500,00) (VD)" at bounding box center [181, 130] width 195 height 11
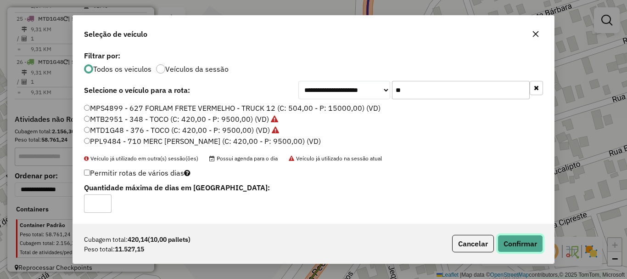
click at [520, 241] on button "Confirmar" at bounding box center [520, 243] width 45 height 17
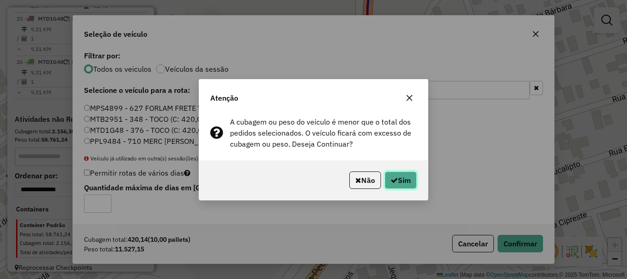
click at [410, 178] on button "Sim" at bounding box center [401, 179] width 32 height 17
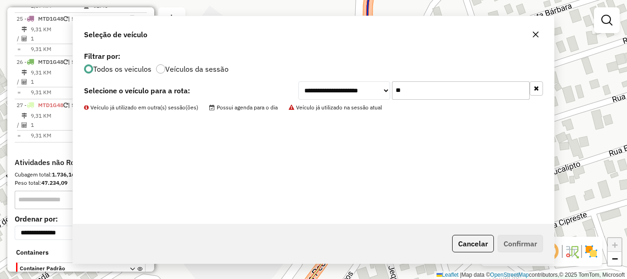
scroll to position [1557, 0]
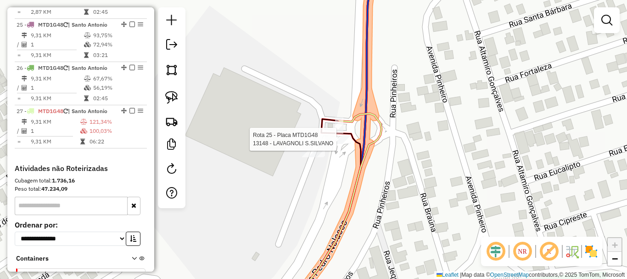
select select "*********"
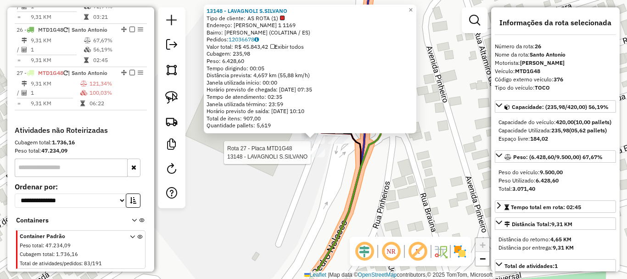
scroll to position [1607, 0]
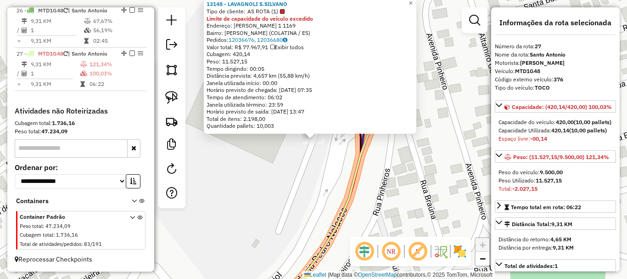
click at [345, 151] on div "13148 - LAVAGNOLI S.SILVANO Tipo de cliente: AS ROTA (1) Limite de capacidade d…" at bounding box center [313, 139] width 627 height 279
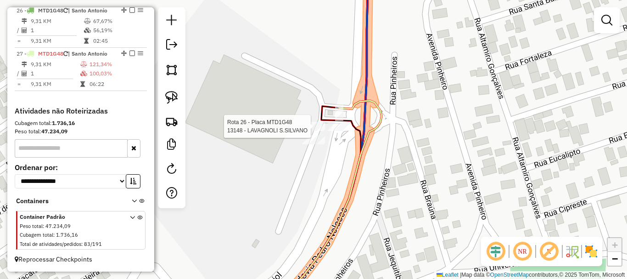
select select "*********"
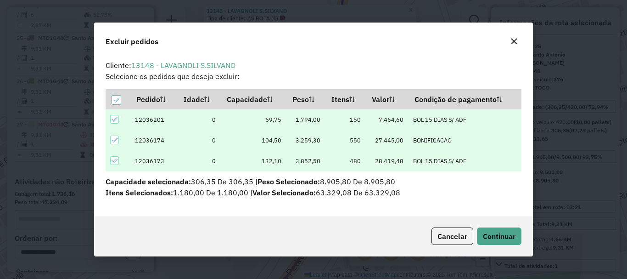
scroll to position [0, 0]
click at [517, 38] on icon "button" at bounding box center [513, 41] width 7 height 7
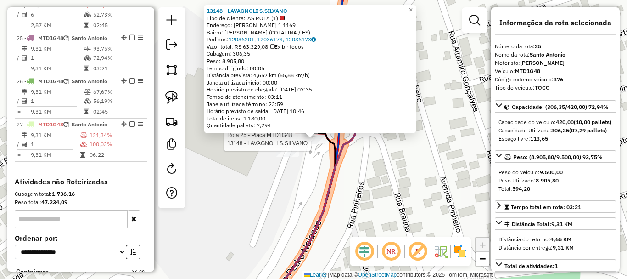
click at [320, 176] on div "Rota 25 - Placa MTD1G48 13148 - LAVAGNOLI S.SILVANO 13148 - LAVAGNOLI S.SILVANO…" at bounding box center [313, 139] width 627 height 279
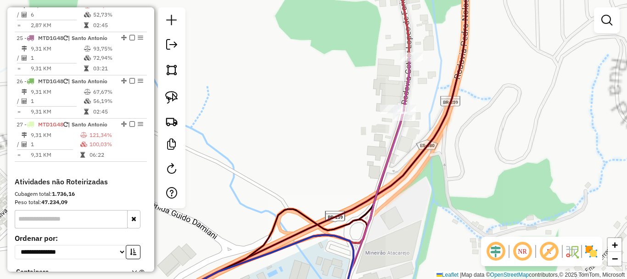
click at [340, 113] on div "Janela de atendimento Grade de atendimento Capacidade Transportadoras Veículos …" at bounding box center [313, 139] width 627 height 279
click at [363, 104] on div "Janela de atendimento Grade de atendimento Capacidade Transportadoras Veículos …" at bounding box center [313, 139] width 627 height 279
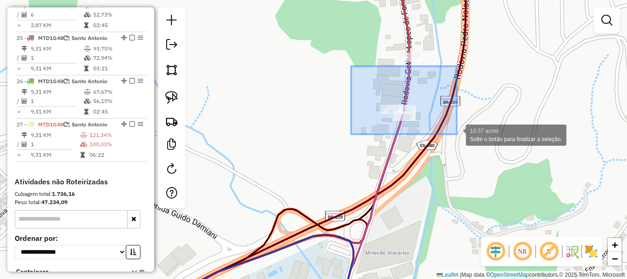
drag, startPoint x: 351, startPoint y: 66, endPoint x: 459, endPoint y: 136, distance: 128.5
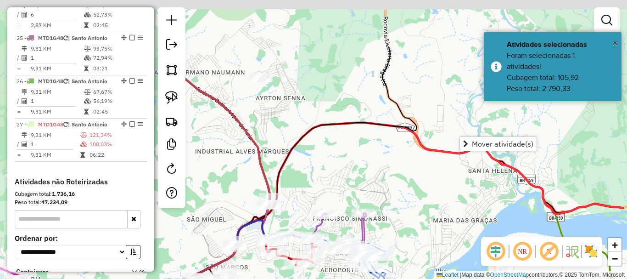
drag, startPoint x: 391, startPoint y: 98, endPoint x: 325, endPoint y: 174, distance: 99.9
click at [325, 174] on div "Janela de atendimento Grade de atendimento Capacidade Transportadoras Veículos …" at bounding box center [313, 139] width 627 height 279
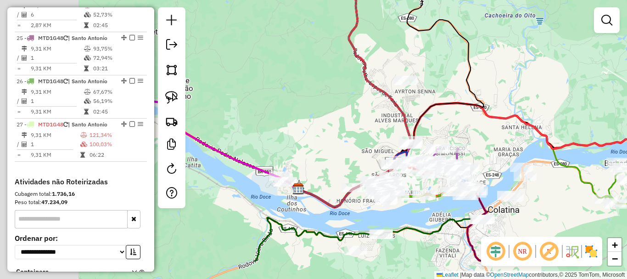
drag, startPoint x: 269, startPoint y: 174, endPoint x: 411, endPoint y: 115, distance: 154.4
click at [411, 115] on div "Janela de atendimento Grade de atendimento Capacidade Transportadoras Veículos …" at bounding box center [313, 139] width 627 height 279
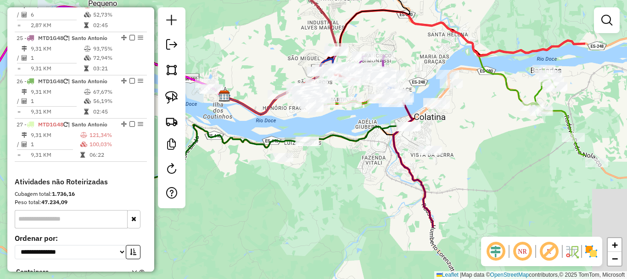
drag, startPoint x: 467, startPoint y: 237, endPoint x: 342, endPoint y: 145, distance: 156.0
click at [342, 145] on div "Janela de atendimento Grade de atendimento Capacidade Transportadoras Veículos …" at bounding box center [313, 139] width 627 height 279
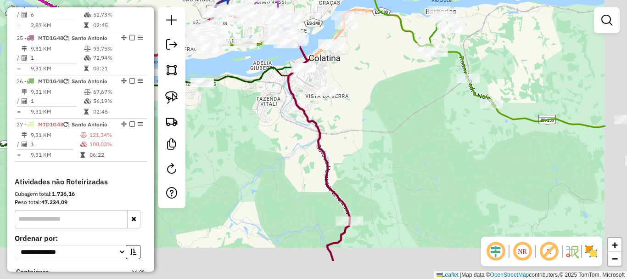
drag, startPoint x: 466, startPoint y: 175, endPoint x: 382, endPoint y: 130, distance: 95.5
click at [382, 130] on div "Janela de atendimento Grade de atendimento Capacidade Transportadoras Veículos …" at bounding box center [313, 139] width 627 height 279
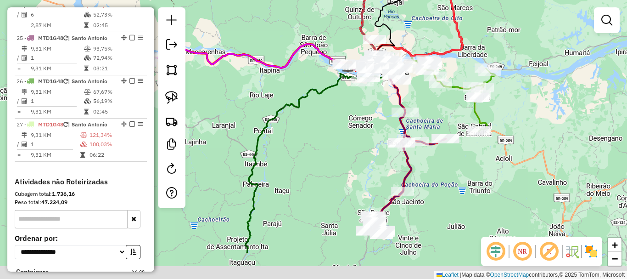
drag, startPoint x: 426, startPoint y: 204, endPoint x: 459, endPoint y: 146, distance: 66.8
click at [459, 146] on div "Rota 19 - Placa QRJ4B28 261 - ALMIR GAROZZI Janela de atendimento Grade de aten…" at bounding box center [313, 139] width 627 height 279
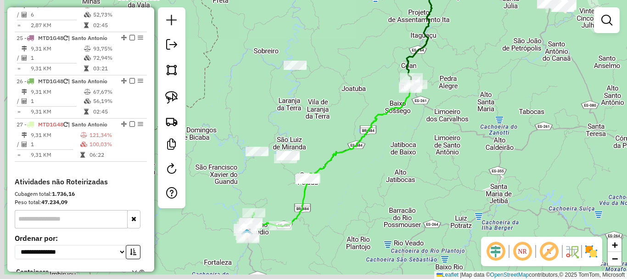
drag, startPoint x: 383, startPoint y: 158, endPoint x: 405, endPoint y: 139, distance: 29.6
click at [405, 148] on div "Rota 19 - Placa QRJ4B28 261 - ALMIR GAROZZI Rota 19 - Placa QRJ4B28 4657 - HILD…" at bounding box center [313, 139] width 627 height 279
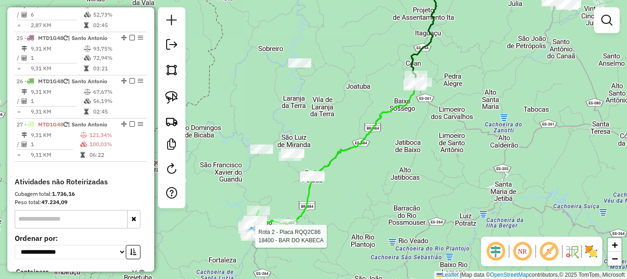
select select "*********"
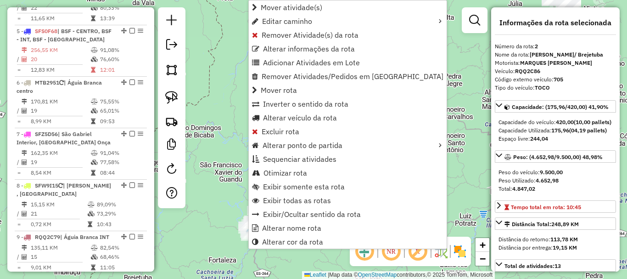
scroll to position [418, 0]
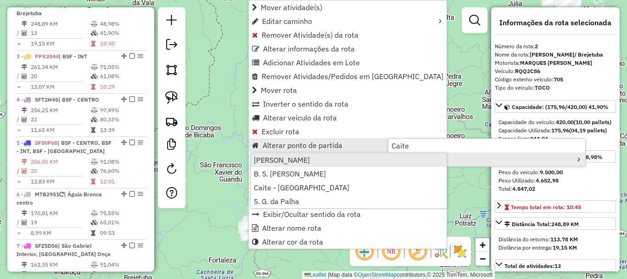
click at [290, 162] on span "Afonso Cláudio" at bounding box center [282, 159] width 56 height 7
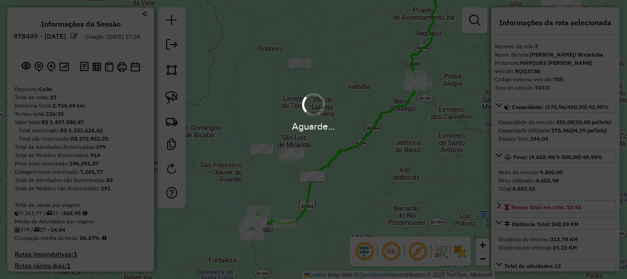
select select "*********"
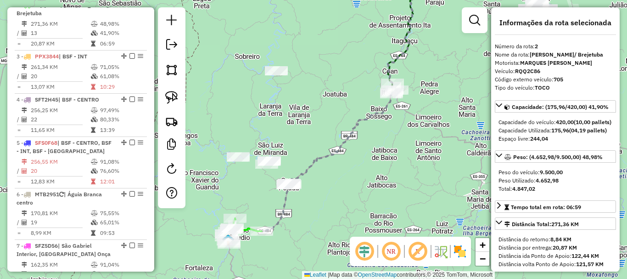
drag, startPoint x: 454, startPoint y: 96, endPoint x: 379, endPoint y: 127, distance: 81.6
click at [381, 126] on div "Rota 19 - Placa QRJ4B28 261 - ALMIR GAROZZI Rota 19 - Placa QRJ4B28 4657 - HILD…" at bounding box center [313, 139] width 627 height 279
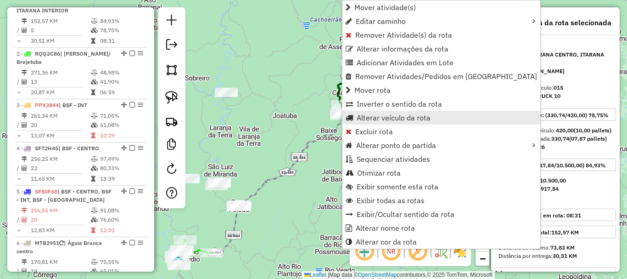
scroll to position [367, 0]
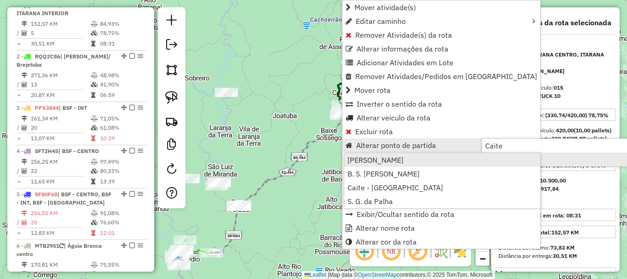
click at [363, 158] on span "[PERSON_NAME]" at bounding box center [375, 159] width 56 height 7
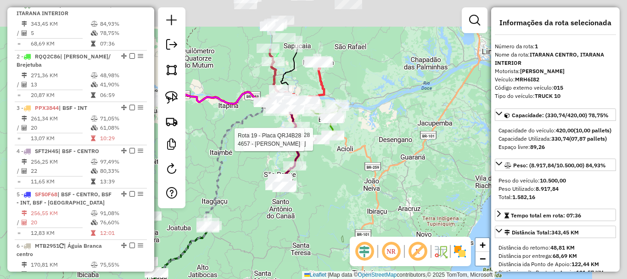
drag, startPoint x: 415, startPoint y: 177, endPoint x: 275, endPoint y: 253, distance: 159.2
click at [275, 253] on div "Rota 19 - Placa QRJ4B28 261 - ALMIR GAROZZI Rota 19 - Placa QRJ4B28 4657 - HILD…" at bounding box center [313, 139] width 627 height 279
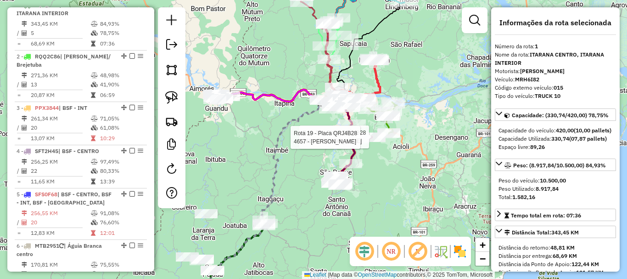
drag, startPoint x: 358, startPoint y: 191, endPoint x: 414, endPoint y: 189, distance: 56.0
click at [414, 189] on div "Rota 19 - Placa QRJ4B28 261 - ALMIR GAROZZI Rota 19 - Placa QRJ4B28 4657 - HILD…" at bounding box center [313, 139] width 627 height 279
drag, startPoint x: 358, startPoint y: 222, endPoint x: 329, endPoint y: 258, distance: 46.7
click at [329, 258] on div "Rota 19 - Placa QRJ4B28 261 - ALMIR GAROZZI Rota 19 - Placa QRJ4B28 4657 - HILD…" at bounding box center [313, 139] width 627 height 279
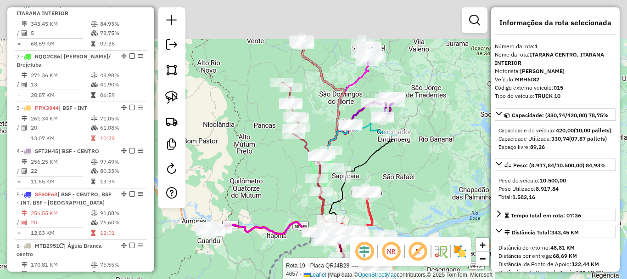
drag, startPoint x: 467, startPoint y: 196, endPoint x: 482, endPoint y: 219, distance: 27.2
click at [483, 219] on div "Rota 19 - Placa QRJ4B28 261 - ALMIR GAROZZI Rota 19 - Placa QRJ4B28 4657 - HILD…" at bounding box center [313, 139] width 627 height 279
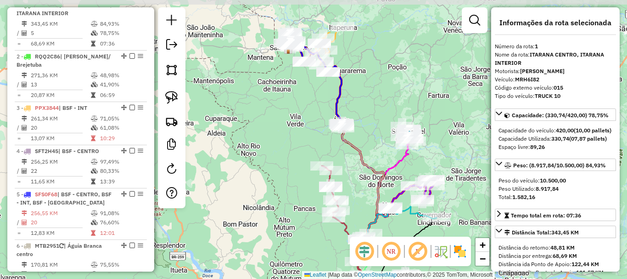
drag, startPoint x: 323, startPoint y: 56, endPoint x: 337, endPoint y: 143, distance: 88.4
click at [347, 116] on div "Rota 19 - Placa QRJ4B28 261 - ALMIR GAROZZI Rota 19 - Placa QRJ4B28 4657 - HILD…" at bounding box center [313, 139] width 627 height 279
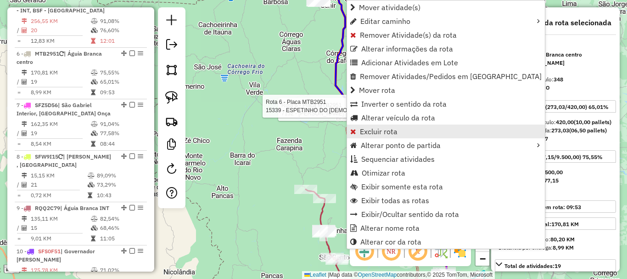
scroll to position [607, 0]
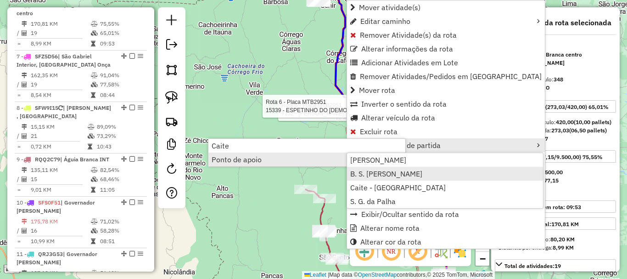
click at [385, 174] on span "B. S. [PERSON_NAME]" at bounding box center [386, 173] width 72 height 7
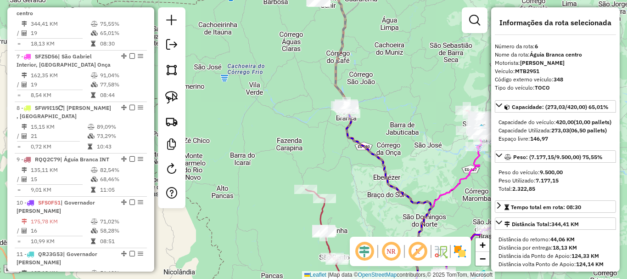
scroll to position [138, 0]
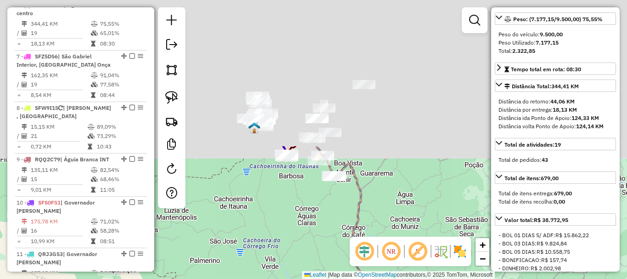
drag, startPoint x: 305, startPoint y: 70, endPoint x: 334, endPoint y: 255, distance: 187.7
click at [323, 259] on div "Rota 19 - Placa QRJ4B28 261 - ALMIR GAROZZI Rota 19 - Placa QRJ4B28 4657 - HILD…" at bounding box center [313, 139] width 627 height 279
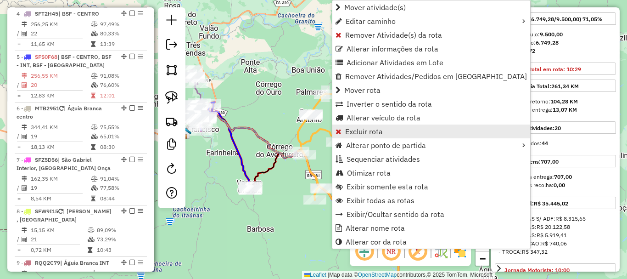
scroll to position [470, 0]
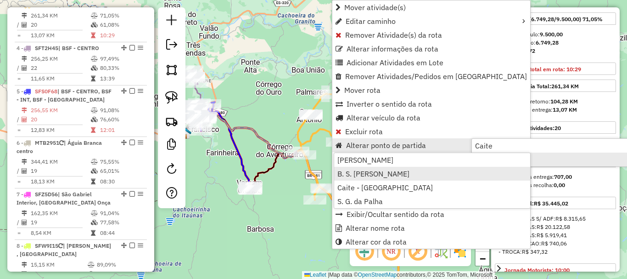
click at [364, 175] on span "B. S. [PERSON_NAME]" at bounding box center [373, 173] width 72 height 7
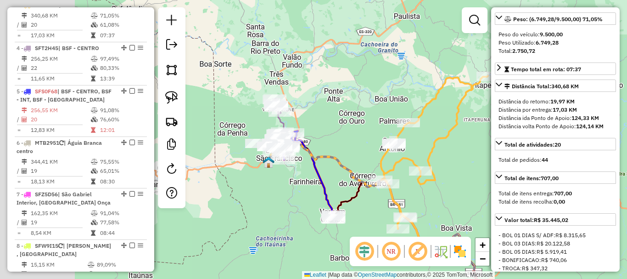
drag, startPoint x: 269, startPoint y: 80, endPoint x: 390, endPoint y: 110, distance: 125.2
click at [390, 110] on div "Rota 19 - Placa QRJ4B28 261 - ALMIR GAROZZI Rota 19 - Placa QRJ4B28 4657 - HILD…" at bounding box center [313, 139] width 627 height 279
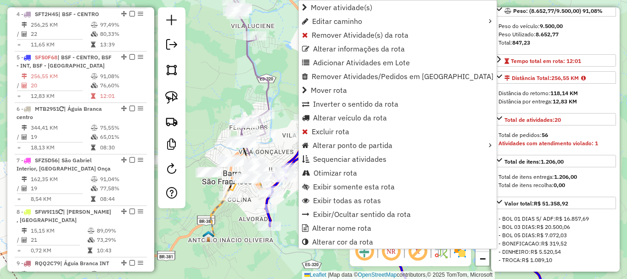
scroll to position [556, 0]
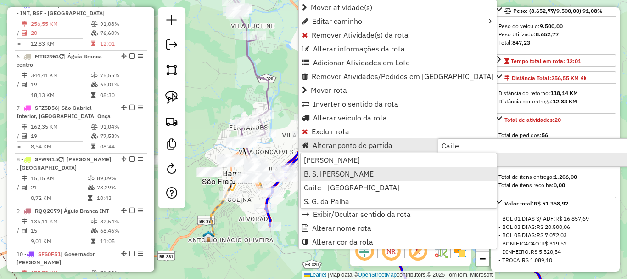
click at [326, 172] on span "B. S. [PERSON_NAME]" at bounding box center [340, 173] width 72 height 7
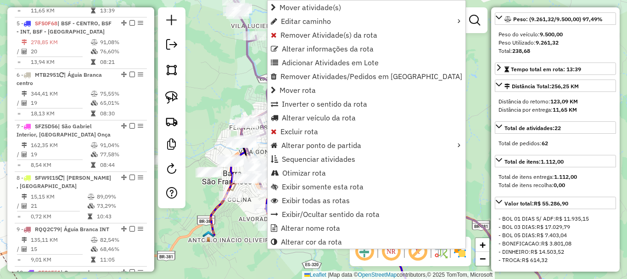
scroll to position [513, 0]
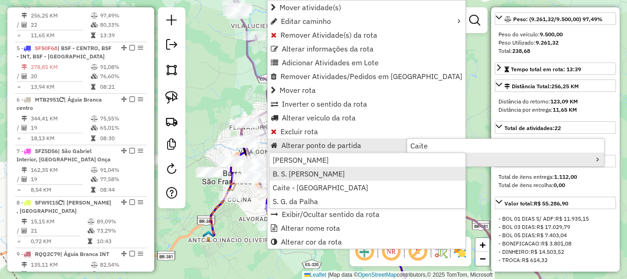
click at [284, 174] on span "B. S. [PERSON_NAME]" at bounding box center [309, 173] width 72 height 7
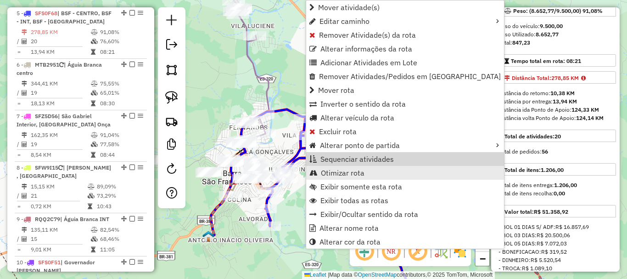
scroll to position [556, 0]
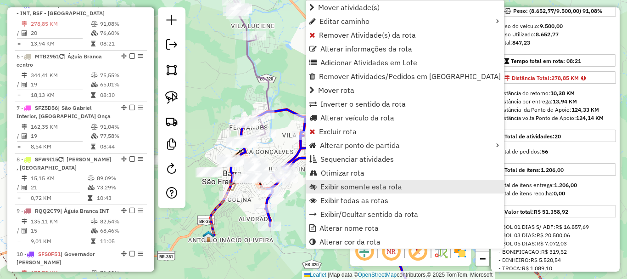
click at [390, 186] on span "Exibir somente esta rota" at bounding box center [361, 186] width 82 height 7
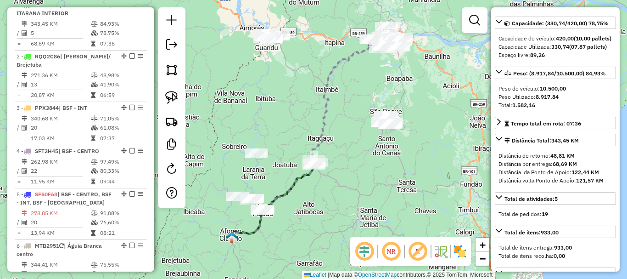
scroll to position [46, 0]
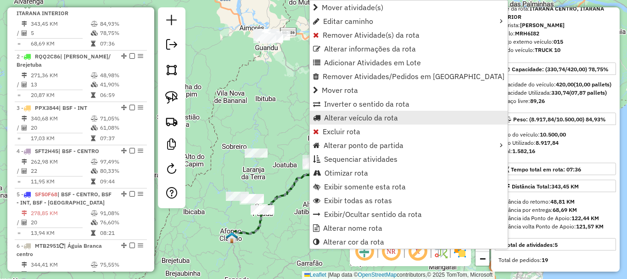
click at [380, 120] on span "Alterar veículo da rota" at bounding box center [361, 117] width 74 height 7
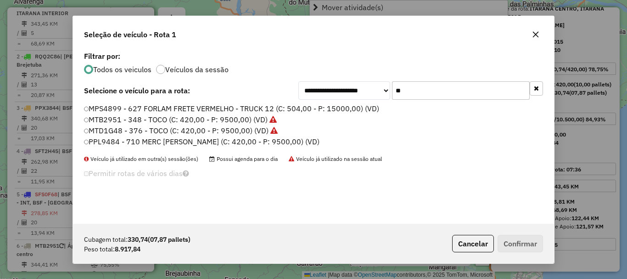
scroll to position [5, 3]
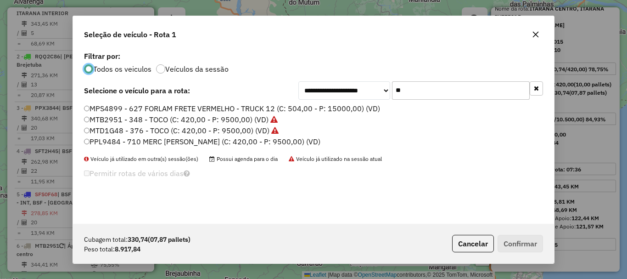
drag, startPoint x: 425, startPoint y: 98, endPoint x: 352, endPoint y: 113, distance: 74.5
click at [352, 113] on div "**********" at bounding box center [313, 136] width 481 height 174
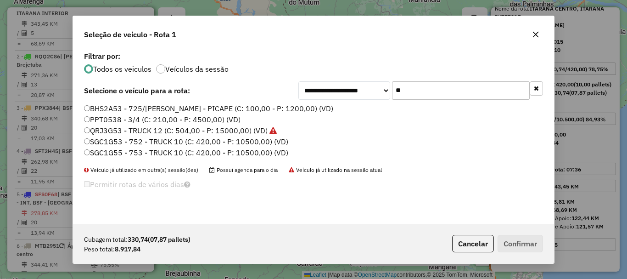
type input "**"
click at [133, 132] on label "QRJ3G53 - TRUCK 12 (C: 504,00 - P: 15000,00) (VD)" at bounding box center [180, 130] width 193 height 11
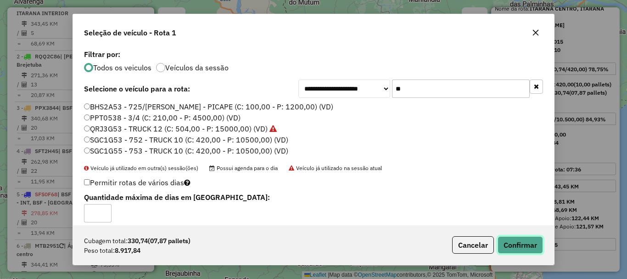
click at [518, 247] on button "Confirmar" at bounding box center [520, 244] width 45 height 17
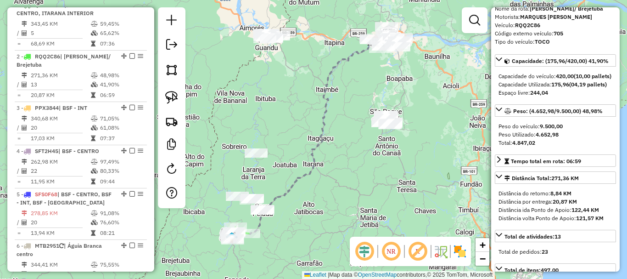
scroll to position [418, 0]
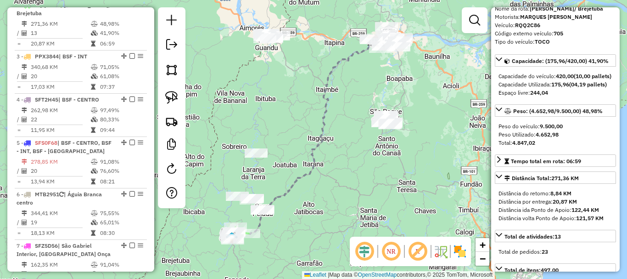
drag, startPoint x: 375, startPoint y: 187, endPoint x: 428, endPoint y: 154, distance: 63.1
click at [424, 155] on div "Janela de atendimento Grade de atendimento Capacidade Transportadoras Veículos …" at bounding box center [313, 139] width 627 height 279
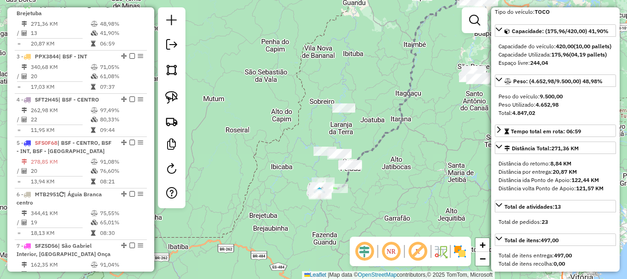
scroll to position [92, 0]
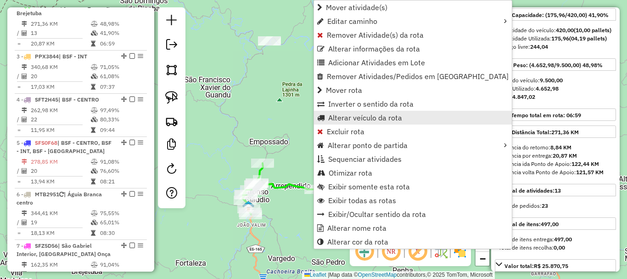
click at [381, 117] on span "Alterar veículo da rota" at bounding box center [365, 117] width 74 height 7
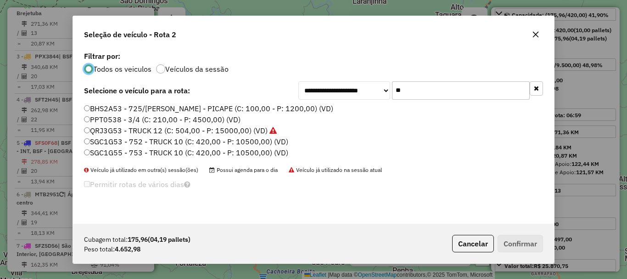
scroll to position [5, 3]
drag, startPoint x: 428, startPoint y: 96, endPoint x: 385, endPoint y: 104, distance: 44.2
click at [385, 103] on div "**********" at bounding box center [313, 136] width 481 height 174
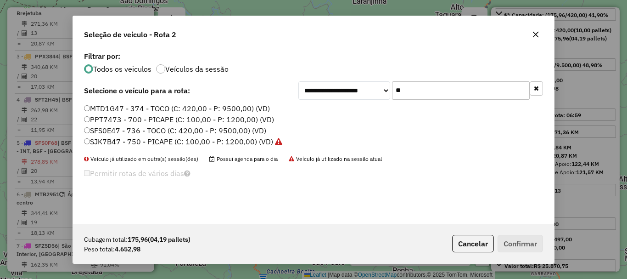
type input "**"
click at [117, 130] on label "SFS0E47 - 736 - TOCO (C: 420,00 - P: 9500,00) (VD)" at bounding box center [175, 130] width 182 height 11
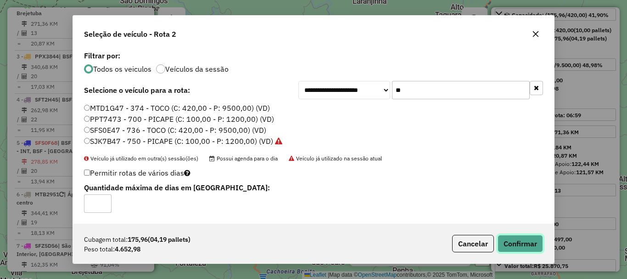
click at [530, 242] on button "Confirmar" at bounding box center [520, 243] width 45 height 17
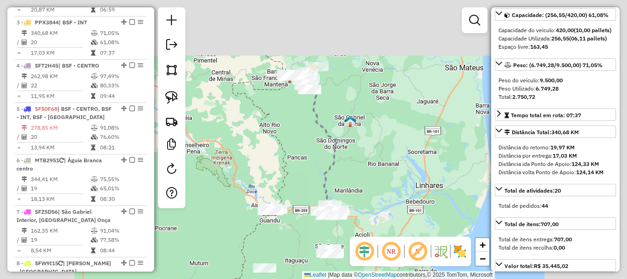
scroll to position [470, 0]
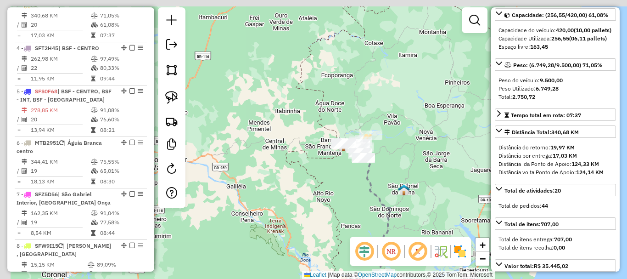
click at [417, 155] on div "Janela de atendimento Grade de atendimento Capacidade Transportadoras Veículos …" at bounding box center [313, 139] width 627 height 279
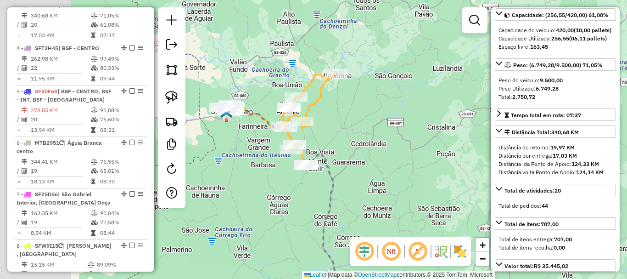
drag, startPoint x: 332, startPoint y: 161, endPoint x: 436, endPoint y: 174, distance: 104.5
click at [436, 174] on div "Janela de atendimento Grade de atendimento Capacidade Transportadoras Veículos …" at bounding box center [313, 139] width 627 height 279
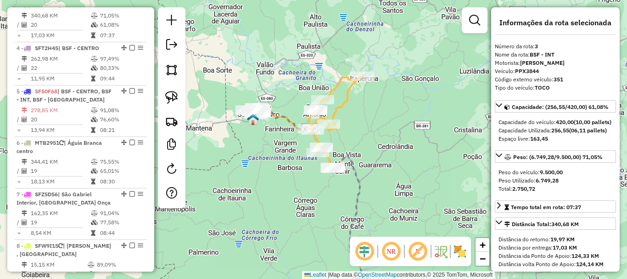
scroll to position [92, 0]
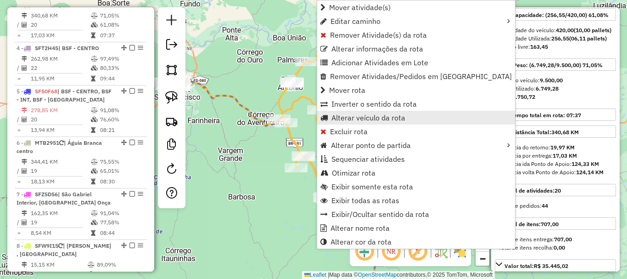
click at [388, 120] on span "Alterar veículo da rota" at bounding box center [368, 117] width 74 height 7
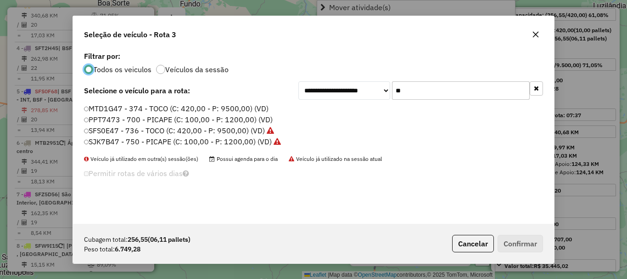
scroll to position [5, 3]
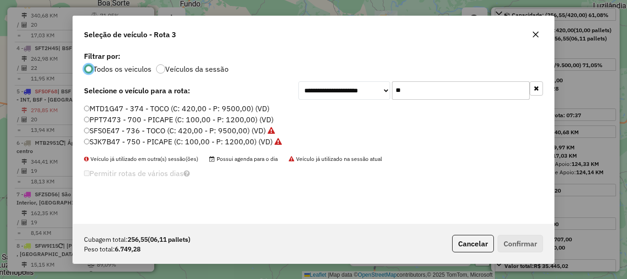
drag, startPoint x: 361, startPoint y: 114, endPoint x: 351, endPoint y: 118, distance: 10.3
click at [351, 118] on div "**********" at bounding box center [313, 136] width 481 height 174
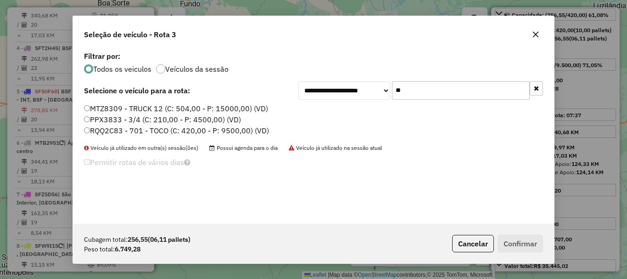
type input "**"
click at [155, 132] on label "RQQ2C83 - 701 - TOCO (C: 420,00 - P: 9500,00) (VD)" at bounding box center [176, 130] width 185 height 11
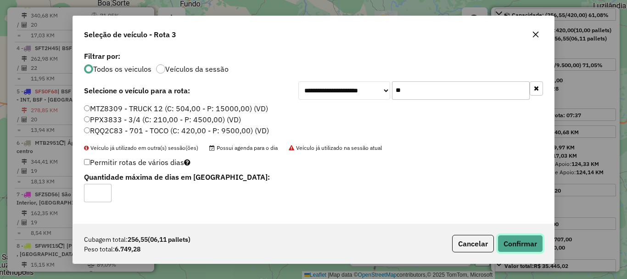
click at [529, 244] on button "Confirmar" at bounding box center [520, 243] width 45 height 17
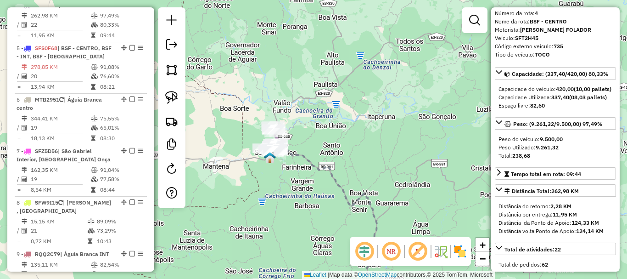
scroll to position [0, 0]
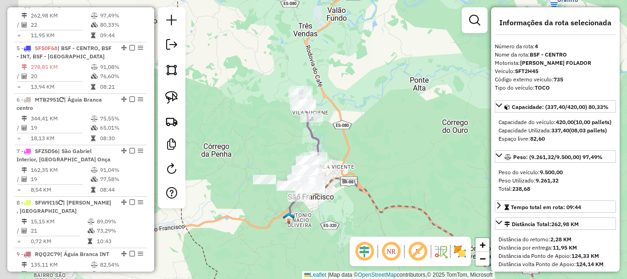
drag, startPoint x: 314, startPoint y: 140, endPoint x: 360, endPoint y: 133, distance: 47.3
click at [360, 133] on div "Janela de atendimento Grade de atendimento Capacidade Transportadoras Veículos …" at bounding box center [313, 139] width 627 height 279
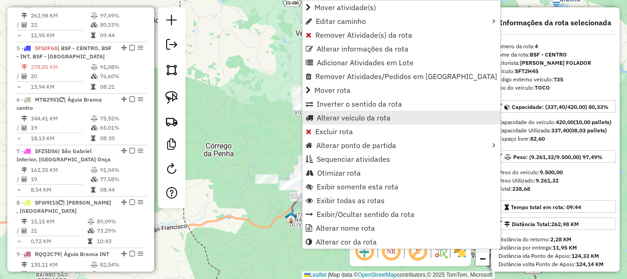
click at [381, 118] on span "Alterar veículo da rota" at bounding box center [354, 117] width 74 height 7
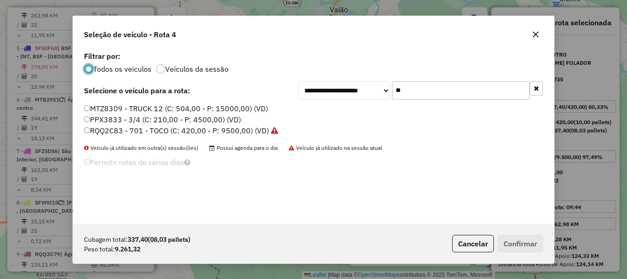
scroll to position [5, 3]
drag, startPoint x: 433, startPoint y: 97, endPoint x: 374, endPoint y: 111, distance: 60.9
click at [374, 111] on div "**********" at bounding box center [313, 136] width 481 height 174
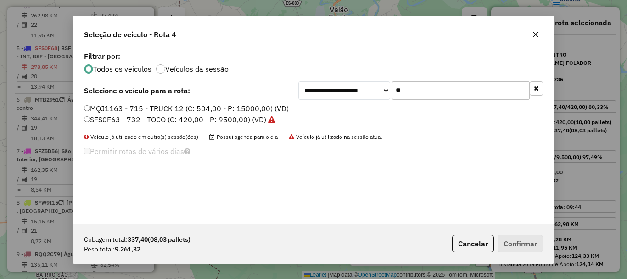
type input "**"
click at [125, 119] on label "SFS0F63 - 732 - TOCO (C: 420,00 - P: 9500,00) (VD)" at bounding box center [179, 119] width 191 height 11
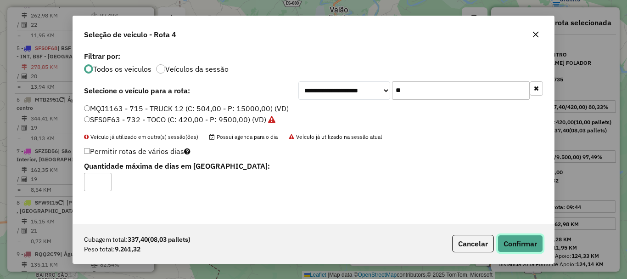
click at [543, 244] on button "Confirmar" at bounding box center [520, 243] width 45 height 17
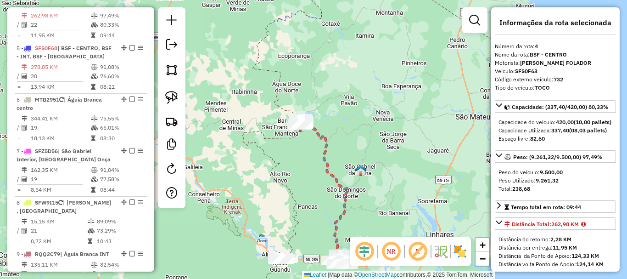
drag, startPoint x: 396, startPoint y: 146, endPoint x: 393, endPoint y: 176, distance: 30.0
click at [393, 176] on div "Janela de atendimento Grade de atendimento Capacidade Transportadoras Veículos …" at bounding box center [313, 139] width 627 height 279
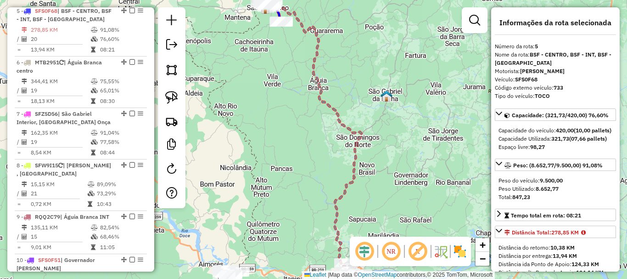
scroll to position [556, 0]
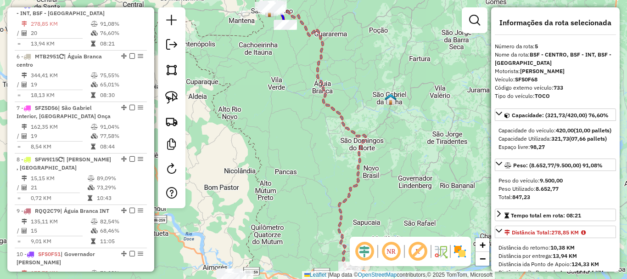
drag, startPoint x: 370, startPoint y: 72, endPoint x: 438, endPoint y: 185, distance: 131.8
click at [443, 191] on div "Janela de atendimento Grade de atendimento Capacidade Transportadoras Veículos …" at bounding box center [313, 139] width 627 height 279
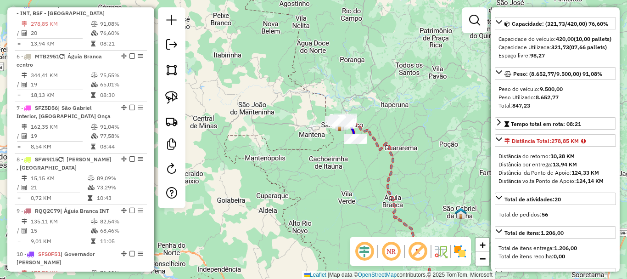
scroll to position [92, 0]
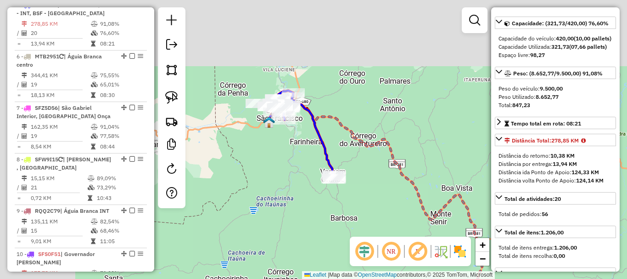
drag, startPoint x: 351, startPoint y: 194, endPoint x: 407, endPoint y: 224, distance: 63.7
click at [407, 224] on div "Janela de atendimento Grade de atendimento Capacidade Transportadoras Veículos …" at bounding box center [313, 139] width 627 height 279
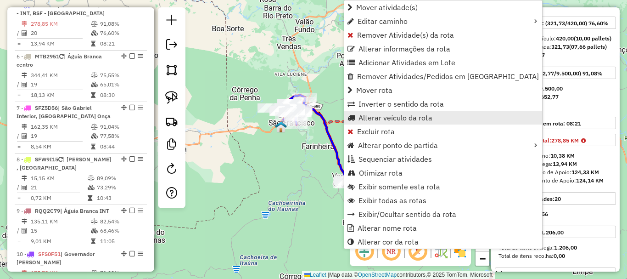
click at [410, 118] on span "Alterar veículo da rota" at bounding box center [395, 117] width 74 height 7
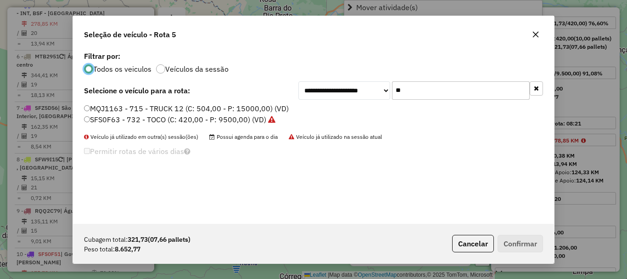
scroll to position [5, 3]
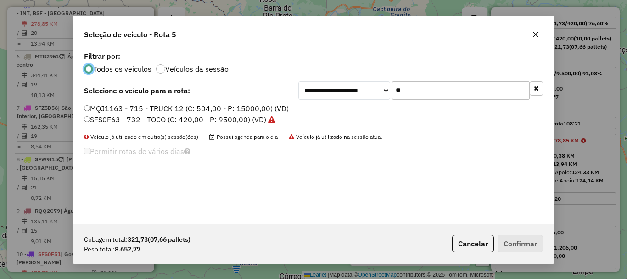
drag, startPoint x: 455, startPoint y: 93, endPoint x: 360, endPoint y: 106, distance: 96.5
click at [360, 106] on div "**********" at bounding box center [313, 136] width 481 height 174
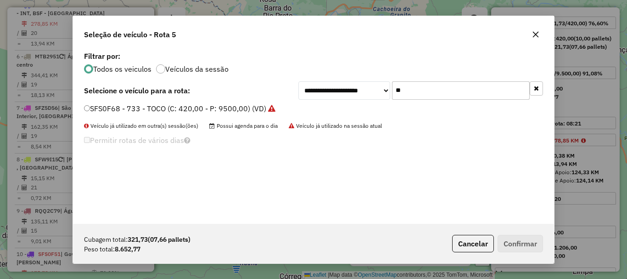
type input "**"
click at [200, 114] on div "SFS0F68 - 733 - TOCO (C: 420,00 - P: 9500,00) (VD)" at bounding box center [313, 112] width 470 height 18
click at [197, 108] on label "SFS0F68 - 733 - TOCO (C: 420,00 - P: 9500,00) (VD)" at bounding box center [179, 108] width 191 height 11
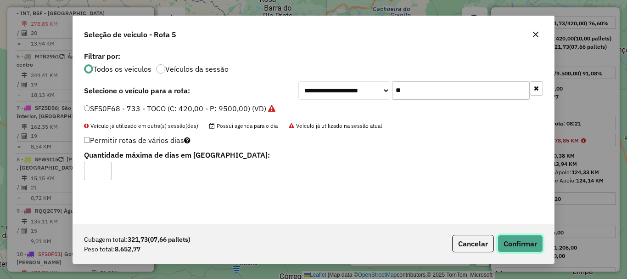
click at [531, 237] on button "Confirmar" at bounding box center [520, 243] width 45 height 17
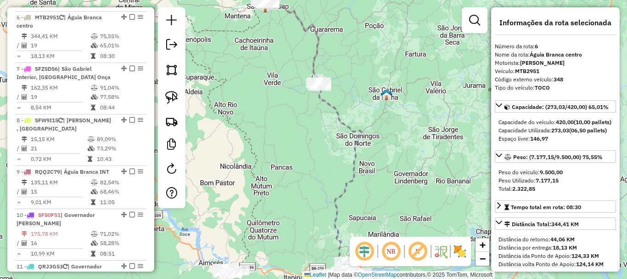
scroll to position [607, 0]
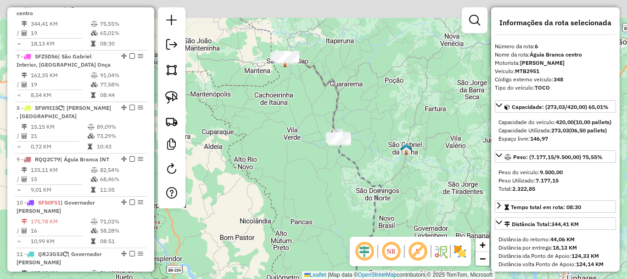
drag, startPoint x: 391, startPoint y: 174, endPoint x: 391, endPoint y: 182, distance: 8.3
click at [391, 182] on div "Janela de atendimento Grade de atendimento Capacidade Transportadoras Veículos …" at bounding box center [313, 139] width 627 height 279
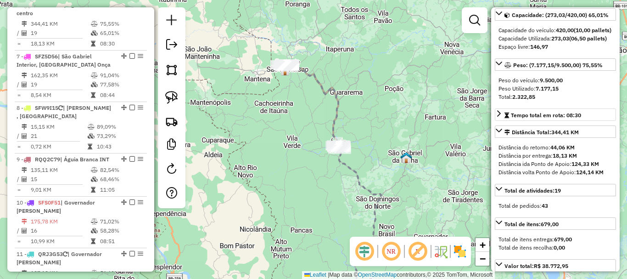
scroll to position [0, 0]
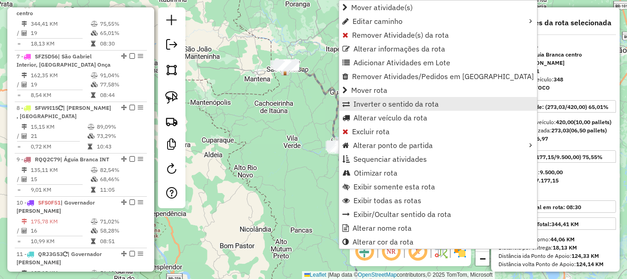
click at [405, 109] on link "Inverter o sentido da rota" at bounding box center [438, 104] width 198 height 14
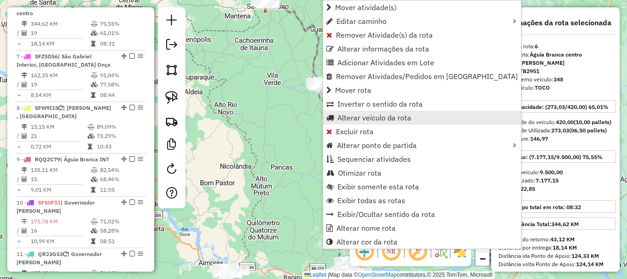
click at [397, 117] on span "Alterar veículo da rota" at bounding box center [374, 117] width 74 height 7
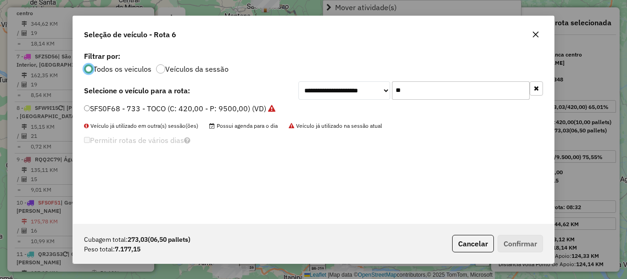
scroll to position [5, 3]
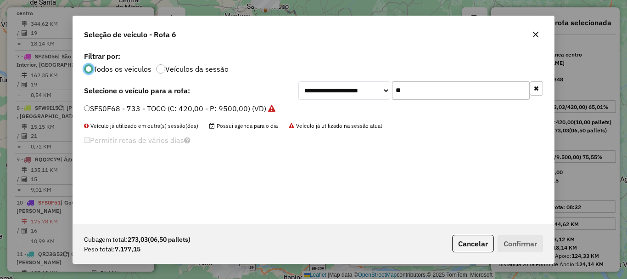
click at [360, 101] on div "**********" at bounding box center [313, 136] width 481 height 174
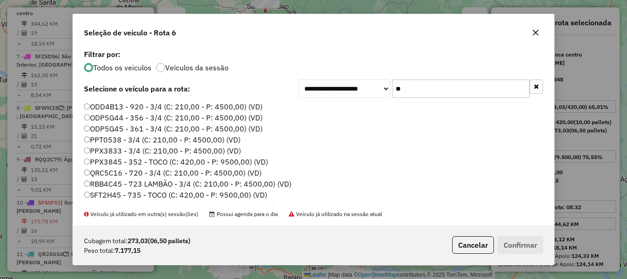
type input "**"
click at [118, 197] on label "SFT2H45 - 735 - TOCO (C: 420,00 - P: 9500,00) (VD)" at bounding box center [175, 194] width 183 height 11
click at [516, 243] on button "Confirmar" at bounding box center [520, 244] width 45 height 17
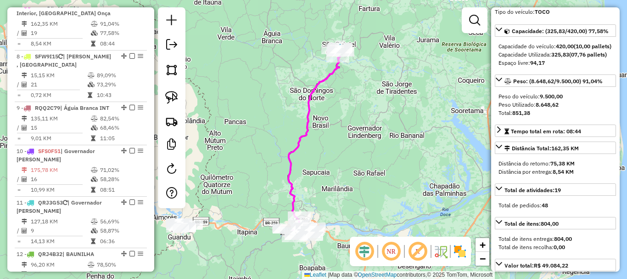
scroll to position [92, 0]
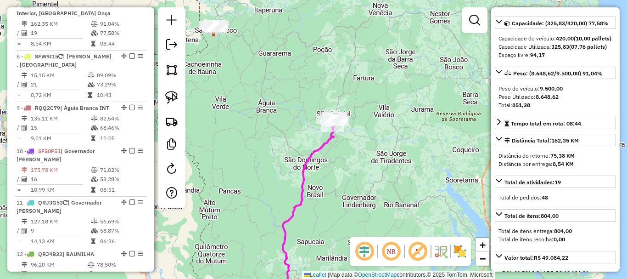
drag, startPoint x: 373, startPoint y: 108, endPoint x: 366, endPoint y: 189, distance: 81.0
click at [366, 189] on div "Janela de atendimento Grade de atendimento Capacidade Transportadoras Veículos …" at bounding box center [313, 139] width 627 height 279
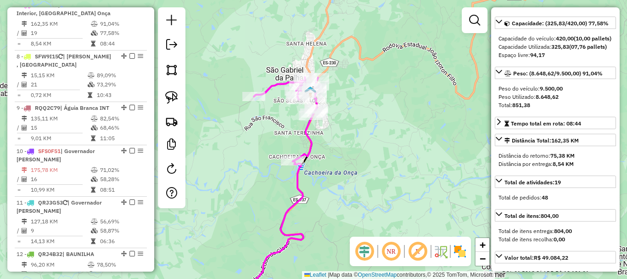
drag, startPoint x: 335, startPoint y: 106, endPoint x: 338, endPoint y: 145, distance: 38.7
click at [338, 145] on div "Janela de atendimento Grade de atendimento Capacidade Transportadoras Veículos …" at bounding box center [313, 139] width 627 height 279
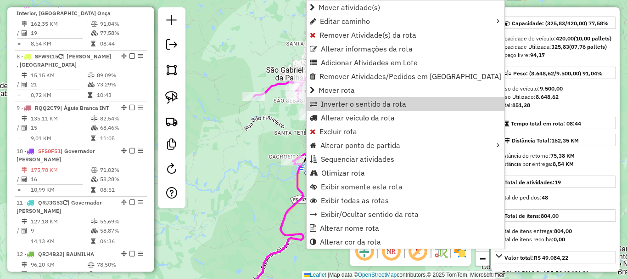
click at [252, 116] on div "Rota 7 - Placa SFZ5D56 7570 - [PERSON_NAME] DA Rota 7 - Placa SFZ5D56 15137 - M…" at bounding box center [313, 139] width 627 height 279
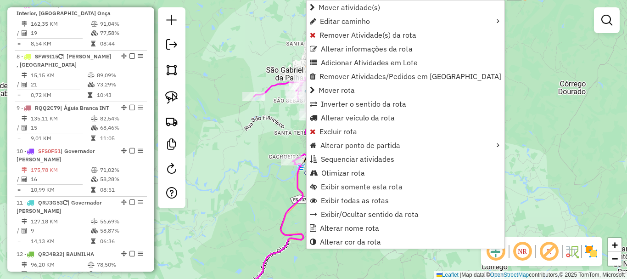
select select "*********"
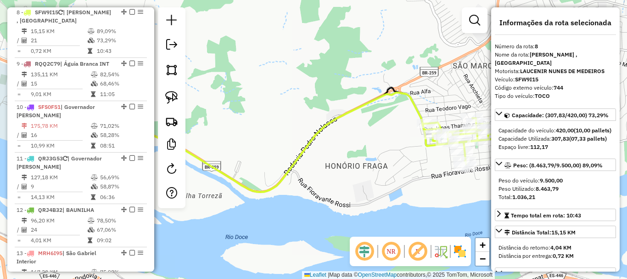
scroll to position [710, 0]
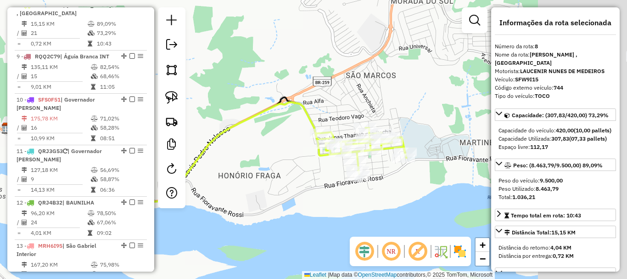
drag, startPoint x: 416, startPoint y: 147, endPoint x: 304, endPoint y: 155, distance: 112.3
click at [315, 155] on icon at bounding box center [360, 151] width 91 height 46
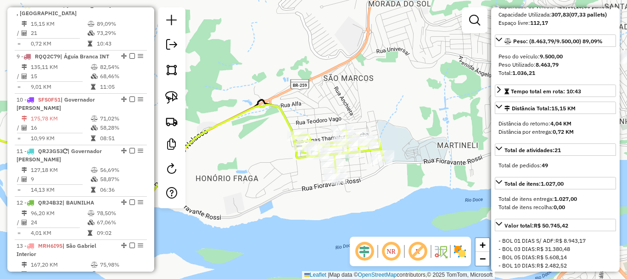
scroll to position [138, 0]
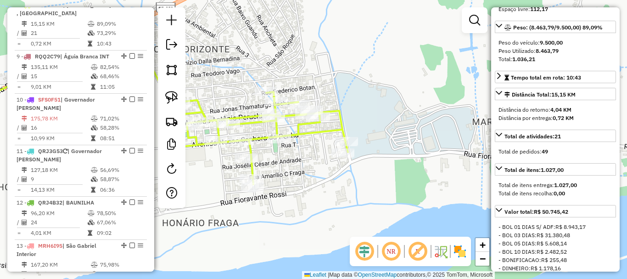
drag, startPoint x: 314, startPoint y: 167, endPoint x: 413, endPoint y: 191, distance: 102.1
click at [412, 192] on div "Janela de atendimento Grade de atendimento Capacidade Transportadoras Veículos …" at bounding box center [313, 139] width 627 height 279
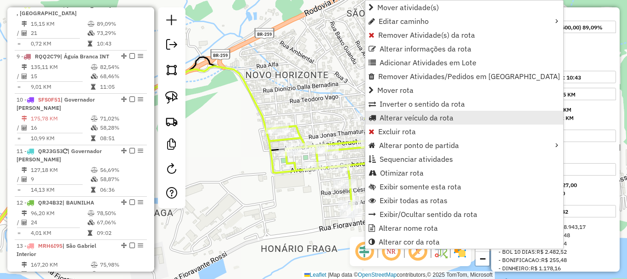
click at [409, 118] on span "Alterar veículo da rota" at bounding box center [417, 117] width 74 height 7
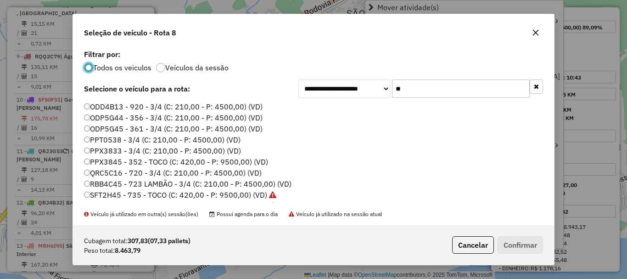
scroll to position [5, 3]
drag, startPoint x: 427, startPoint y: 94, endPoint x: 373, endPoint y: 108, distance: 56.0
click at [373, 108] on div "**********" at bounding box center [313, 135] width 481 height 177
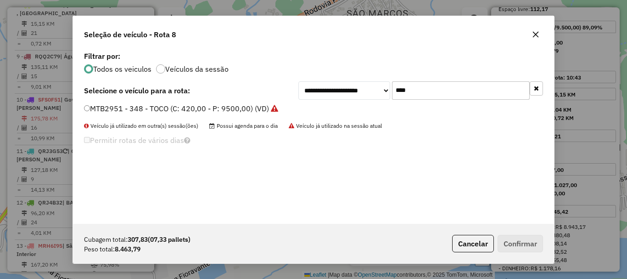
type input "****"
click at [105, 110] on label "MTB2951 - 348 - TOCO (C: 420,00 - P: 9500,00) (VD)" at bounding box center [181, 108] width 194 height 11
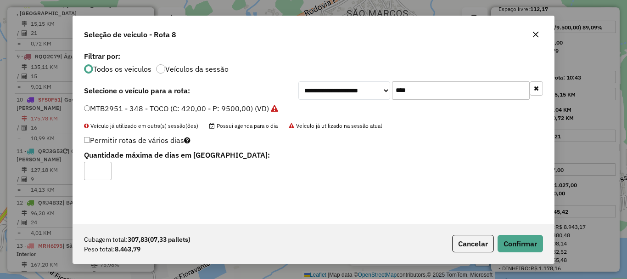
drag, startPoint x: 373, startPoint y: 95, endPoint x: 358, endPoint y: 96, distance: 15.3
click at [359, 96] on div "**********" at bounding box center [420, 90] width 245 height 18
click at [543, 35] on div "Seleção de veículo - Rota 8" at bounding box center [313, 32] width 481 height 33
click at [540, 32] on button "button" at bounding box center [535, 34] width 15 height 15
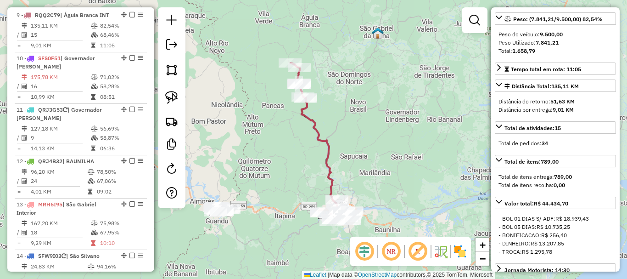
scroll to position [762, 0]
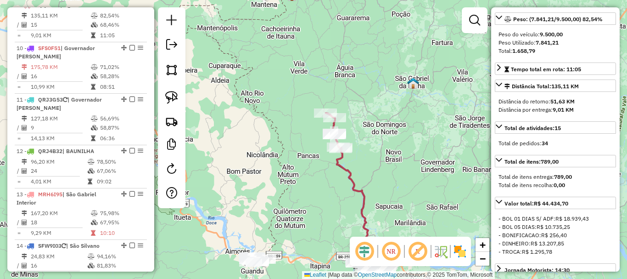
drag, startPoint x: 404, startPoint y: 151, endPoint x: 415, endPoint y: 163, distance: 16.9
click at [414, 163] on div "Janela de atendimento Grade de atendimento Capacidade Transportadoras Veículos …" at bounding box center [313, 139] width 627 height 279
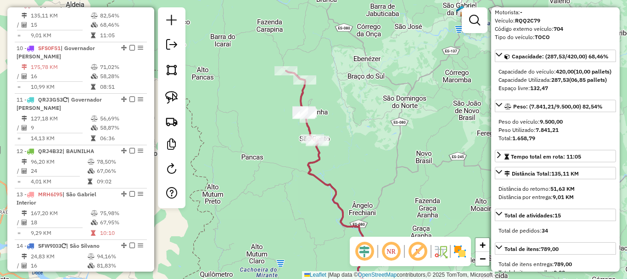
scroll to position [138, 0]
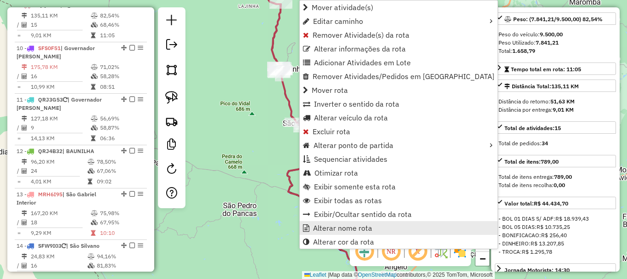
click at [364, 228] on span "Alterar nome rota" at bounding box center [342, 227] width 59 height 7
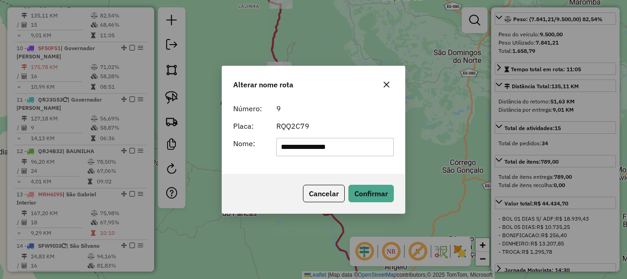
drag, startPoint x: 356, startPoint y: 152, endPoint x: 242, endPoint y: 172, distance: 115.6
click at [242, 172] on div "**********" at bounding box center [313, 136] width 183 height 74
type input "*******"
click at [382, 196] on button "Confirmar" at bounding box center [370, 193] width 45 height 17
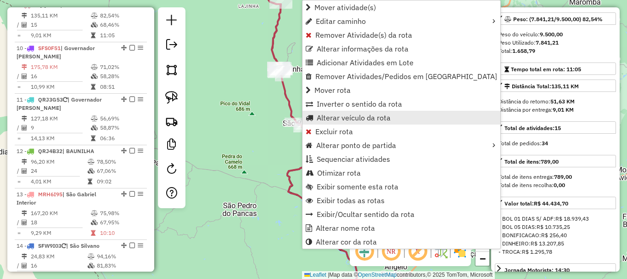
click at [371, 119] on span "Alterar veículo da rota" at bounding box center [354, 117] width 74 height 7
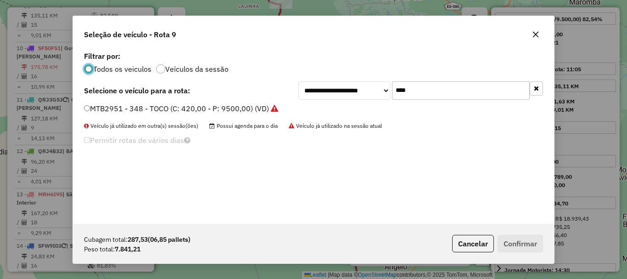
scroll to position [5, 3]
drag, startPoint x: 422, startPoint y: 90, endPoint x: 364, endPoint y: 105, distance: 60.7
click at [364, 105] on div "**********" at bounding box center [313, 136] width 481 height 174
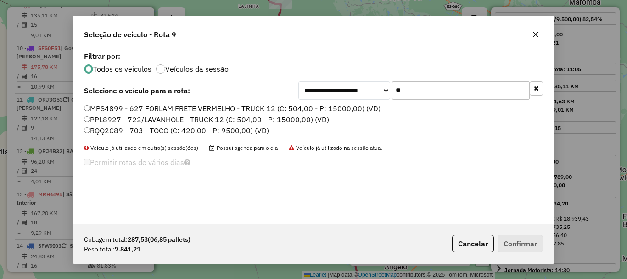
type input "**"
click at [135, 132] on label "RQQ2C89 - 703 - TOCO (C: 420,00 - P: 9500,00) (VD)" at bounding box center [176, 130] width 185 height 11
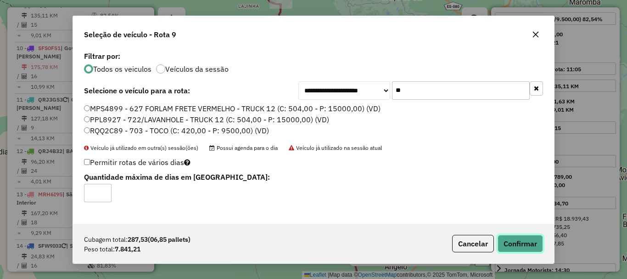
click at [532, 246] on button "Confirmar" at bounding box center [520, 243] width 45 height 17
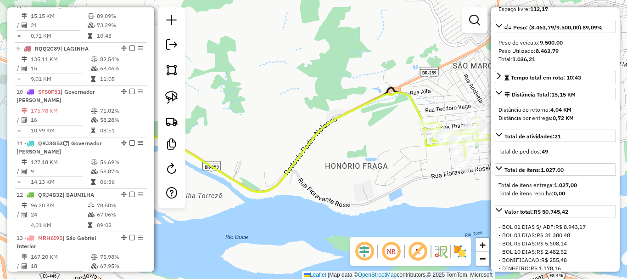
scroll to position [710, 0]
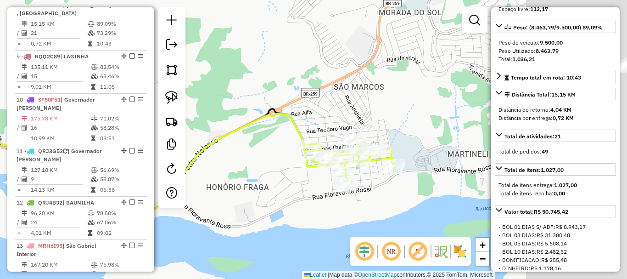
drag, startPoint x: 279, startPoint y: 175, endPoint x: 284, endPoint y: 171, distance: 6.6
click at [255, 181] on div "Janela de atendimento Grade de atendimento Capacidade Transportadoras Veículos …" at bounding box center [313, 139] width 627 height 279
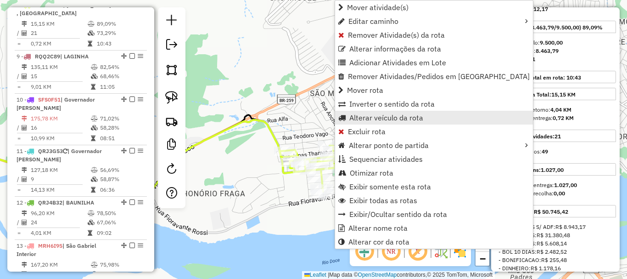
click at [390, 115] on span "Alterar veículo da rota" at bounding box center [386, 117] width 74 height 7
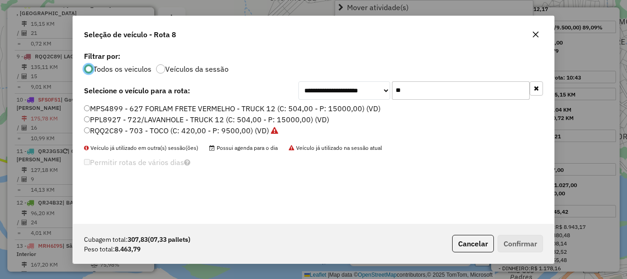
scroll to position [5, 3]
drag, startPoint x: 444, startPoint y: 96, endPoint x: 380, endPoint y: 115, distance: 66.8
click at [380, 115] on div "**********" at bounding box center [313, 136] width 481 height 174
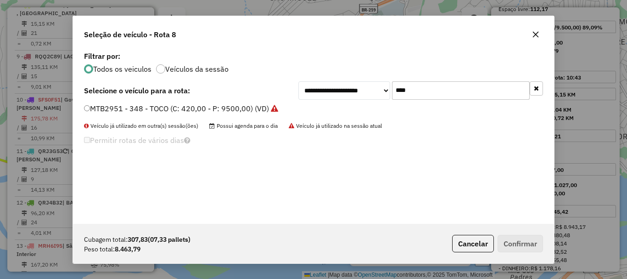
type input "****"
click at [140, 111] on label "MTB2951 - 348 - TOCO (C: 420,00 - P: 9500,00) (VD)" at bounding box center [181, 108] width 194 height 11
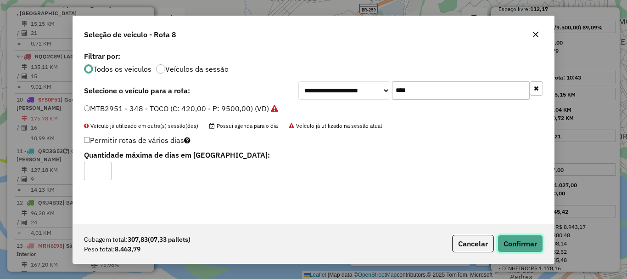
drag, startPoint x: 538, startPoint y: 244, endPoint x: 459, endPoint y: 221, distance: 81.9
click at [535, 244] on button "Confirmar" at bounding box center [520, 243] width 45 height 17
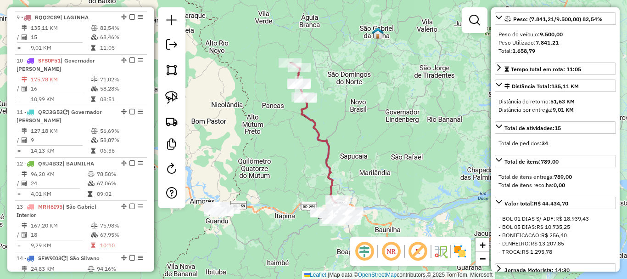
scroll to position [762, 0]
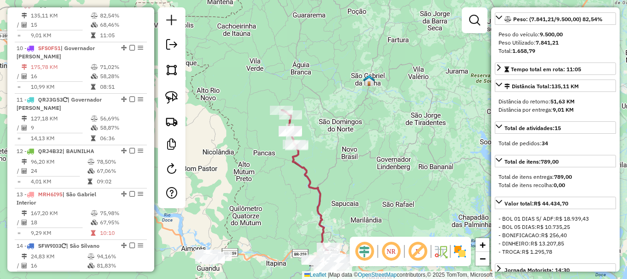
drag, startPoint x: 374, startPoint y: 156, endPoint x: 361, endPoint y: 191, distance: 37.6
click at [361, 191] on div "Janela de atendimento Grade de atendimento Capacidade Transportadoras Veículos …" at bounding box center [313, 139] width 627 height 279
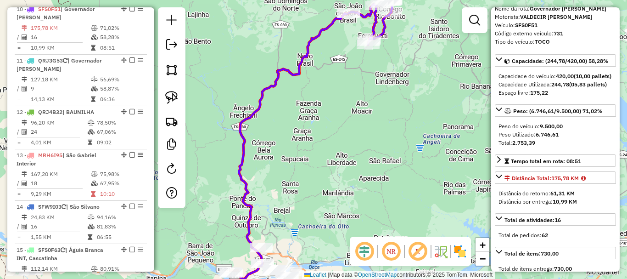
scroll to position [805, 0]
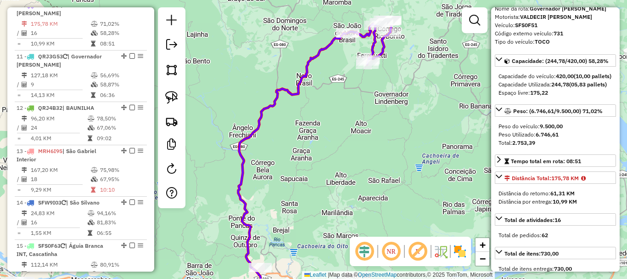
drag, startPoint x: 387, startPoint y: 94, endPoint x: 367, endPoint y: 212, distance: 119.2
click at [367, 211] on div "Janela de atendimento Grade de atendimento Capacidade Transportadoras Veículos …" at bounding box center [313, 139] width 627 height 279
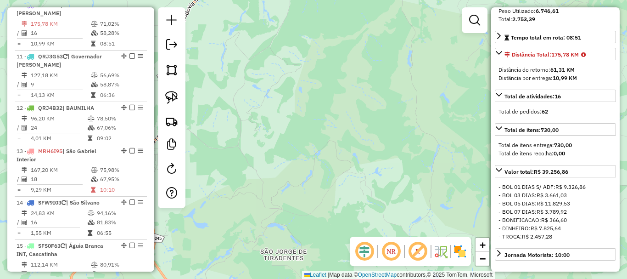
scroll to position [184, 0]
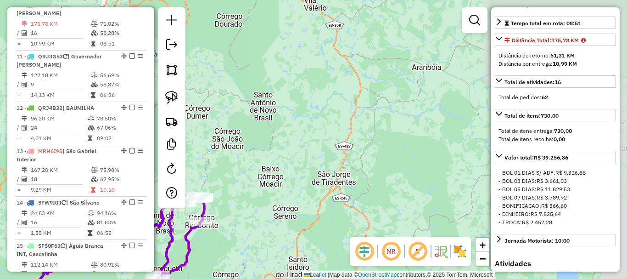
drag, startPoint x: 288, startPoint y: 218, endPoint x: 409, endPoint y: 158, distance: 134.3
click at [409, 158] on div "Janela de atendimento Grade de atendimento Capacidade Transportadoras Veículos …" at bounding box center [313, 139] width 627 height 279
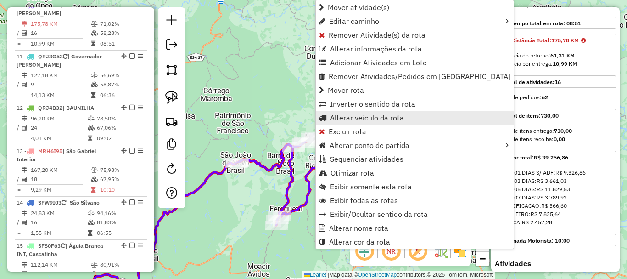
click at [381, 121] on span "Alterar veículo da rota" at bounding box center [367, 117] width 74 height 7
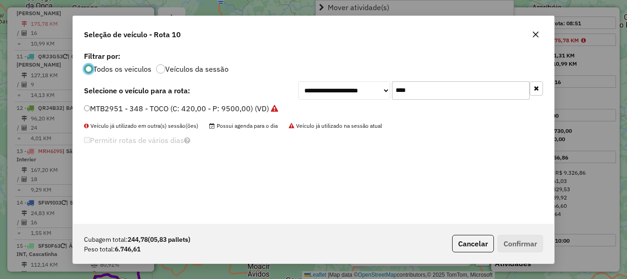
scroll to position [5, 3]
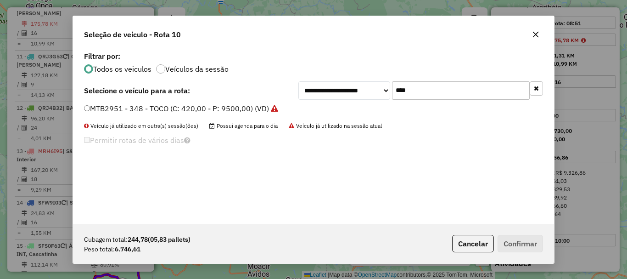
drag, startPoint x: 421, startPoint y: 94, endPoint x: 341, endPoint y: 124, distance: 86.0
click at [341, 124] on div "**********" at bounding box center [313, 136] width 481 height 174
type input "****"
click at [119, 111] on label "SFW9I05 - 742 - TOCO (C: 420,00 - P: 9500,00) (VD)" at bounding box center [175, 108] width 183 height 11
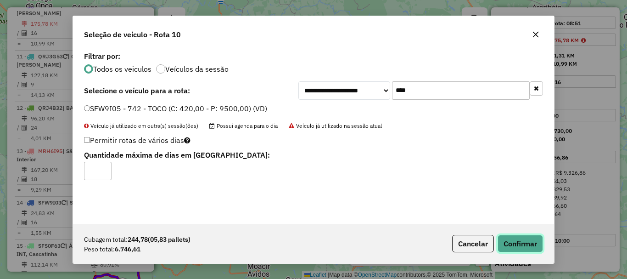
click at [521, 245] on button "Confirmar" at bounding box center [520, 243] width 45 height 17
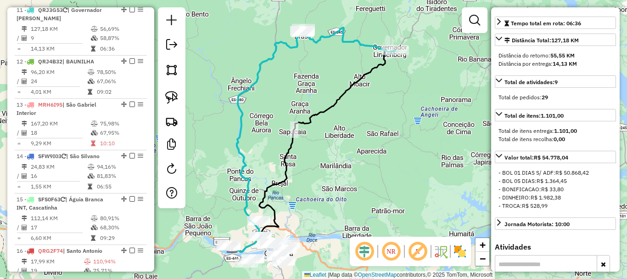
scroll to position [856, 0]
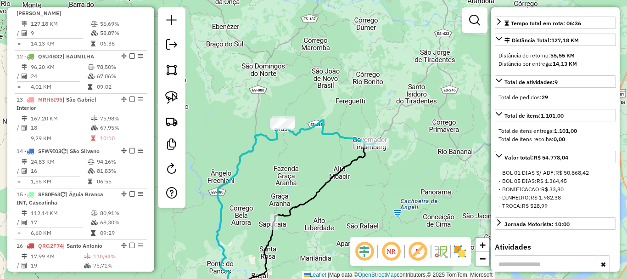
drag, startPoint x: 413, startPoint y: 140, endPoint x: 390, endPoint y: 207, distance: 71.1
click at [390, 207] on div "Janela de atendimento Grade de atendimento Capacidade Transportadoras Veículos …" at bounding box center [313, 139] width 627 height 279
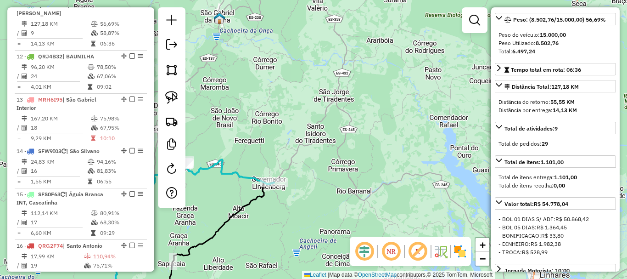
scroll to position [138, 0]
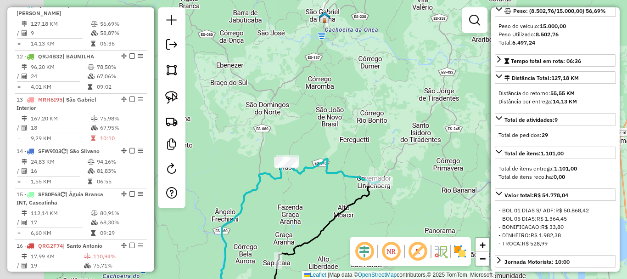
drag, startPoint x: 482, startPoint y: 181, endPoint x: 507, endPoint y: 185, distance: 24.5
click at [507, 185] on hb-router-mapa "Informações da Sessão 978409 - 13/08/2025 Criação: 12/08/2025 17:28 Depósito: C…" at bounding box center [313, 139] width 627 height 279
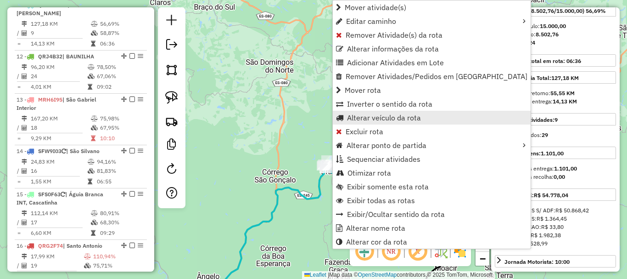
click at [395, 121] on span "Alterar veículo da rota" at bounding box center [384, 117] width 74 height 7
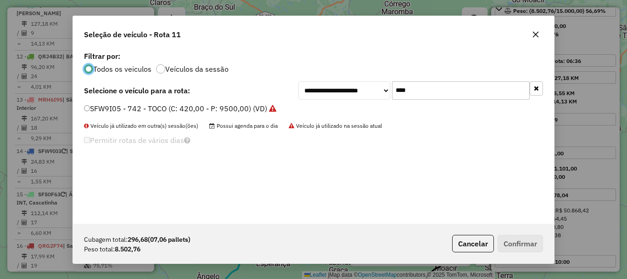
scroll to position [5, 3]
click at [359, 111] on div "**********" at bounding box center [313, 136] width 481 height 174
type input "****"
click at [115, 112] on label "PPX3845 - 352 - TOCO (C: 420,00 - P: 9500,00) (VD)" at bounding box center [176, 108] width 184 height 11
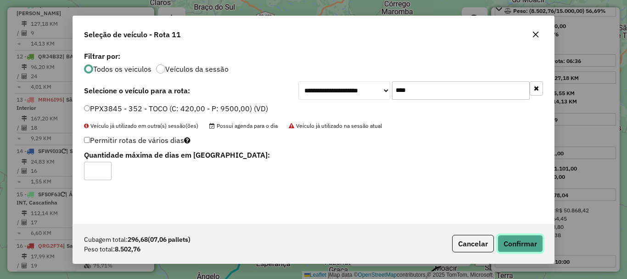
click at [539, 244] on button "Confirmar" at bounding box center [520, 243] width 45 height 17
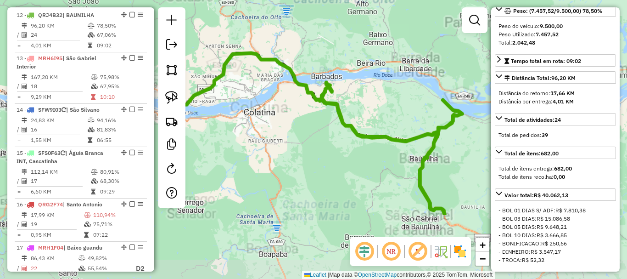
scroll to position [907, 0]
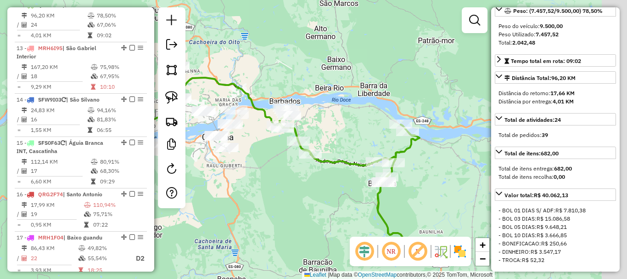
drag, startPoint x: 354, startPoint y: 160, endPoint x: 336, endPoint y: 184, distance: 29.8
click at [317, 188] on div "Janela de atendimento Grade de atendimento Capacidade Transportadoras Veículos …" at bounding box center [313, 139] width 627 height 279
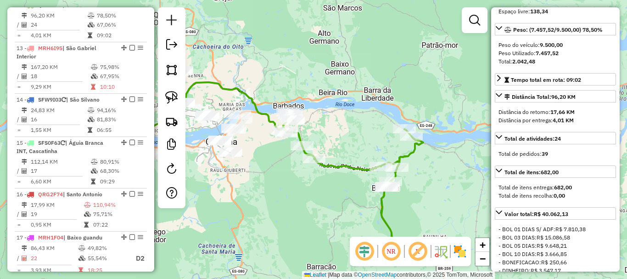
scroll to position [138, 0]
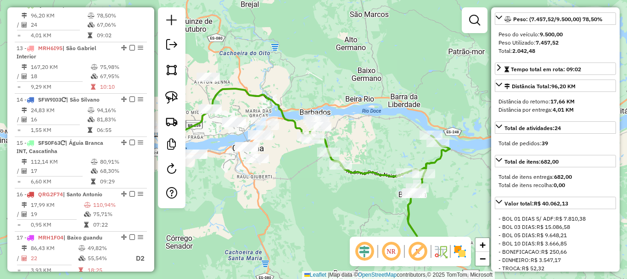
drag, startPoint x: 386, startPoint y: 107, endPoint x: 405, endPoint y: 113, distance: 20.3
click at [405, 113] on div "Janela de atendimento Grade de atendimento Capacidade Transportadoras Veículos …" at bounding box center [313, 139] width 627 height 279
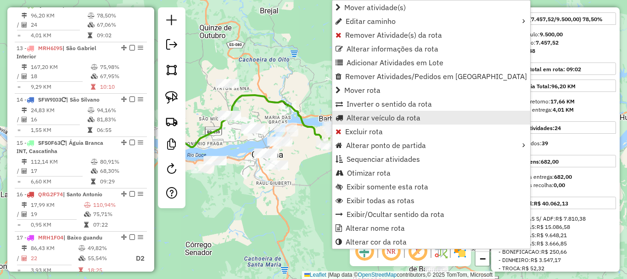
click at [364, 117] on span "Alterar veículo da rota" at bounding box center [384, 117] width 74 height 7
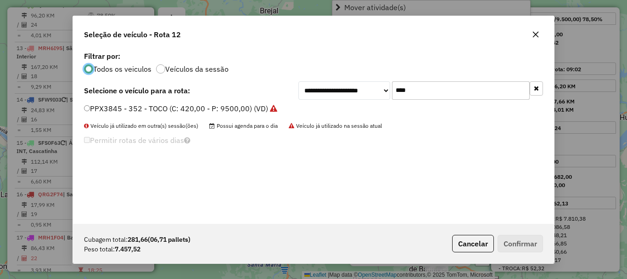
scroll to position [5, 3]
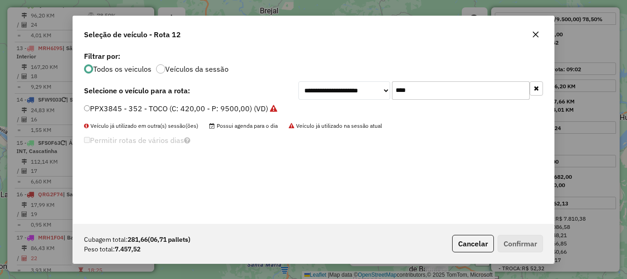
drag, startPoint x: 430, startPoint y: 97, endPoint x: 347, endPoint y: 121, distance: 86.3
click at [350, 120] on div "**********" at bounding box center [313, 136] width 481 height 174
click at [471, 244] on button "Cancelar" at bounding box center [473, 243] width 42 height 17
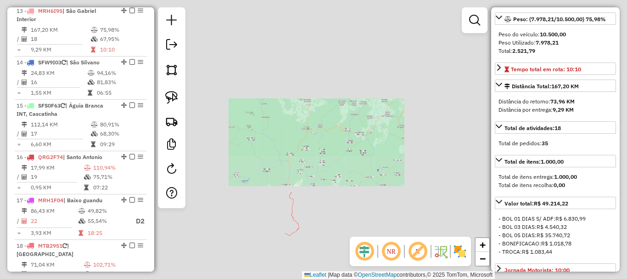
scroll to position [951, 0]
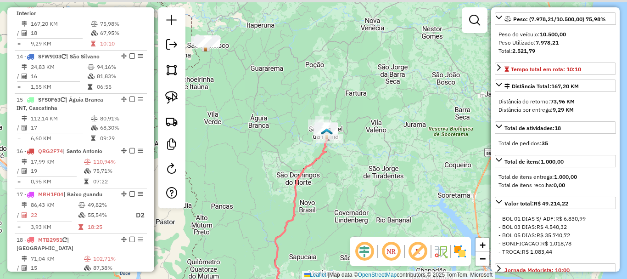
drag, startPoint x: 366, startPoint y: 141, endPoint x: 353, endPoint y: 178, distance: 38.5
click at [353, 178] on div "Janela de atendimento Grade de atendimento Capacidade Transportadoras Veículos …" at bounding box center [313, 139] width 627 height 279
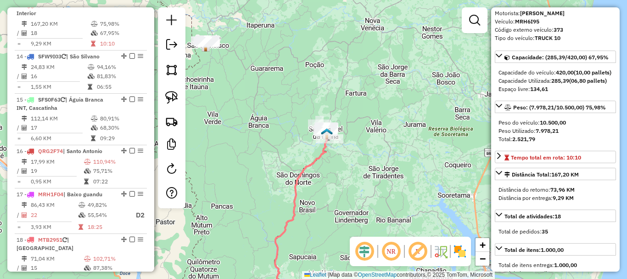
scroll to position [46, 0]
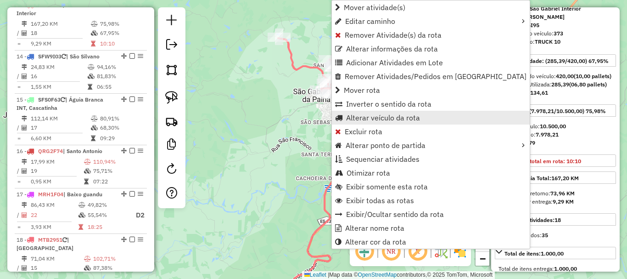
click at [410, 118] on span "Alterar veículo da rota" at bounding box center [383, 117] width 74 height 7
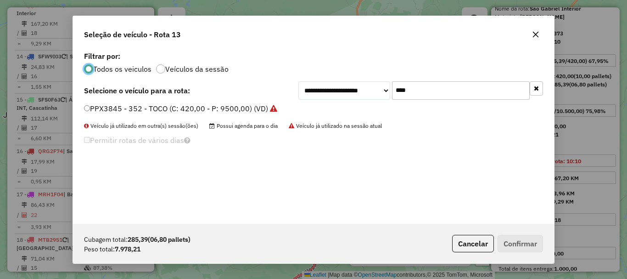
scroll to position [5, 3]
drag, startPoint x: 433, startPoint y: 84, endPoint x: 421, endPoint y: 89, distance: 13.2
click at [421, 89] on input "****" at bounding box center [461, 90] width 138 height 18
drag, startPoint x: 417, startPoint y: 89, endPoint x: 372, endPoint y: 103, distance: 46.7
click at [372, 103] on div "**********" at bounding box center [313, 136] width 481 height 174
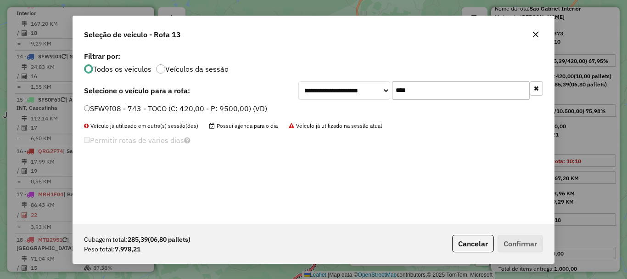
type input "****"
click at [166, 112] on label "SFW9I08 - 743 - TOCO (C: 420,00 - P: 9500,00) (VD)" at bounding box center [175, 108] width 183 height 11
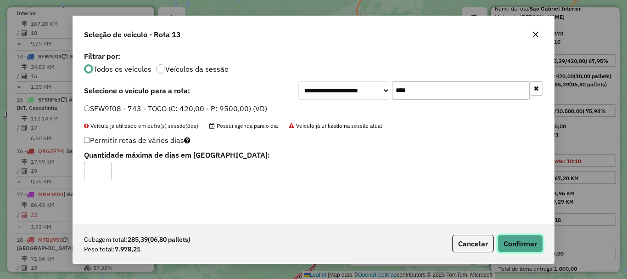
click at [506, 239] on button "Confirmar" at bounding box center [520, 243] width 45 height 17
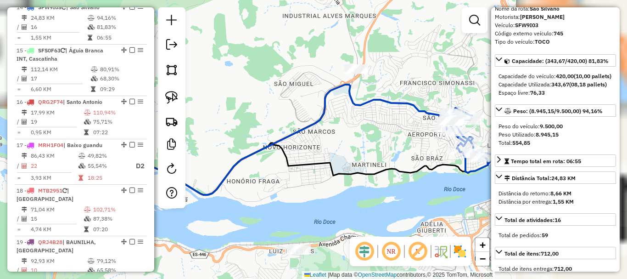
scroll to position [1002, 0]
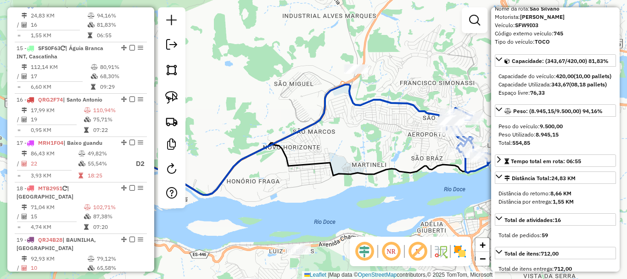
drag, startPoint x: 400, startPoint y: 150, endPoint x: 273, endPoint y: 181, distance: 131.5
click at [273, 181] on div "Janela de atendimento Grade de atendimento Capacidade Transportadoras Veículos …" at bounding box center [313, 139] width 627 height 279
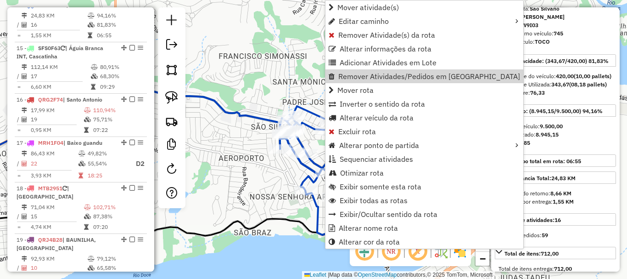
click at [280, 75] on div "Janela de atendimento Grade de atendimento Capacidade Transportadoras Veículos …" at bounding box center [313, 139] width 627 height 279
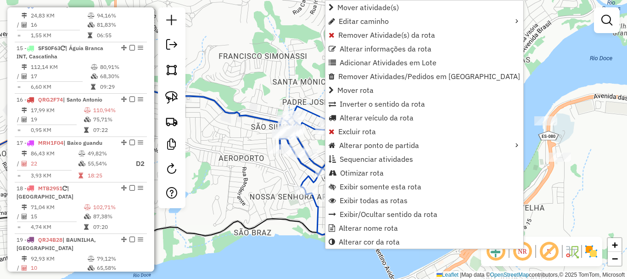
select select "*********"
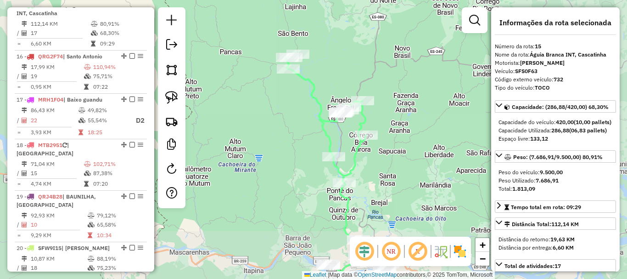
scroll to position [92, 0]
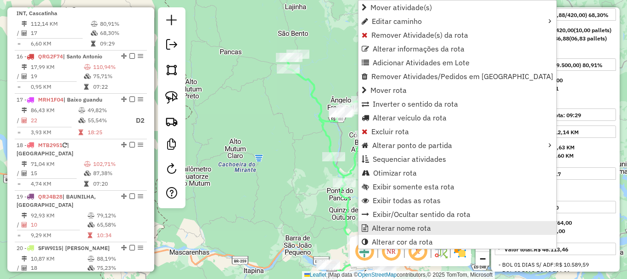
click at [419, 225] on span "Alterar nome rota" at bounding box center [401, 227] width 59 height 7
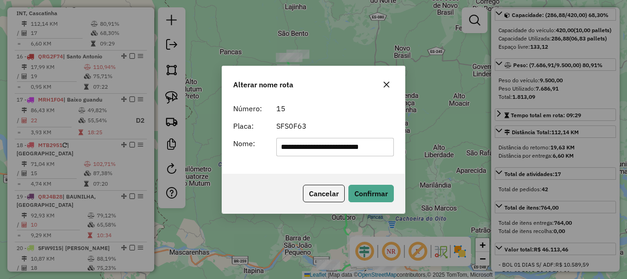
drag, startPoint x: 382, startPoint y: 148, endPoint x: 184, endPoint y: 179, distance: 200.7
click at [184, 179] on div "**********" at bounding box center [313, 139] width 627 height 279
type input "**********"
click at [373, 190] on button "Confirmar" at bounding box center [370, 193] width 45 height 17
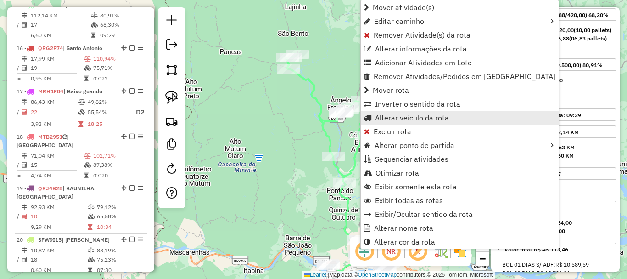
click at [402, 114] on span "Alterar veículo da rota" at bounding box center [412, 117] width 74 height 7
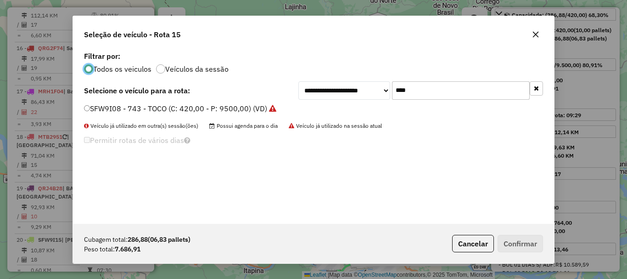
scroll to position [5, 3]
drag, startPoint x: 448, startPoint y: 87, endPoint x: 360, endPoint y: 105, distance: 89.5
click at [362, 105] on div "**********" at bounding box center [313, 136] width 481 height 174
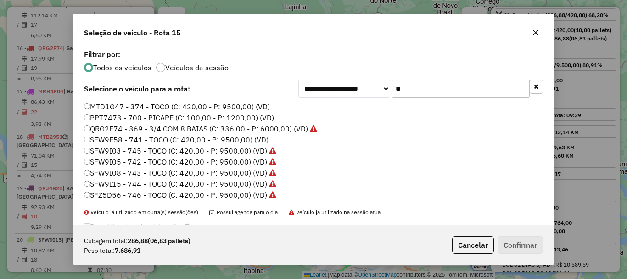
type input "**"
click at [132, 129] on label "QRG2F74 - 369 - 3/4 COM 8 BAIAS (C: 336,00 - P: 6000,00) (VD)" at bounding box center [200, 128] width 233 height 11
click at [518, 250] on button "Confirmar" at bounding box center [520, 244] width 45 height 17
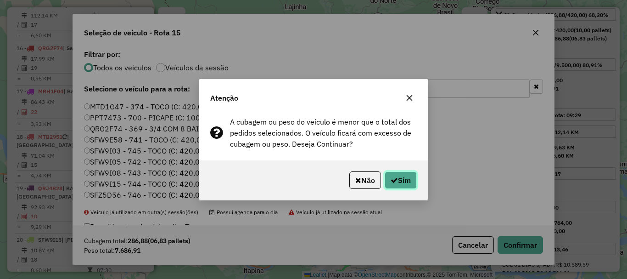
click at [401, 178] on button "Sim" at bounding box center [401, 179] width 32 height 17
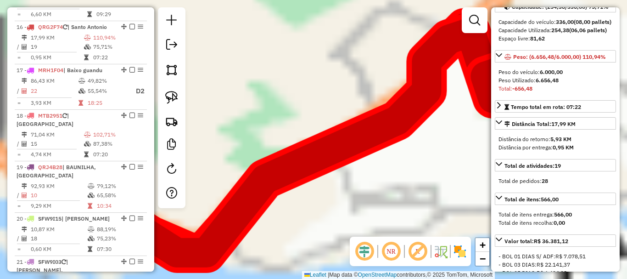
scroll to position [1092, 0]
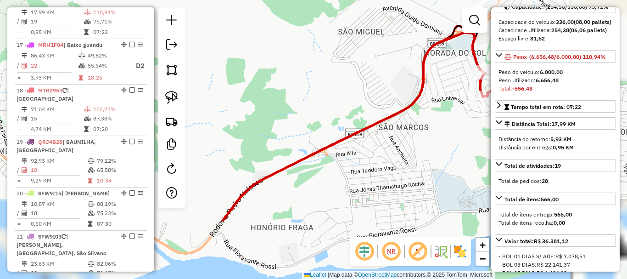
click at [331, 202] on div "Janela de atendimento Grade de atendimento Capacidade Transportadoras Veículos …" at bounding box center [313, 139] width 627 height 279
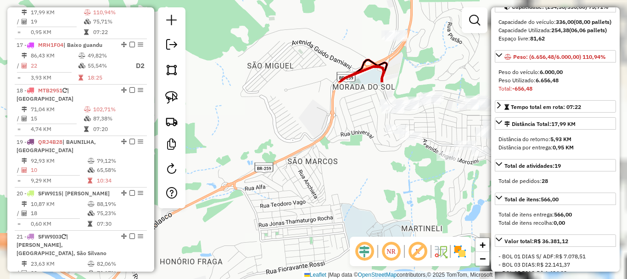
scroll to position [1097, 0]
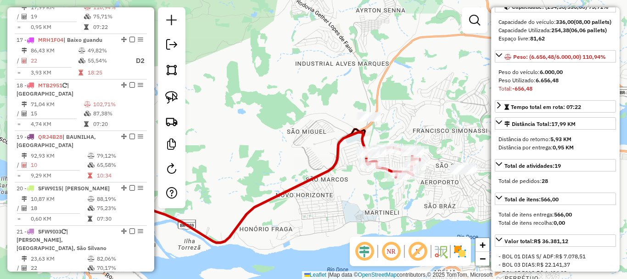
drag, startPoint x: 445, startPoint y: 151, endPoint x: 363, endPoint y: 131, distance: 84.8
click at [363, 131] on div "Janela de atendimento Grade de atendimento Capacidade Transportadoras Veículos …" at bounding box center [313, 139] width 627 height 279
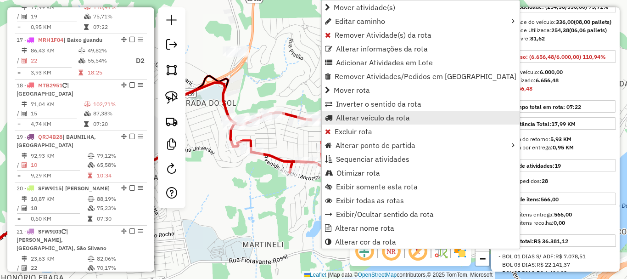
click at [381, 117] on span "Alterar veículo da rota" at bounding box center [373, 117] width 74 height 7
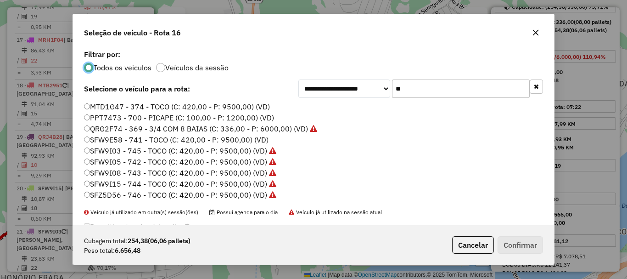
scroll to position [5, 3]
click at [354, 103] on div "**********" at bounding box center [313, 135] width 481 height 177
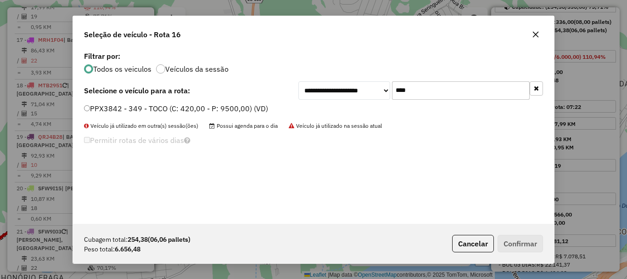
type input "****"
click at [111, 106] on label "PPX3842 - 349 - TOCO (C: 420,00 - P: 9500,00) (VD)" at bounding box center [176, 108] width 184 height 11
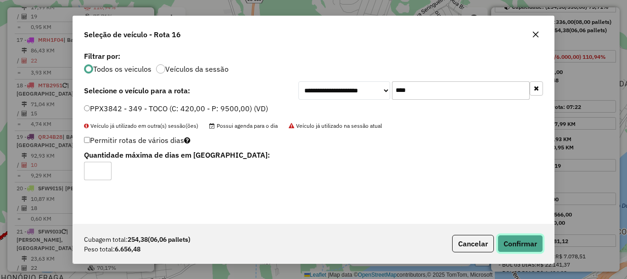
click at [528, 236] on button "Confirmar" at bounding box center [520, 243] width 45 height 17
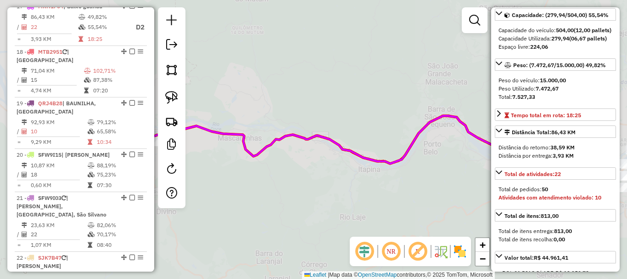
scroll to position [1131, 0]
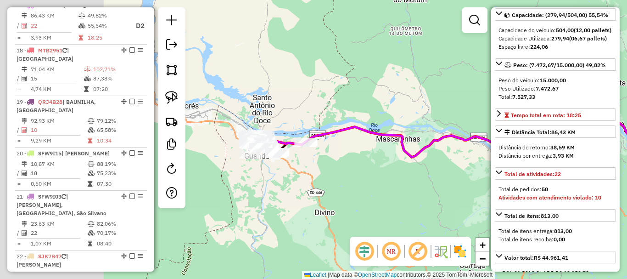
drag, startPoint x: 289, startPoint y: 173, endPoint x: 448, endPoint y: 174, distance: 158.4
click at [448, 174] on div "Janela de atendimento Grade de atendimento Capacidade Transportadoras Veículos …" at bounding box center [313, 139] width 627 height 279
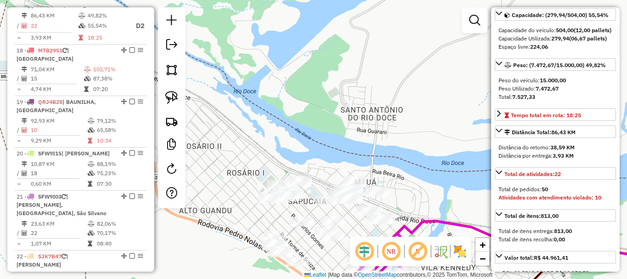
drag, startPoint x: 399, startPoint y: 157, endPoint x: 264, endPoint y: 37, distance: 180.4
click at [264, 37] on div "Janela de atendimento Grade de atendimento Capacidade Transportadoras Veículos …" at bounding box center [313, 139] width 627 height 279
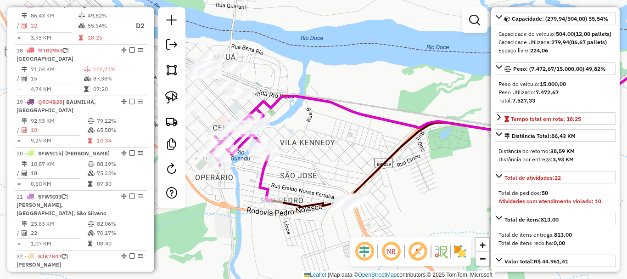
scroll to position [92, 0]
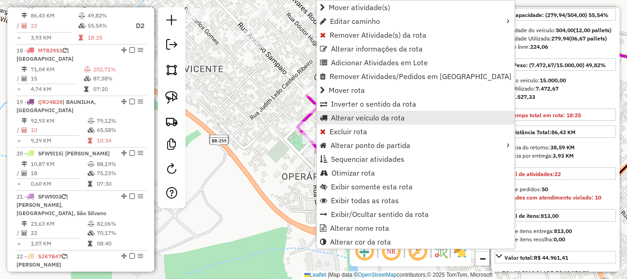
click at [381, 119] on span "Alterar veículo da rota" at bounding box center [368, 117] width 74 height 7
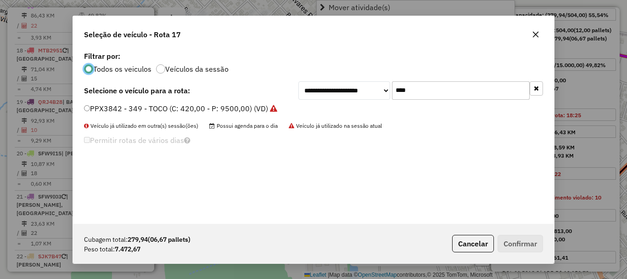
scroll to position [5, 3]
drag, startPoint x: 426, startPoint y: 90, endPoint x: 384, endPoint y: 104, distance: 44.7
click at [384, 104] on div "**********" at bounding box center [313, 136] width 481 height 174
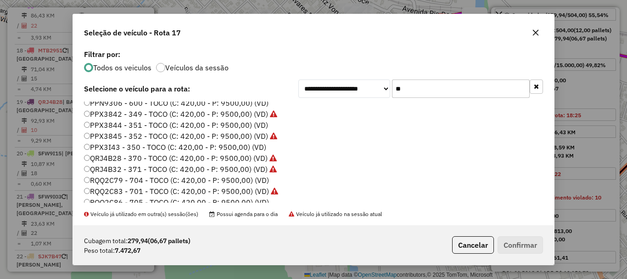
scroll to position [0, 0]
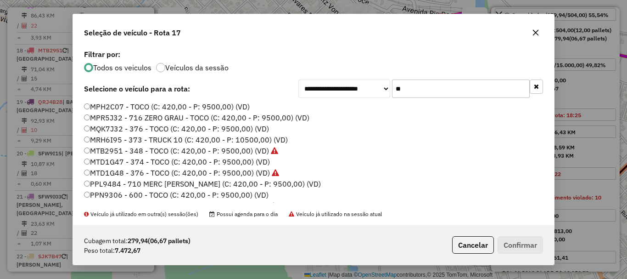
type input "**"
click at [119, 139] on label "MRH6I95 - 373 - TRUCK 10 (C: 420,00 - P: 10500,00) (VD)" at bounding box center [186, 139] width 204 height 11
click at [532, 241] on button "Confirmar" at bounding box center [520, 244] width 45 height 17
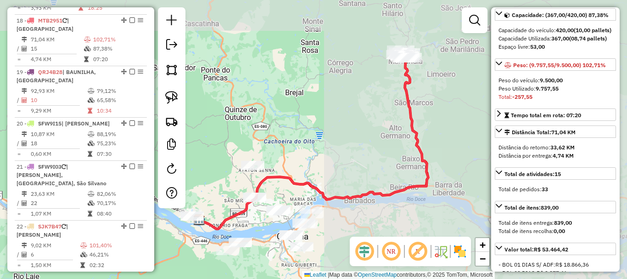
scroll to position [1177, 0]
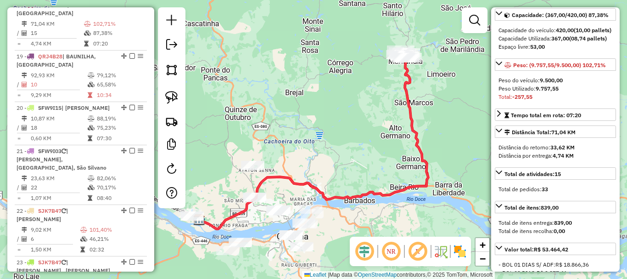
drag, startPoint x: 430, startPoint y: 104, endPoint x: 397, endPoint y: 175, distance: 78.4
click at [397, 175] on div "Janela de atendimento Grade de atendimento Capacidade Transportadoras Veículos …" at bounding box center [313, 139] width 627 height 279
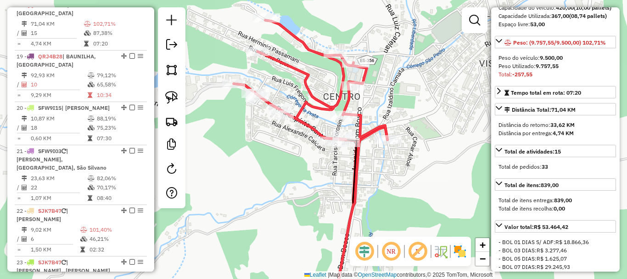
scroll to position [138, 0]
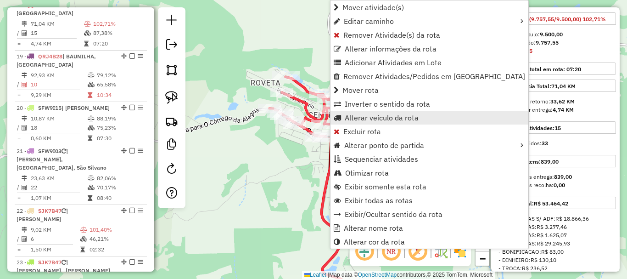
click at [373, 116] on span "Alterar veículo da rota" at bounding box center [382, 117] width 74 height 7
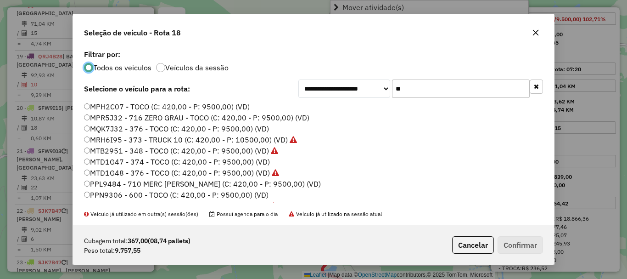
scroll to position [5, 3]
drag, startPoint x: 375, startPoint y: 103, endPoint x: 348, endPoint y: 116, distance: 30.2
click at [348, 116] on div "**********" at bounding box center [313, 135] width 481 height 177
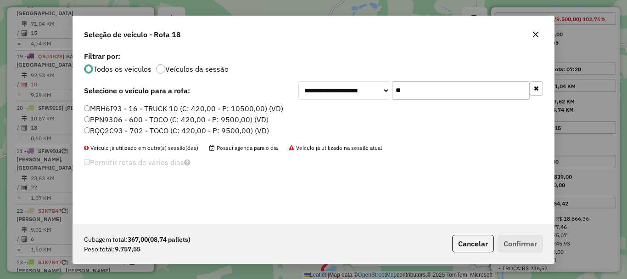
type input "**"
click at [128, 136] on li "RQQ2C93 - 702 - TOCO (C: 420,00 - P: 9500,00) (VD)" at bounding box center [313, 130] width 459 height 11
click at [119, 134] on label "RQQ2C93 - 702 - TOCO (C: 420,00 - P: 9500,00) (VD)" at bounding box center [176, 130] width 185 height 11
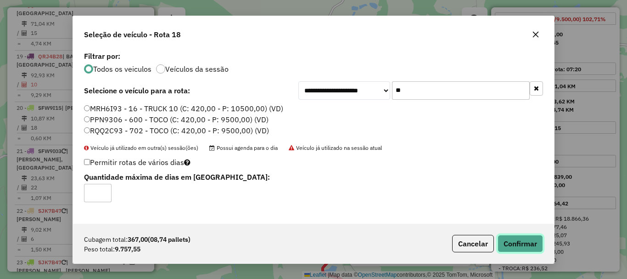
click at [532, 245] on button "Confirmar" at bounding box center [520, 243] width 45 height 17
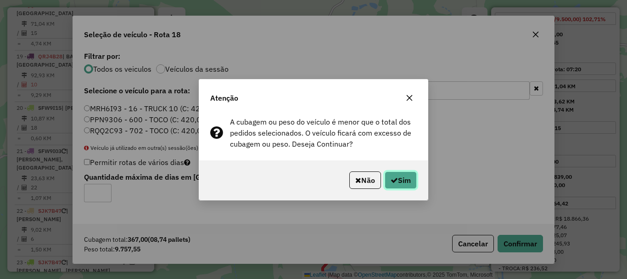
click at [406, 187] on button "Sim" at bounding box center [401, 179] width 32 height 17
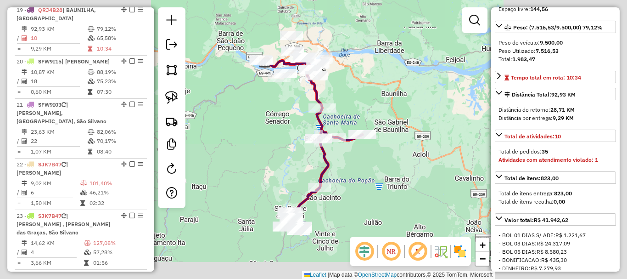
scroll to position [1228, 0]
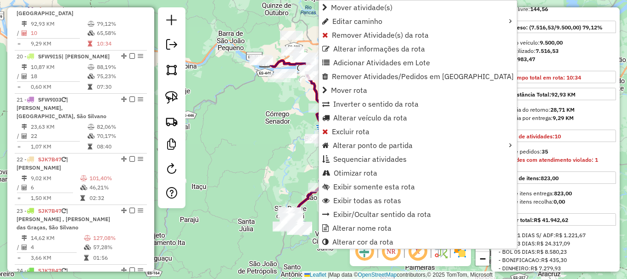
click at [291, 150] on div "Janela de atendimento Grade de atendimento Capacidade Transportadoras Veículos …" at bounding box center [313, 139] width 627 height 279
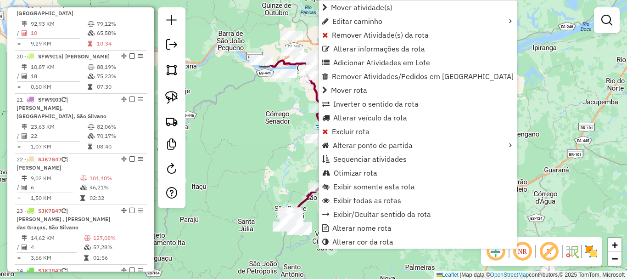
select select "*********"
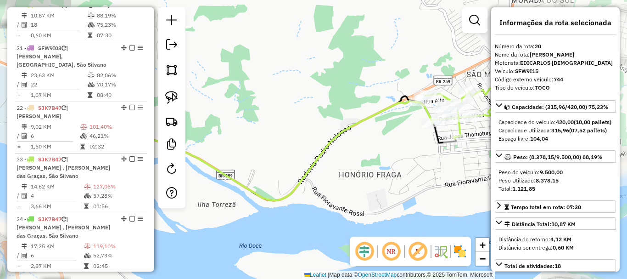
scroll to position [1280, 0]
drag, startPoint x: 409, startPoint y: 157, endPoint x: 335, endPoint y: 175, distance: 76.4
click at [335, 175] on div "Janela de atendimento Grade de atendimento Capacidade Transportadoras Veículos …" at bounding box center [313, 139] width 627 height 279
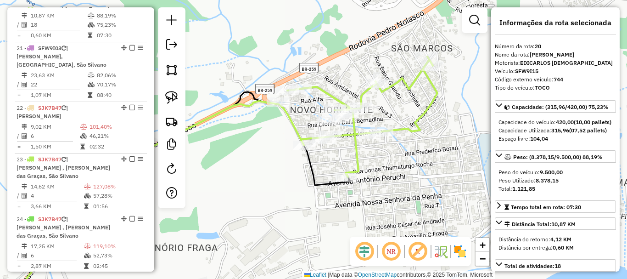
scroll to position [46, 0]
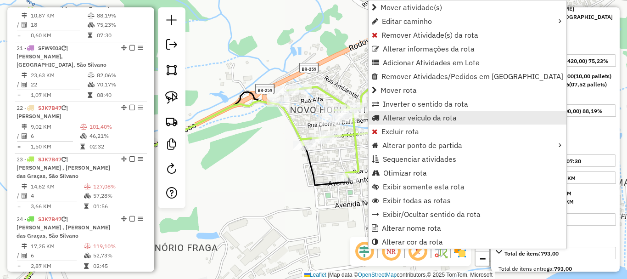
click at [429, 119] on span "Alterar veículo da rota" at bounding box center [420, 117] width 74 height 7
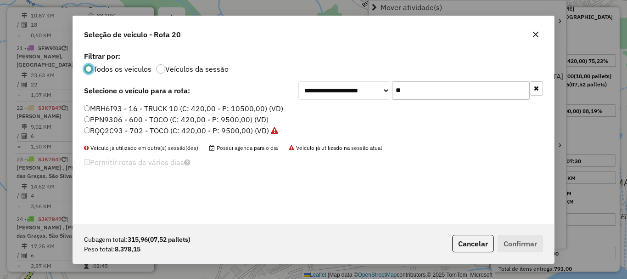
scroll to position [5, 3]
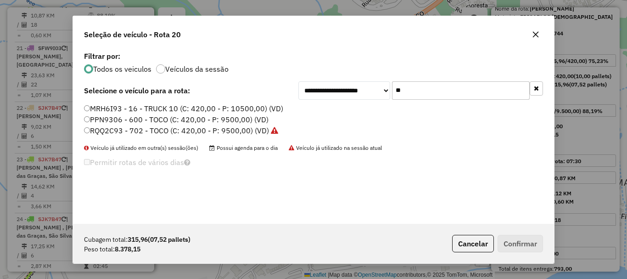
drag, startPoint x: 400, startPoint y: 98, endPoint x: 367, endPoint y: 103, distance: 33.4
click at [371, 101] on div "**********" at bounding box center [313, 136] width 481 height 174
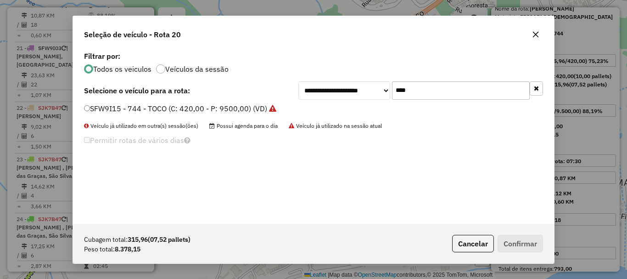
type input "****"
click at [117, 111] on label "SFW9I15 - 744 - TOCO (C: 420,00 - P: 9500,00) (VD)" at bounding box center [180, 108] width 192 height 11
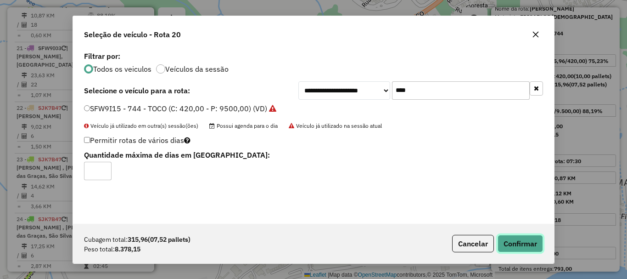
click at [526, 241] on button "Confirmar" at bounding box center [520, 243] width 45 height 17
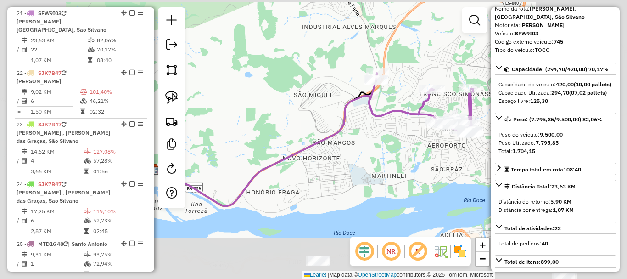
scroll to position [1323, 0]
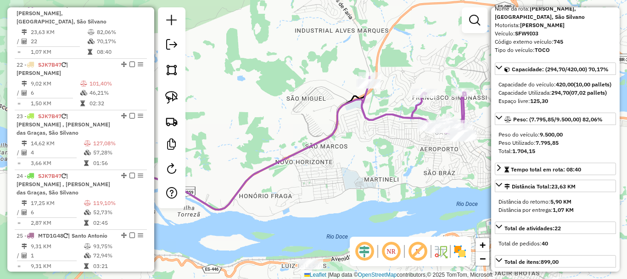
drag, startPoint x: 388, startPoint y: 165, endPoint x: 259, endPoint y: 215, distance: 138.5
click at [259, 215] on div "Janela de atendimento Grade de atendimento Capacidade Transportadoras Veículos …" at bounding box center [313, 139] width 627 height 279
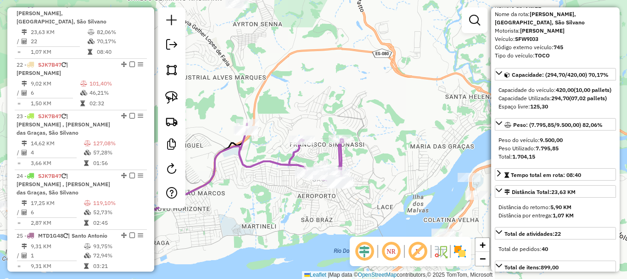
scroll to position [92, 0]
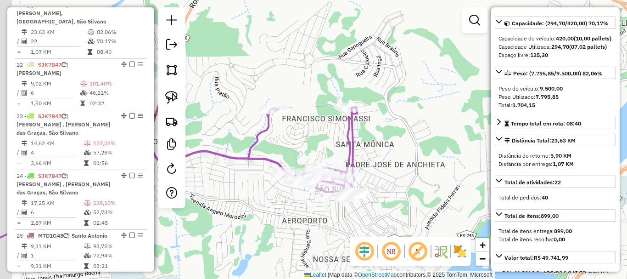
drag, startPoint x: 339, startPoint y: 153, endPoint x: 373, endPoint y: 137, distance: 38.0
click at [373, 137] on div "Janela de atendimento Grade de atendimento Capacidade Transportadoras Veículos …" at bounding box center [313, 139] width 627 height 279
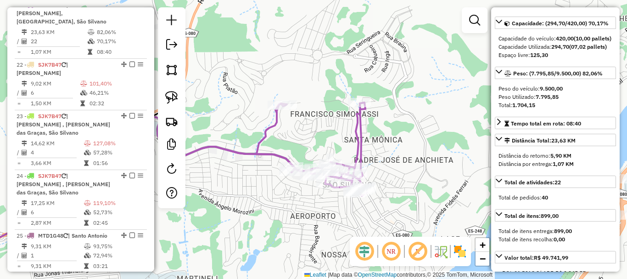
scroll to position [46, 0]
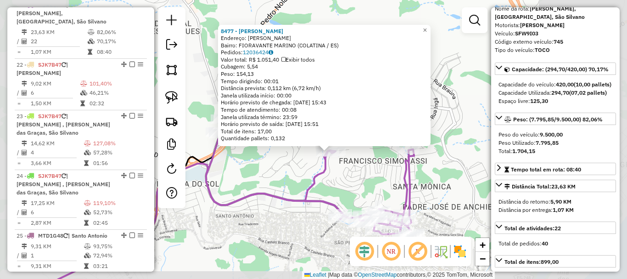
click at [350, 171] on div "8477 - THIAGO LANCHES Endereço: ARMANDO MARINO SN Bairro: FIORAVANTE MARINO (CO…" at bounding box center [313, 139] width 627 height 279
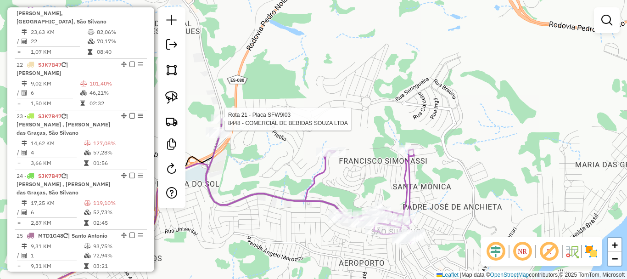
select select "*********"
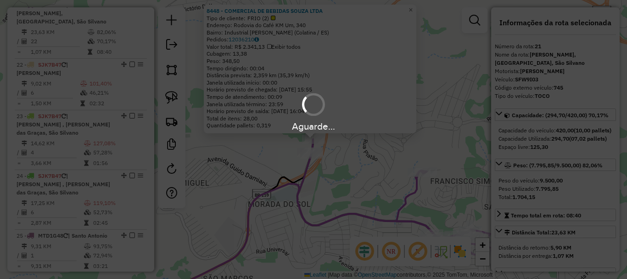
click at [387, 189] on div "Aguarde..." at bounding box center [313, 139] width 627 height 279
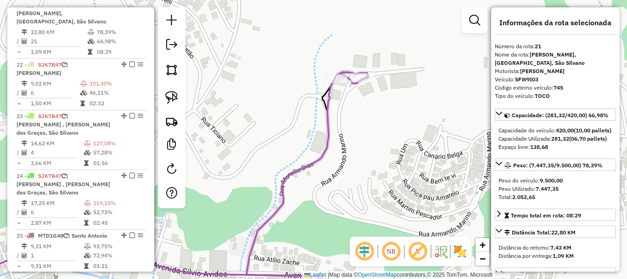
drag, startPoint x: 427, startPoint y: 89, endPoint x: 371, endPoint y: 128, distance: 68.3
click at [371, 127] on div "Janela de atendimento Grade de atendimento Capacidade Transportadoras Veículos …" at bounding box center [313, 139] width 627 height 279
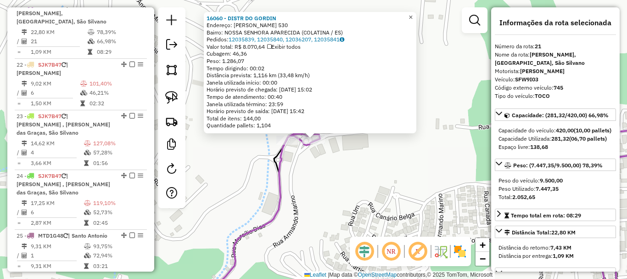
click at [413, 13] on span "×" at bounding box center [411, 17] width 4 height 8
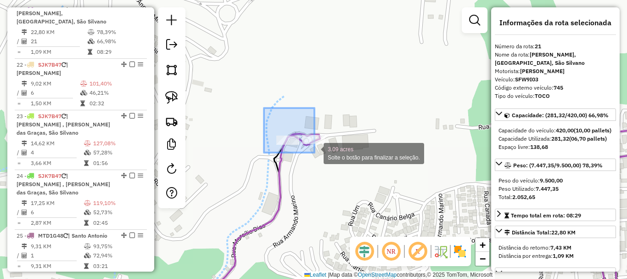
drag, startPoint x: 264, startPoint y: 108, endPoint x: 336, endPoint y: 159, distance: 88.3
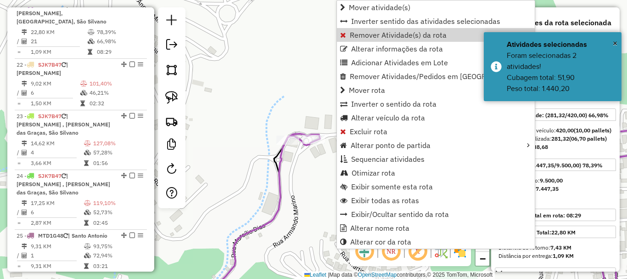
drag, startPoint x: 368, startPoint y: 32, endPoint x: 360, endPoint y: 41, distance: 12.0
click at [368, 32] on span "Remover Atividade(s) da rota" at bounding box center [398, 34] width 97 height 7
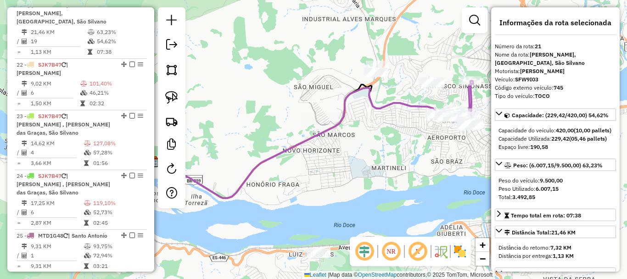
click at [395, 123] on div "Janela de atendimento Grade de atendimento Capacidade Transportadoras Veículos …" at bounding box center [313, 139] width 627 height 279
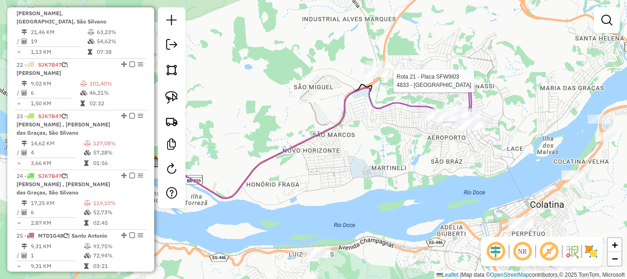
click at [465, 85] on div at bounding box center [470, 80] width 23 height 9
select select "*********"
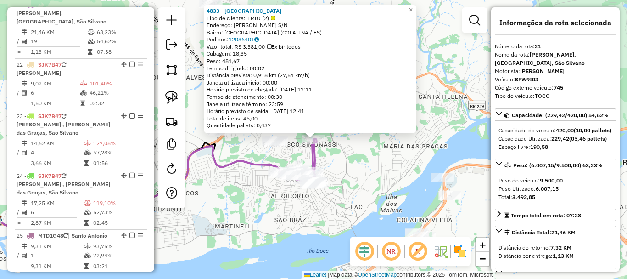
scroll to position [92, 0]
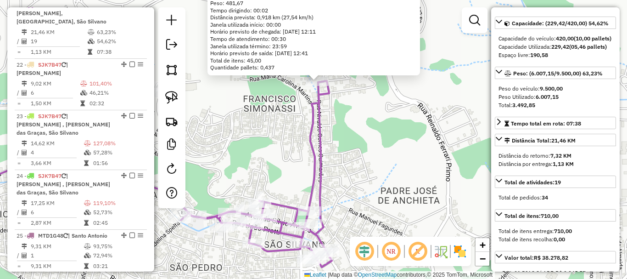
drag, startPoint x: 342, startPoint y: 104, endPoint x: 343, endPoint y: 144, distance: 39.9
click at [343, 144] on div "4833 - FONTANA DI TREVI Tipo de cliente: FRIO (2) Endereço: NIVALDO GOMES GUIMA…" at bounding box center [313, 139] width 627 height 279
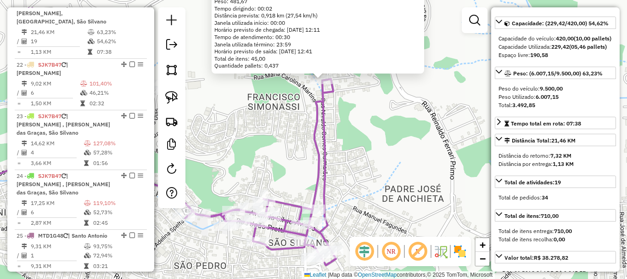
drag, startPoint x: 342, startPoint y: 190, endPoint x: 358, endPoint y: 155, distance: 38.4
click at [369, 152] on div "4833 - FONTANA DI TREVI Tipo de cliente: FRIO (2) Endereço: NIVALDO GOMES GUIMA…" at bounding box center [313, 139] width 627 height 279
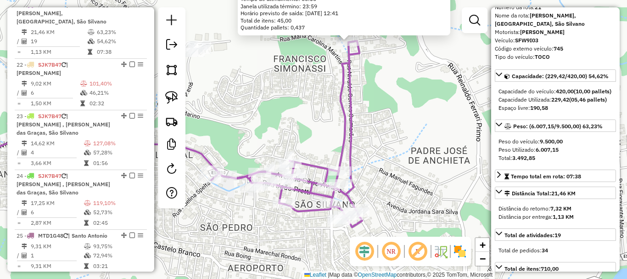
scroll to position [0, 0]
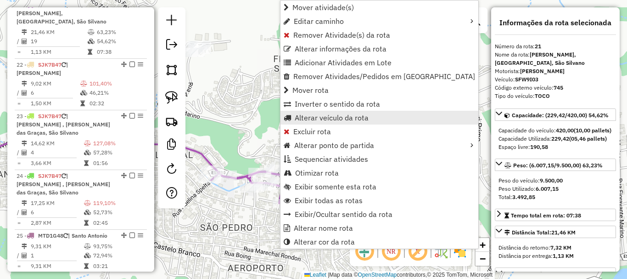
click at [341, 118] on span "Alterar veículo da rota" at bounding box center [332, 117] width 74 height 7
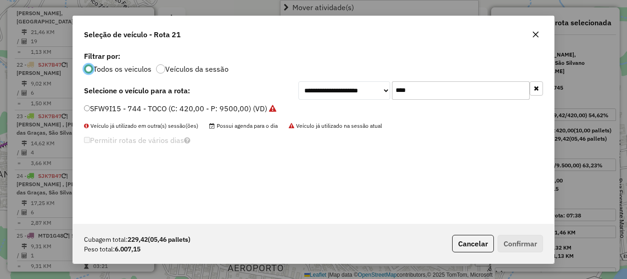
scroll to position [5, 3]
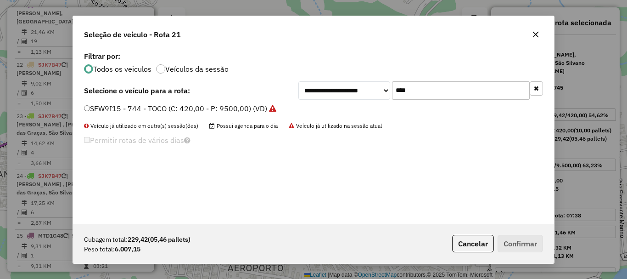
drag, startPoint x: 424, startPoint y: 85, endPoint x: 378, endPoint y: 102, distance: 49.2
click at [378, 102] on div "**********" at bounding box center [313, 136] width 481 height 174
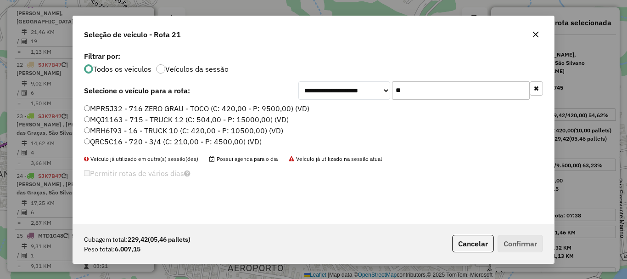
type input "**"
click at [133, 141] on label "QRC5C16 - 720 - 3/4 (C: 210,00 - P: 4500,00) (VD)" at bounding box center [173, 141] width 178 height 11
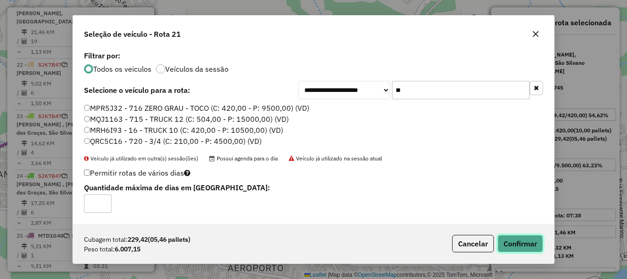
click at [530, 246] on button "Confirmar" at bounding box center [520, 243] width 45 height 17
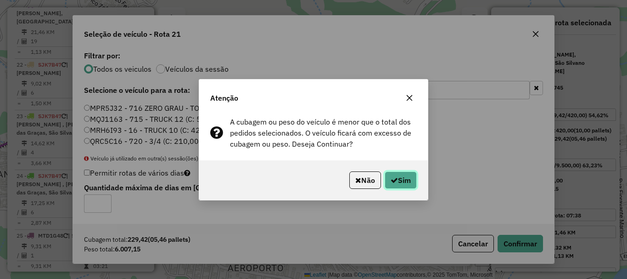
click at [389, 186] on button "Sim" at bounding box center [401, 179] width 32 height 17
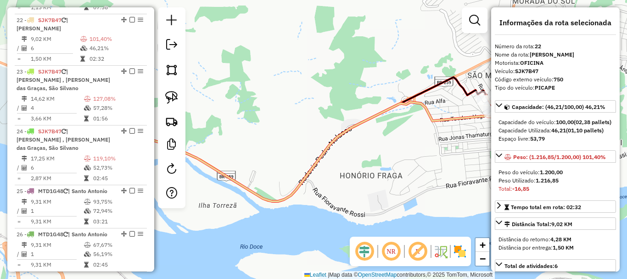
scroll to position [1374, 0]
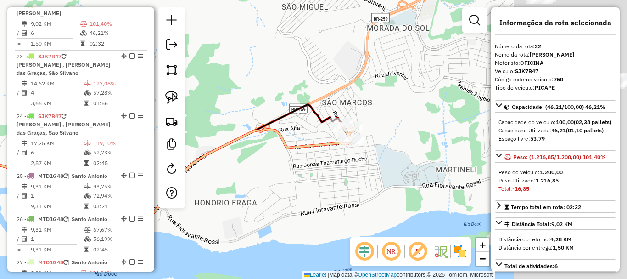
drag, startPoint x: 409, startPoint y: 160, endPoint x: 236, endPoint y: 196, distance: 176.7
click at [236, 196] on div "Janela de atendimento Grade de atendimento Capacidade Transportadoras Veículos …" at bounding box center [313, 139] width 627 height 279
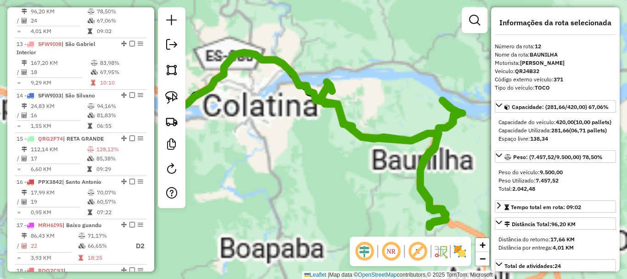
scroll to position [907, 0]
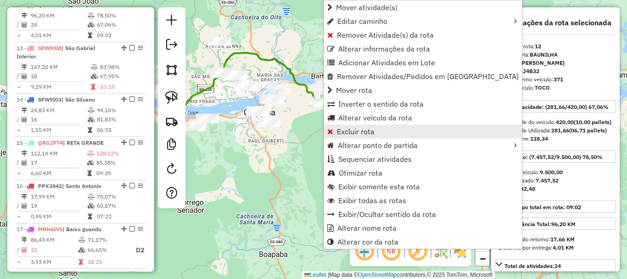
click at [362, 135] on span "Excluir rota" at bounding box center [356, 131] width 38 height 7
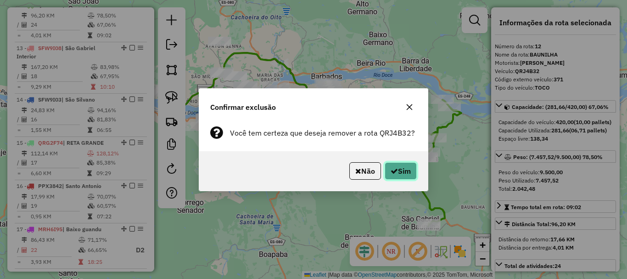
click at [392, 165] on button "Sim" at bounding box center [401, 170] width 32 height 17
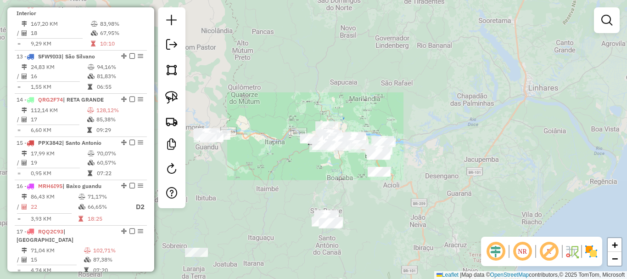
select select "*********"
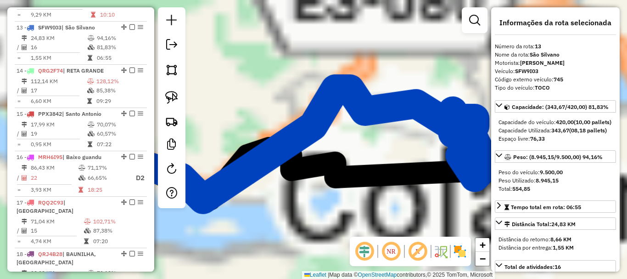
scroll to position [949, 0]
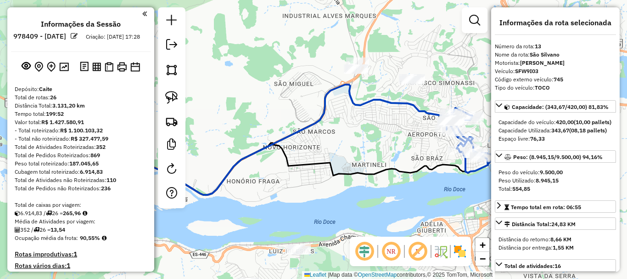
select select "*********"
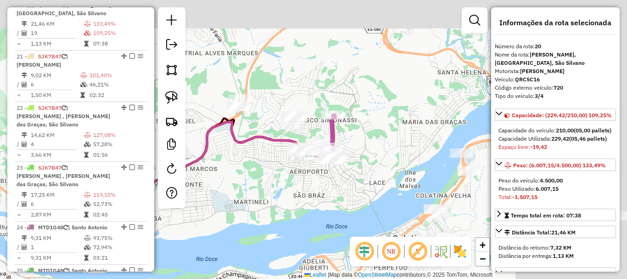
drag, startPoint x: 314, startPoint y: 192, endPoint x: 309, endPoint y: 193, distance: 5.6
click at [309, 193] on div "Janela de atendimento Grade de atendimento Capacidade Transportadoras Veículos …" at bounding box center [313, 139] width 627 height 279
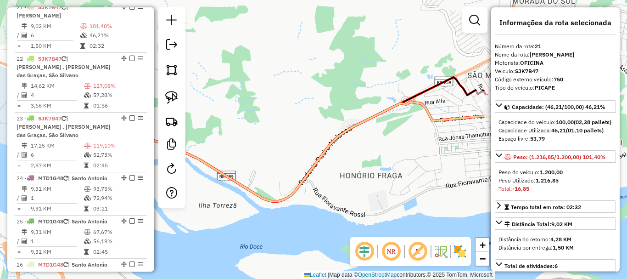
scroll to position [1331, 0]
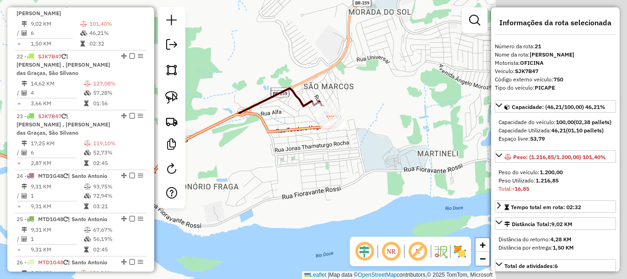
drag, startPoint x: 431, startPoint y: 155, endPoint x: 230, endPoint y: 174, distance: 201.5
click at [230, 174] on div "Janela de atendimento Grade de atendimento Capacidade Transportadoras Veículos …" at bounding box center [313, 139] width 627 height 279
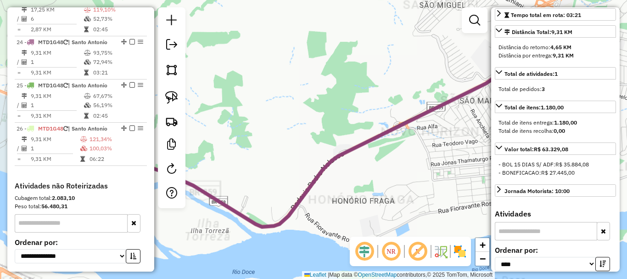
scroll to position [1477, 0]
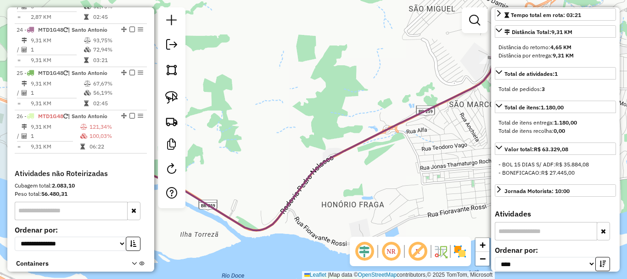
drag, startPoint x: 421, startPoint y: 153, endPoint x: 270, endPoint y: 161, distance: 151.2
click at [270, 161] on div "Janela de atendimento Grade de atendimento Capacidade Transportadoras Veículos …" at bounding box center [313, 139] width 627 height 279
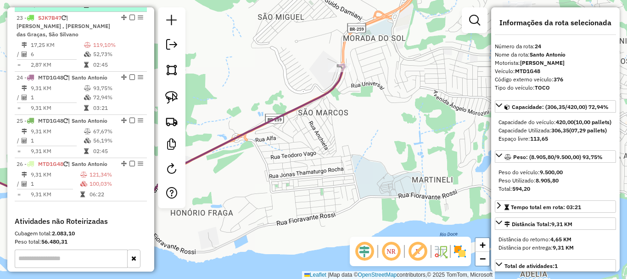
scroll to position [1431, 0]
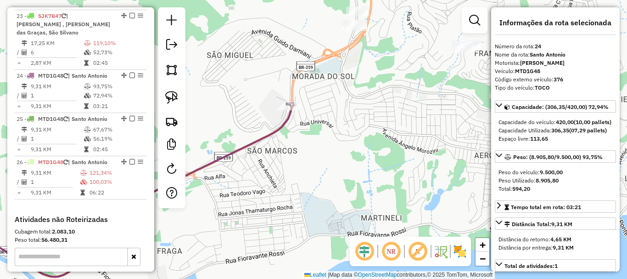
drag, startPoint x: 311, startPoint y: 159, endPoint x: 291, endPoint y: 174, distance: 25.2
click at [291, 174] on div "Janela de atendimento Grade de atendimento Capacidade Transportadoras Veículos …" at bounding box center [313, 139] width 627 height 279
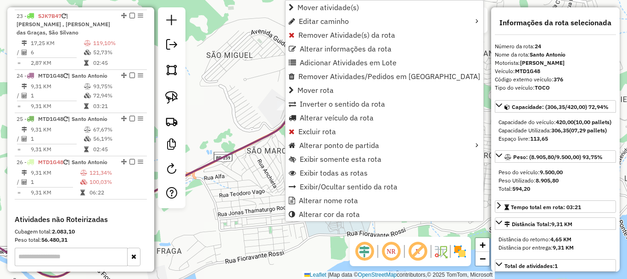
scroll to position [1477, 0]
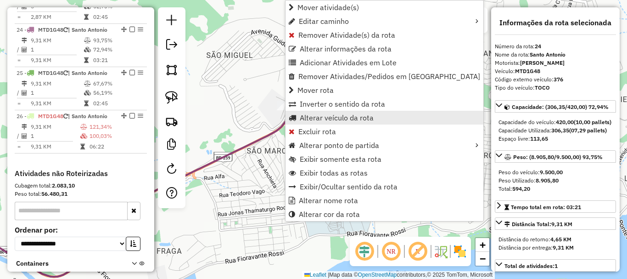
click at [351, 120] on span "Alterar veículo da rota" at bounding box center [337, 117] width 74 height 7
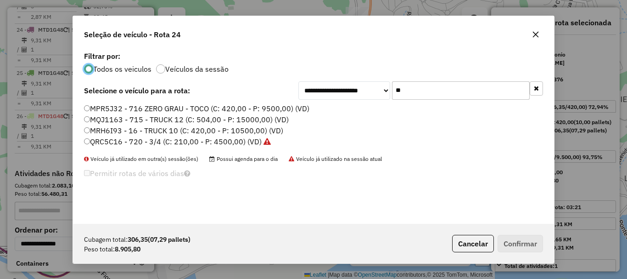
scroll to position [5, 3]
drag, startPoint x: 408, startPoint y: 92, endPoint x: 356, endPoint y: 113, distance: 56.4
click at [356, 113] on div "**********" at bounding box center [313, 136] width 481 height 174
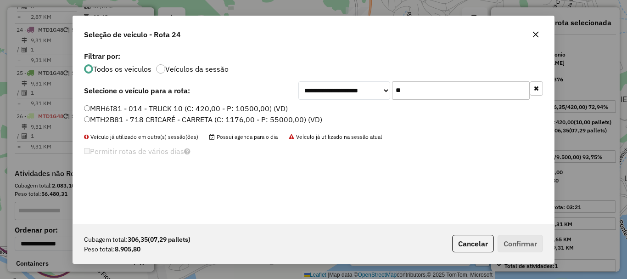
type input "**"
click at [118, 107] on label "MRH6I81 - 014 - TRUCK 10 (C: 420,00 - P: 10500,00) (VD)" at bounding box center [186, 108] width 204 height 11
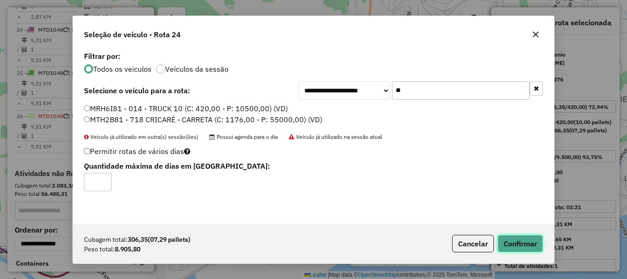
click at [515, 241] on button "Confirmar" at bounding box center [520, 243] width 45 height 17
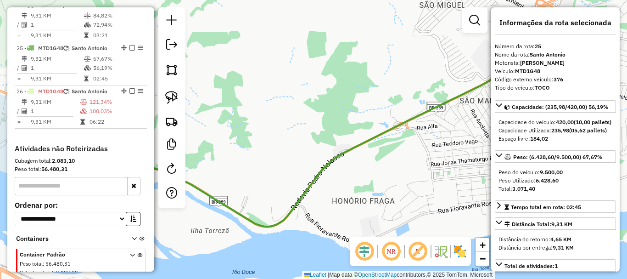
scroll to position [1520, 0]
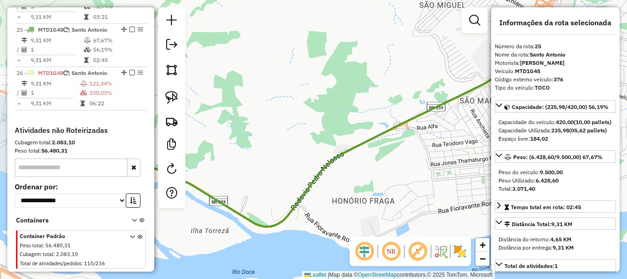
drag, startPoint x: 434, startPoint y: 139, endPoint x: 241, endPoint y: 218, distance: 208.3
click at [241, 218] on div "Janela de atendimento Grade de atendimento Capacidade Transportadoras Veículos …" at bounding box center [313, 139] width 627 height 279
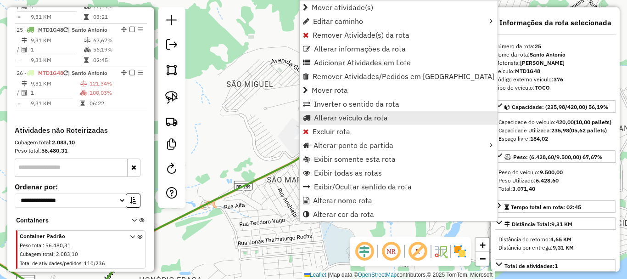
click at [338, 115] on span "Alterar veículo da rota" at bounding box center [351, 117] width 74 height 7
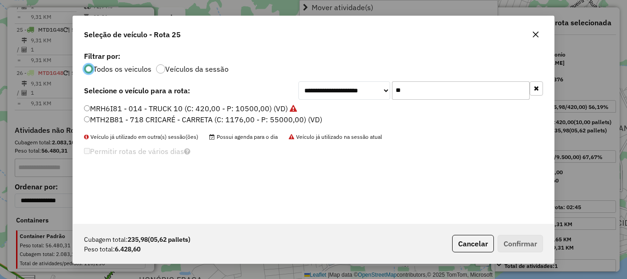
scroll to position [5, 3]
drag, startPoint x: 419, startPoint y: 95, endPoint x: 319, endPoint y: 123, distance: 104.4
click at [319, 123] on div "**********" at bounding box center [313, 136] width 481 height 174
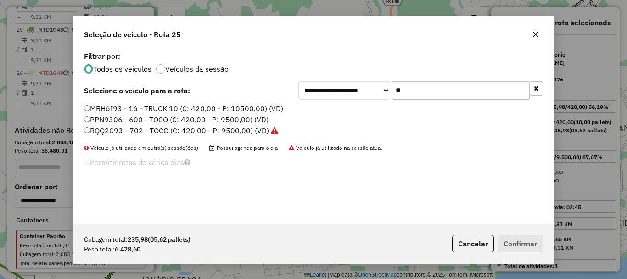
type input "**"
click at [123, 110] on label "MRH6I93 - 16 - TRUCK 10 (C: 420,00 - P: 10500,00) (VD)" at bounding box center [183, 108] width 199 height 11
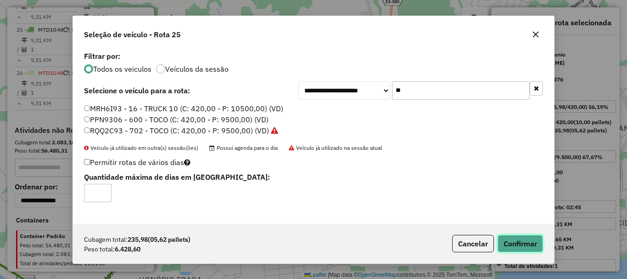
click at [527, 243] on button "Confirmar" at bounding box center [520, 243] width 45 height 17
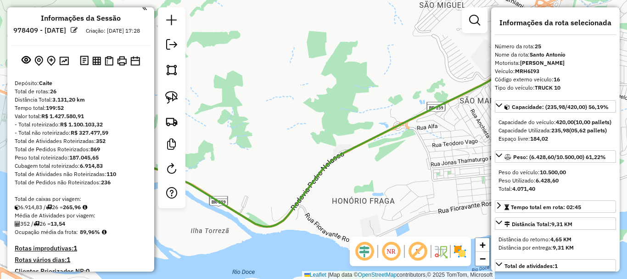
scroll to position [0, 0]
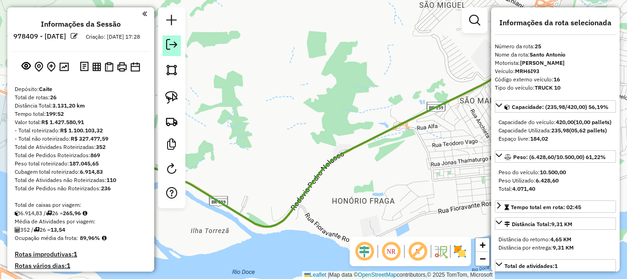
click at [170, 46] on em at bounding box center [171, 44] width 11 height 11
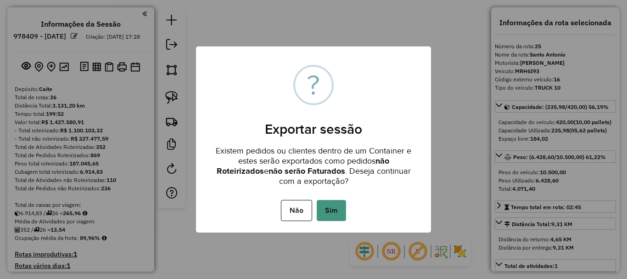
click at [341, 203] on button "Sim" at bounding box center [331, 210] width 29 height 21
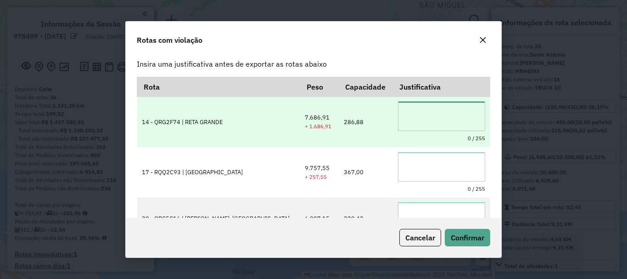
drag, startPoint x: 403, startPoint y: 103, endPoint x: 423, endPoint y: 124, distance: 28.9
click at [408, 108] on textarea at bounding box center [441, 115] width 87 height 29
click at [425, 125] on textarea at bounding box center [441, 115] width 87 height 29
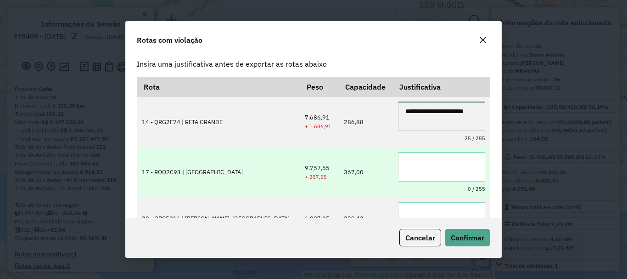
type textarea "**********"
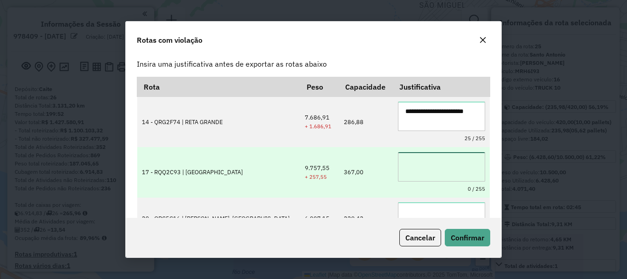
click at [421, 161] on textarea at bounding box center [441, 166] width 87 height 29
paste textarea "**********"
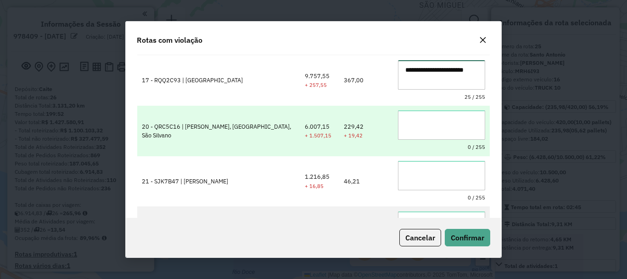
type textarea "**********"
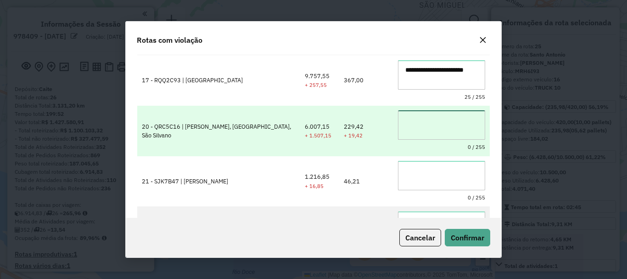
click at [421, 123] on textarea at bounding box center [441, 124] width 87 height 29
paste textarea "**********"
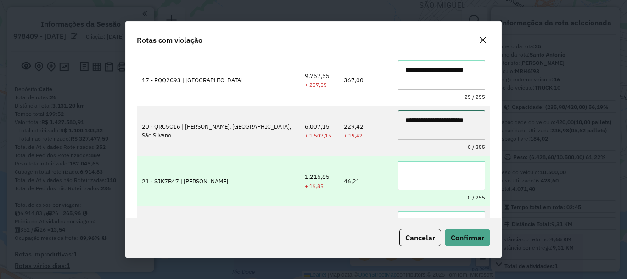
type textarea "**********"
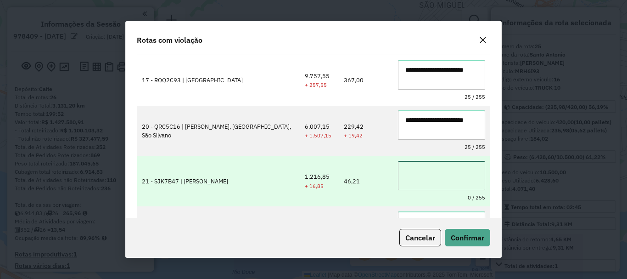
click at [436, 174] on textarea at bounding box center [441, 175] width 87 height 29
paste textarea "**********"
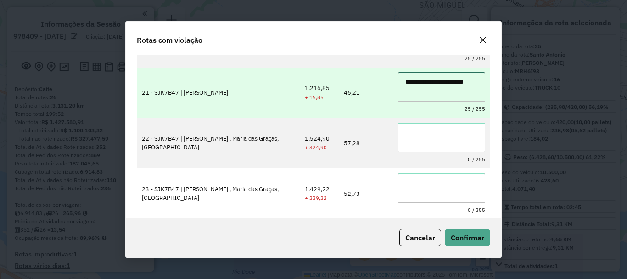
scroll to position [184, 0]
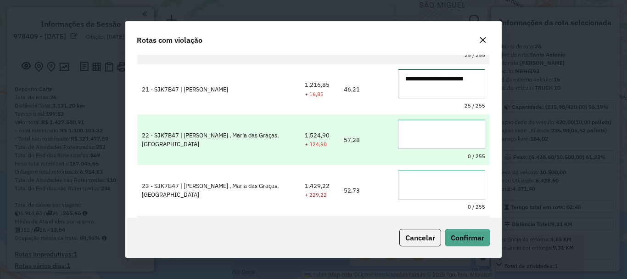
type textarea "**********"
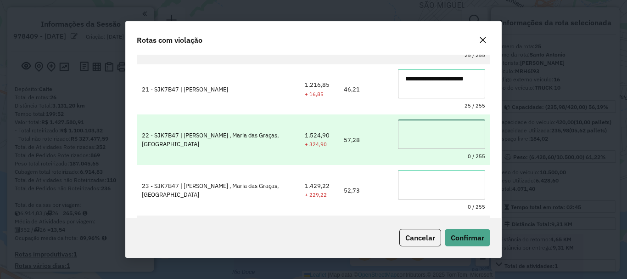
click at [430, 146] on textarea at bounding box center [441, 133] width 87 height 29
paste textarea "**********"
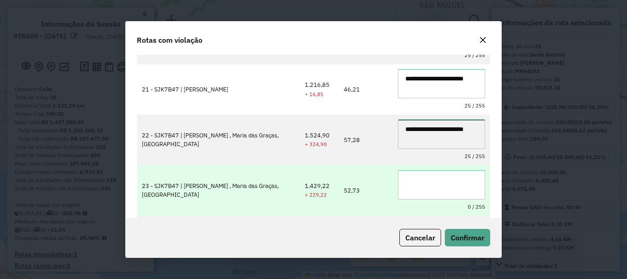
type textarea "**********"
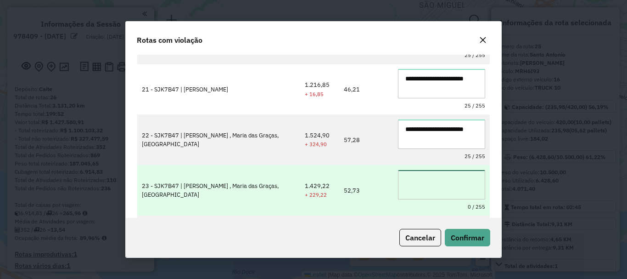
click at [431, 187] on textarea at bounding box center [441, 184] width 87 height 29
paste textarea "**********"
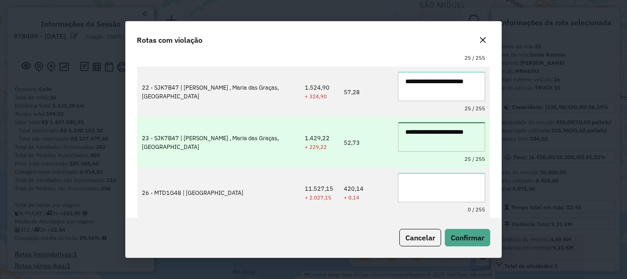
scroll to position [232, 0]
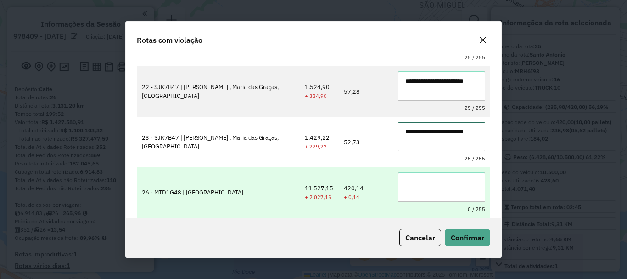
type textarea "**********"
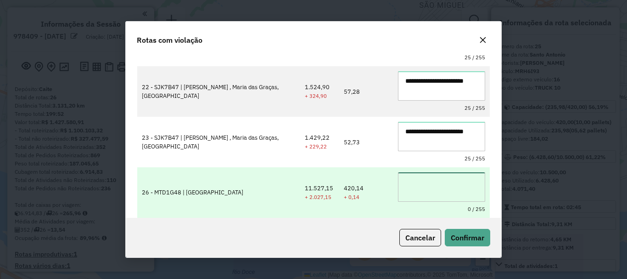
click at [442, 186] on textarea at bounding box center [441, 186] width 87 height 29
paste textarea "**********"
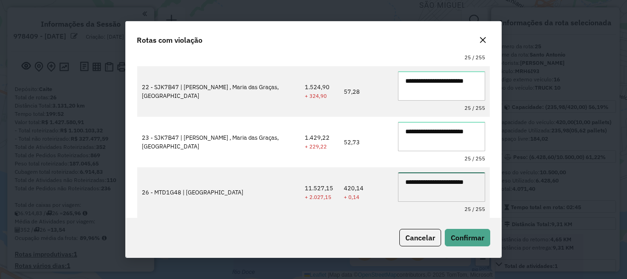
type textarea "**********"
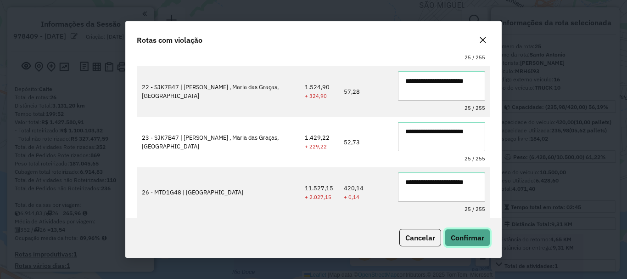
click at [466, 232] on button "Confirmar" at bounding box center [467, 237] width 45 height 17
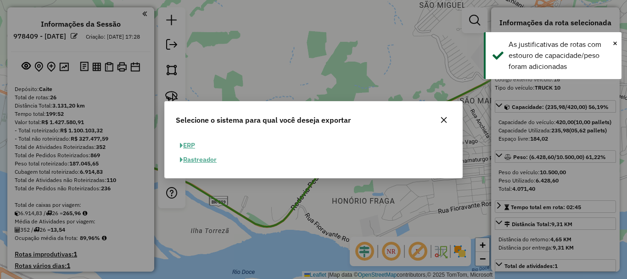
click at [189, 142] on button "ERP" at bounding box center [187, 145] width 23 height 14
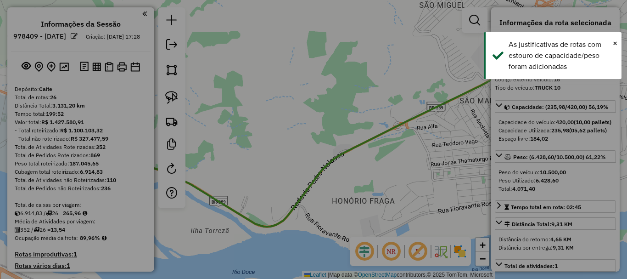
select select "**"
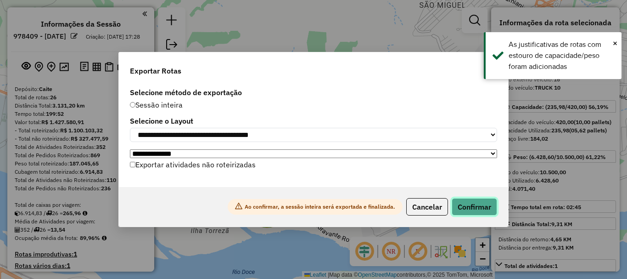
click at [482, 215] on button "Confirmar" at bounding box center [474, 206] width 45 height 17
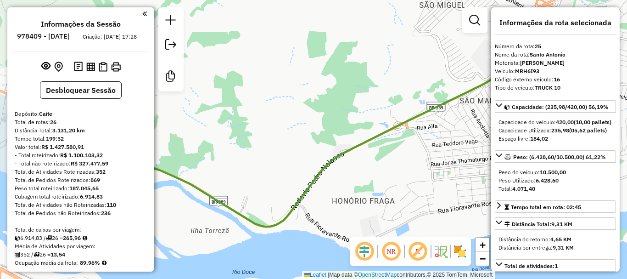
scroll to position [1509, 0]
